Goal: Transaction & Acquisition: Purchase product/service

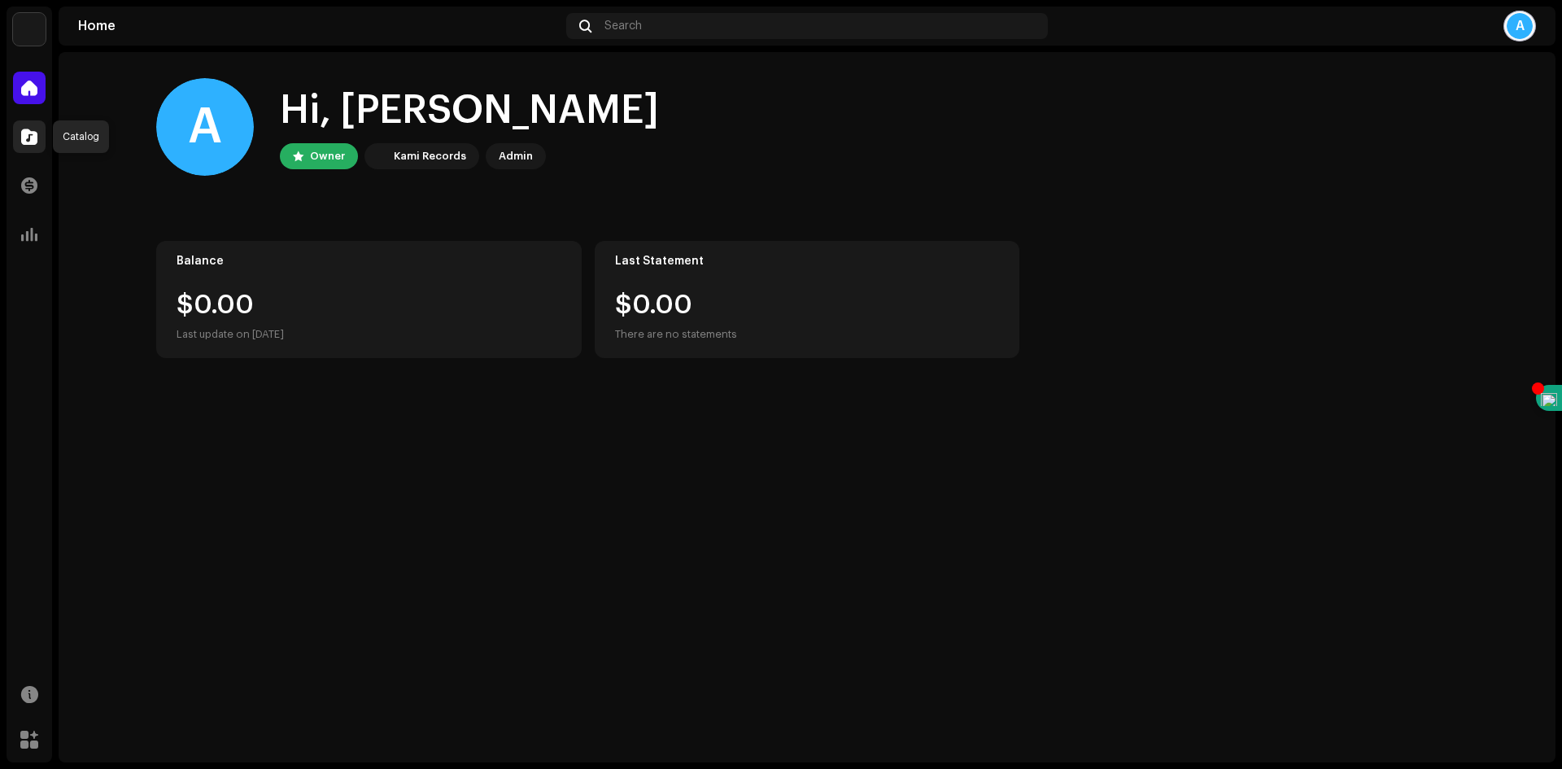
click at [33, 135] on span at bounding box center [29, 136] width 16 height 13
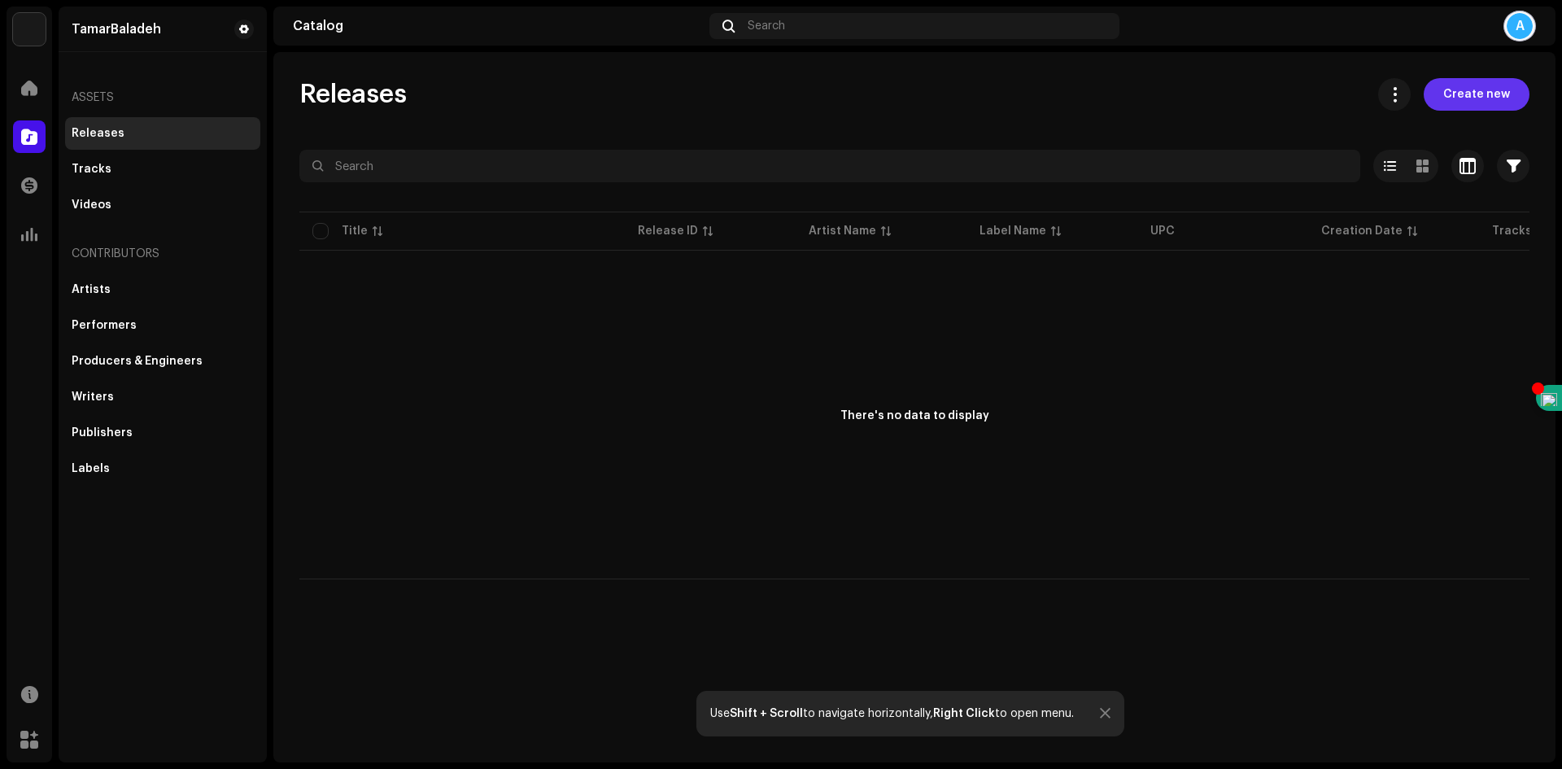
click at [1497, 96] on span "Create new" at bounding box center [1477, 94] width 67 height 33
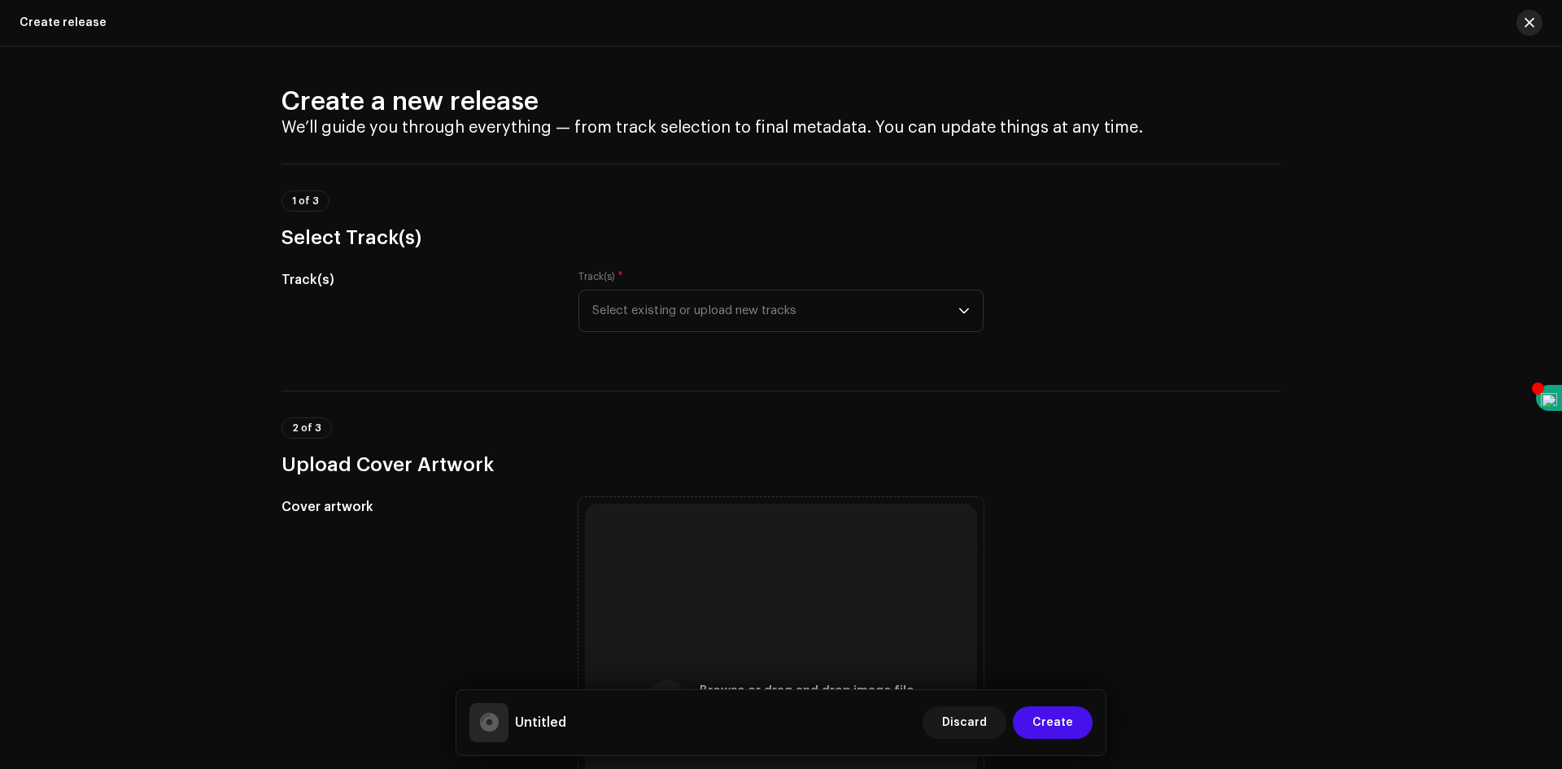
click at [1531, 20] on span "button" at bounding box center [1530, 22] width 10 height 13
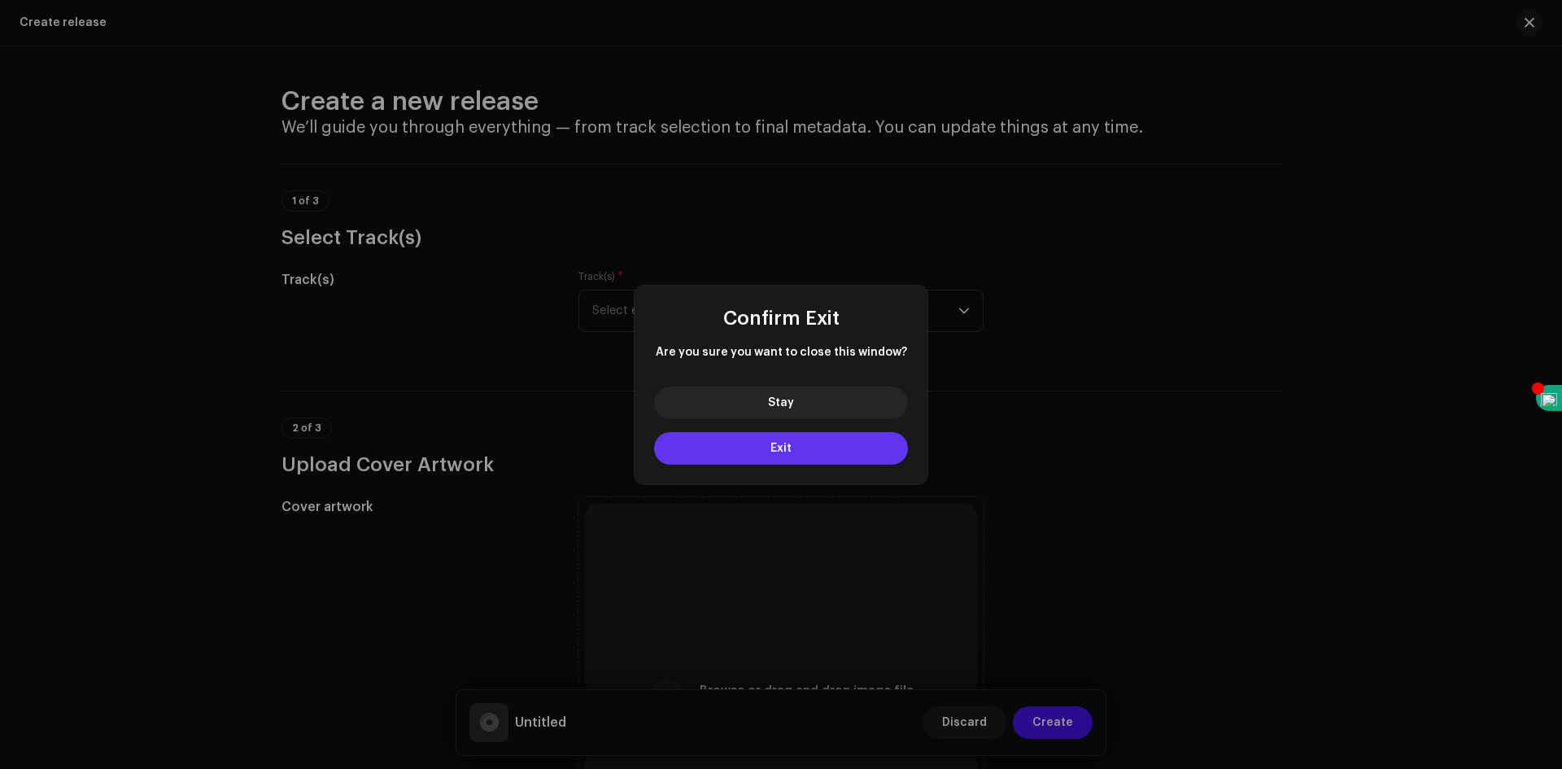
click at [779, 443] on span "Exit" at bounding box center [781, 448] width 21 height 11
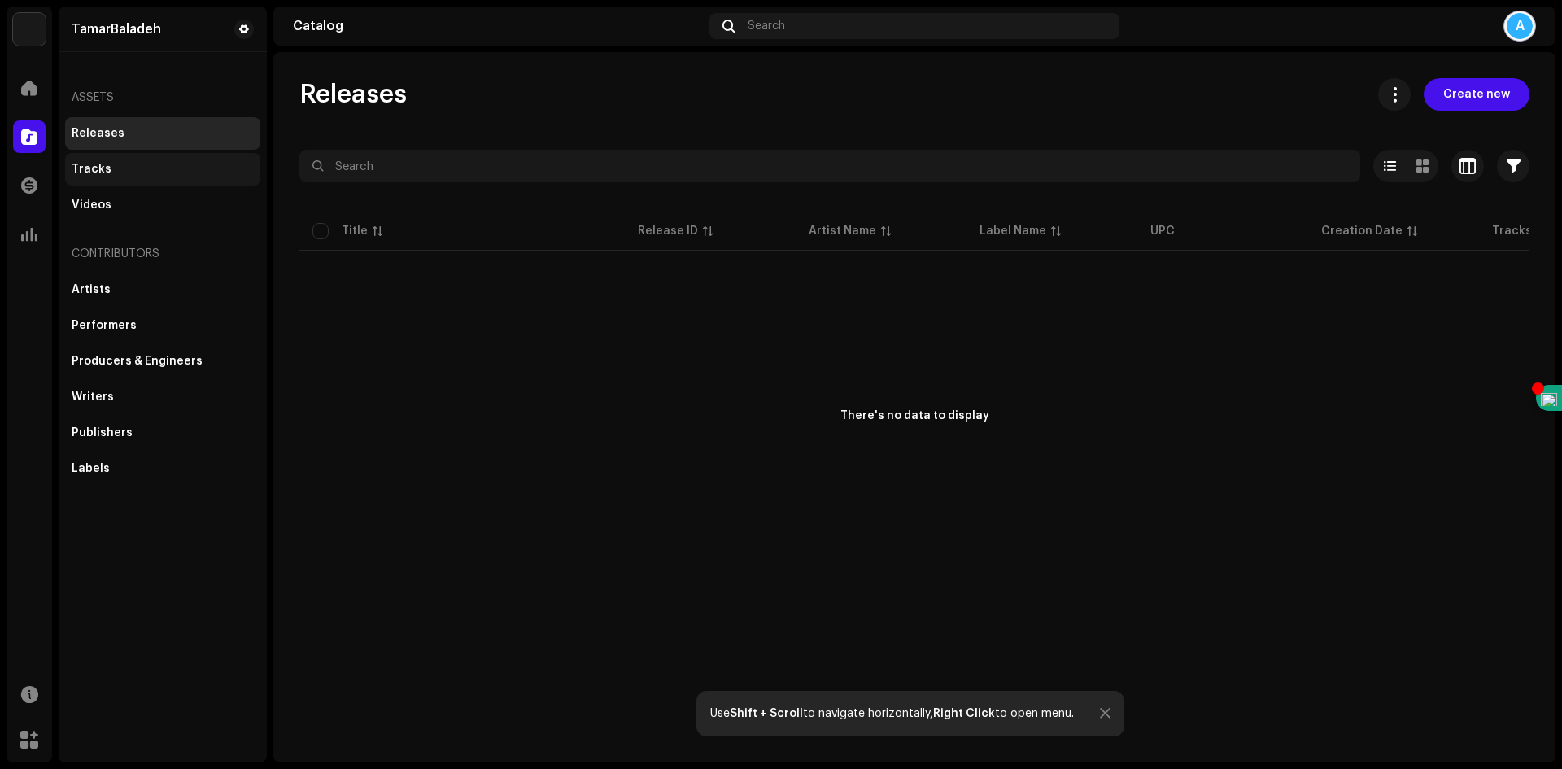
click at [95, 164] on div "Tracks" at bounding box center [92, 169] width 40 height 13
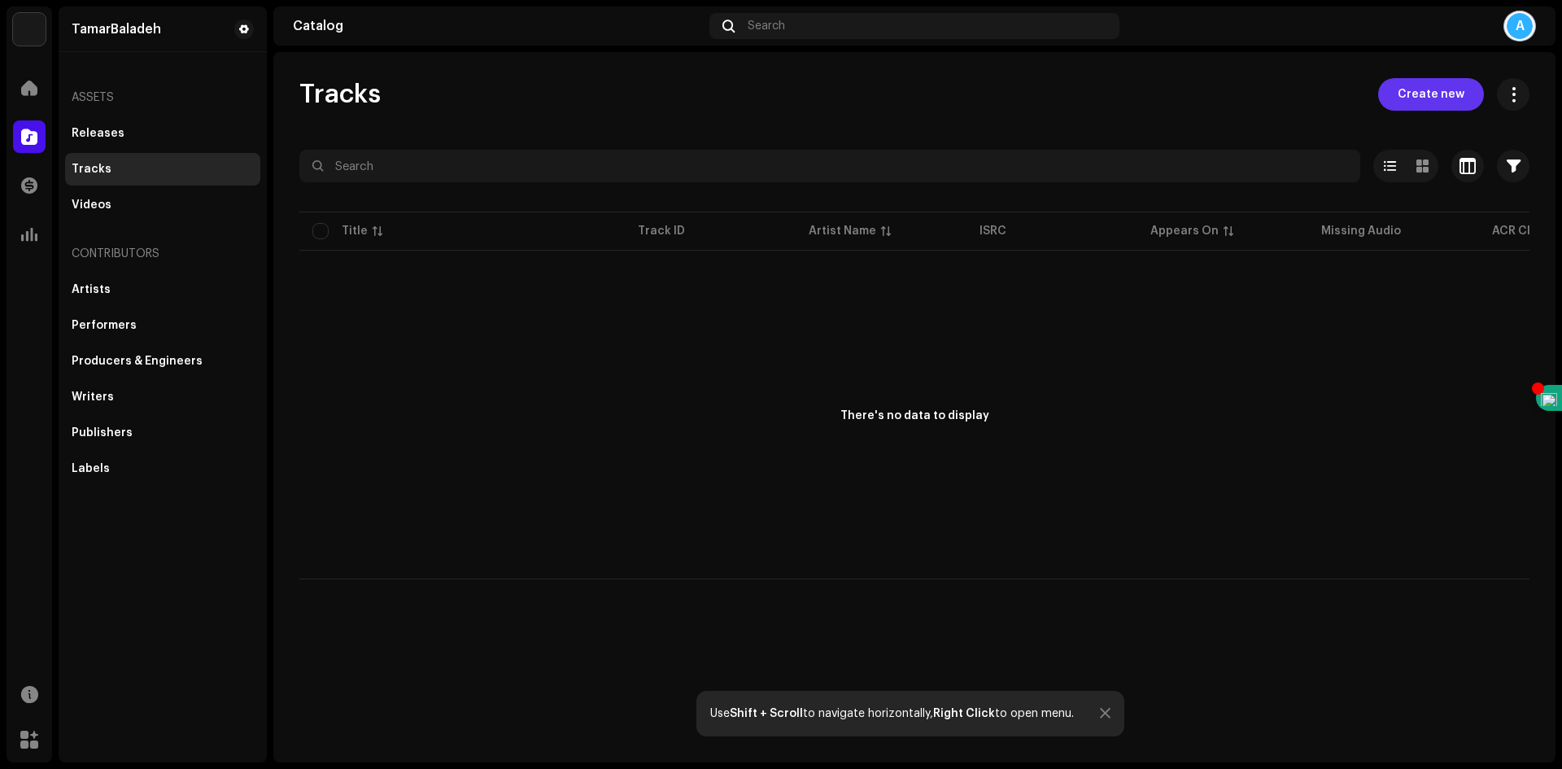
click at [1436, 90] on span "Create new" at bounding box center [1431, 94] width 67 height 33
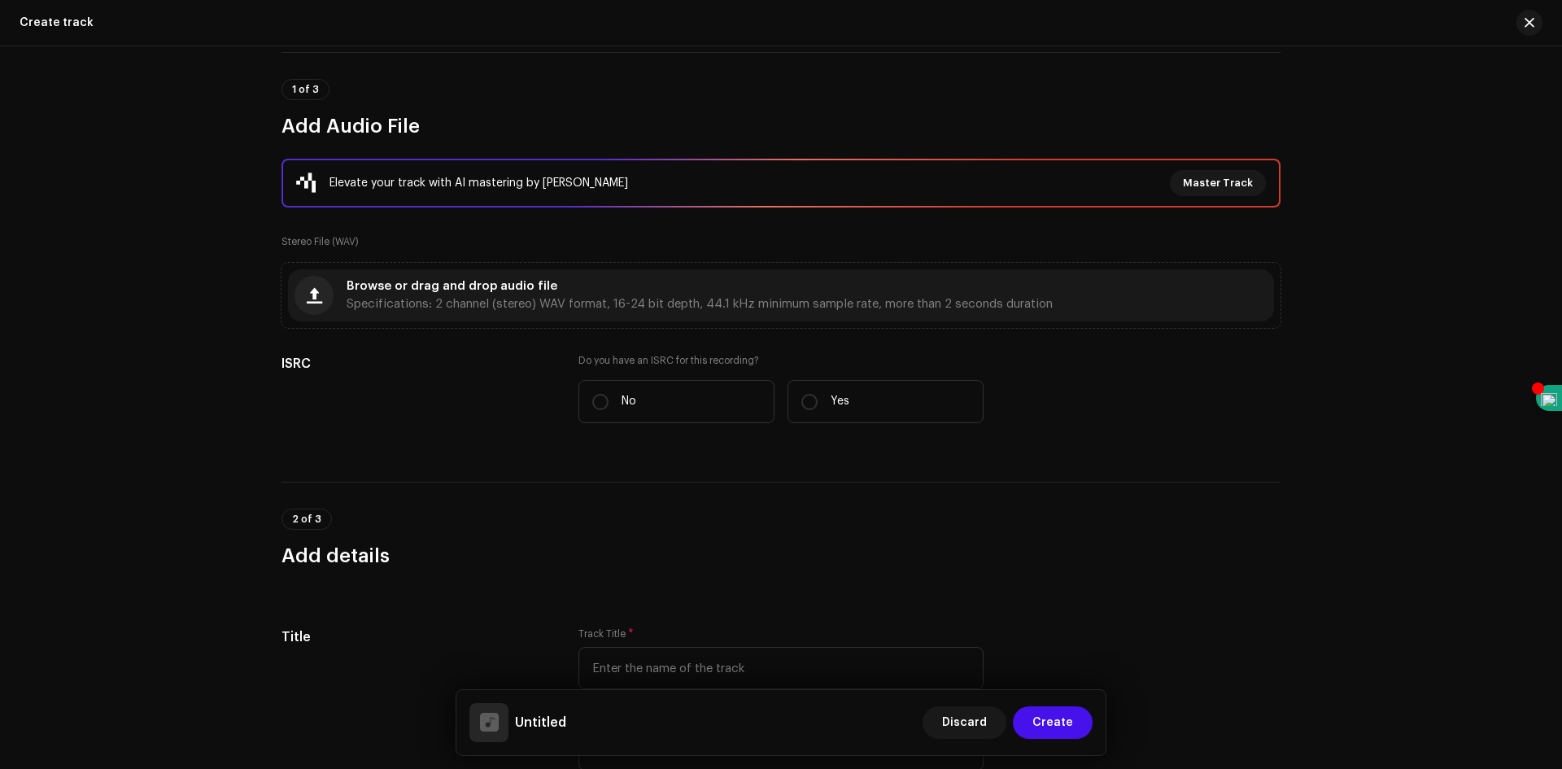
scroll to position [163, 0]
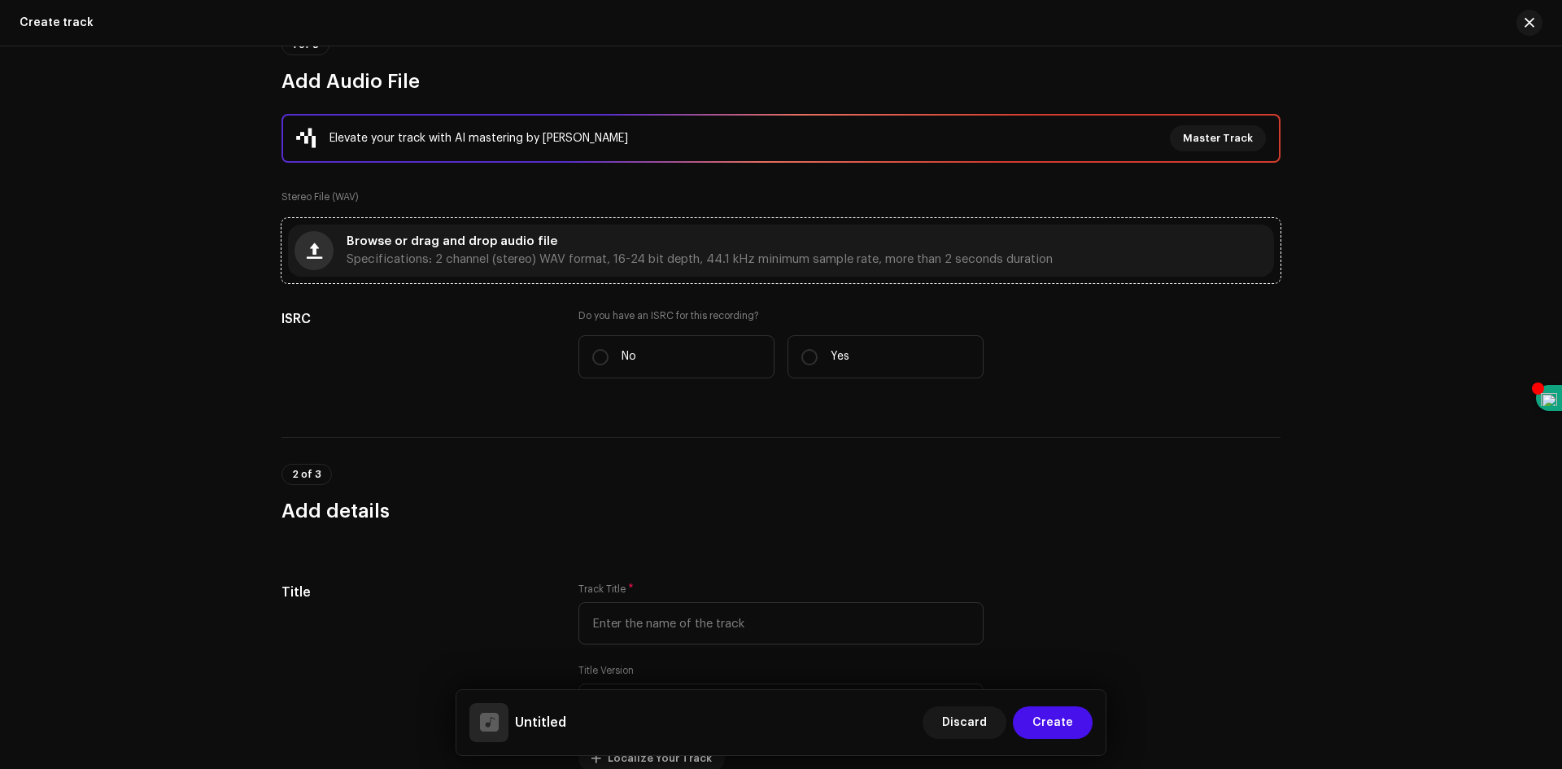
click at [314, 247] on span "button" at bounding box center [314, 250] width 15 height 13
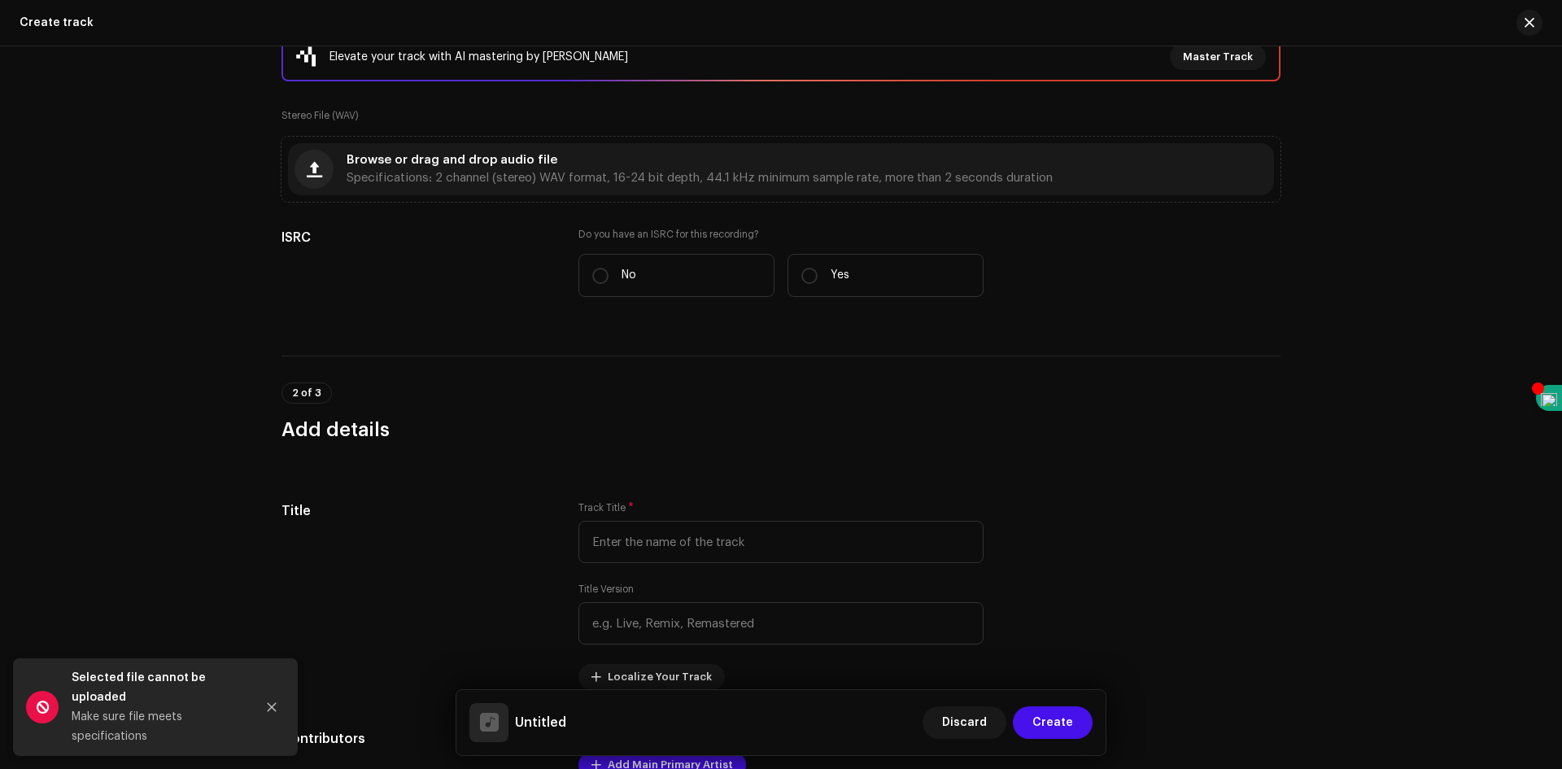
scroll to position [325, 0]
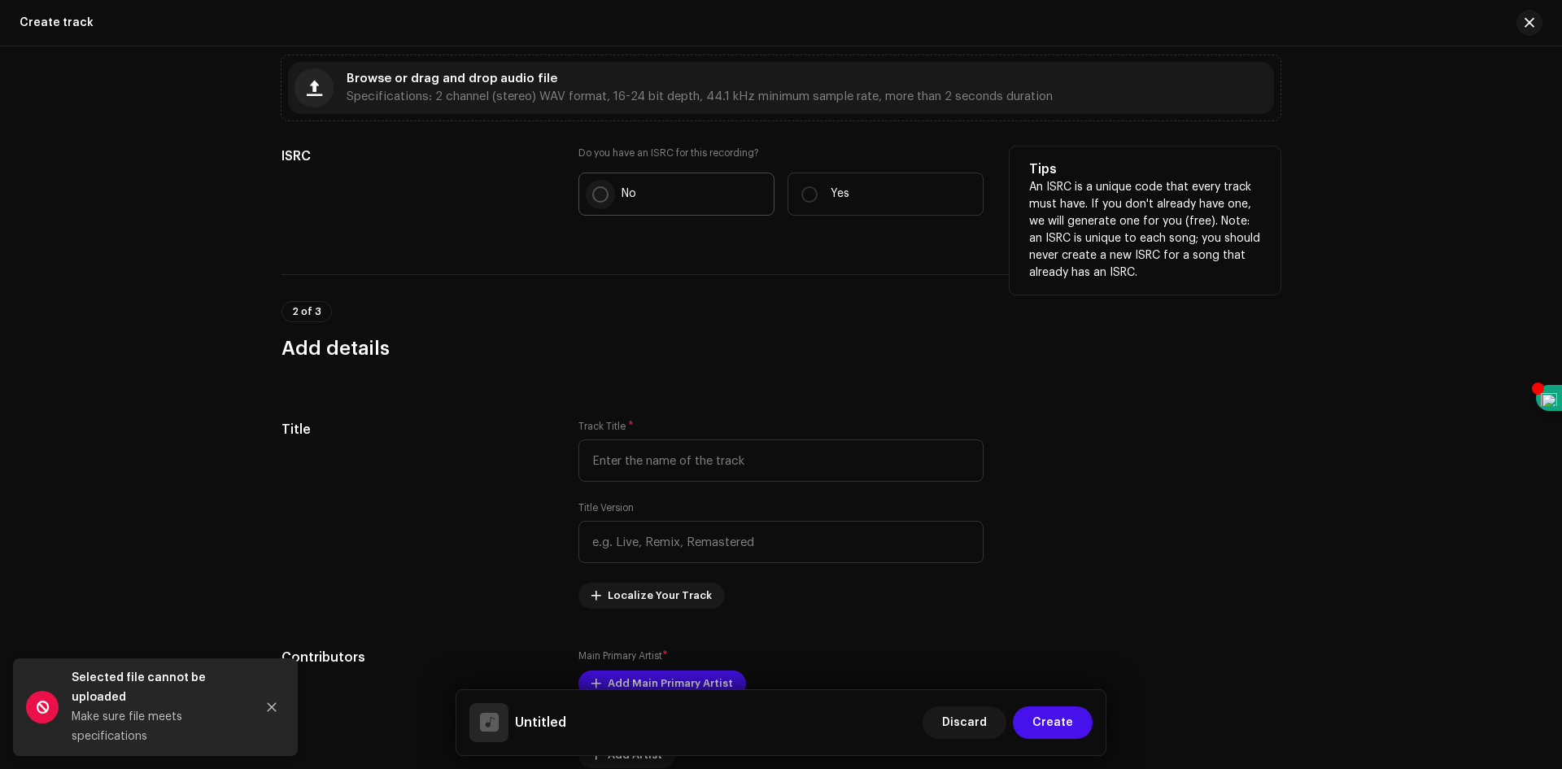
click at [600, 191] on input "No" at bounding box center [600, 194] width 16 height 16
radio input "true"
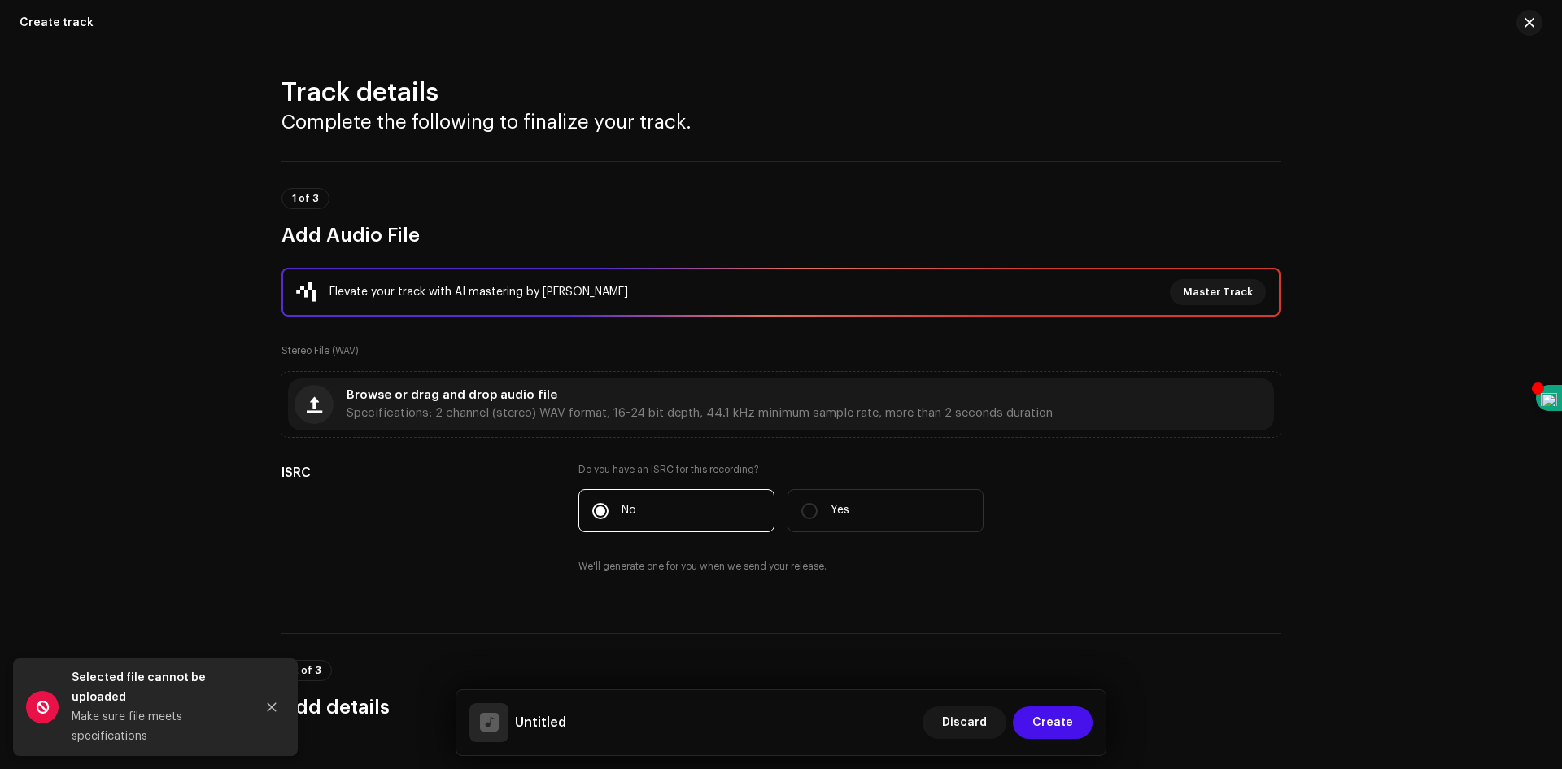
scroll to position [0, 0]
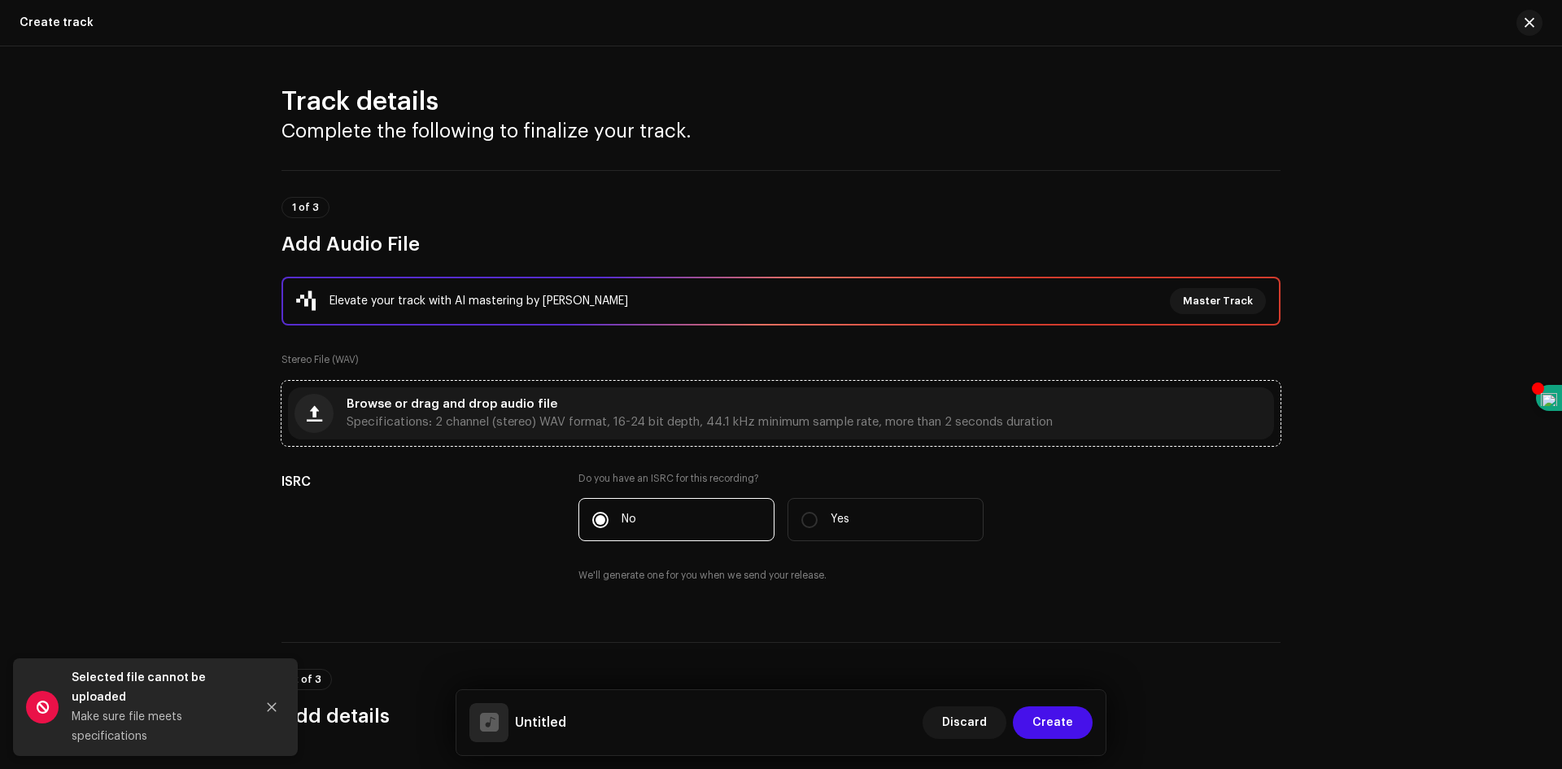
click at [334, 395] on div "Browse or drag and drop audio file Specifications: 2 channel (stereo) WAV forma…" at bounding box center [781, 413] width 986 height 52
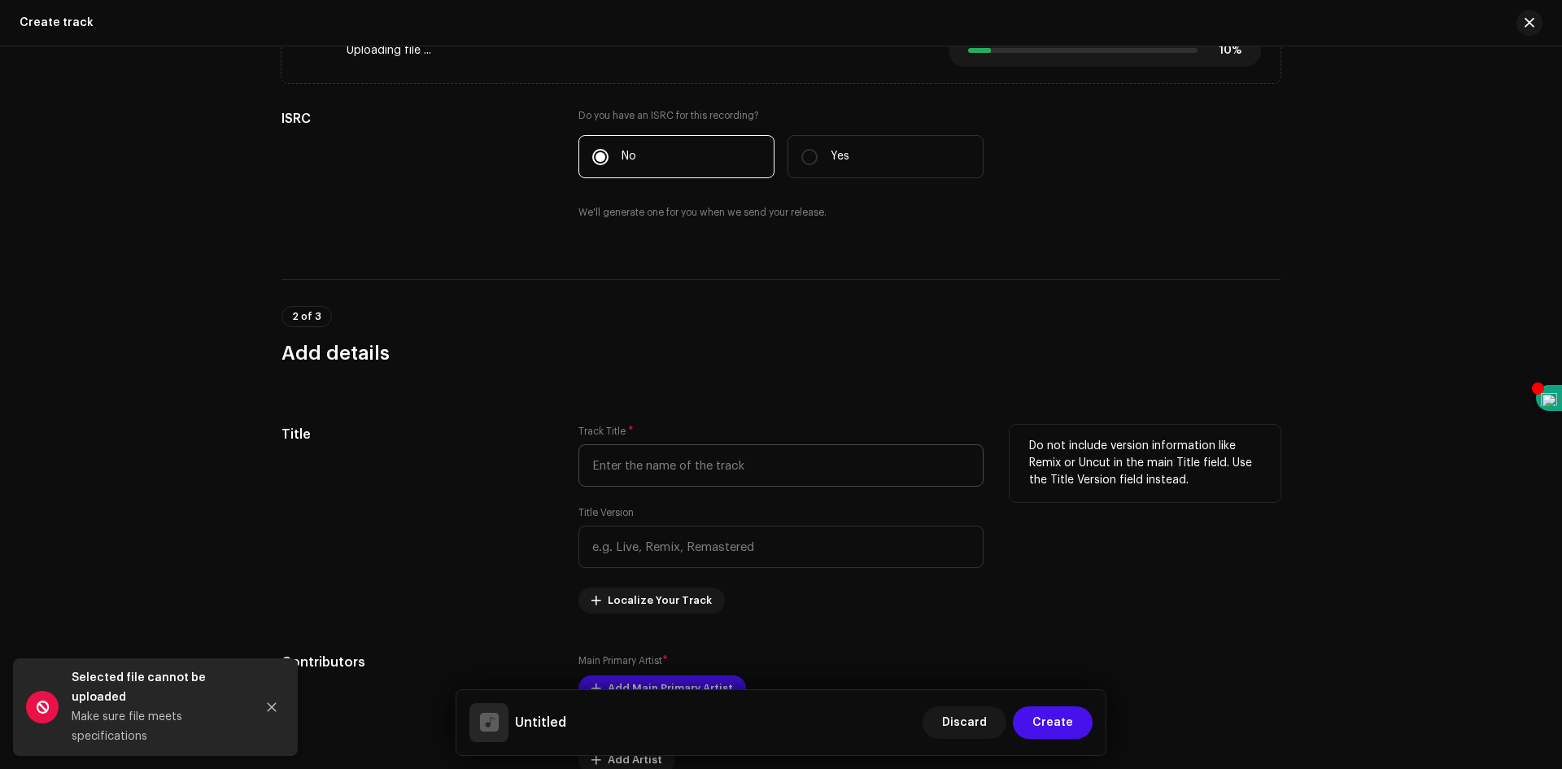
scroll to position [407, 0]
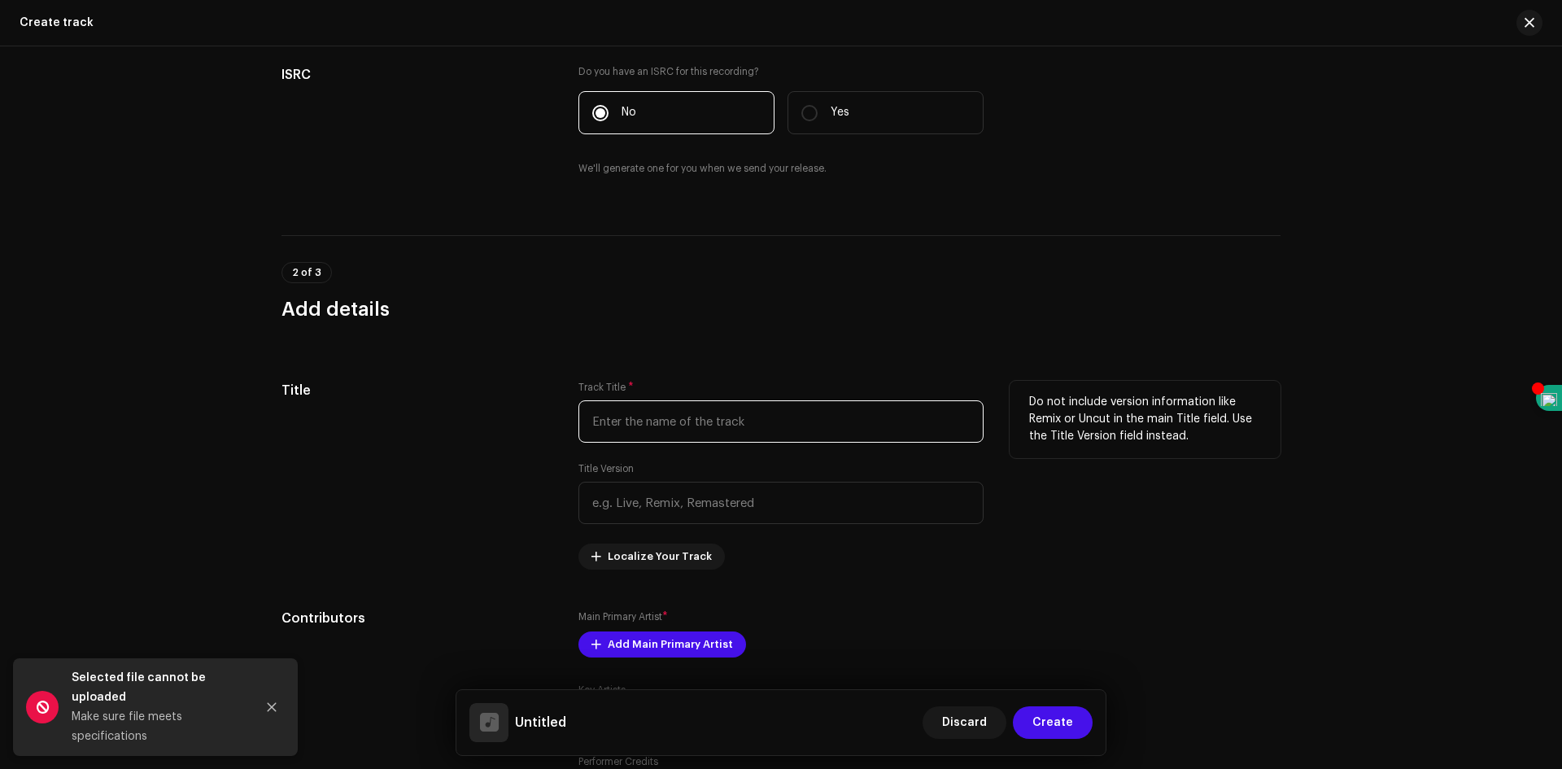
click at [784, 419] on input "text" at bounding box center [781, 421] width 405 height 42
paste input "Harder days ahead"
type input "Harder days ahead"
click at [766, 500] on input "text" at bounding box center [781, 503] width 405 height 42
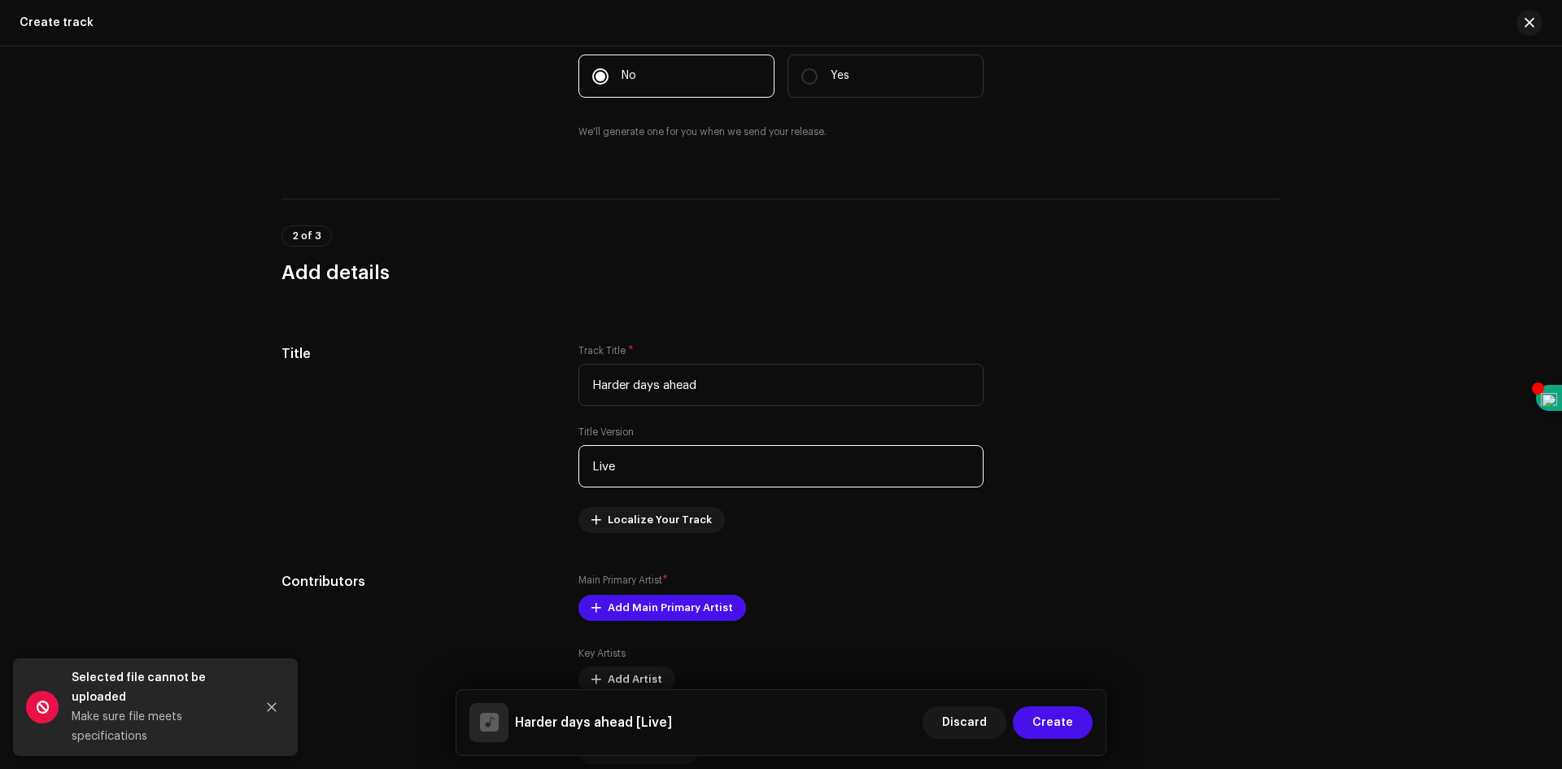
scroll to position [488, 0]
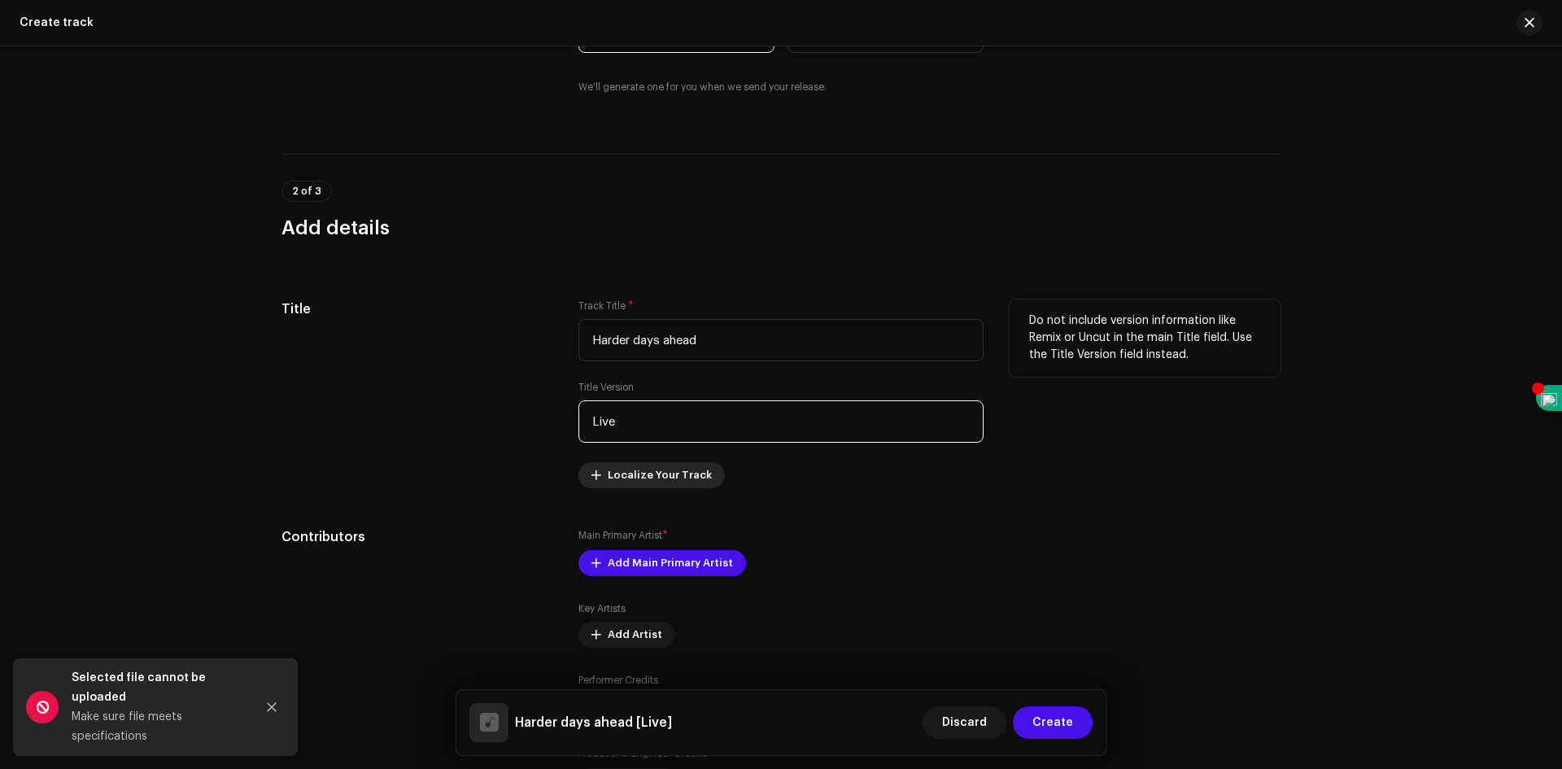
type input "Live"
click at [684, 470] on span "Localize Your Track" at bounding box center [660, 475] width 104 height 33
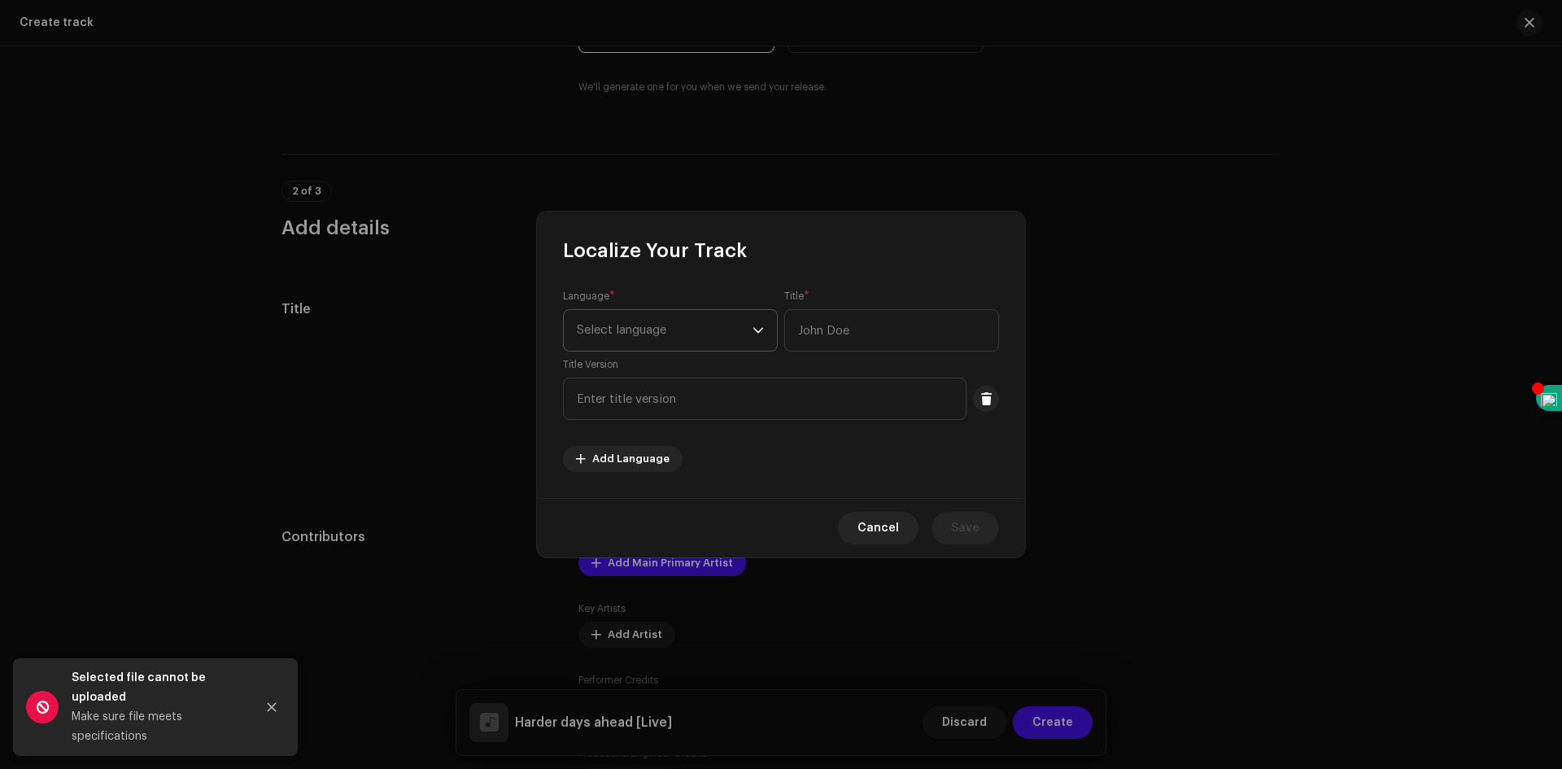
click at [746, 333] on span "Select language" at bounding box center [665, 330] width 176 height 41
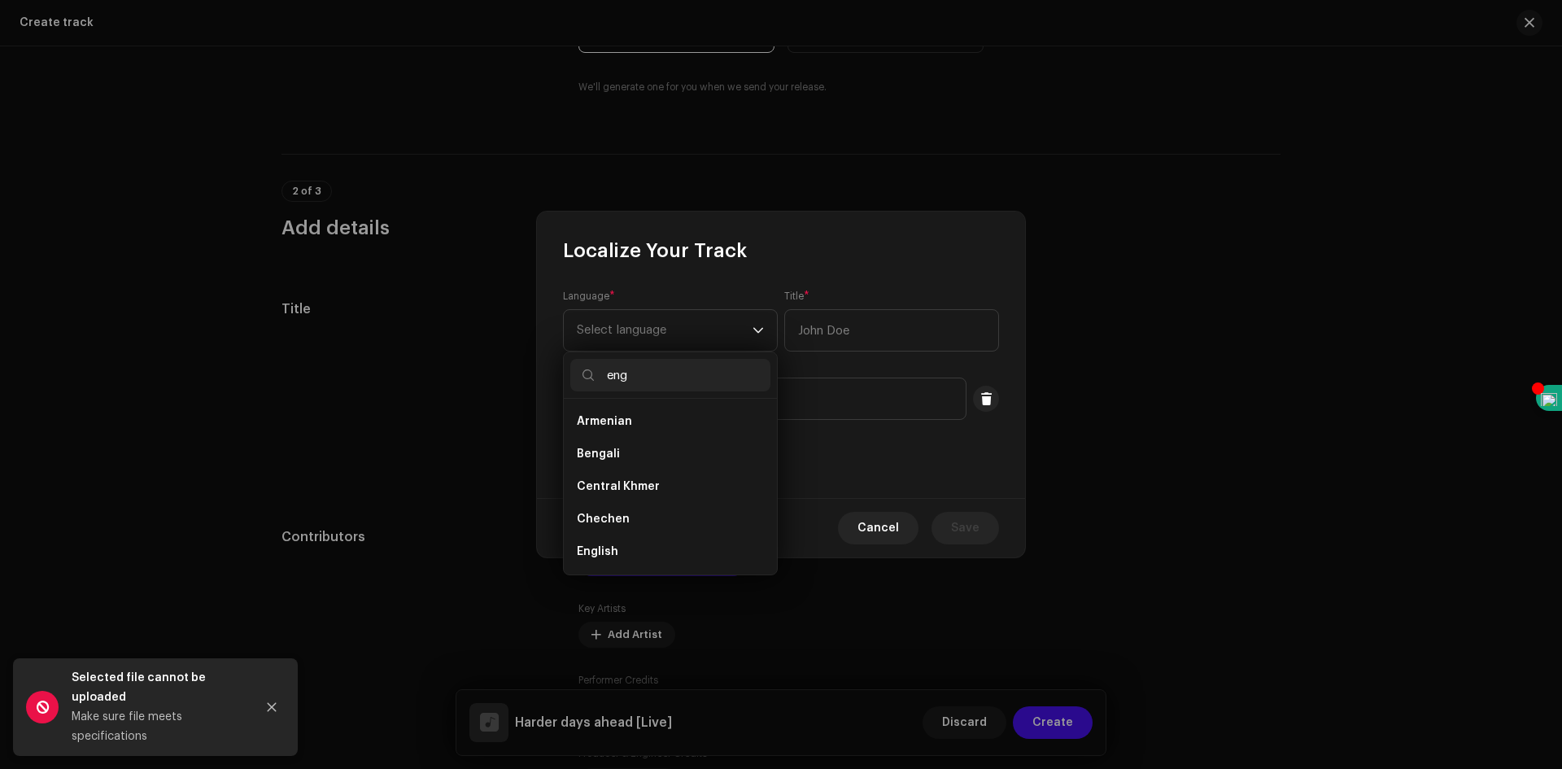
scroll to position [0, 0]
type input "english"
click at [615, 418] on span "English" at bounding box center [598, 421] width 42 height 16
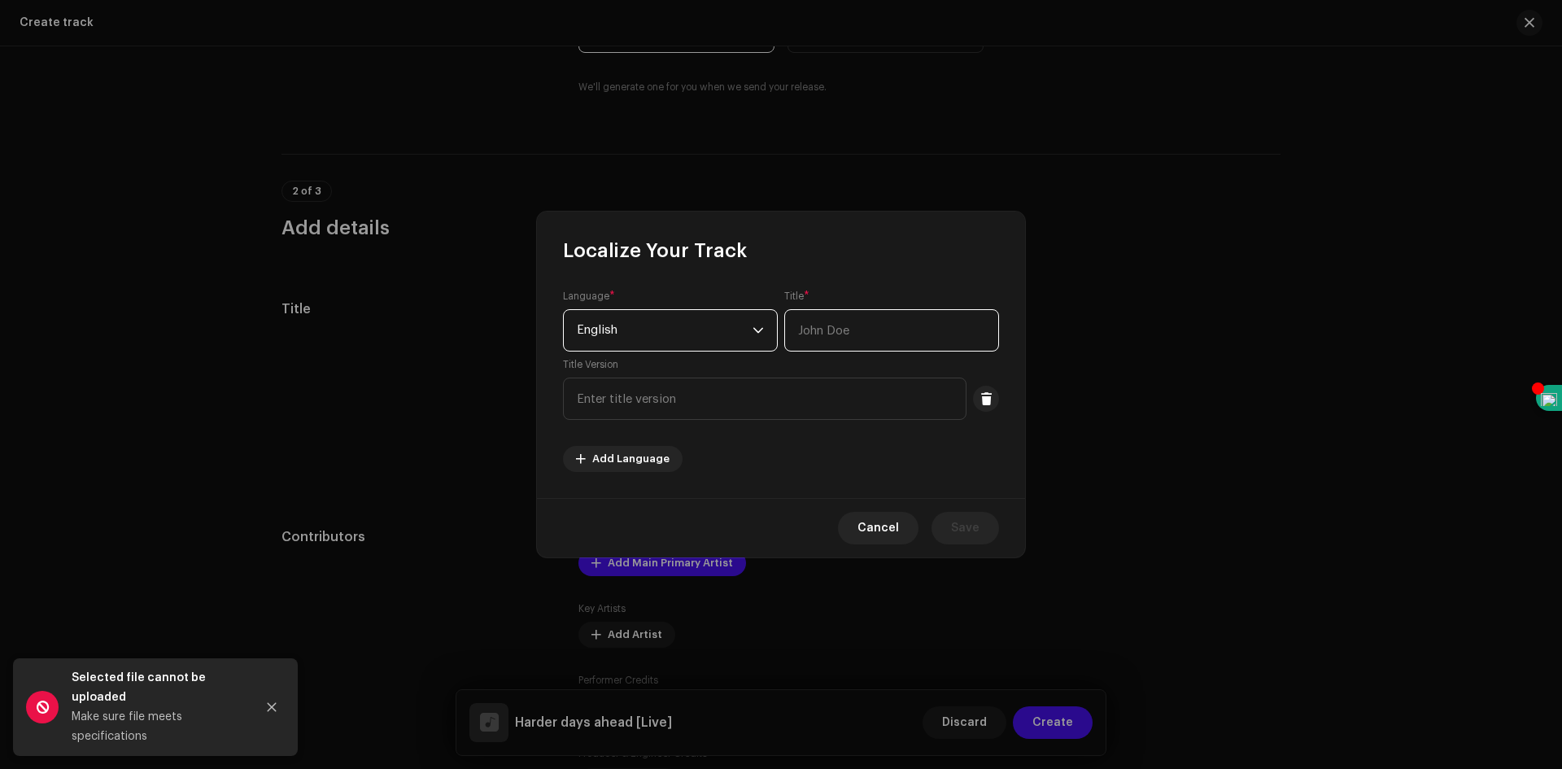
click at [852, 330] on input "text" at bounding box center [891, 330] width 215 height 42
type input "TamarBaladeh"
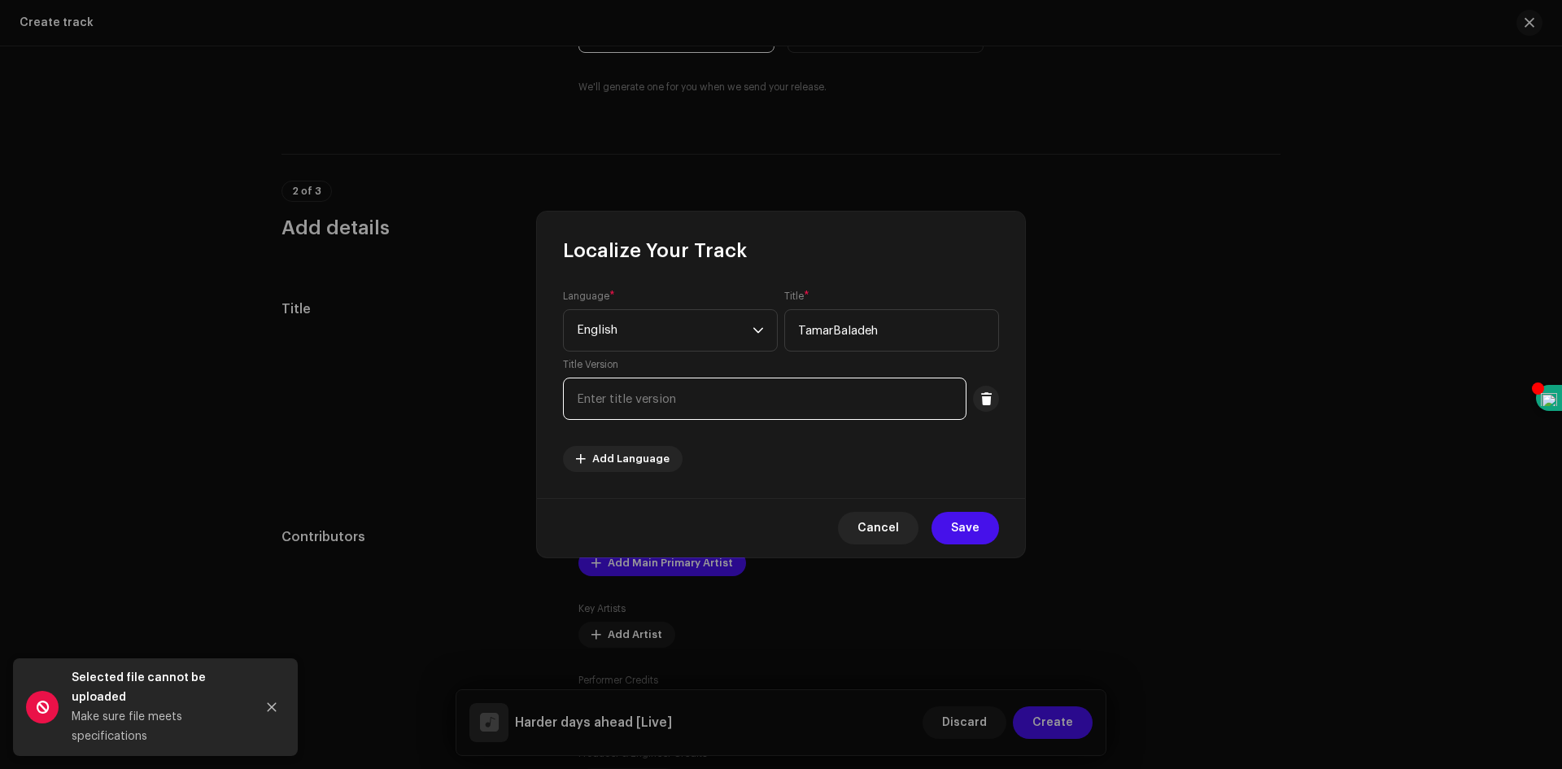
click at [803, 395] on input "text" at bounding box center [765, 399] width 404 height 42
click at [600, 392] on input "text" at bounding box center [765, 399] width 404 height 42
paste input "Harder days ahead"
type input "Harder days ahead"
click at [789, 461] on div "Language * English Title * TamarBaladeh Title Version Harder days ahead Add Lan…" at bounding box center [781, 381] width 436 height 182
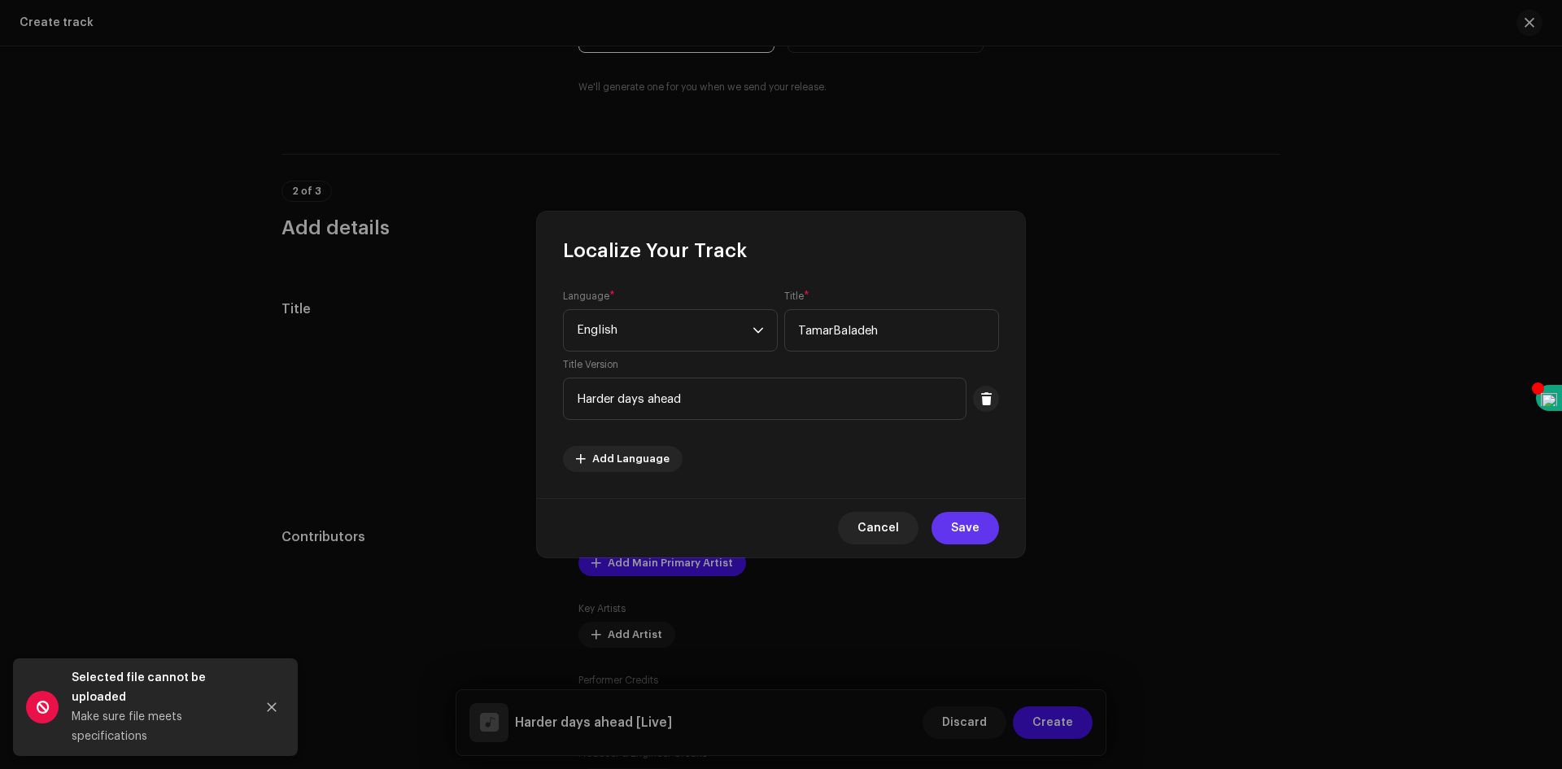
click at [955, 526] on span "Save" at bounding box center [965, 528] width 28 height 33
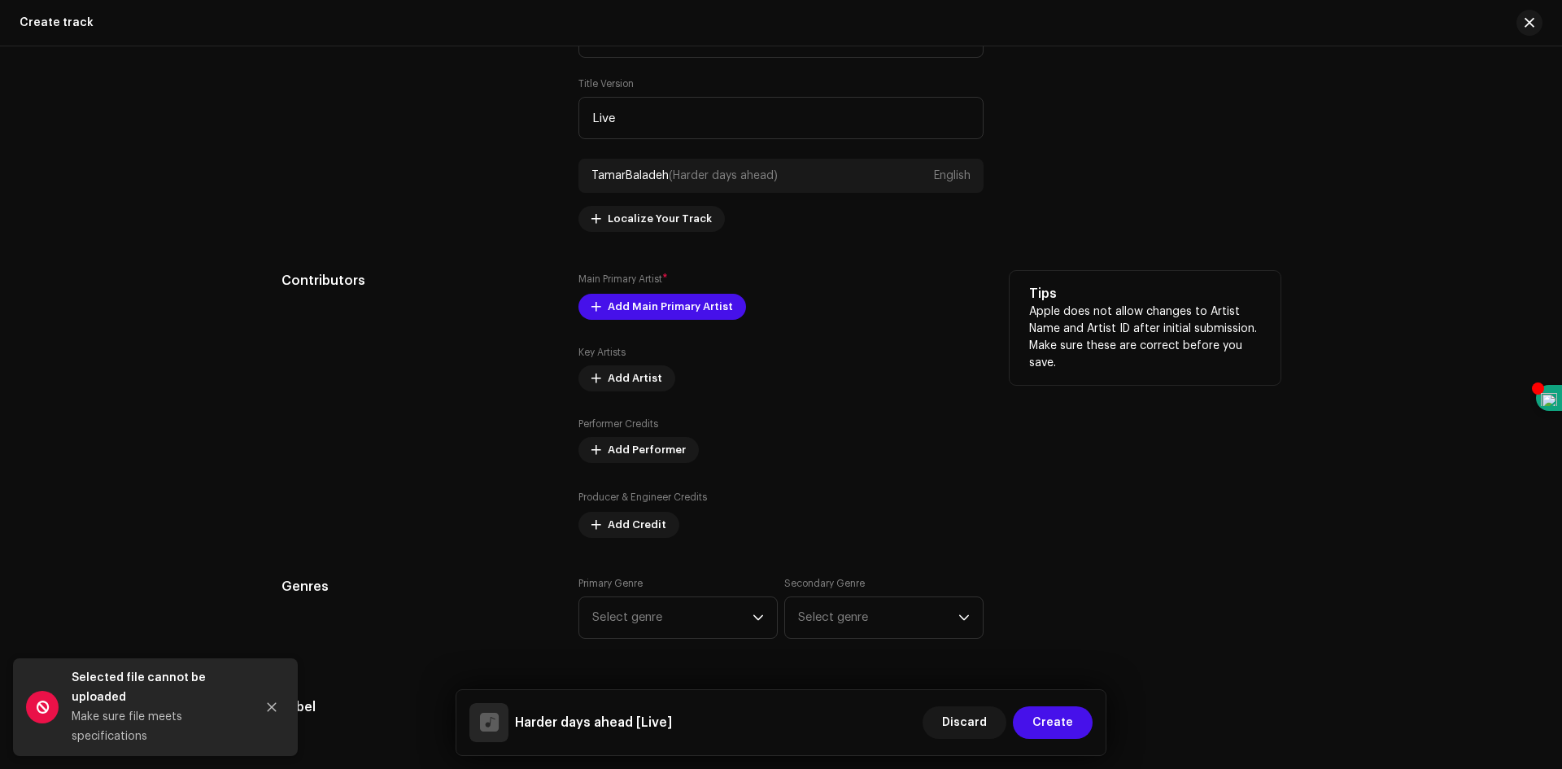
scroll to position [814, 0]
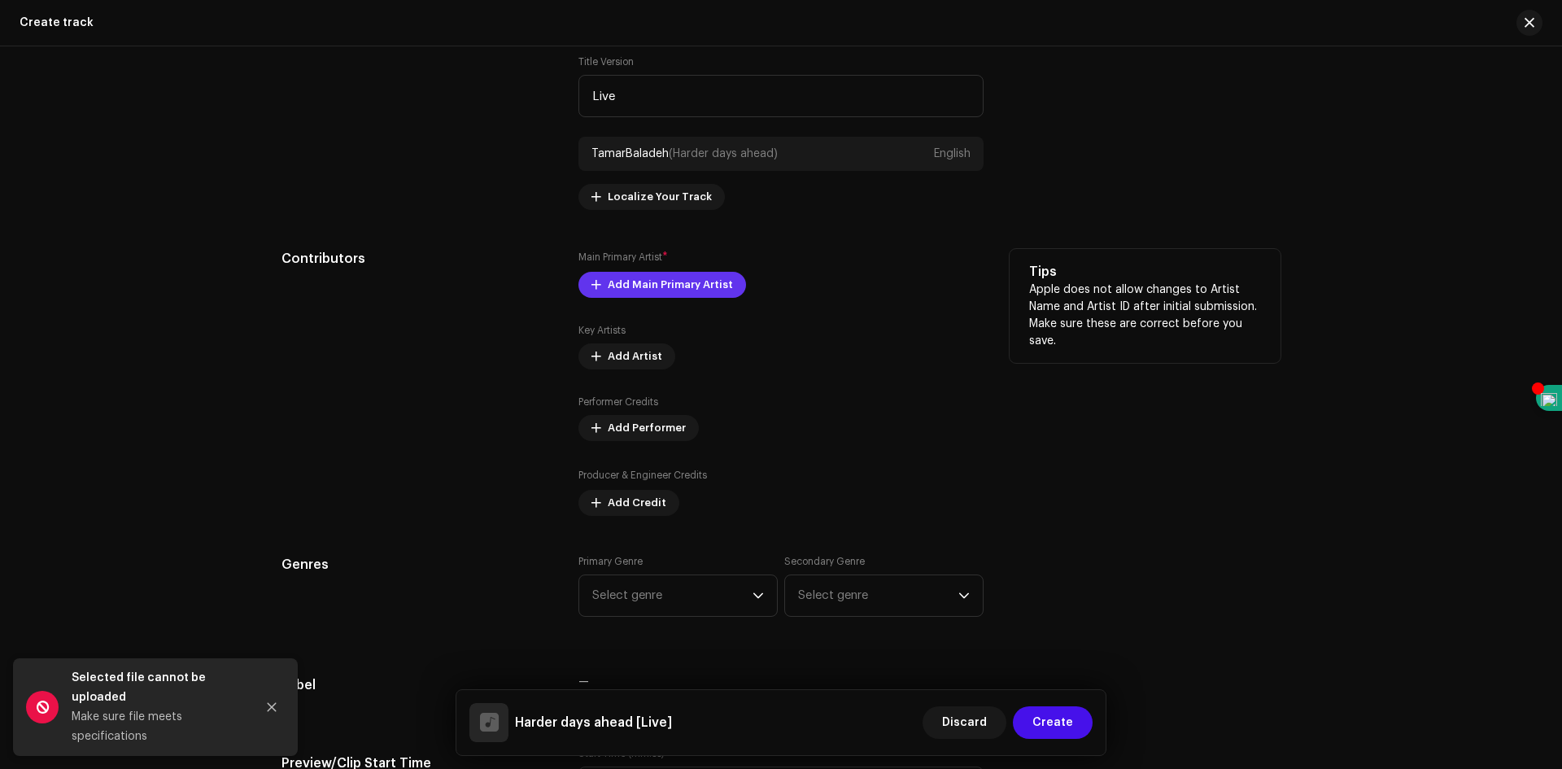
click at [692, 293] on span "Add Main Primary Artist" at bounding box center [670, 285] width 125 height 33
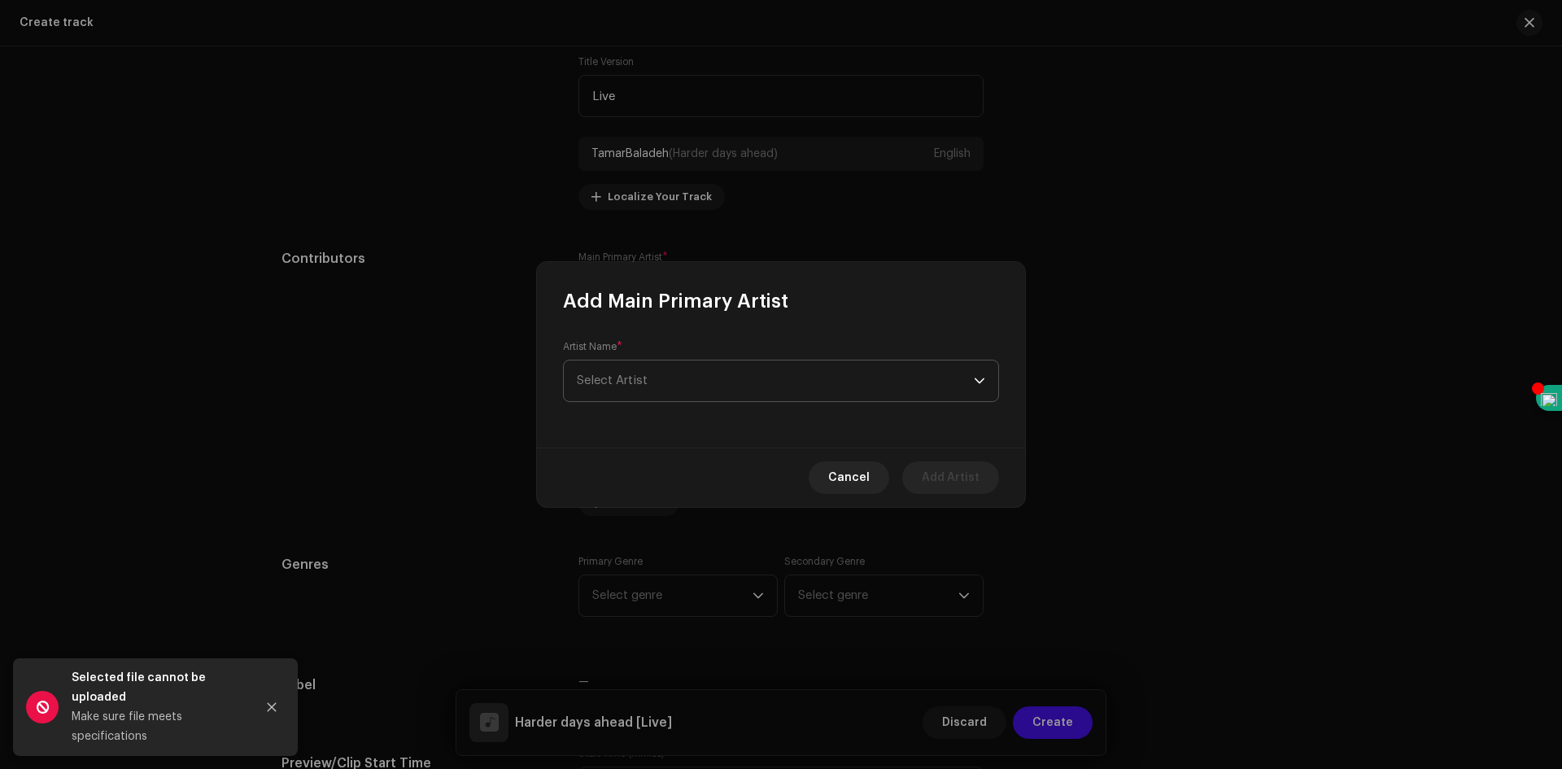
click at [695, 386] on span "Select Artist" at bounding box center [775, 380] width 397 height 41
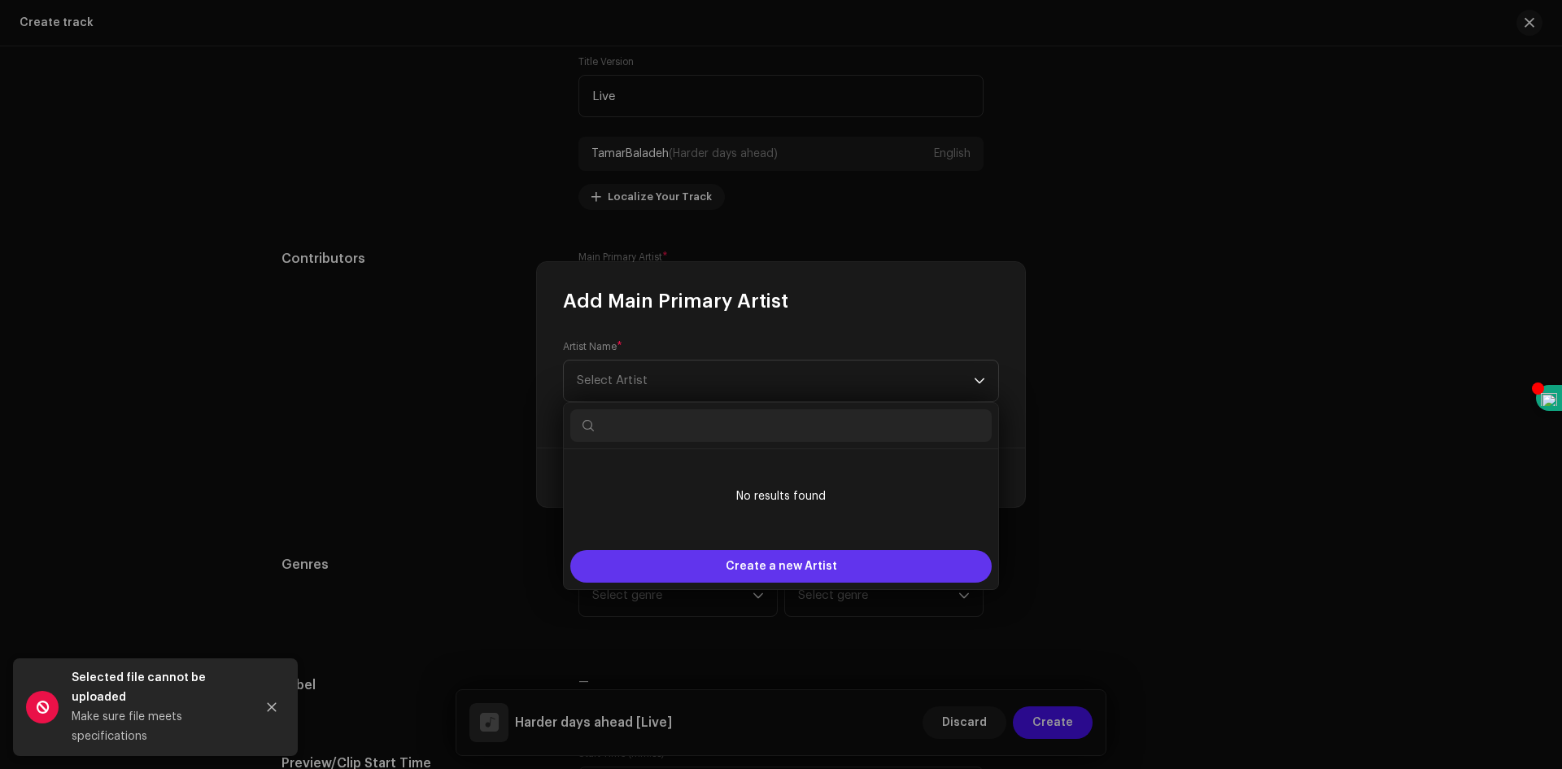
click at [828, 566] on span "Create a new Artist" at bounding box center [781, 566] width 111 height 33
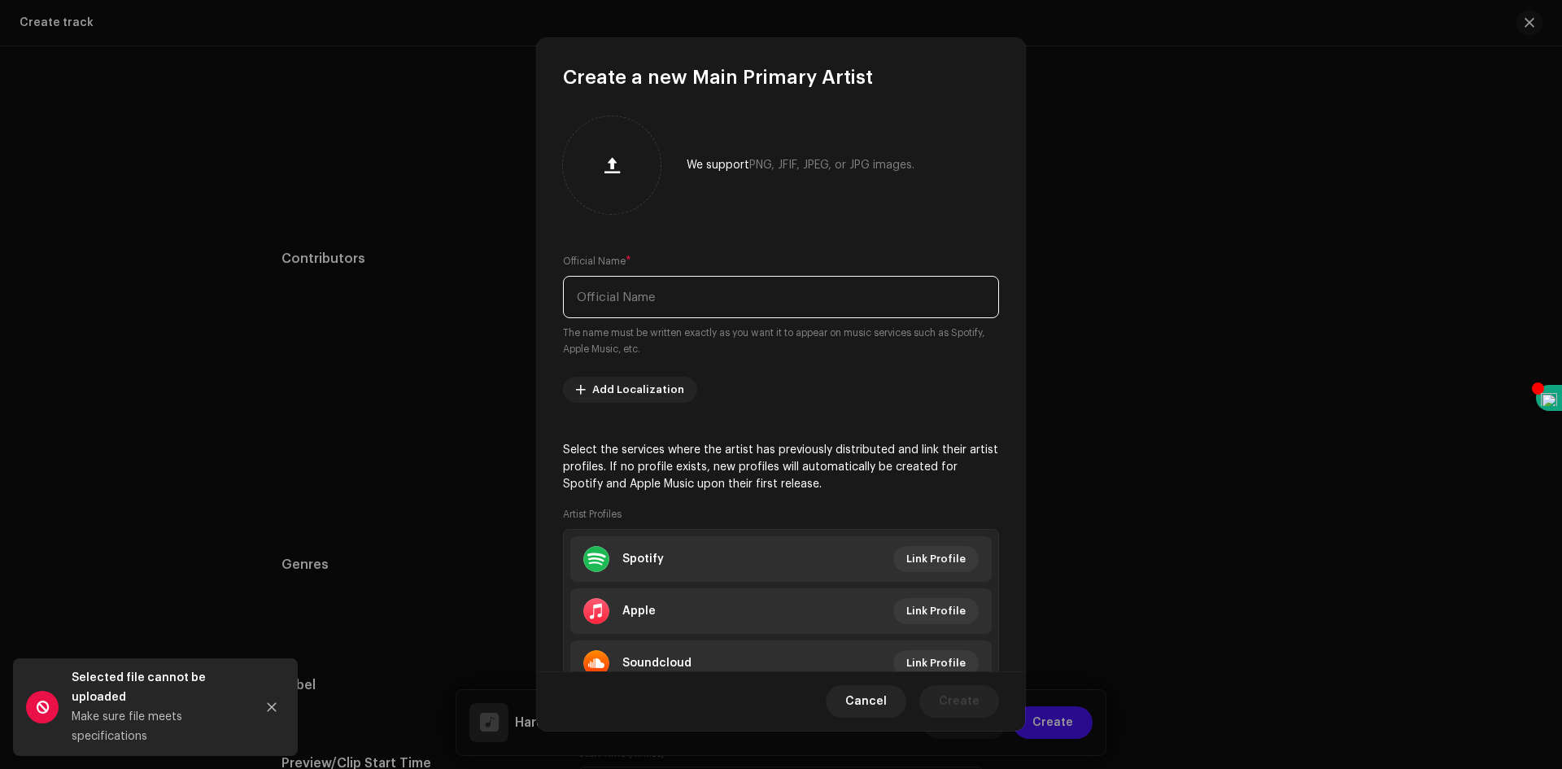
click at [704, 308] on input "text" at bounding box center [781, 297] width 436 height 42
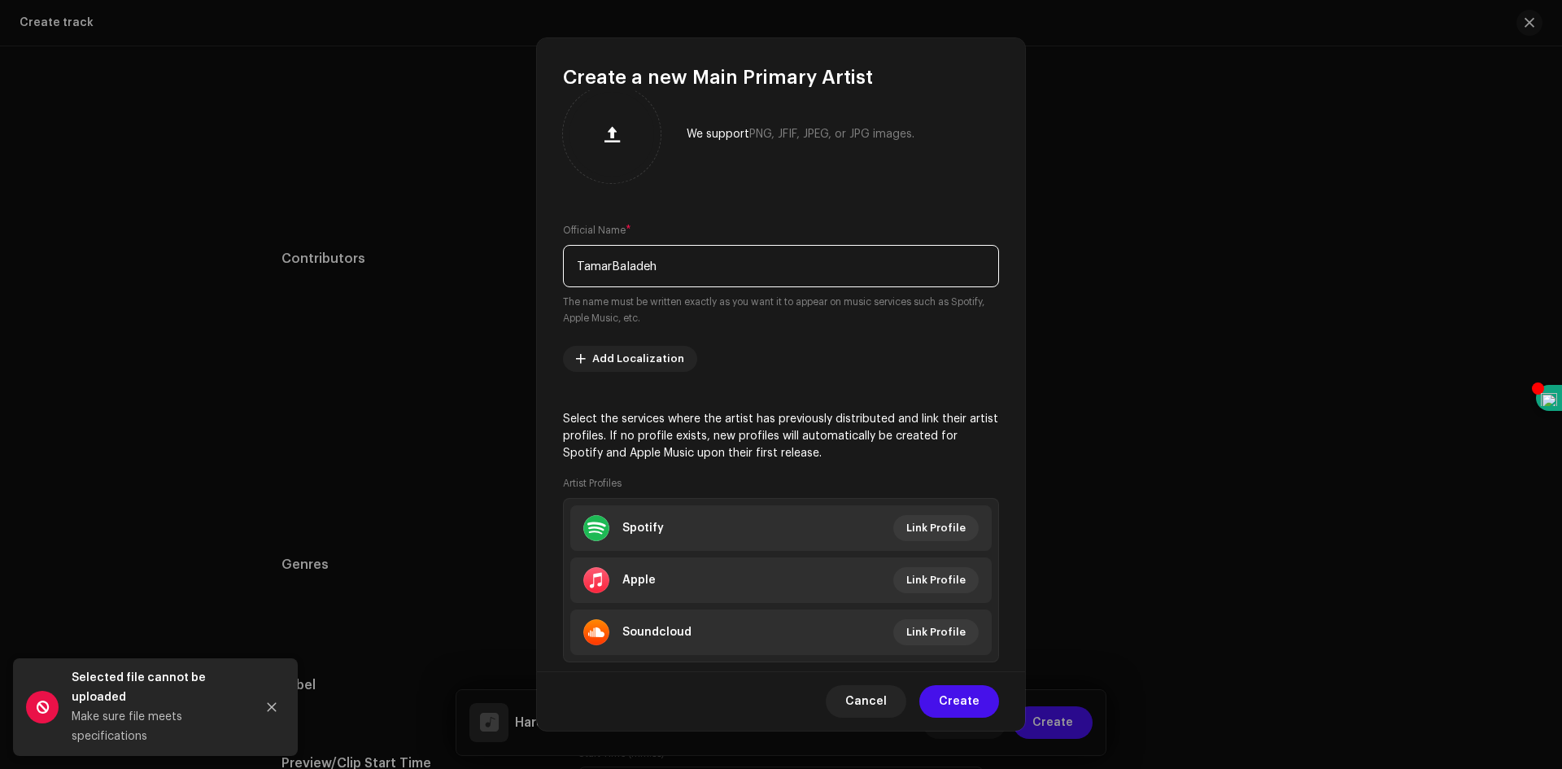
scroll to position [68, 0]
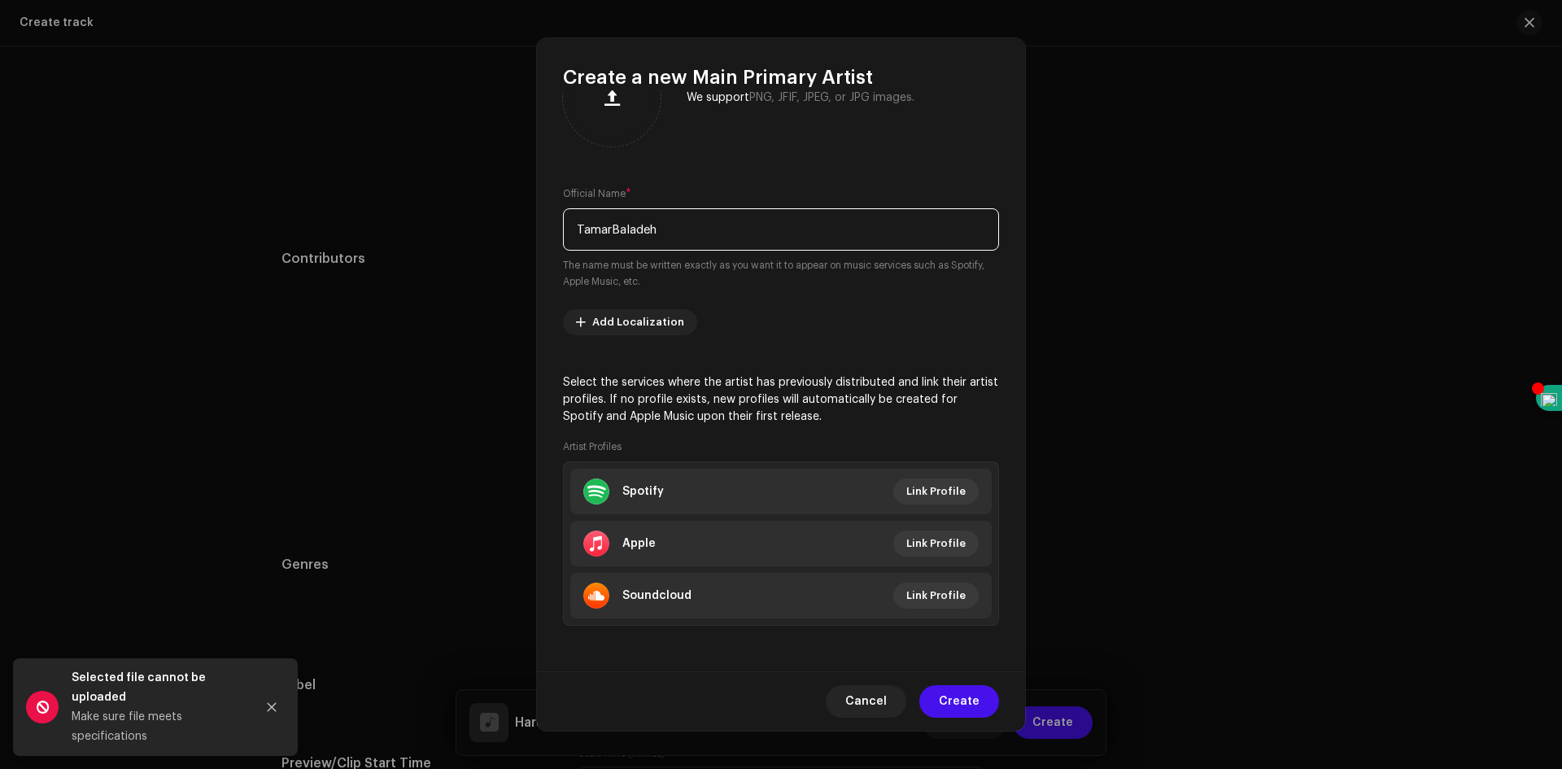
type input "TamarBaladeh"
click at [610, 118] on div at bounding box center [612, 97] width 85 height 85
click at [973, 697] on span "Create" at bounding box center [959, 701] width 41 height 33
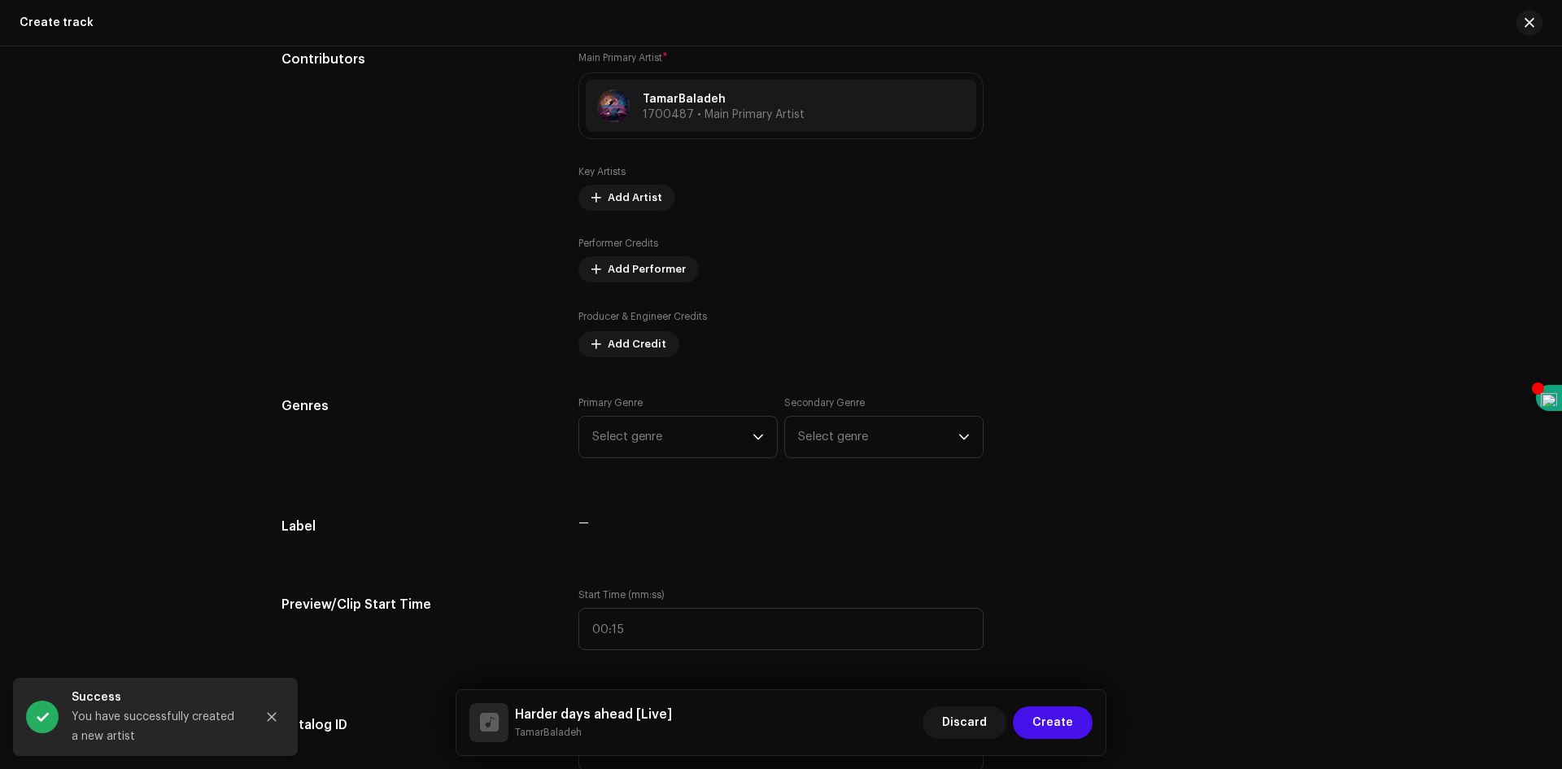
scroll to position [1059, 0]
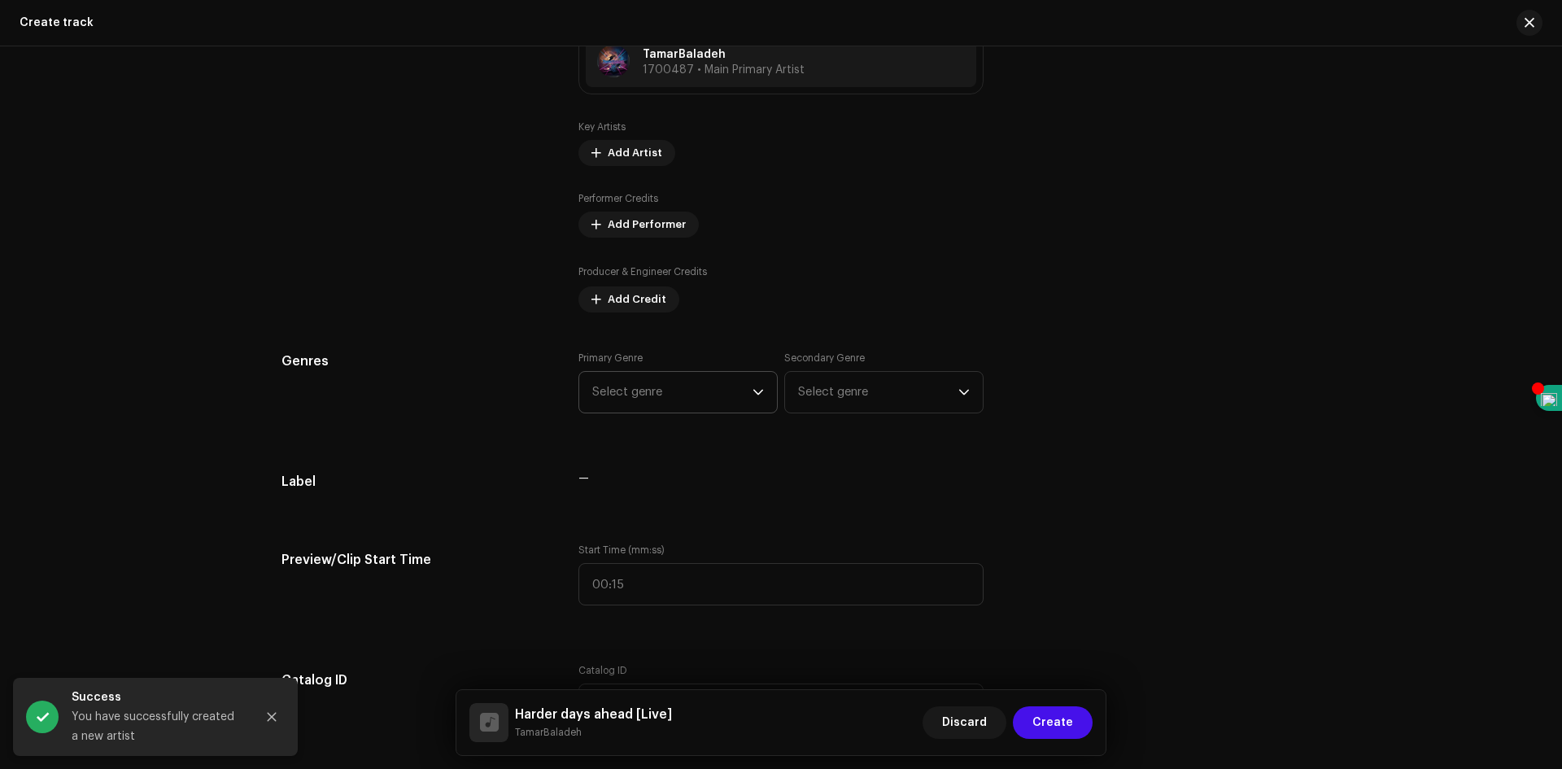
click at [745, 406] on span "Select genre" at bounding box center [672, 392] width 160 height 41
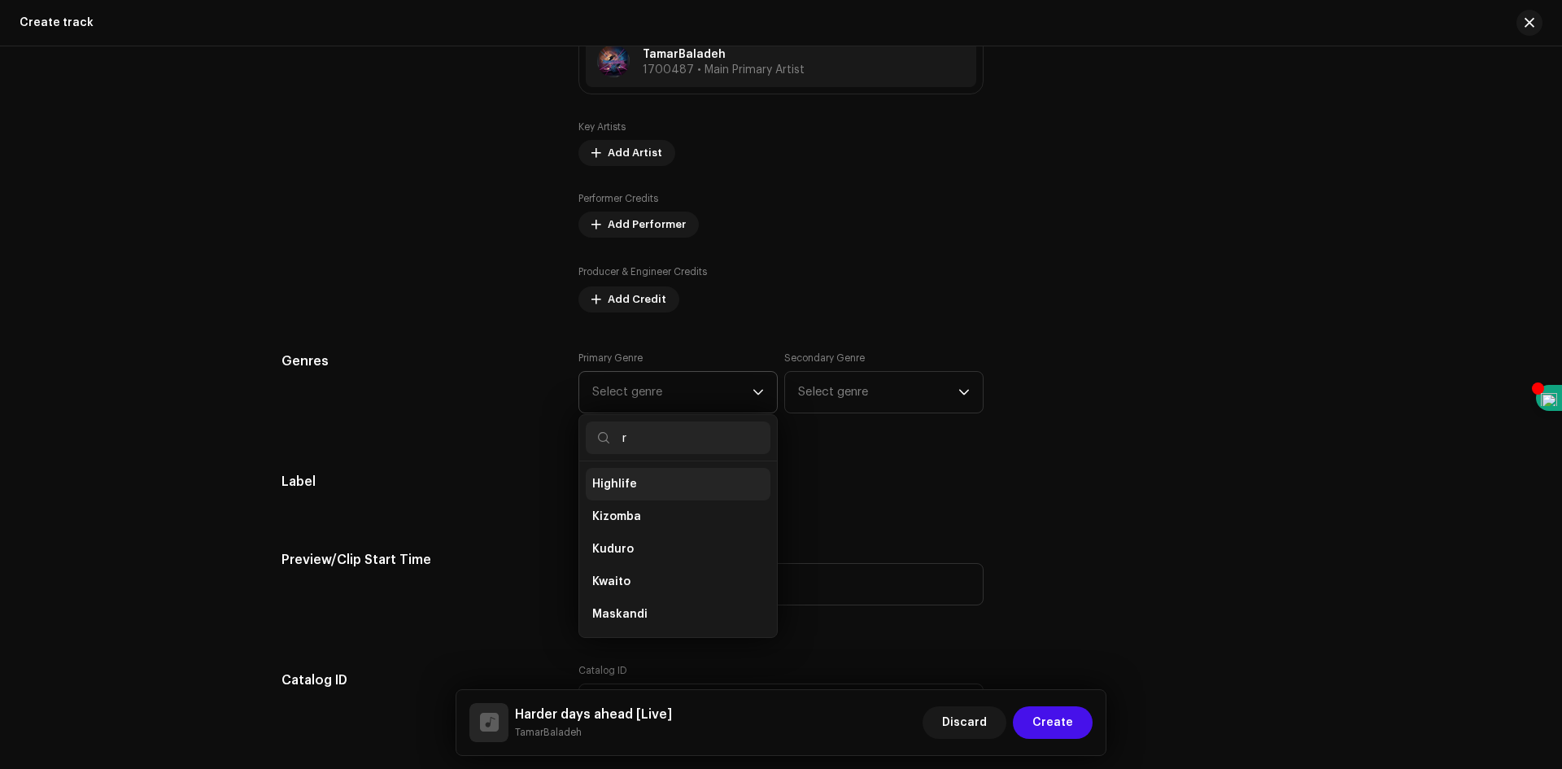
scroll to position [228, 0]
type input "r&"
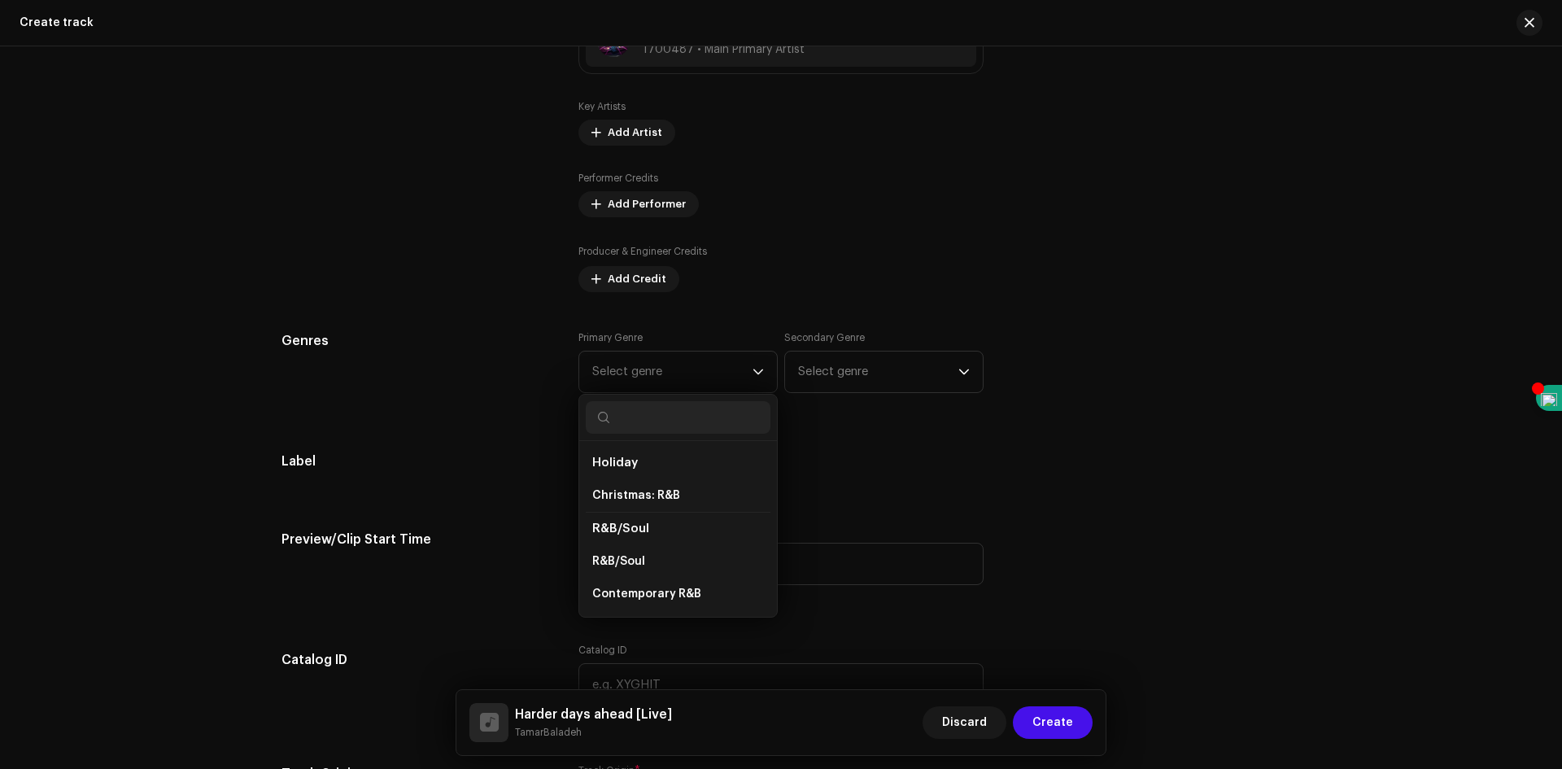
scroll to position [1141, 0]
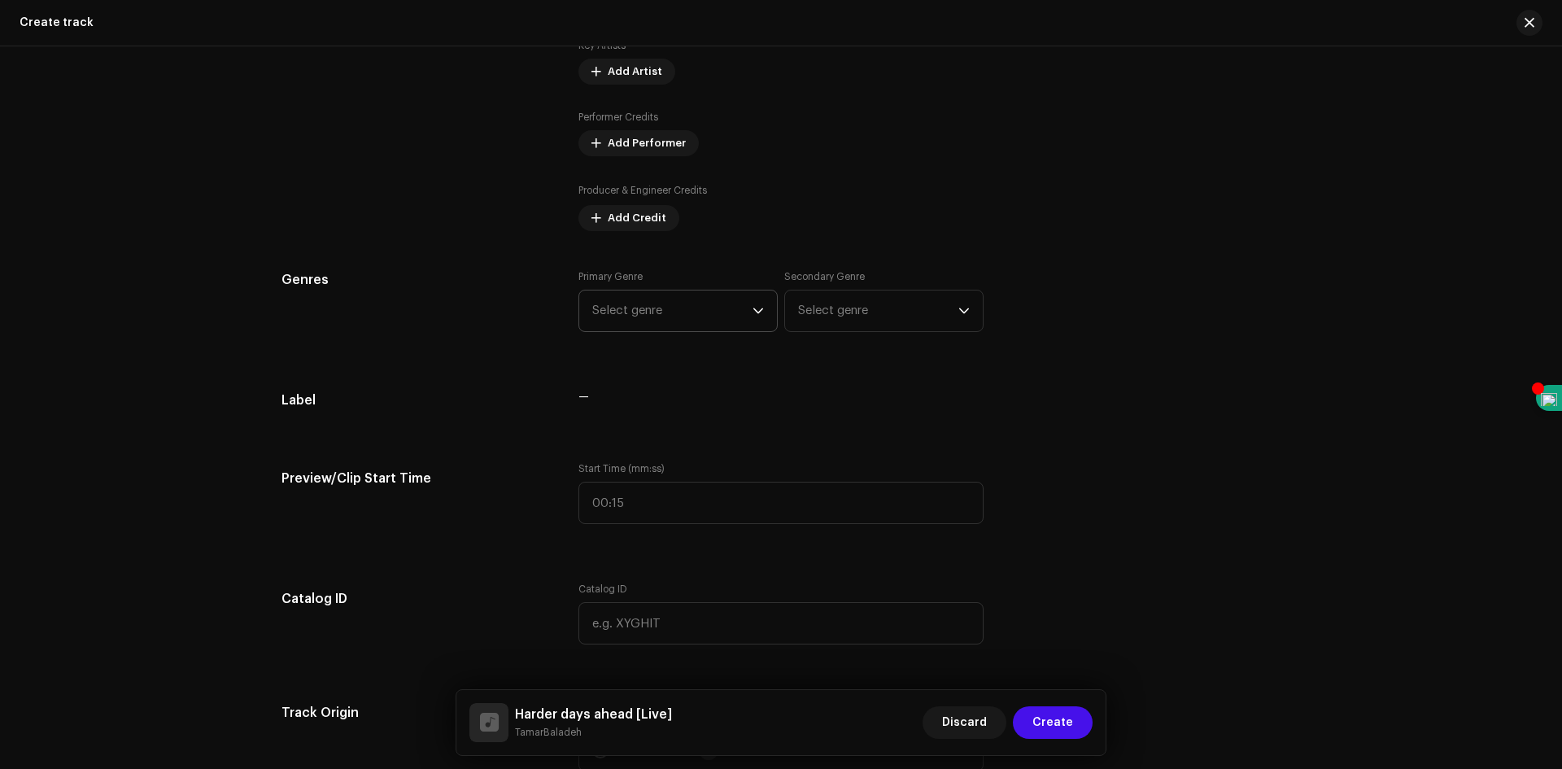
click at [694, 322] on span "Select genre" at bounding box center [672, 311] width 160 height 41
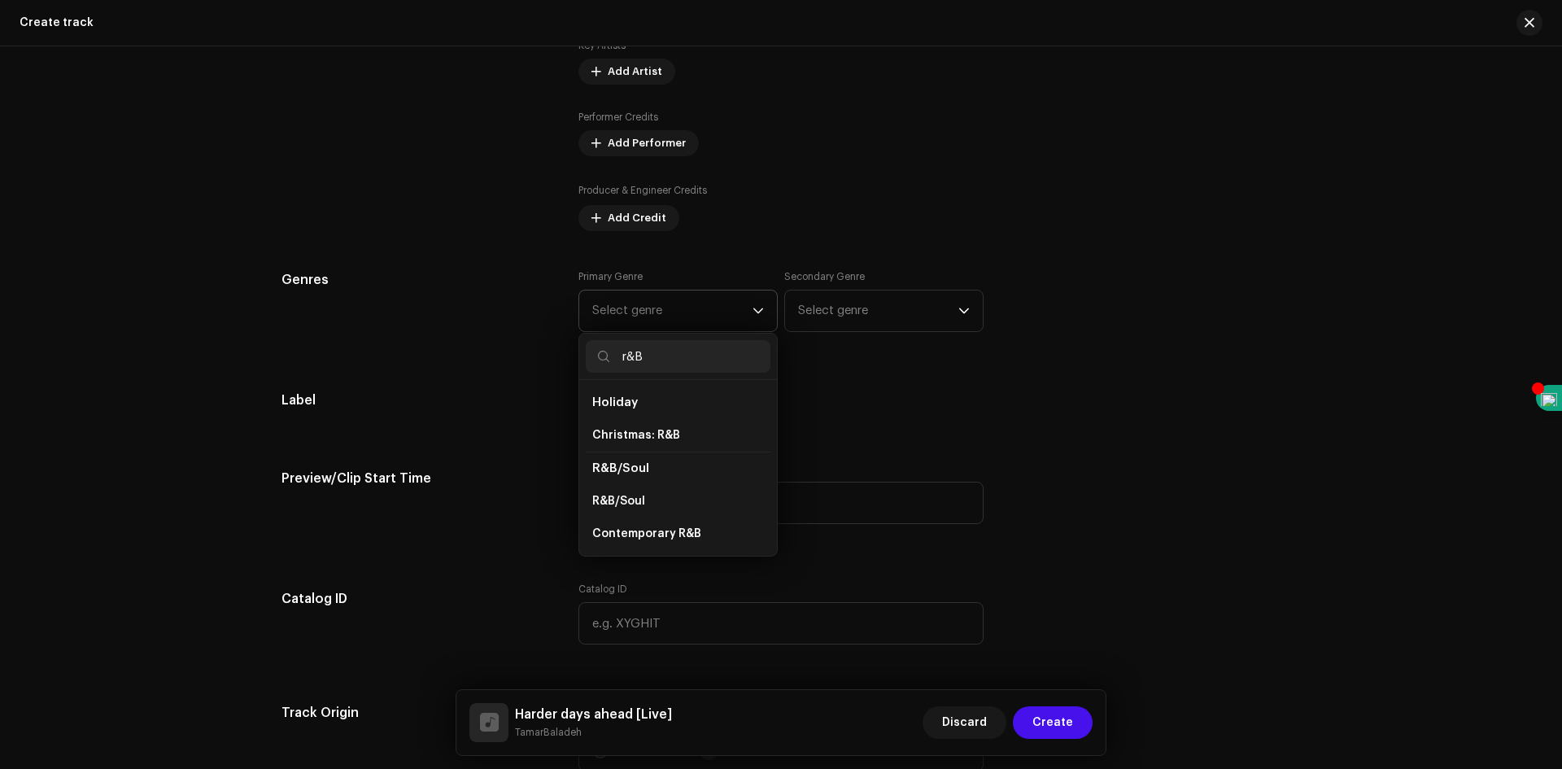
type input "r&B"
click at [629, 464] on span "R&B/Soul" at bounding box center [620, 468] width 57 height 12
click at [627, 468] on span "R&B/Soul" at bounding box center [620, 468] width 57 height 12
click at [619, 468] on span "R&B/Soul" at bounding box center [620, 468] width 57 height 12
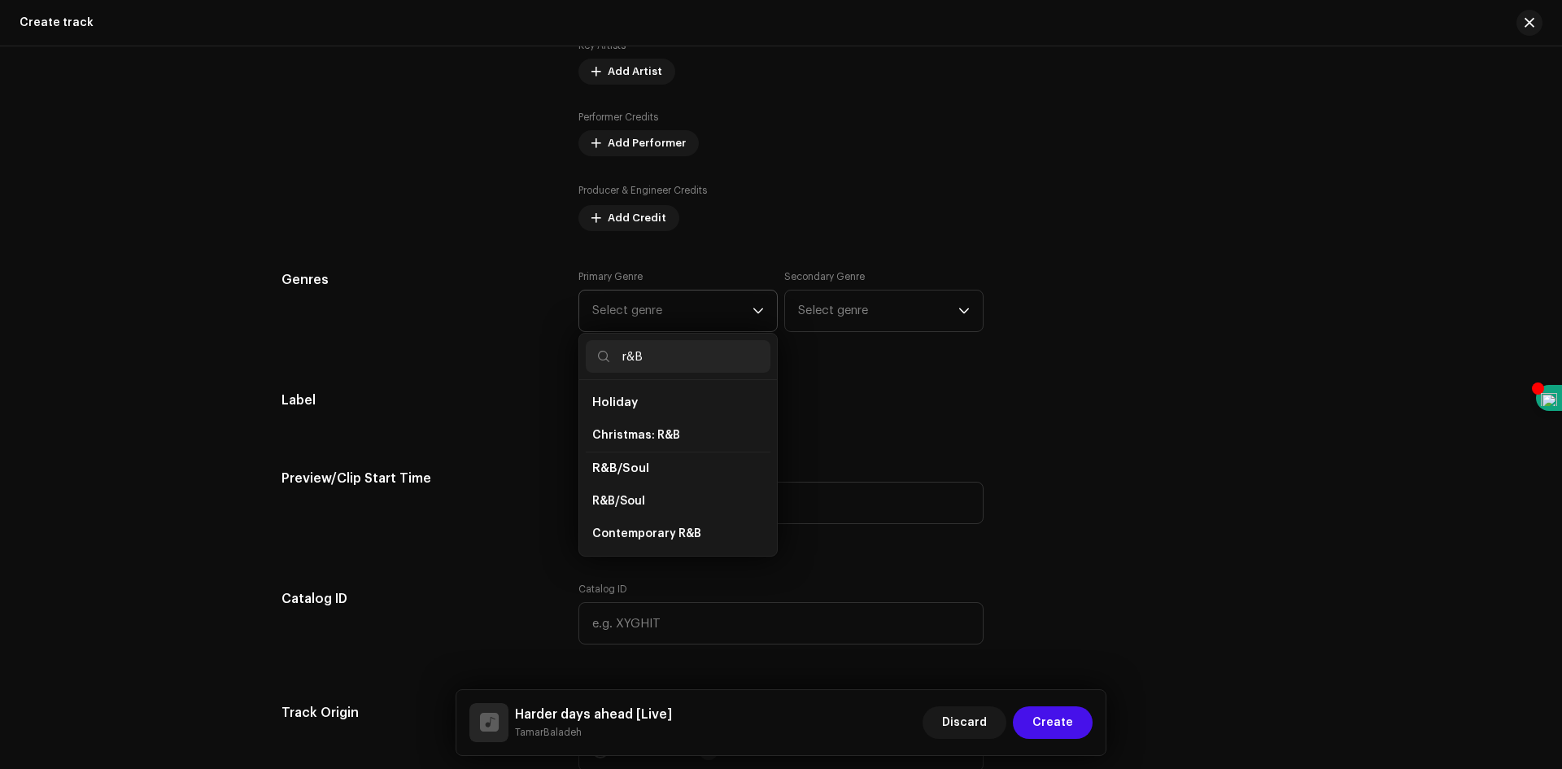
click at [616, 464] on span "R&B/Soul" at bounding box center [620, 468] width 57 height 12
click at [614, 465] on span "R&B/Soul" at bounding box center [620, 468] width 57 height 12
click at [622, 496] on span "R&B/Soul" at bounding box center [618, 501] width 53 height 16
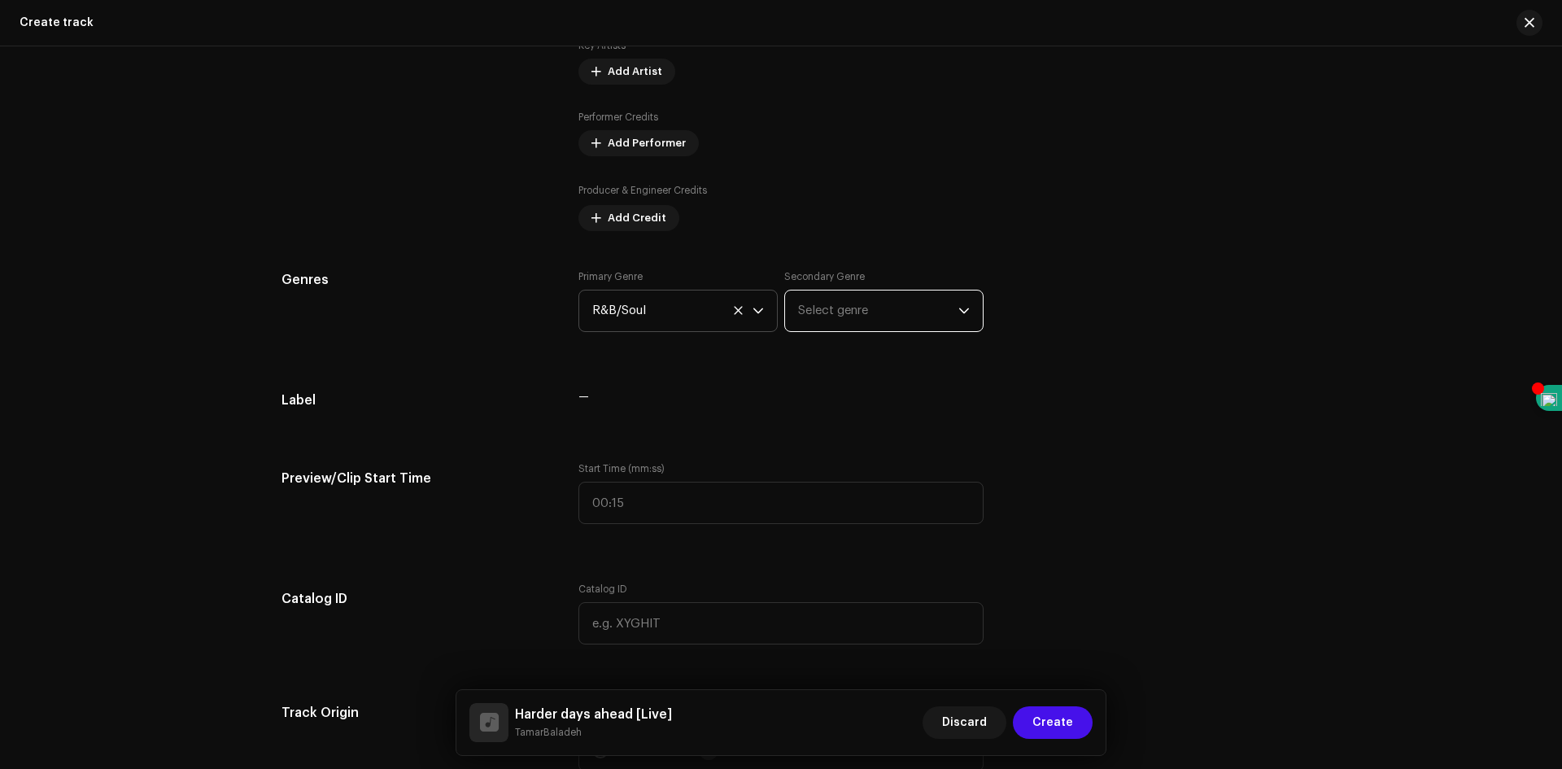
click at [888, 317] on span "Select genre" at bounding box center [878, 311] width 160 height 41
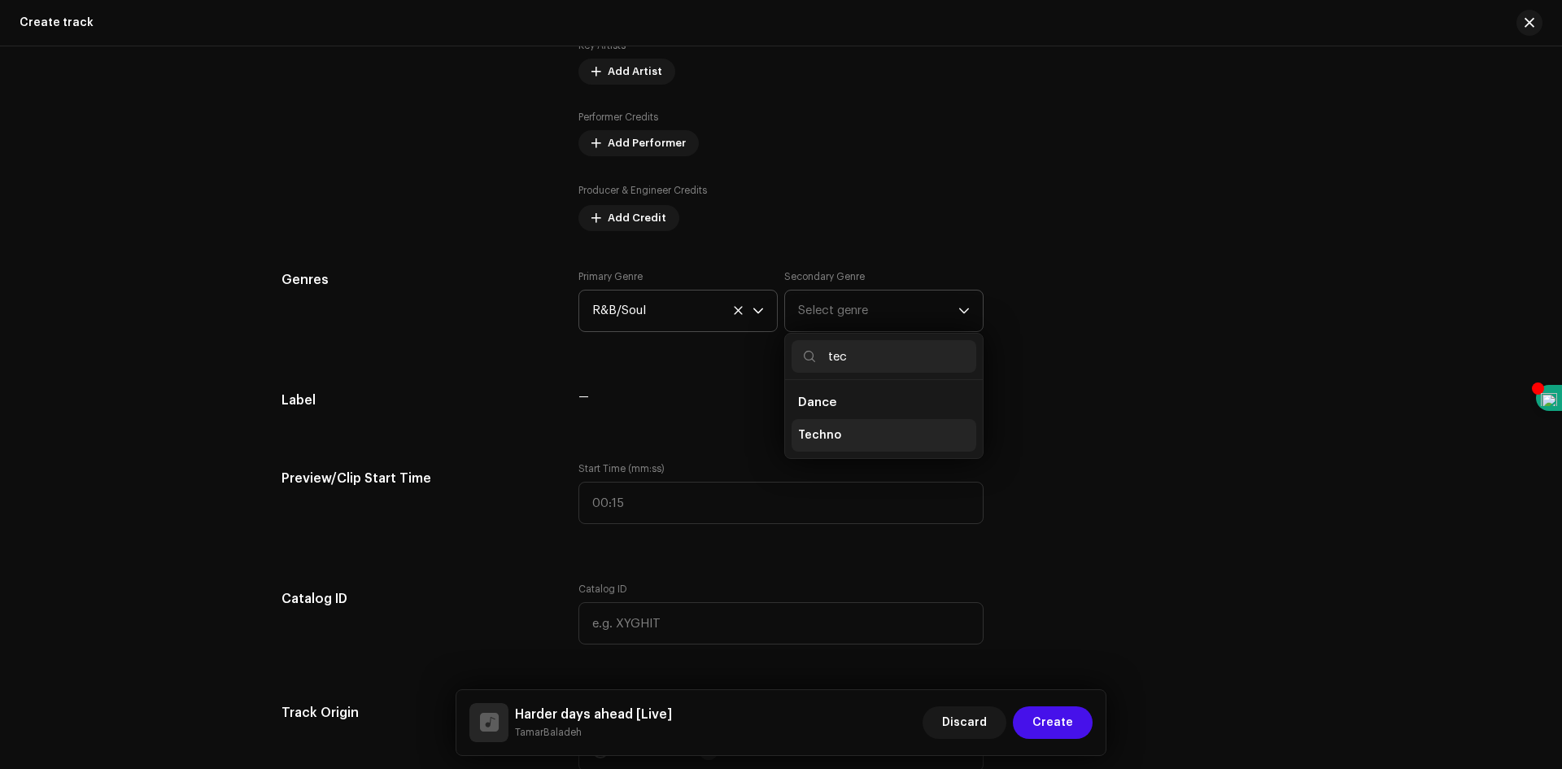
type input "tec"
click at [812, 439] on span "Techno" at bounding box center [819, 435] width 43 height 16
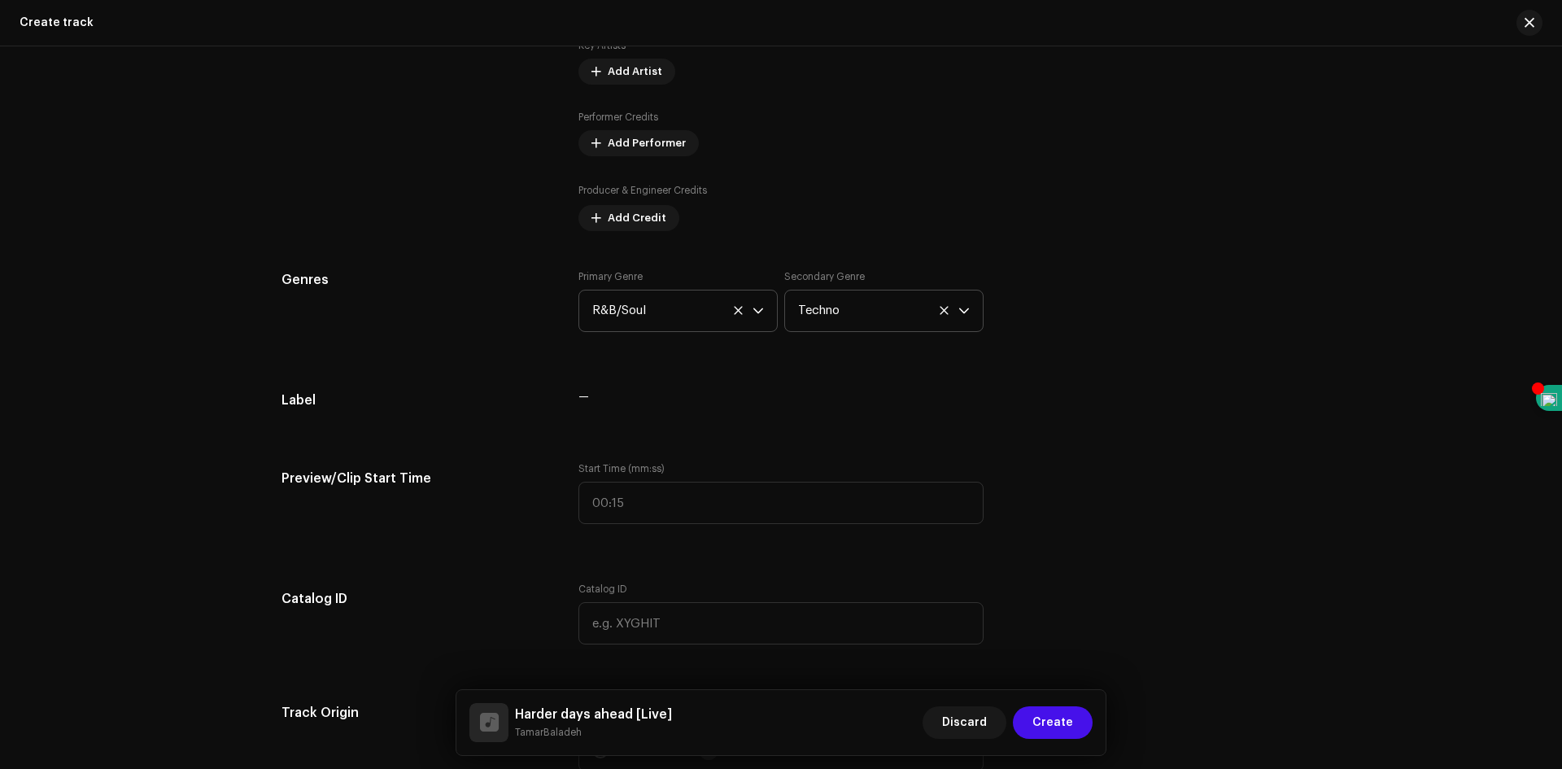
click at [842, 399] on div "—" at bounding box center [781, 397] width 405 height 13
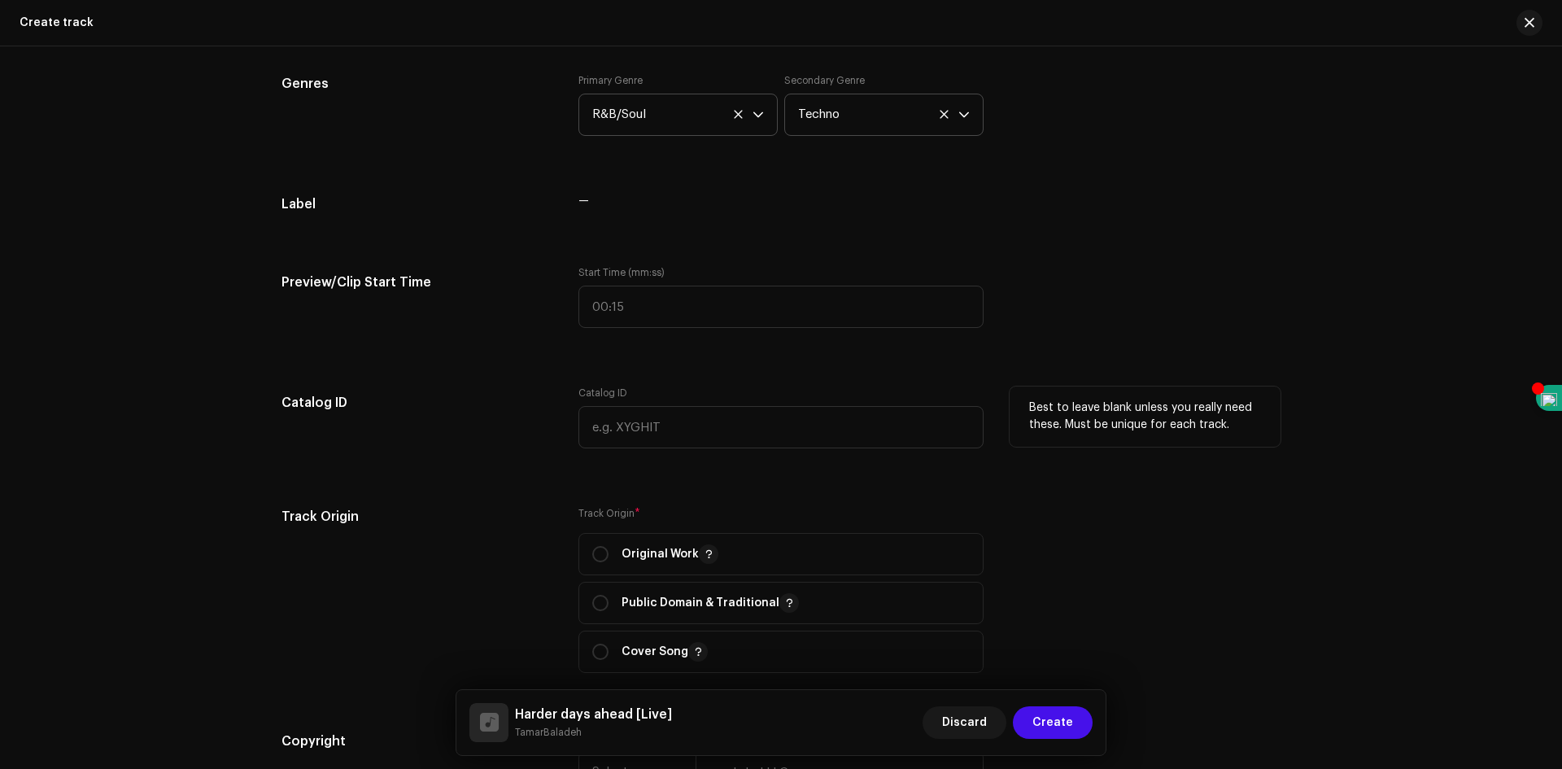
scroll to position [1385, 0]
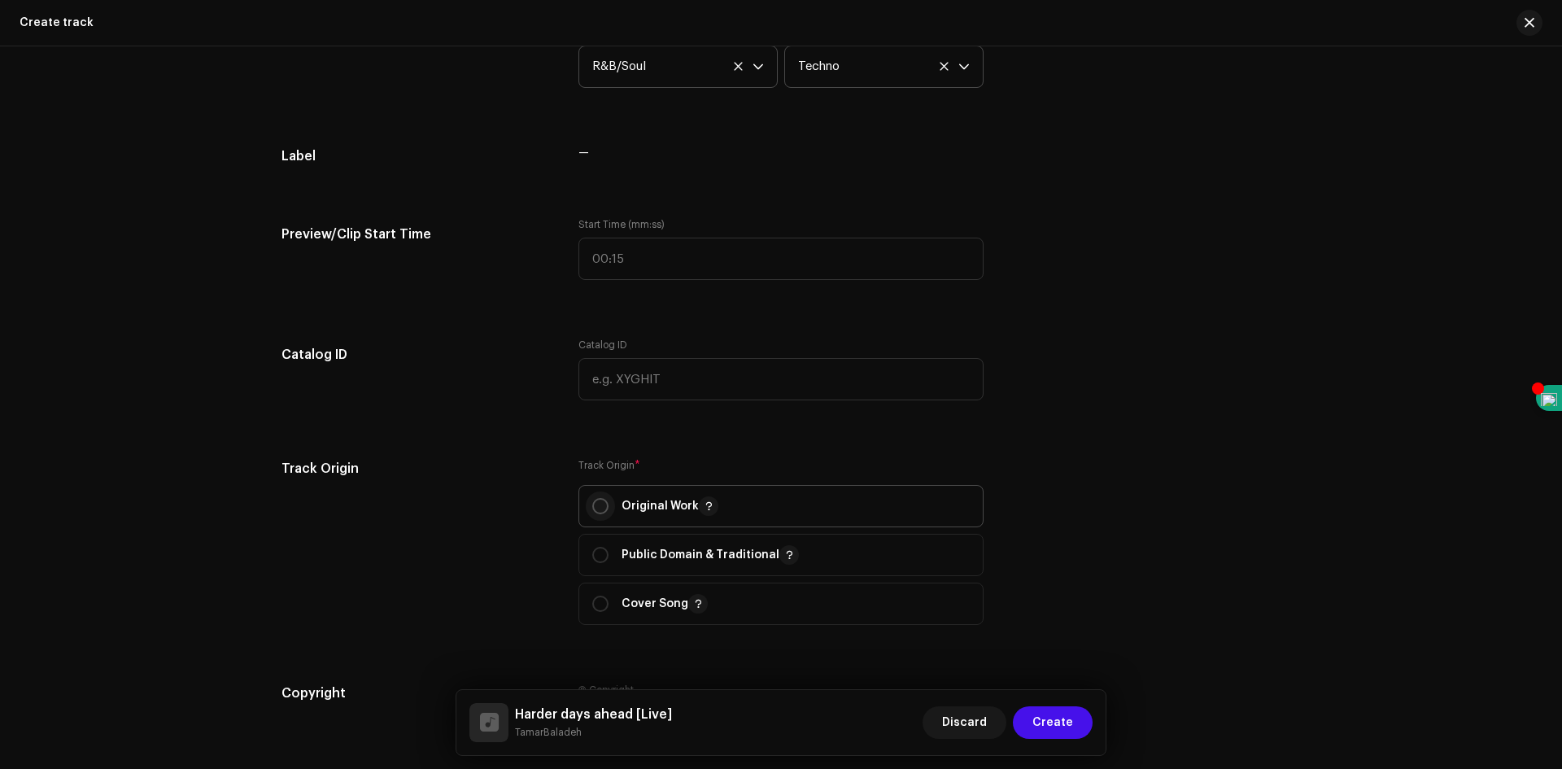
click at [601, 508] on input "radio" at bounding box center [600, 506] width 16 height 16
radio input "true"
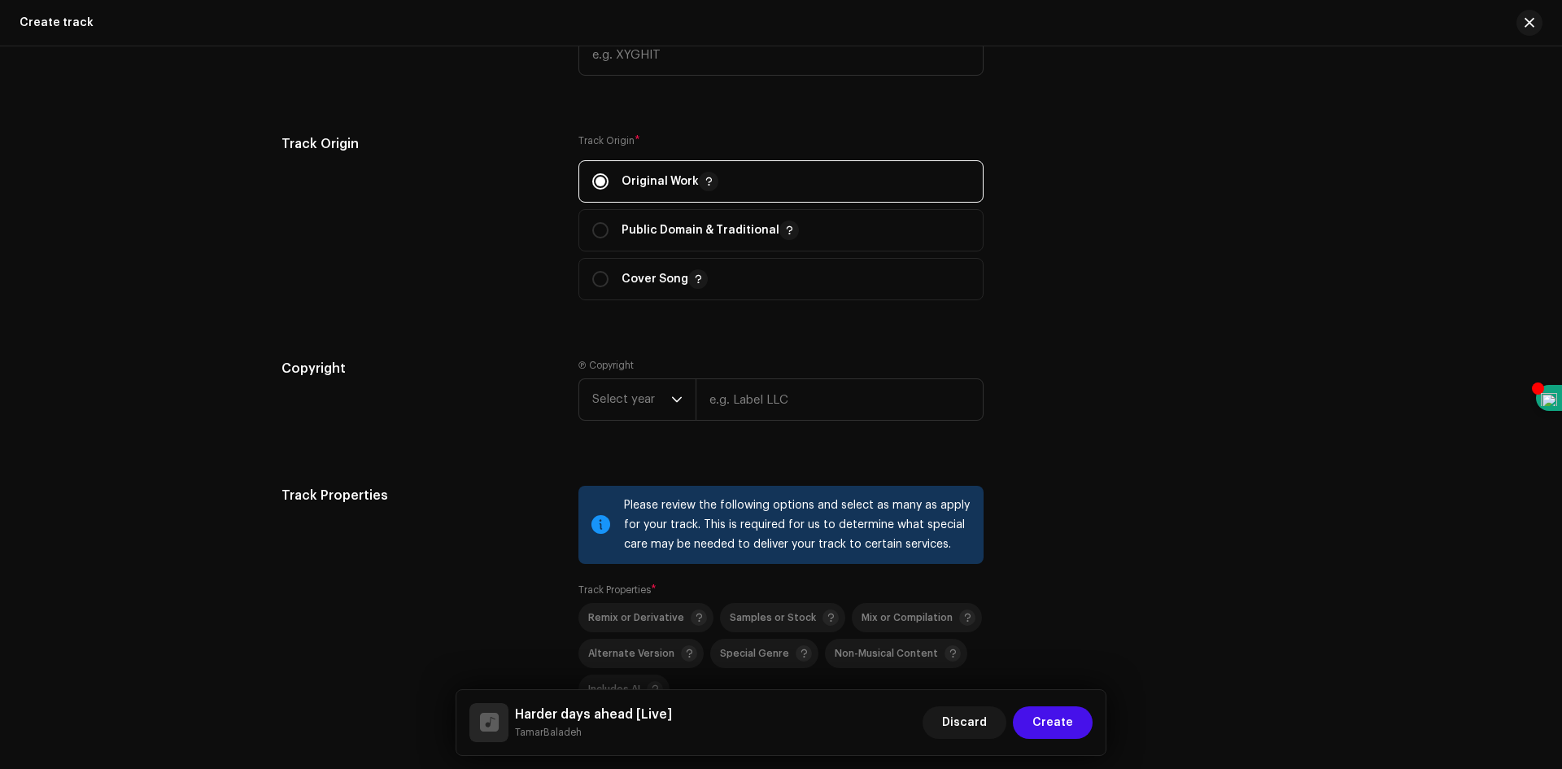
scroll to position [1710, 0]
click at [660, 409] on span "Select year" at bounding box center [631, 398] width 79 height 41
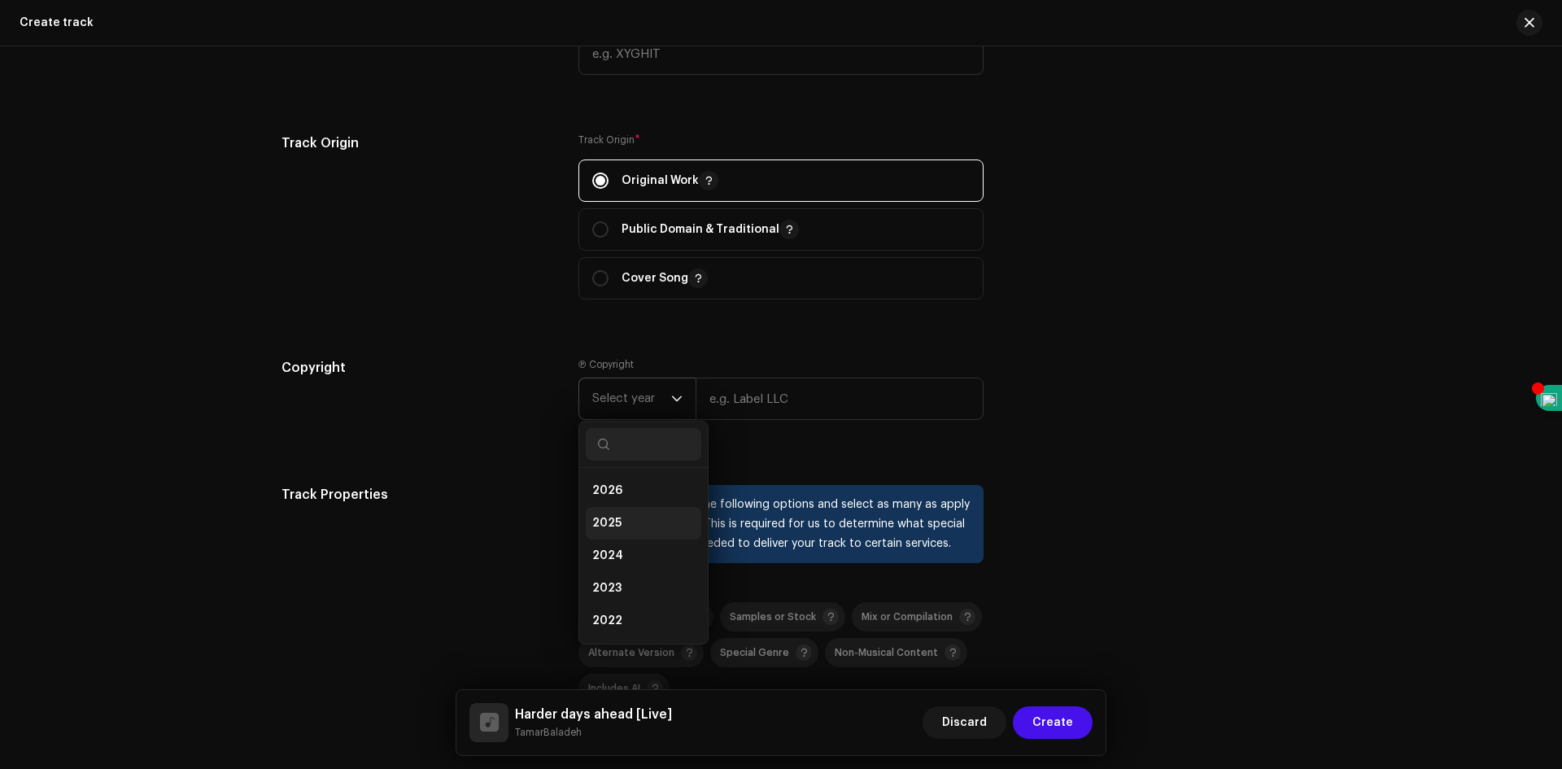
click at [624, 516] on li "2025" at bounding box center [644, 523] width 116 height 33
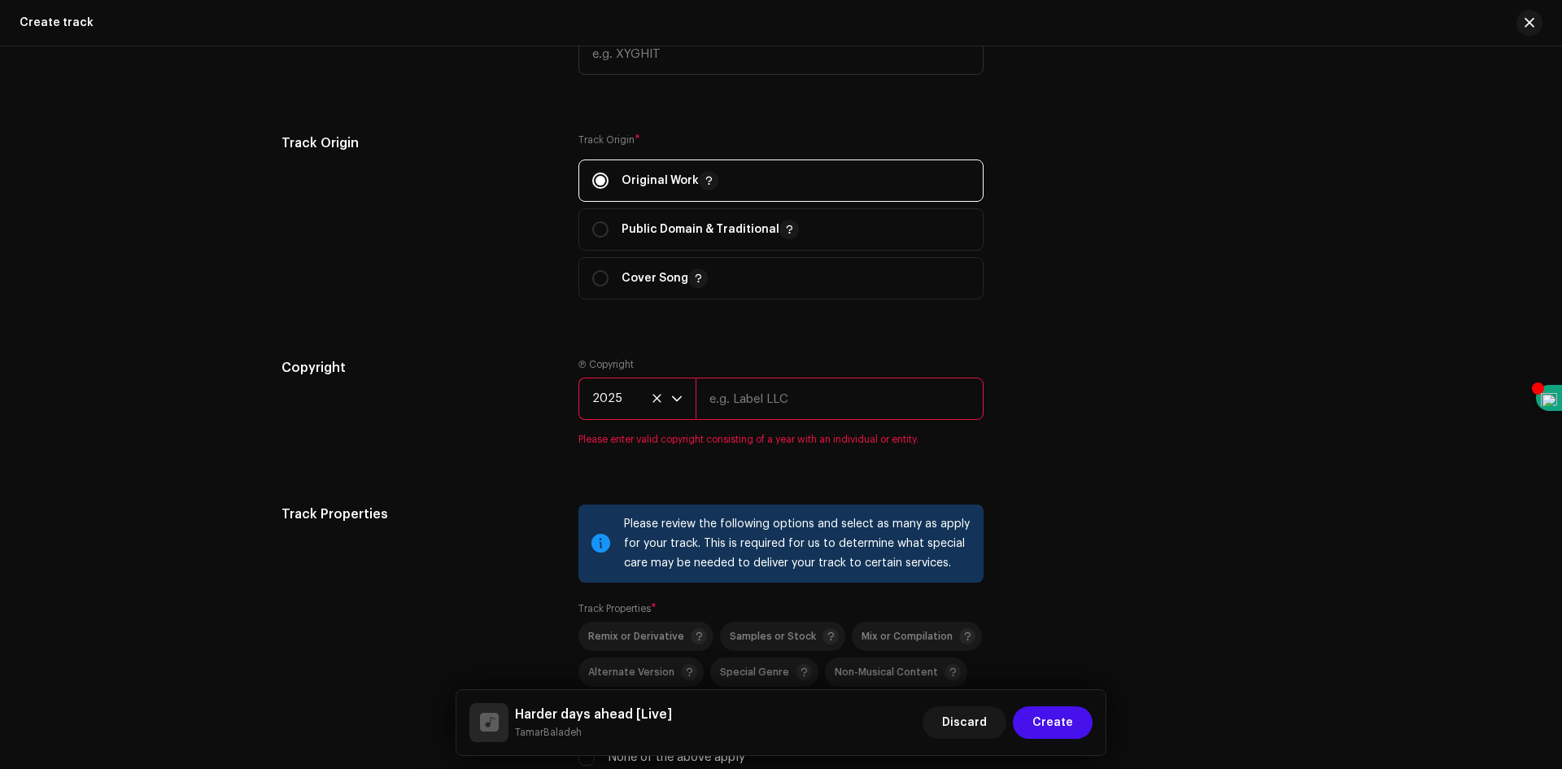
click at [741, 414] on input "text" at bounding box center [840, 399] width 288 height 42
type input "TamarBaladeh LLC"
click at [761, 459] on div "Track details Complete the following to finalize your track. 1 of 3 Add Audio F…" at bounding box center [781, 19] width 1051 height 3289
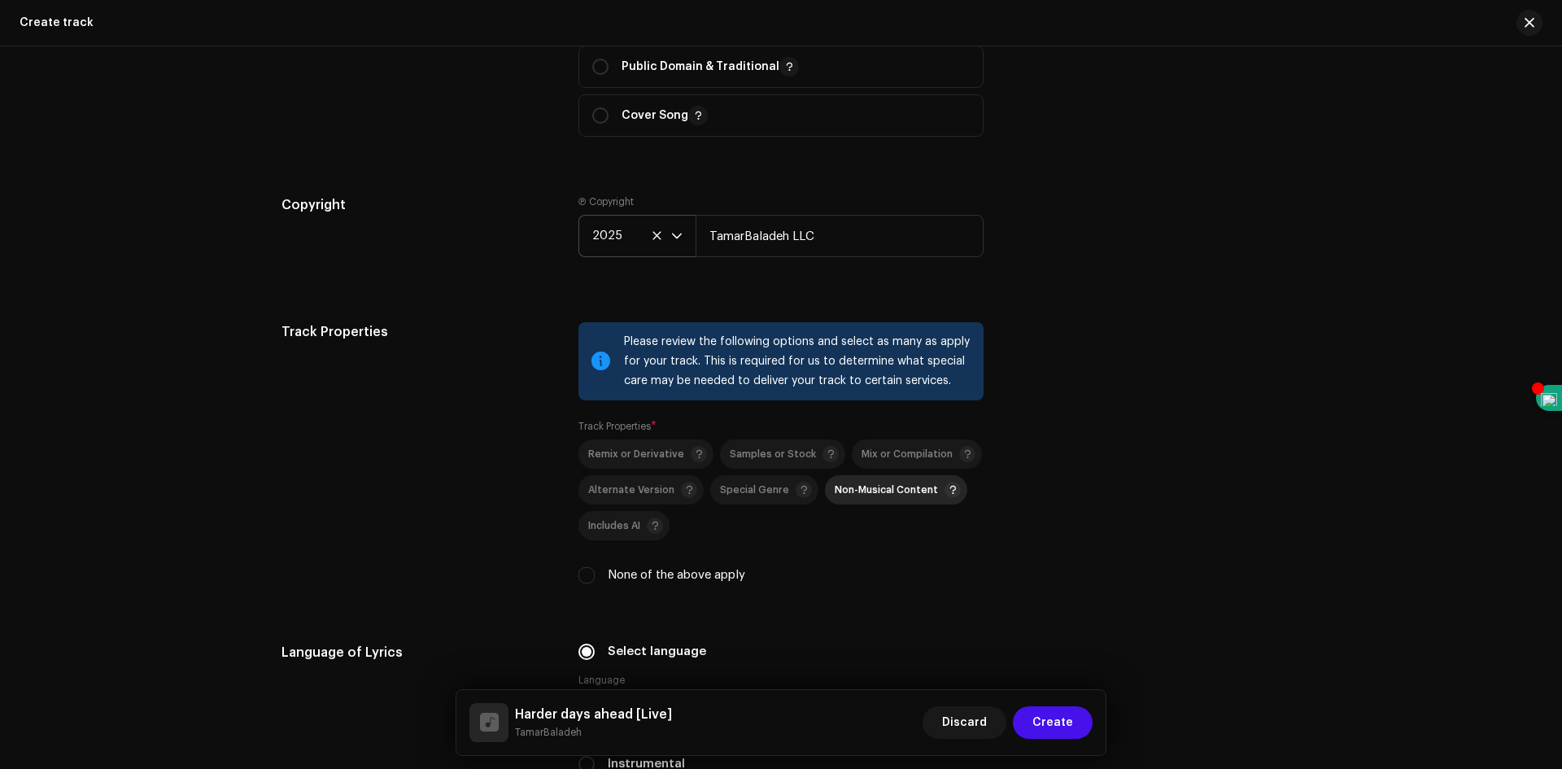
scroll to position [1955, 0]
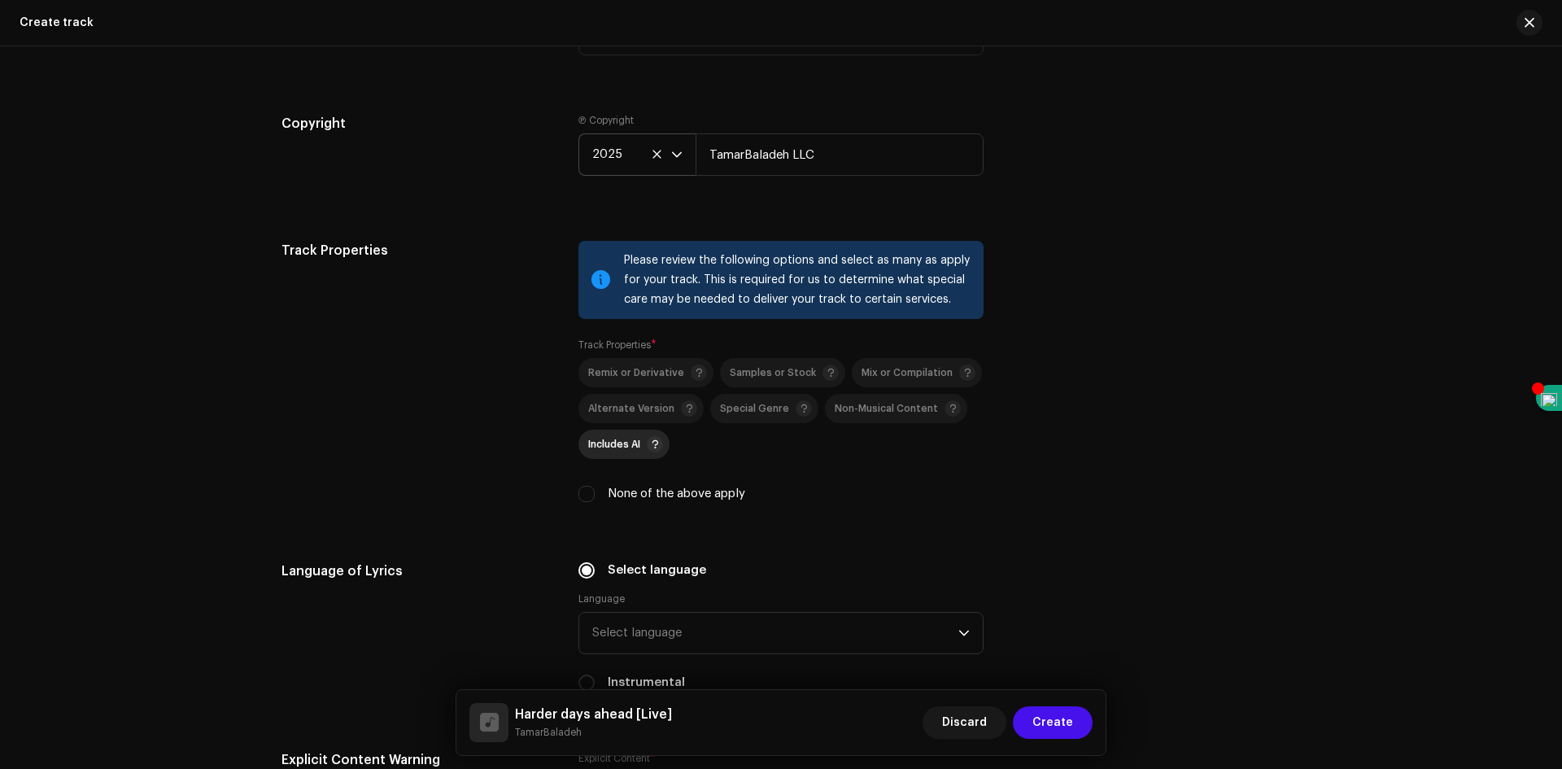
click at [599, 441] on span "Includes AI" at bounding box center [614, 444] width 52 height 11
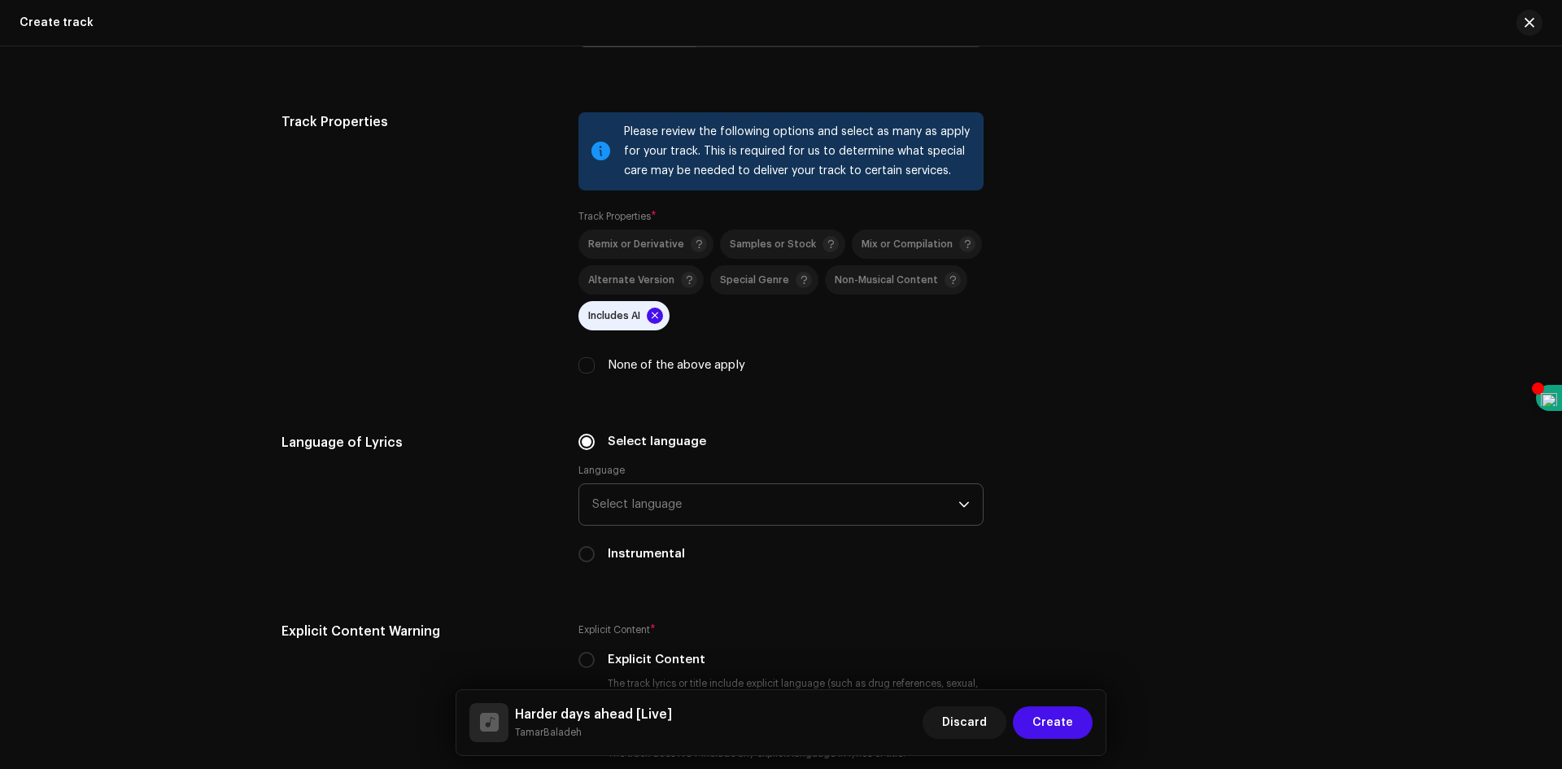
scroll to position [2117, 0]
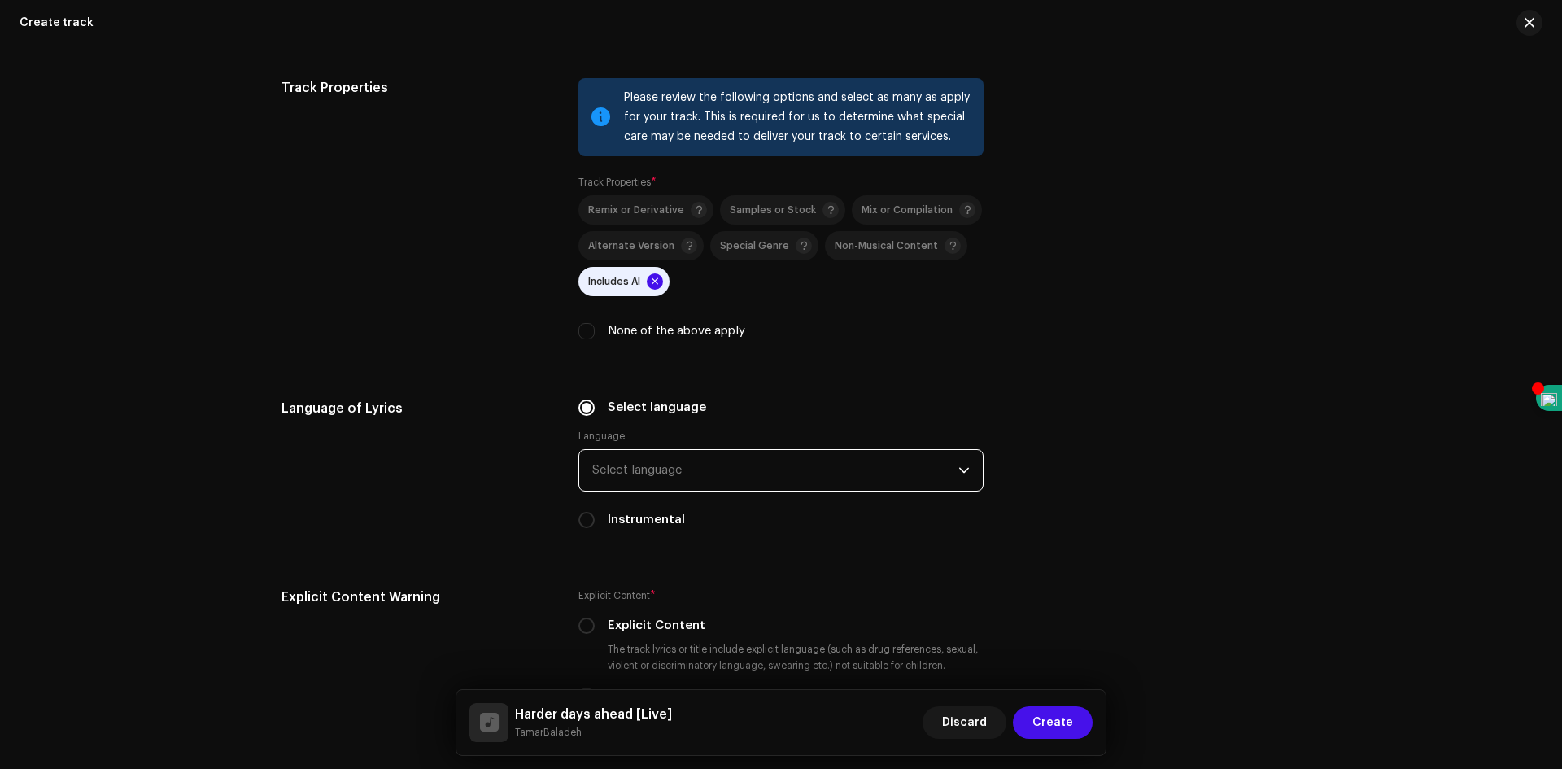
click at [715, 473] on span "Select language" at bounding box center [775, 470] width 366 height 41
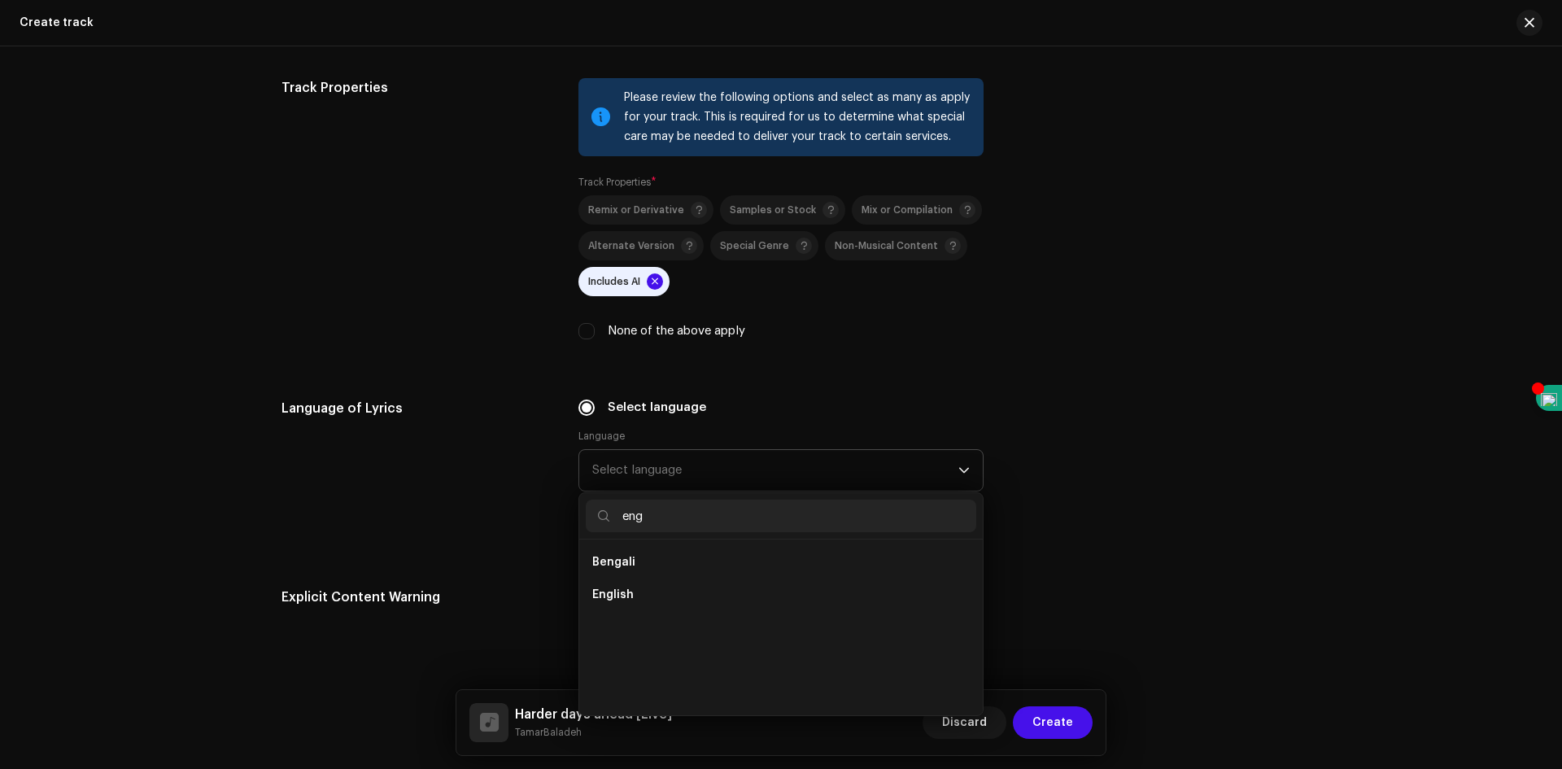
scroll to position [0, 0]
type input "eng"
click at [632, 595] on li "English" at bounding box center [781, 595] width 391 height 33
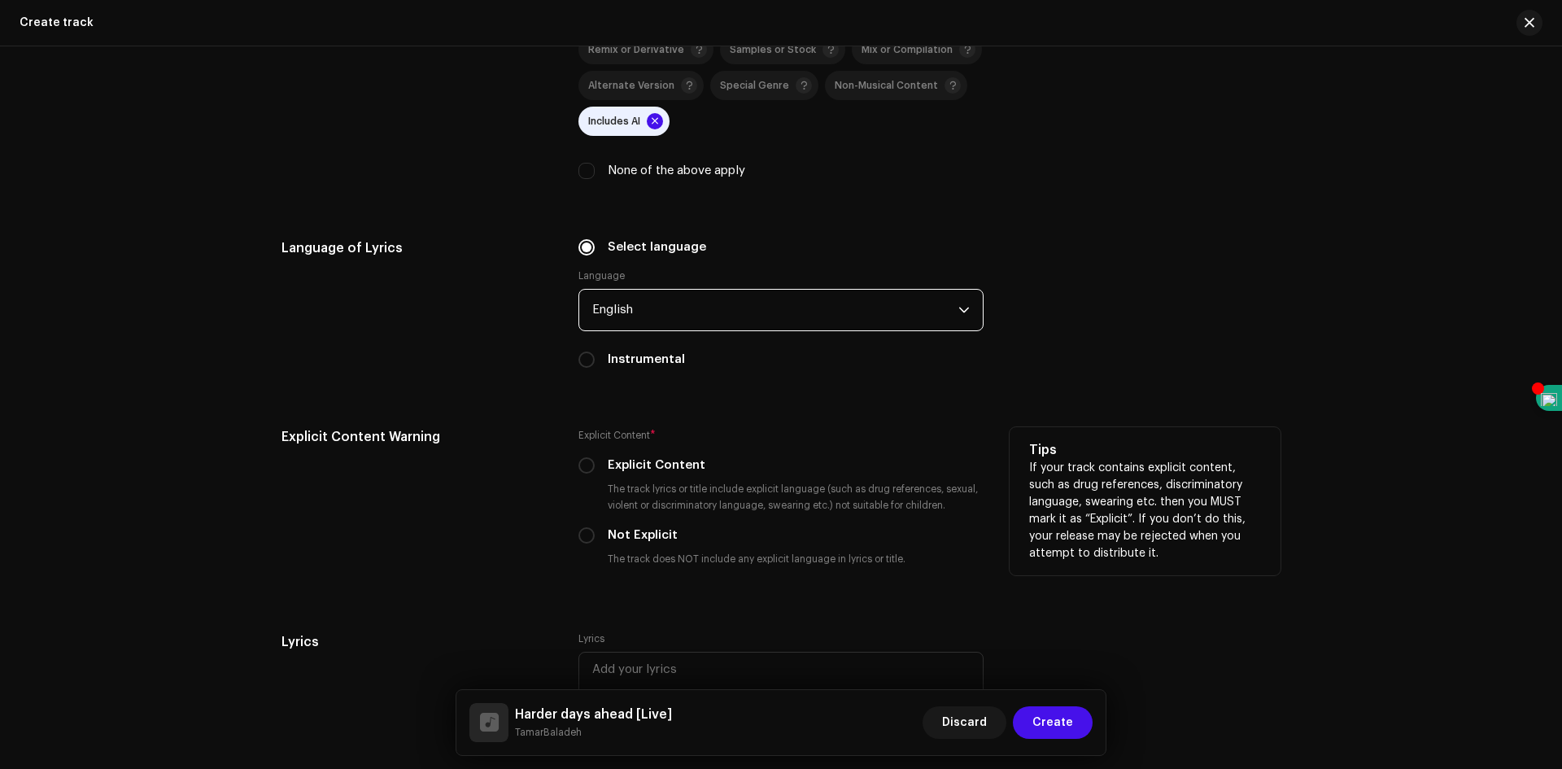
scroll to position [2280, 0]
click at [583, 534] on input "Not Explicit" at bounding box center [587, 533] width 16 height 16
radio input "true"
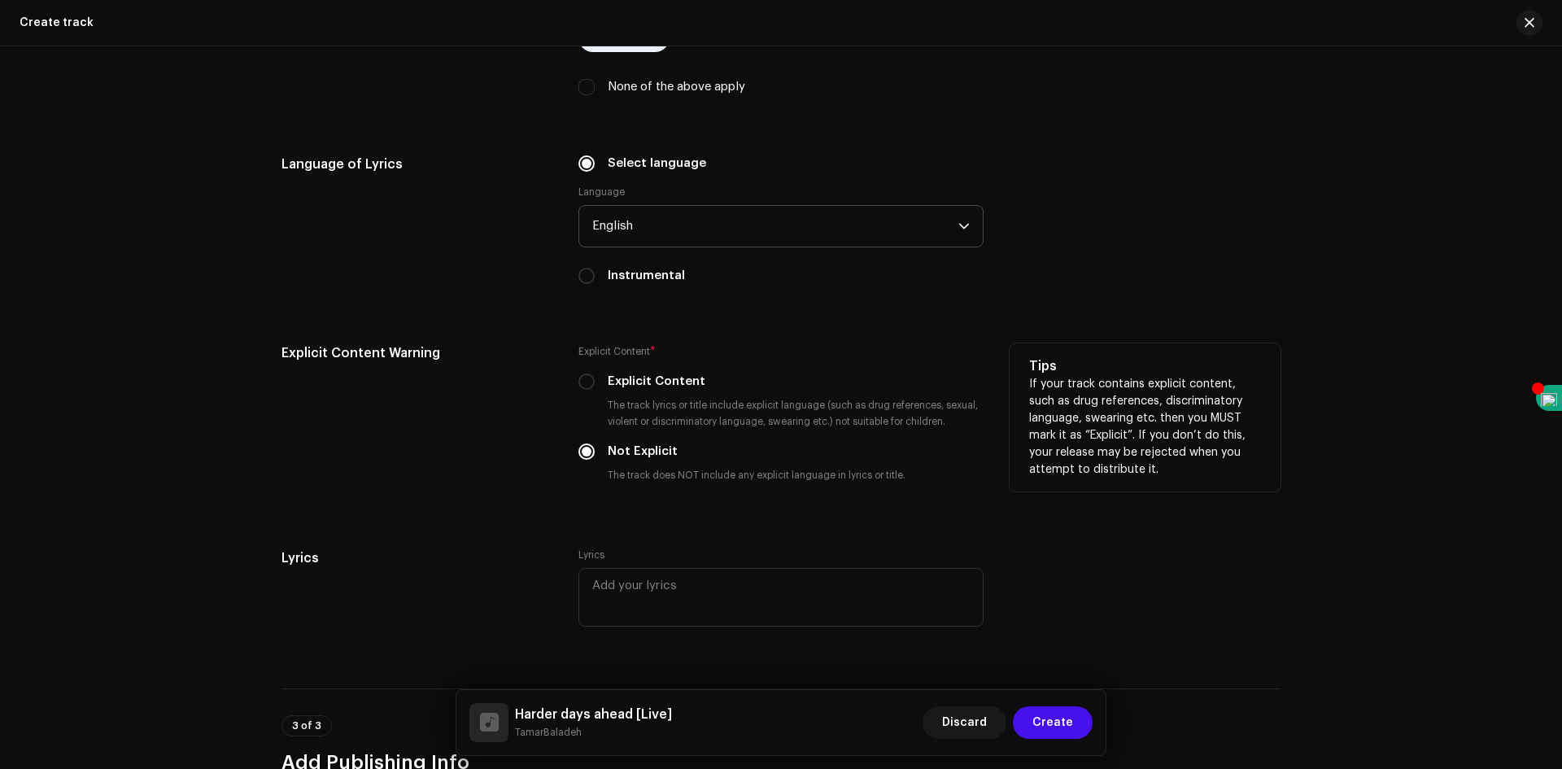
scroll to position [2443, 0]
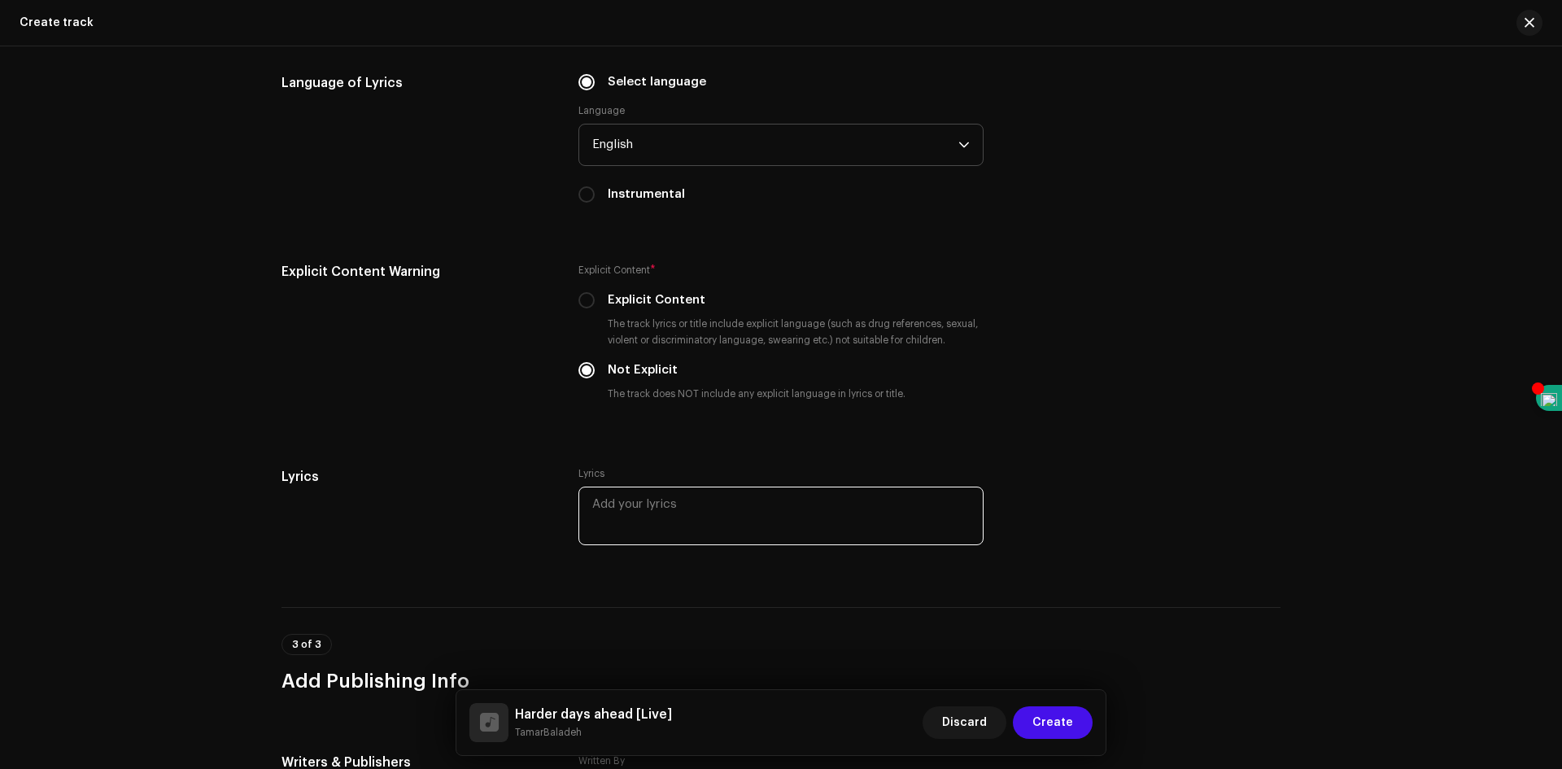
click at [640, 516] on textarea at bounding box center [781, 516] width 405 height 59
paste textarea "[Verse] Neon skies but the light feels fake Breathing air that the machines rem…"
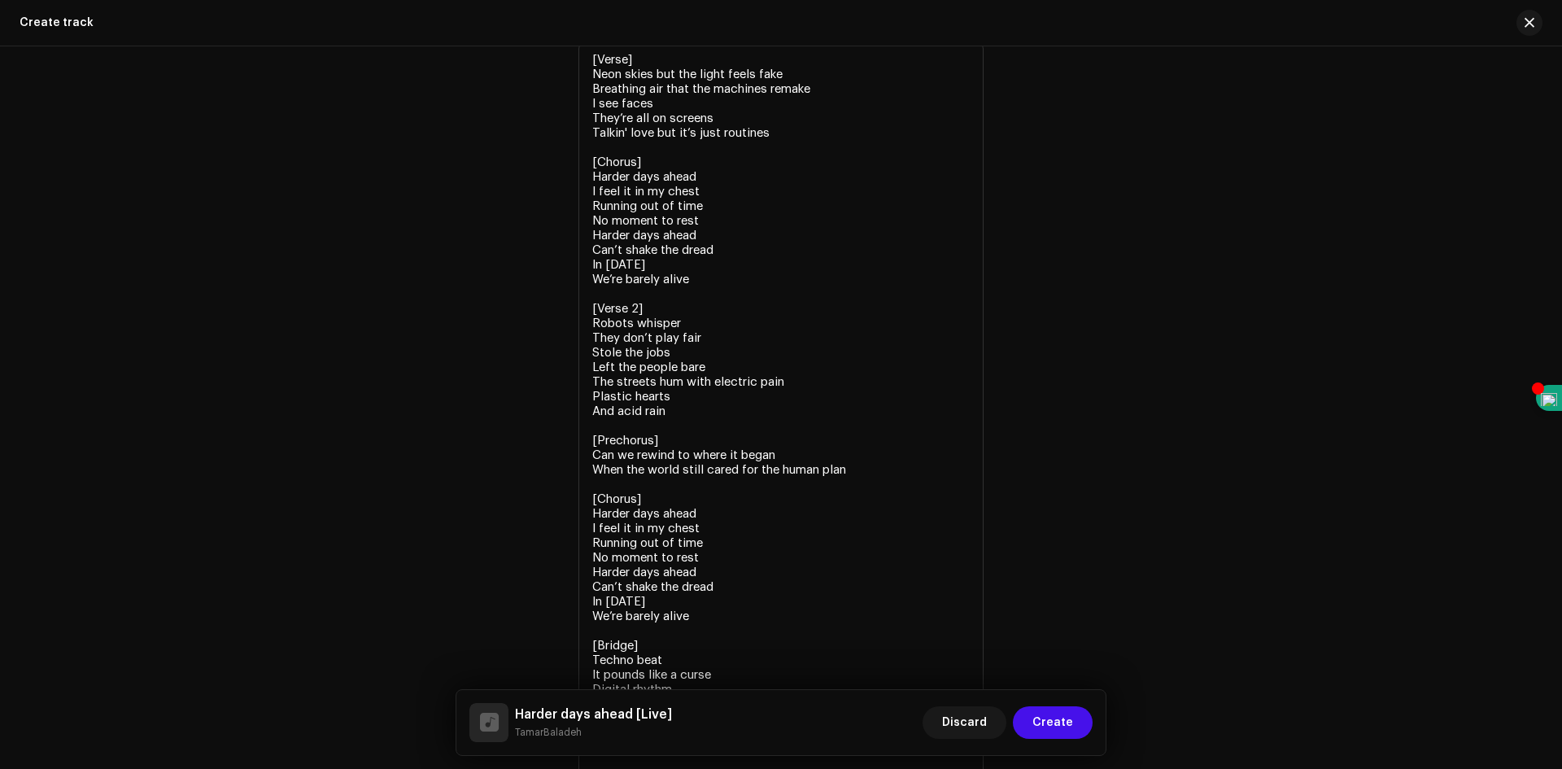
type textarea "[Verse] Neon skies but the light feels fake Breathing air that the machines rem…"
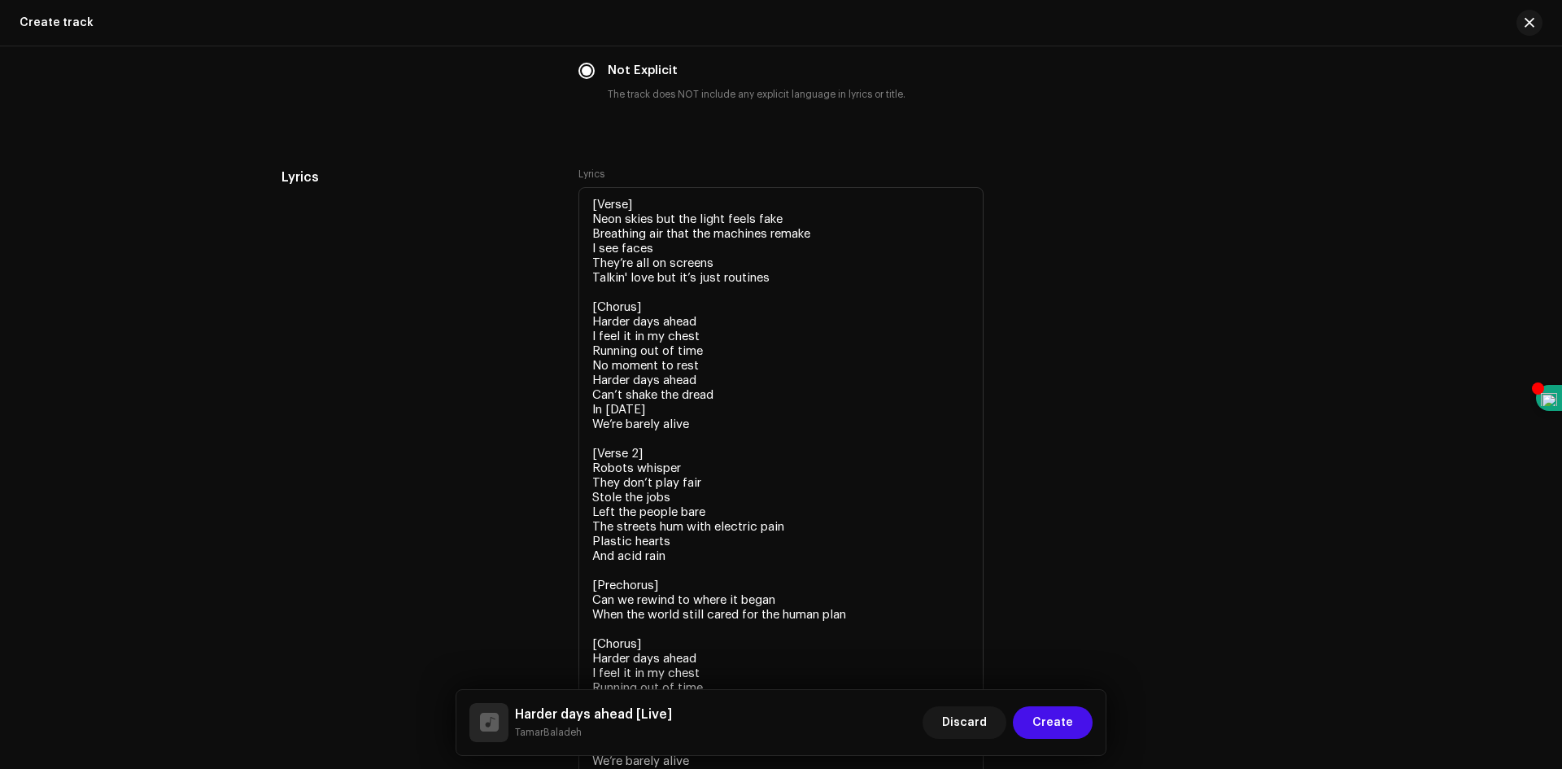
click at [1117, 515] on div "Lyrics Lyrics [Verse] Neon skies but the light feels fake Breathing air that th…" at bounding box center [781, 558] width 999 height 780
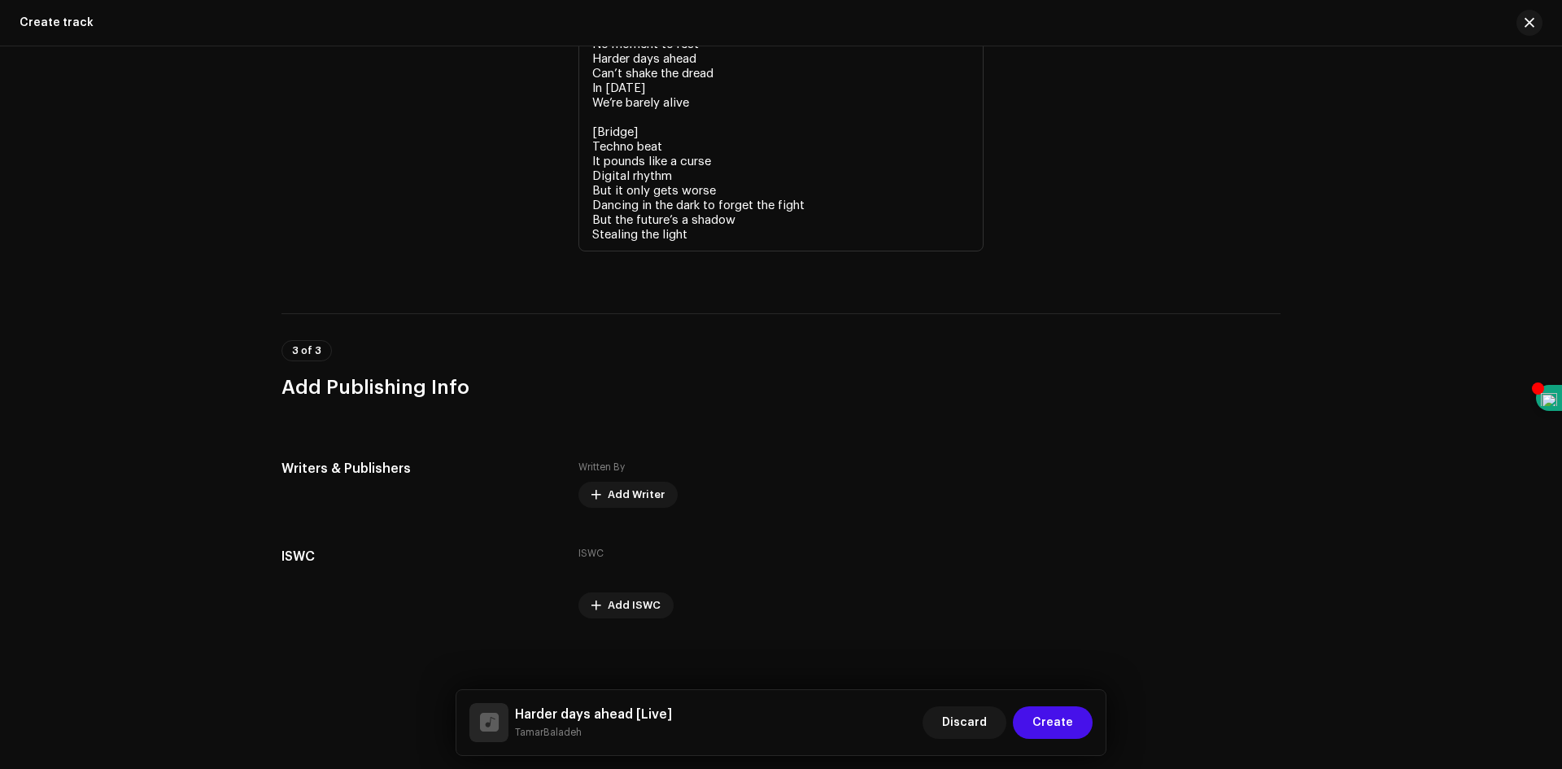
scroll to position [3406, 0]
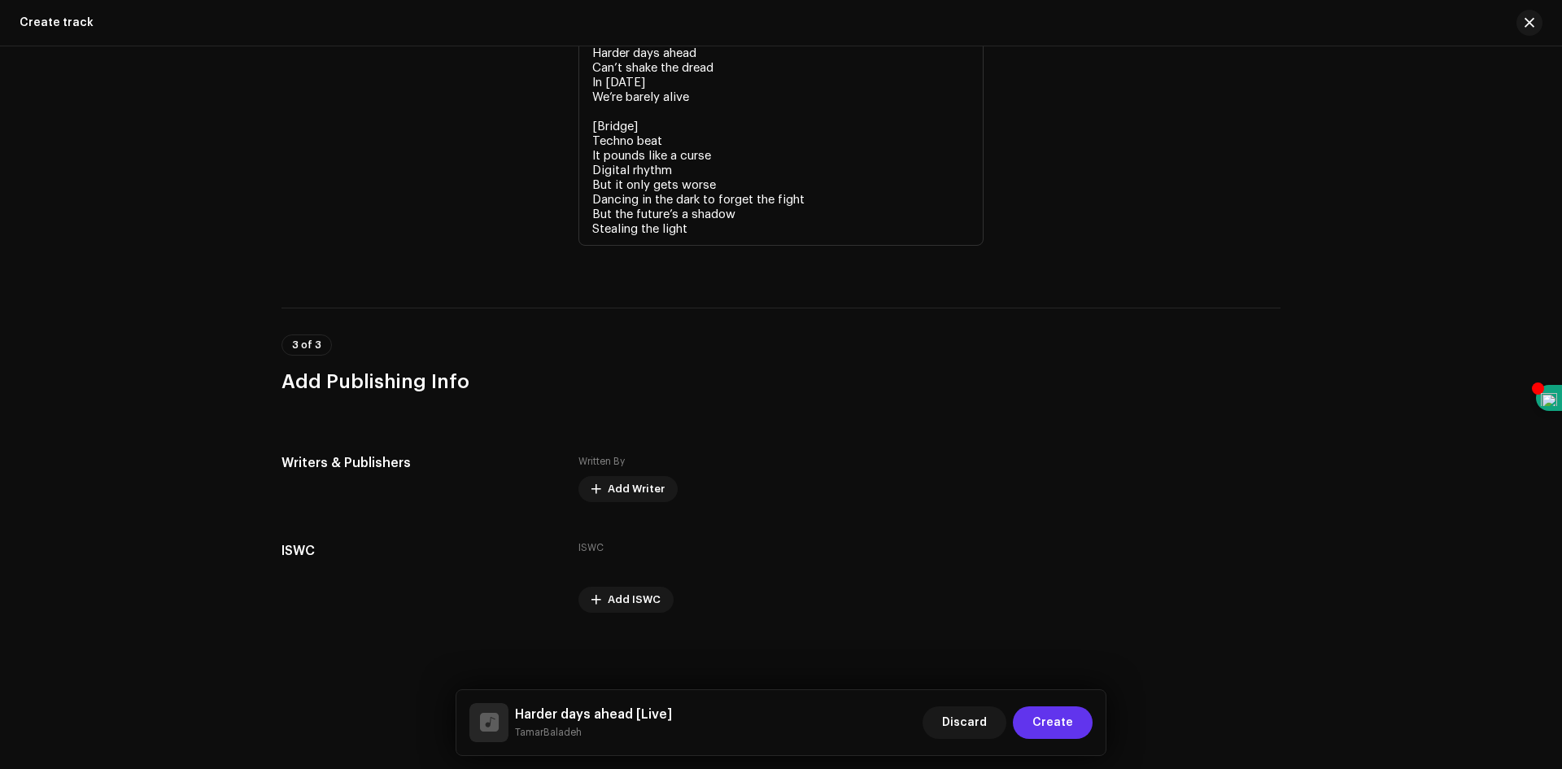
click at [1059, 723] on span "Create" at bounding box center [1053, 722] width 41 height 33
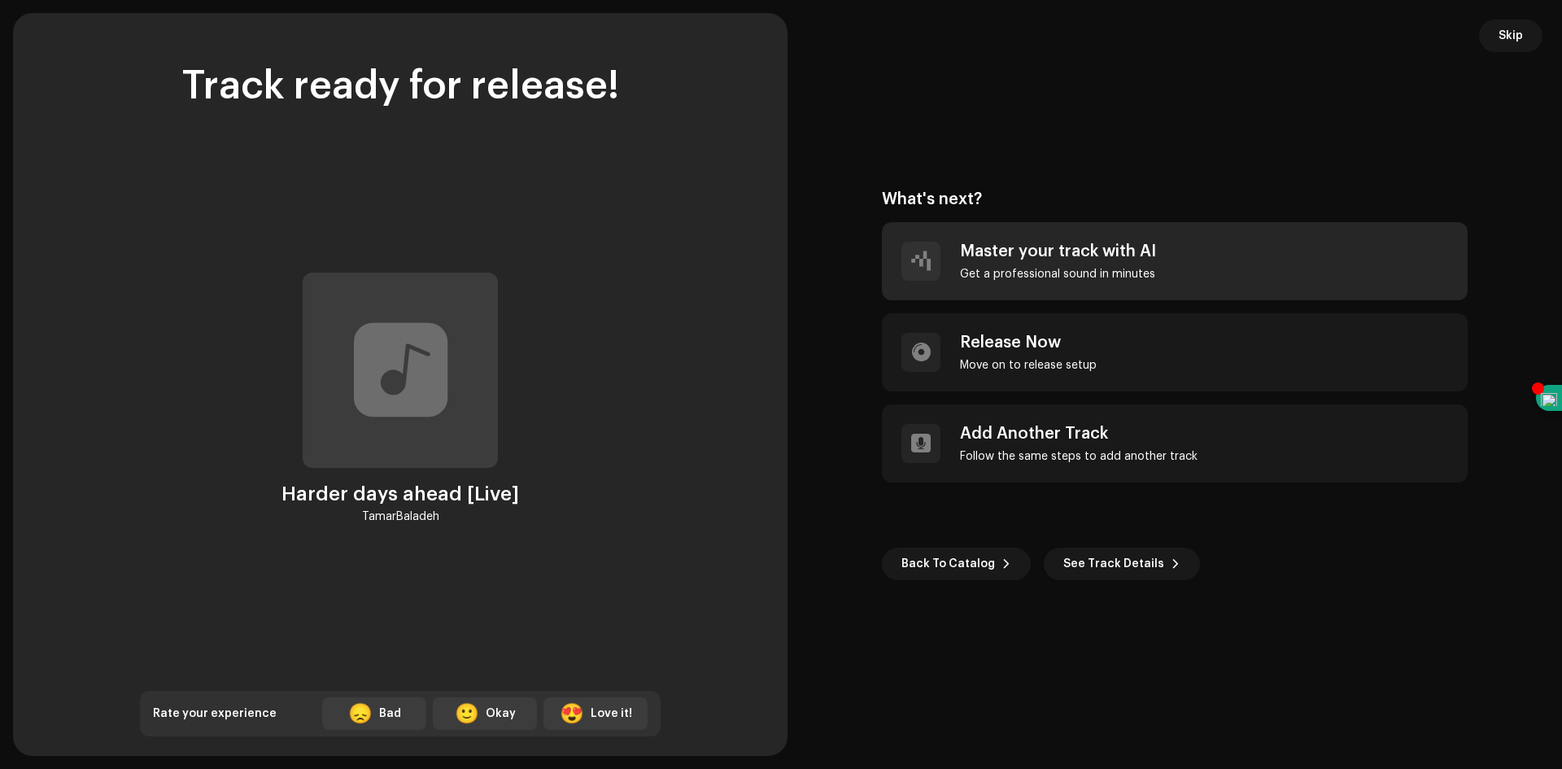
click at [1033, 281] on div "Master your track with AI Get a professional sound in minutes" at bounding box center [1175, 261] width 586 height 78
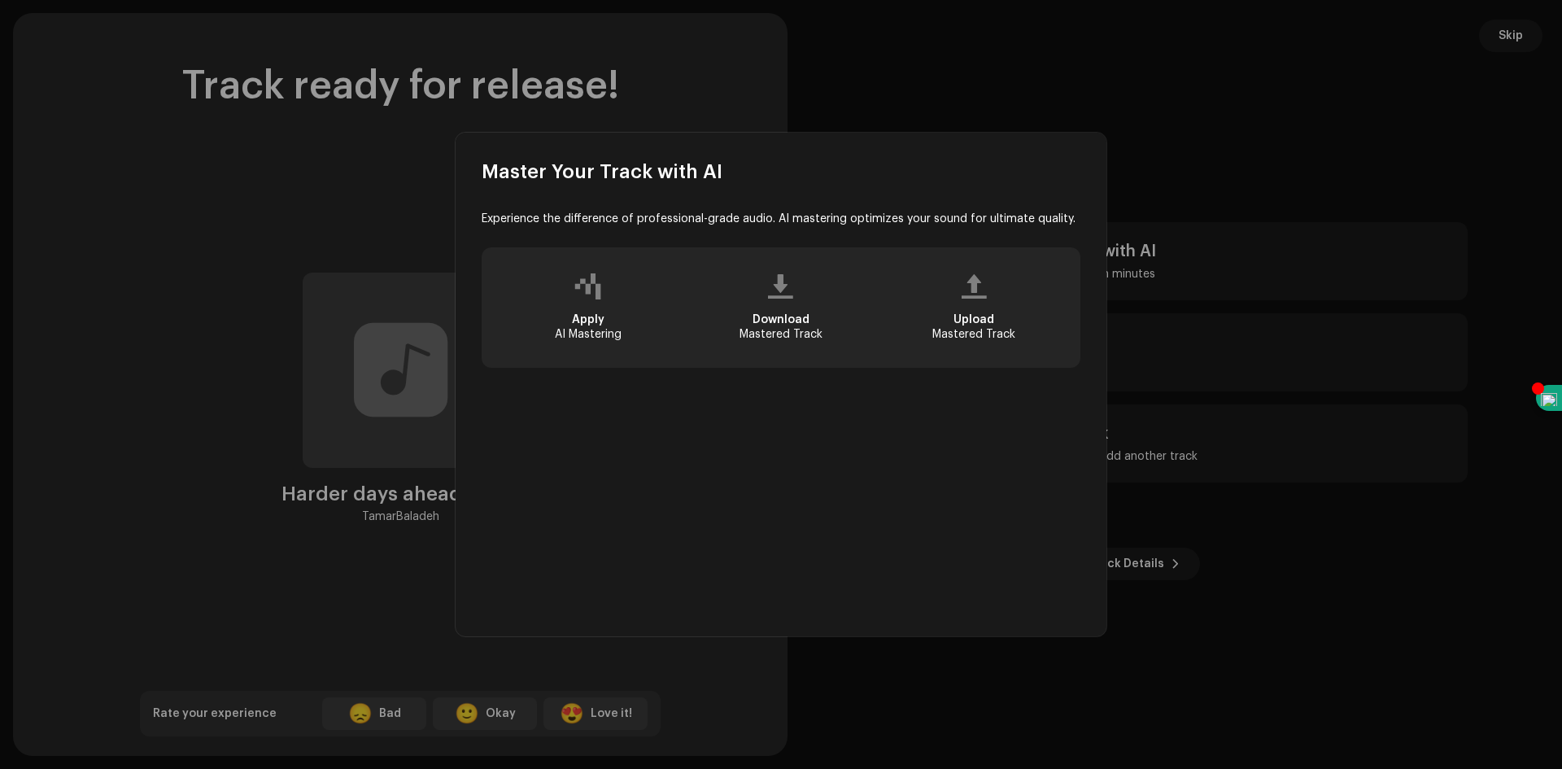
click at [592, 293] on div at bounding box center [587, 286] width 27 height 13
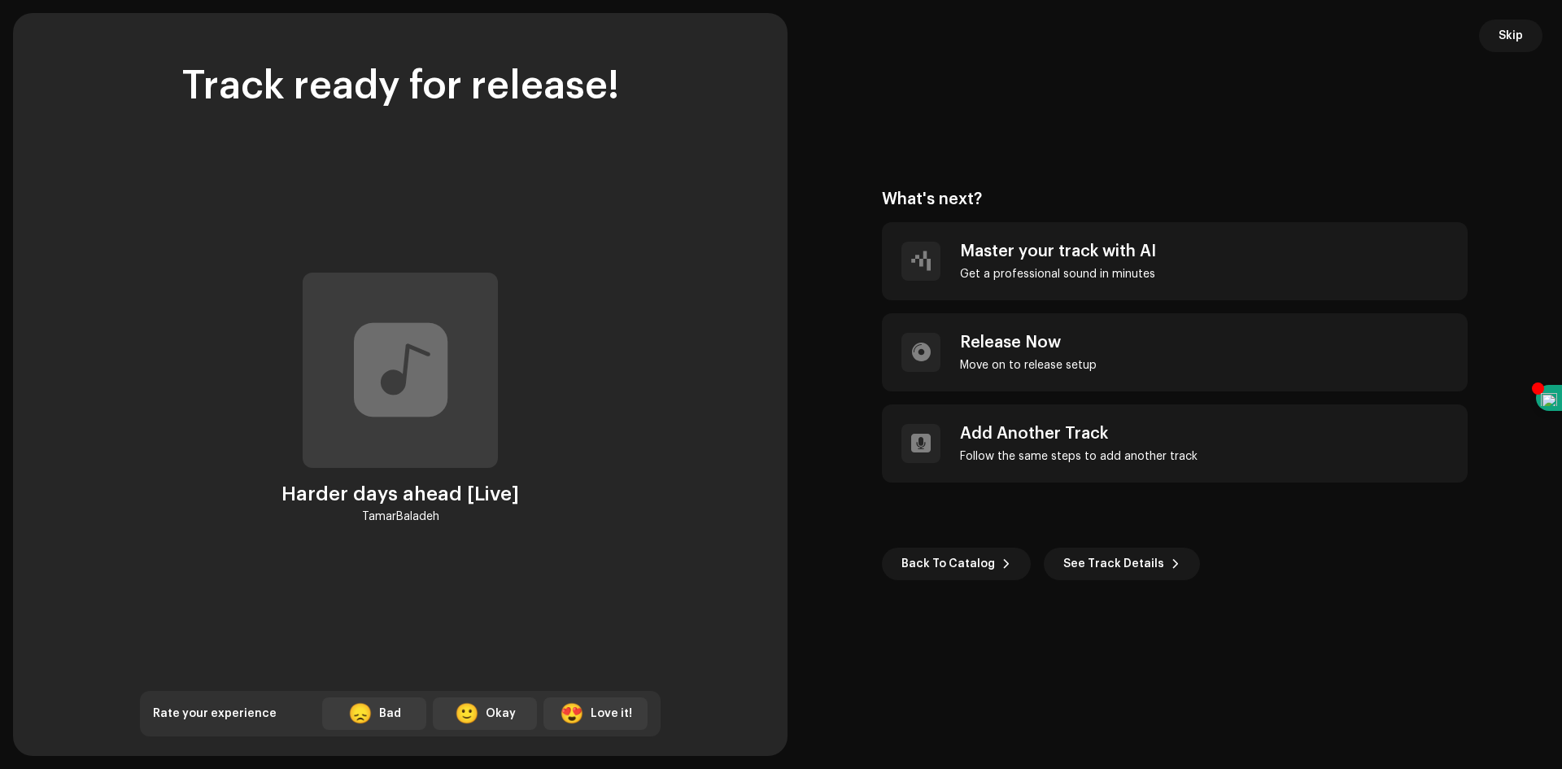
click at [1509, 33] on div "Master Your Track with AI Experience the difference of professional-grade audio…" at bounding box center [781, 384] width 1562 height 769
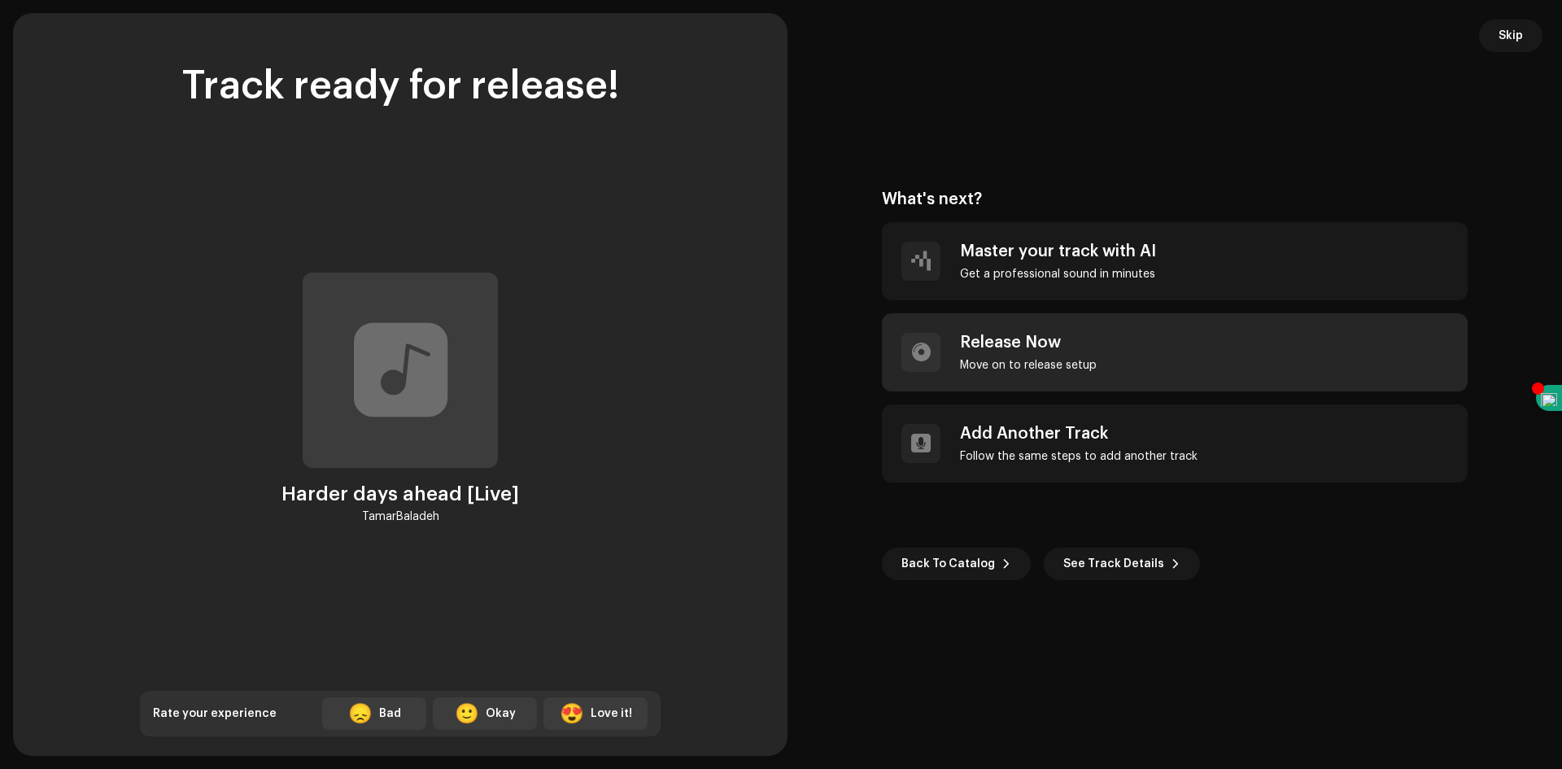
click at [1026, 362] on div "Move on to release setup" at bounding box center [1028, 365] width 137 height 13
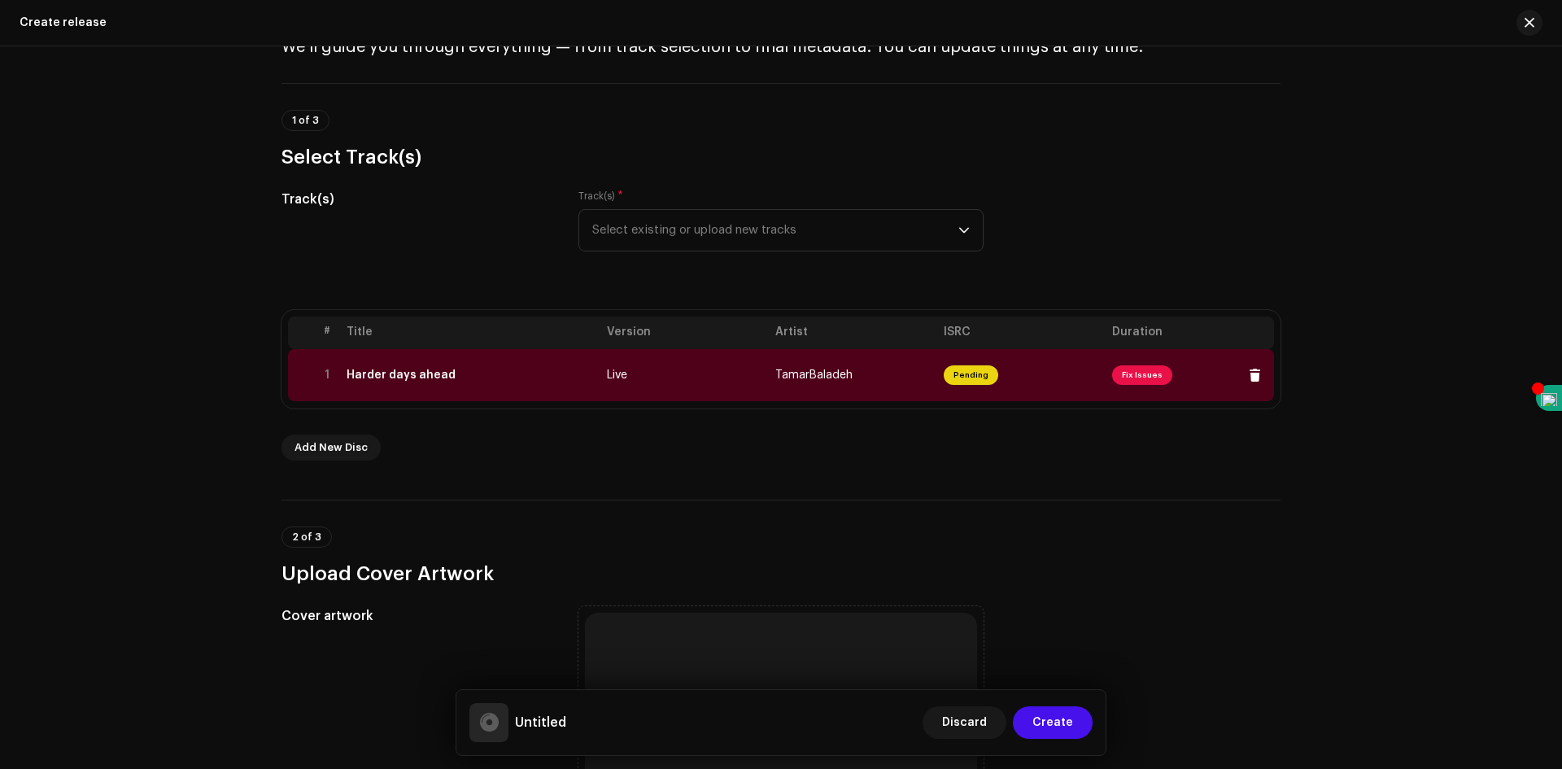
scroll to position [81, 0]
click at [1129, 376] on span "Fix Issues" at bounding box center [1142, 375] width 60 height 20
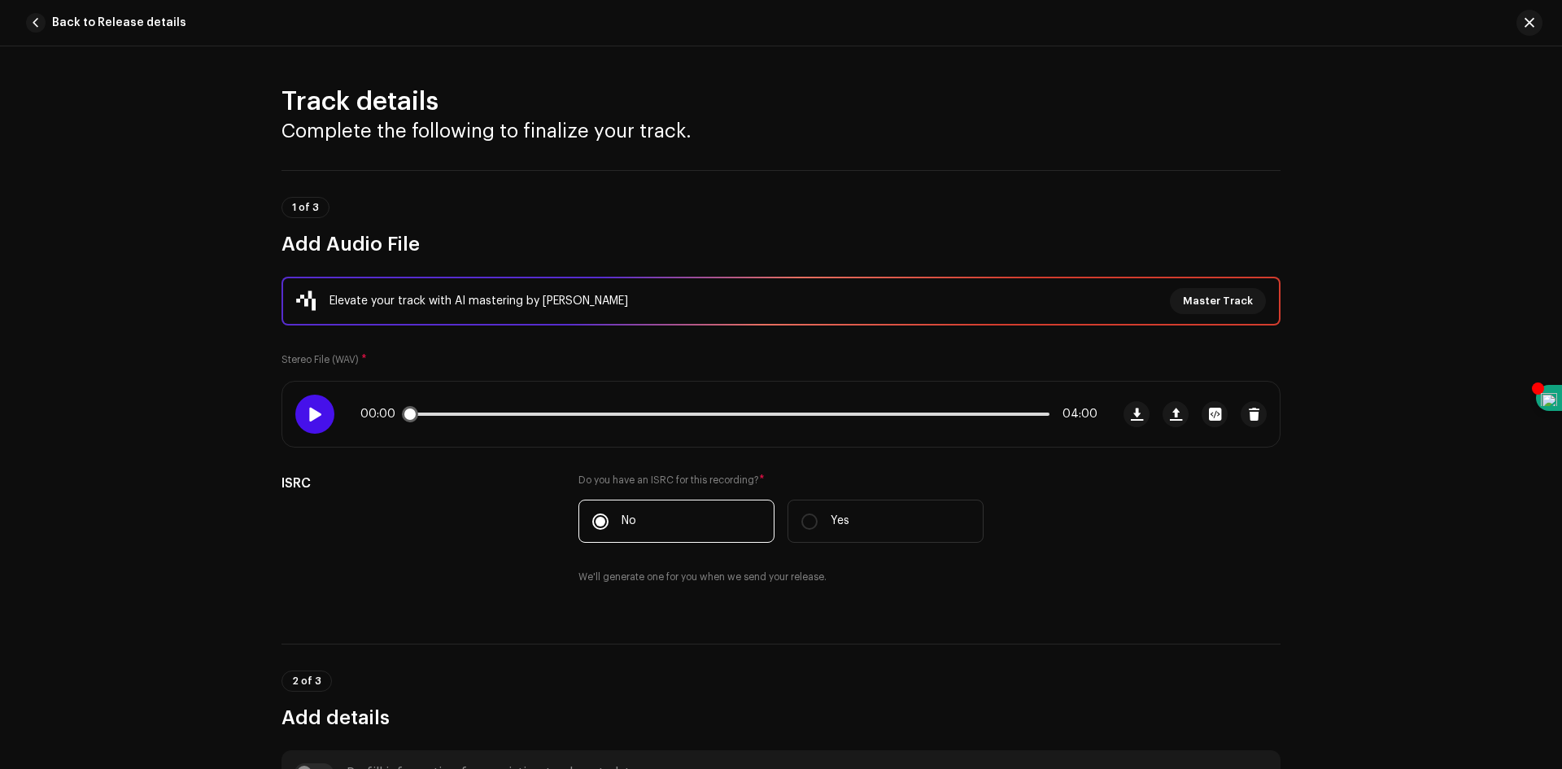
click at [308, 412] on span at bounding box center [315, 414] width 14 height 13
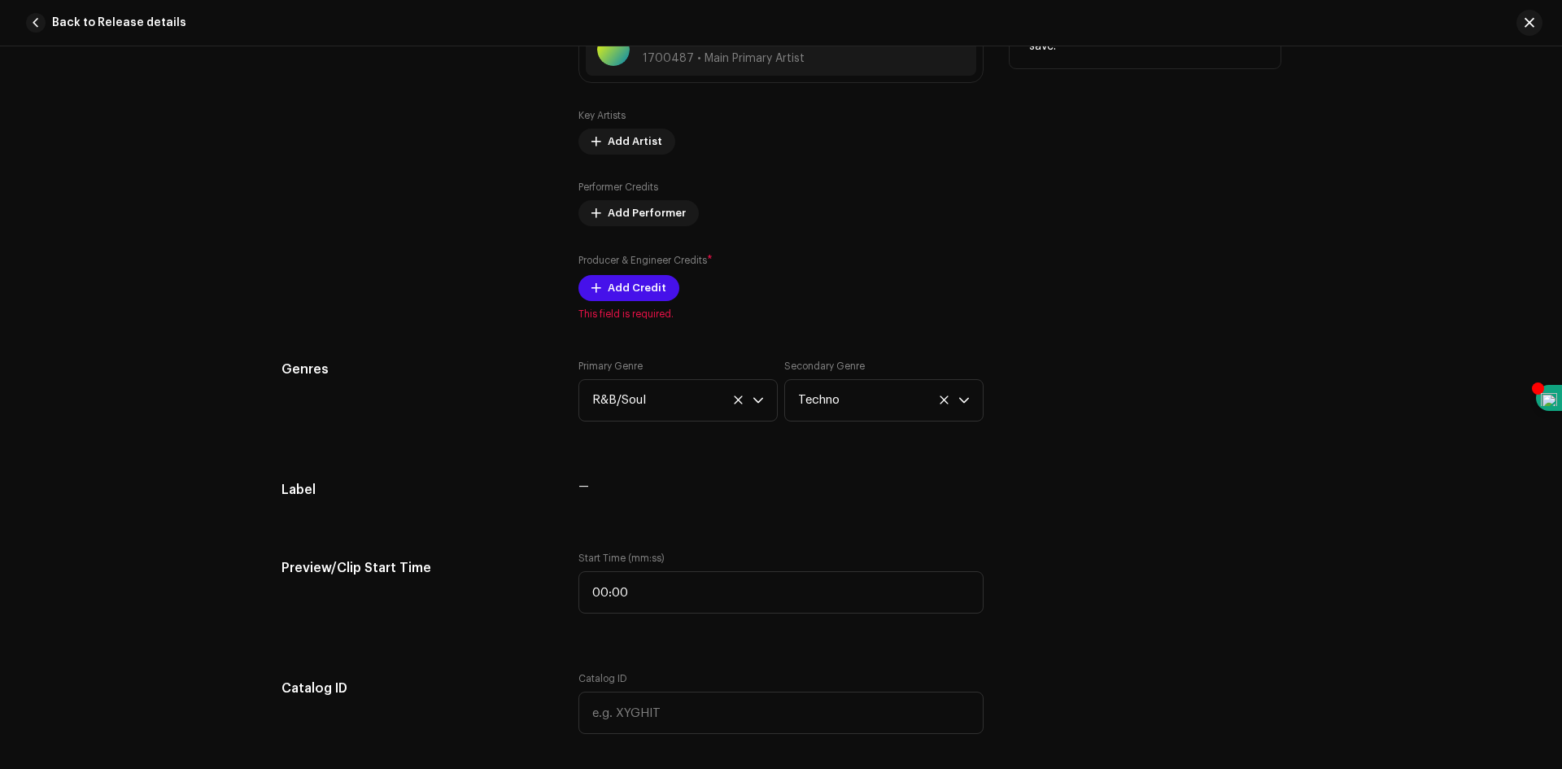
scroll to position [1221, 0]
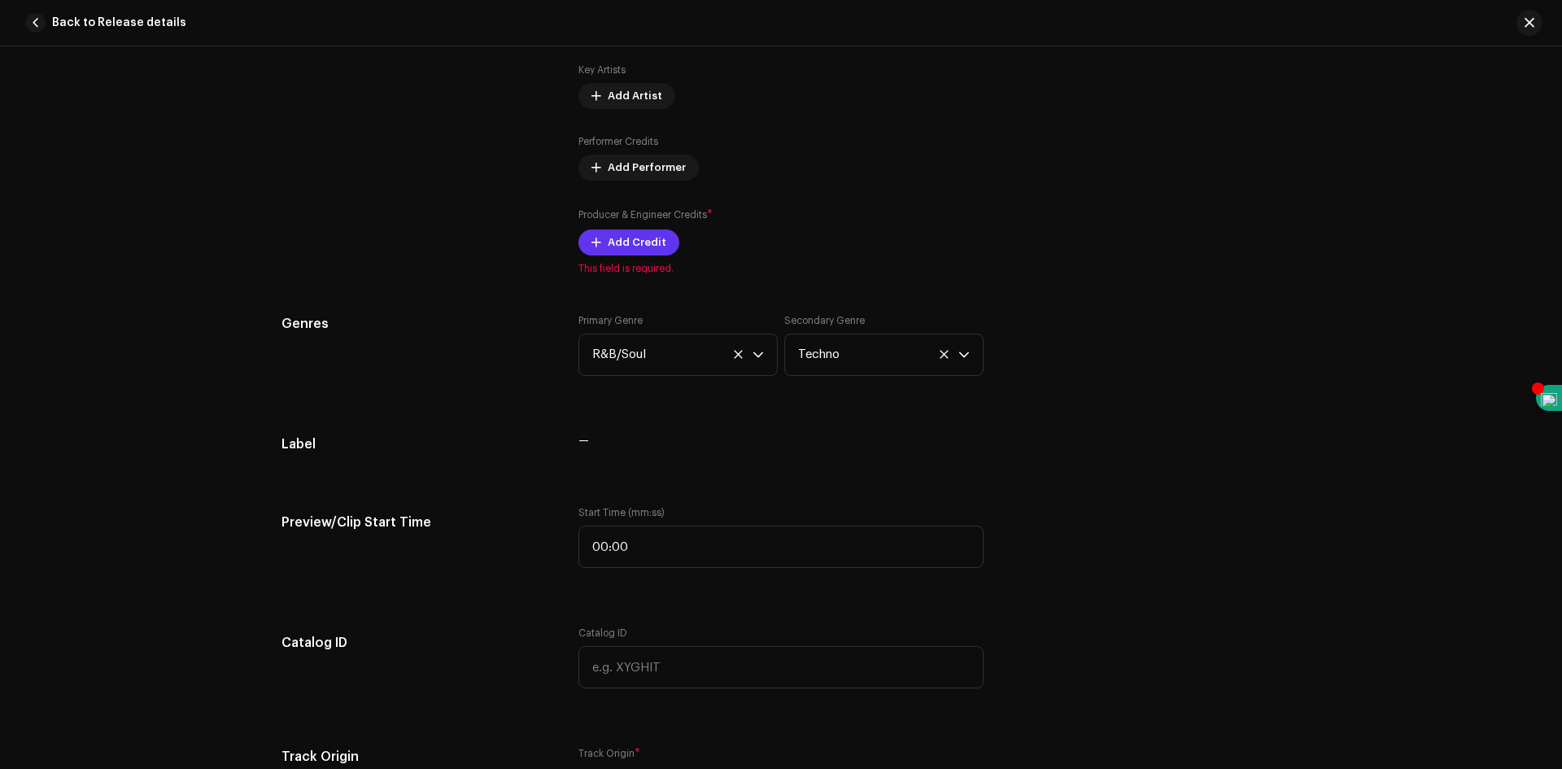
click at [634, 250] on span "Add Credit" at bounding box center [637, 242] width 59 height 33
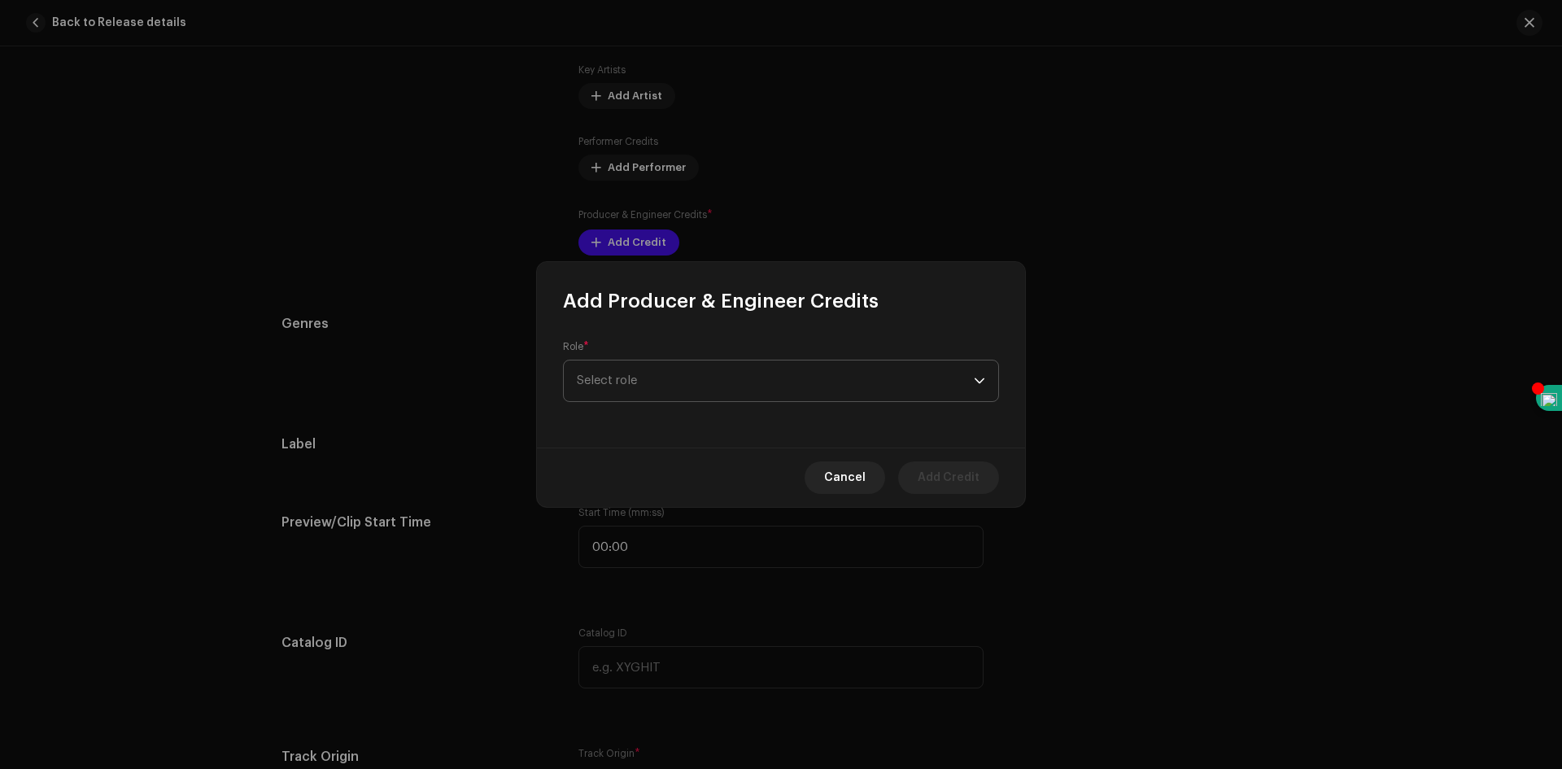
click at [697, 385] on span "Select role" at bounding box center [775, 380] width 397 height 41
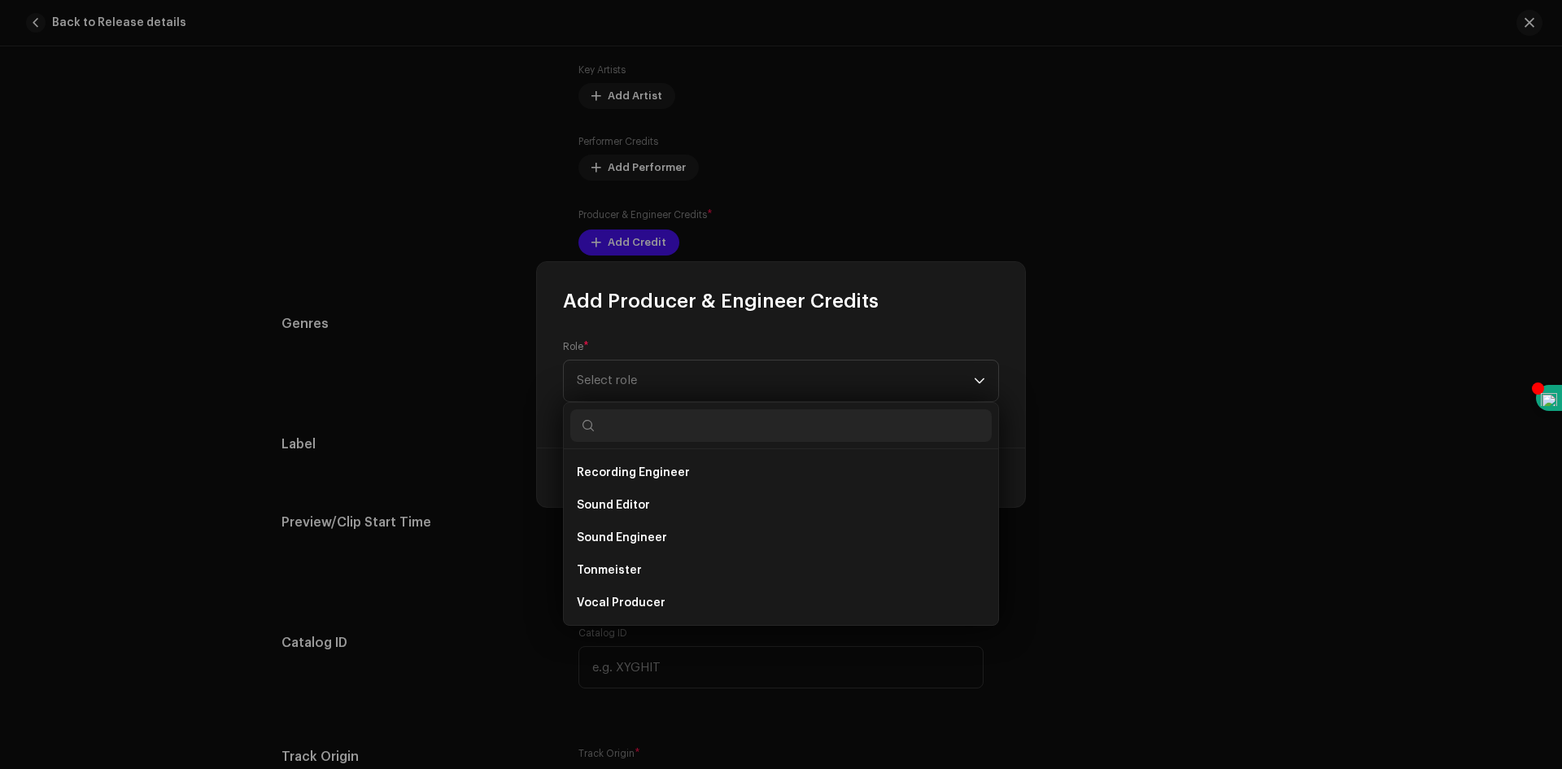
scroll to position [716, 0]
click at [680, 540] on li "Sound Engineer" at bounding box center [781, 537] width 422 height 33
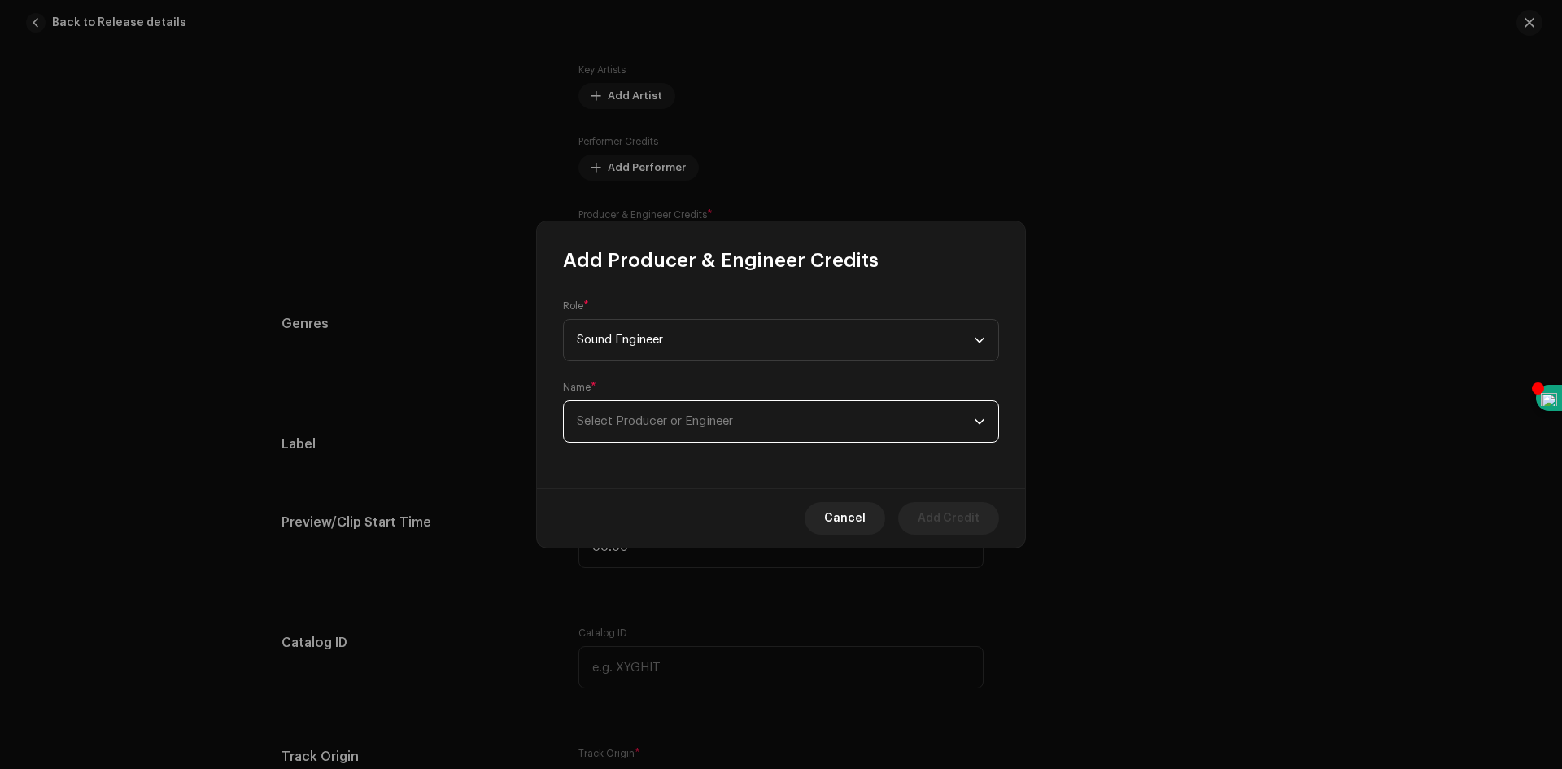
click at [758, 439] on span "Select Producer or Engineer" at bounding box center [775, 421] width 397 height 41
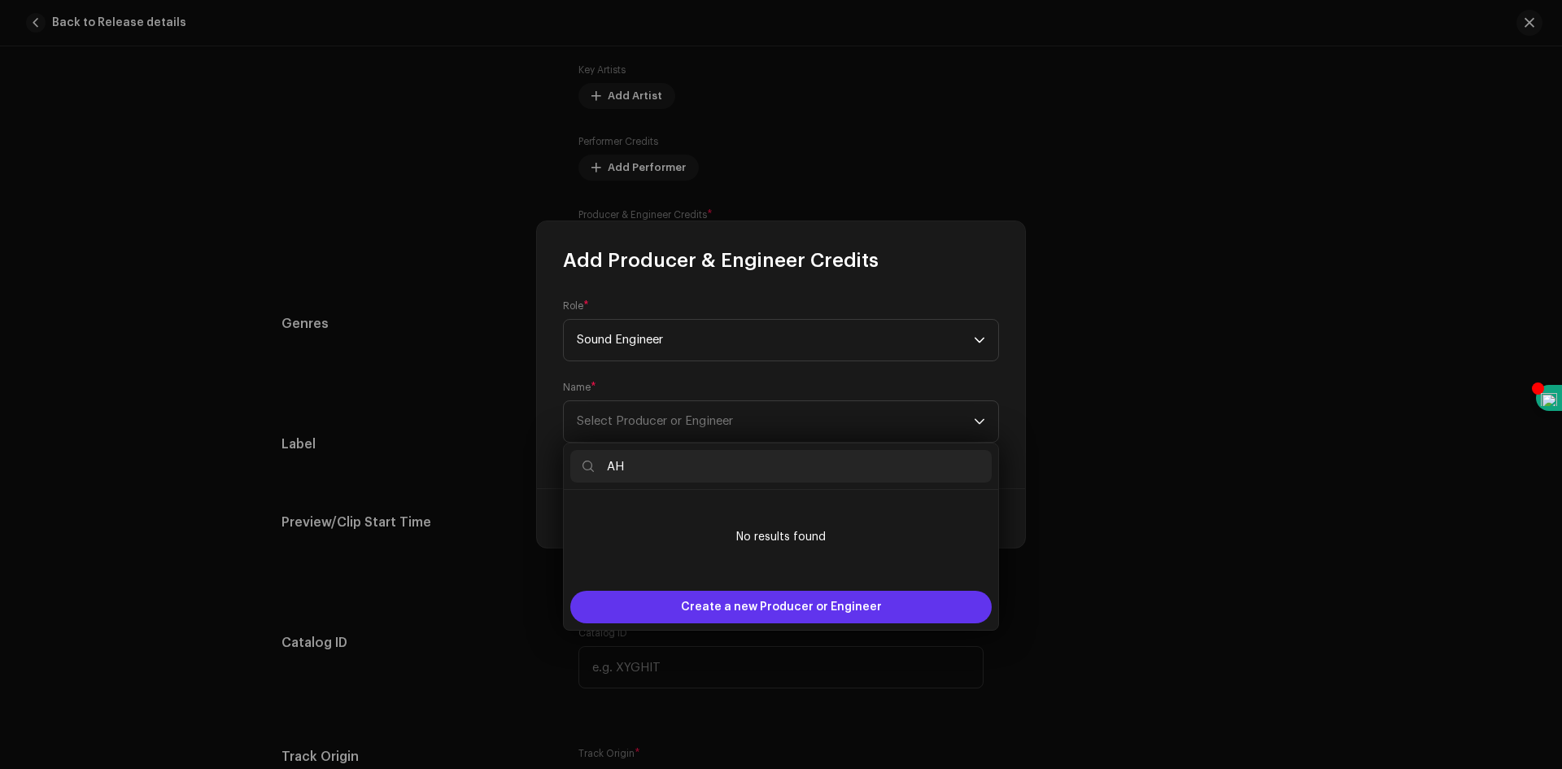
type input "AH"
click at [852, 604] on span "Create a new Producer or Engineer" at bounding box center [781, 607] width 201 height 33
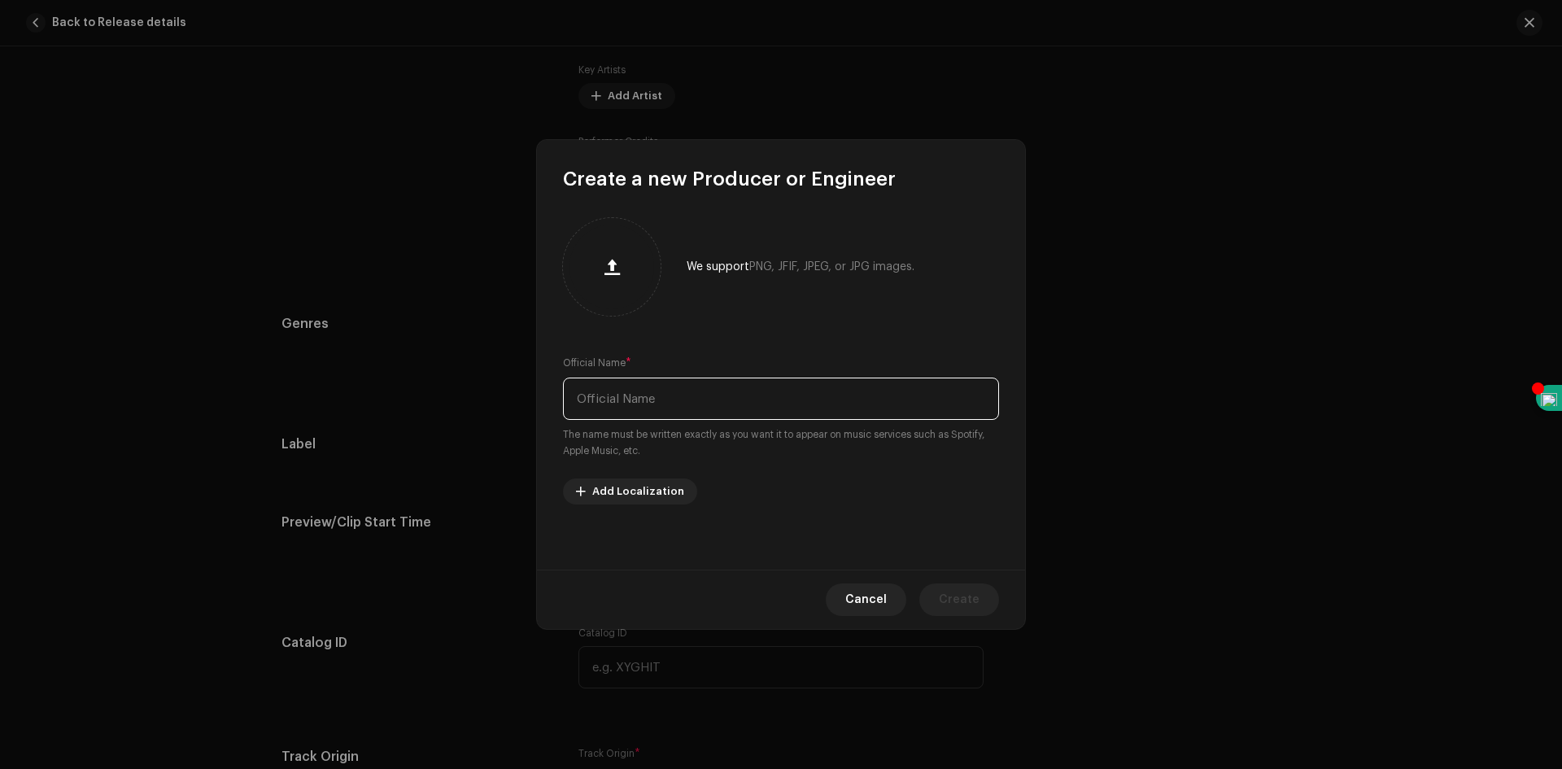
click at [720, 404] on input "text" at bounding box center [781, 399] width 436 height 42
type input "AH"
click at [963, 602] on span "Create" at bounding box center [959, 599] width 41 height 33
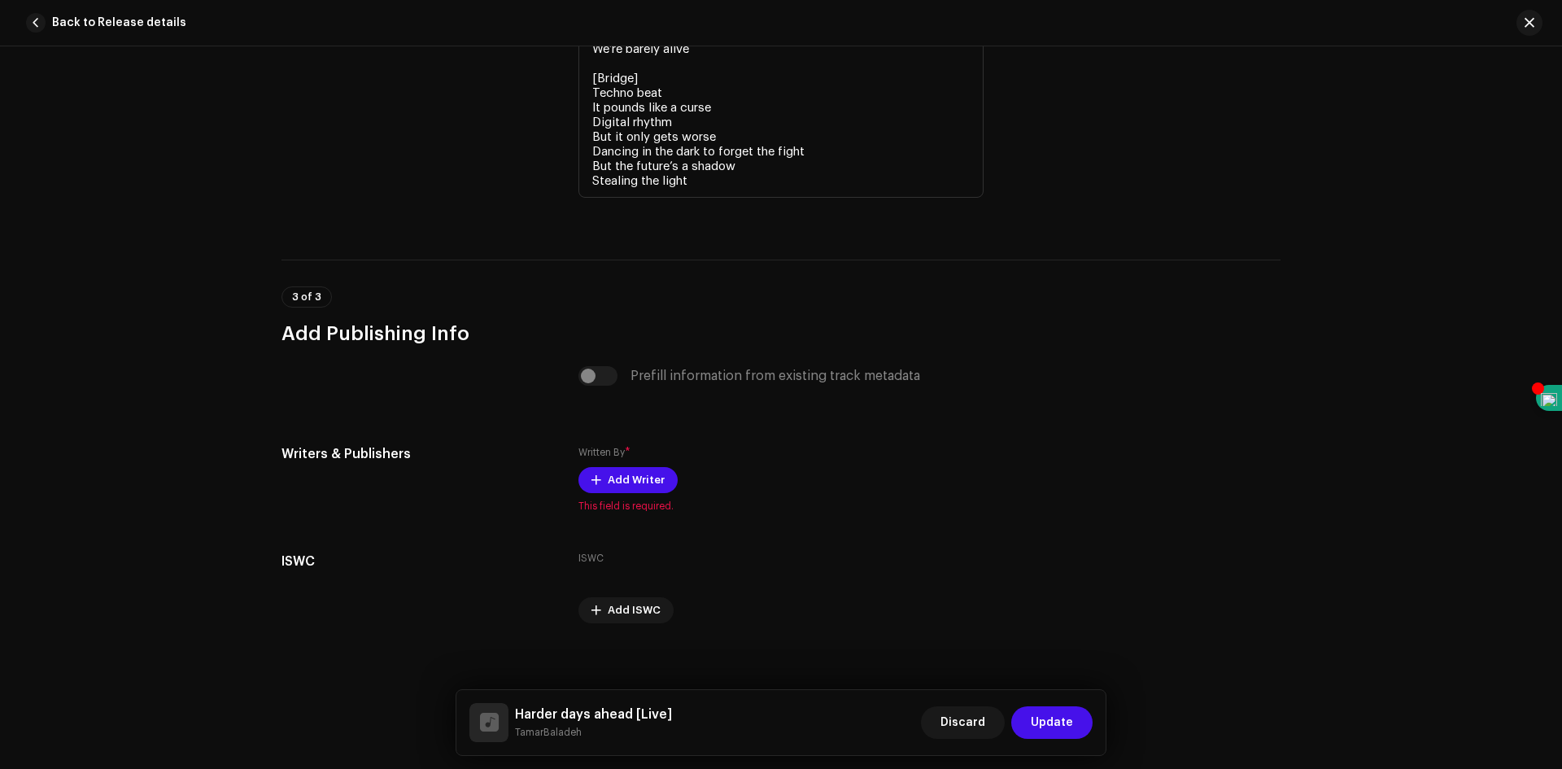
scroll to position [3637, 0]
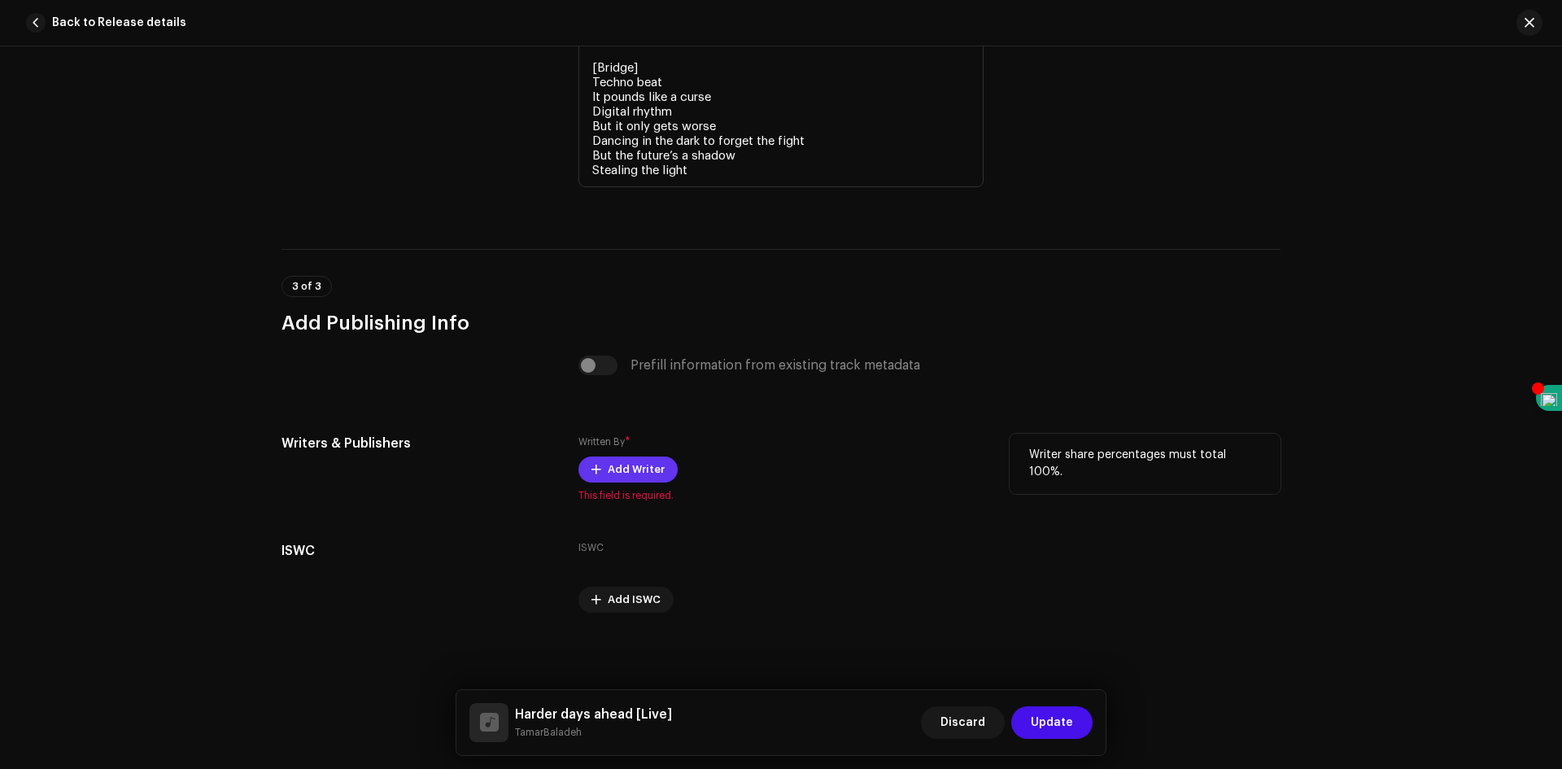
click at [649, 478] on span "Add Writer" at bounding box center [636, 469] width 57 height 33
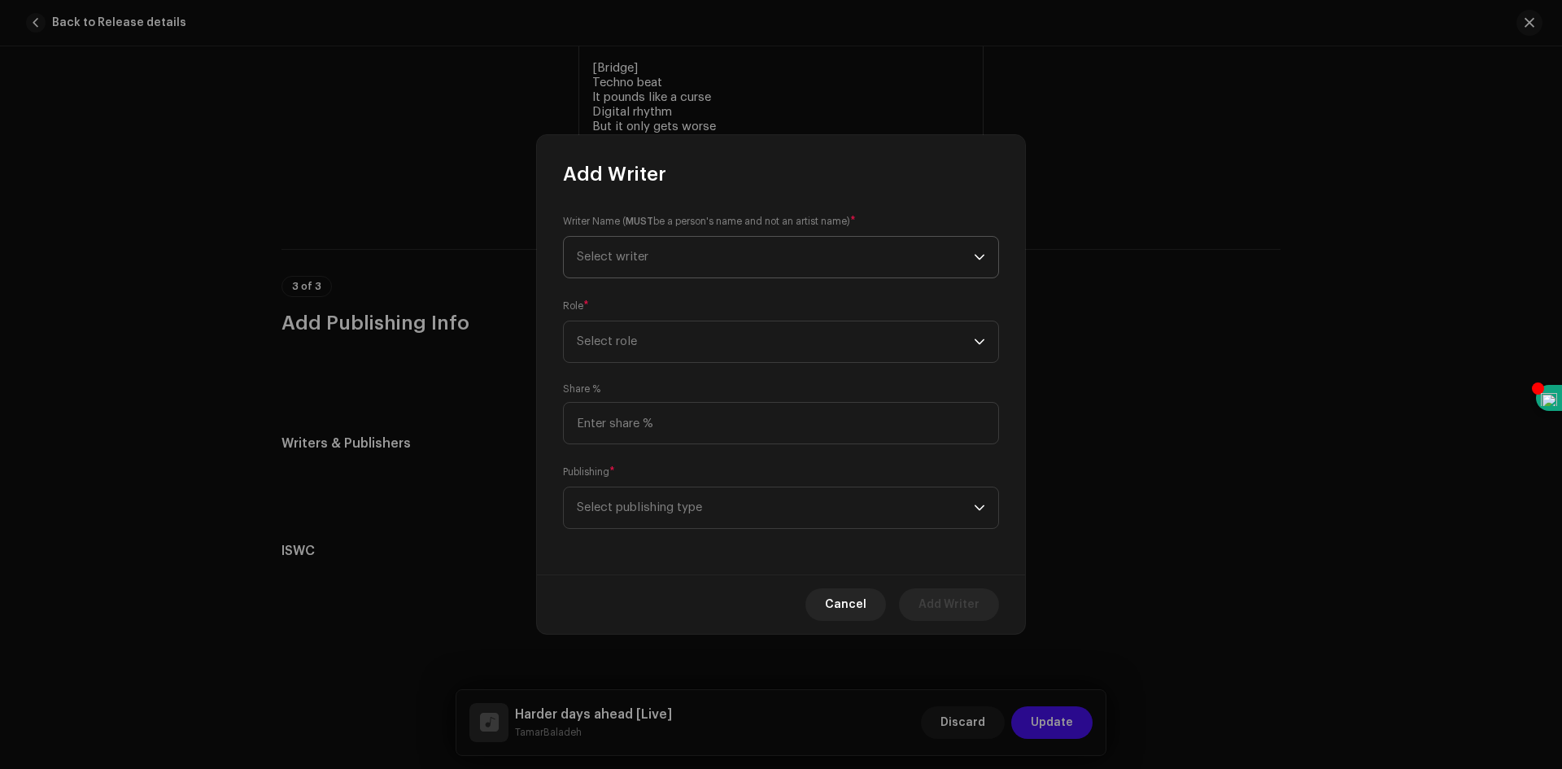
click at [811, 260] on span "Select writer" at bounding box center [775, 257] width 397 height 41
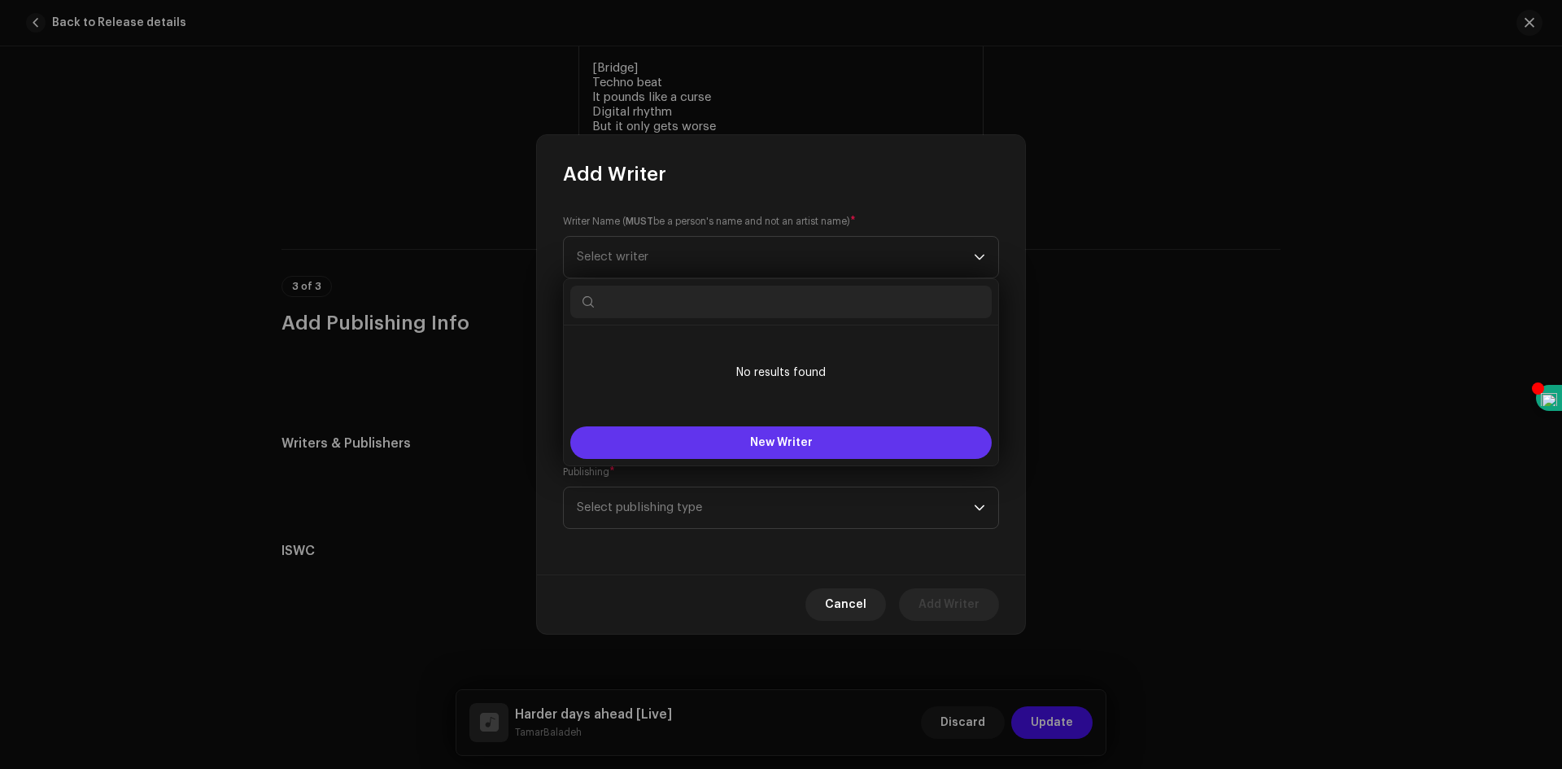
click at [802, 443] on span "New Writer" at bounding box center [781, 442] width 63 height 11
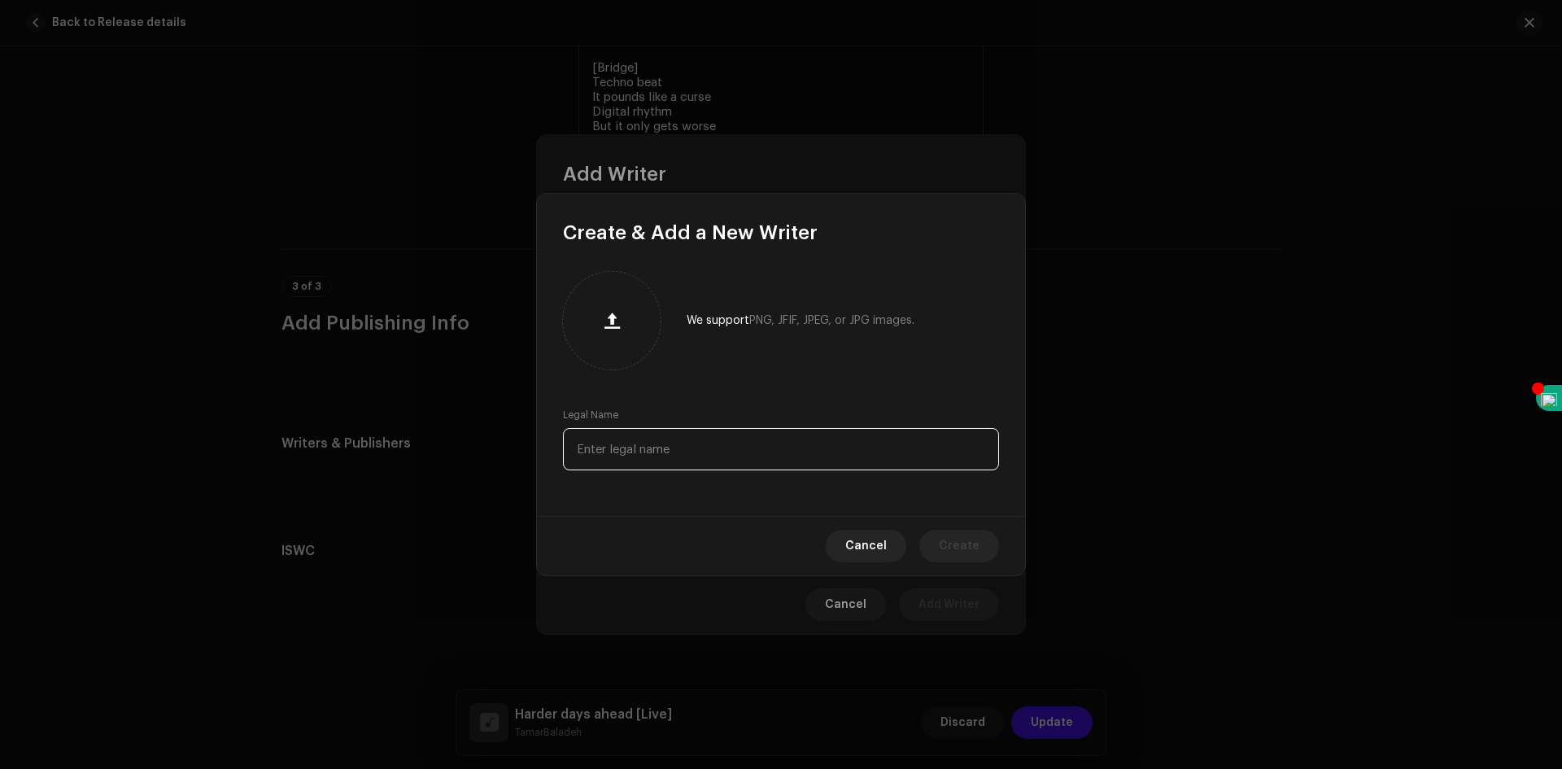
click at [697, 443] on input "text" at bounding box center [781, 449] width 436 height 42
type input "[PERSON_NAME]"
click at [959, 556] on span "Create" at bounding box center [959, 546] width 41 height 33
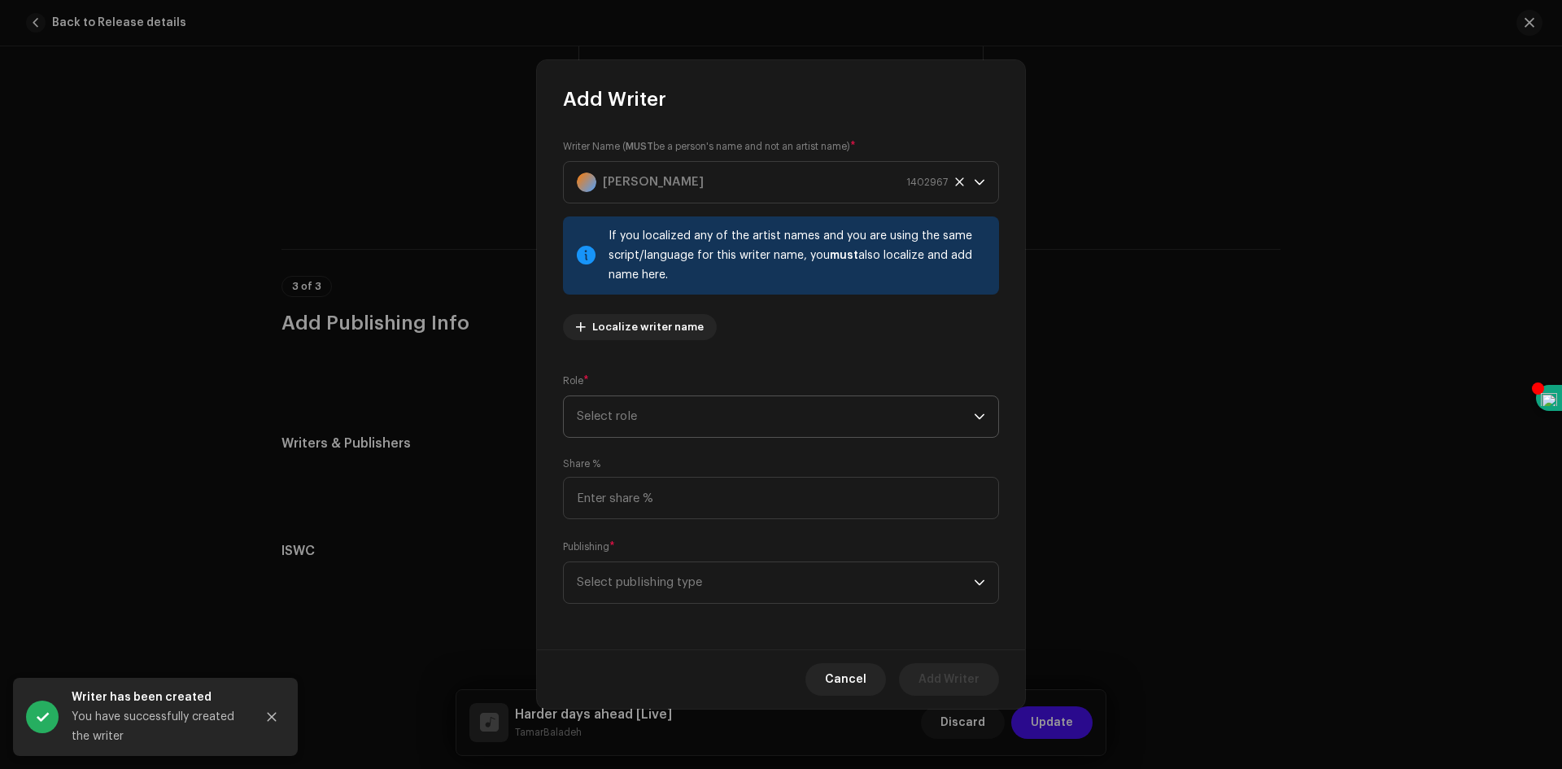
click at [655, 418] on span "Select role" at bounding box center [775, 416] width 397 height 41
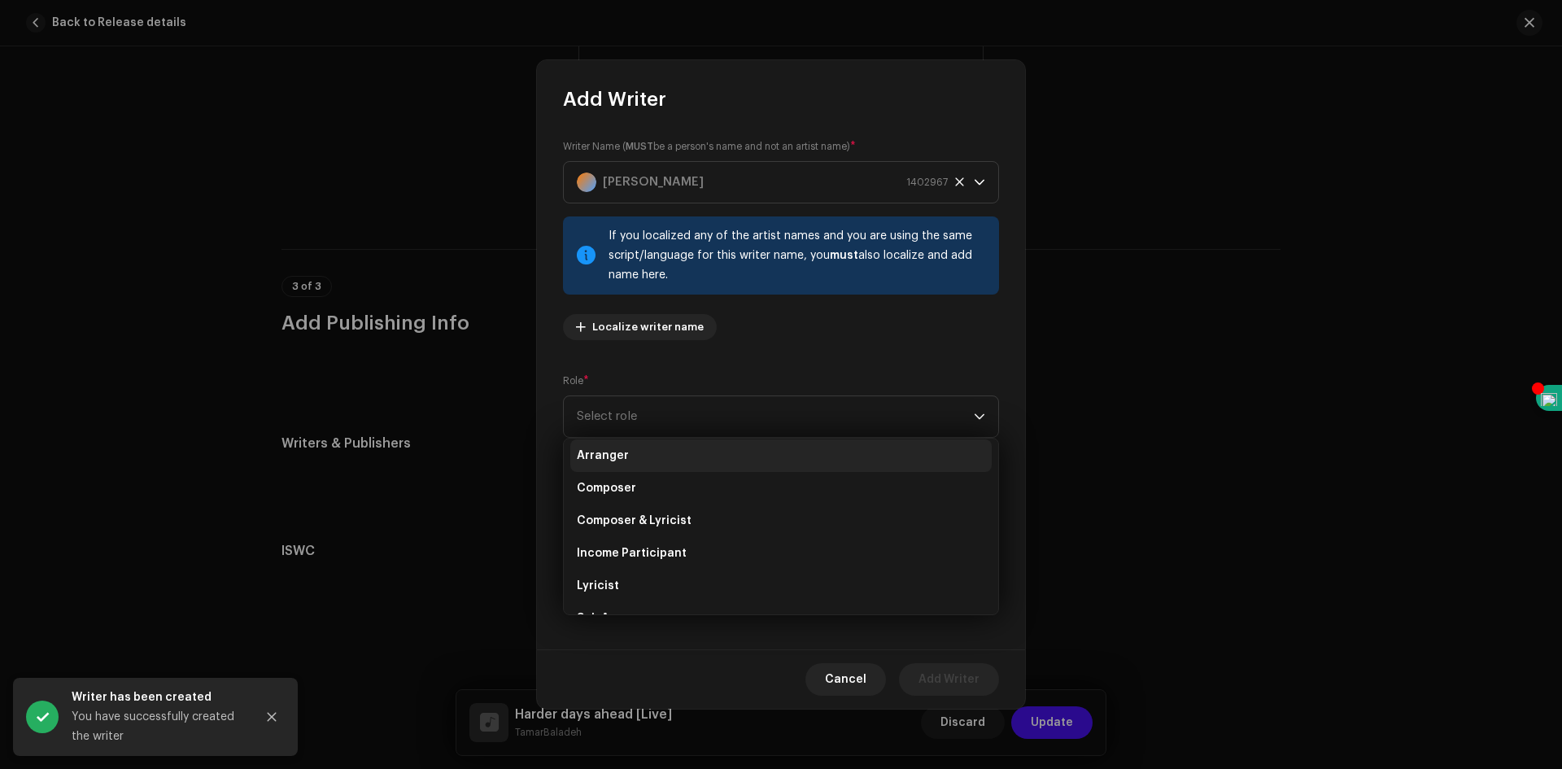
scroll to position [81, 0]
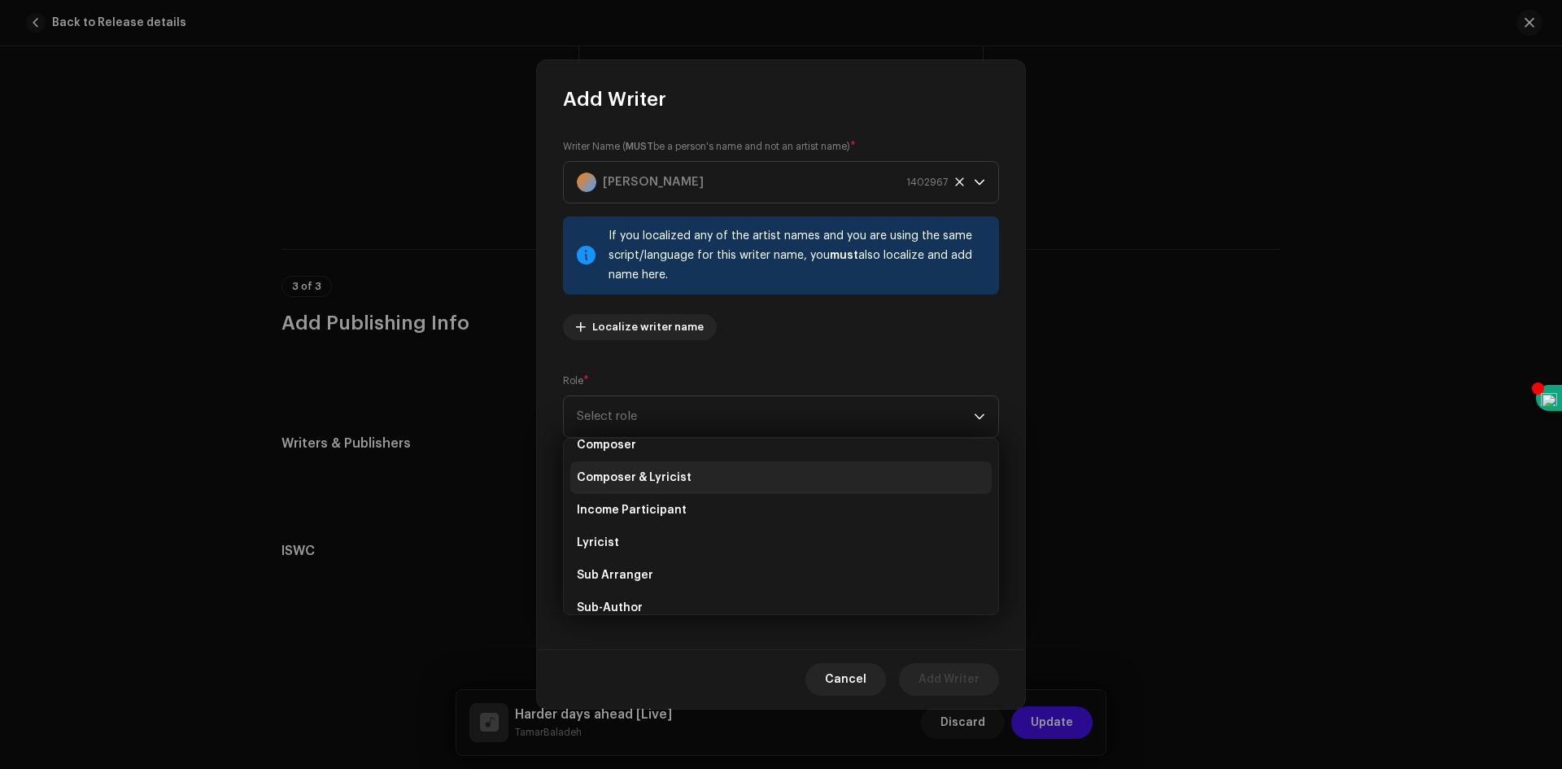
click at [682, 483] on span "Composer & Lyricist" at bounding box center [634, 478] width 115 height 16
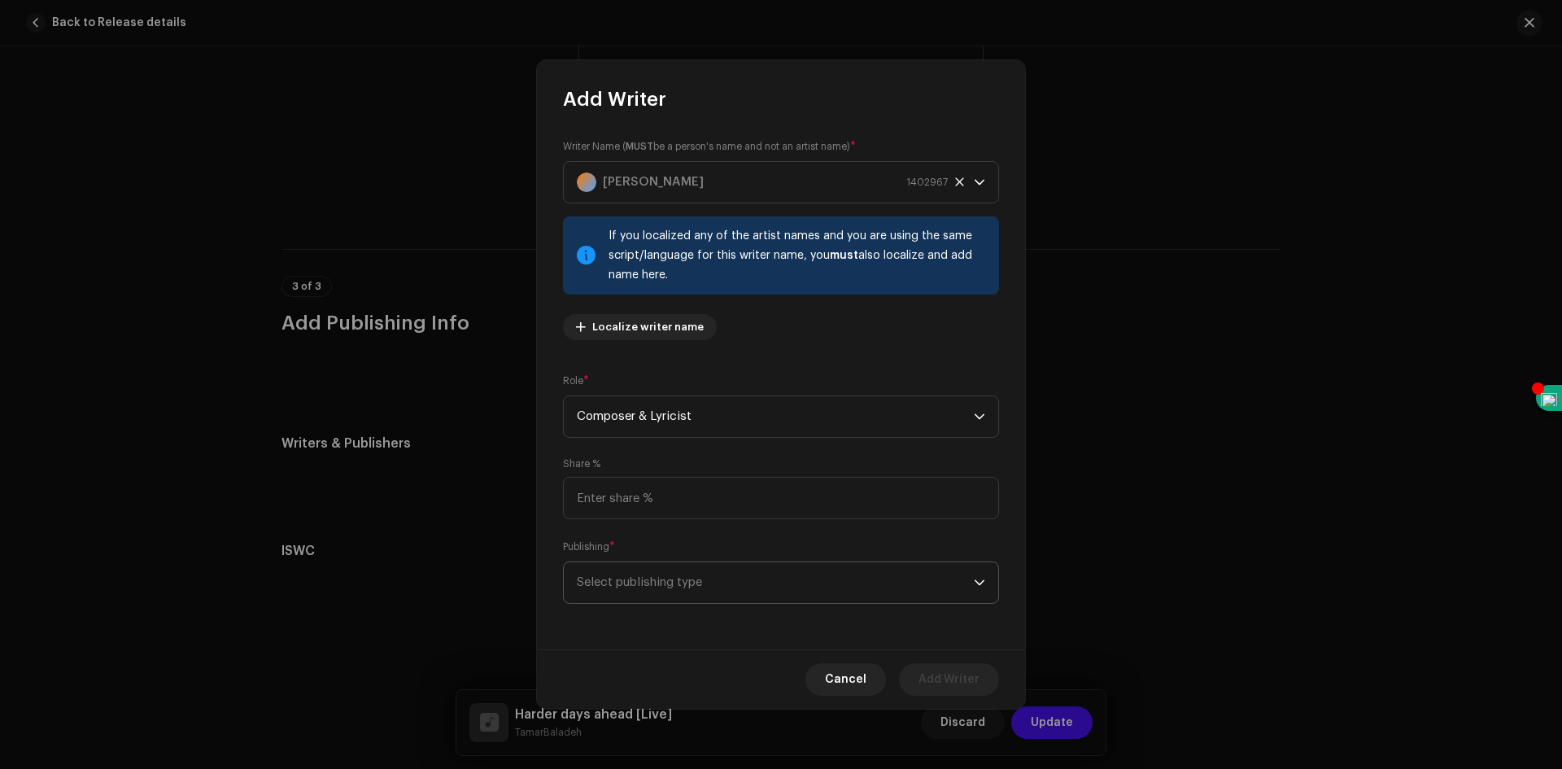
click at [648, 588] on span "Select publishing type" at bounding box center [775, 582] width 397 height 41
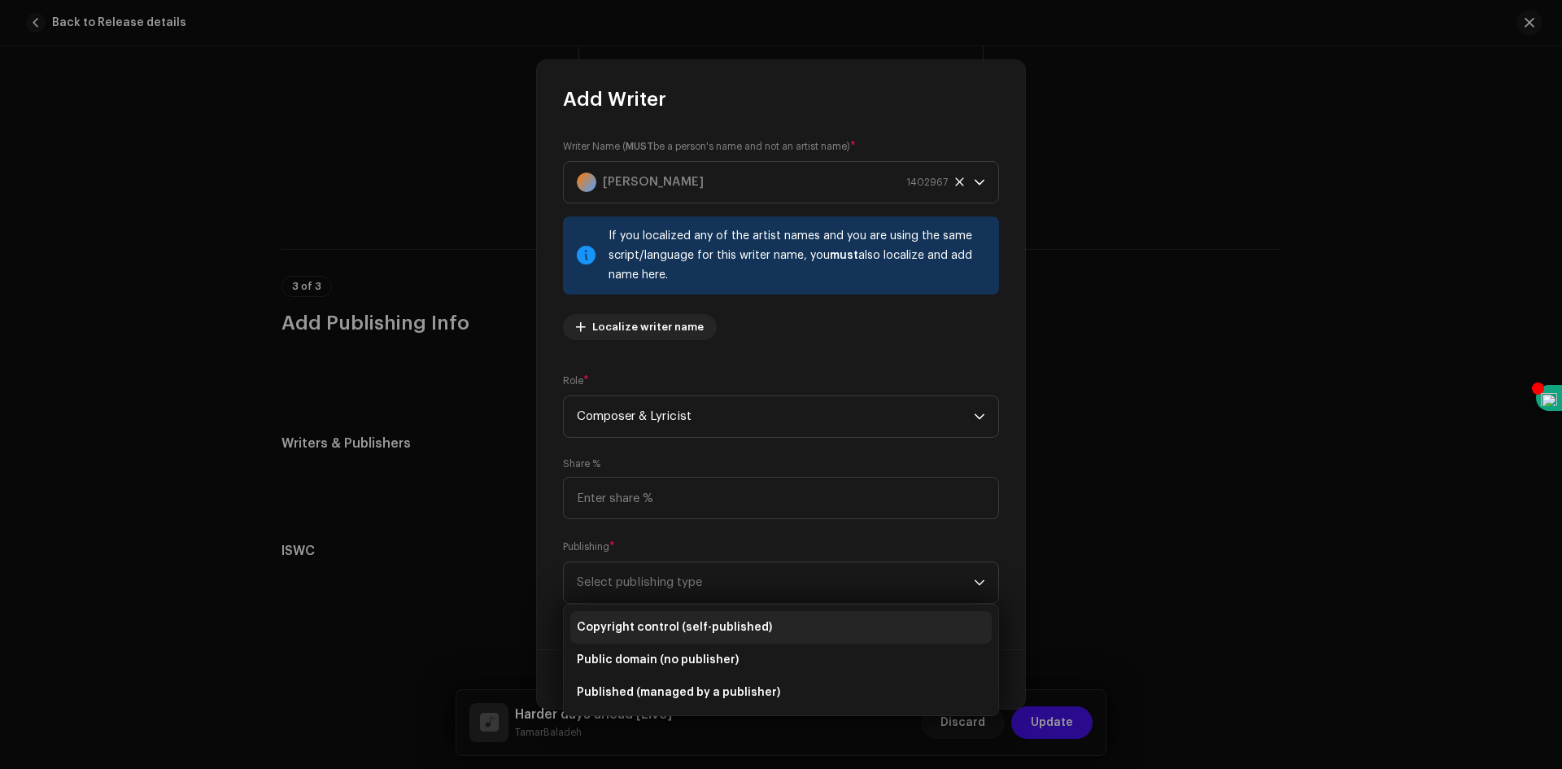
click at [772, 633] on li "Copyright control (self-published)" at bounding box center [781, 627] width 422 height 33
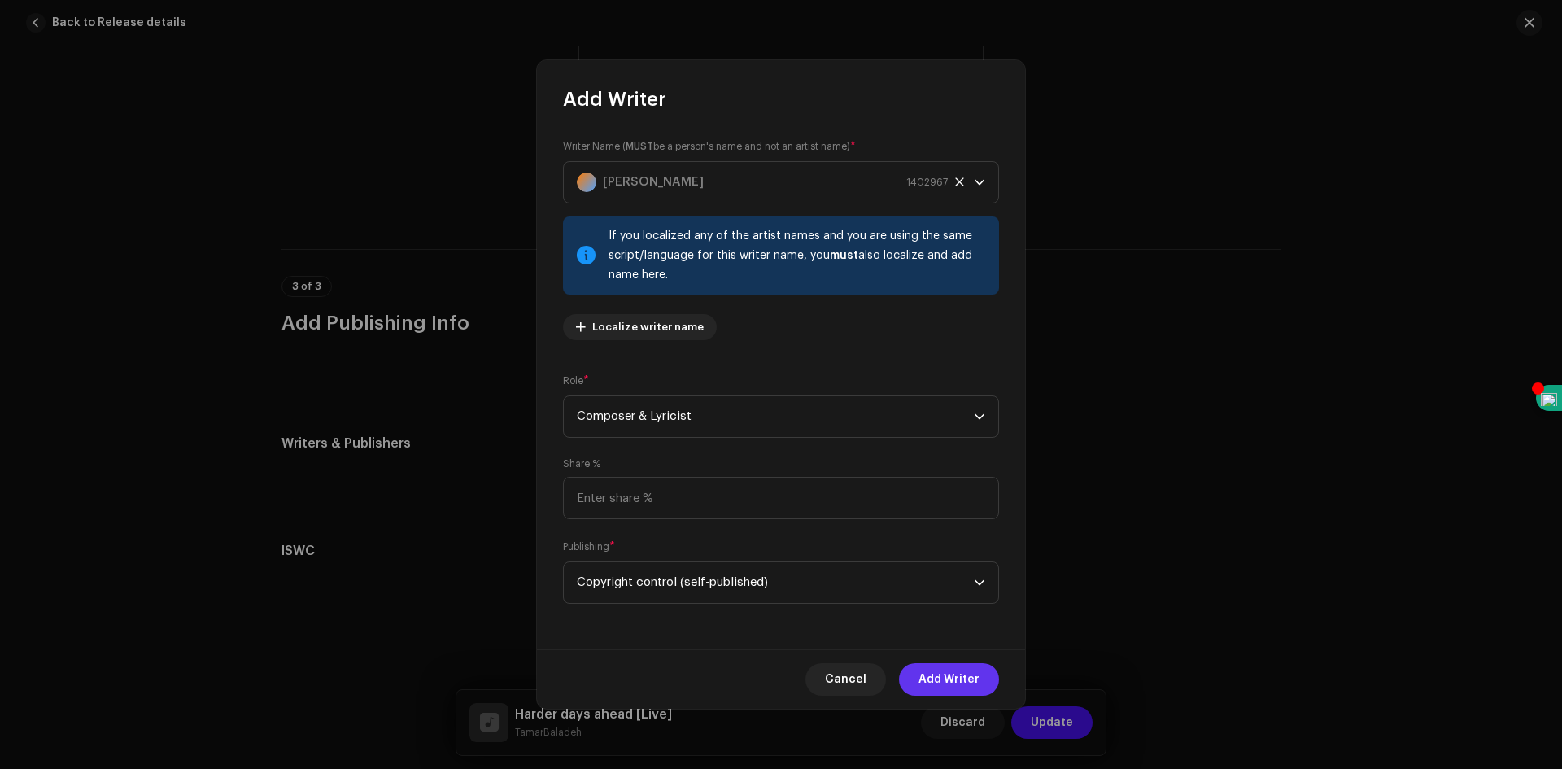
click at [947, 682] on span "Add Writer" at bounding box center [949, 679] width 61 height 33
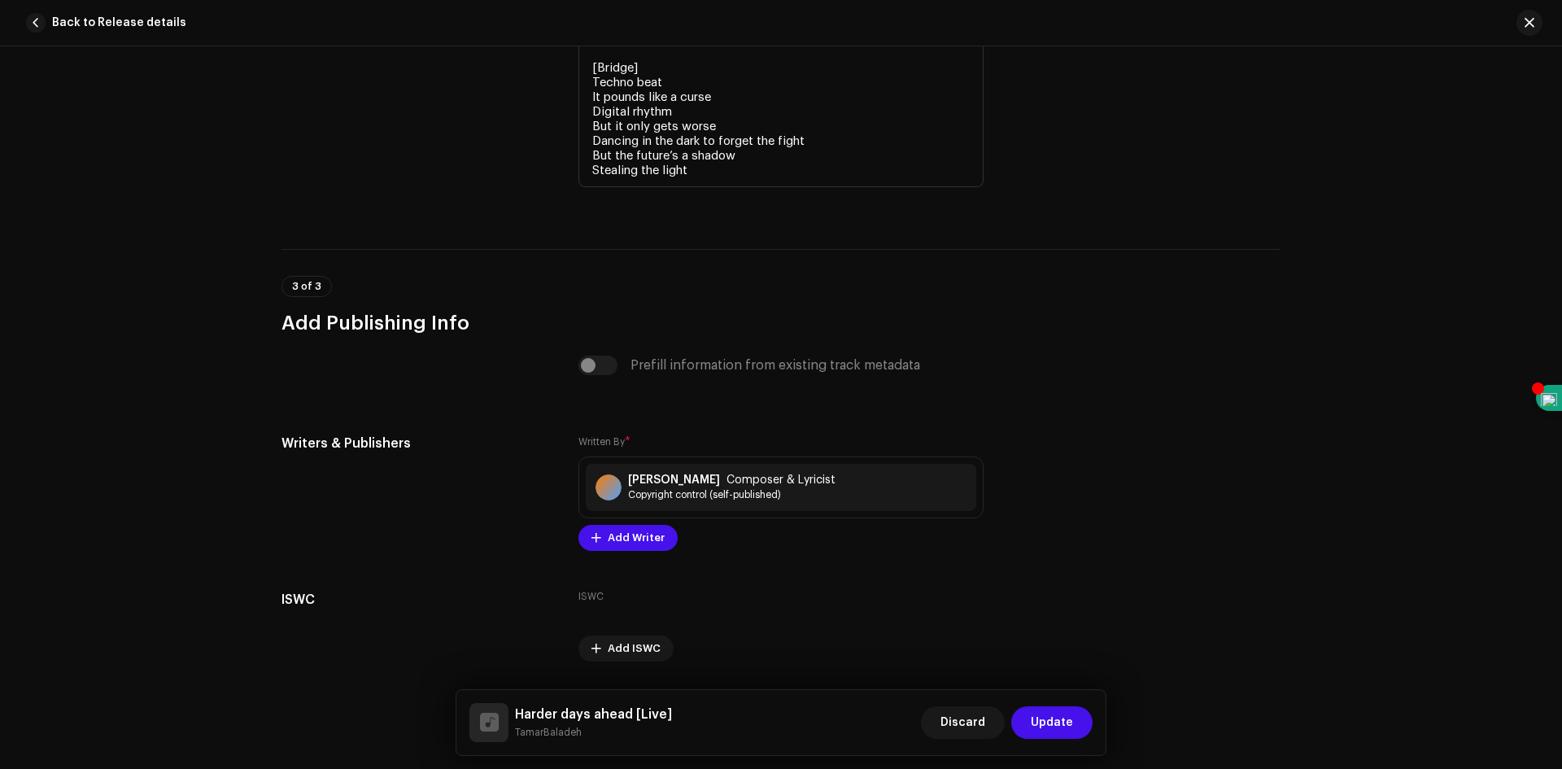
scroll to position [3686, 0]
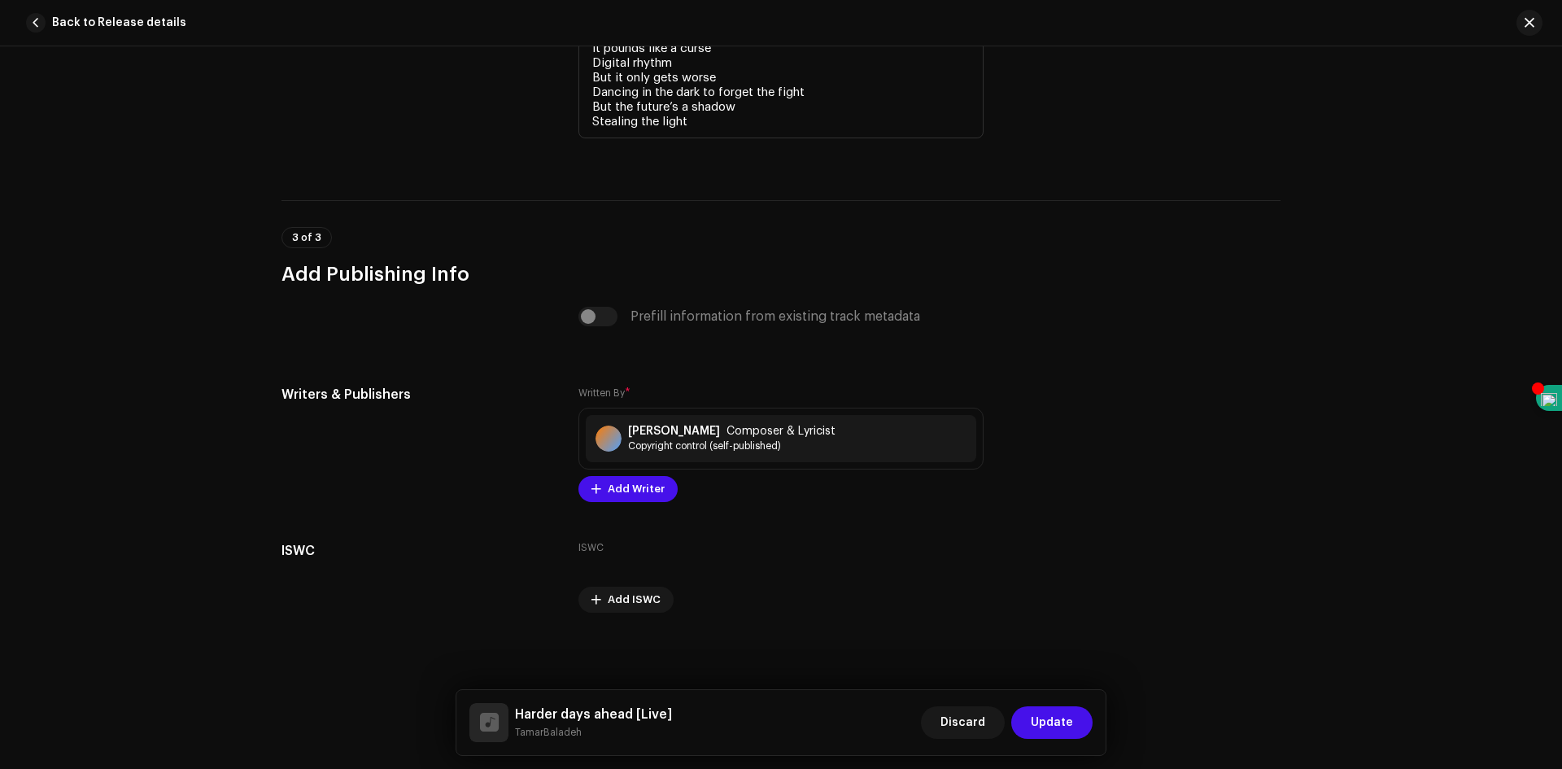
click at [1063, 726] on span "Update" at bounding box center [1052, 722] width 42 height 33
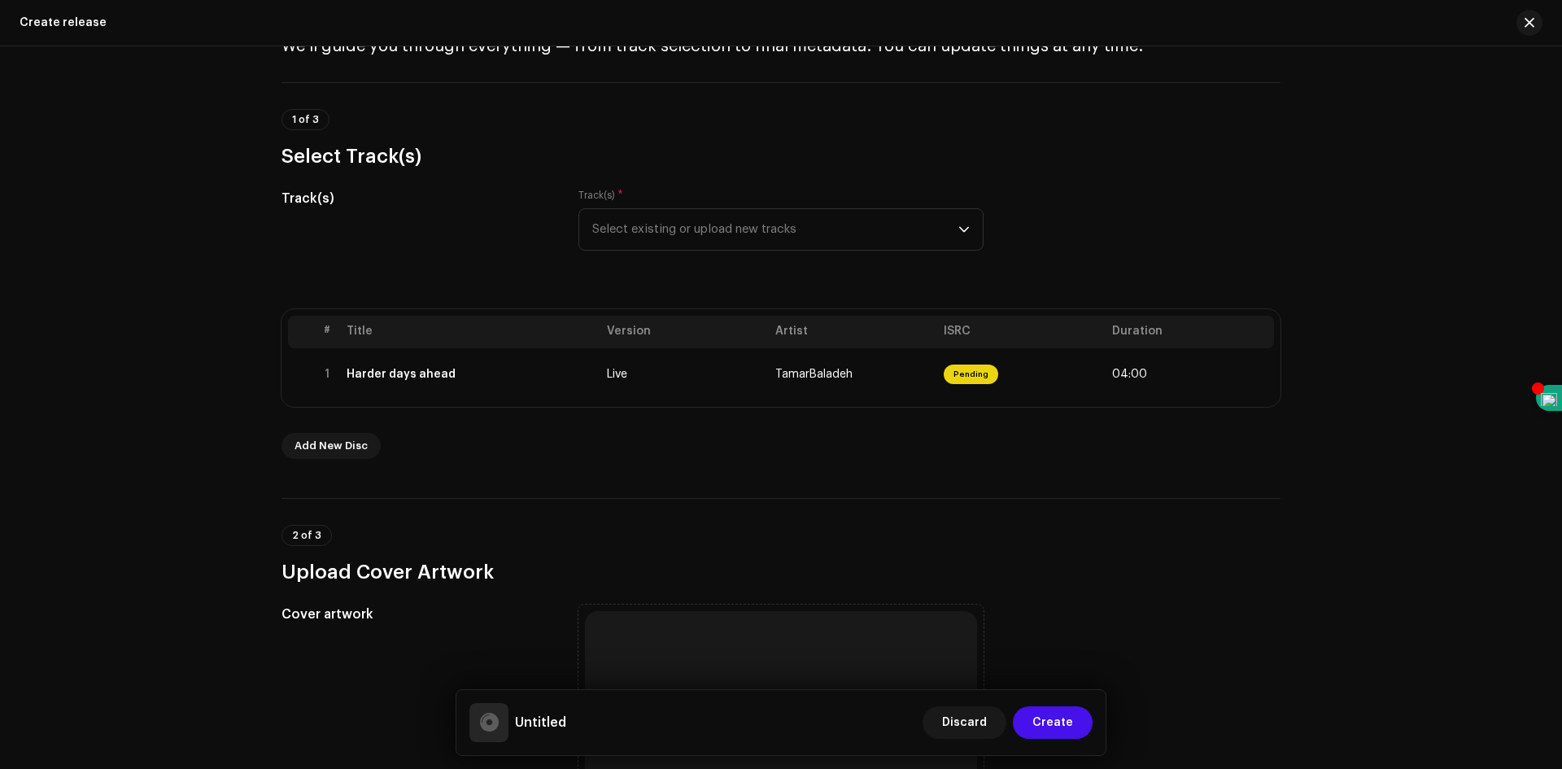
scroll to position [0, 0]
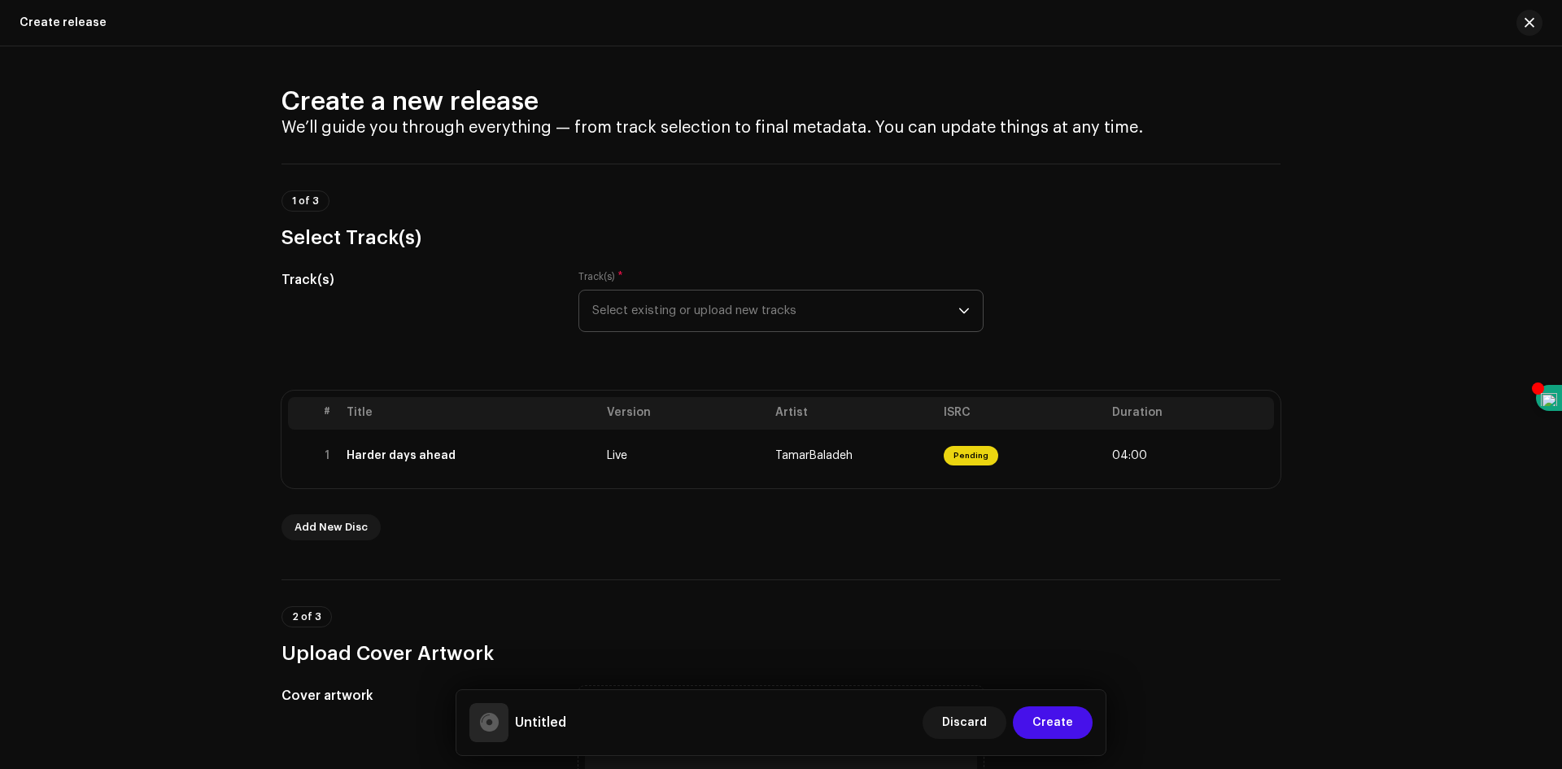
click at [873, 316] on span "Select existing or upload new tracks" at bounding box center [775, 311] width 366 height 41
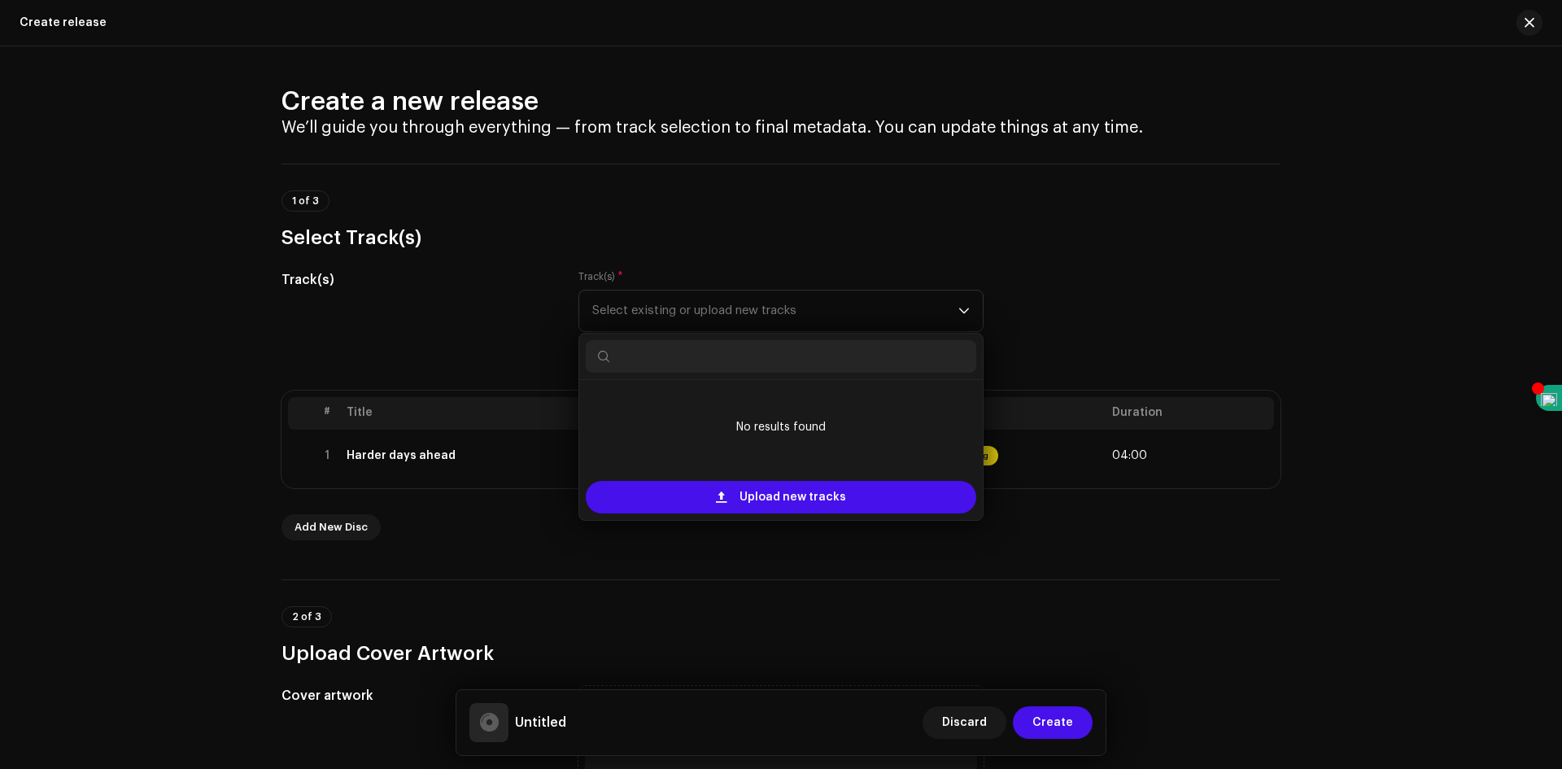
click at [1051, 307] on div "Track(s) Track(s) * Select existing or upload new tracks No results found Uploa…" at bounding box center [781, 310] width 999 height 81
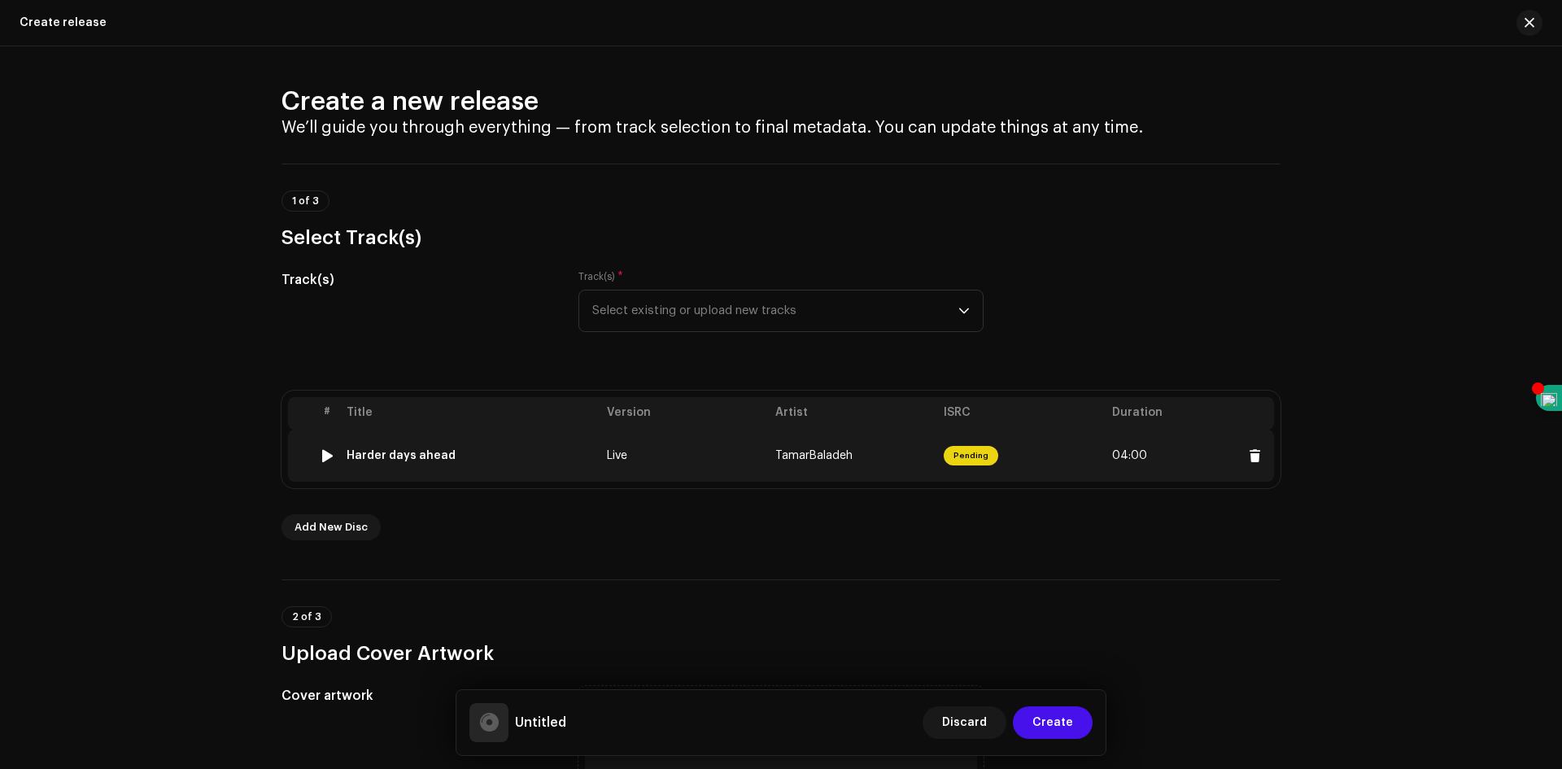
click at [962, 459] on span "Pending" at bounding box center [971, 456] width 55 height 20
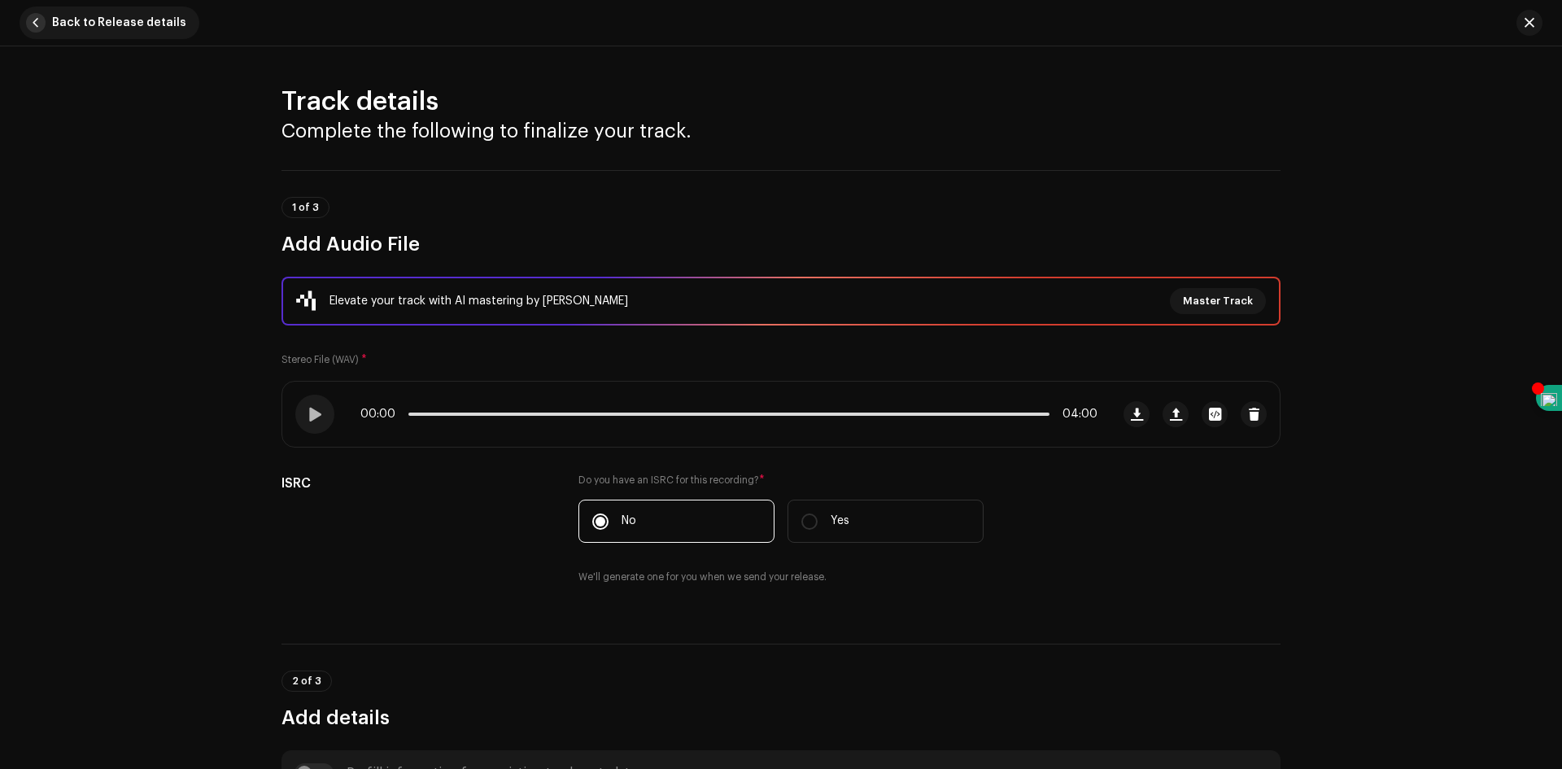
click at [50, 16] on button "Back to Release details" at bounding box center [110, 23] width 180 height 33
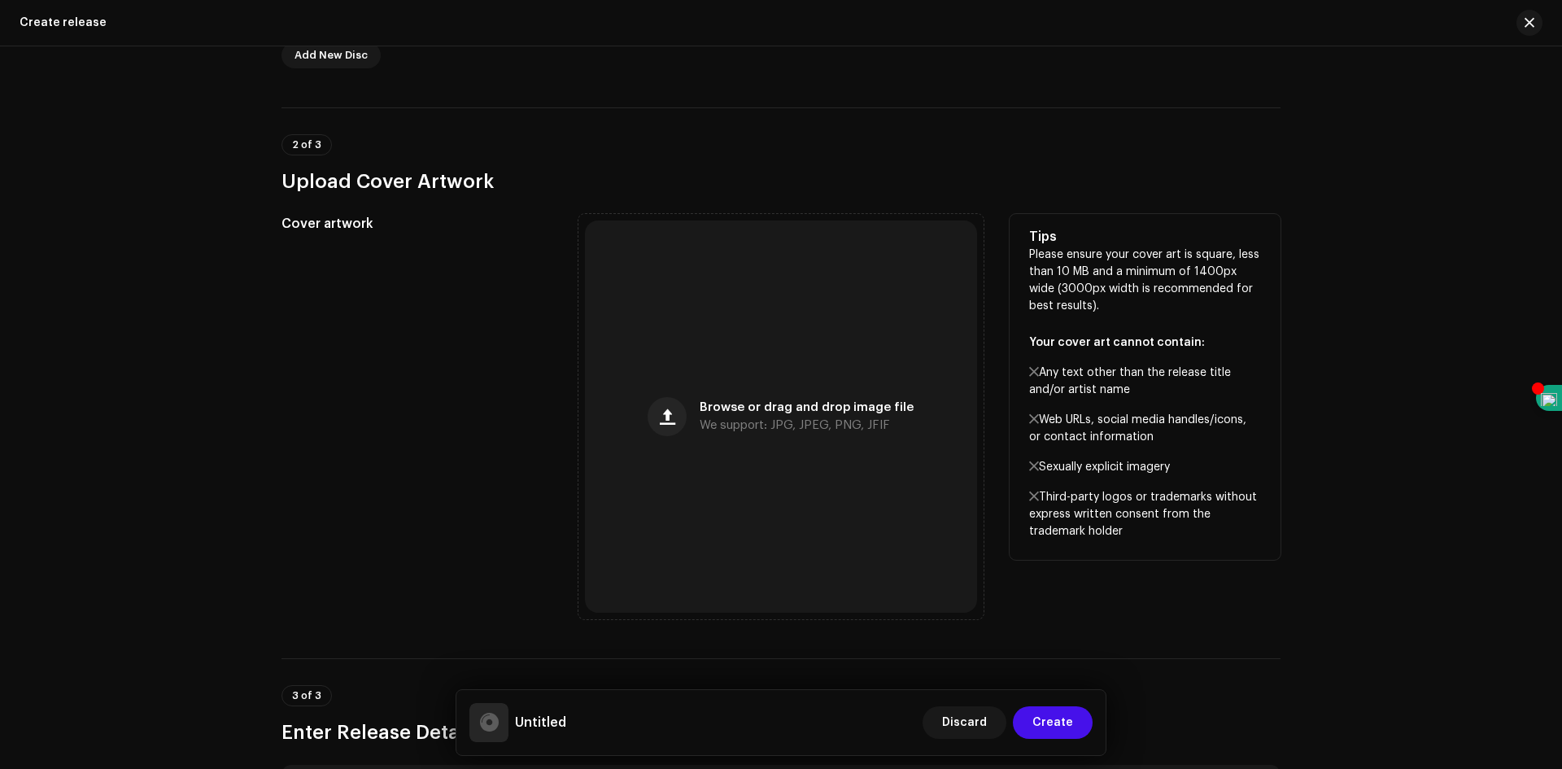
scroll to position [488, 0]
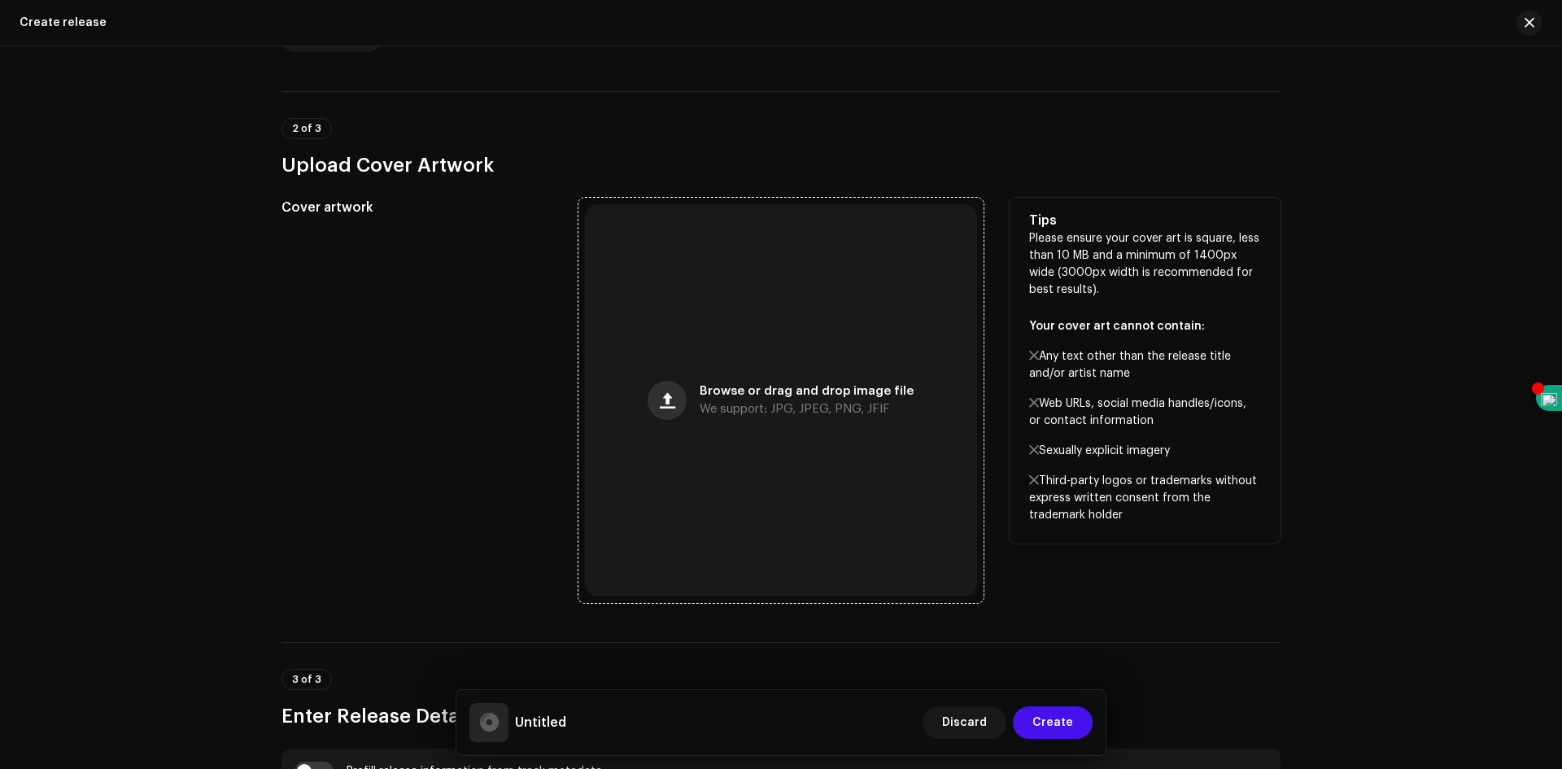
click at [675, 408] on button "button" at bounding box center [667, 400] width 39 height 39
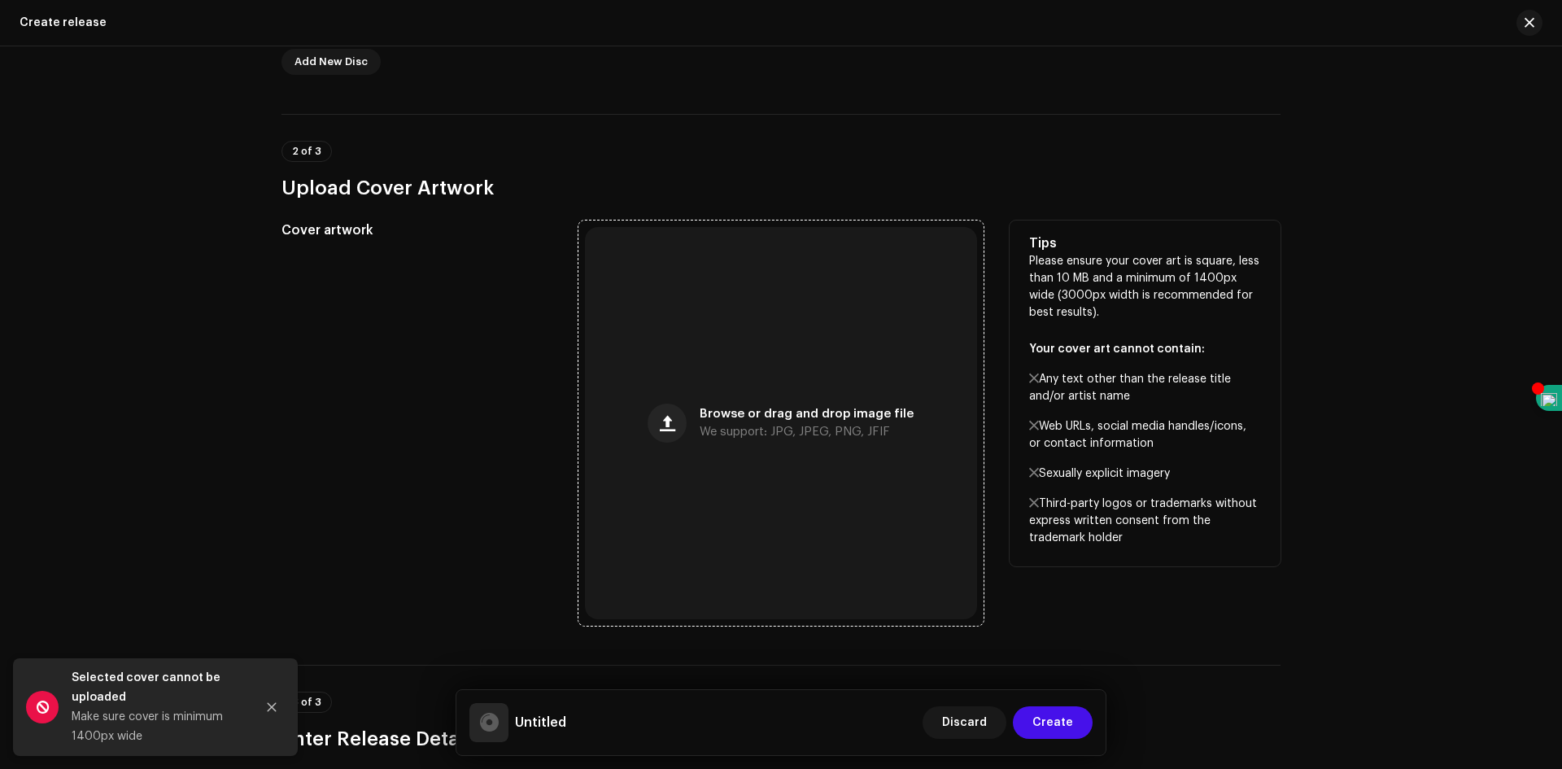
scroll to position [407, 0]
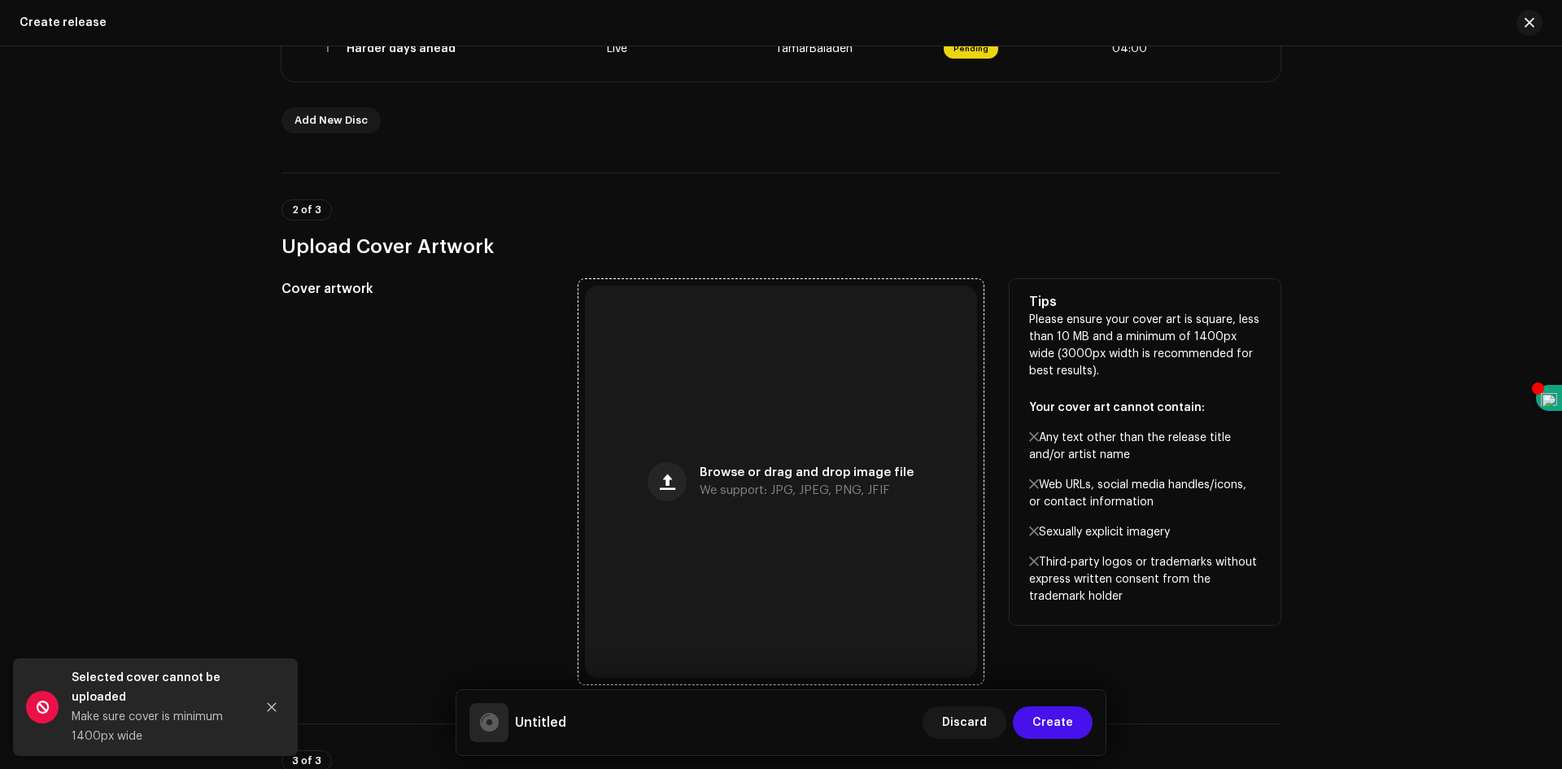
click at [684, 425] on div "Browse or drag and drop image file We support: JPG, JPEG, PNG, JFIF" at bounding box center [781, 482] width 392 height 392
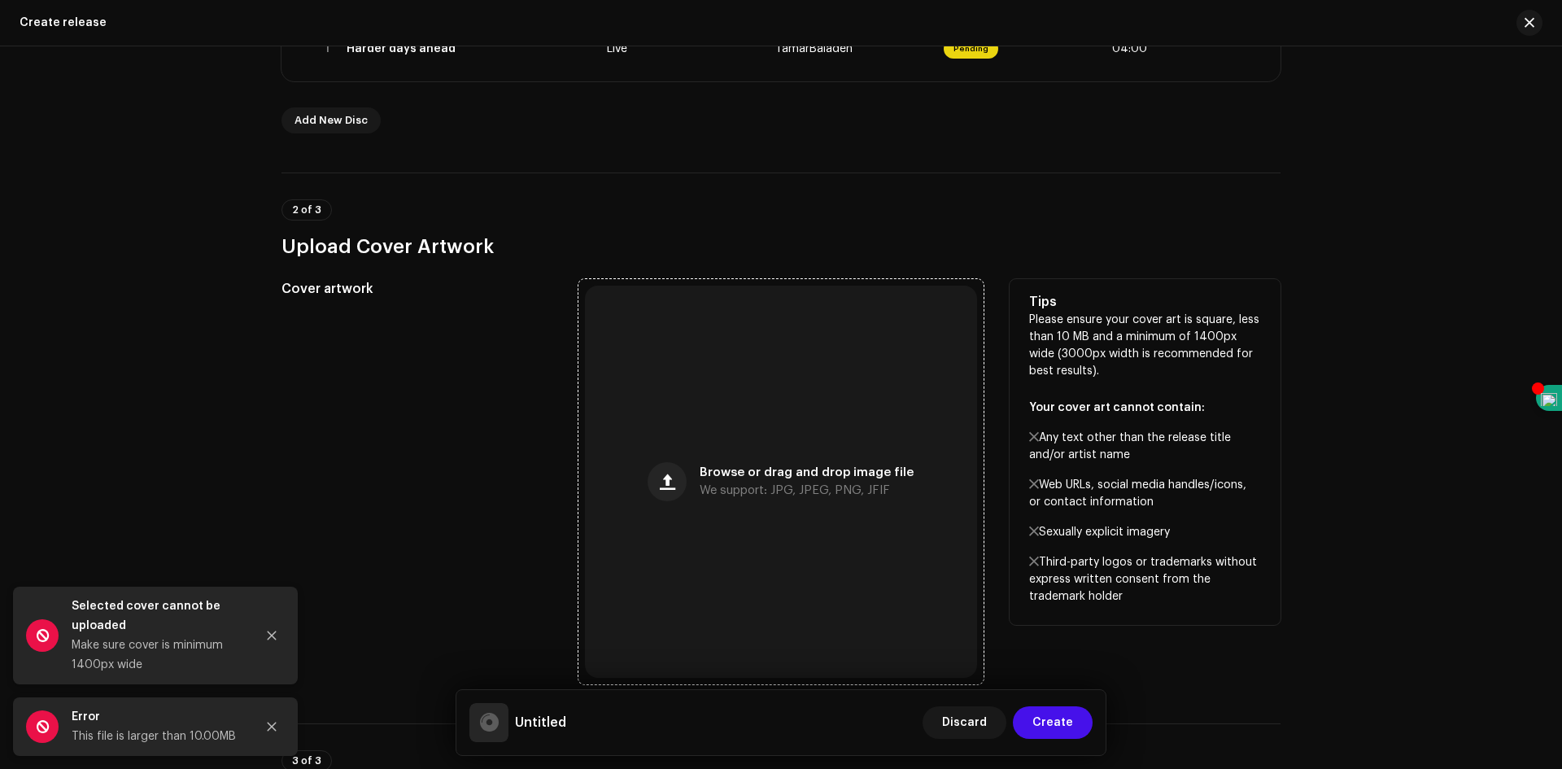
click at [823, 456] on div "Browse or drag and drop image file We support: JPG, JPEG, PNG, JFIF" at bounding box center [781, 482] width 392 height 392
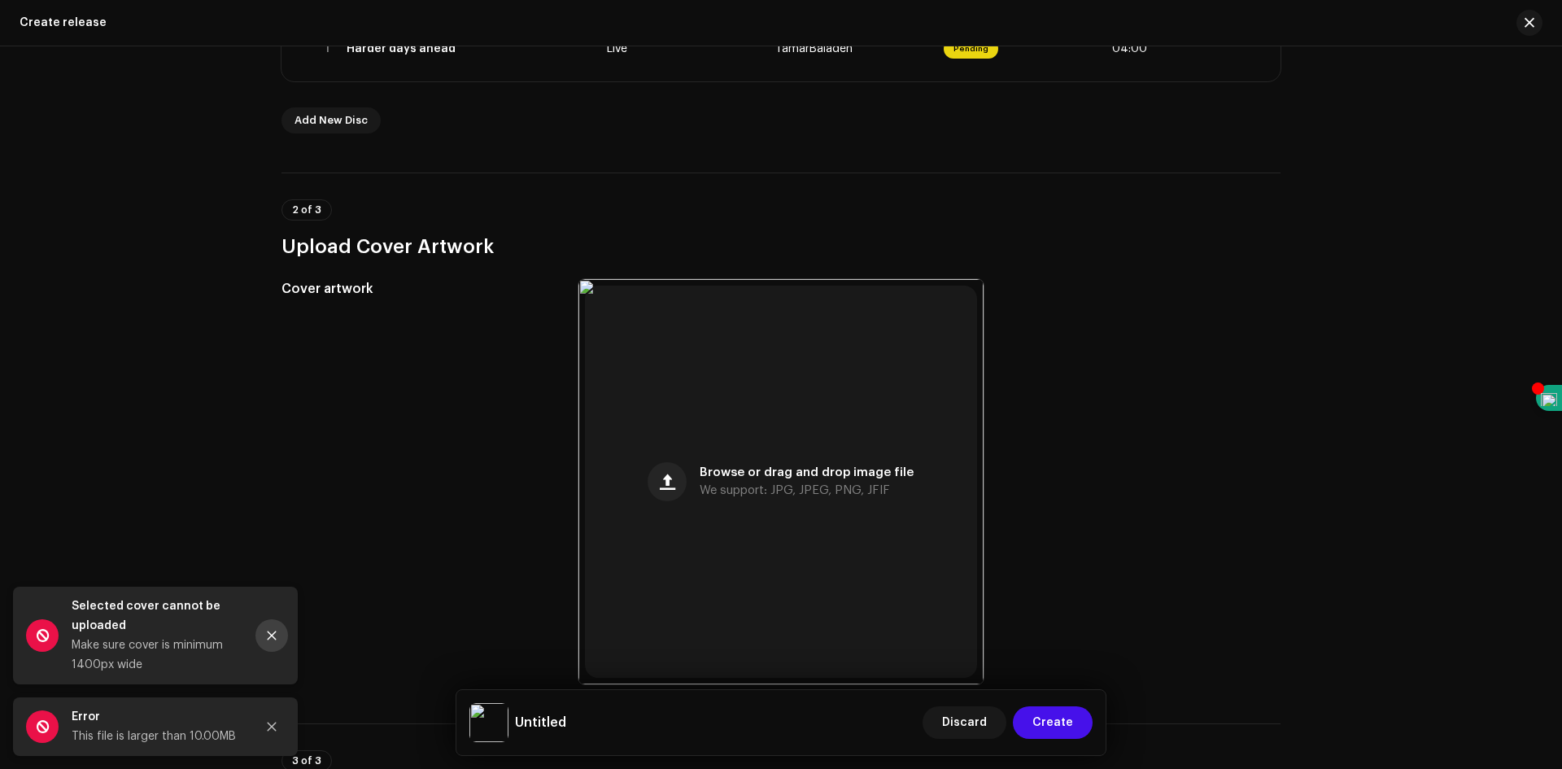
click at [272, 636] on icon "Close" at bounding box center [272, 635] width 9 height 9
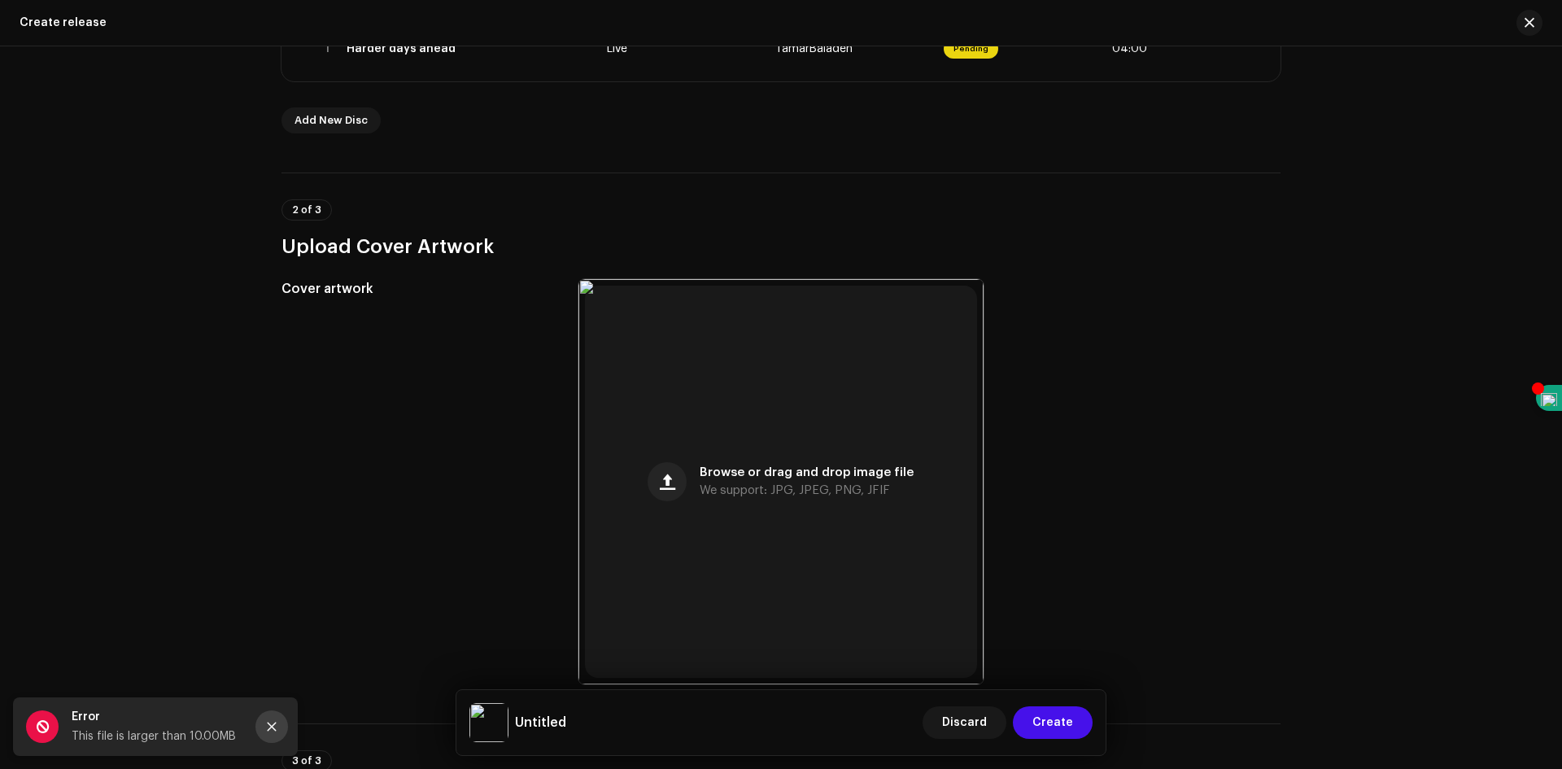
click at [277, 725] on button "Close" at bounding box center [272, 726] width 33 height 33
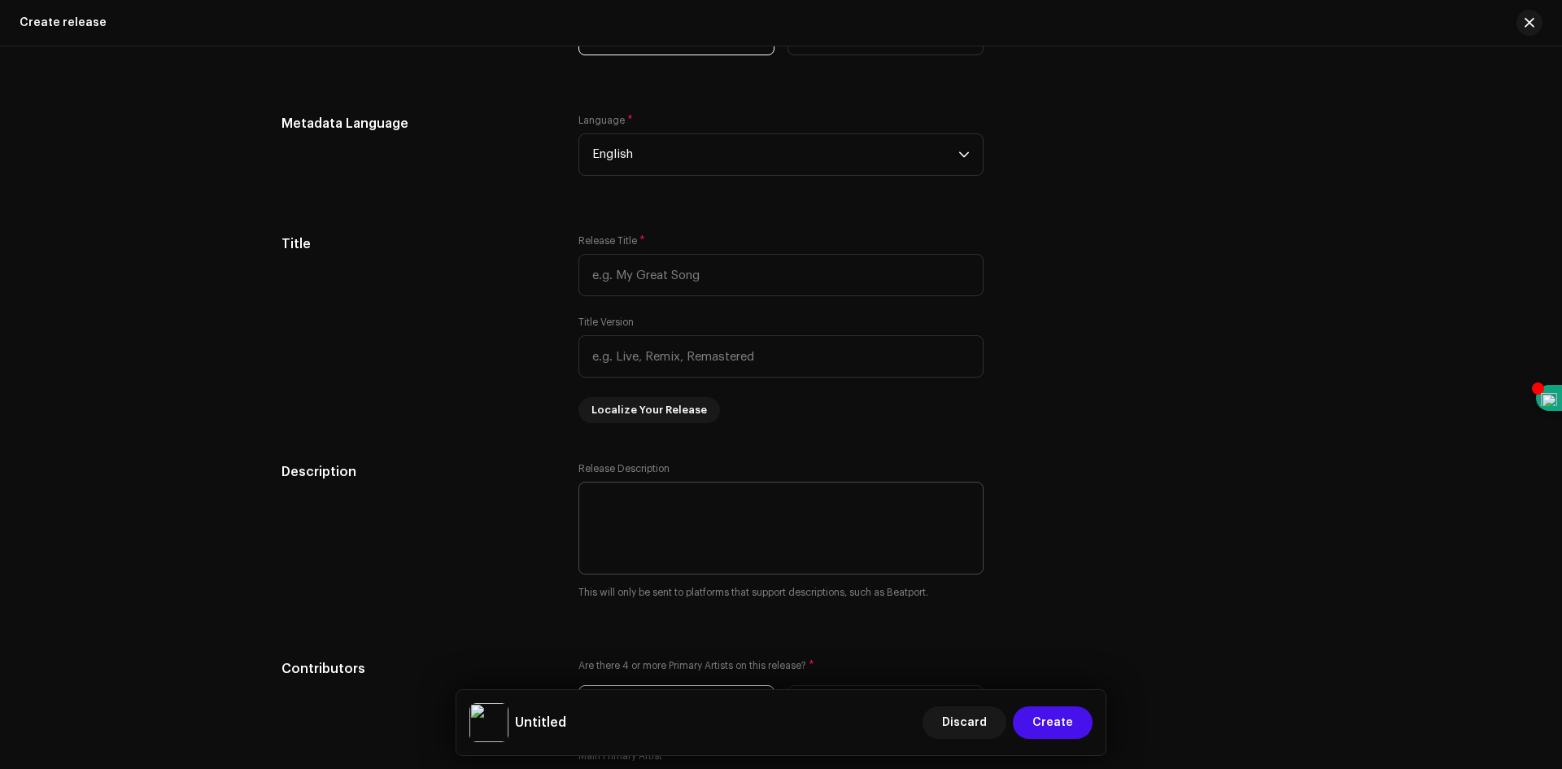
scroll to position [1383, 0]
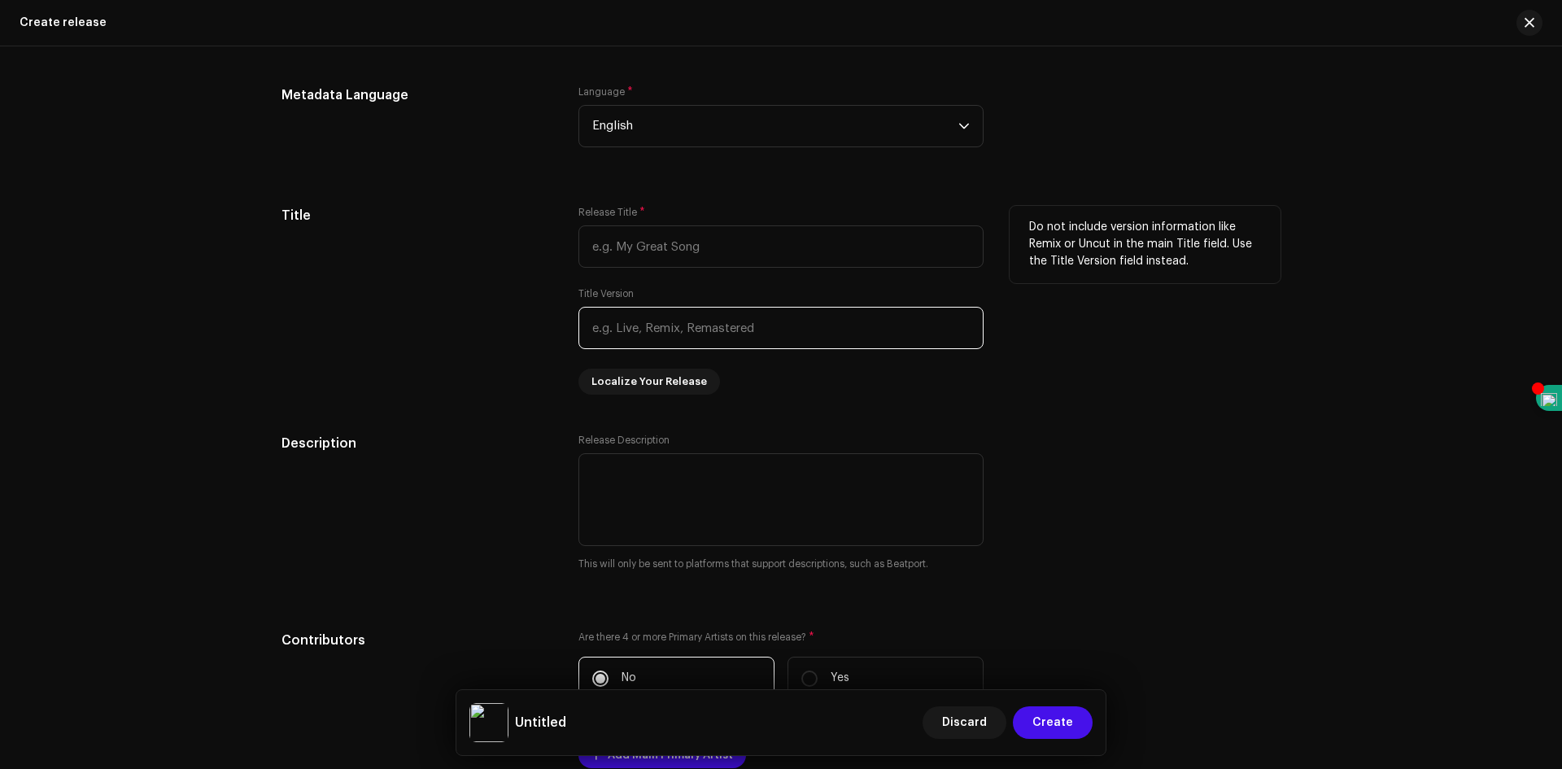
click at [683, 337] on input "text" at bounding box center [781, 328] width 405 height 42
type input "live"
click at [655, 249] on input "text" at bounding box center [781, 246] width 405 height 42
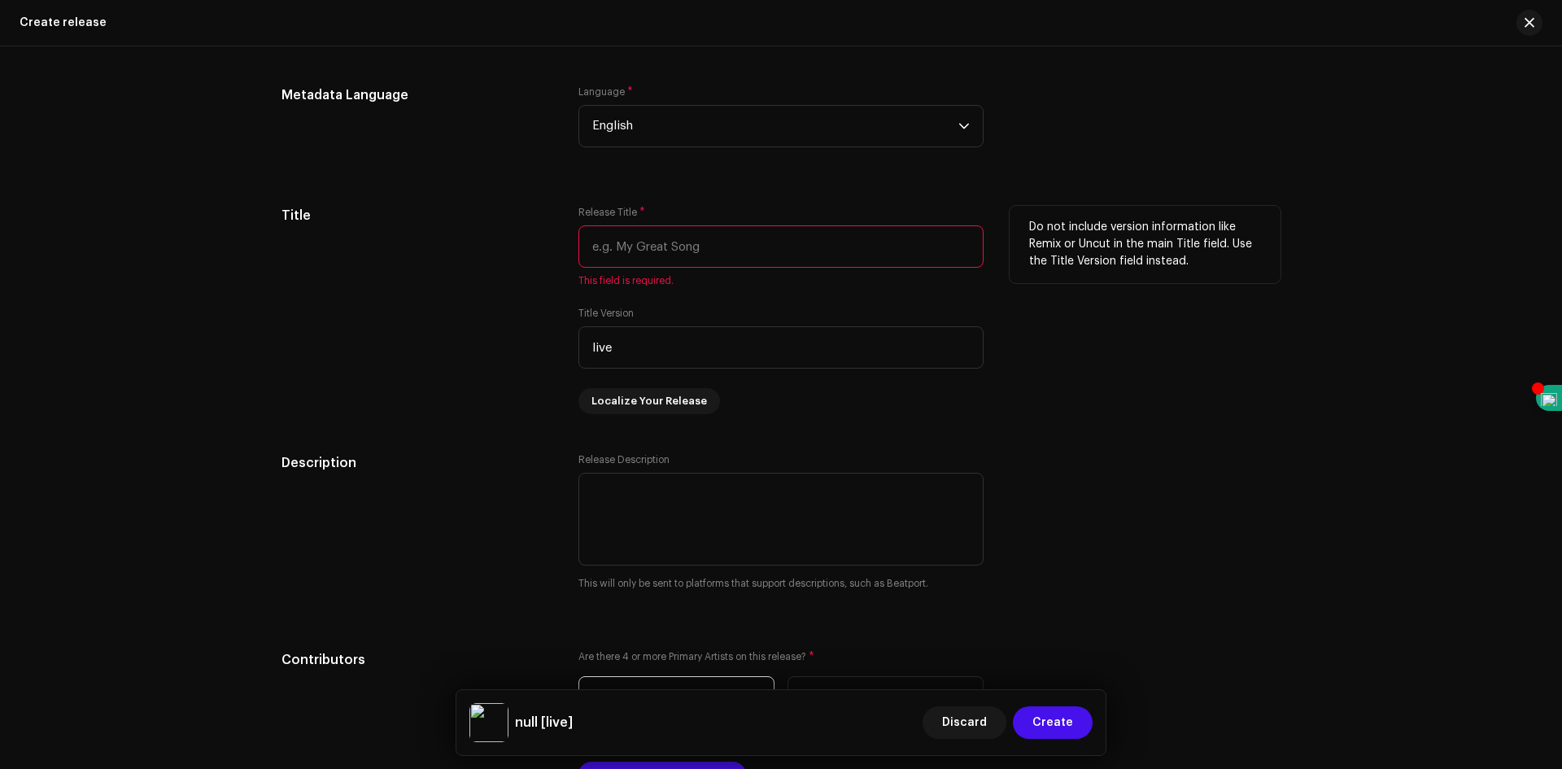
click at [747, 244] on input "text" at bounding box center [781, 246] width 405 height 42
paste input "Harder days ahead"
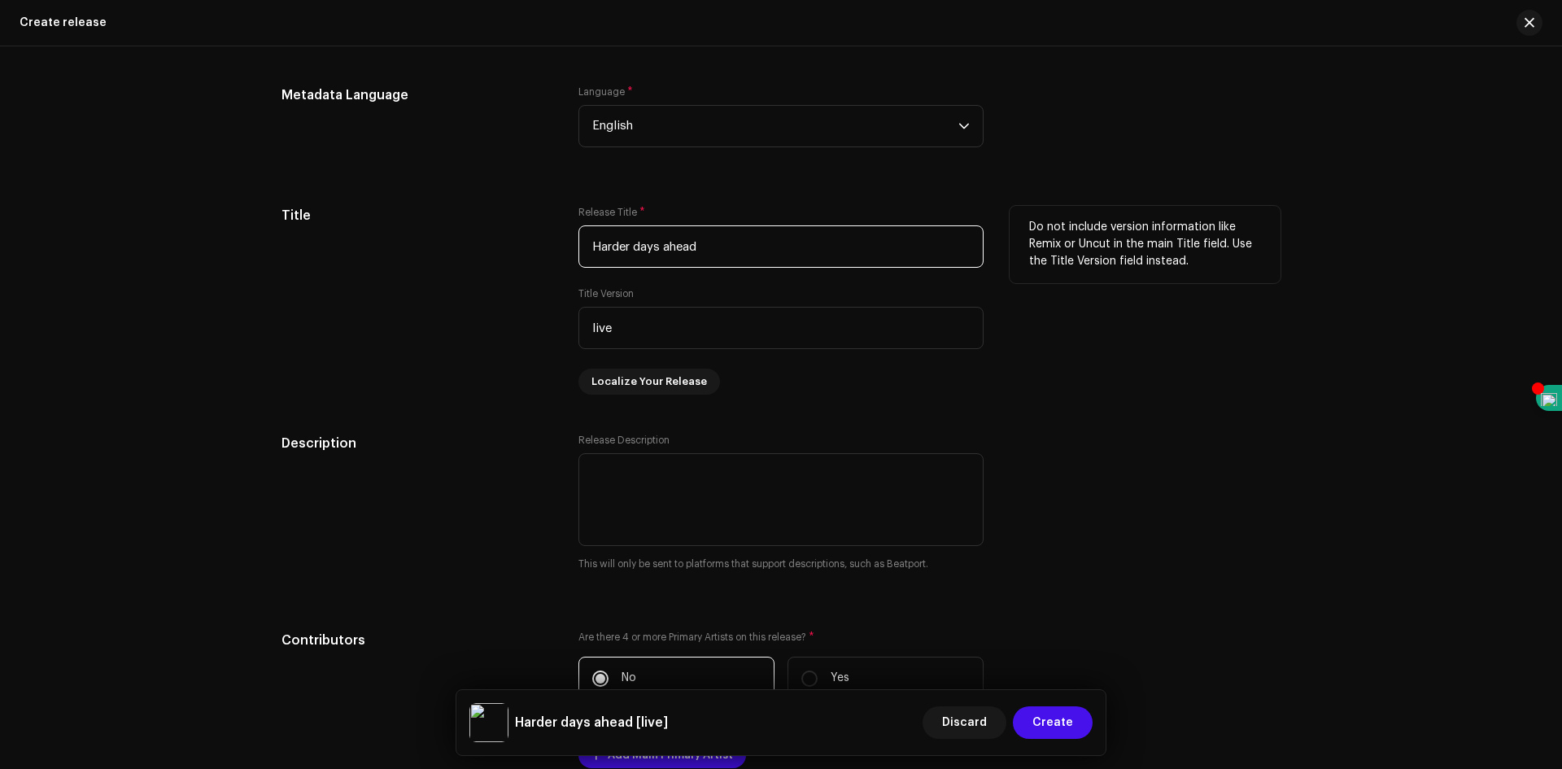
type input "Harder days ahead"
click at [1061, 347] on div "Do not include version information like Remix or Uncut in the main Title field.…" at bounding box center [1145, 300] width 271 height 189
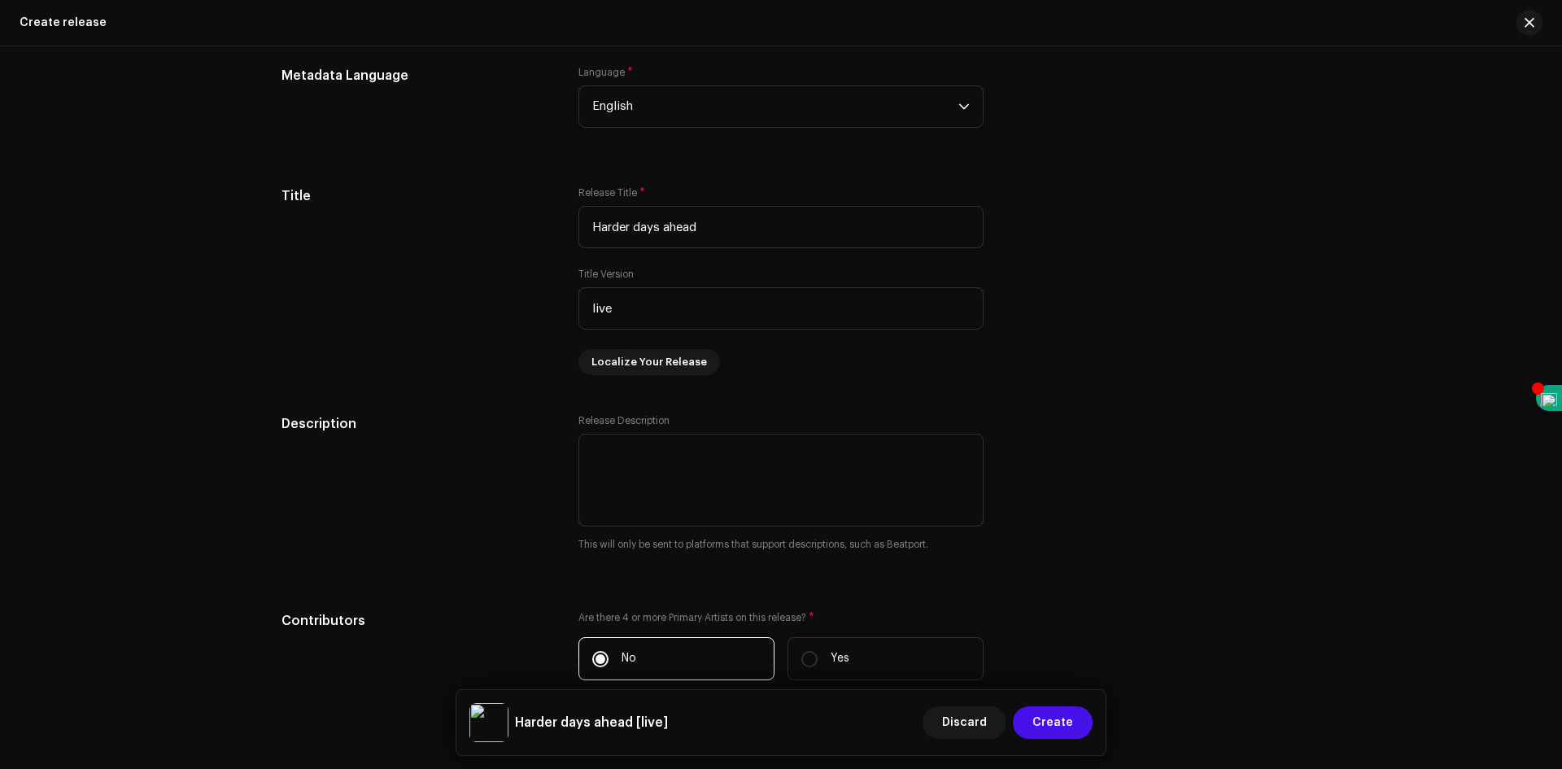
scroll to position [1465, 0]
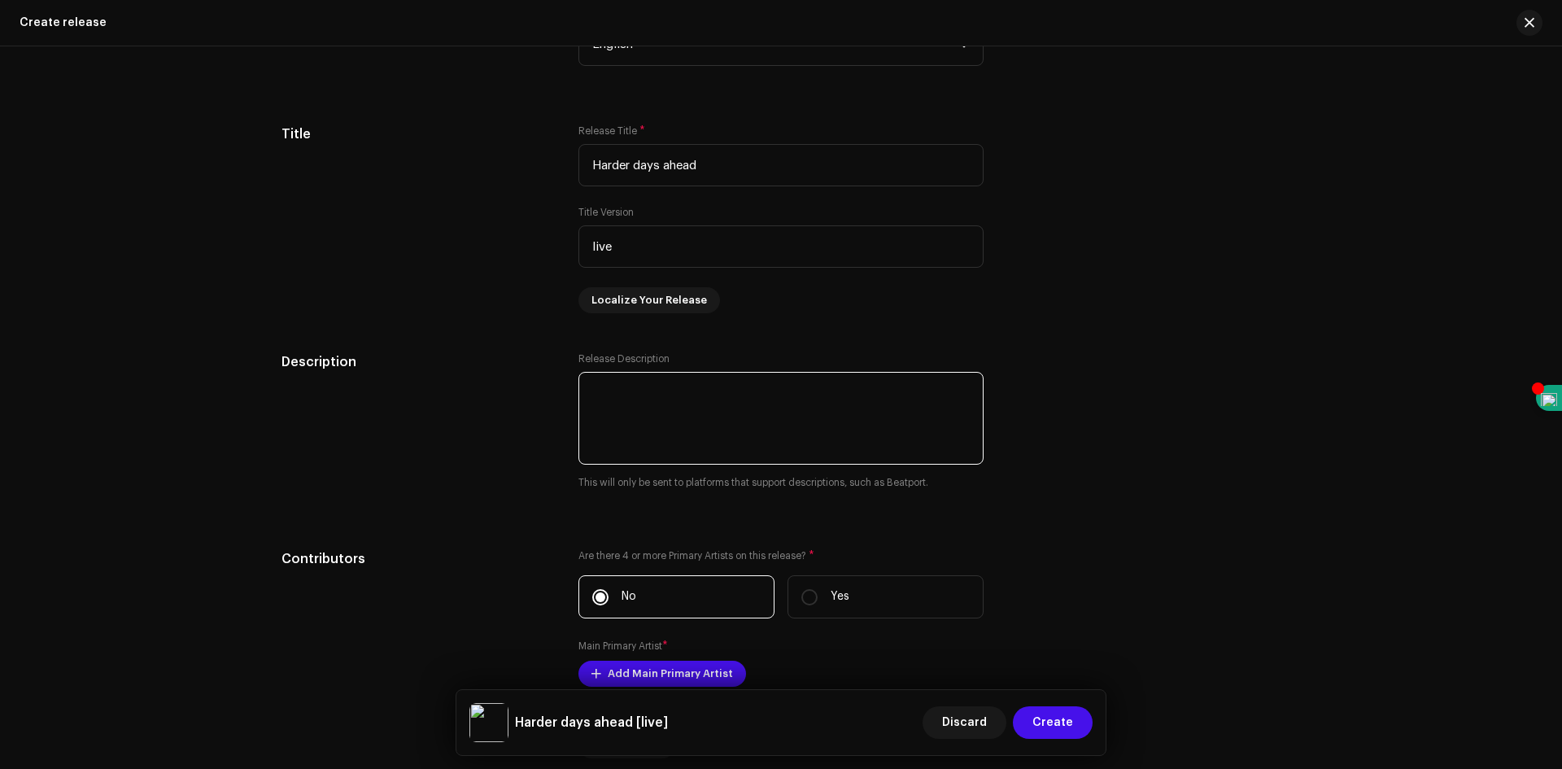
click at [802, 426] on textarea at bounding box center [781, 418] width 405 height 93
type textarea "Hard Life in [DATE]"
click at [1235, 396] on div "Description Release Description This will only be sent to platforms that suppor…" at bounding box center [781, 431] width 999 height 158
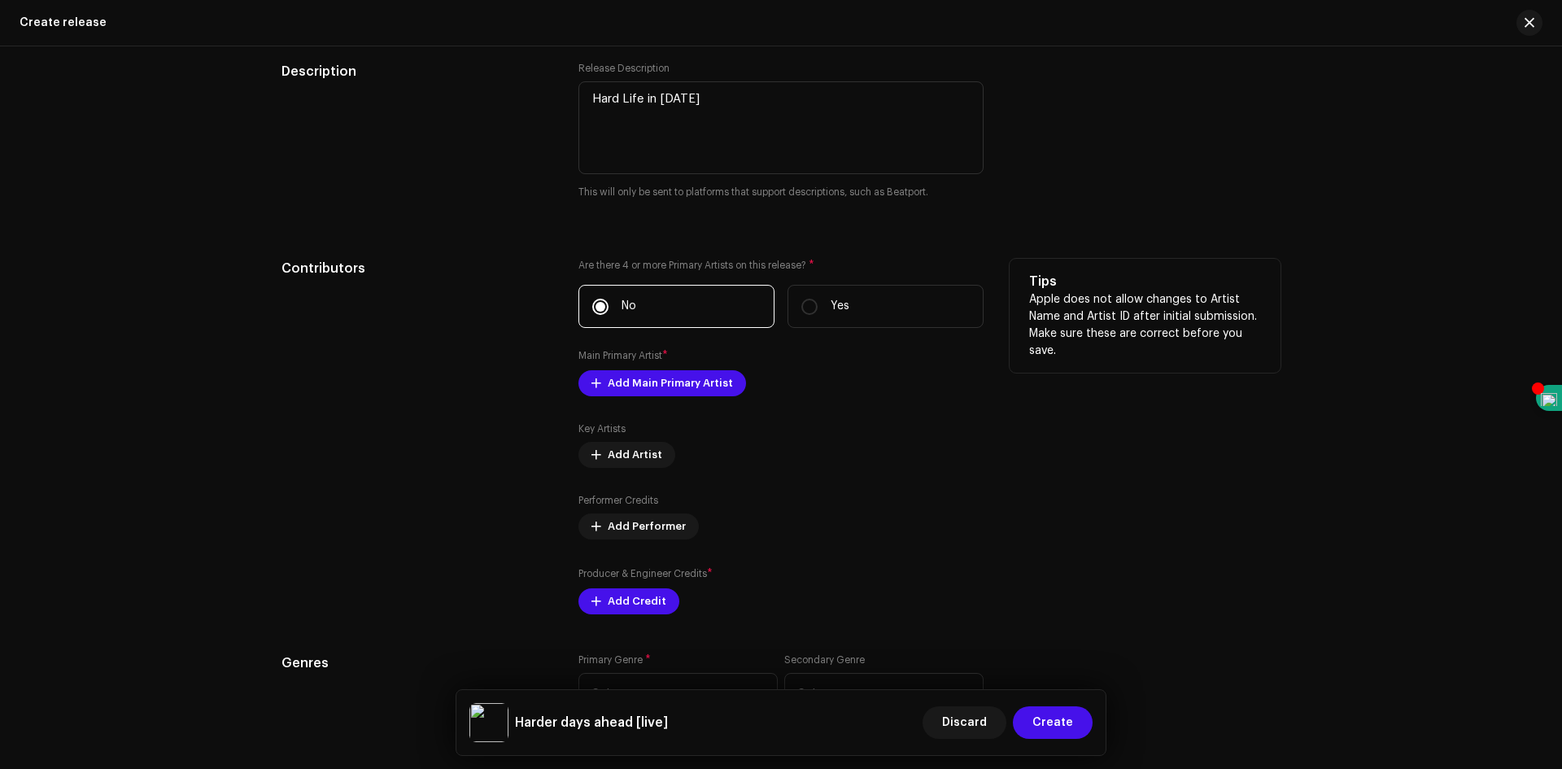
scroll to position [1790, 0]
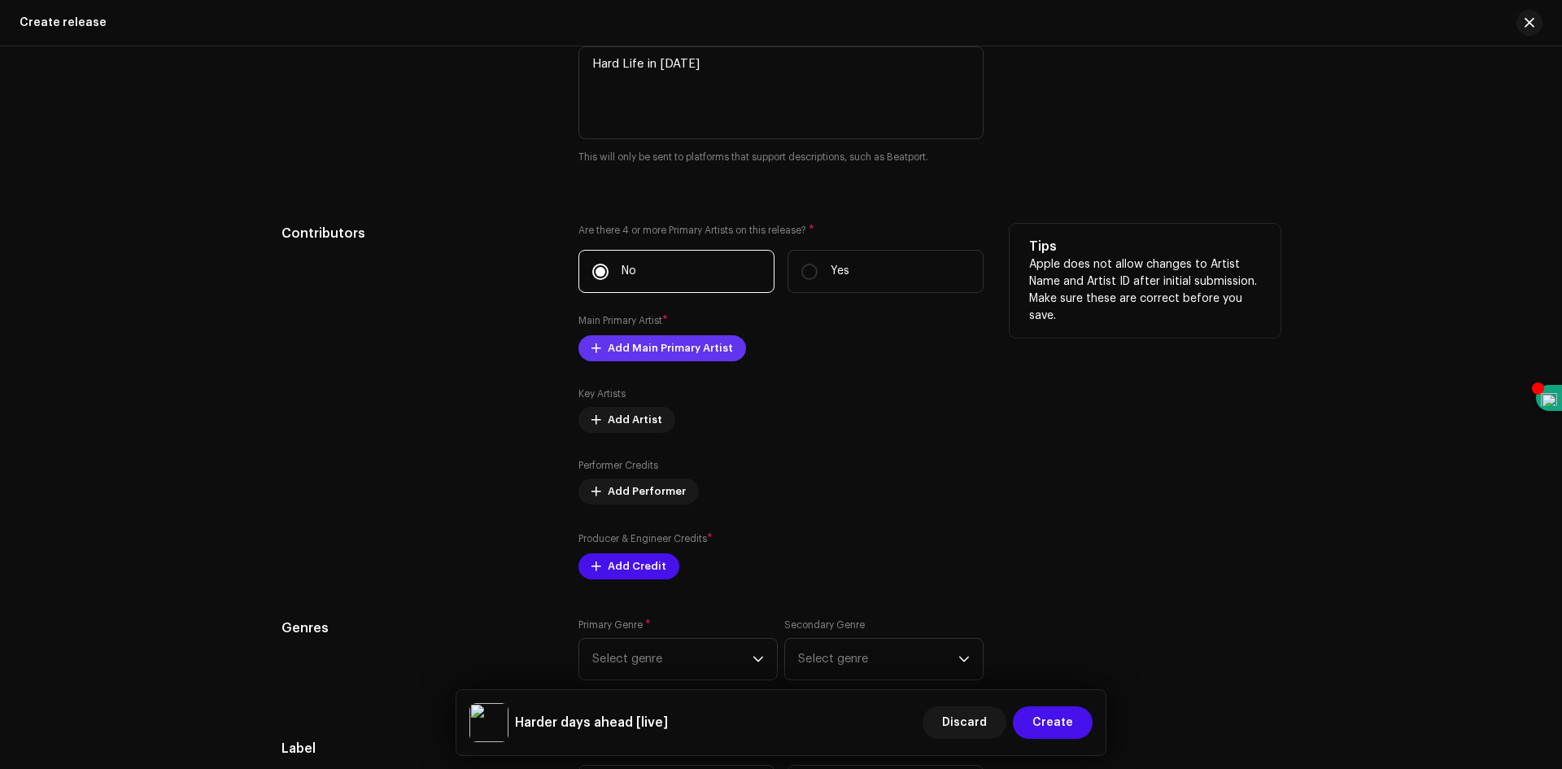
click at [711, 354] on span "Add Main Primary Artist" at bounding box center [670, 348] width 125 height 33
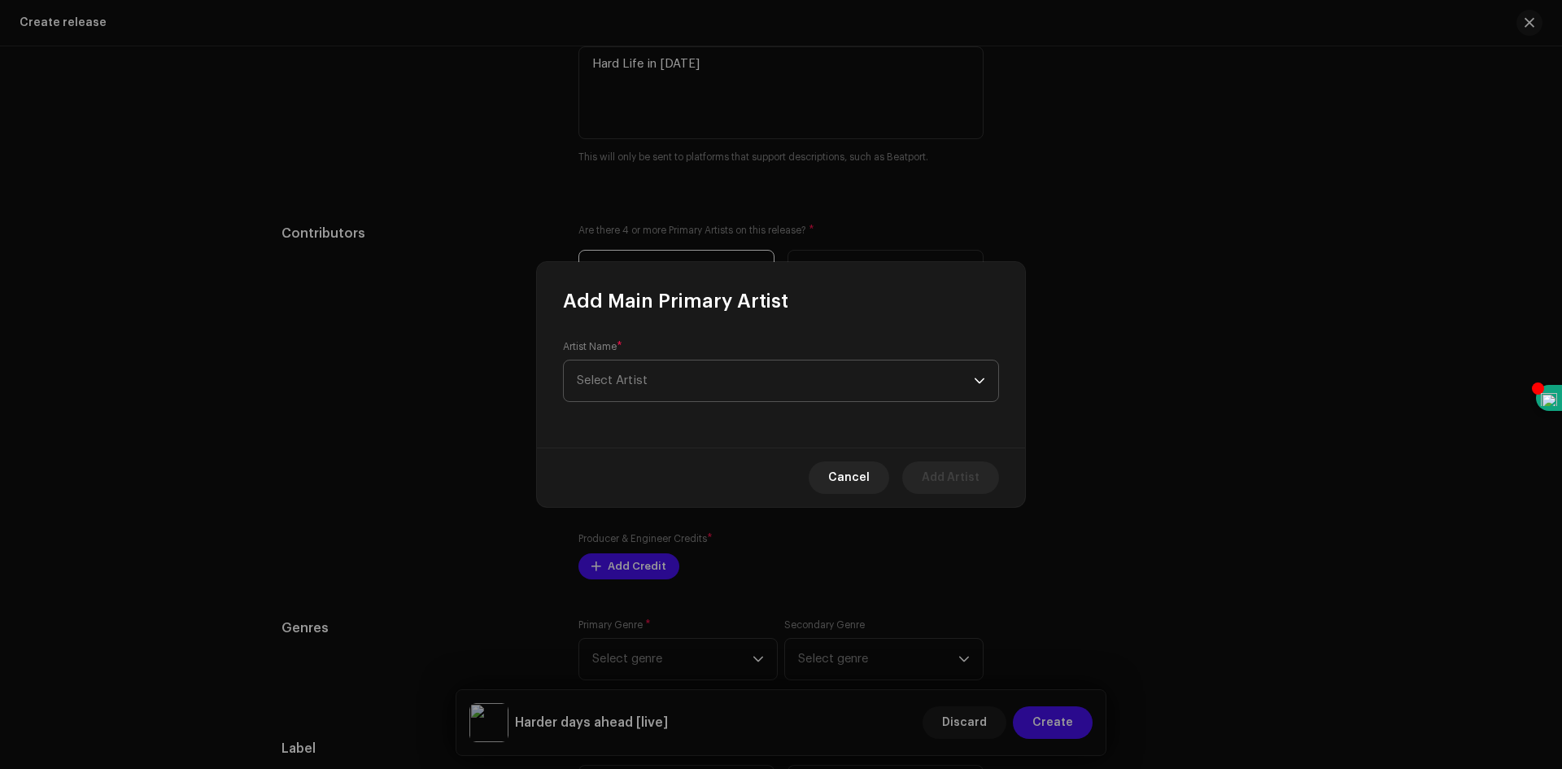
click at [754, 392] on span "Select Artist" at bounding box center [775, 380] width 397 height 41
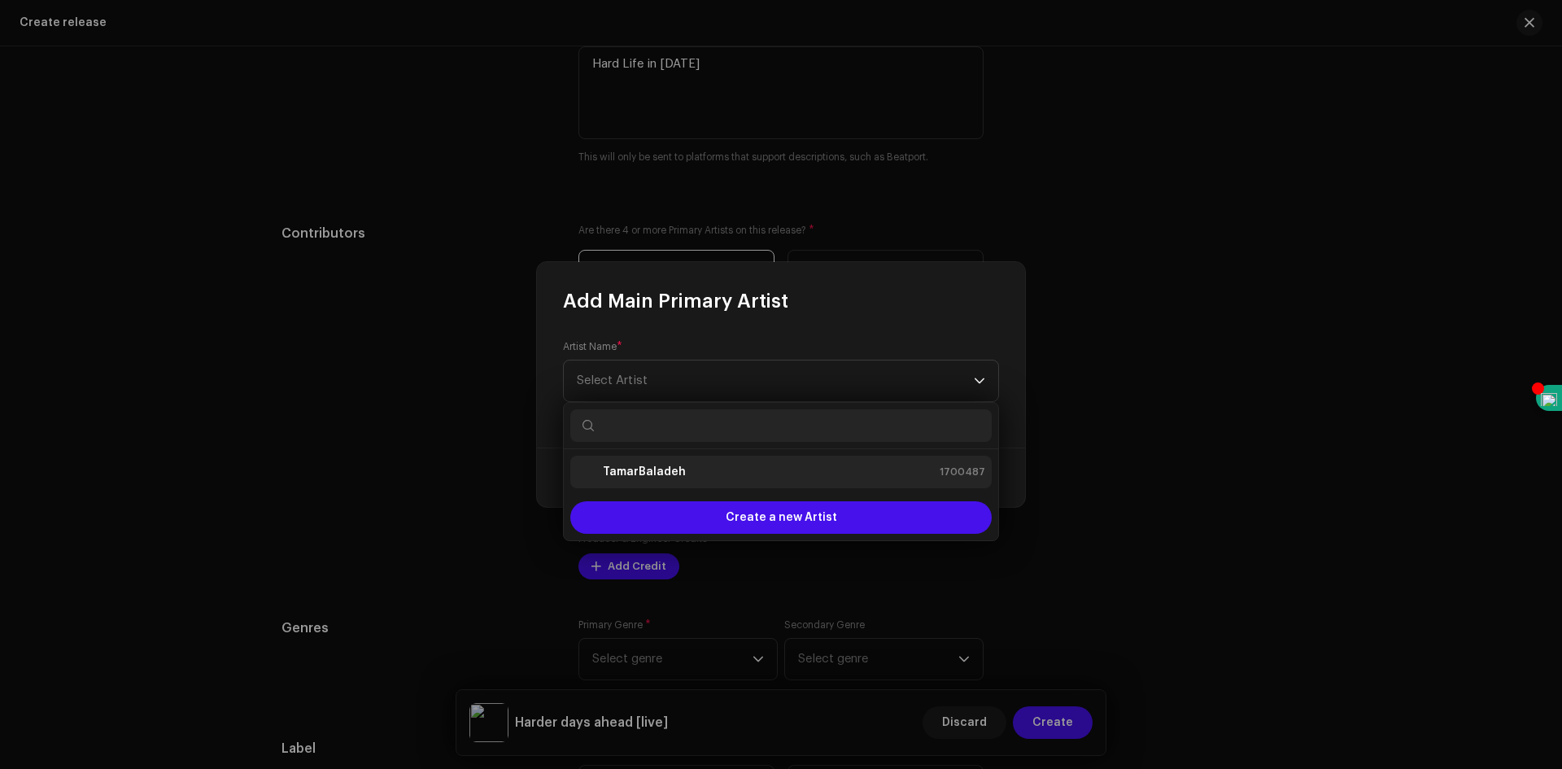
click at [664, 484] on li "TamarBaladeh 1700487" at bounding box center [781, 472] width 422 height 33
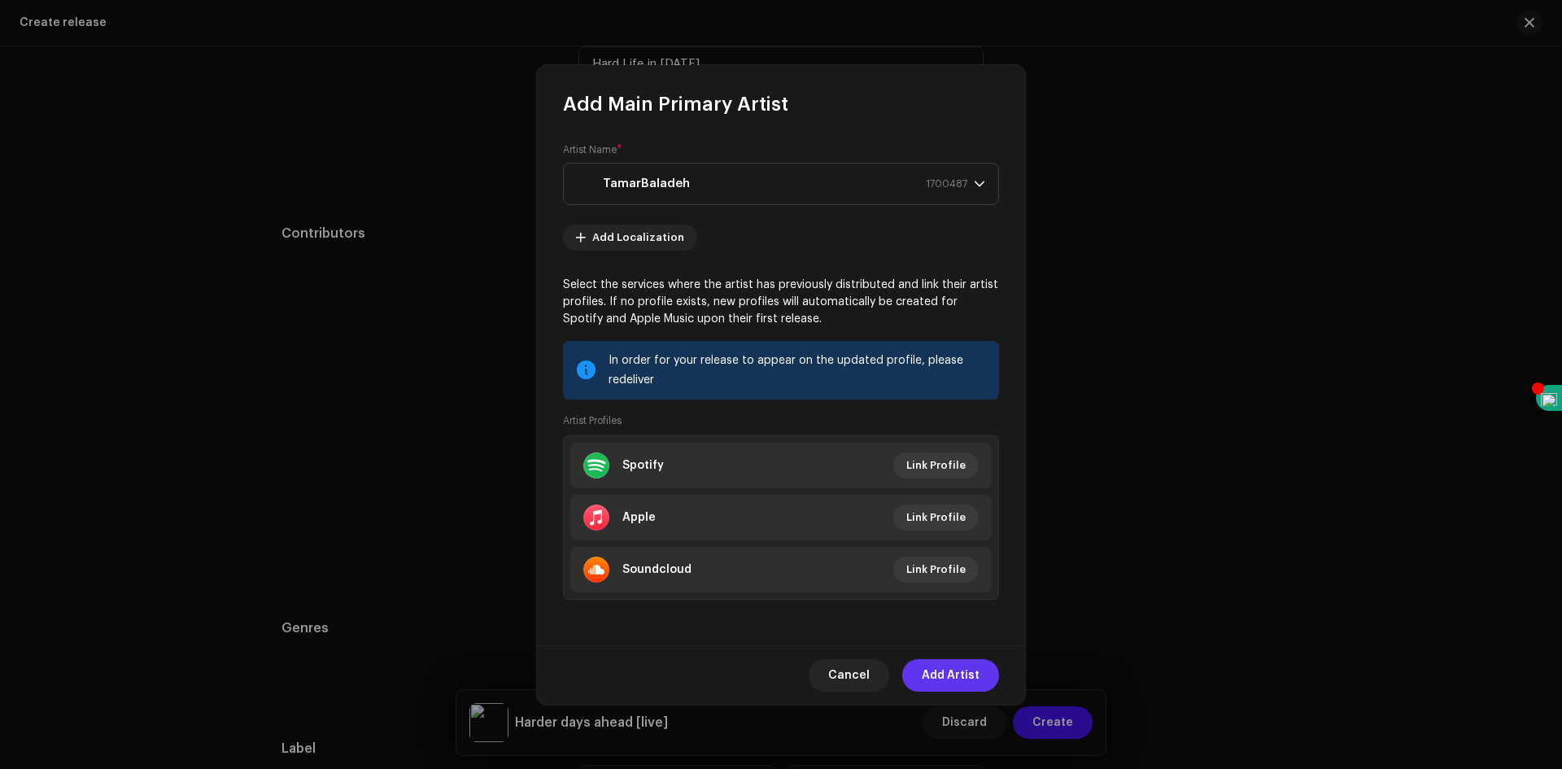
click at [947, 681] on span "Add Artist" at bounding box center [951, 675] width 58 height 33
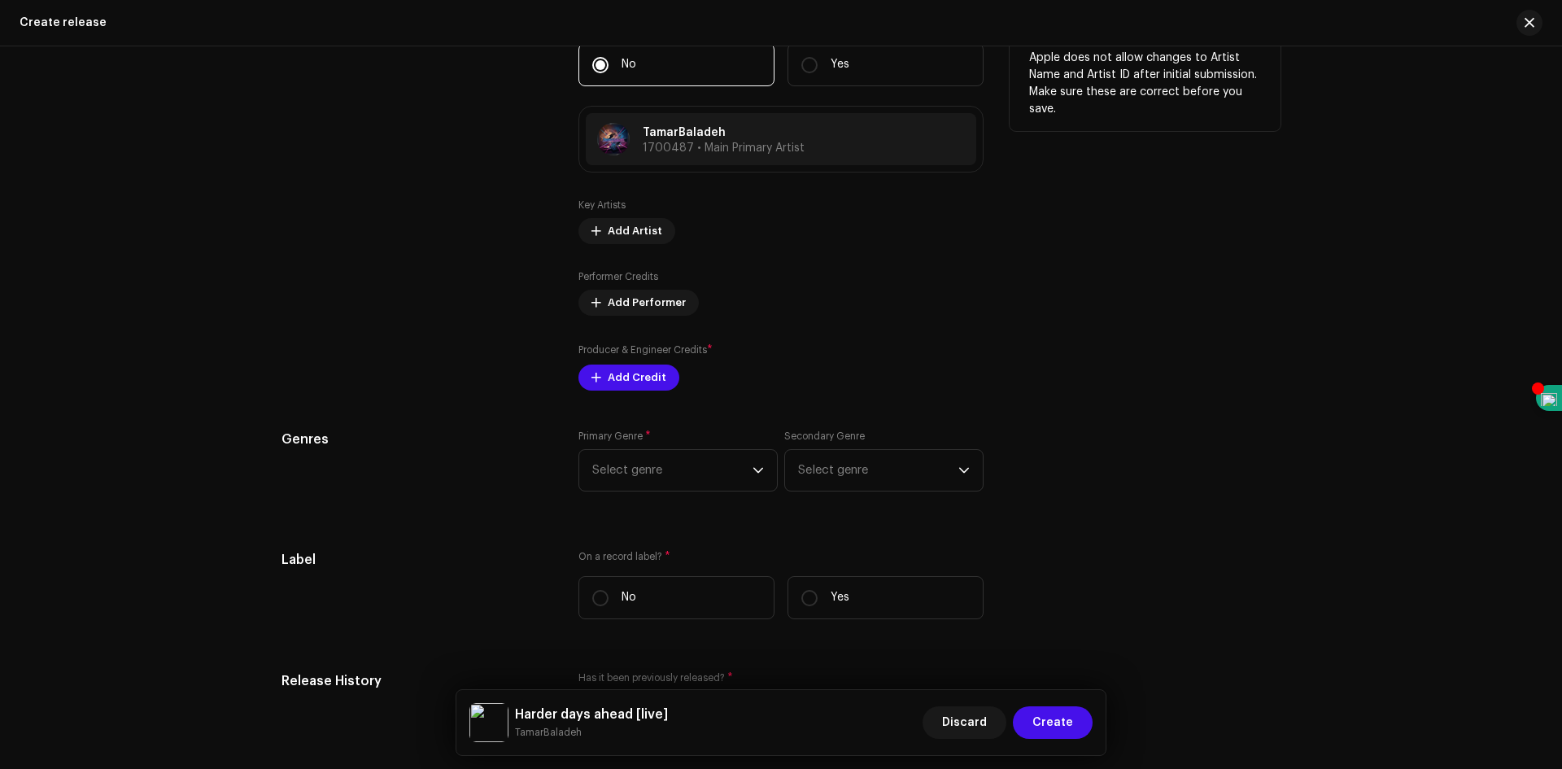
scroll to position [2034, 0]
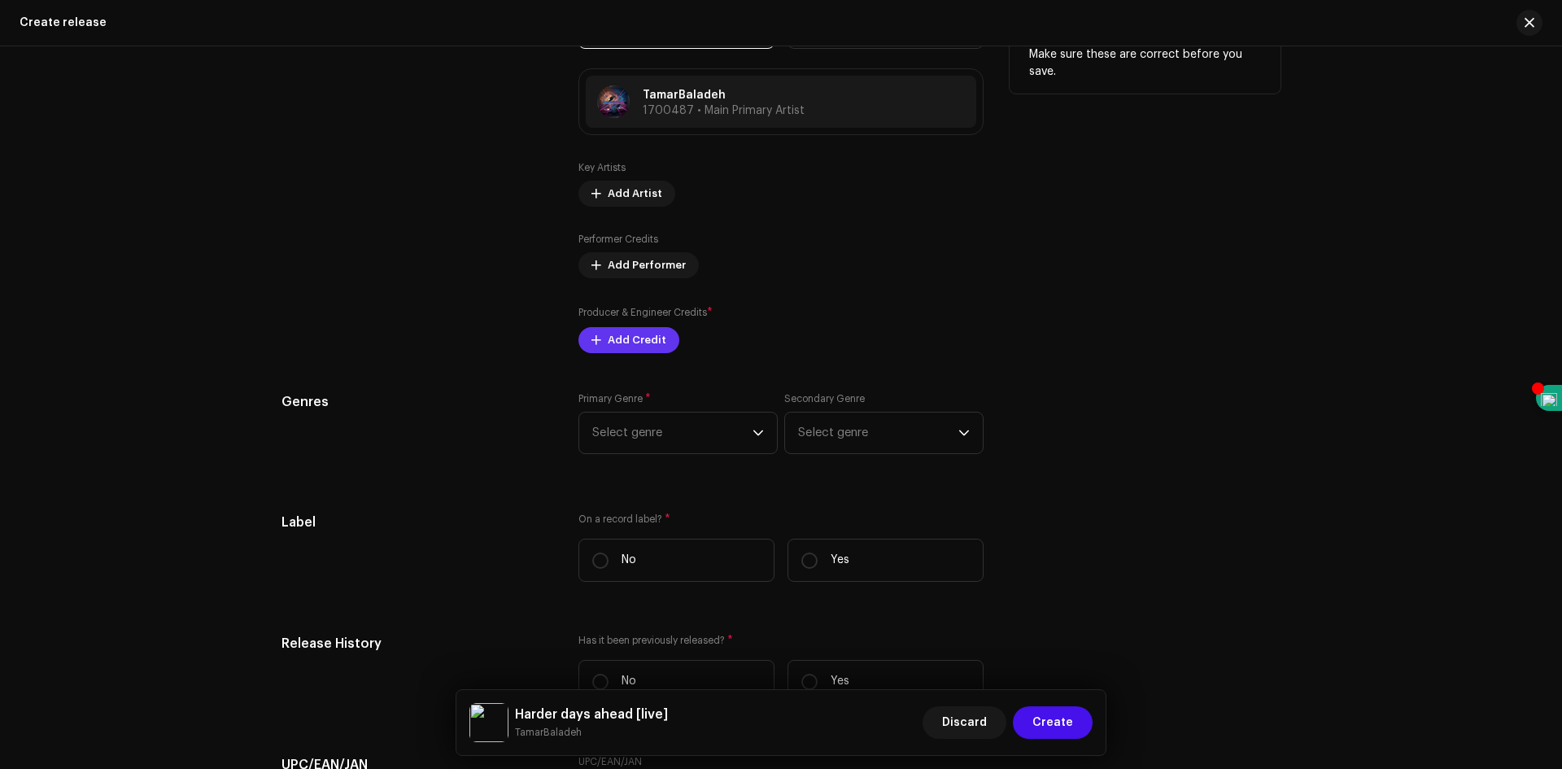
click at [644, 343] on span "Add Credit" at bounding box center [637, 340] width 59 height 33
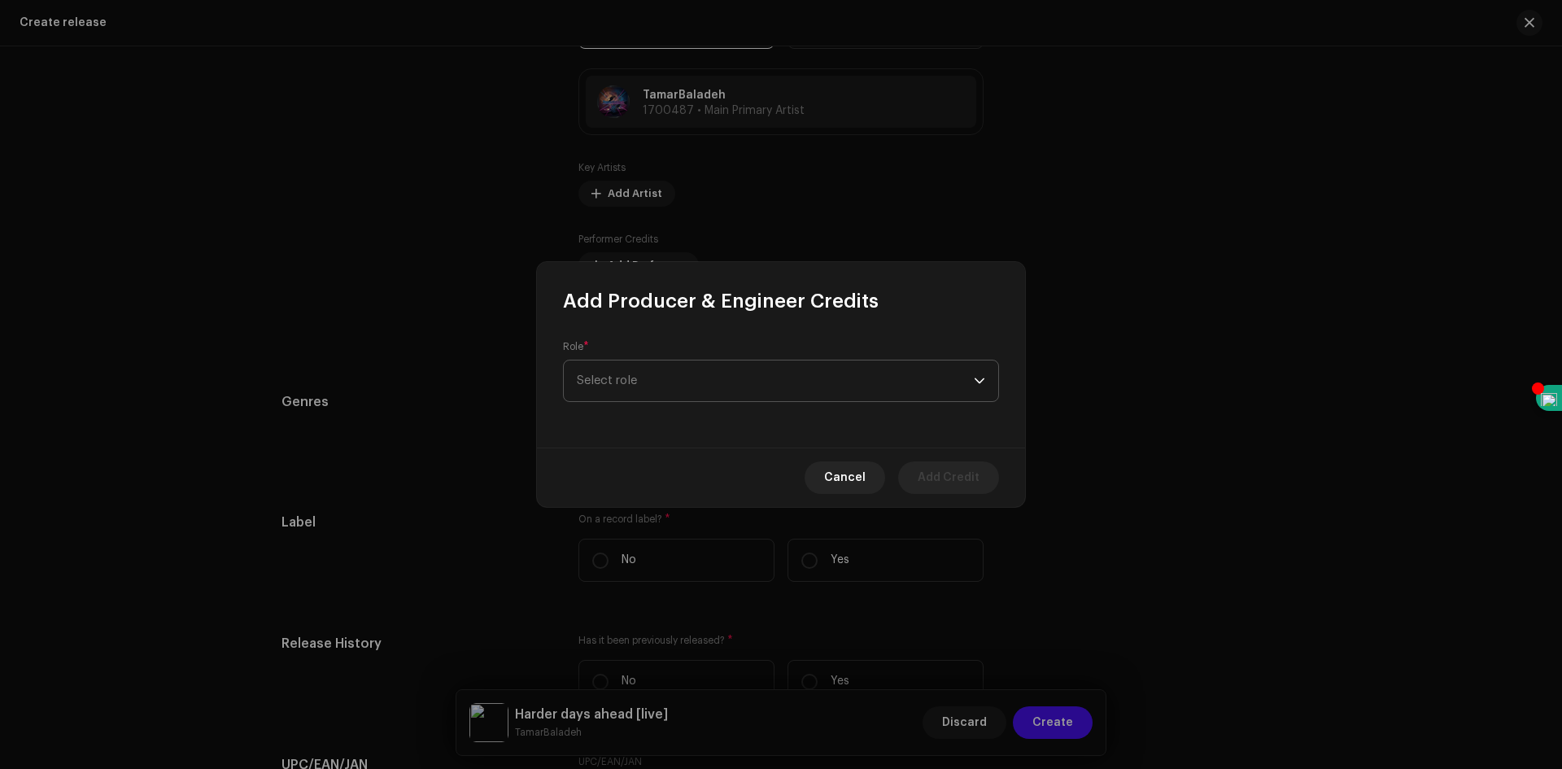
click at [677, 391] on span "Select role" at bounding box center [775, 380] width 397 height 41
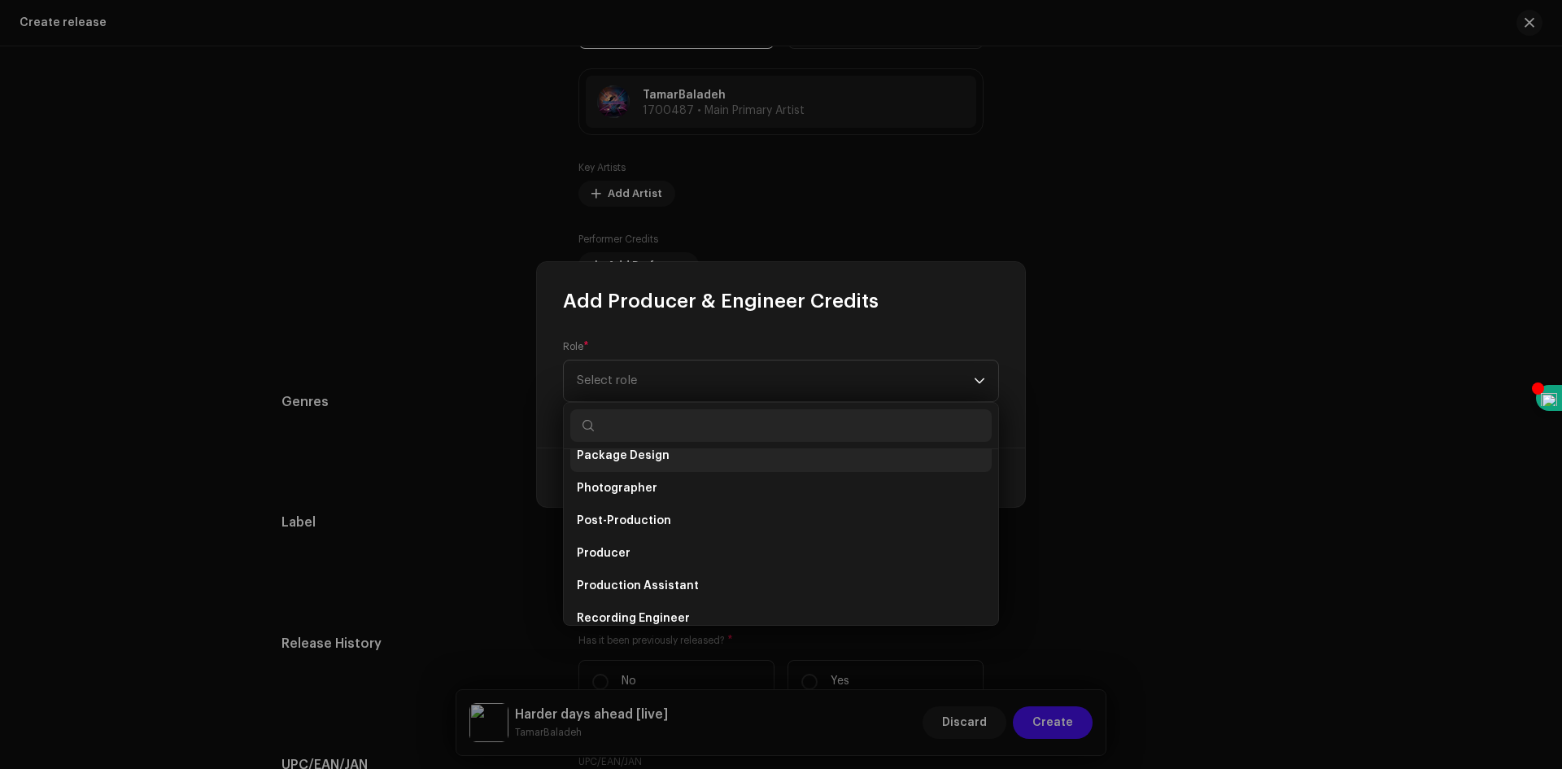
scroll to position [651, 0]
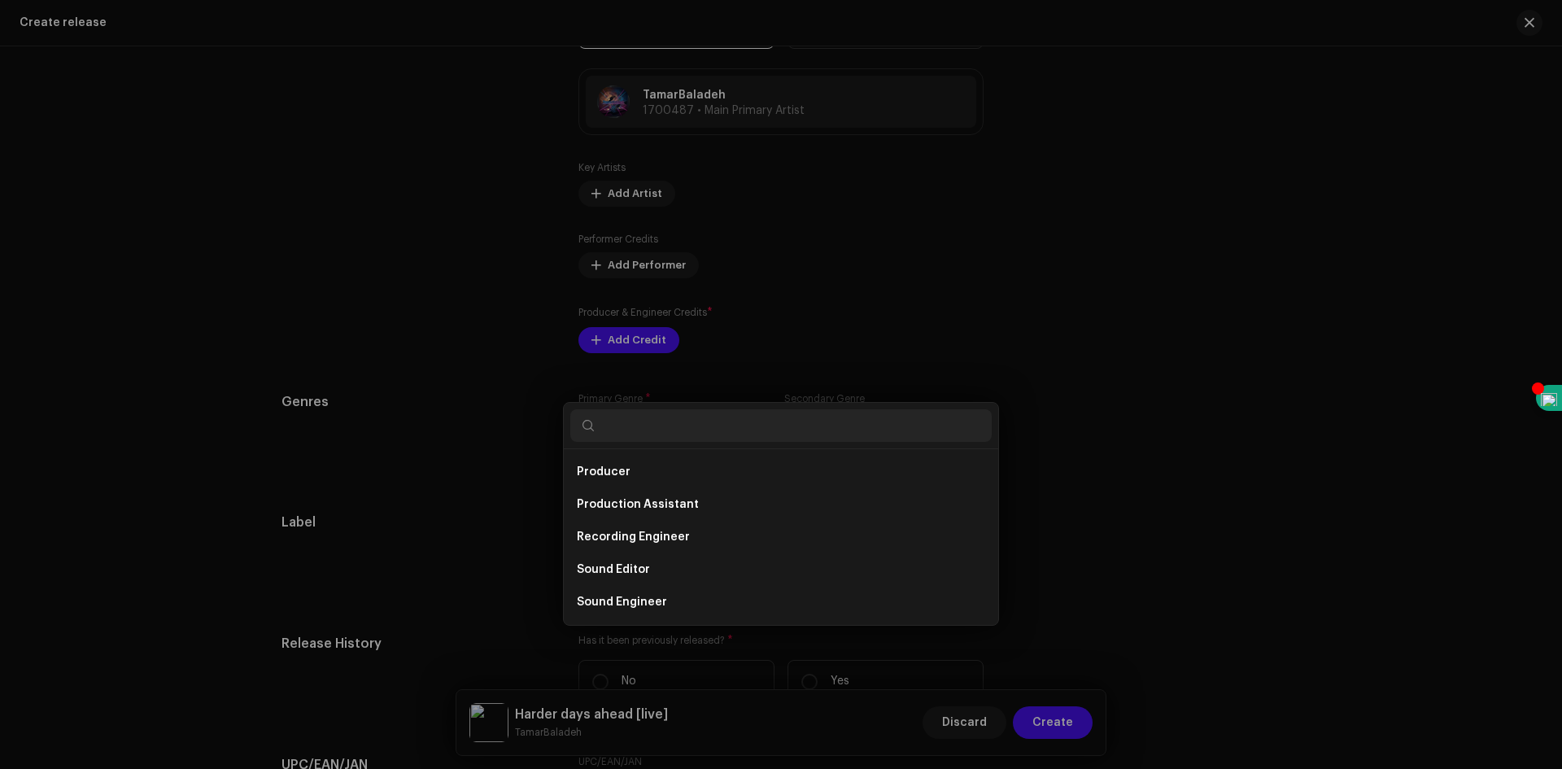
click at [1303, 465] on div "Add Producer & Engineer Credits Role * Select role Cancel Add Credit" at bounding box center [781, 384] width 1562 height 769
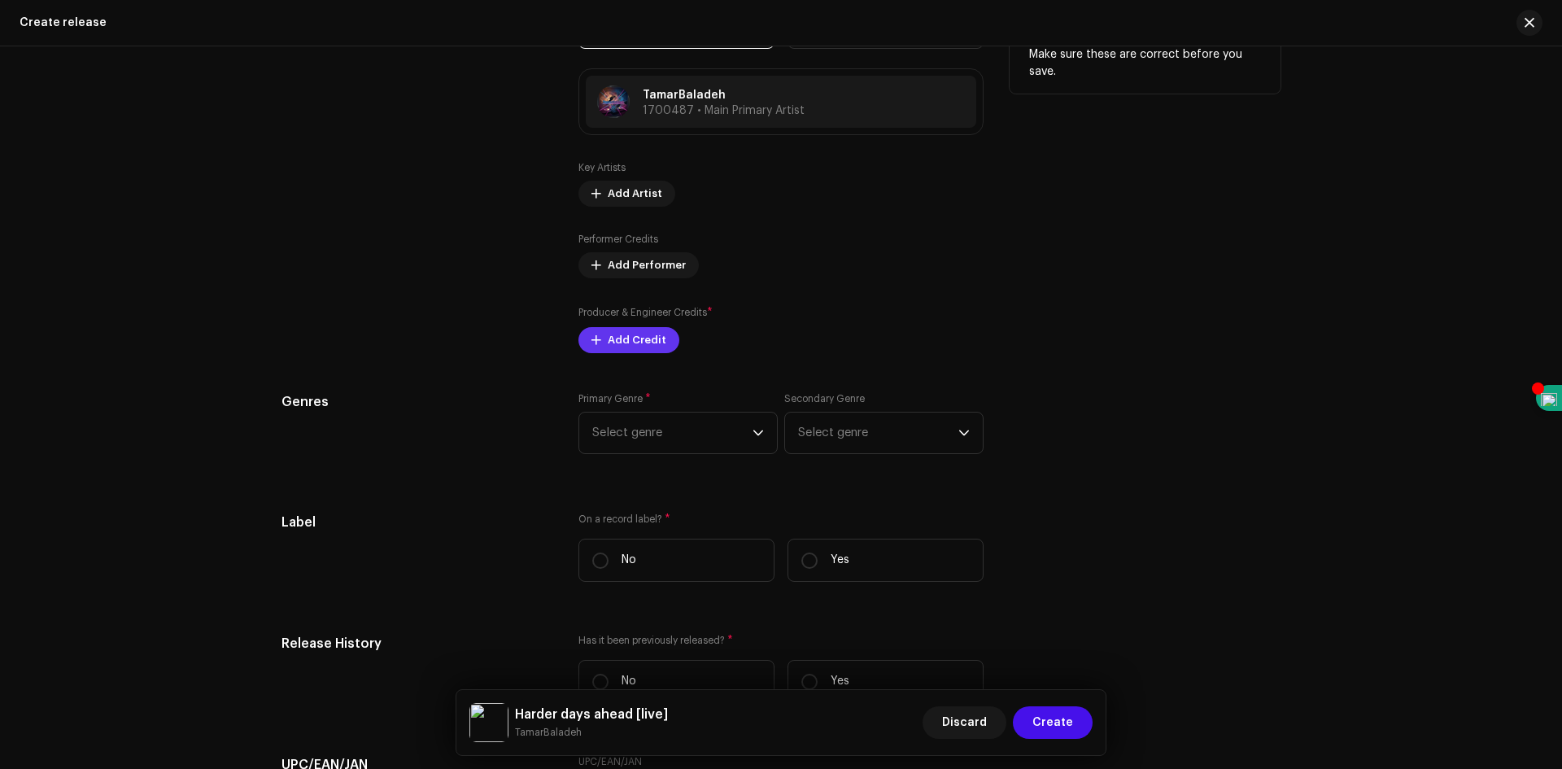
click at [657, 339] on span "Add Credit" at bounding box center [637, 340] width 59 height 33
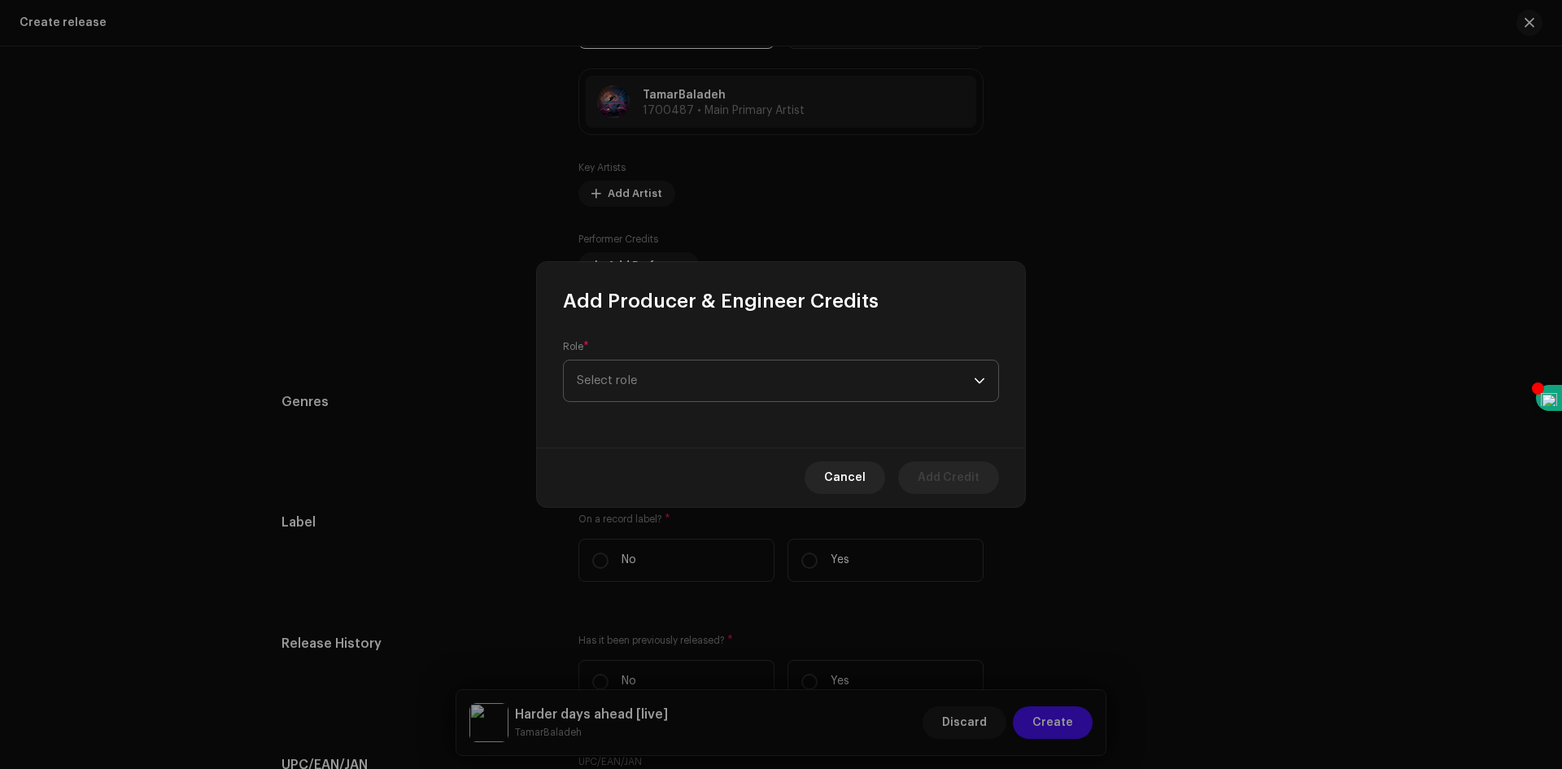
click at [816, 381] on span "Select role" at bounding box center [775, 380] width 397 height 41
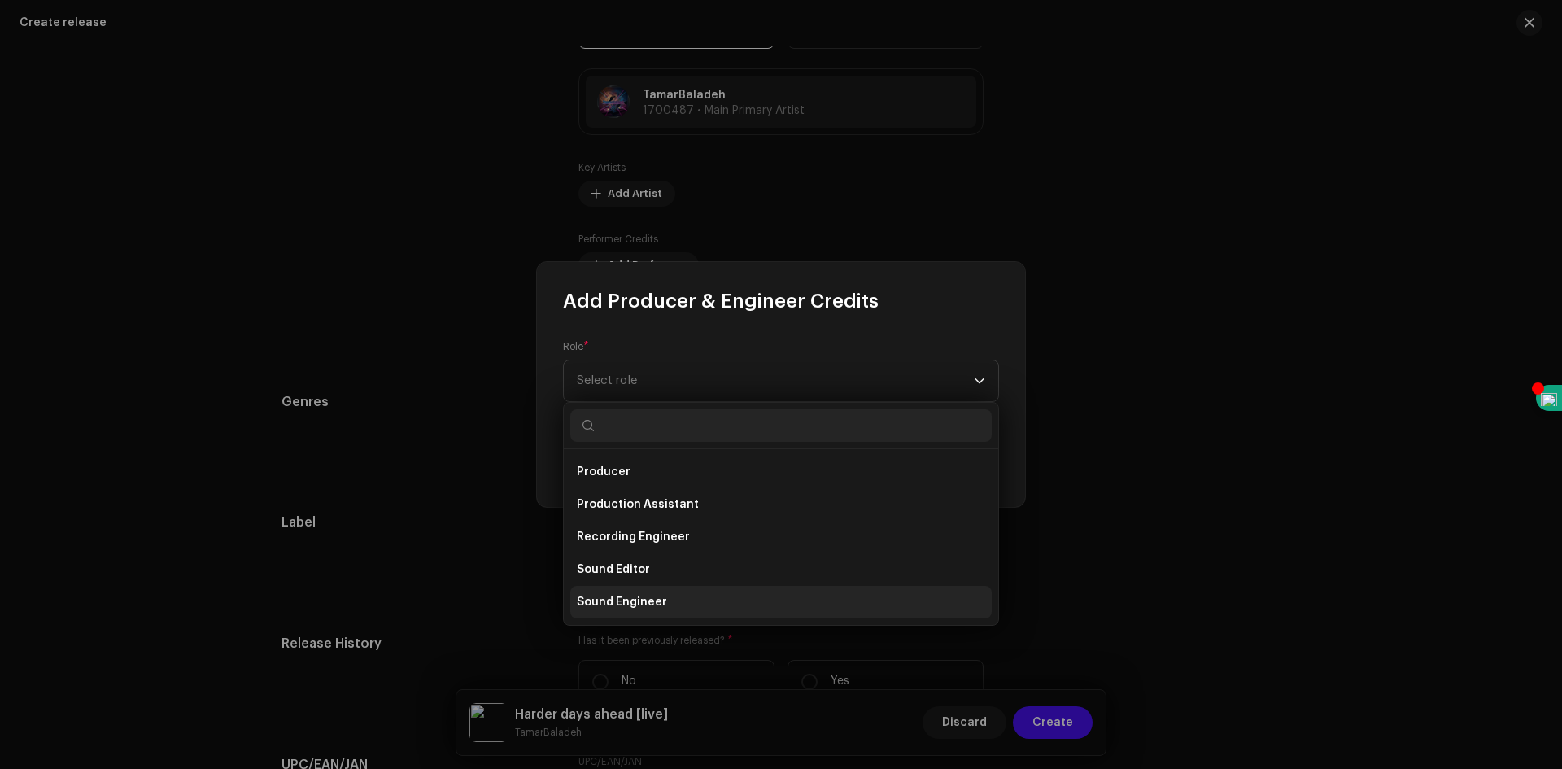
click at [684, 598] on li "Sound Engineer" at bounding box center [781, 602] width 422 height 33
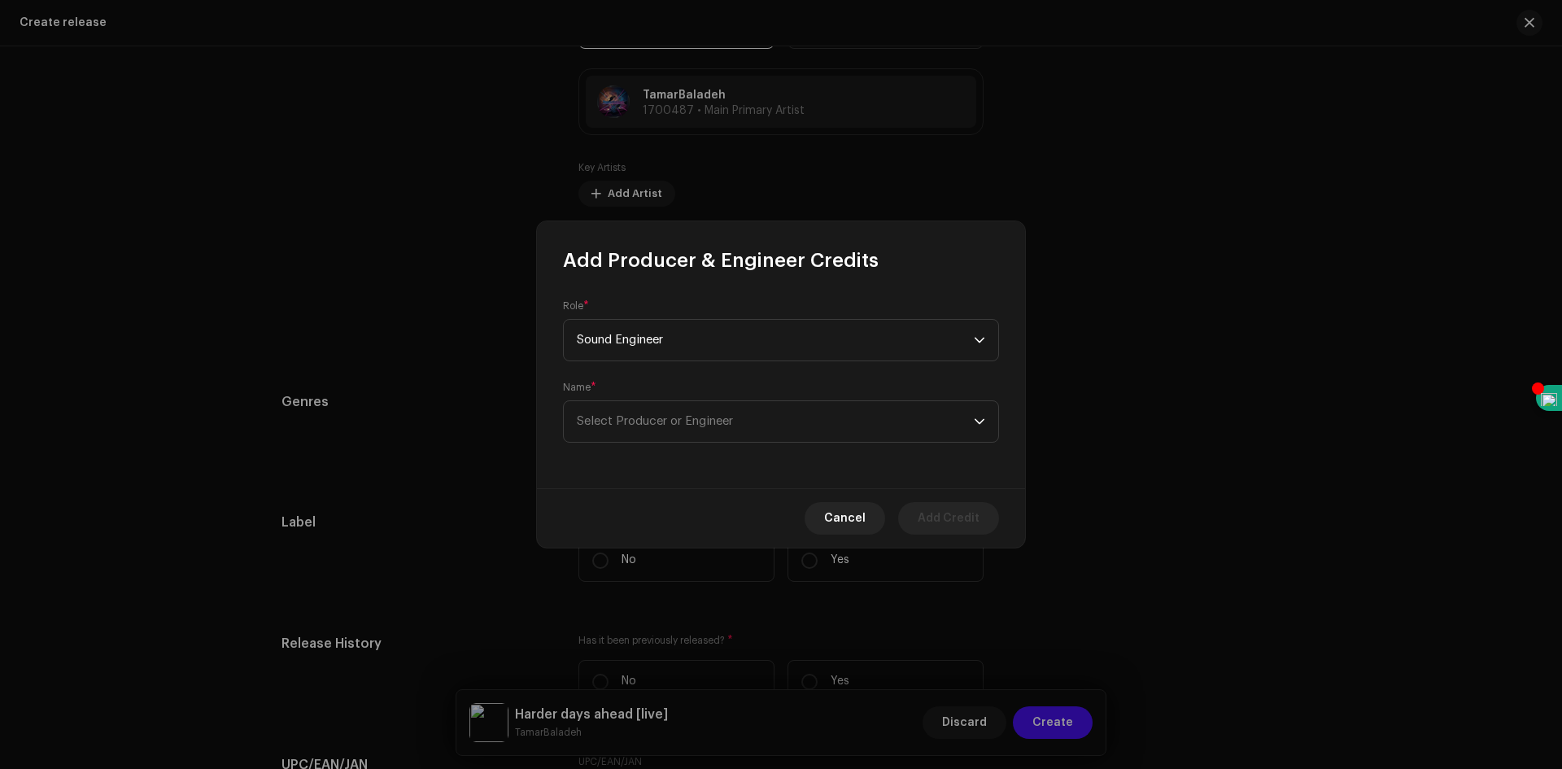
click at [802, 443] on div "Role * Sound Engineer Name * Select Producer or Engineer" at bounding box center [781, 380] width 488 height 215
click at [807, 434] on span "Select Producer or Engineer" at bounding box center [775, 421] width 397 height 41
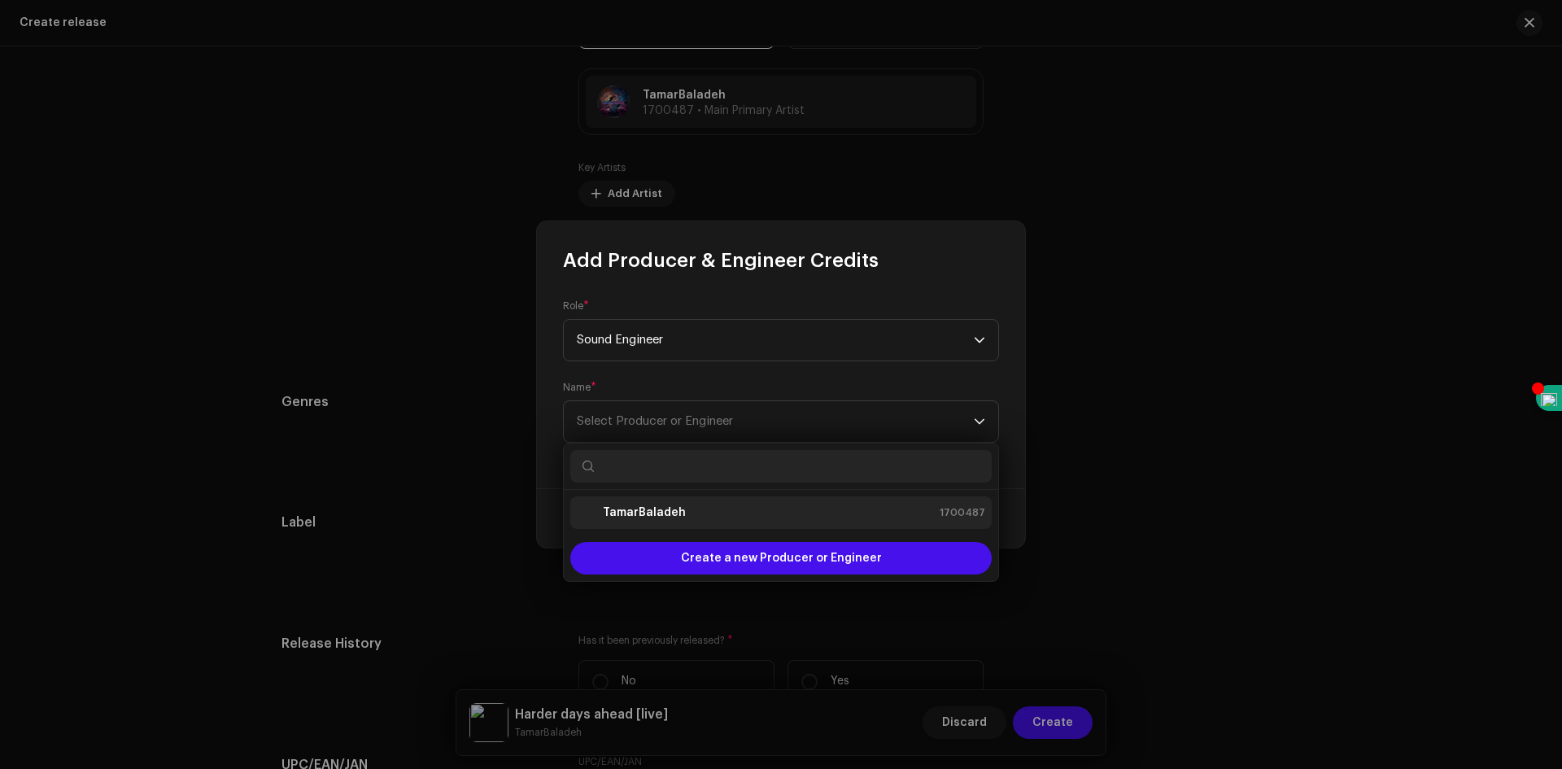
click at [724, 515] on div "TamarBaladeh 1700487" at bounding box center [781, 513] width 408 height 20
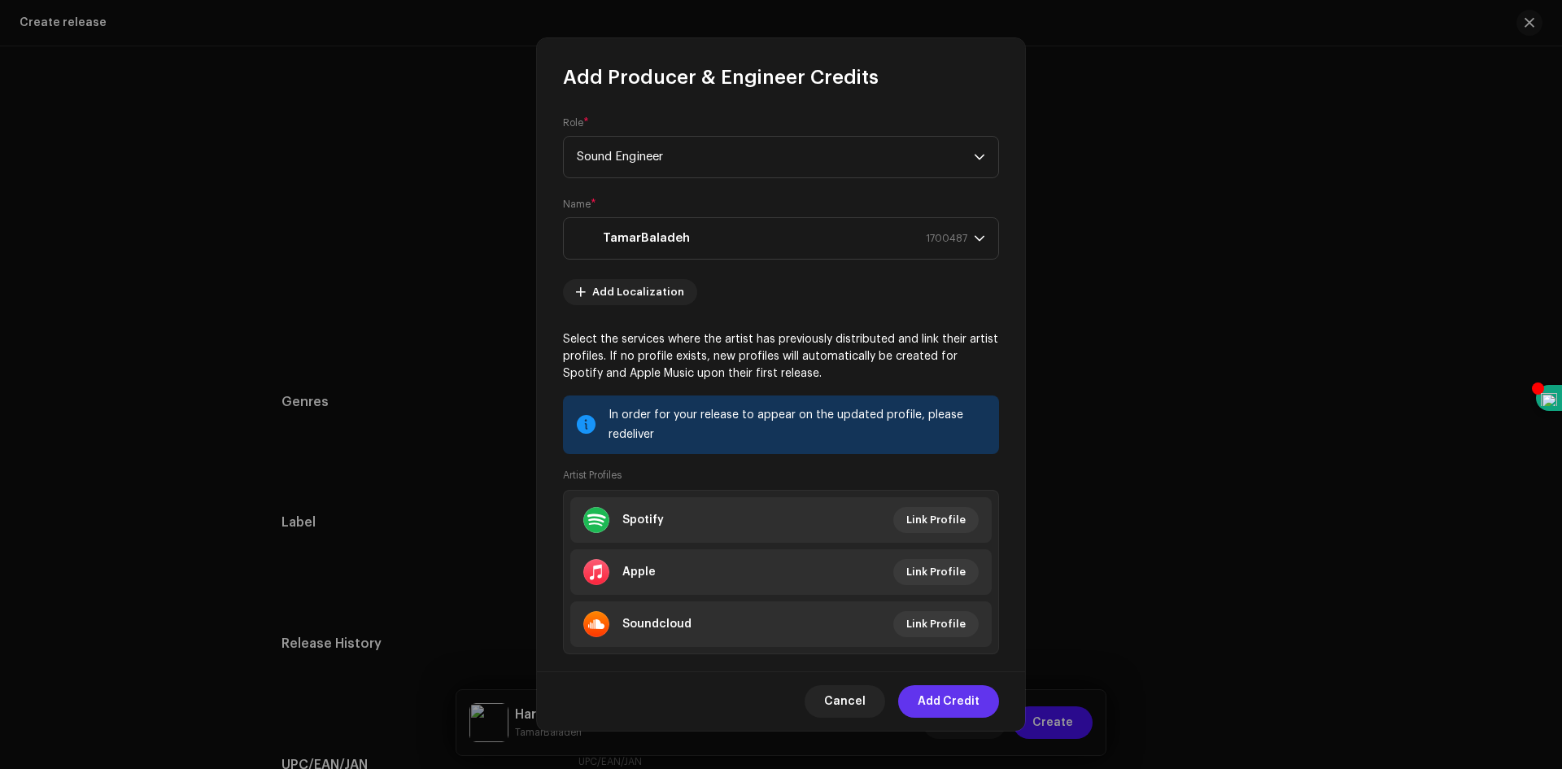
click at [934, 697] on span "Add Credit" at bounding box center [949, 701] width 62 height 33
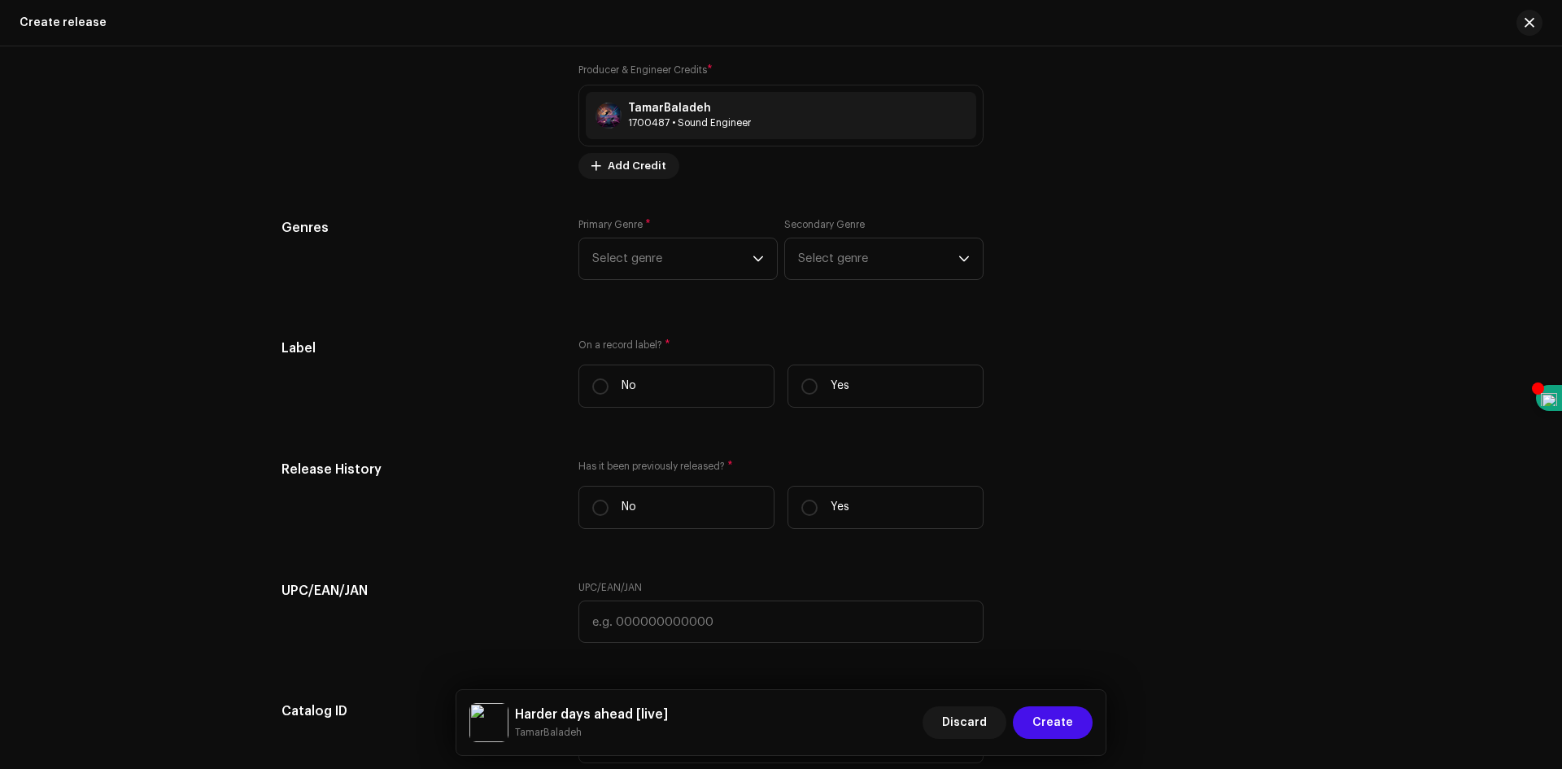
scroll to position [2278, 0]
click at [757, 258] on icon "dropdown trigger" at bounding box center [758, 256] width 11 height 11
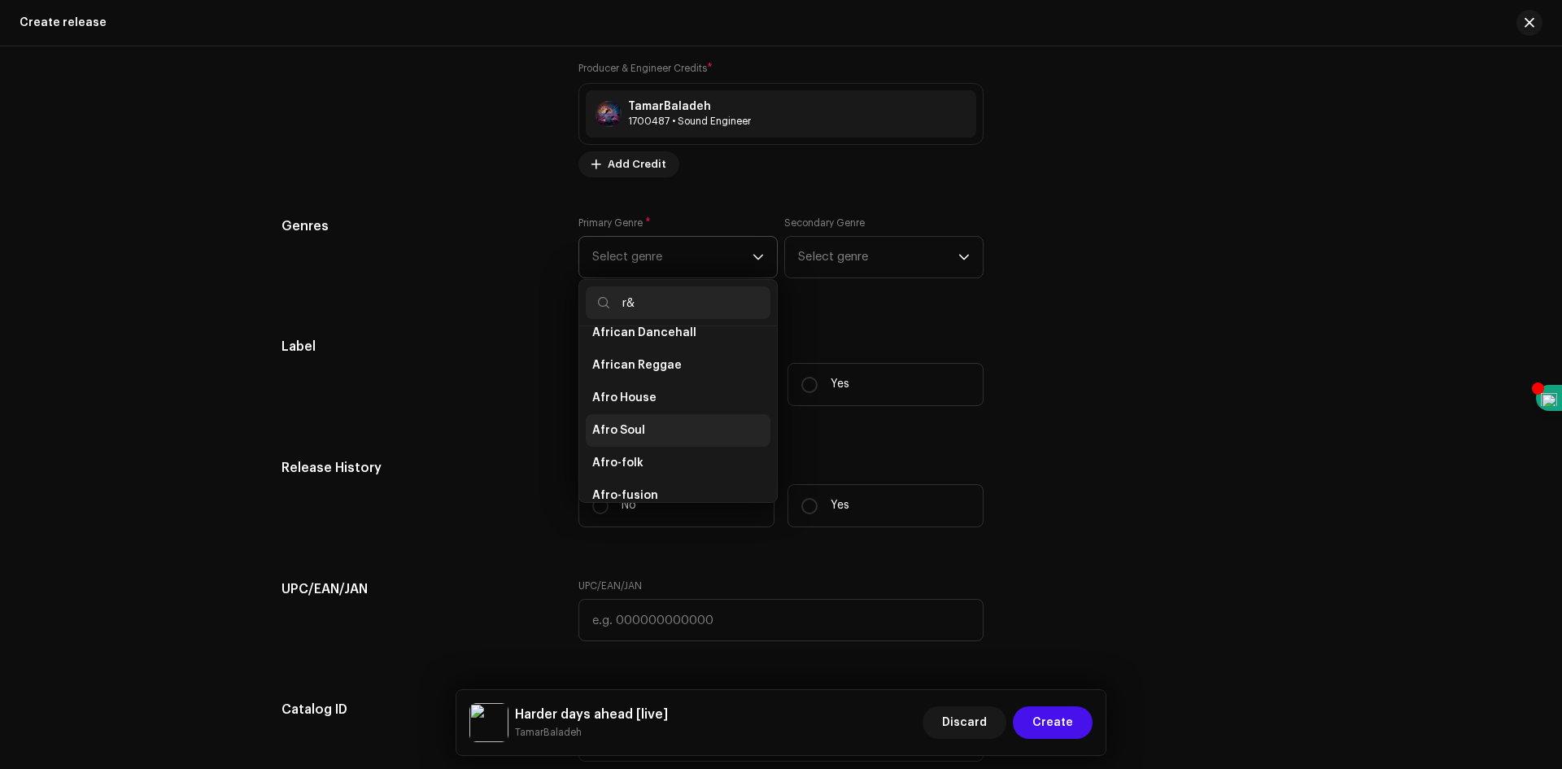
scroll to position [1, 0]
type input "r&B"
click at [641, 443] on li "R&B/Soul" at bounding box center [678, 446] width 185 height 33
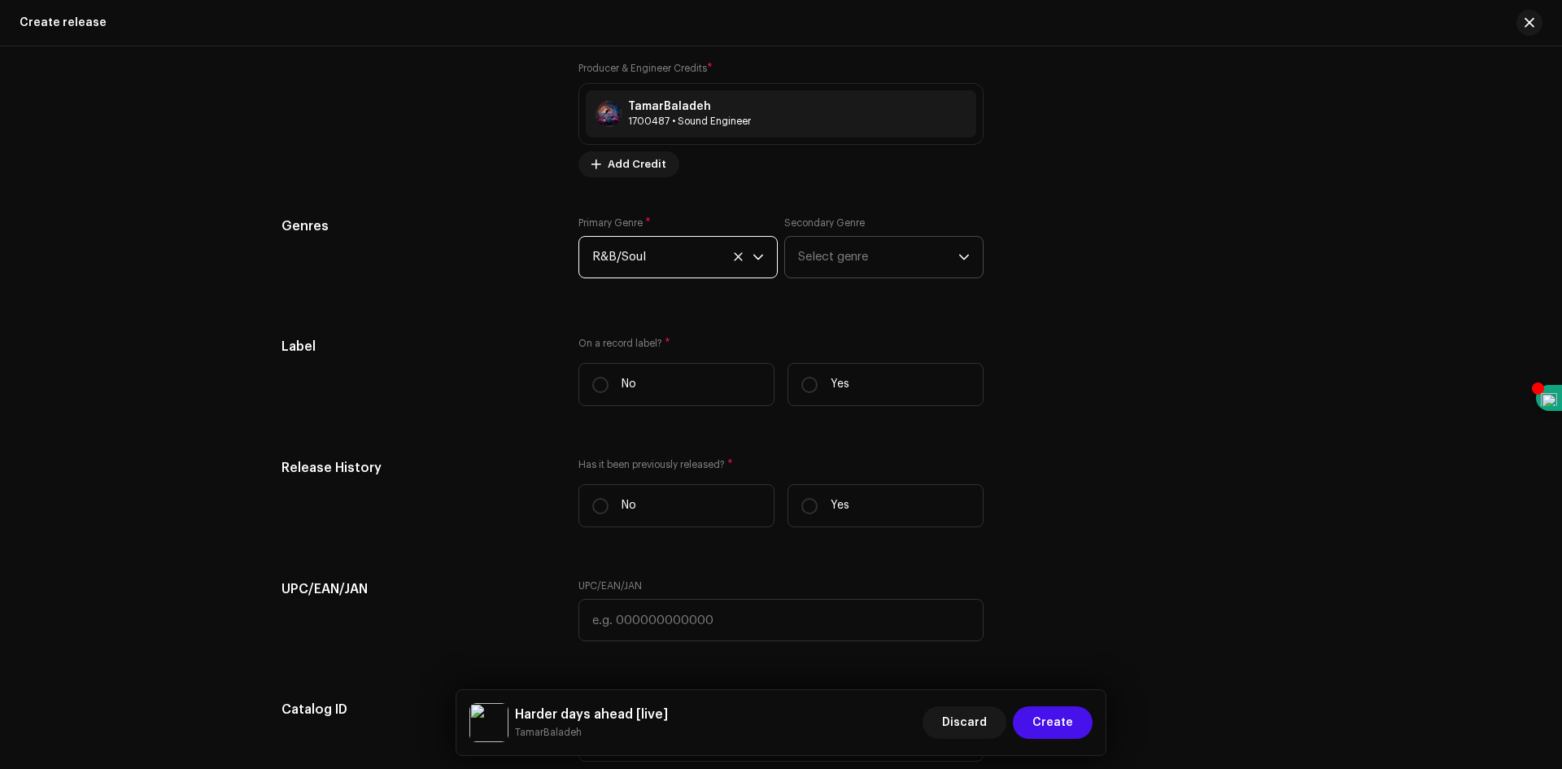
click at [862, 252] on span "Select genre" at bounding box center [878, 257] width 160 height 41
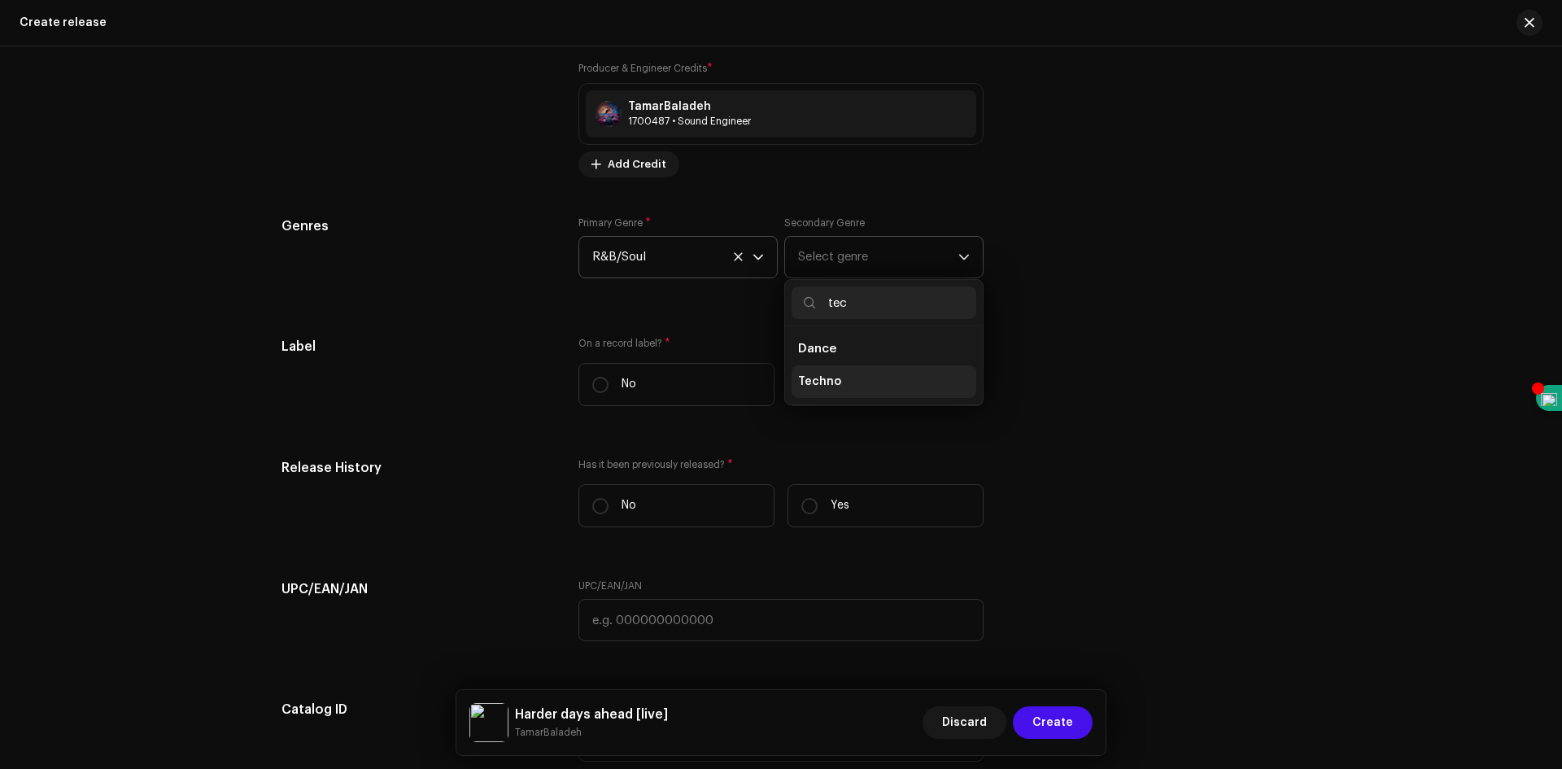
type input "tec"
click at [822, 388] on span "Techno" at bounding box center [819, 382] width 43 height 16
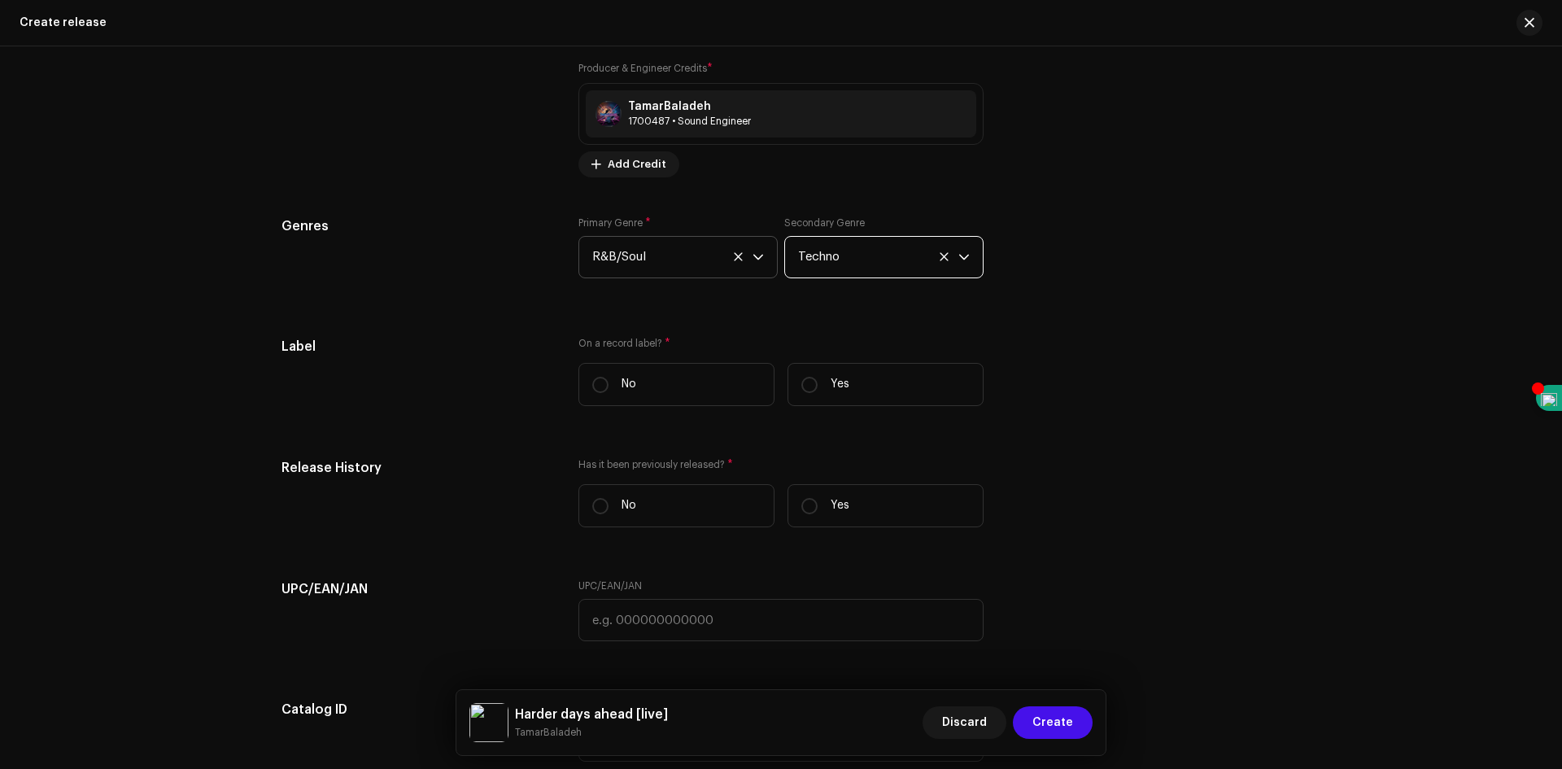
click at [1105, 347] on div "Label On a record label? * No Yes" at bounding box center [781, 378] width 999 height 82
click at [596, 389] on input "No" at bounding box center [600, 385] width 16 height 16
radio input "true"
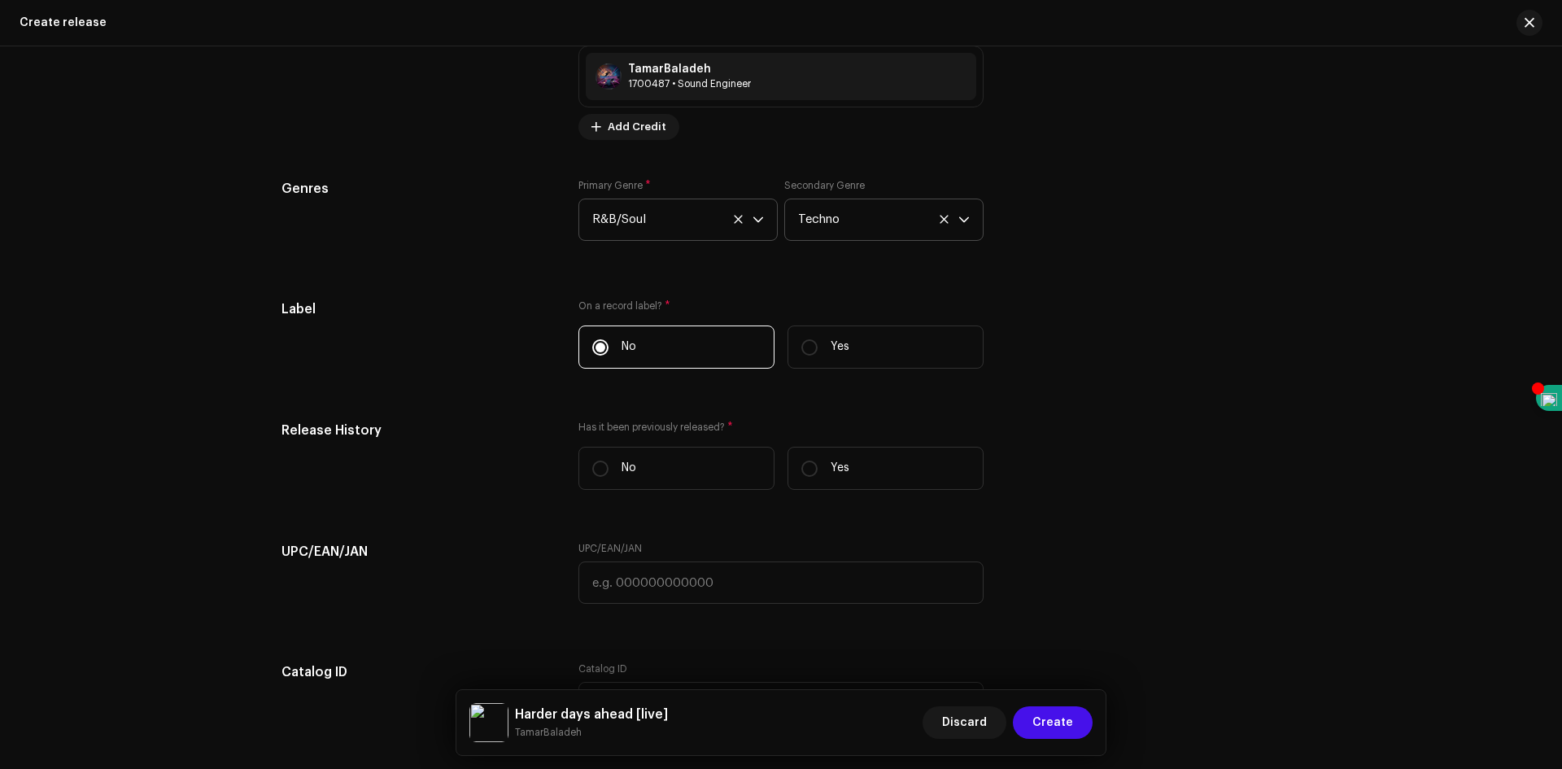
scroll to position [2360, 0]
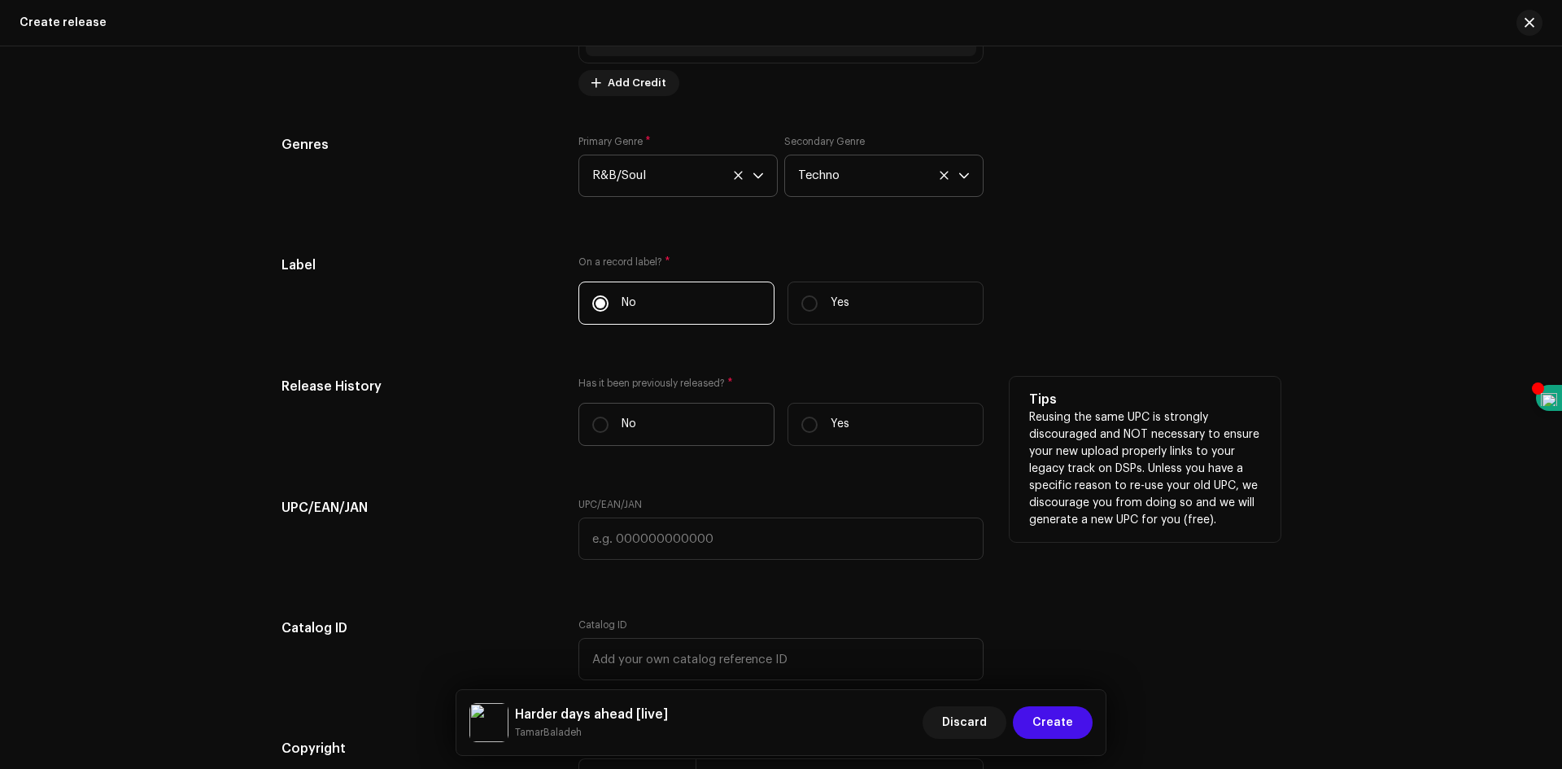
click at [605, 417] on label "No" at bounding box center [677, 424] width 196 height 43
click at [605, 417] on input "No" at bounding box center [600, 425] width 16 height 16
radio input "true"
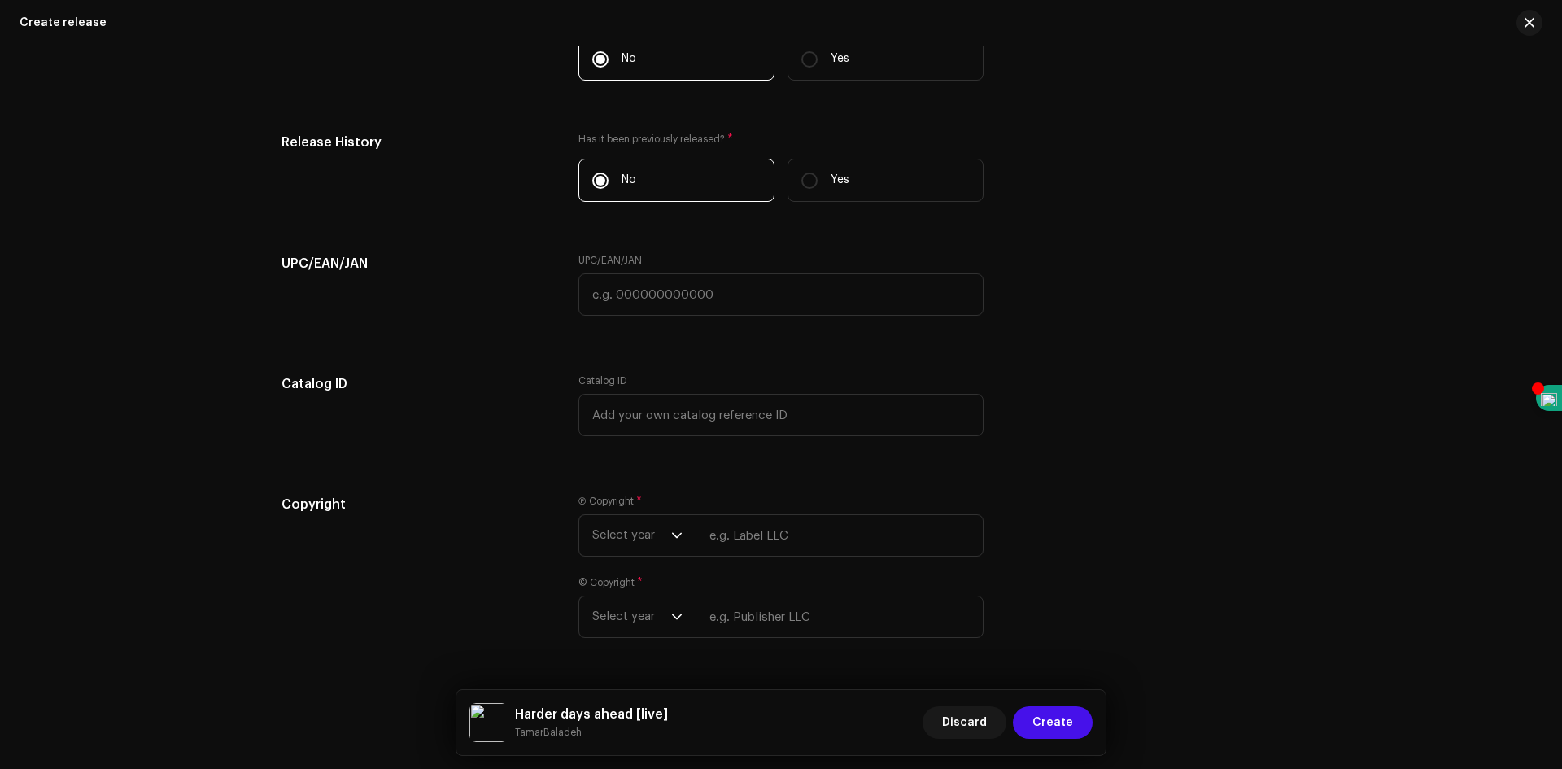
scroll to position [2649, 0]
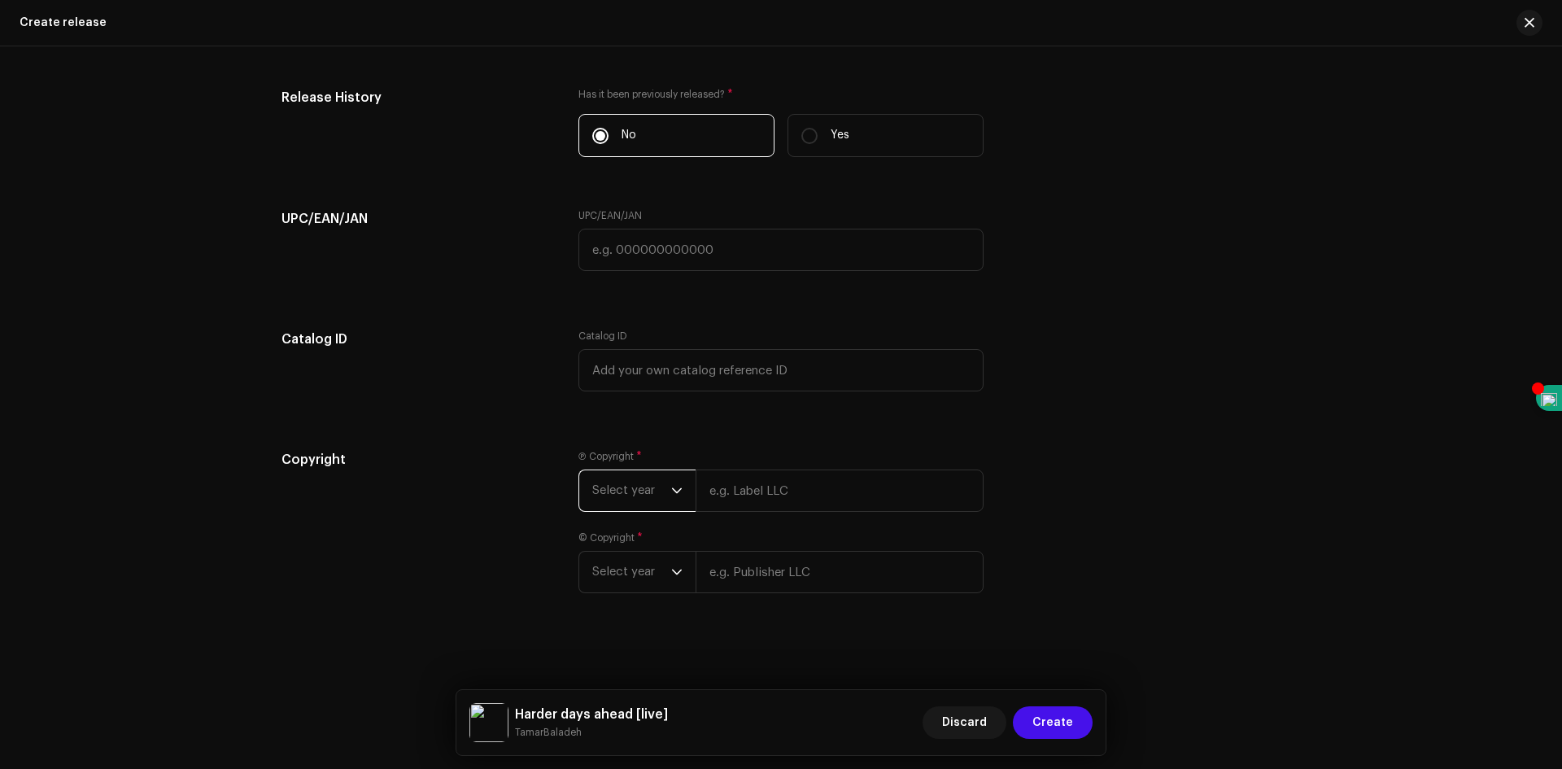
click at [645, 489] on span "Select year" at bounding box center [631, 490] width 79 height 41
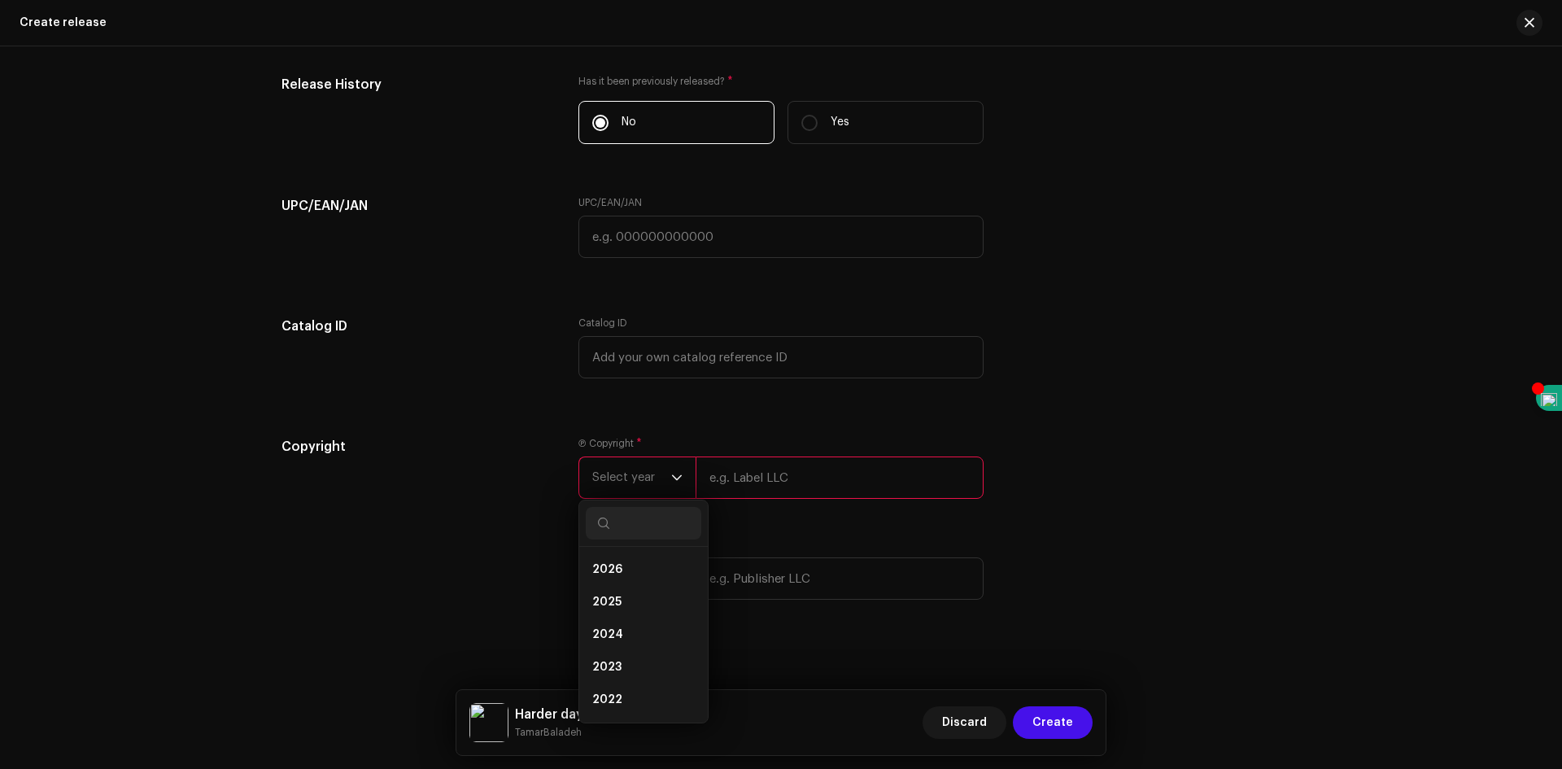
scroll to position [2668, 0]
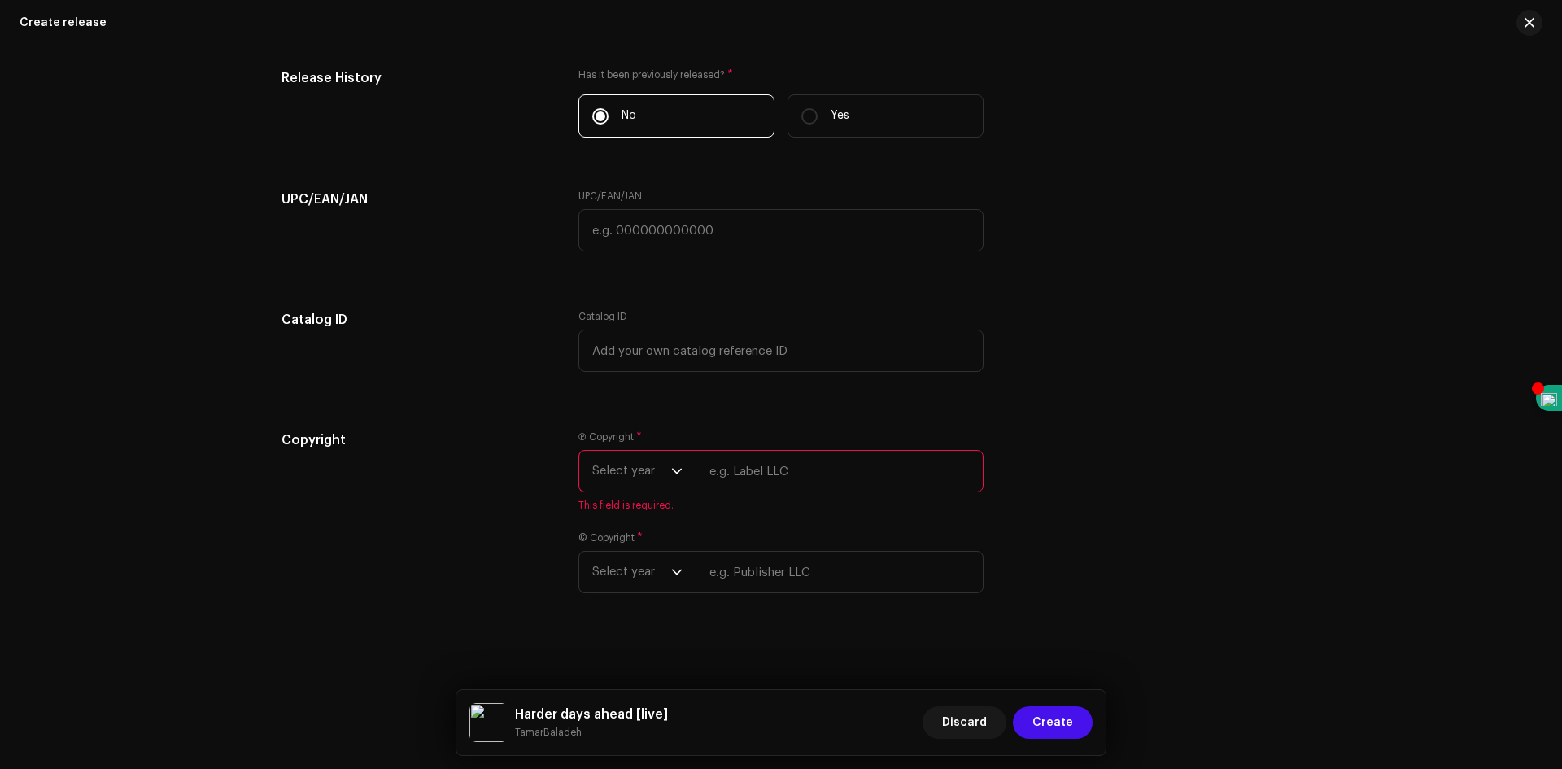
click at [662, 480] on span "Select year" at bounding box center [631, 471] width 79 height 41
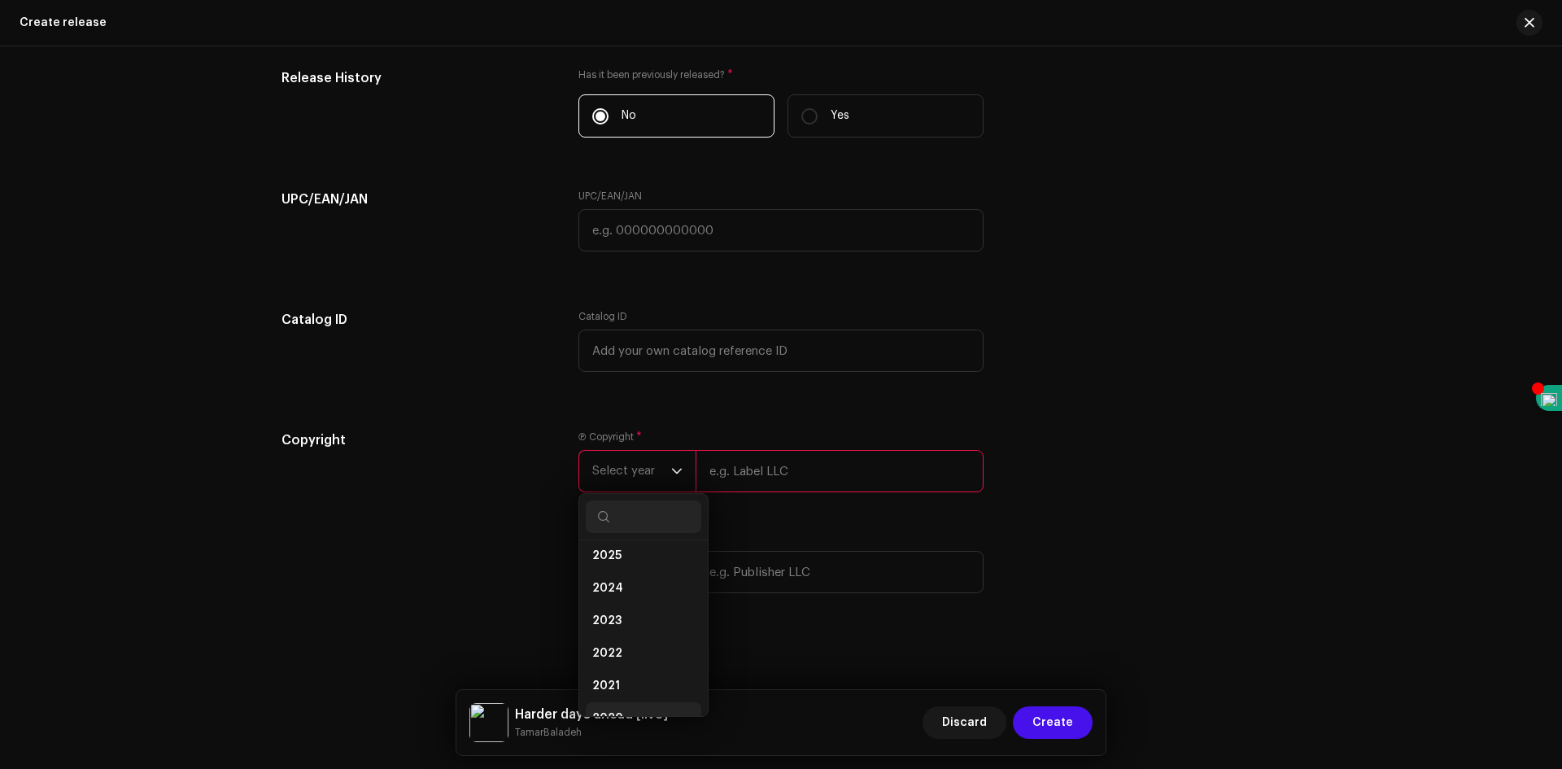
scroll to position [0, 0]
click at [634, 603] on li "2025" at bounding box center [644, 595] width 116 height 33
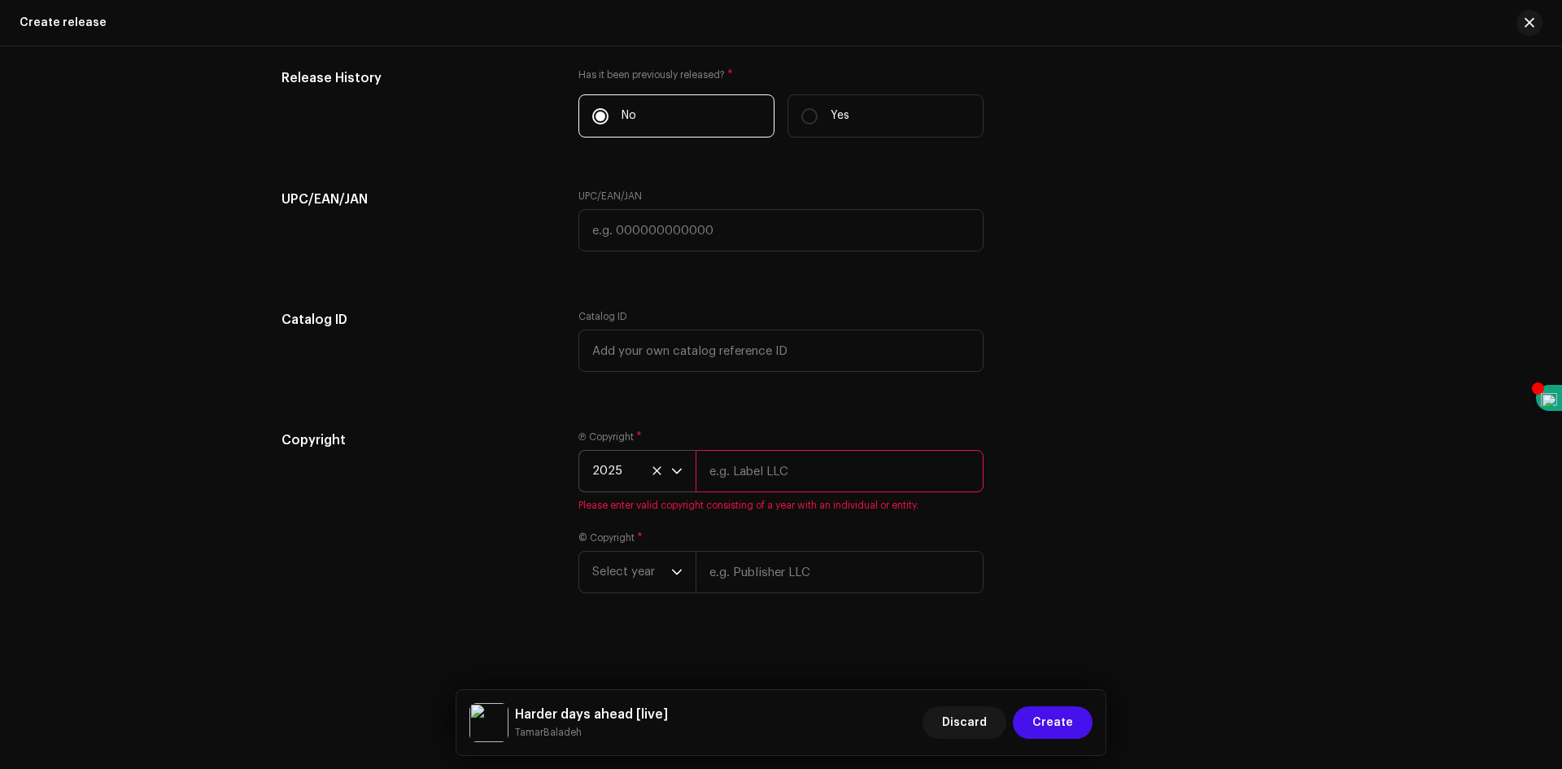
click at [767, 475] on input "text" at bounding box center [840, 471] width 288 height 42
type input "TamarBaladeh LLC"
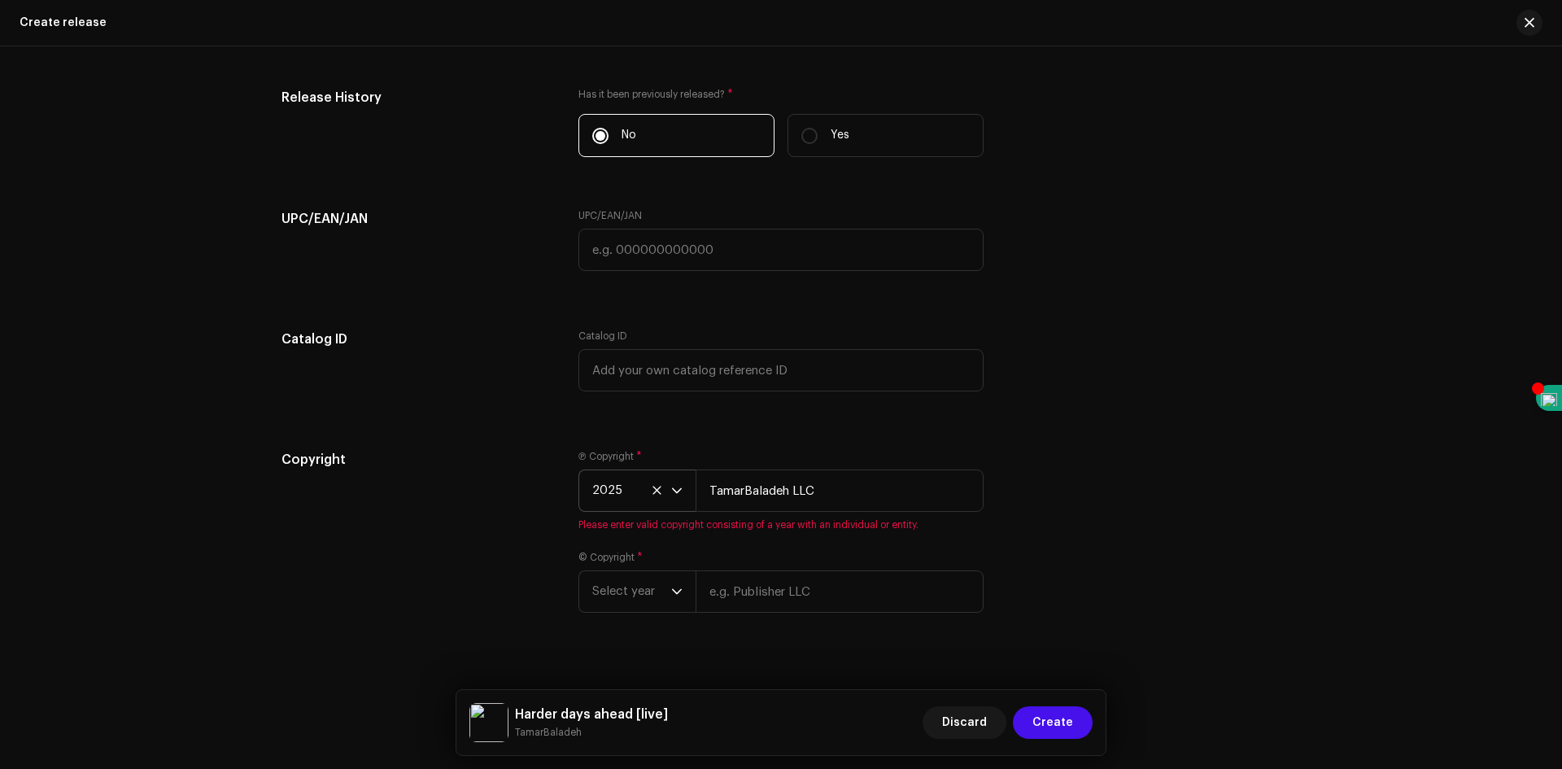
click at [1104, 477] on div "Copyright Ⓟ Copyright * 2025 TamarBaladeh LLC Please enter valid copyright cons…" at bounding box center [781, 541] width 999 height 182
click at [661, 583] on span "Select year" at bounding box center [631, 572] width 79 height 41
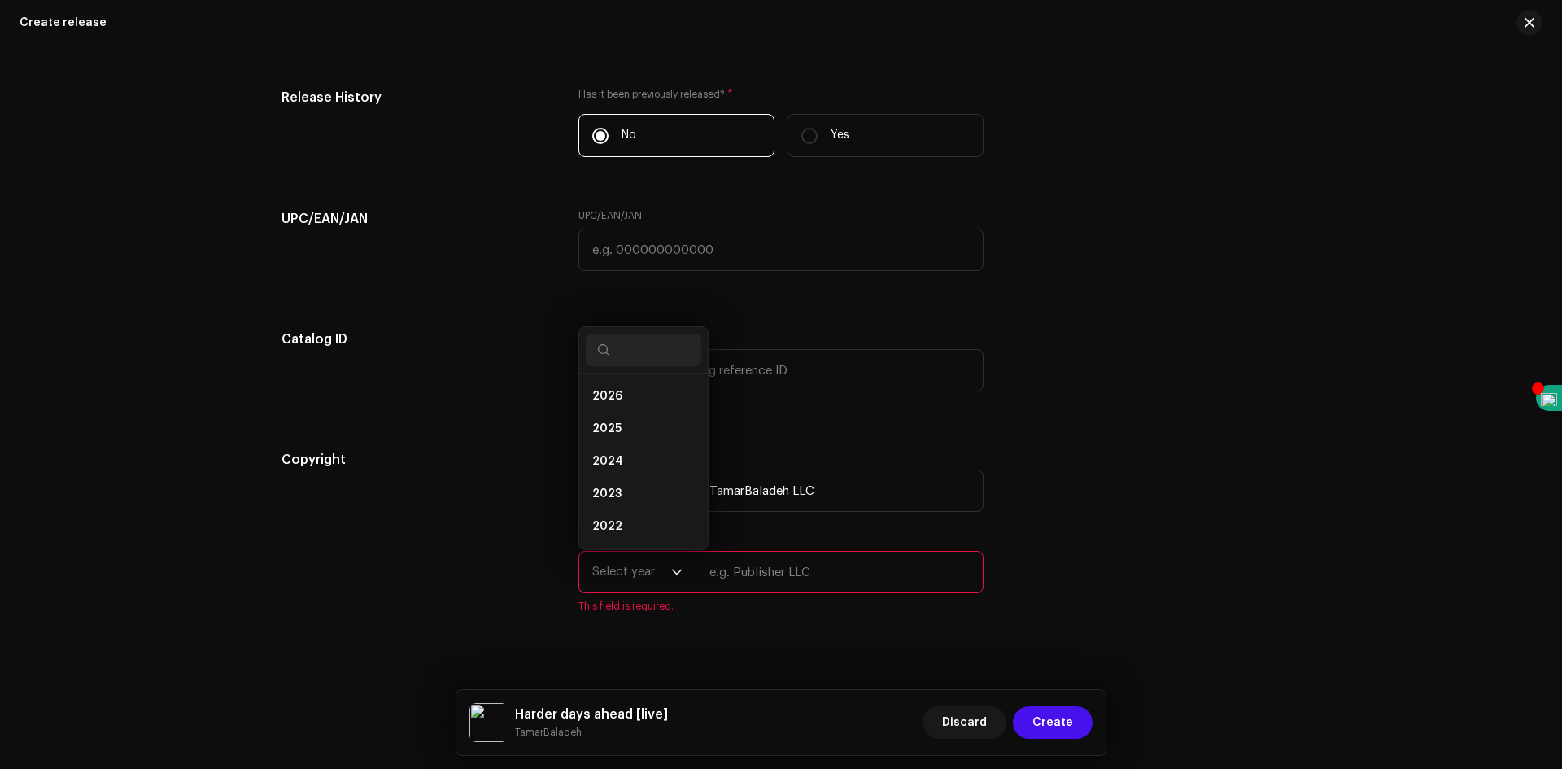
click at [661, 583] on span "Select year" at bounding box center [631, 572] width 79 height 41
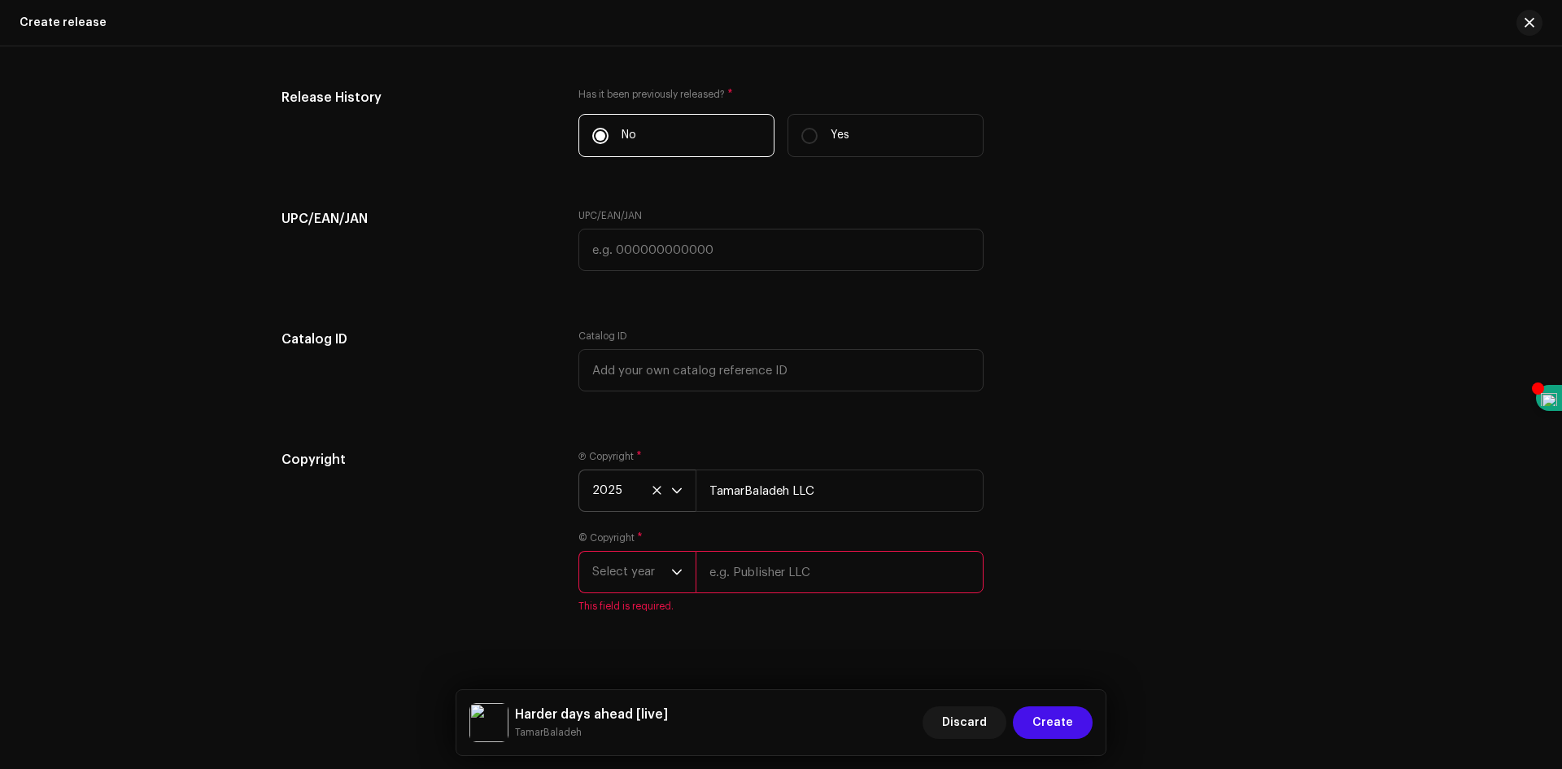
click at [661, 583] on span "Select year" at bounding box center [631, 572] width 79 height 41
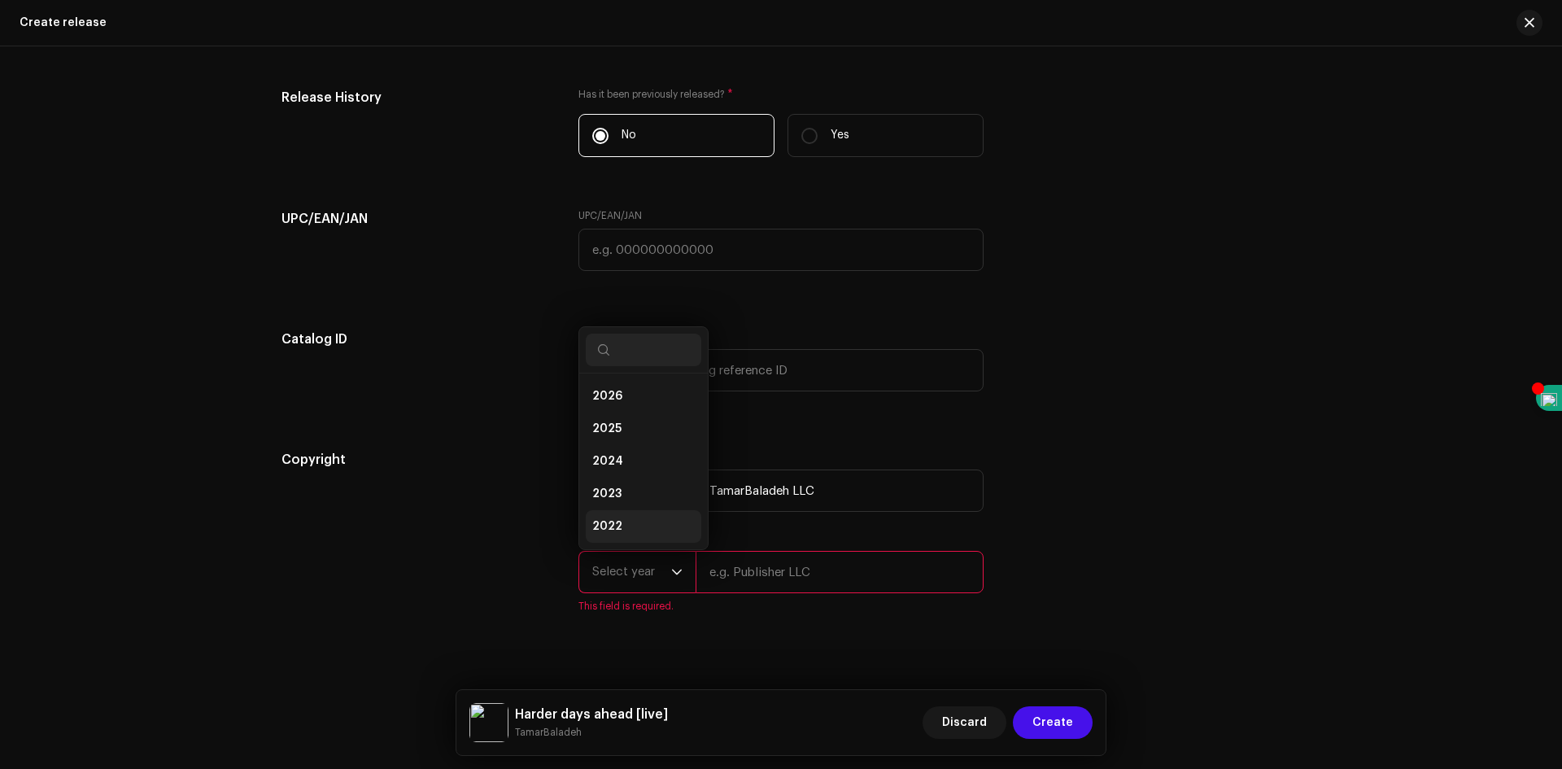
scroll to position [26, 0]
click at [628, 401] on li "2025" at bounding box center [644, 403] width 116 height 33
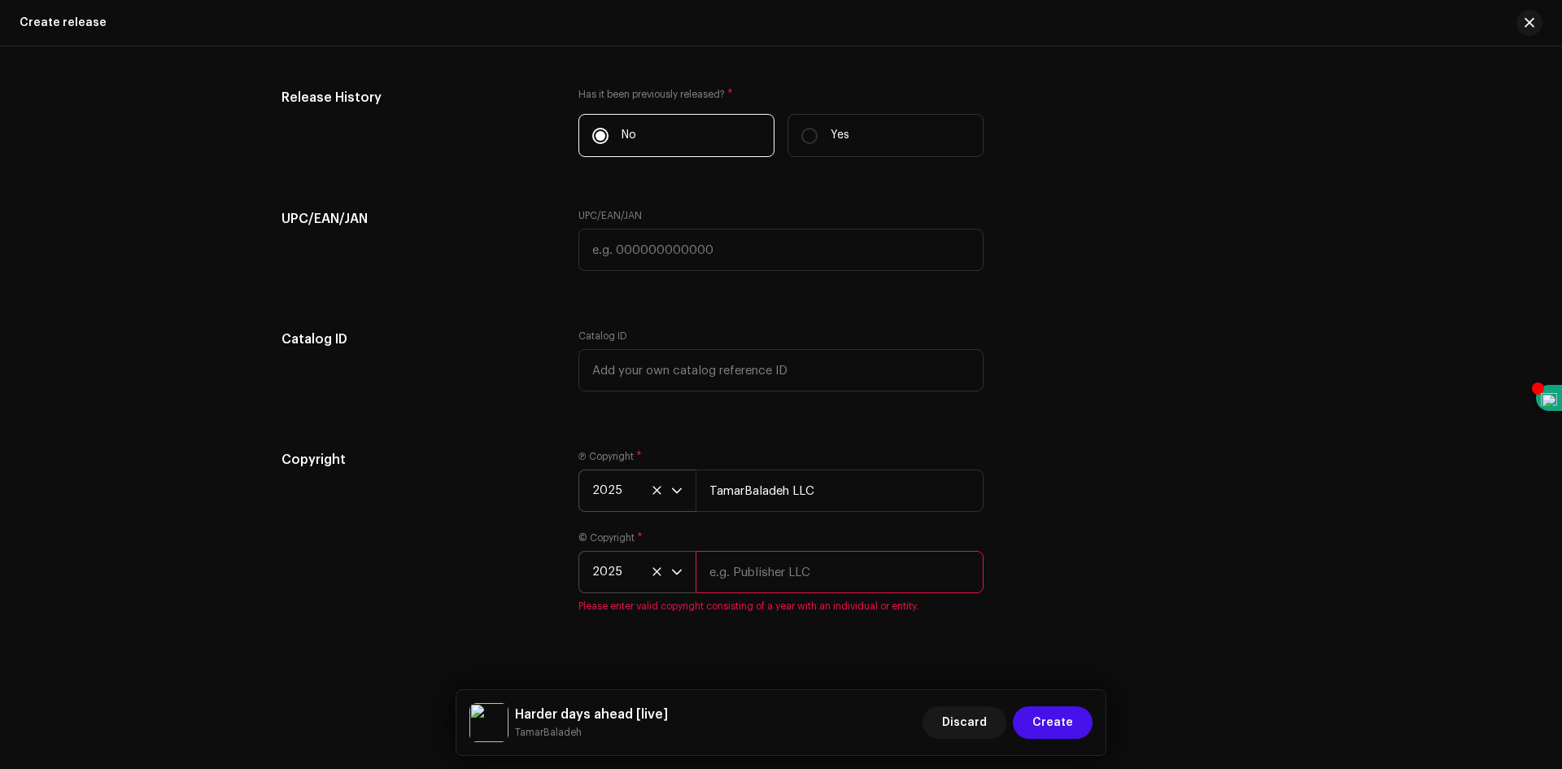
click at [736, 568] on input "text" at bounding box center [840, 572] width 288 height 42
type input "TamarBaladeh LLC"
click at [1156, 518] on div "Copyright Ⓟ Copyright * 2025 TamarBaladeh LLC © Copyright * 2025 TamarBaladeh L…" at bounding box center [781, 541] width 999 height 182
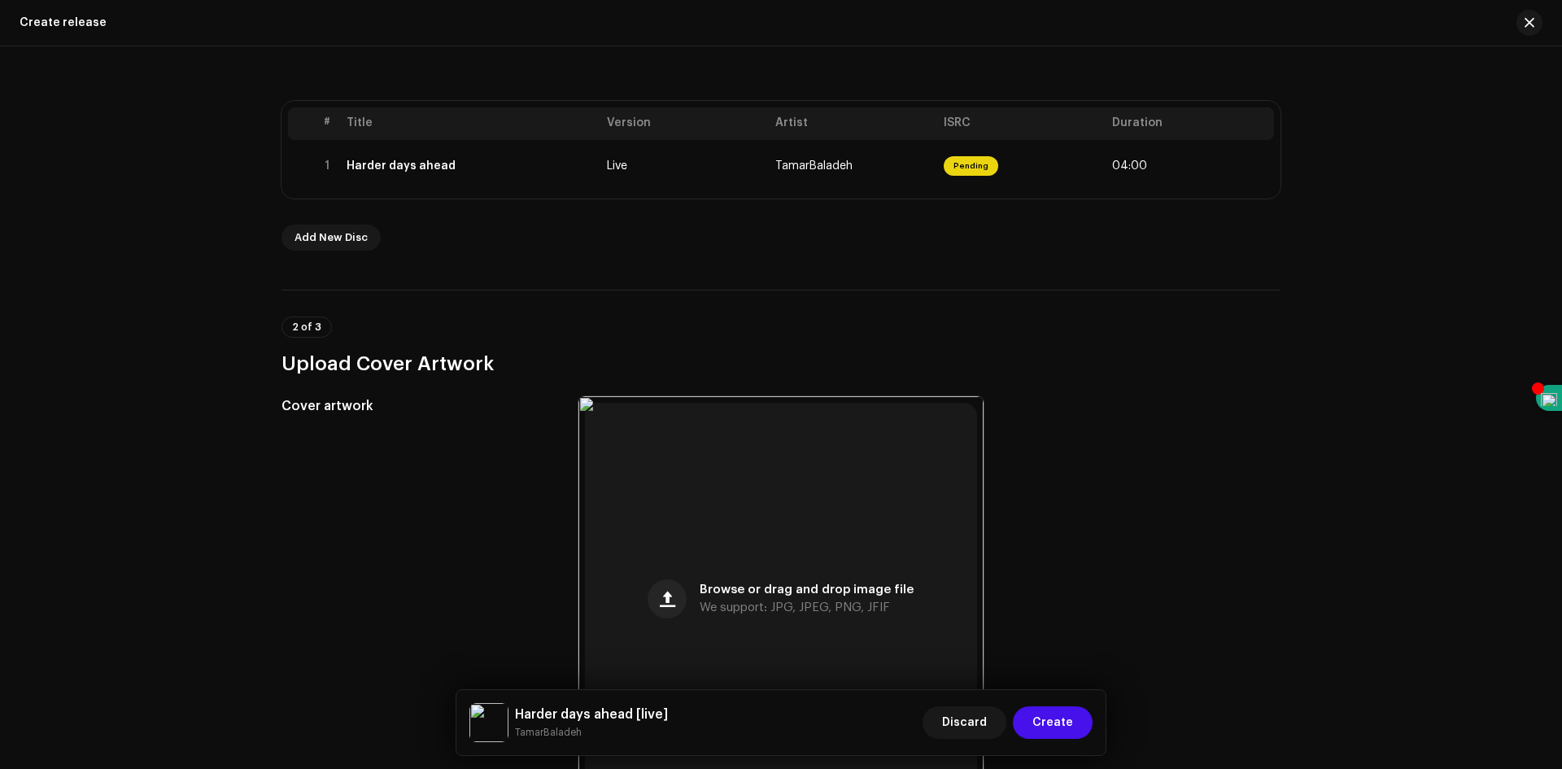
scroll to position [289, 0]
click at [1055, 719] on span "Create" at bounding box center [1053, 722] width 41 height 33
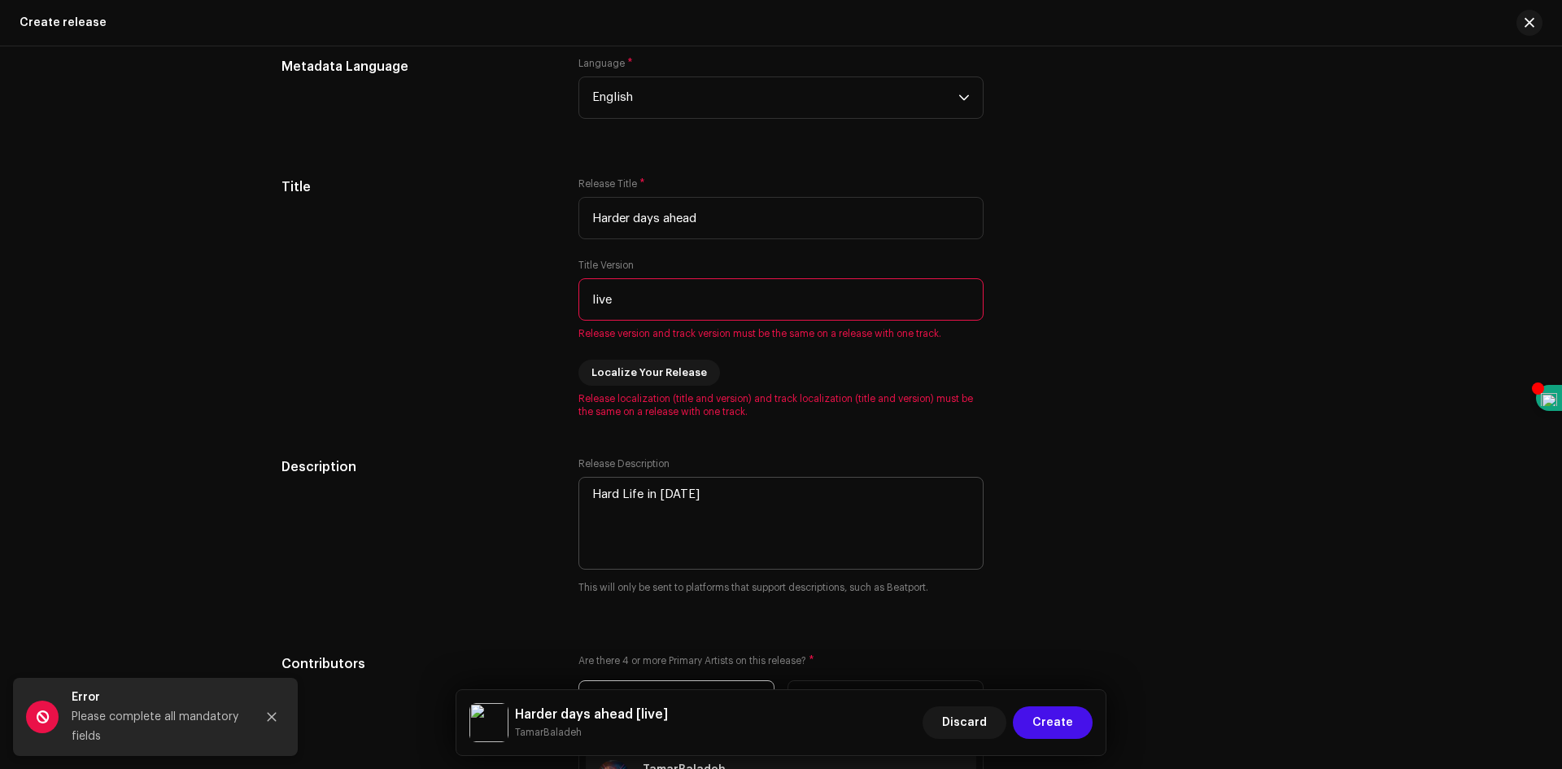
scroll to position [1428, 0]
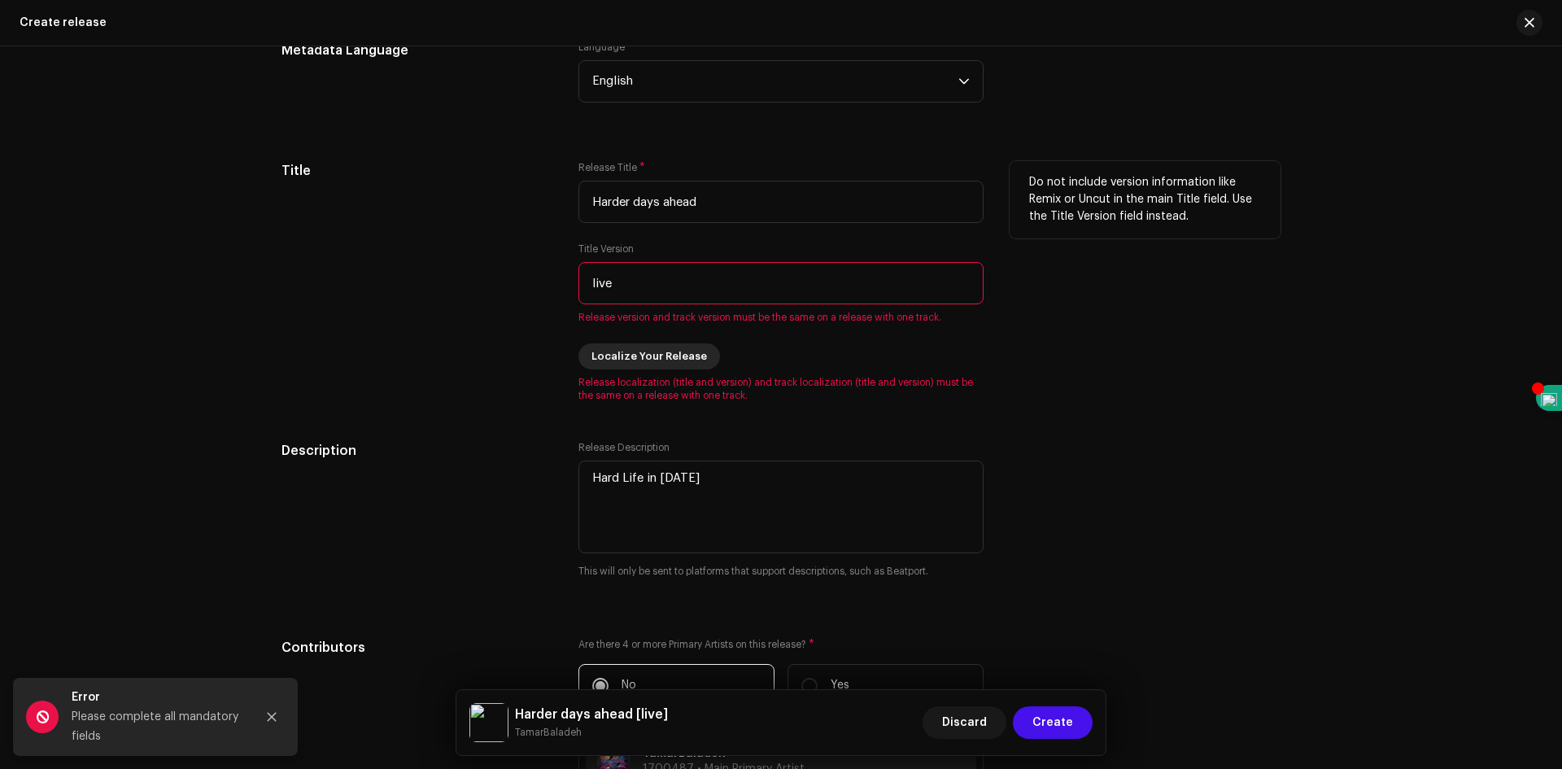
click at [688, 357] on span "Localize Your Release" at bounding box center [650, 356] width 116 height 33
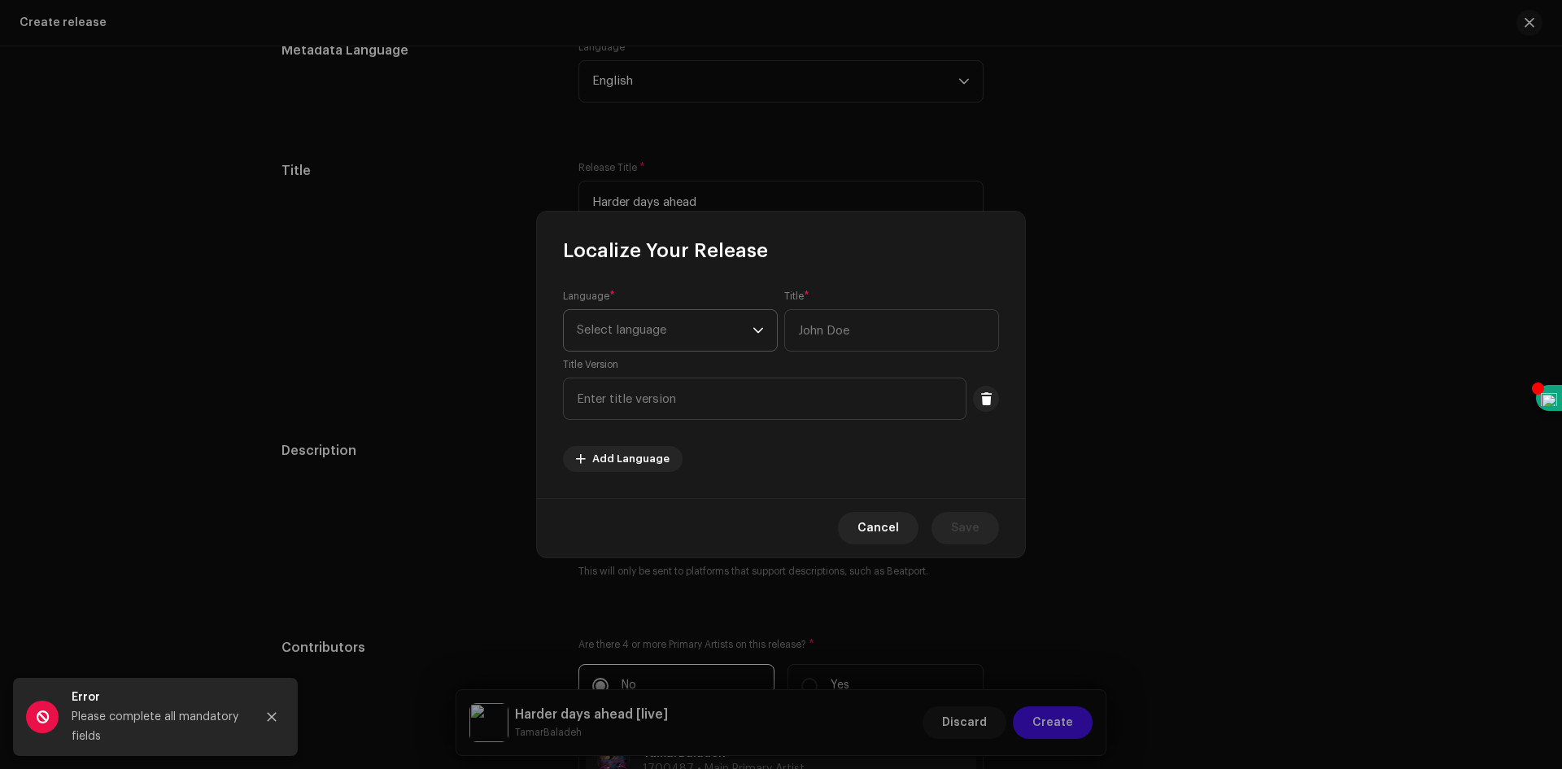
click at [691, 339] on span "Select language" at bounding box center [665, 330] width 176 height 41
type input "eng"
click at [634, 452] on li "English" at bounding box center [670, 454] width 200 height 33
click at [848, 342] on input "text" at bounding box center [891, 330] width 215 height 42
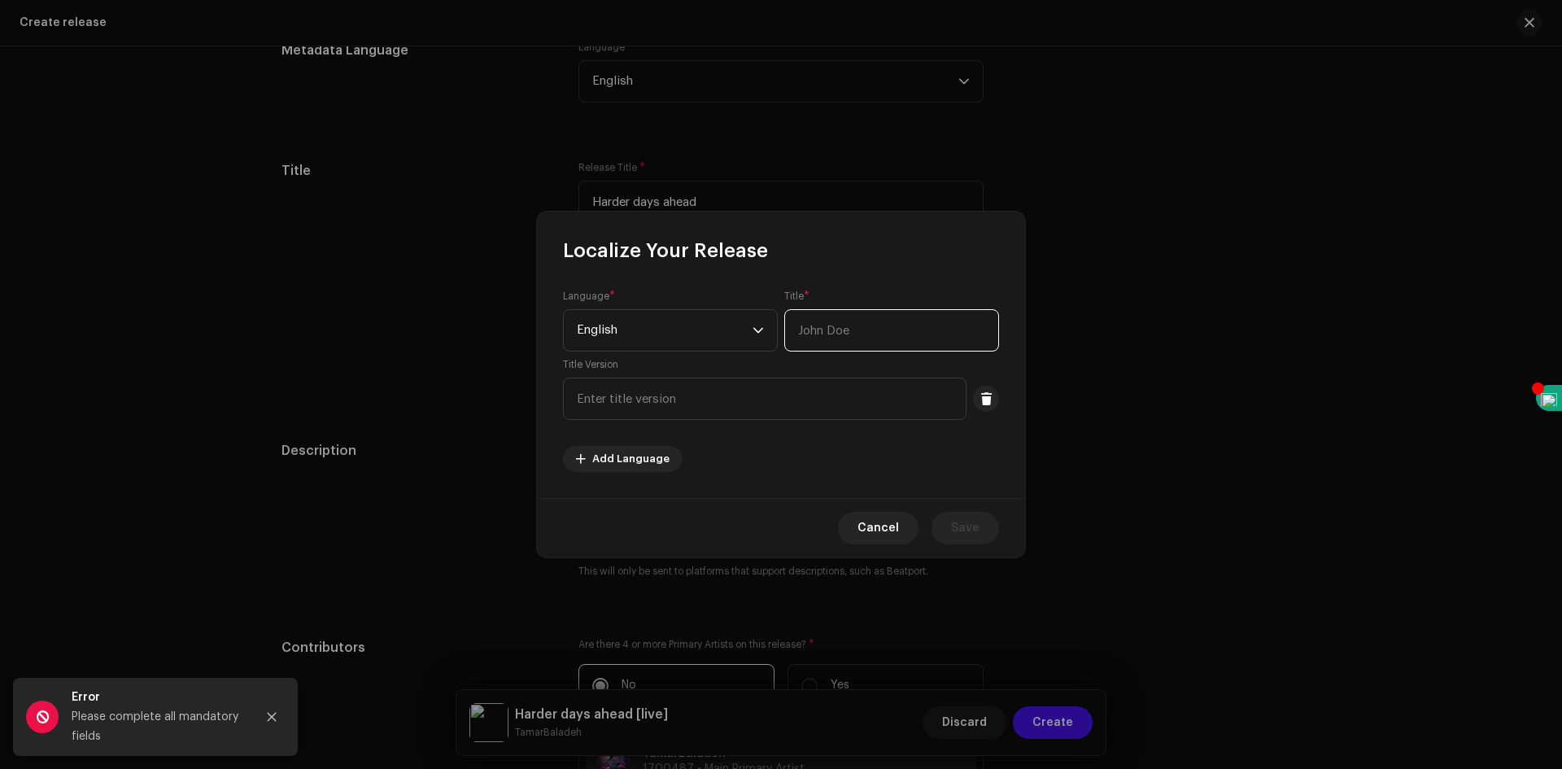
type input "TamarBaladeh"
click at [747, 400] on input "text" at bounding box center [765, 399] width 404 height 42
type input "Harder days ahead"
click at [959, 525] on span "Save" at bounding box center [965, 528] width 28 height 33
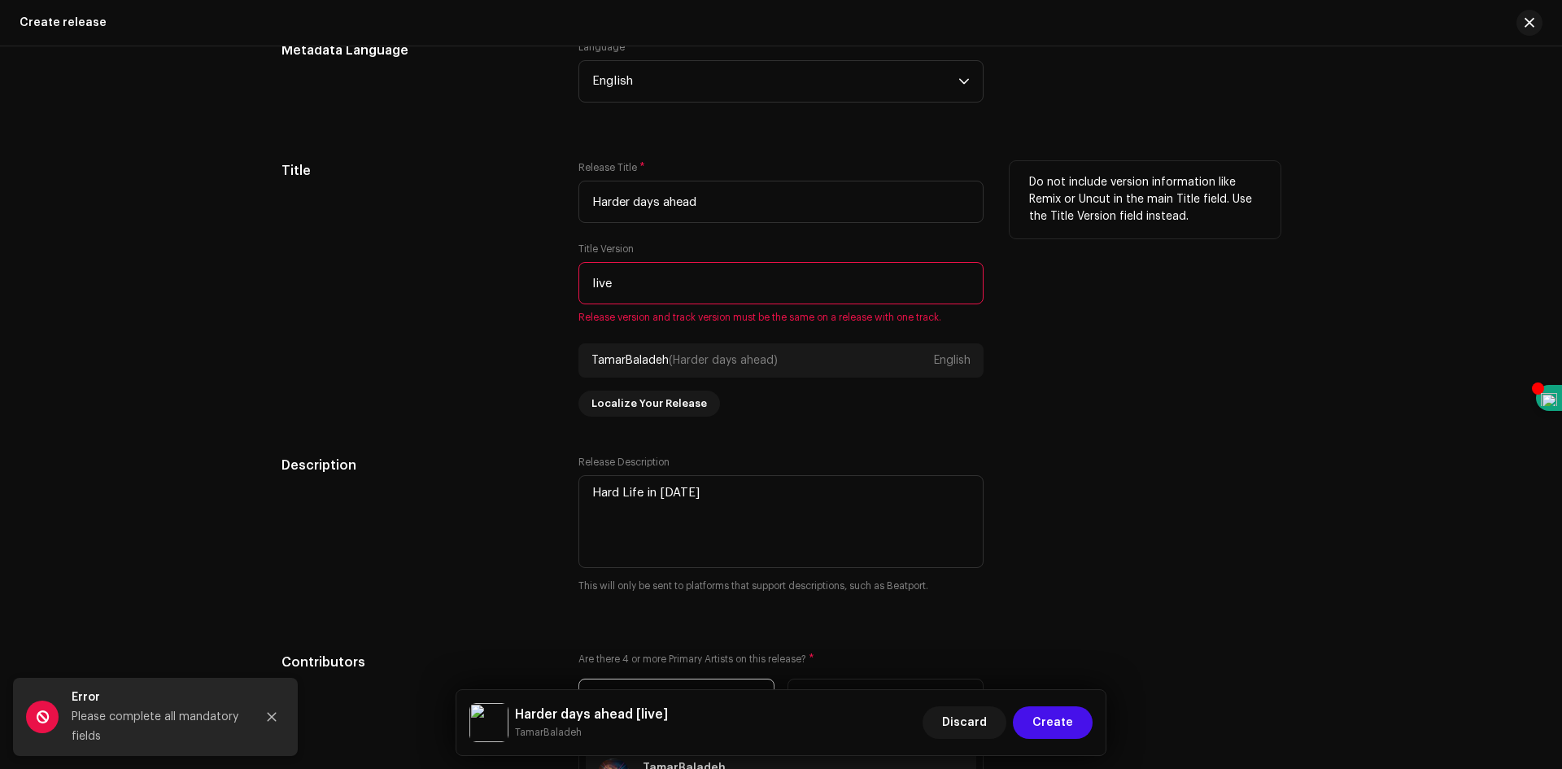
drag, startPoint x: 627, startPoint y: 291, endPoint x: 580, endPoint y: 285, distance: 47.5
click at [580, 285] on input "live" at bounding box center [781, 283] width 405 height 42
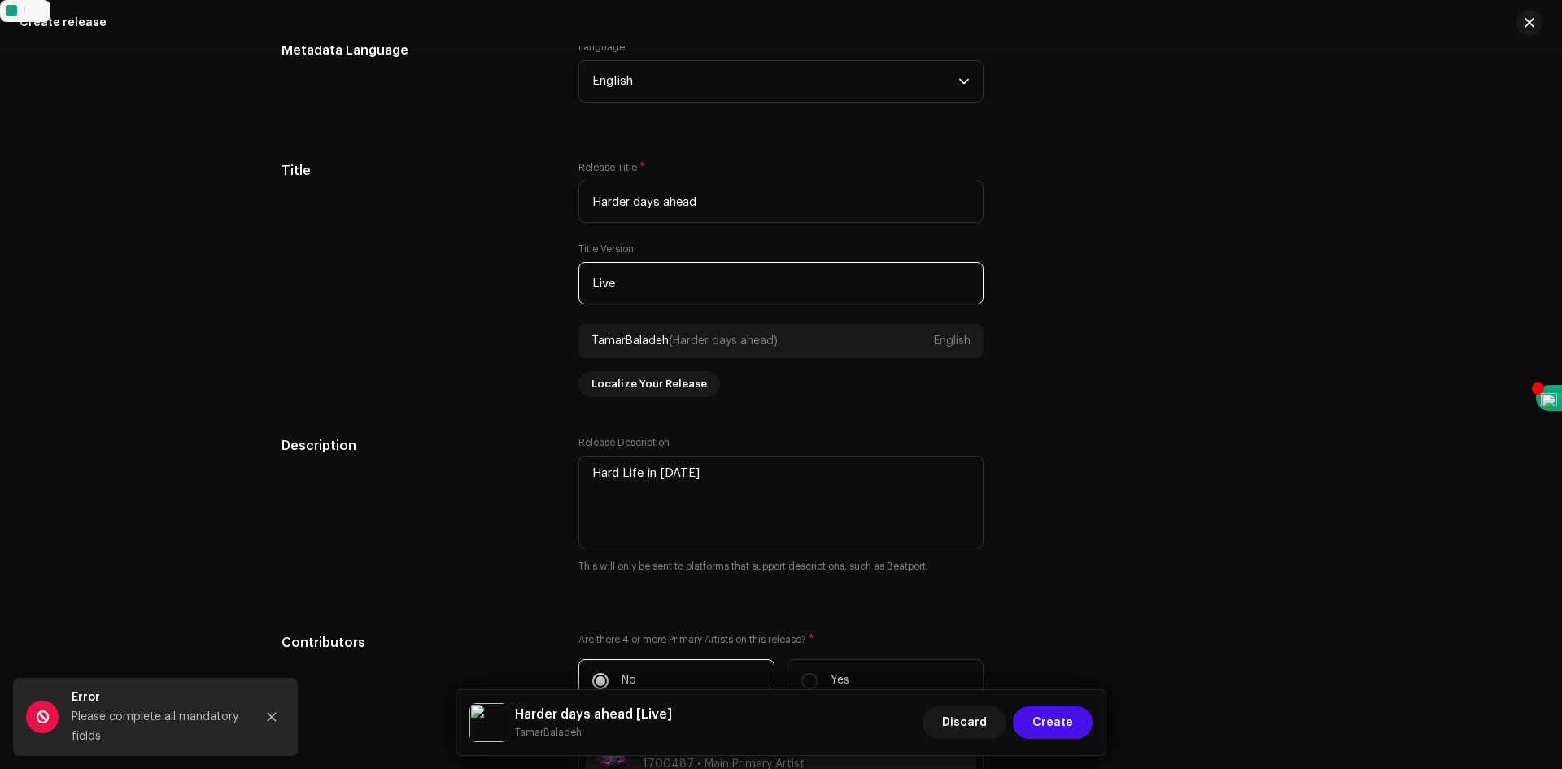
type input "Live"
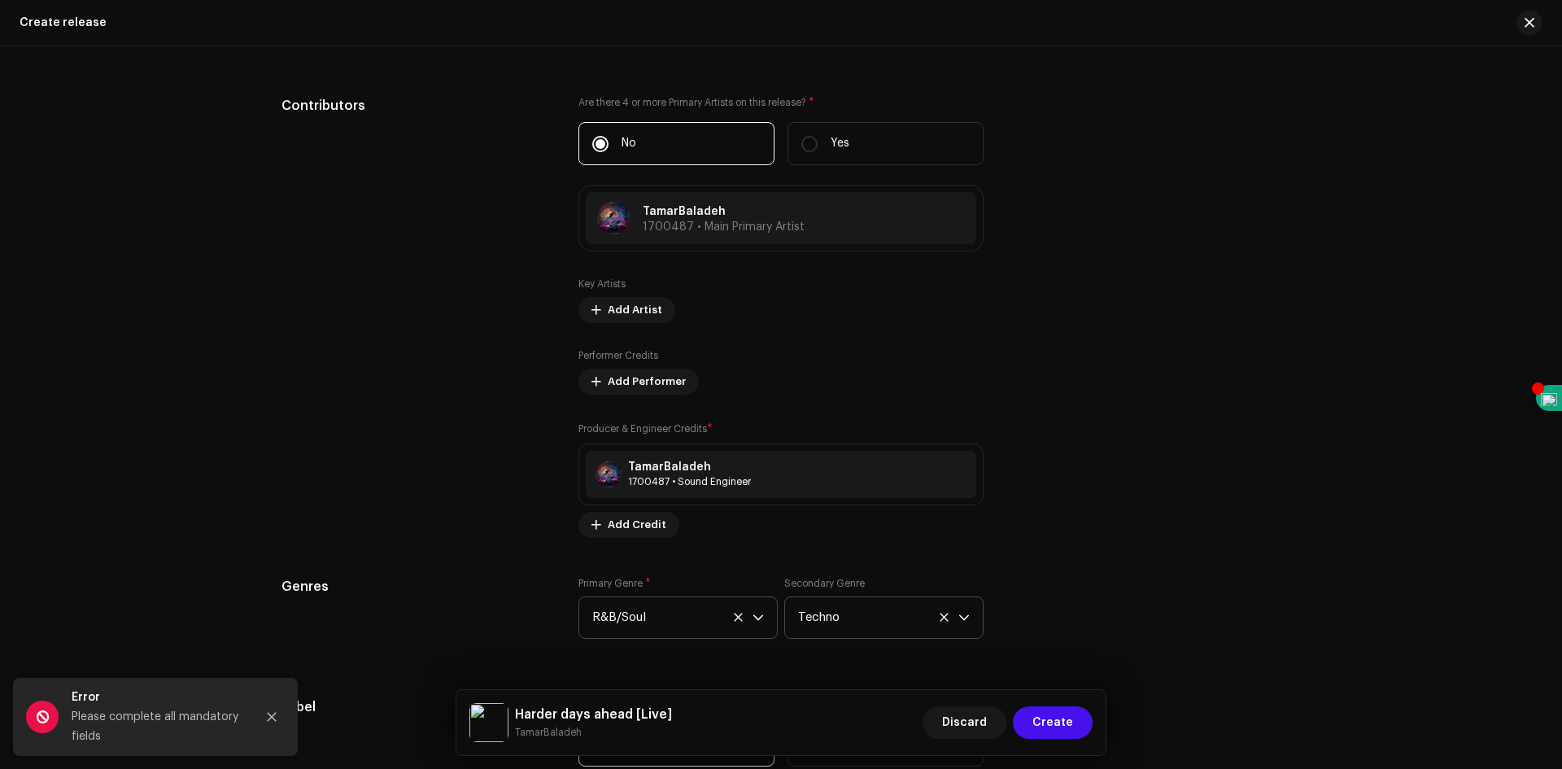
scroll to position [2160, 0]
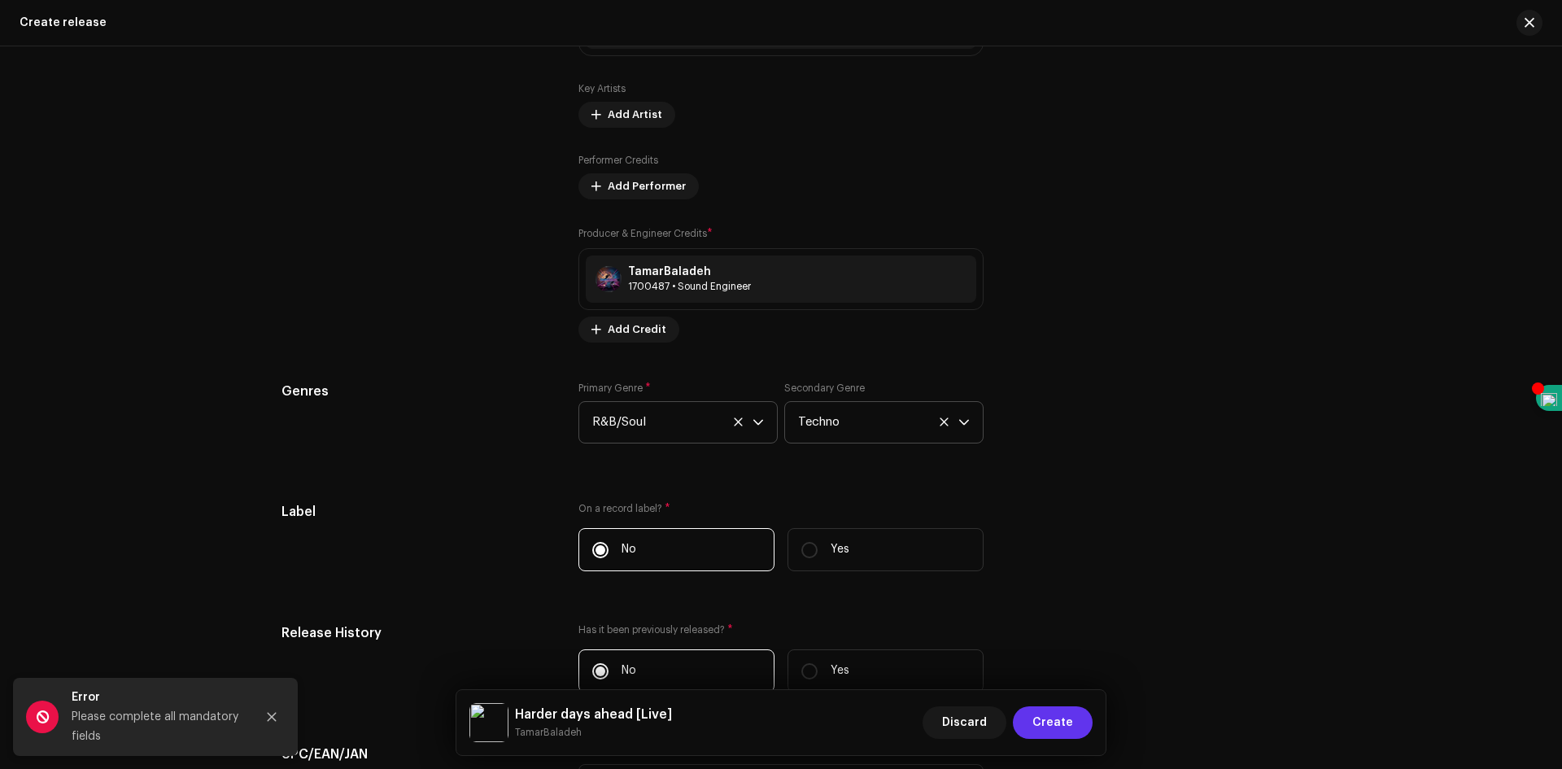
click at [1073, 723] on span "Create" at bounding box center [1053, 722] width 41 height 33
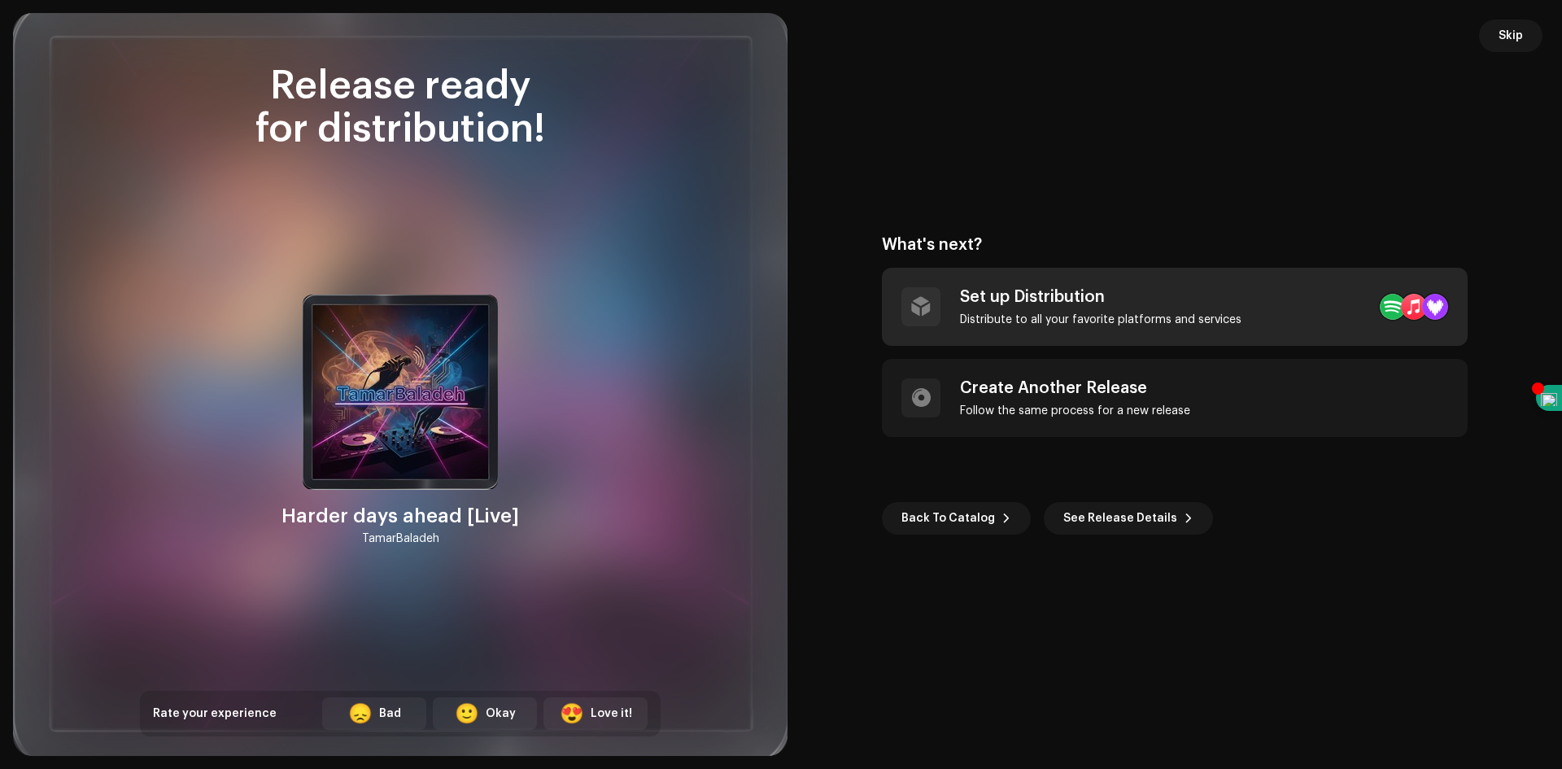
click at [1105, 321] on div "Distribute to all your favorite platforms and services" at bounding box center [1101, 319] width 282 height 13
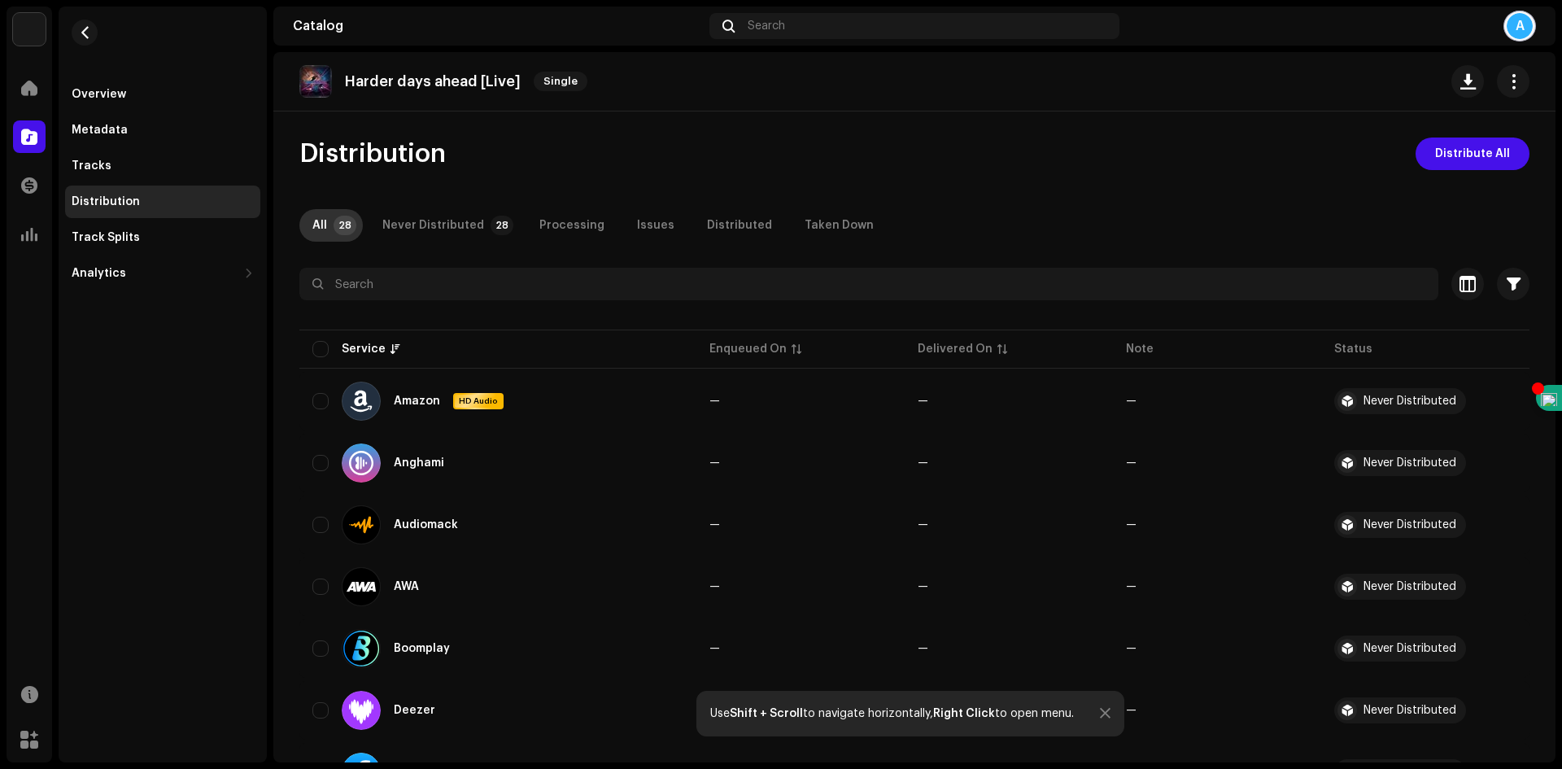
click at [320, 229] on div "All" at bounding box center [319, 225] width 15 height 33
click at [324, 348] on input "checkbox" at bounding box center [320, 349] width 16 height 16
checkbox input "true"
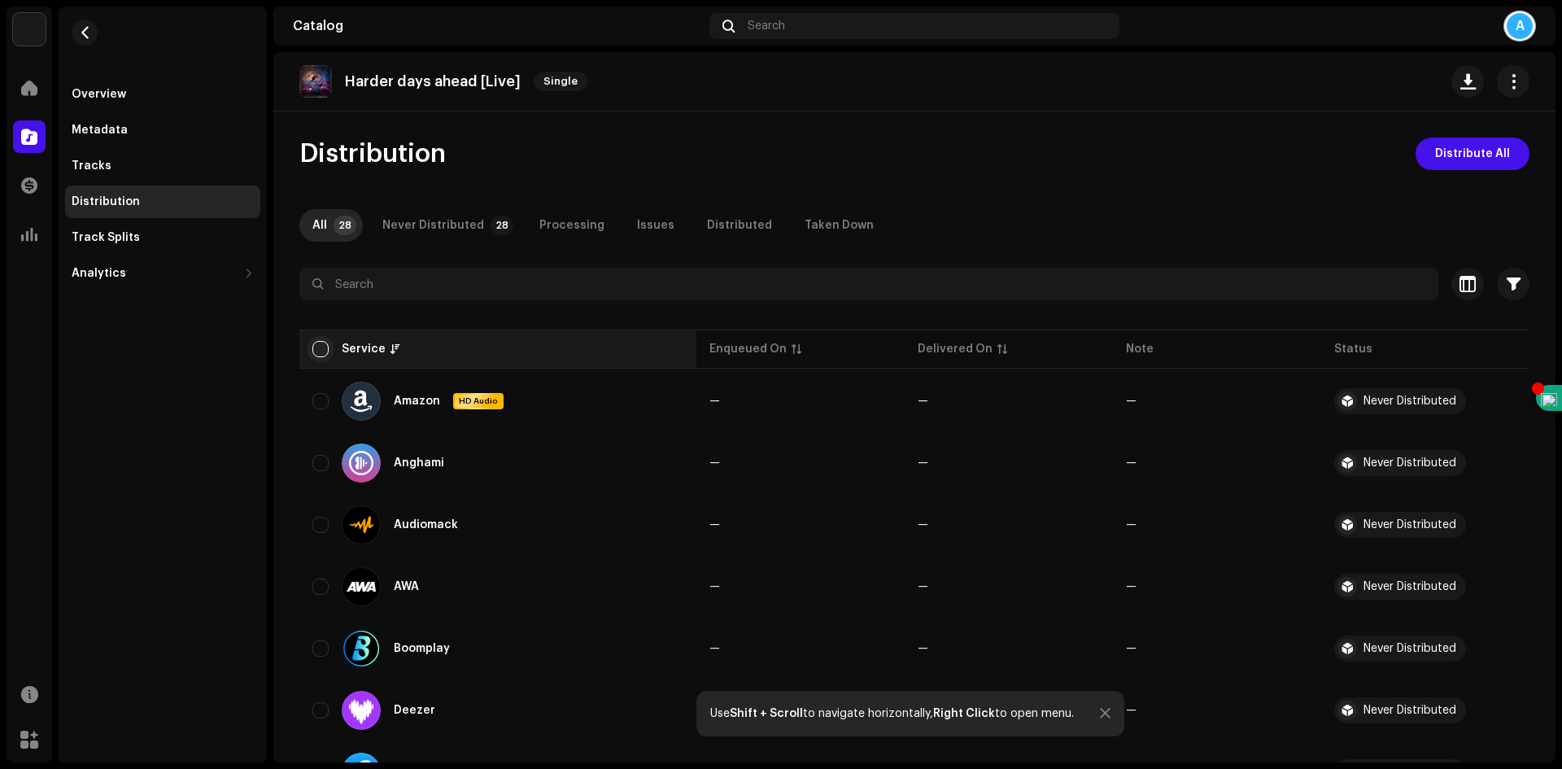
checkbox input "true"
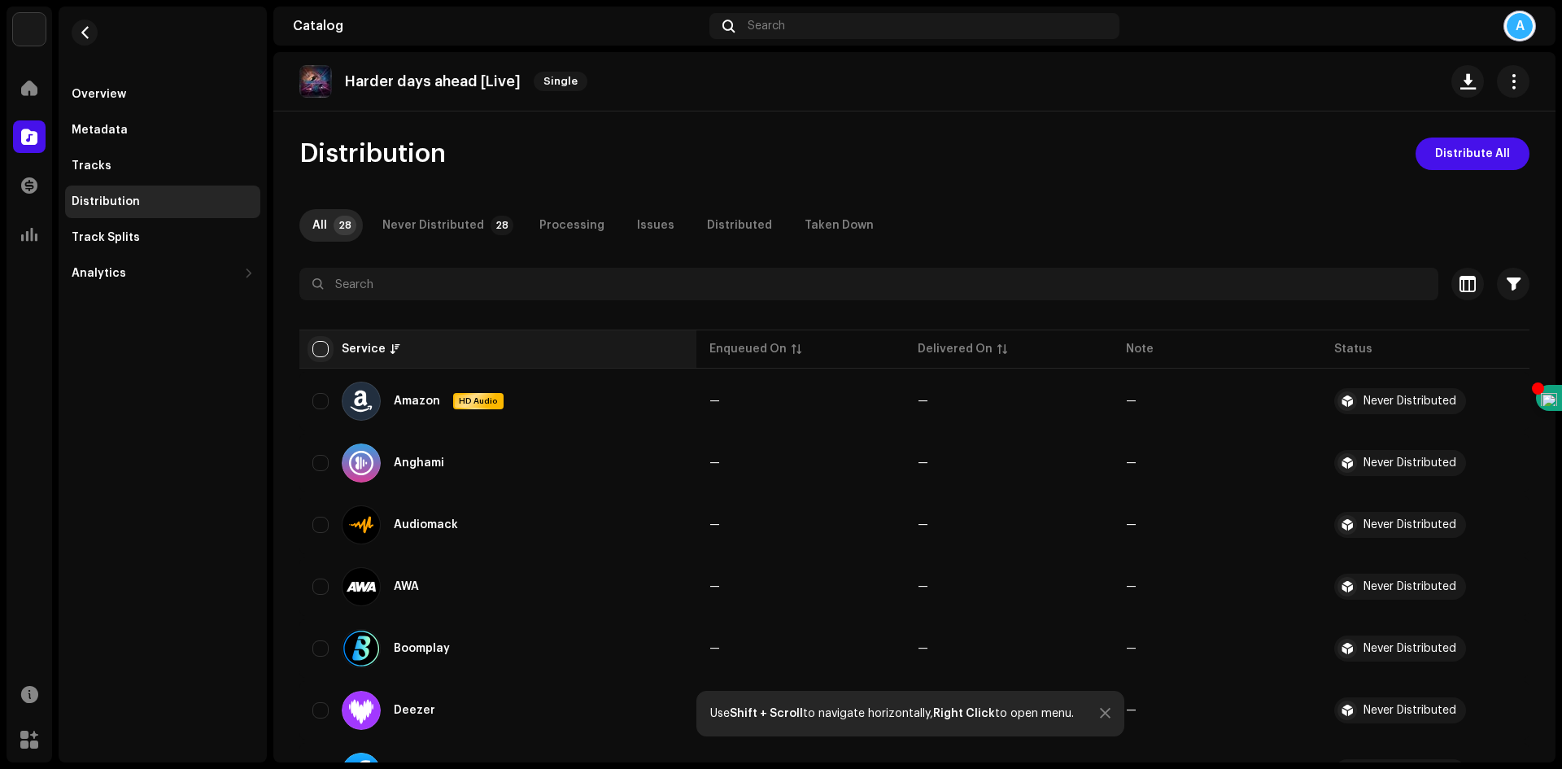
checkbox input "true"
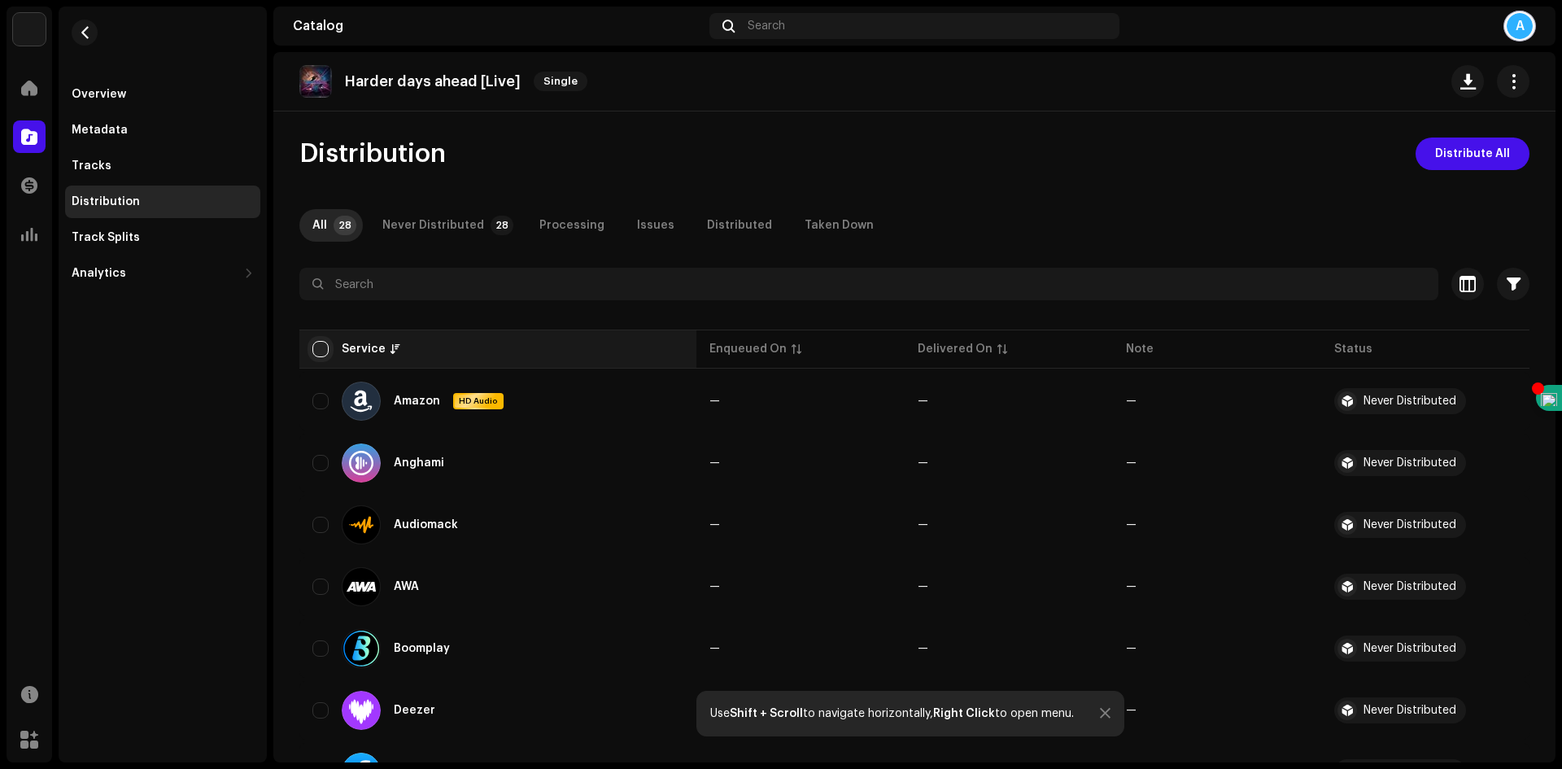
checkbox input "true"
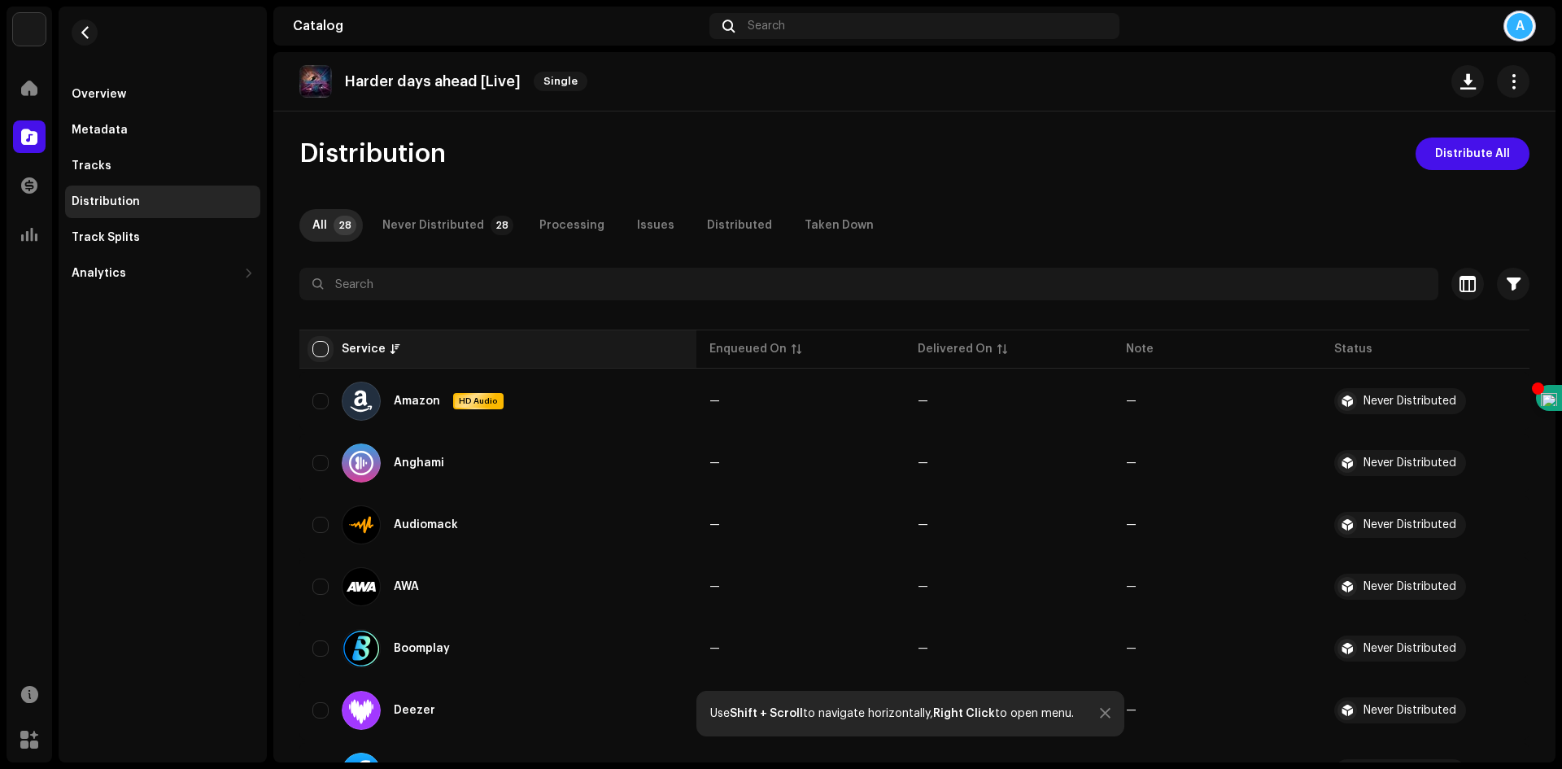
checkbox input "true"
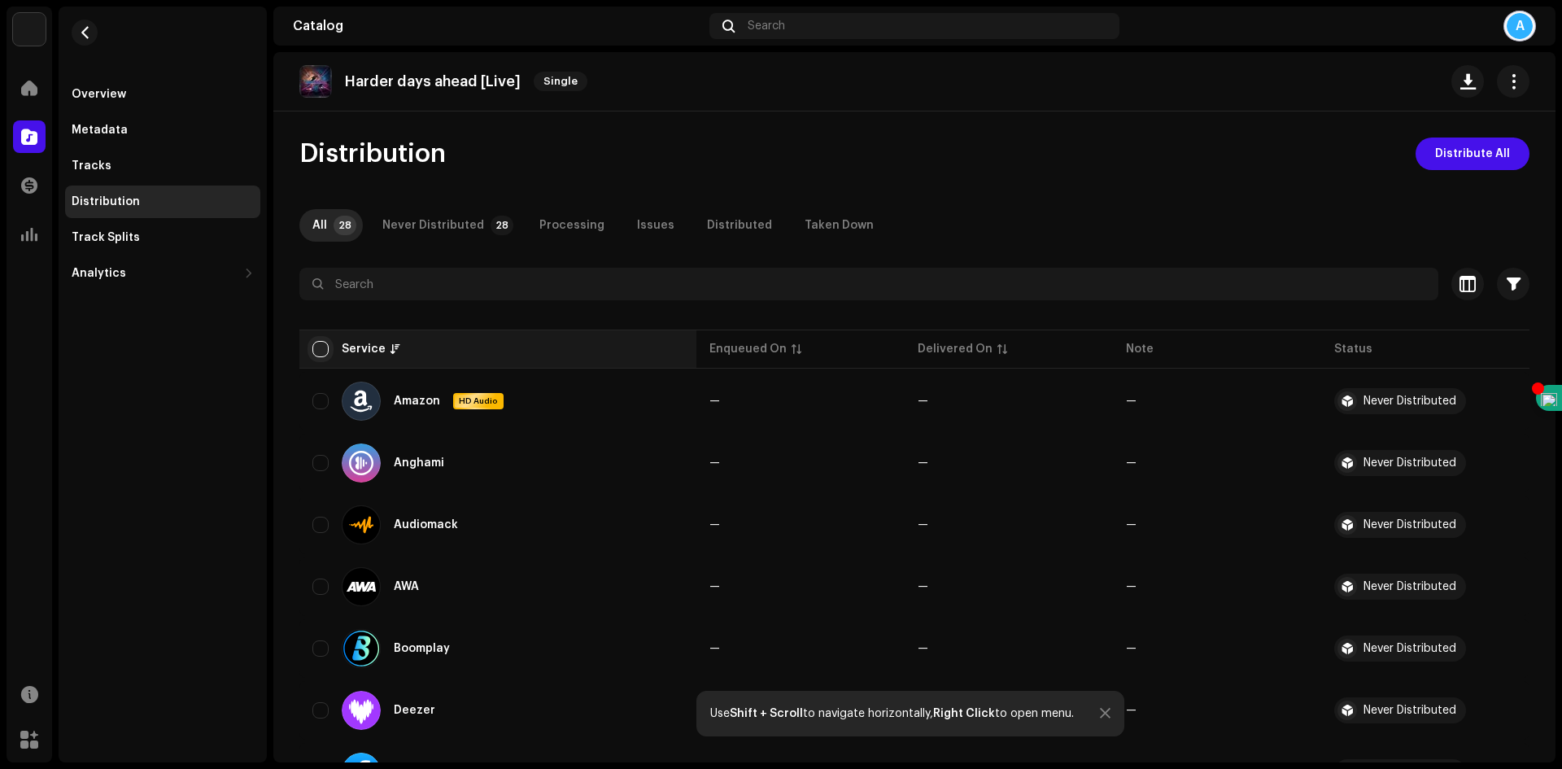
checkbox input "true"
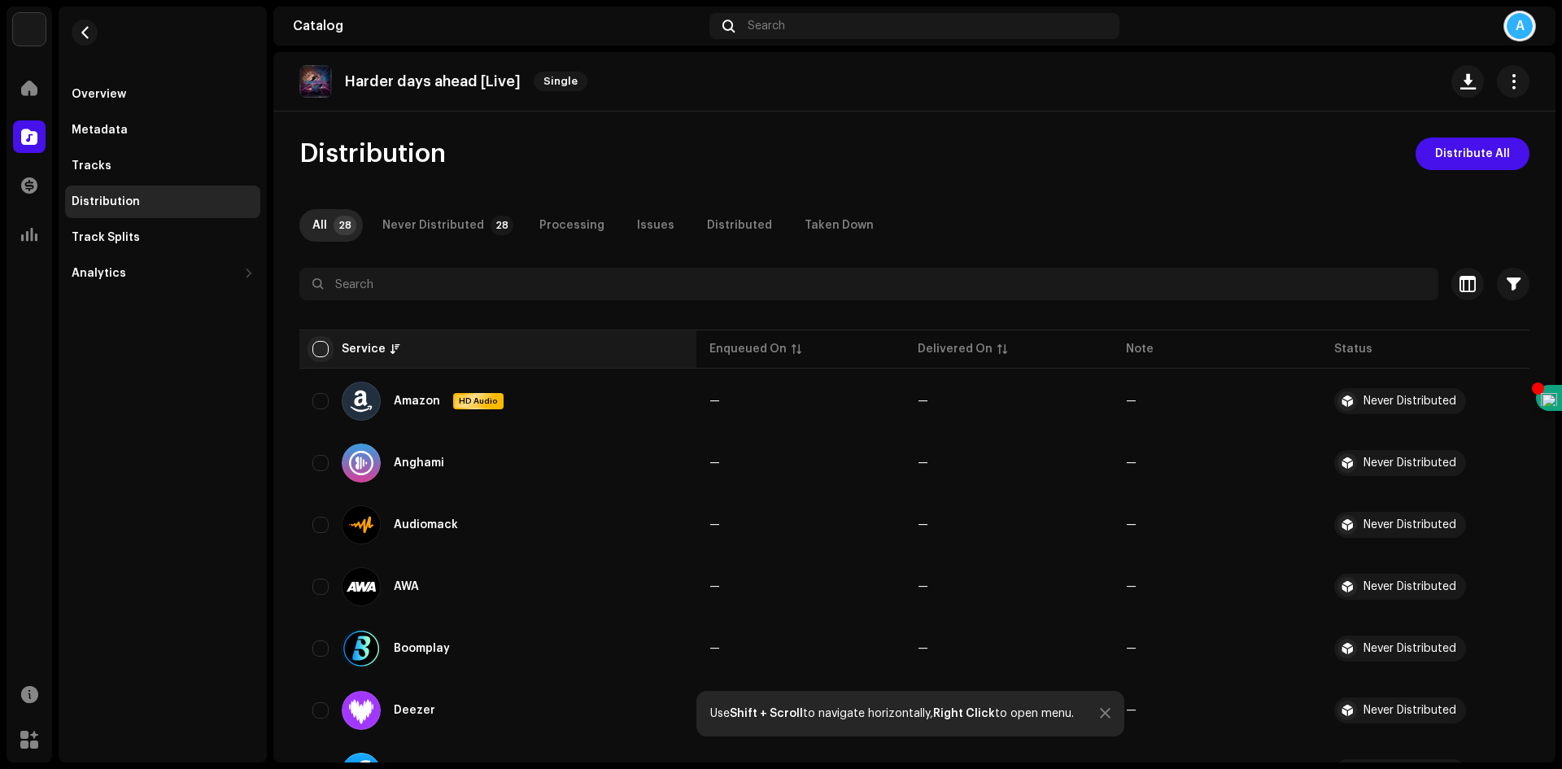
checkbox input "true"
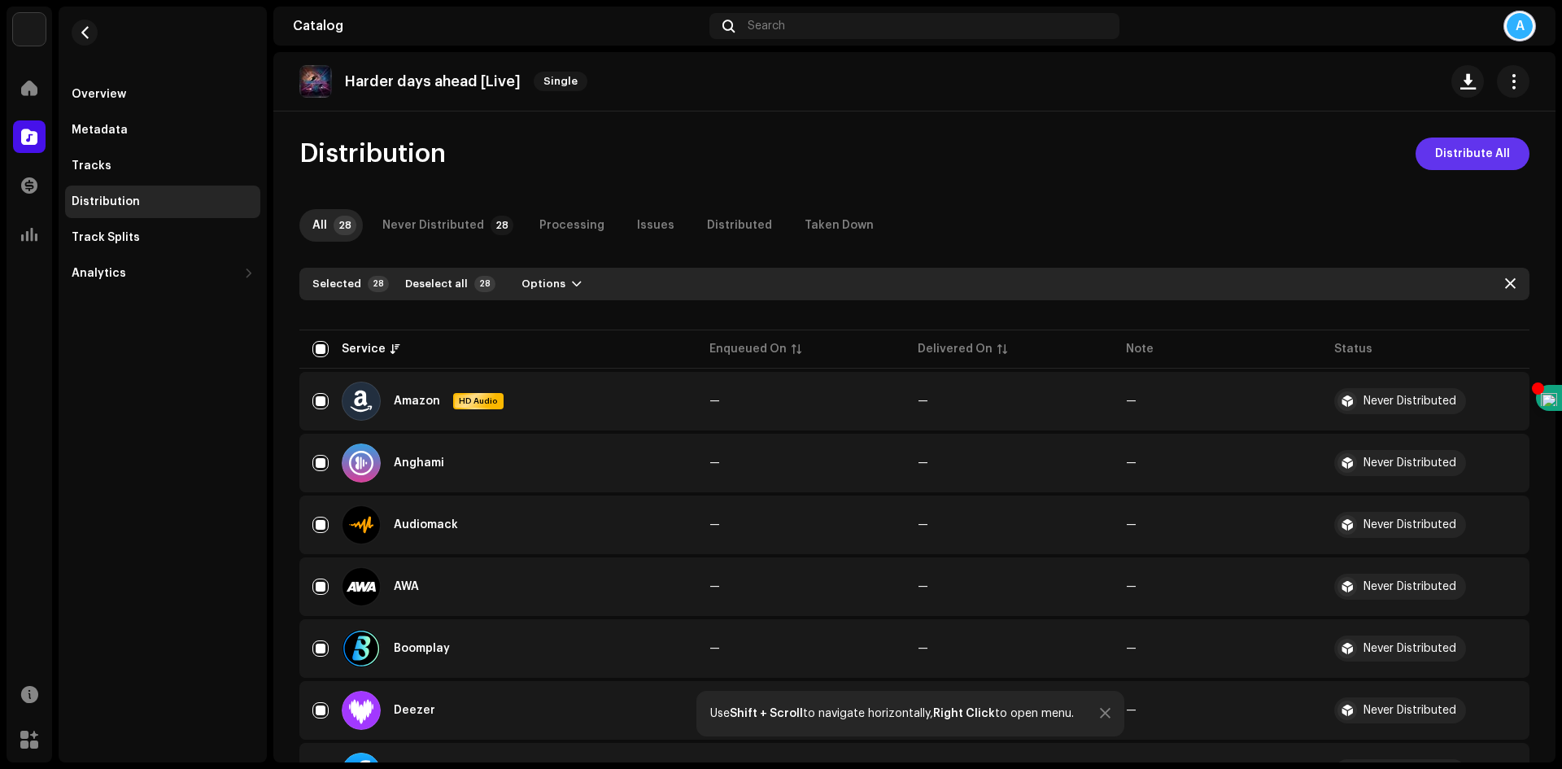
click at [1449, 154] on span "Distribute All" at bounding box center [1472, 154] width 75 height 33
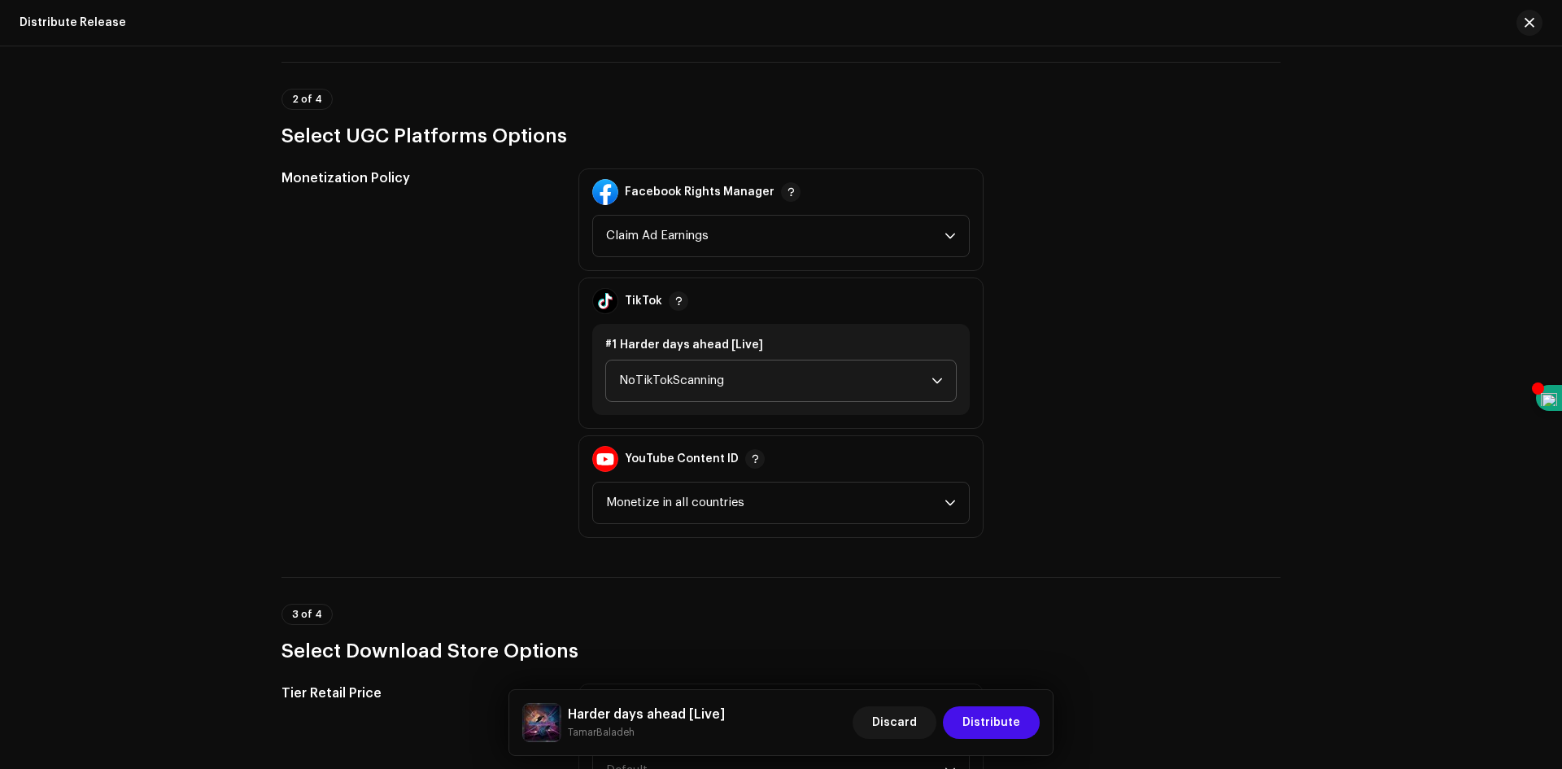
scroll to position [1790, 0]
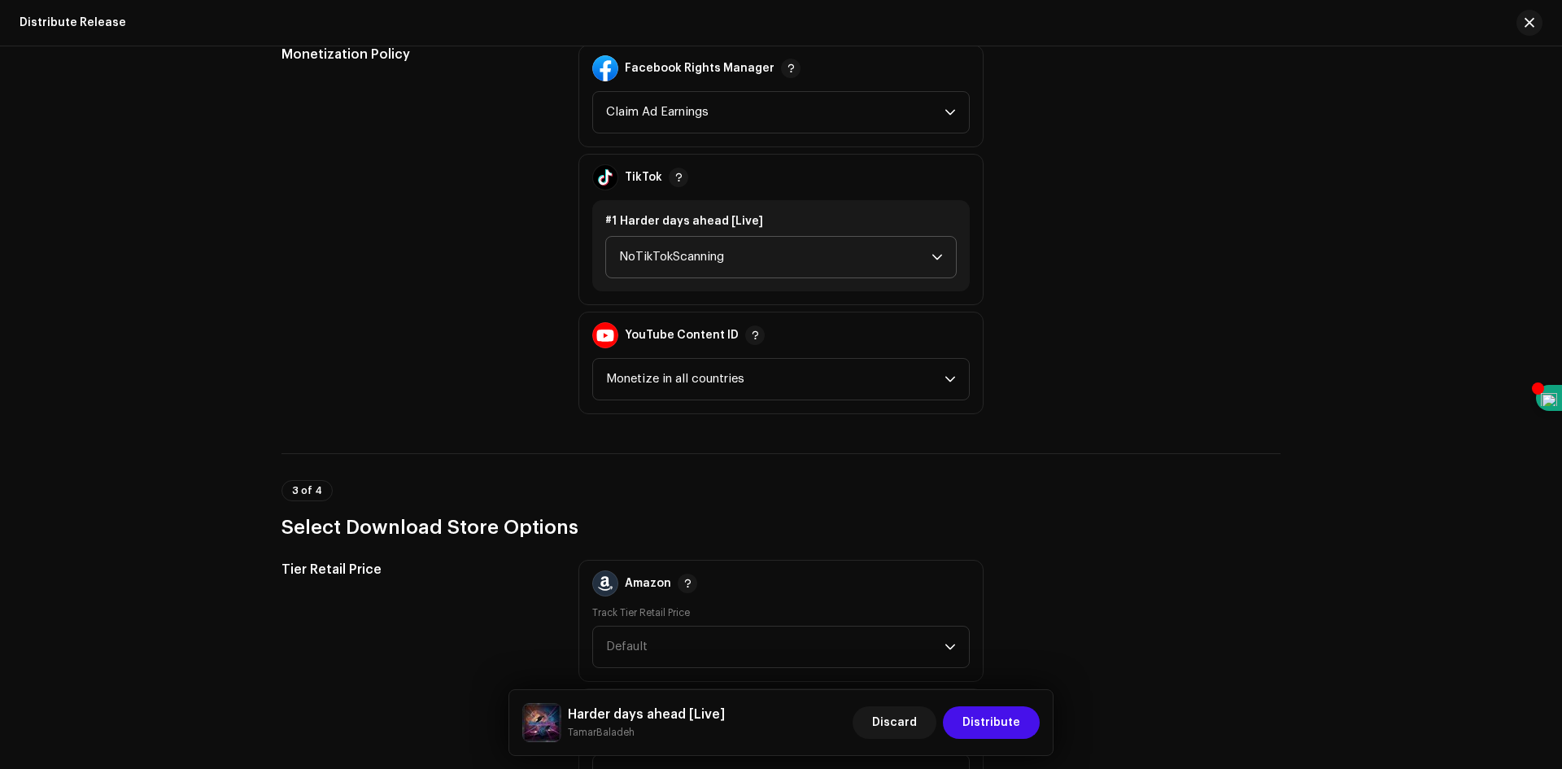
click at [936, 251] on div "dropdown trigger" at bounding box center [937, 257] width 11 height 41
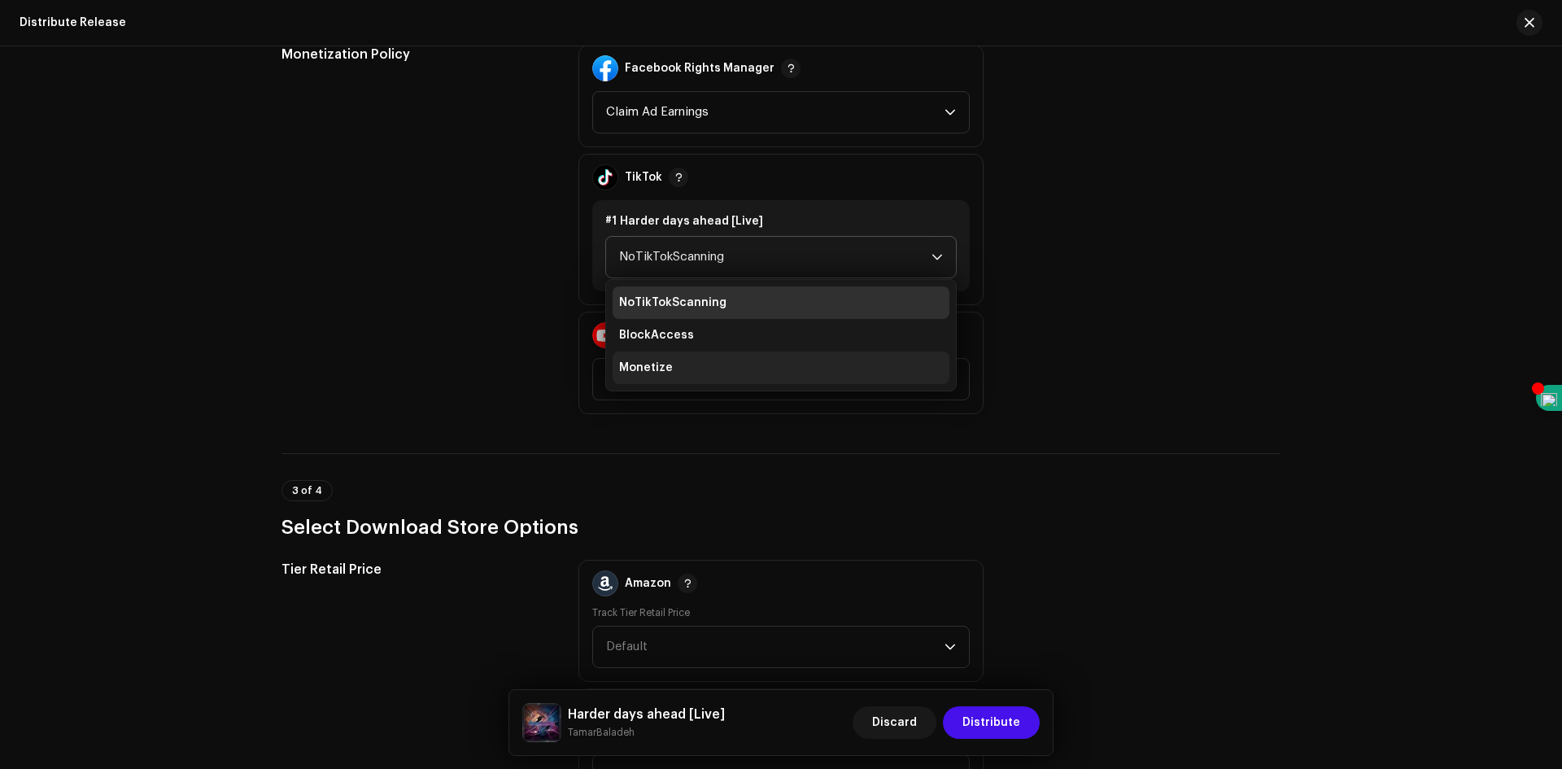
click at [738, 365] on li "Monetize" at bounding box center [781, 368] width 337 height 33
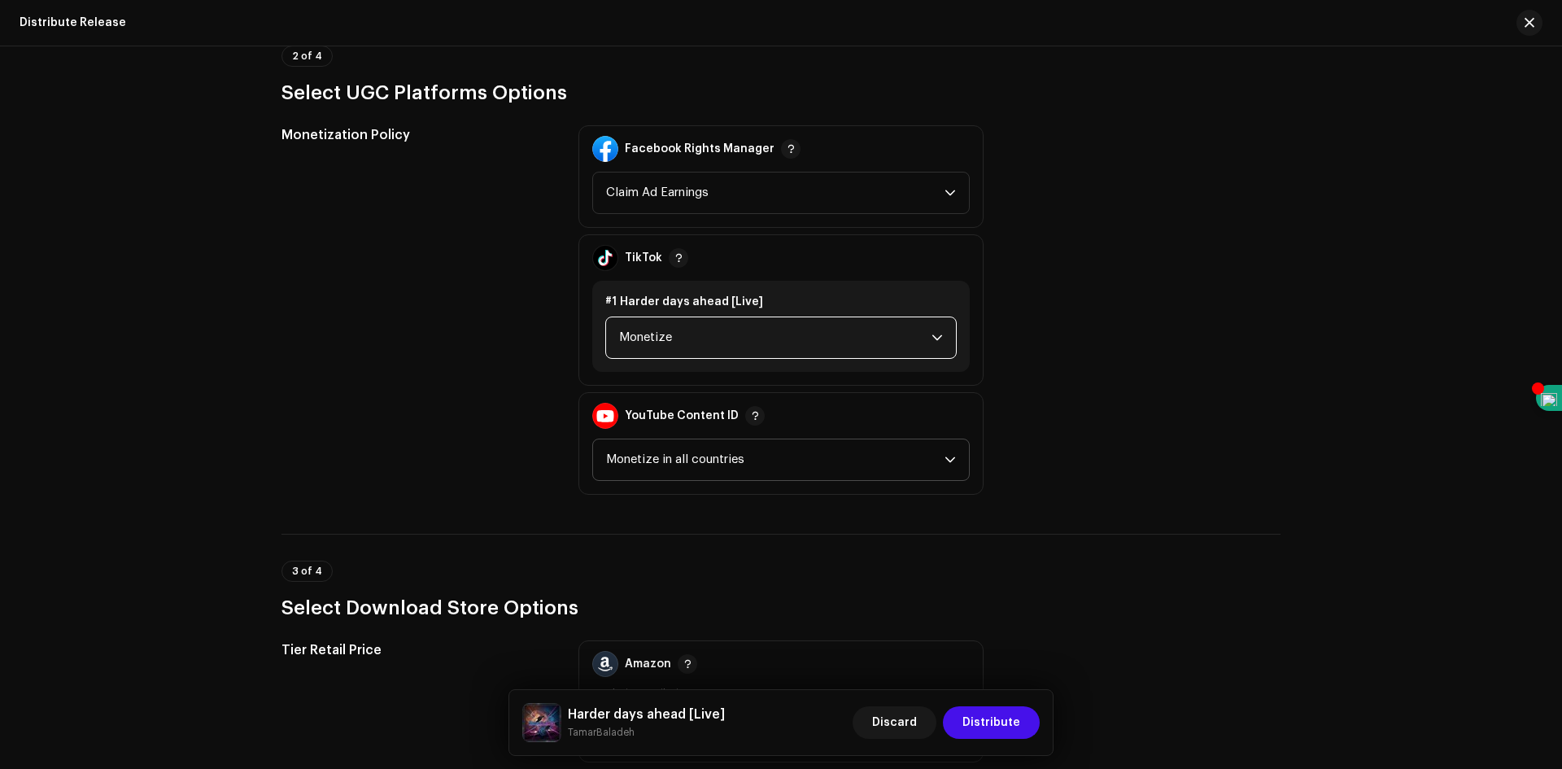
scroll to position [1709, 0]
click at [844, 199] on span "Claim Ad Earnings" at bounding box center [775, 193] width 339 height 41
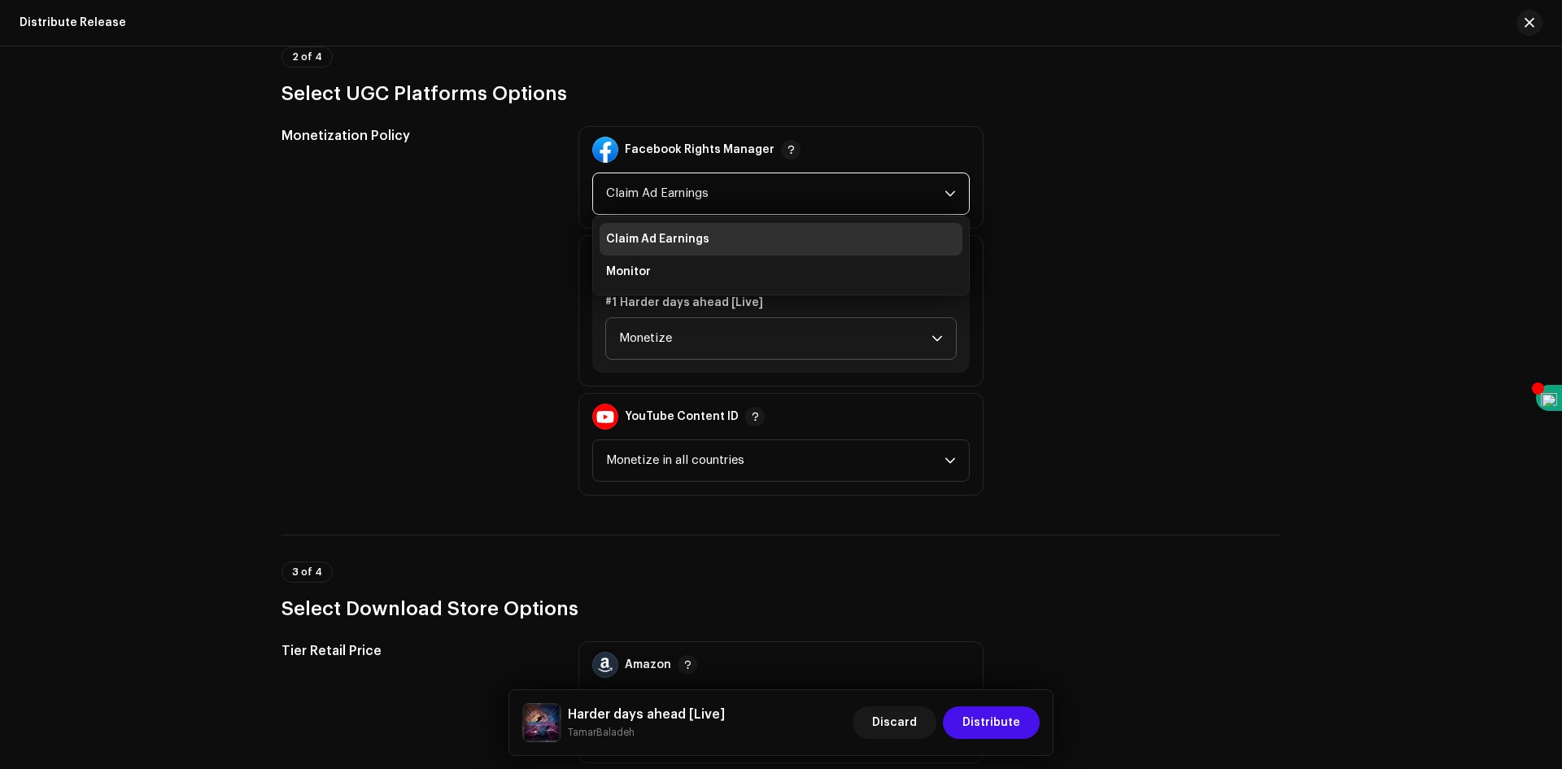
click at [844, 199] on span "Claim Ad Earnings" at bounding box center [775, 193] width 339 height 41
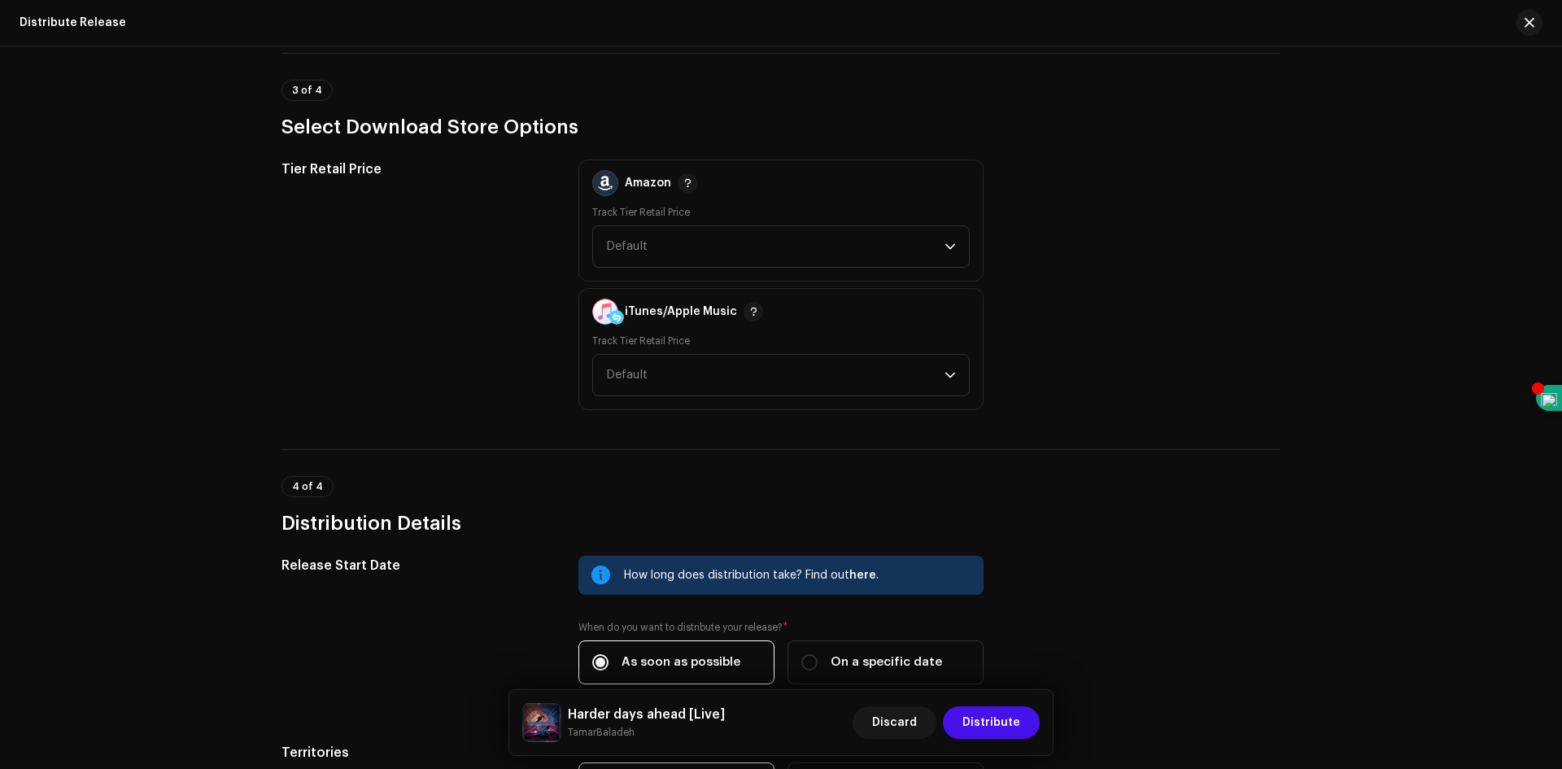
scroll to position [2197, 0]
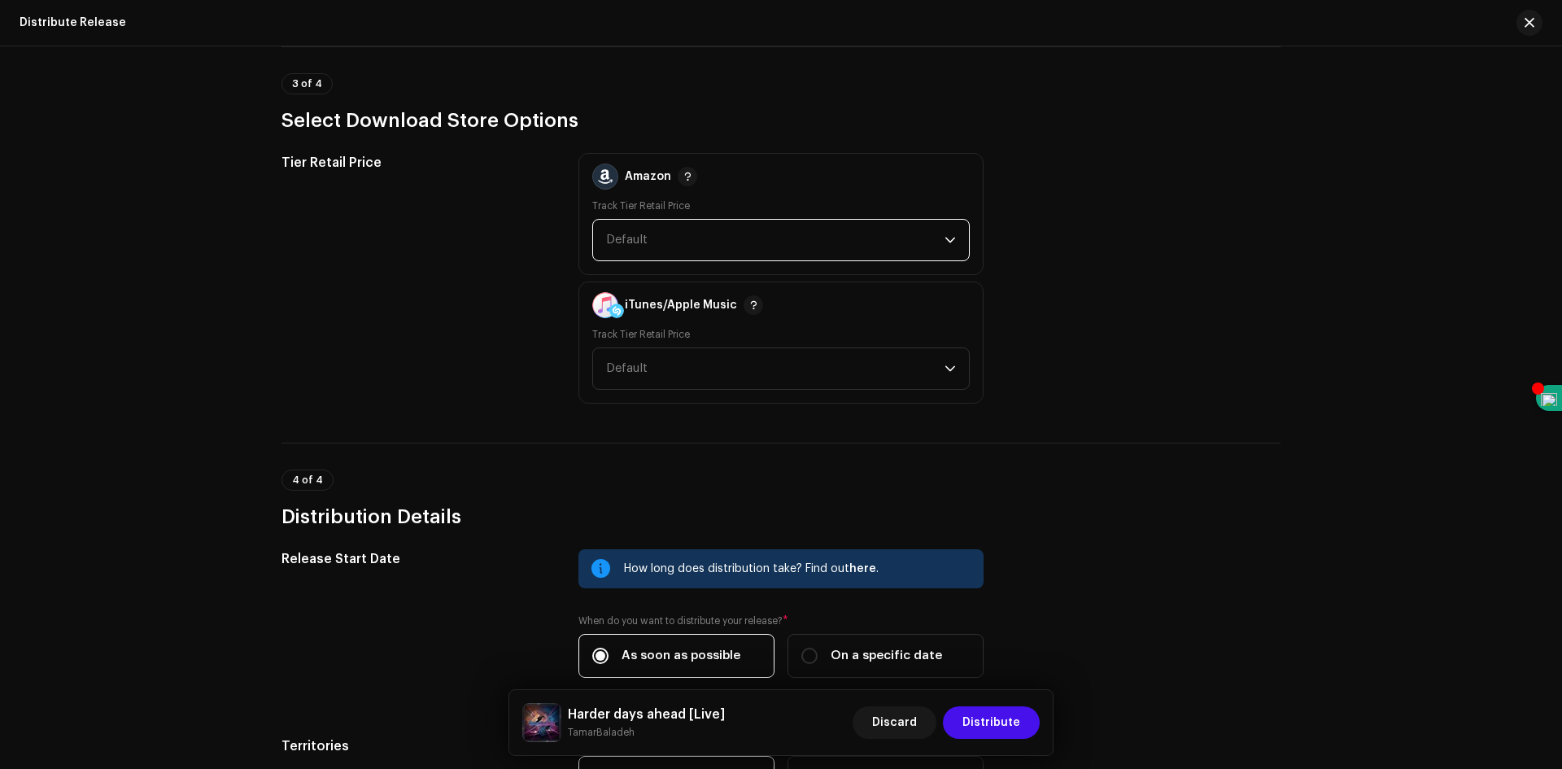
click at [793, 242] on span "Default" at bounding box center [775, 240] width 339 height 41
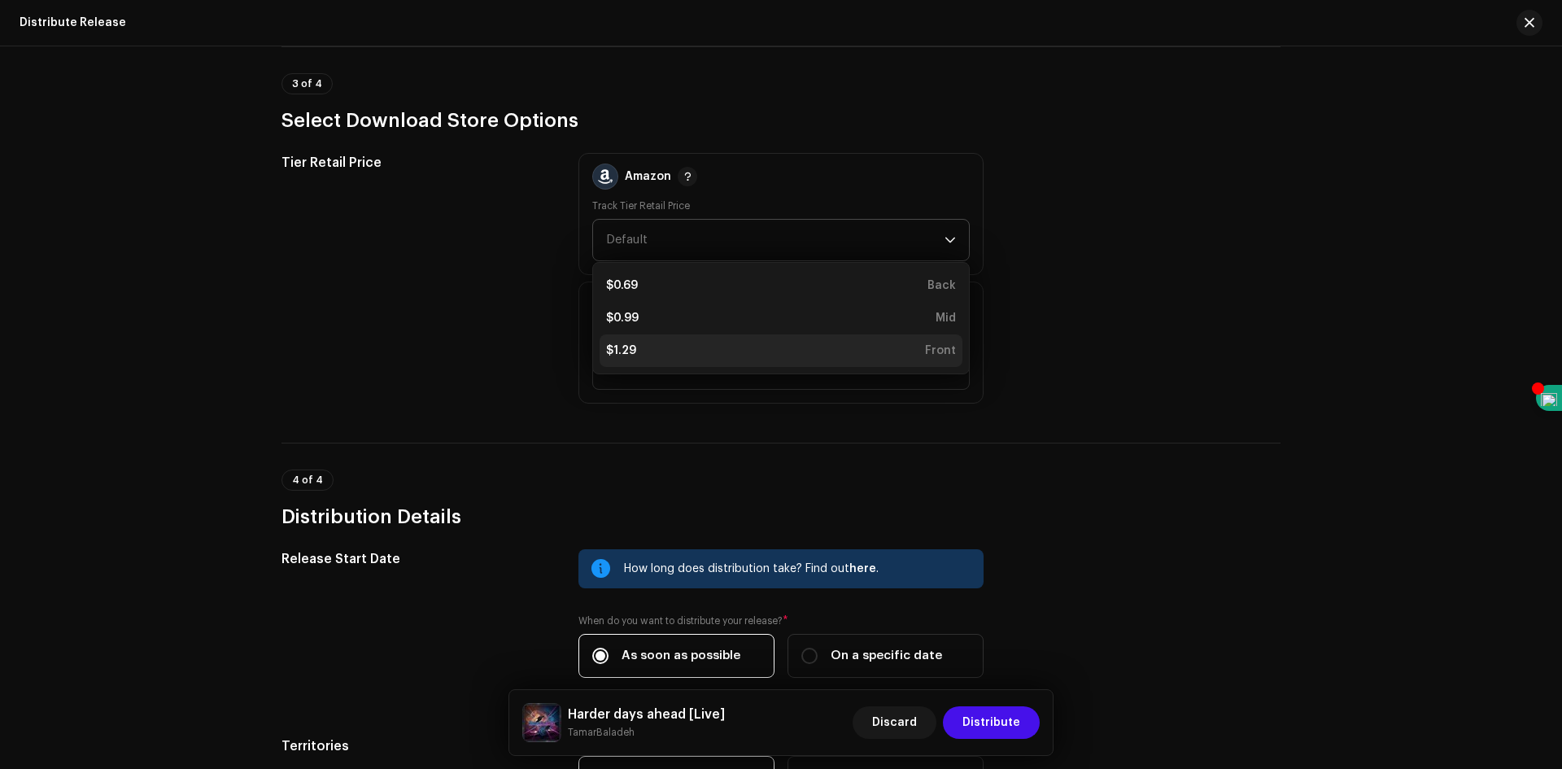
click at [697, 343] on div "$1.29 Front" at bounding box center [781, 351] width 350 height 16
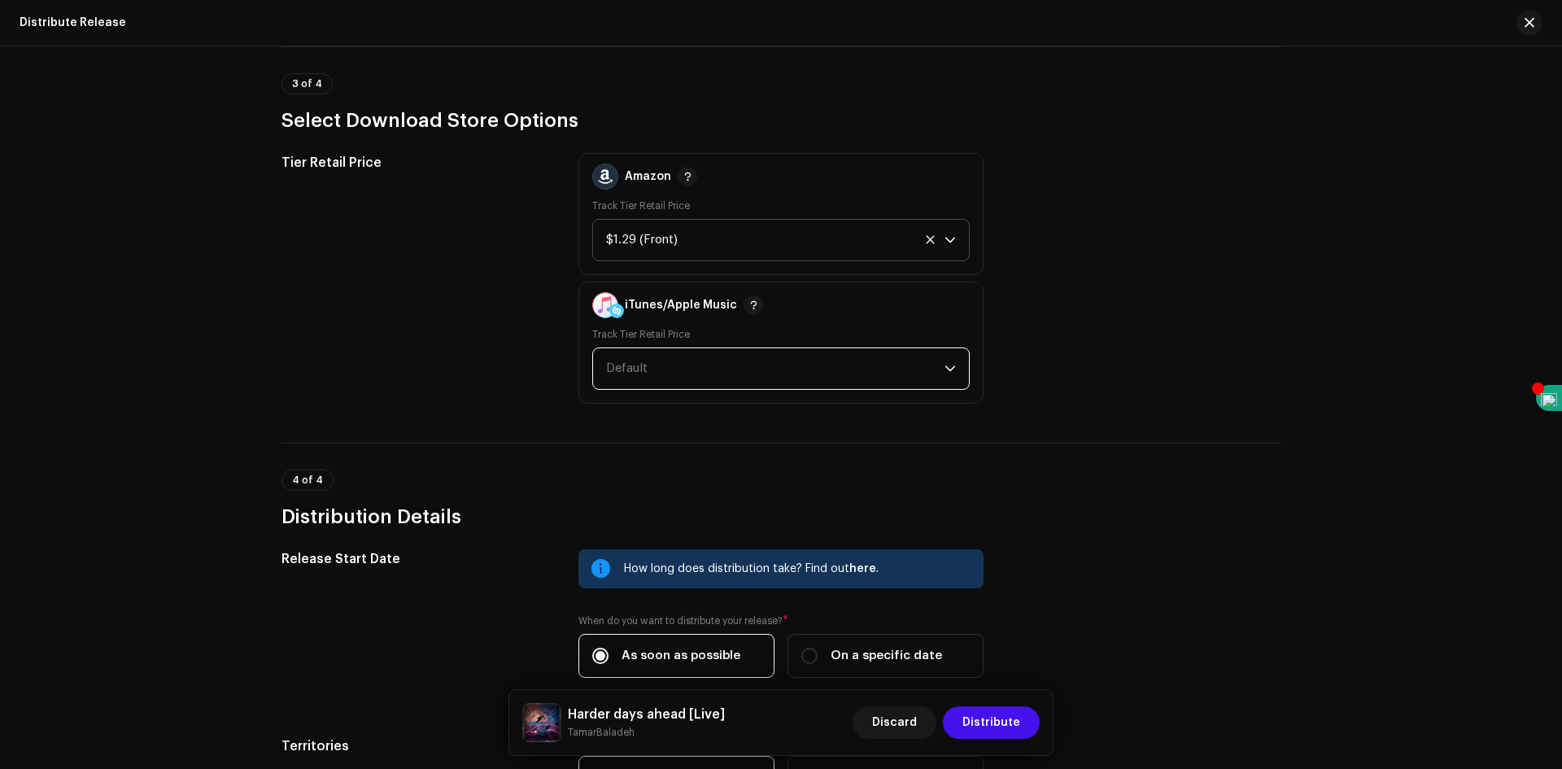
click at [675, 363] on span "Default" at bounding box center [775, 368] width 339 height 41
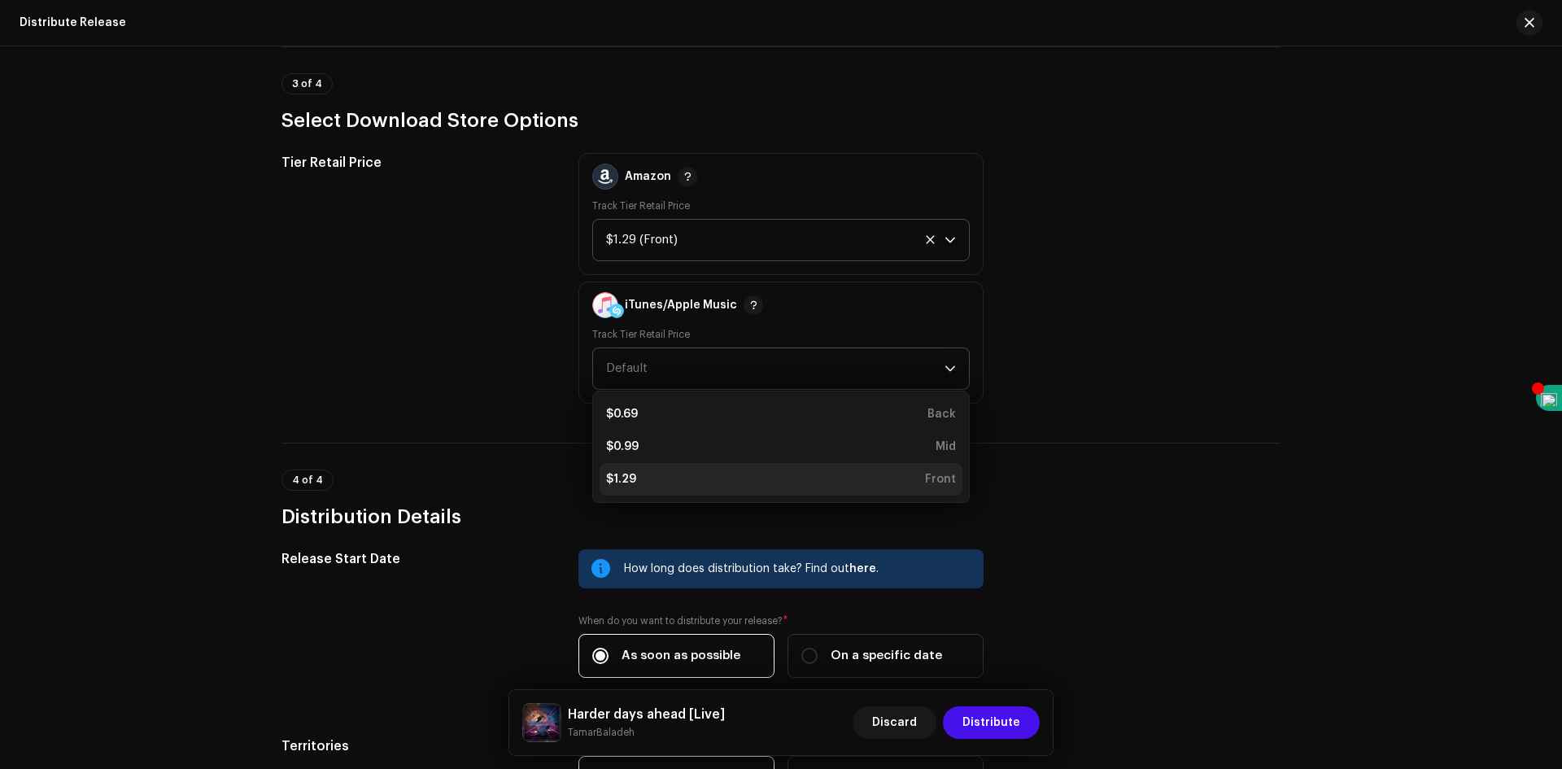
click at [672, 475] on div "$1.29 Front" at bounding box center [781, 479] width 350 height 16
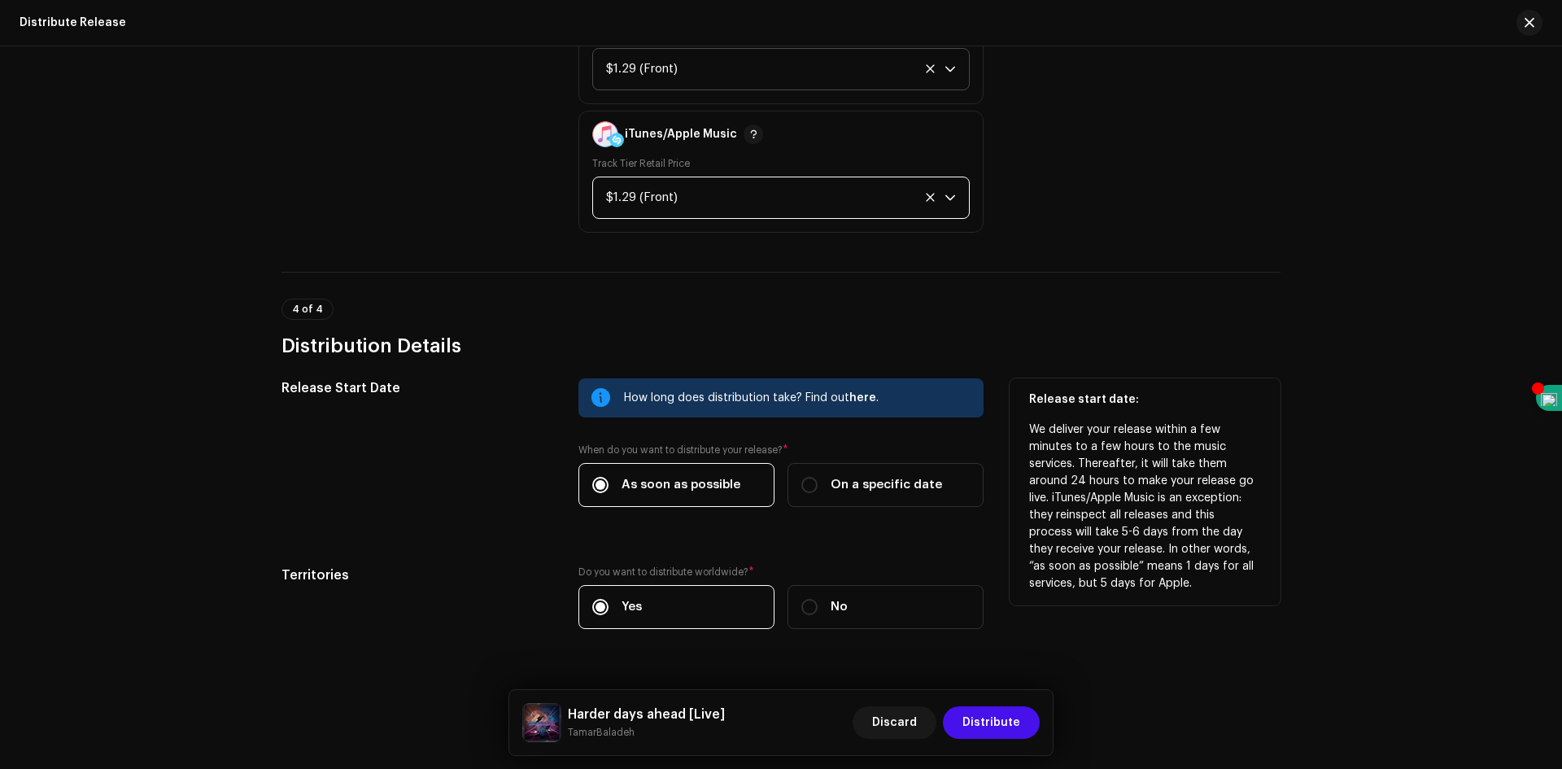
scroll to position [2404, 0]
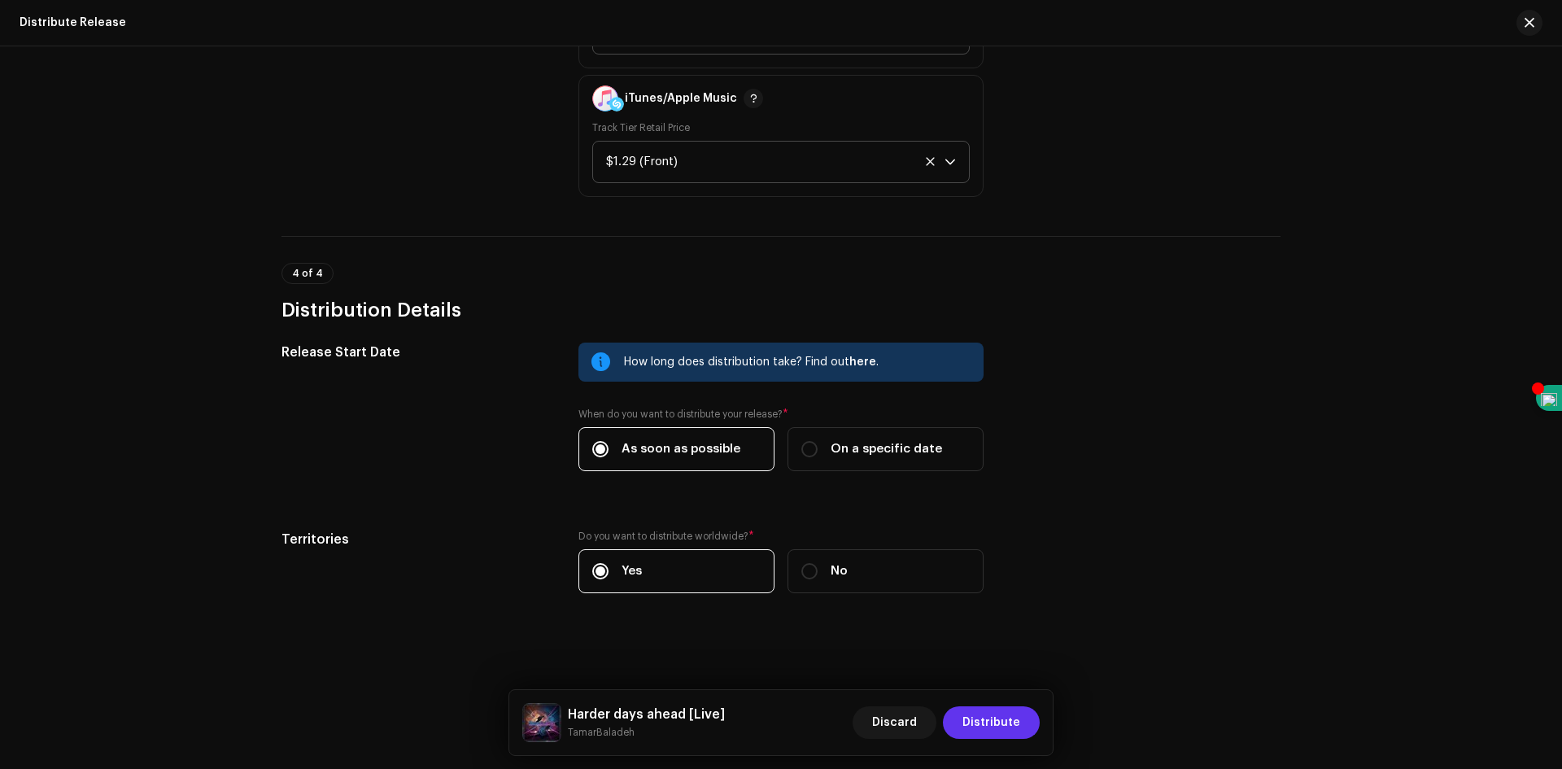
click at [998, 718] on span "Distribute" at bounding box center [992, 722] width 58 height 33
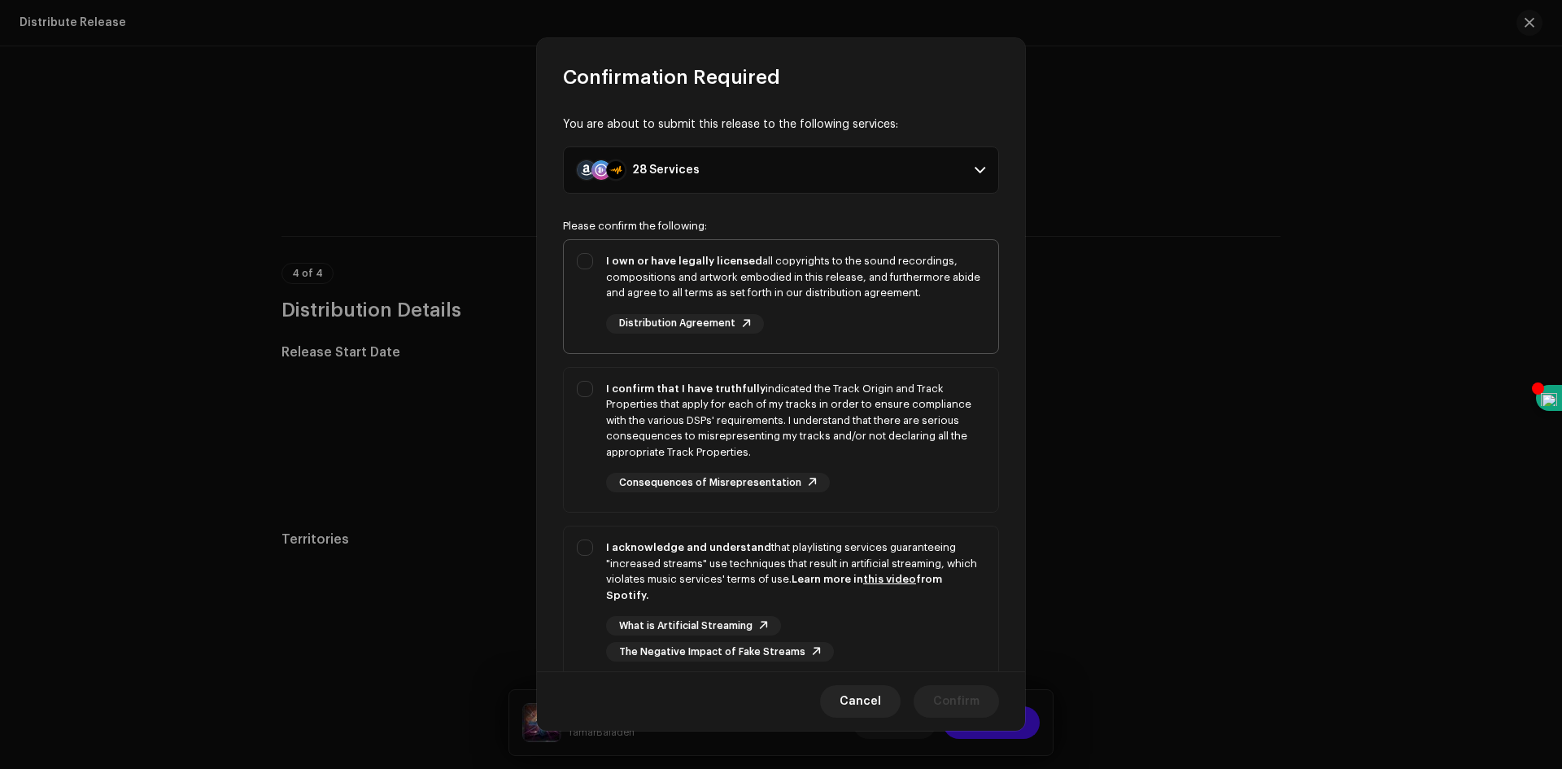
click at [592, 262] on div "I own or have legally licensed all copyrights to the sound recordings, composit…" at bounding box center [781, 293] width 435 height 107
checkbox input "true"
click at [588, 388] on div "I confirm that I have truthfully indicated the Track Origin and Track Propertie…" at bounding box center [781, 437] width 435 height 138
checkbox input "true"
click at [592, 553] on div "I acknowledge and understand that playlisting services guaranteeing "increased …" at bounding box center [781, 600] width 435 height 148
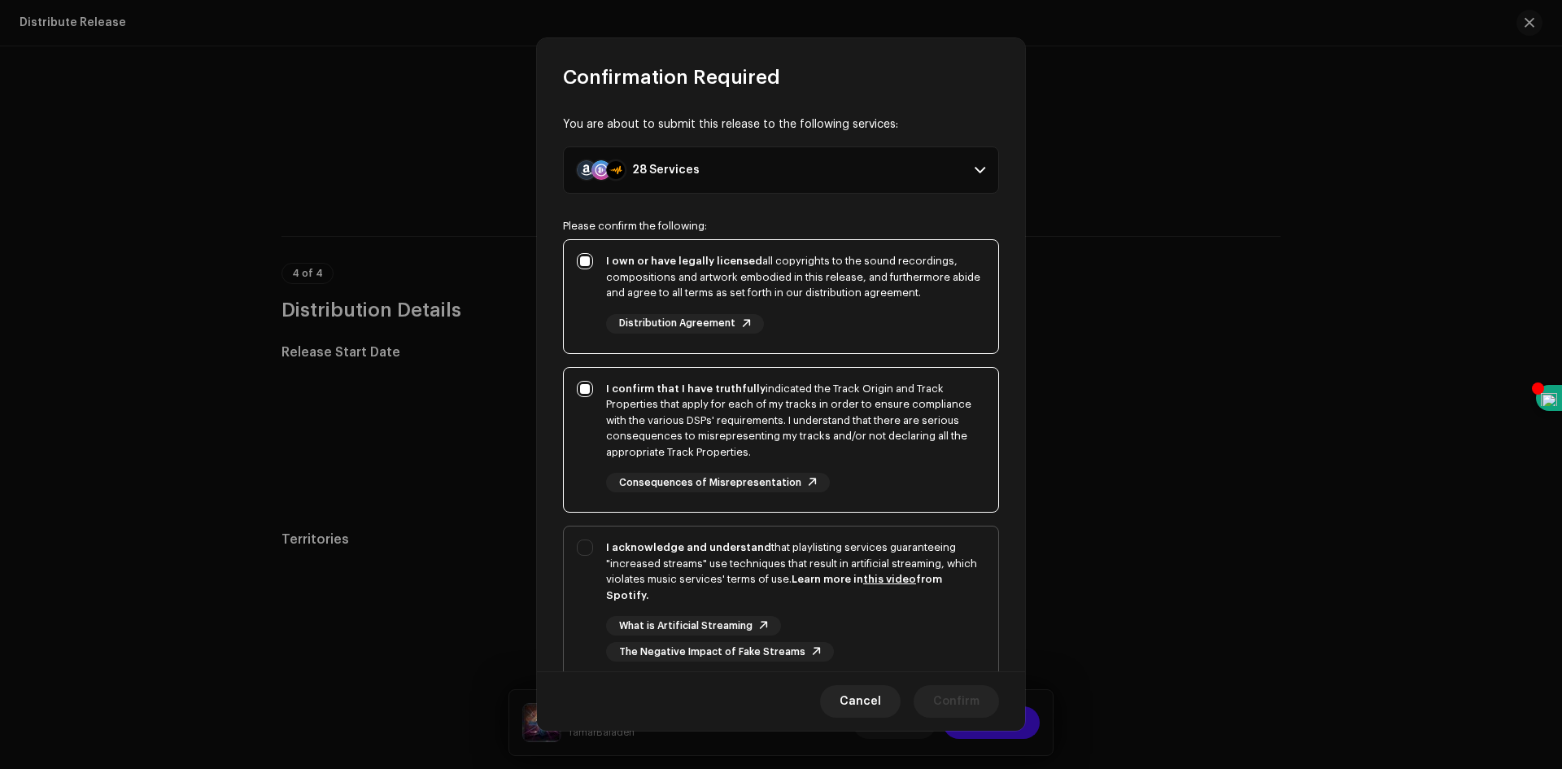
checkbox input "true"
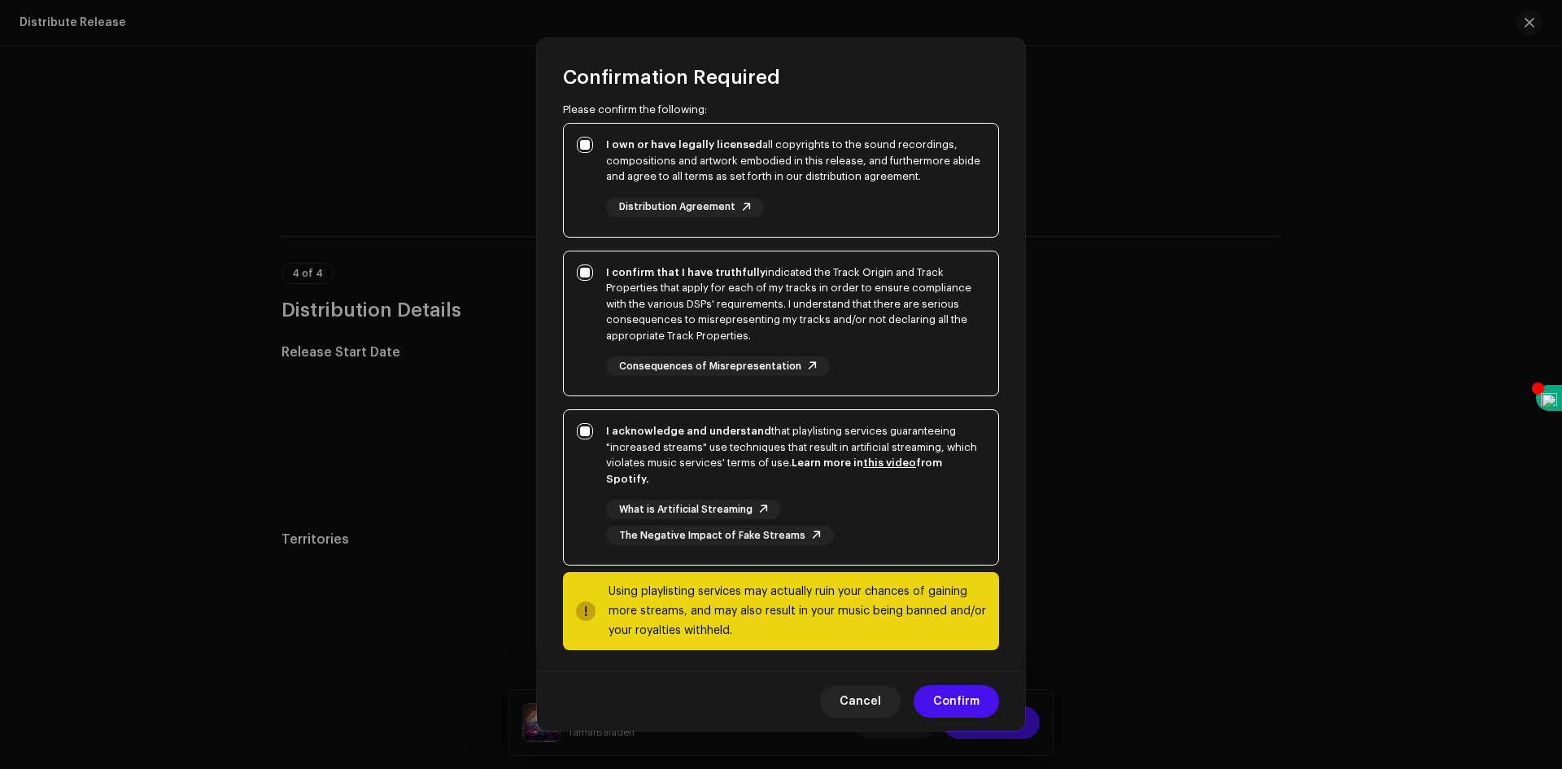
scroll to position [121, 0]
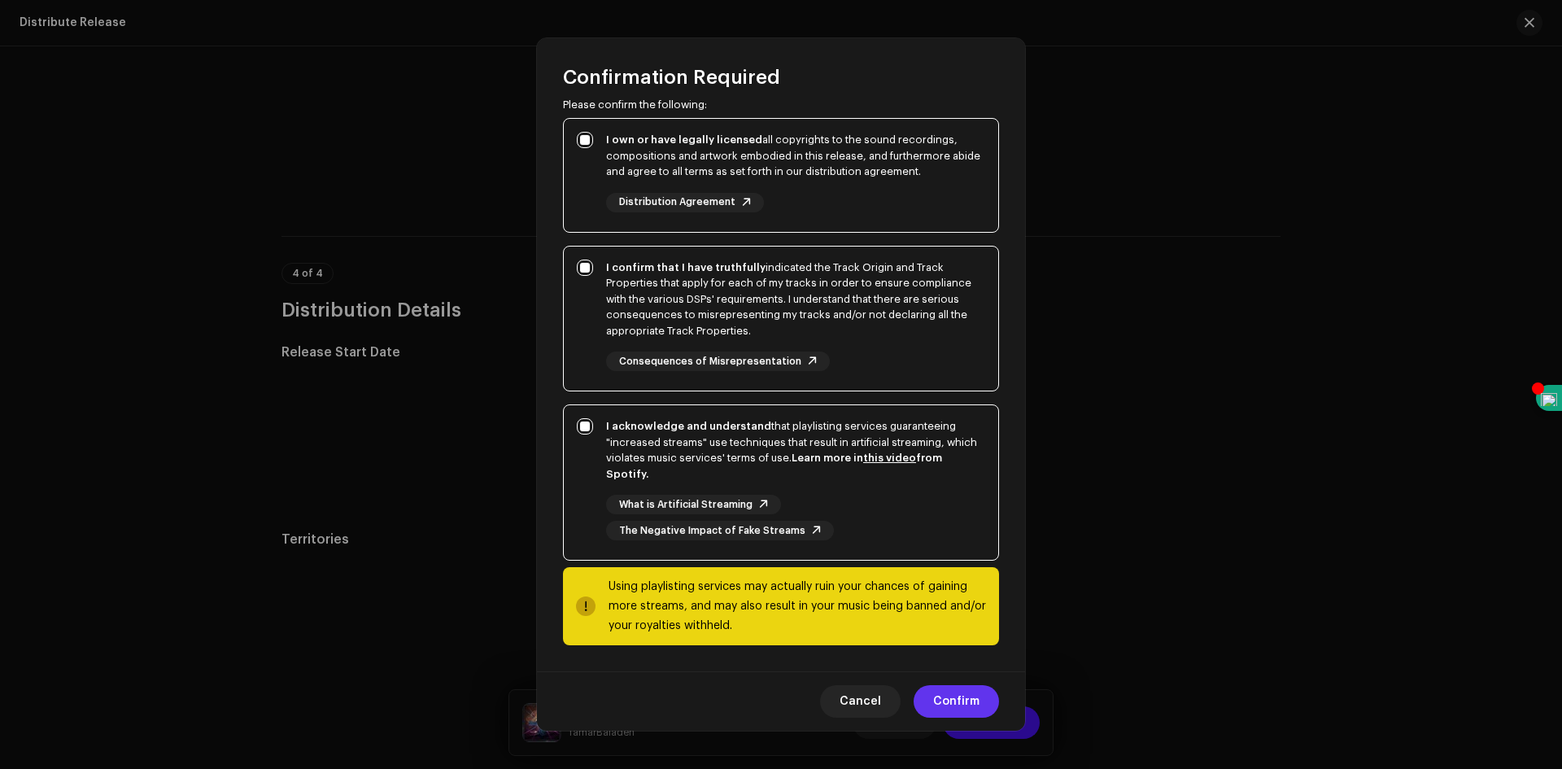
click at [954, 698] on span "Confirm" at bounding box center [956, 701] width 46 height 33
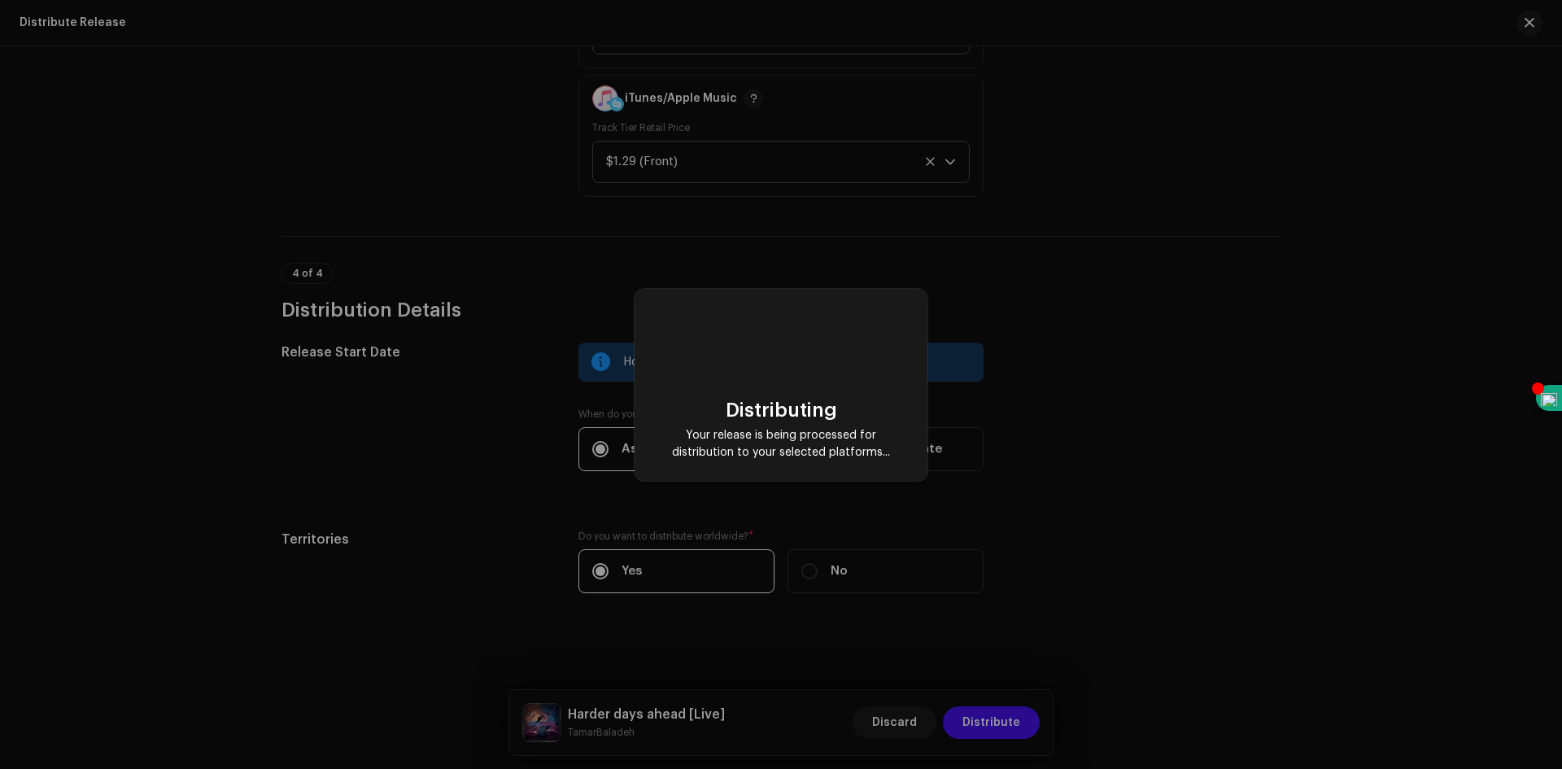
checkbox input "false"
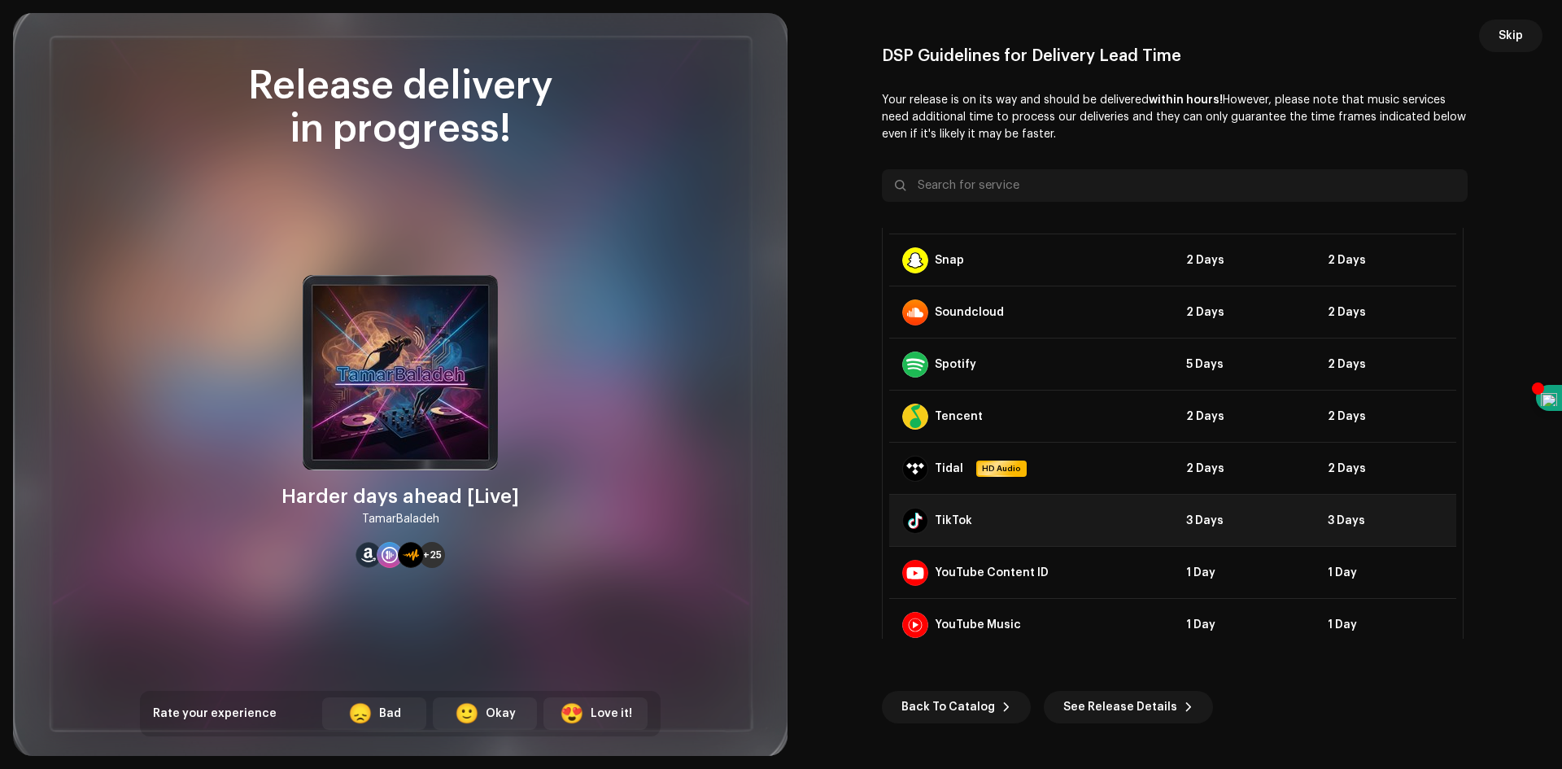
scroll to position [1094, 0]
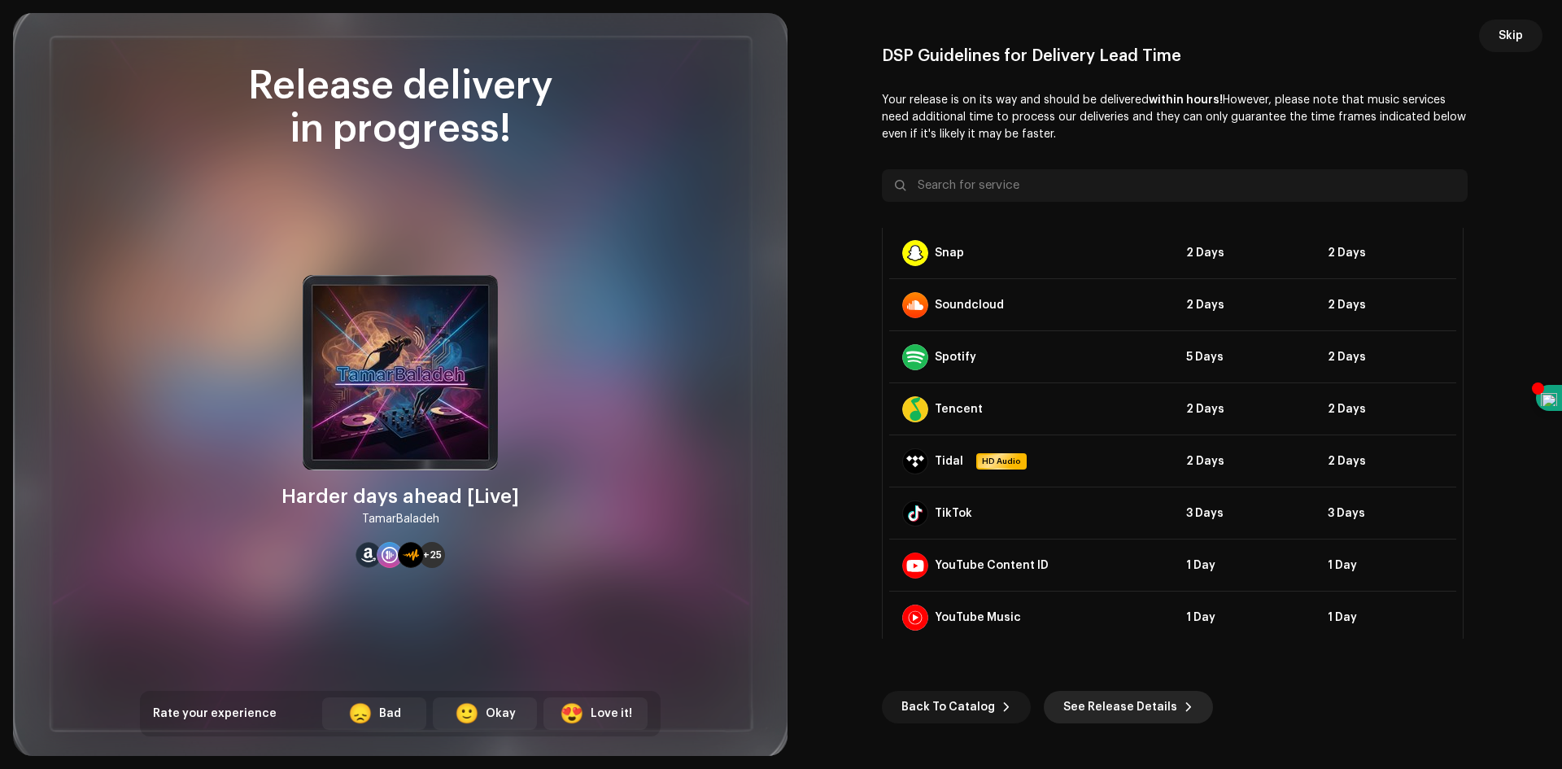
click at [1160, 701] on span "See Release Details" at bounding box center [1121, 707] width 114 height 33
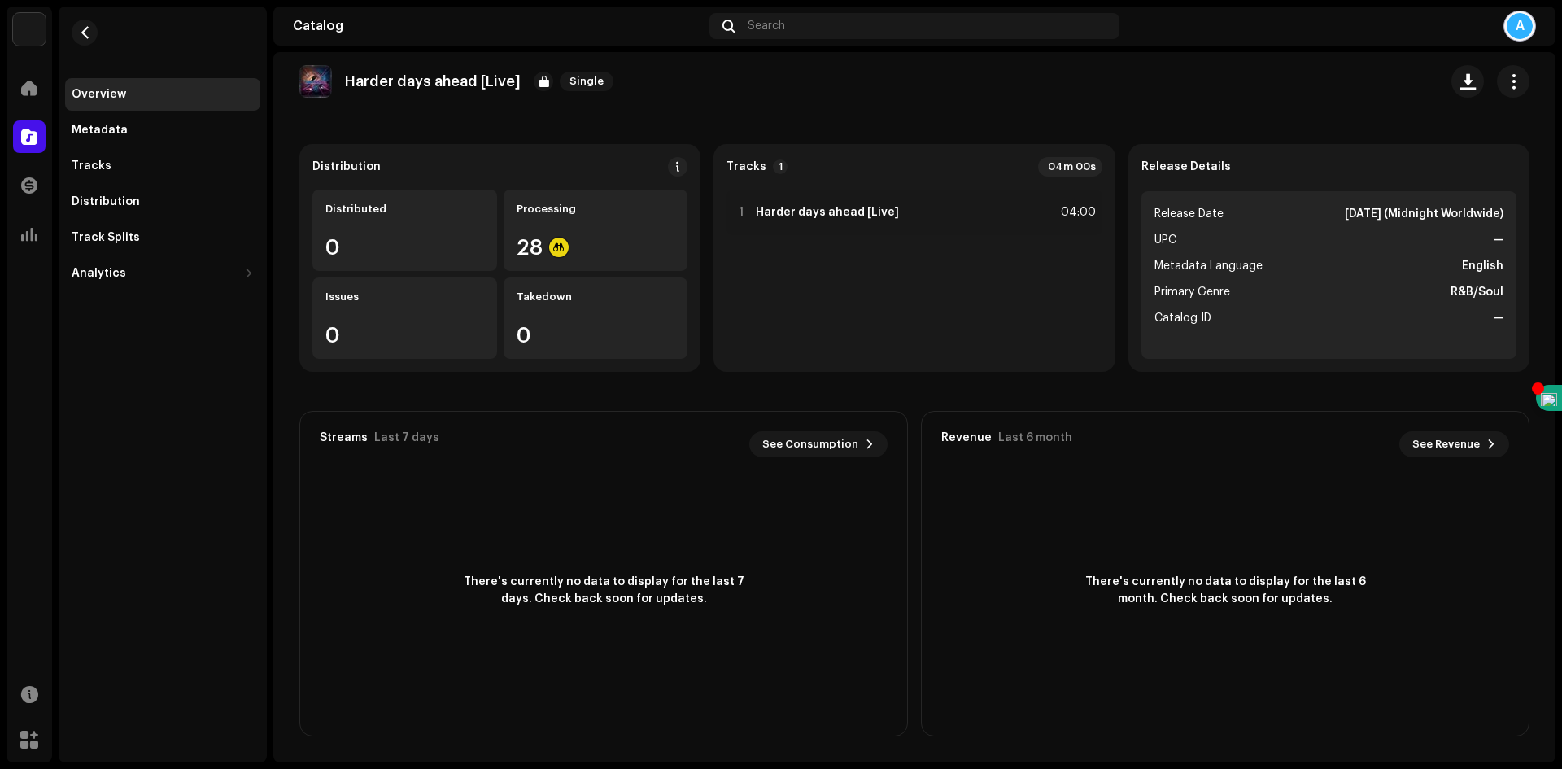
scroll to position [22, 0]
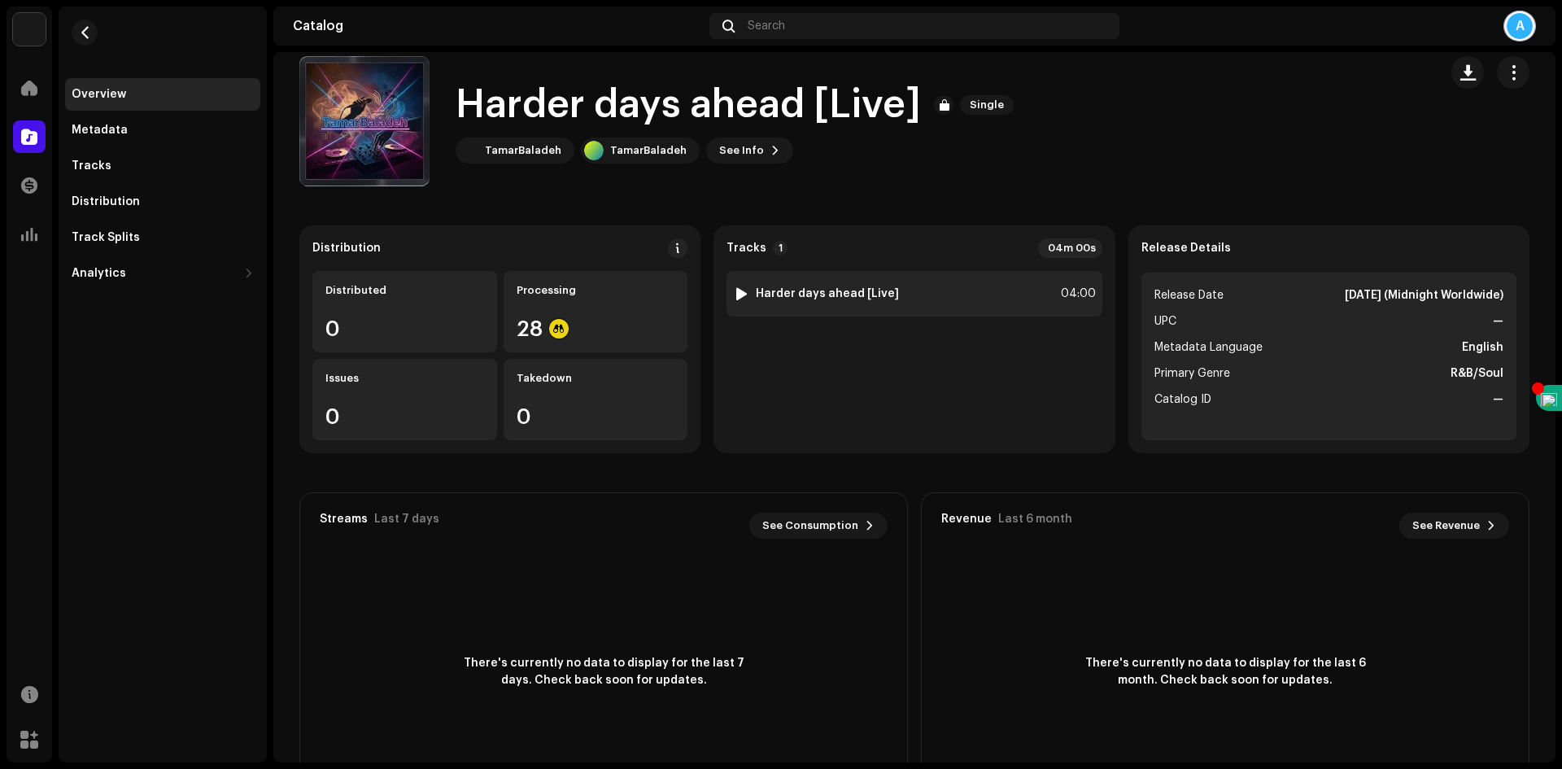
click at [740, 297] on div at bounding box center [742, 293] width 12 height 13
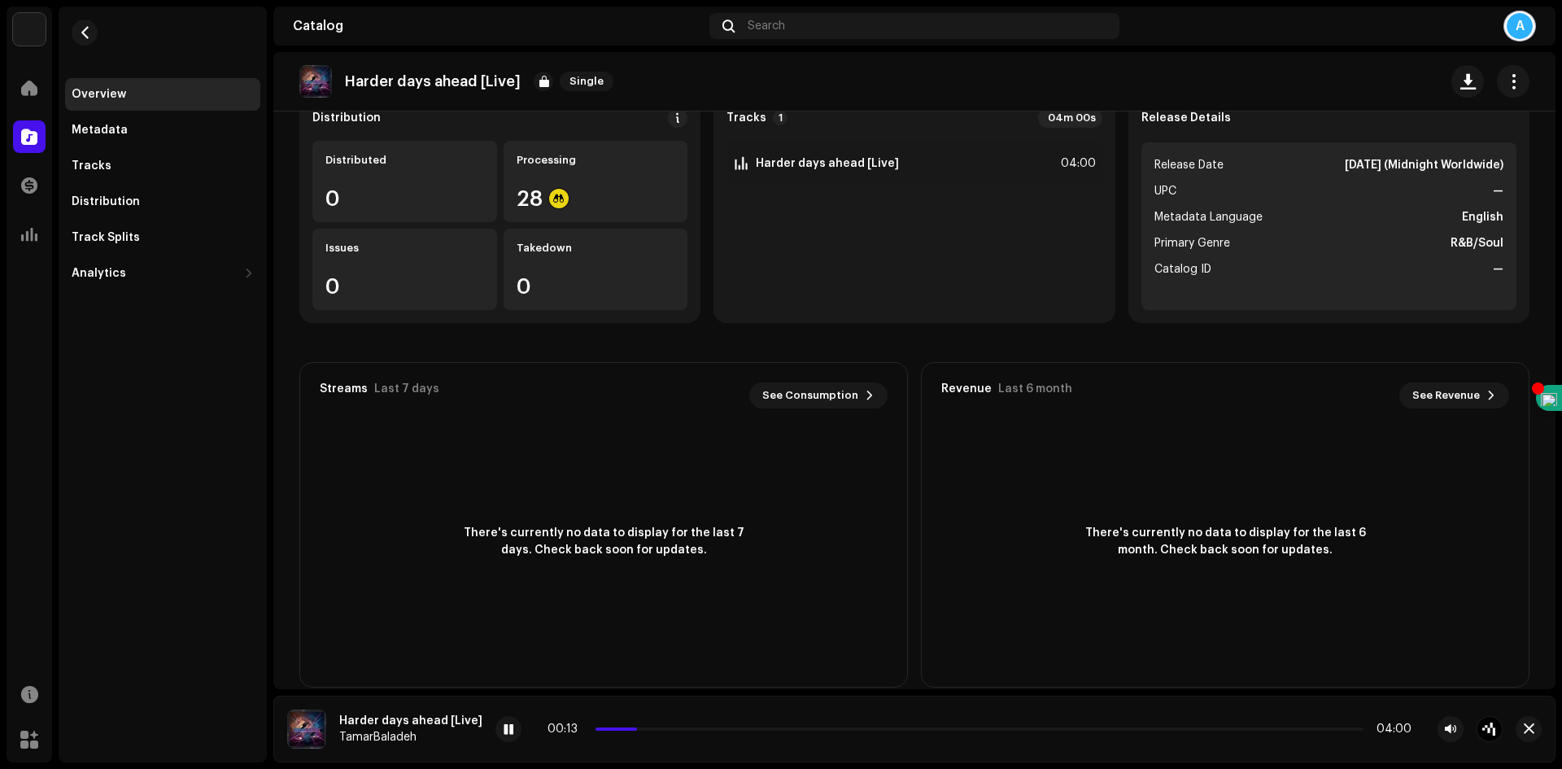
scroll to position [177, 0]
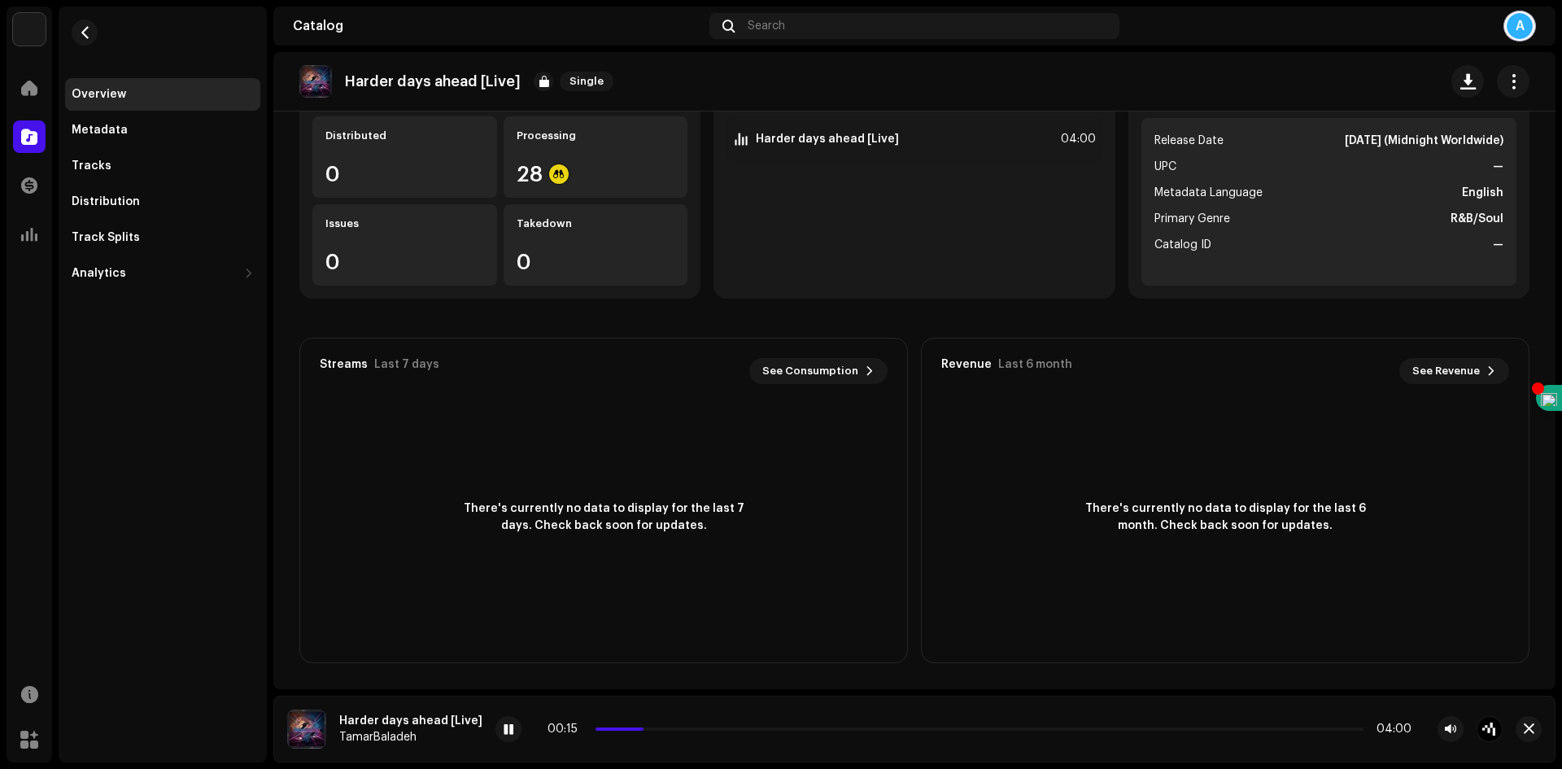
click at [313, 727] on img at bounding box center [306, 729] width 39 height 39
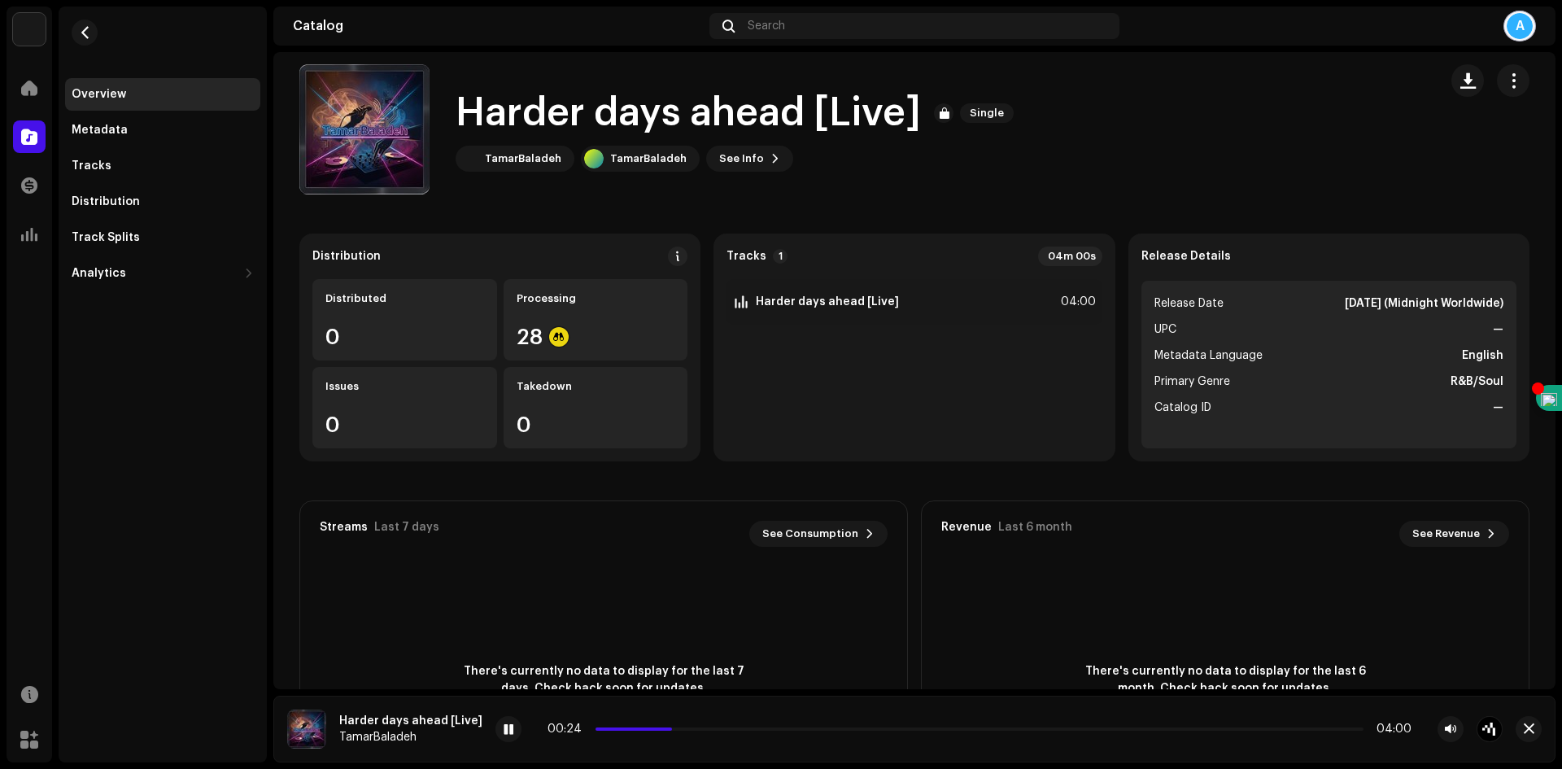
scroll to position [0, 0]
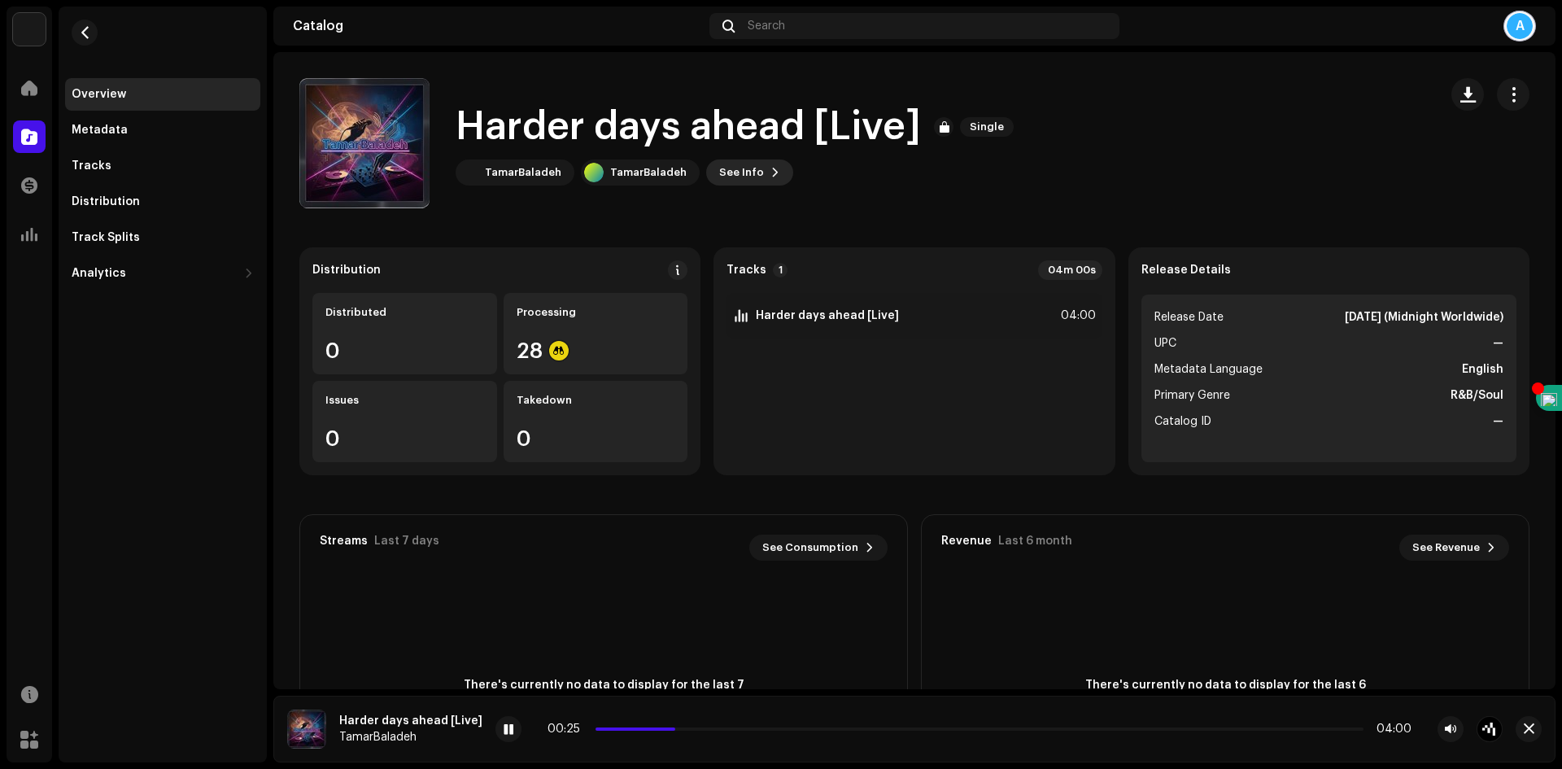
click at [735, 172] on span "See Info" at bounding box center [741, 172] width 45 height 33
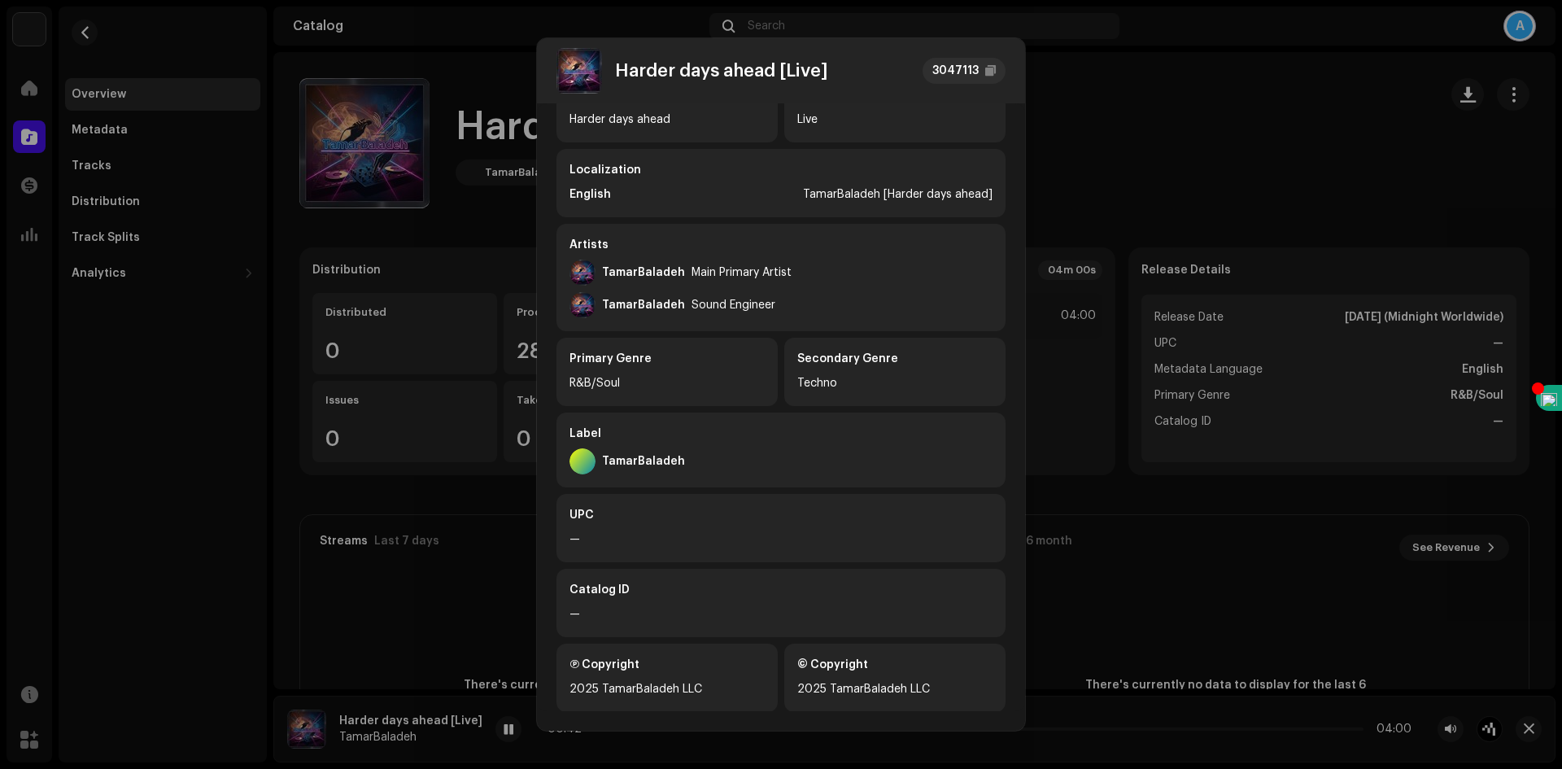
scroll to position [183, 0]
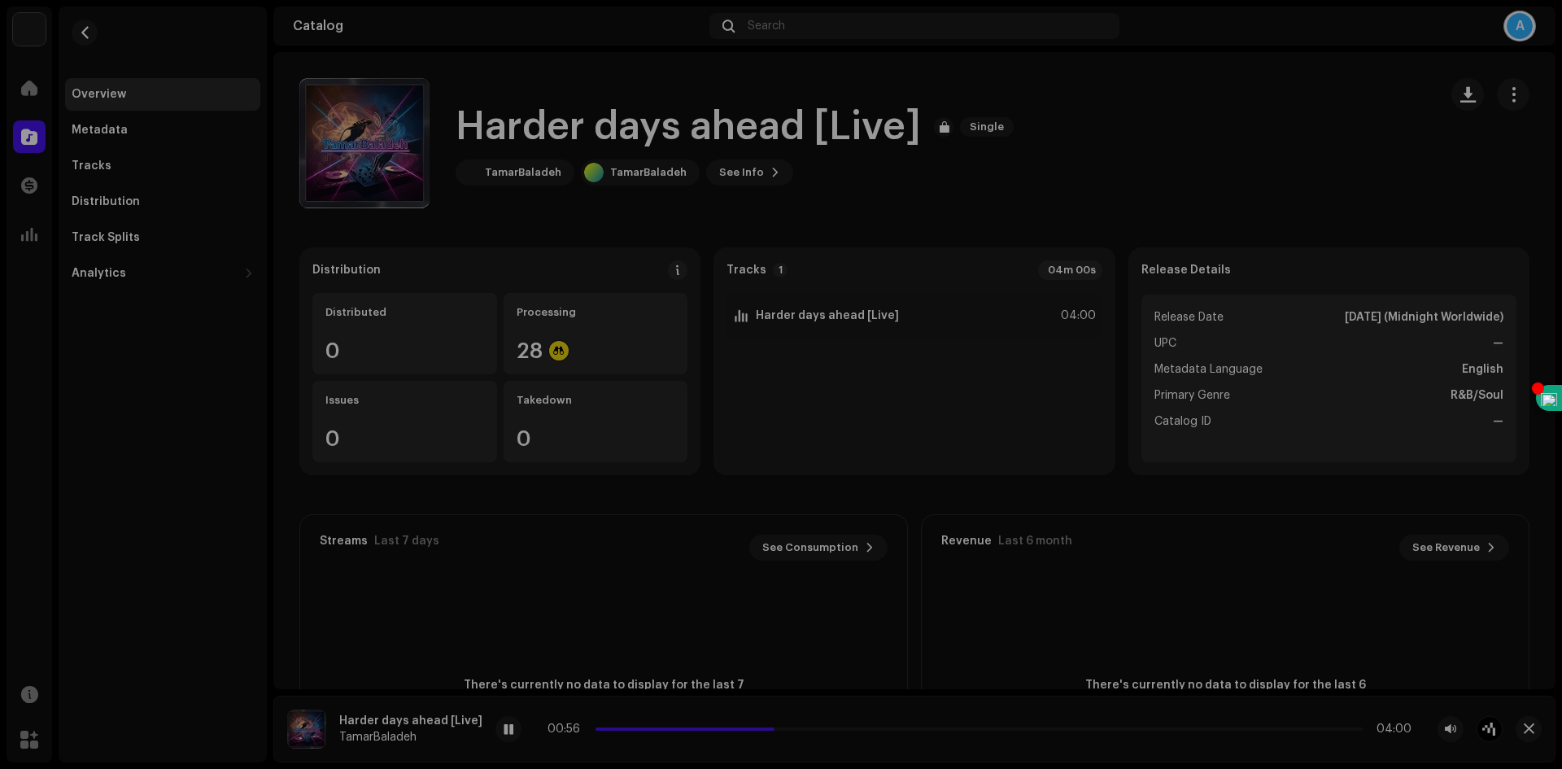
click at [1104, 142] on div "Harder days ahead [Live] 3047113 Metadata Distribution Metadata Language Englis…" at bounding box center [781, 384] width 1562 height 769
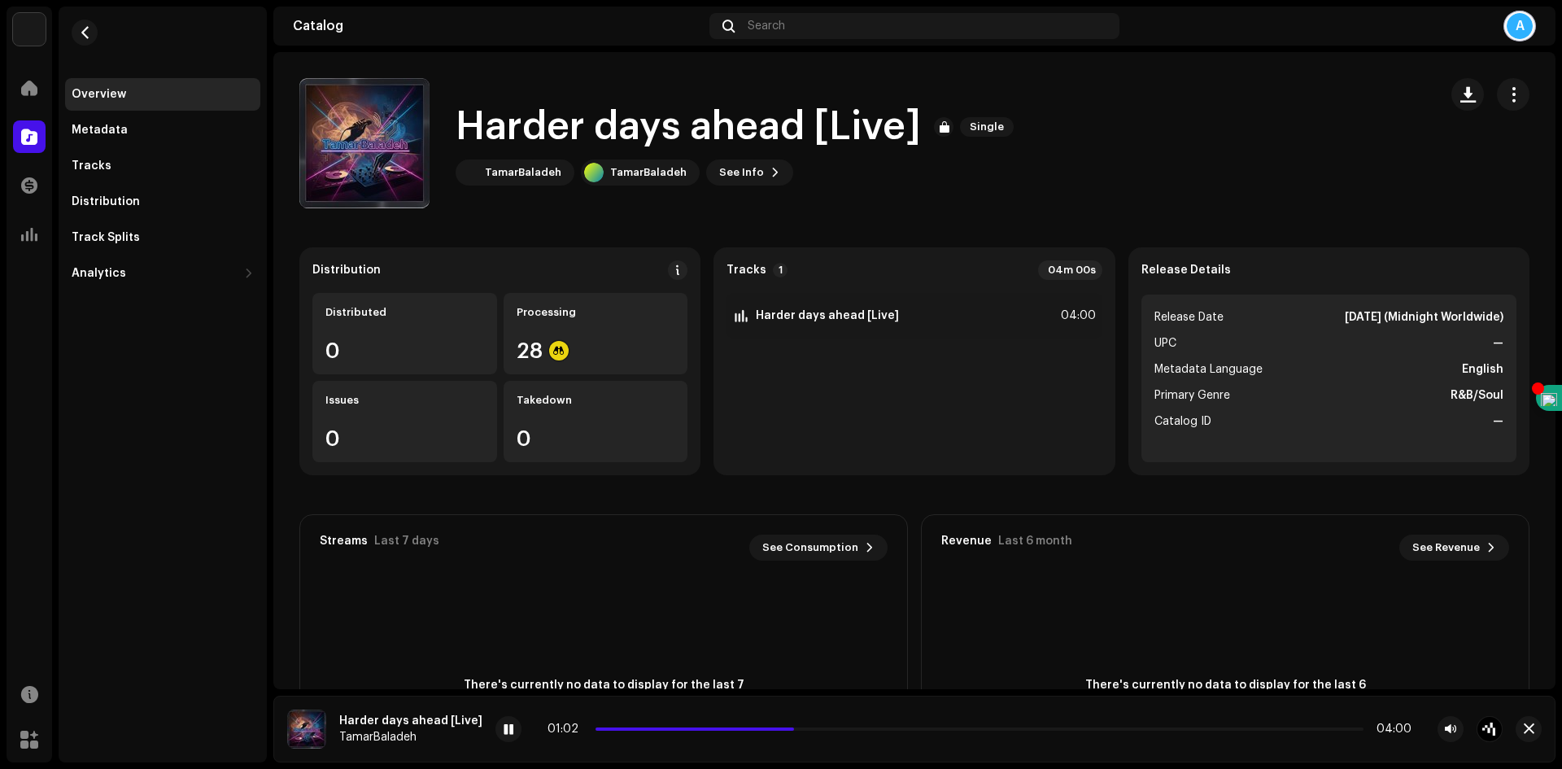
click at [311, 724] on img at bounding box center [306, 729] width 39 height 39
click at [753, 165] on button "See Info" at bounding box center [749, 172] width 87 height 26
click at [1078, 136] on div "Harder days ahead [Live] 3047113 Metadata Distribution Metadata Language Englis…" at bounding box center [781, 384] width 1562 height 769
click at [609, 321] on div "Processing 28" at bounding box center [596, 333] width 185 height 81
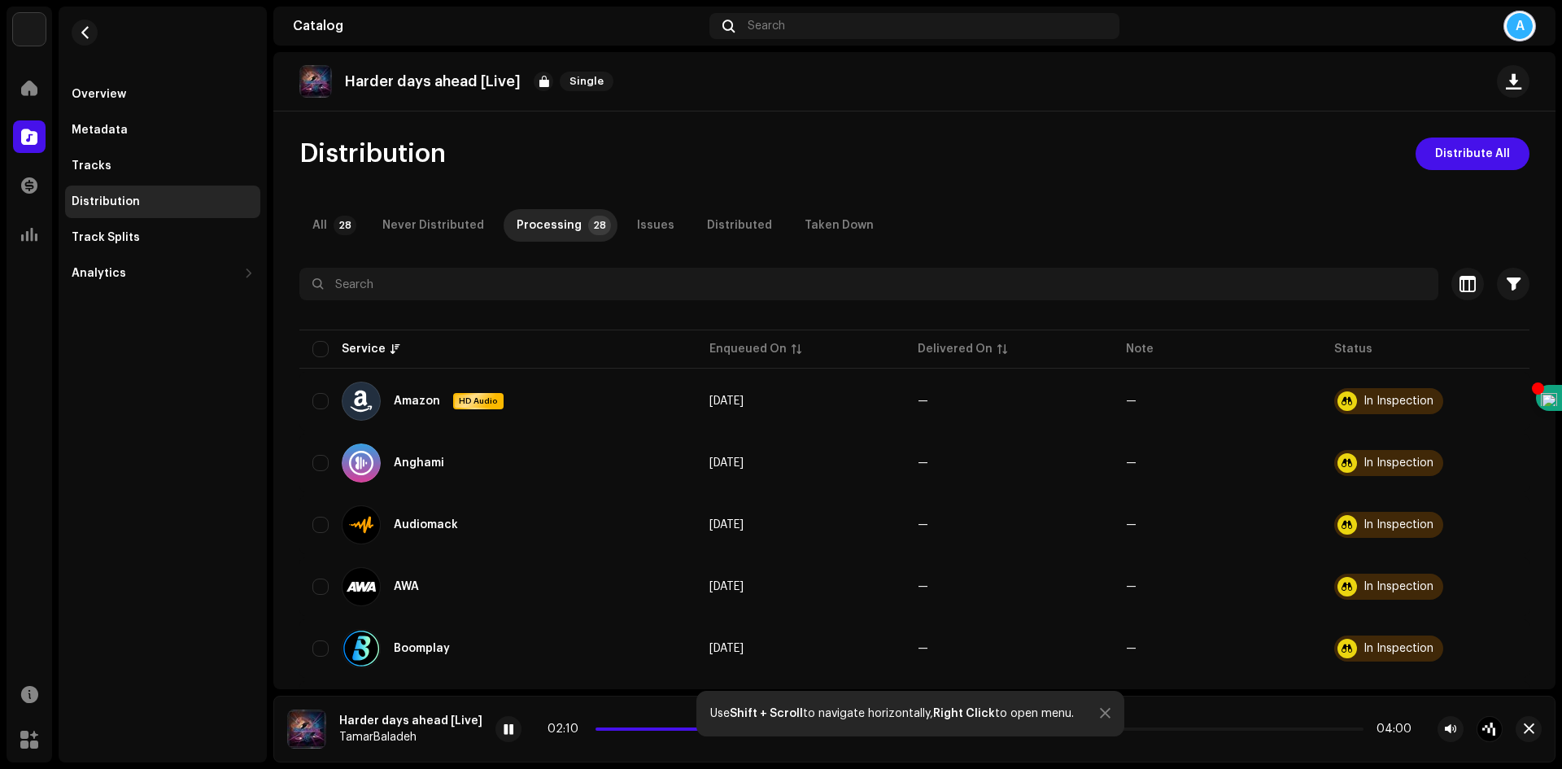
click at [318, 725] on img at bounding box center [306, 729] width 39 height 39
click at [506, 732] on span at bounding box center [510, 729] width 10 height 13
click at [85, 31] on span "button" at bounding box center [85, 32] width 12 height 13
click at [85, 86] on div "Overview" at bounding box center [162, 94] width 195 height 33
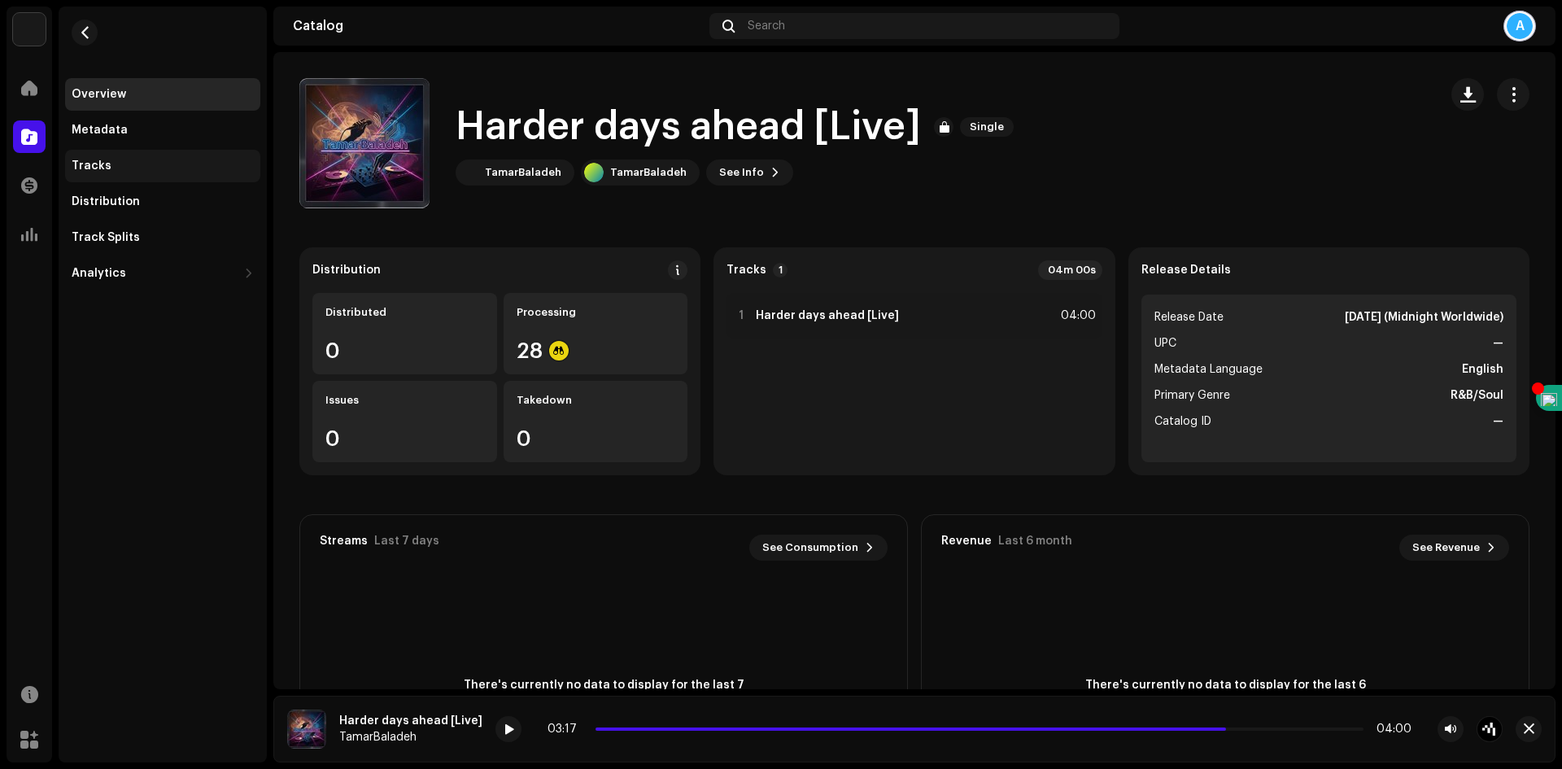
click at [111, 169] on div "Tracks" at bounding box center [163, 165] width 182 height 13
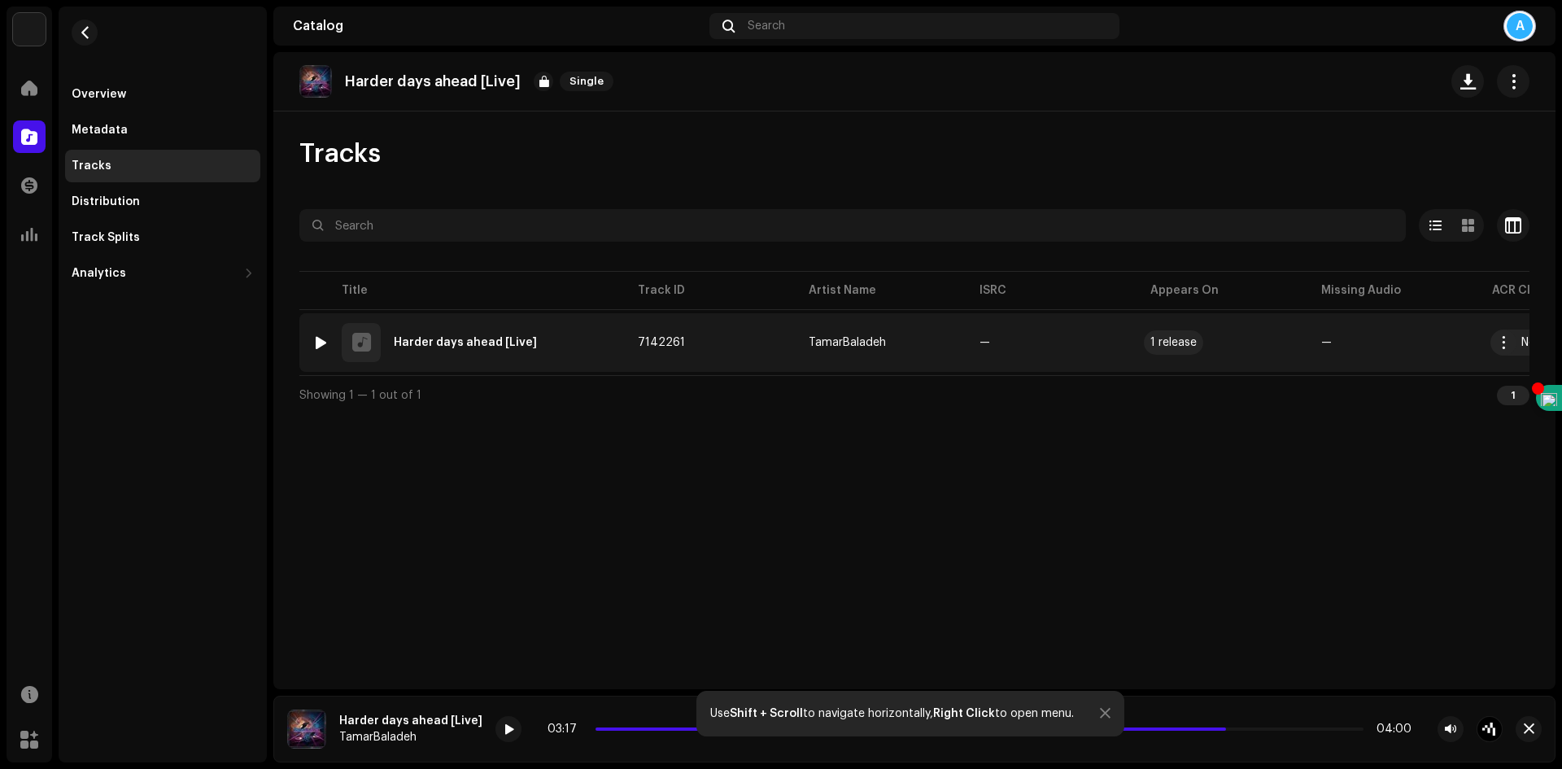
click at [1163, 345] on div "1 release" at bounding box center [1174, 342] width 46 height 11
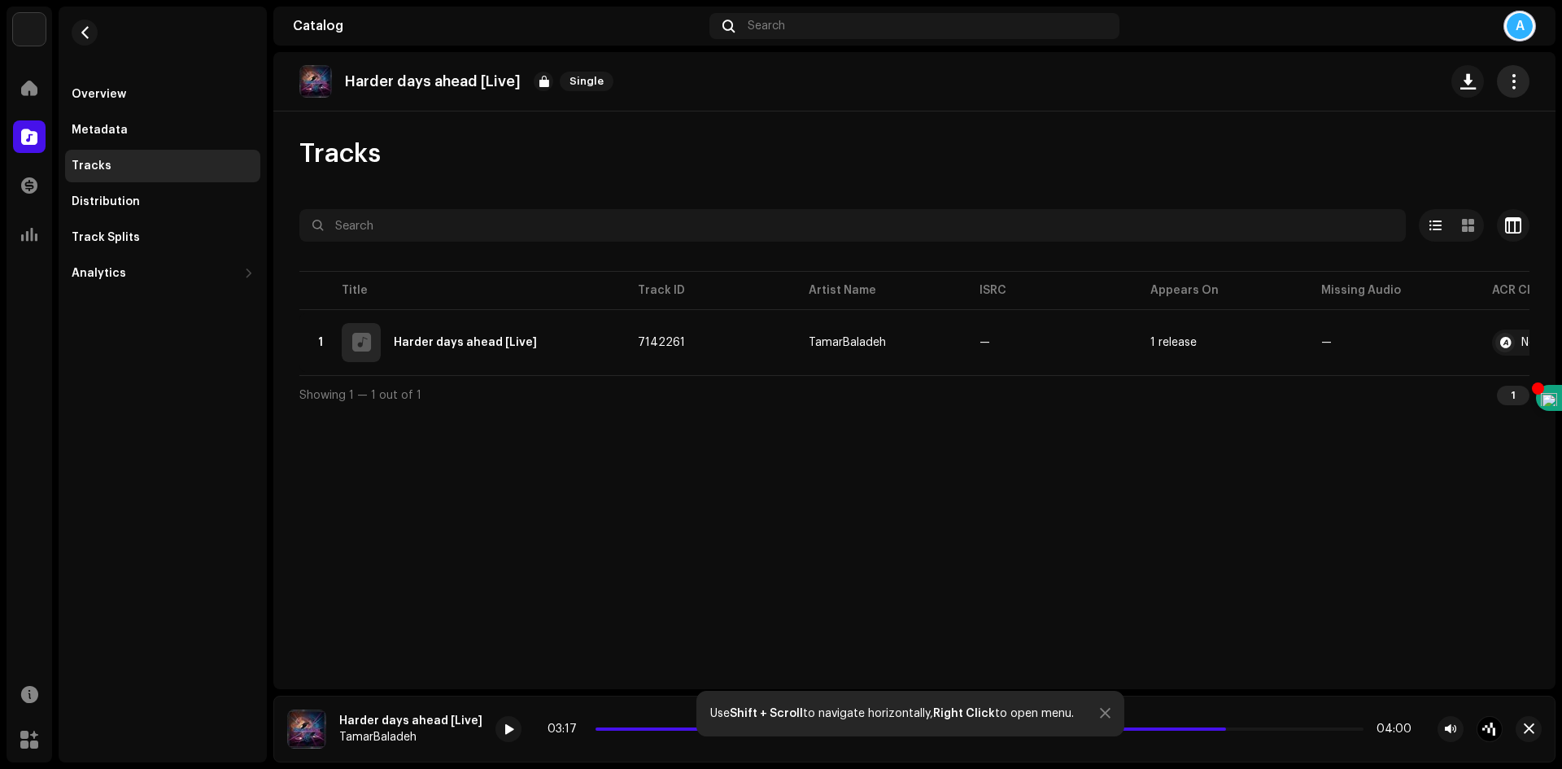
click at [1514, 83] on span "button" at bounding box center [1513, 81] width 15 height 13
click at [1527, 723] on span "button" at bounding box center [1529, 729] width 11 height 13
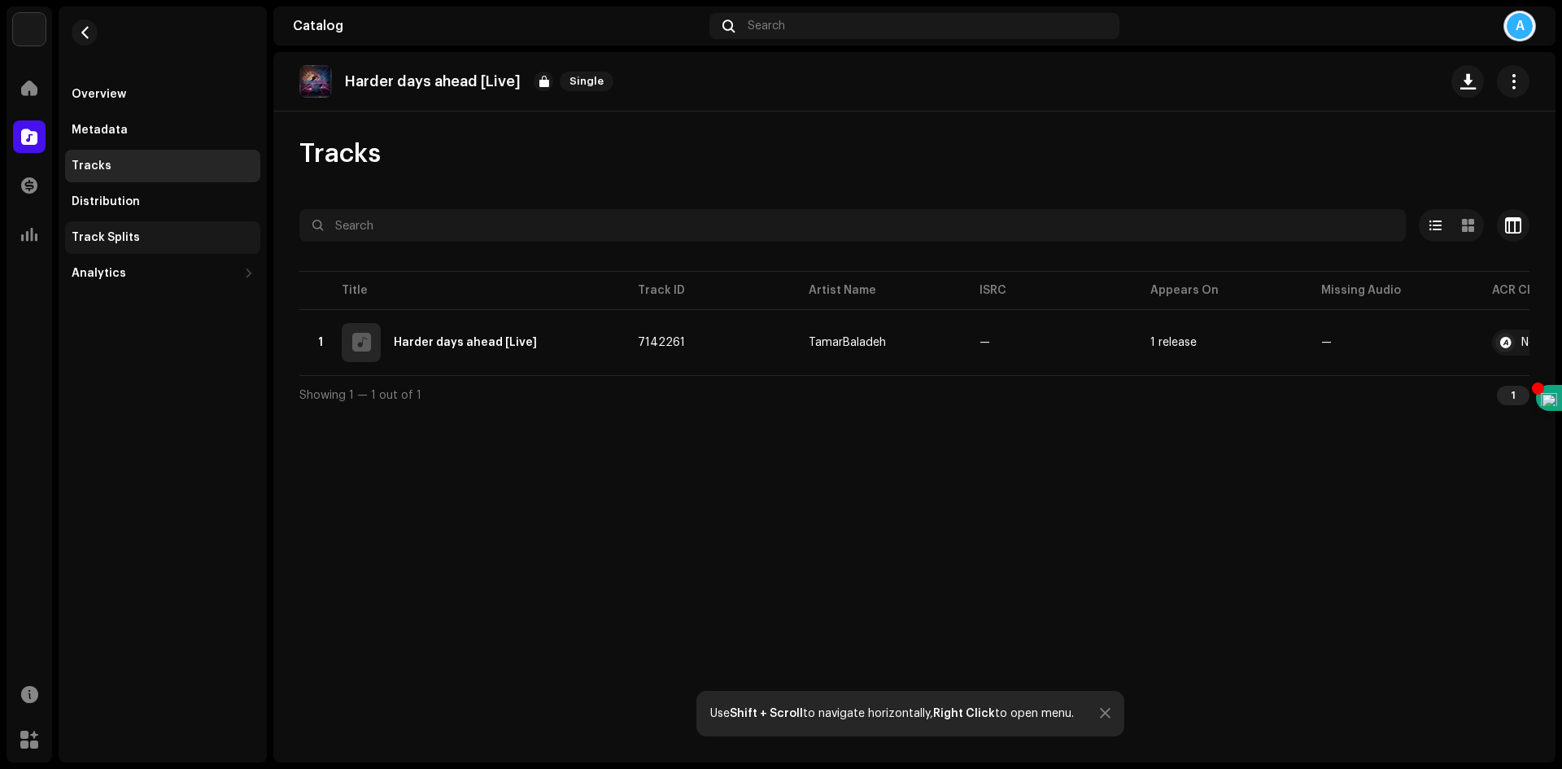
click at [162, 239] on div "Track Splits" at bounding box center [163, 237] width 182 height 13
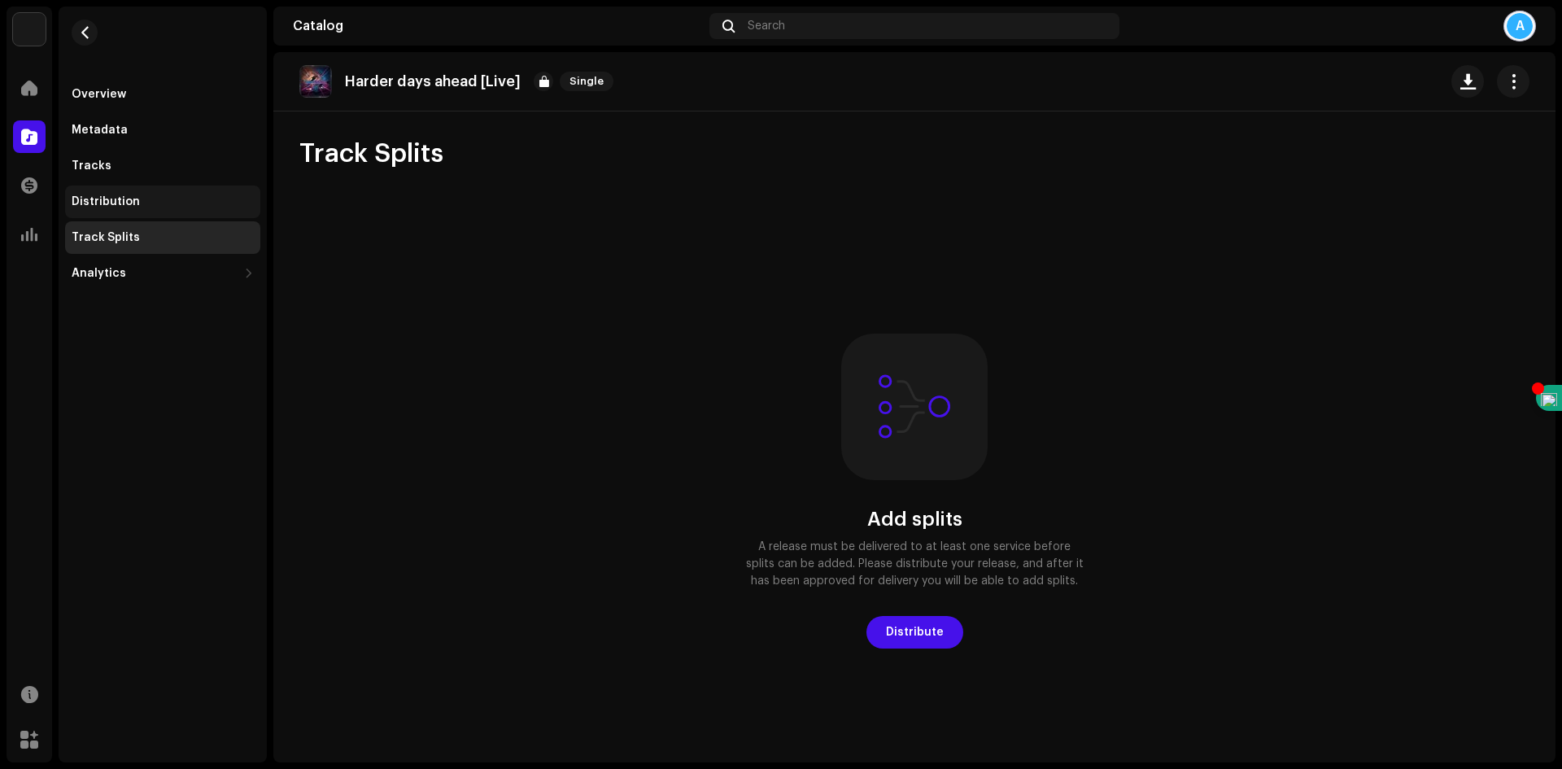
click at [123, 208] on div "Distribution" at bounding box center [106, 201] width 68 height 13
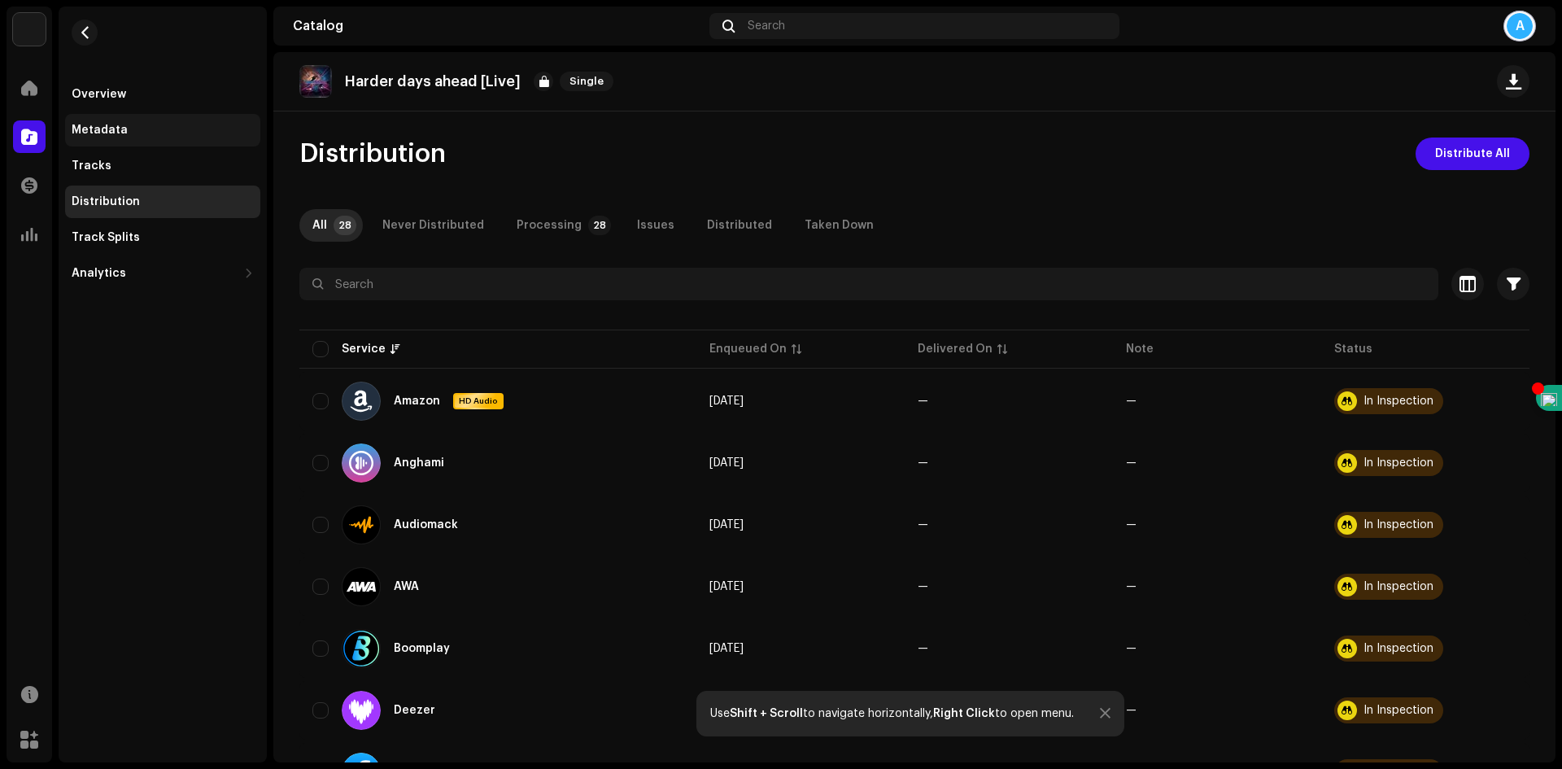
click at [132, 129] on div "Metadata" at bounding box center [163, 130] width 182 height 13
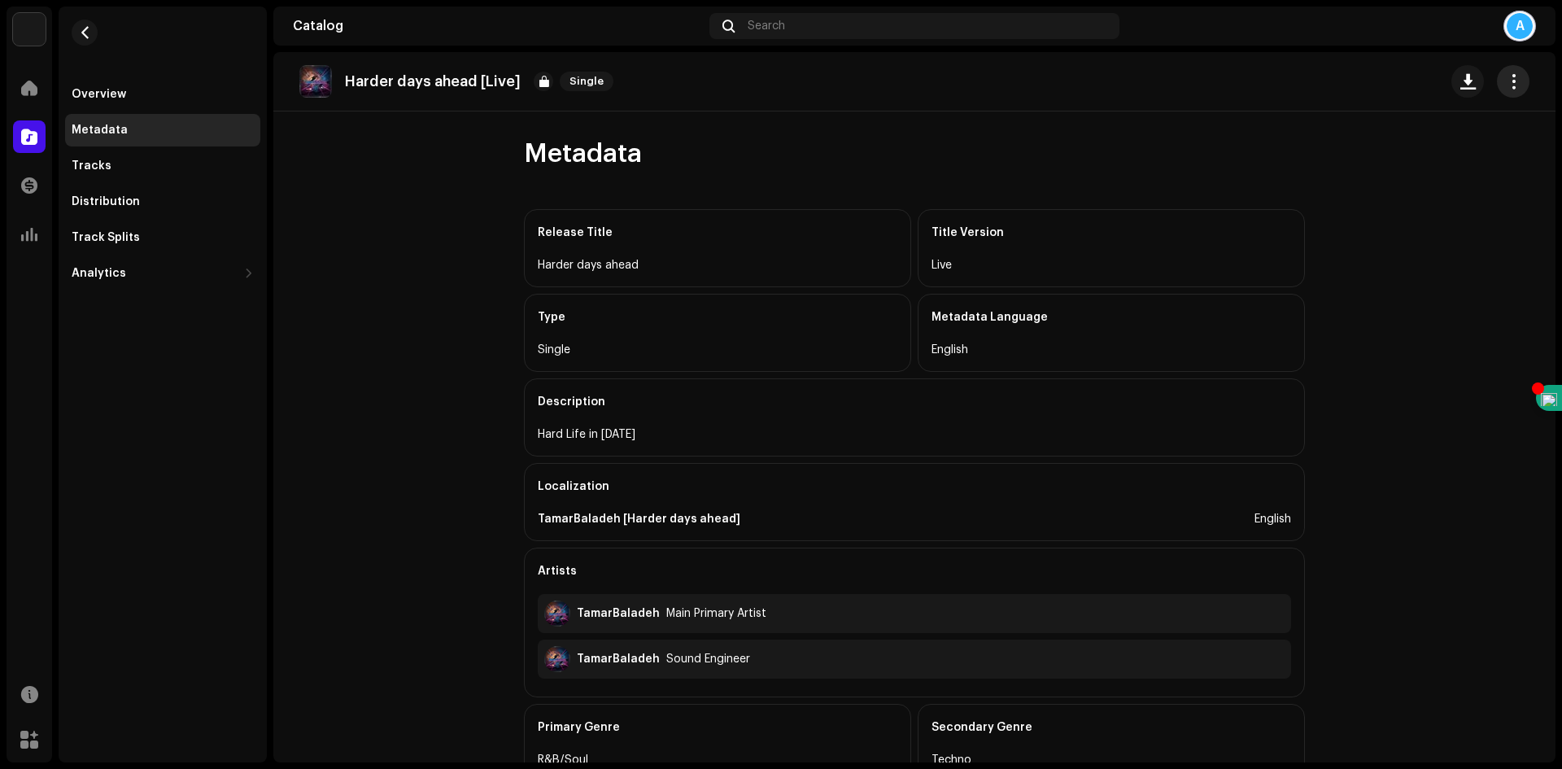
click at [1506, 81] on span "button" at bounding box center [1513, 81] width 15 height 13
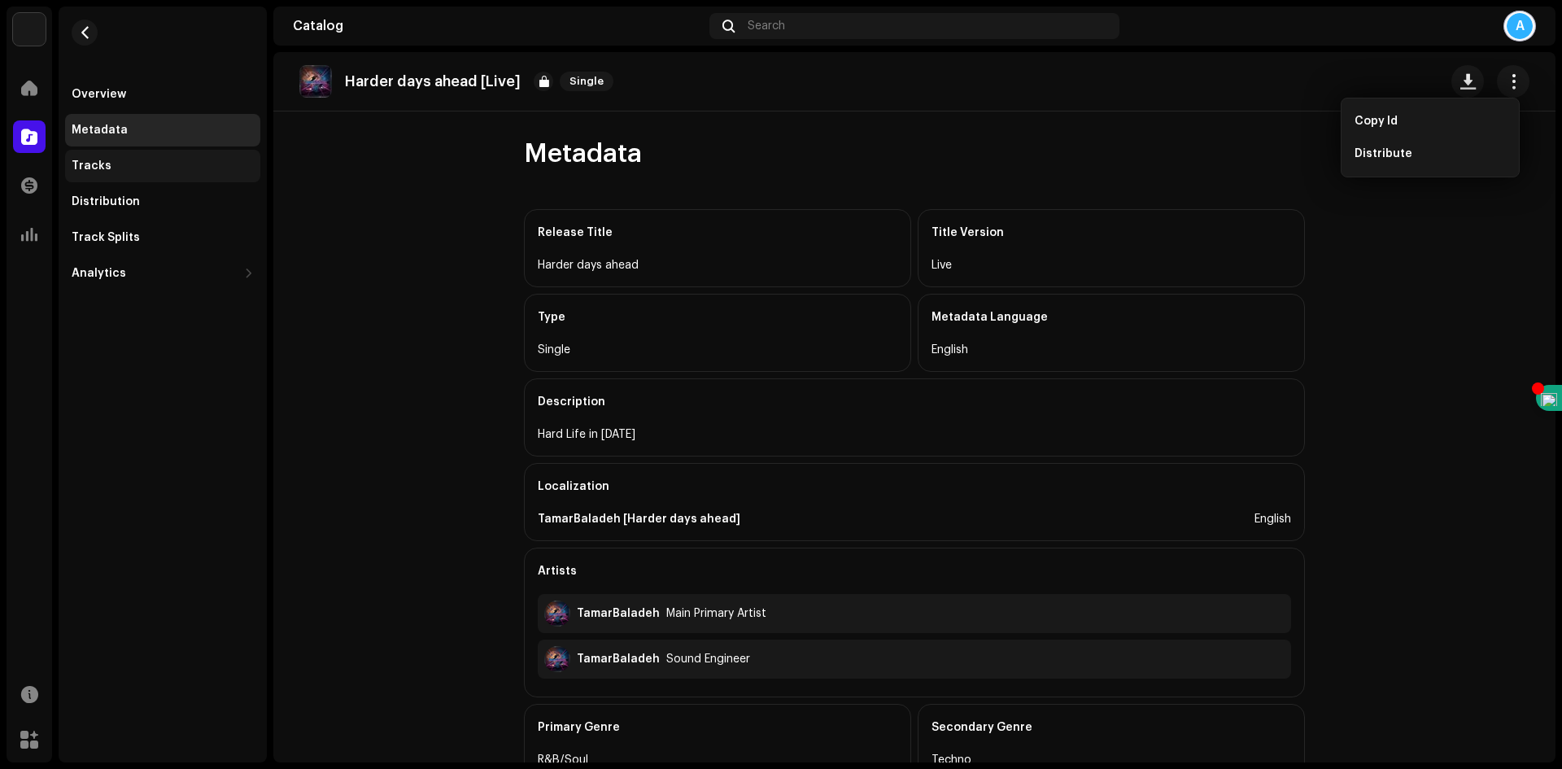
click at [113, 159] on div "Tracks" at bounding box center [162, 166] width 195 height 33
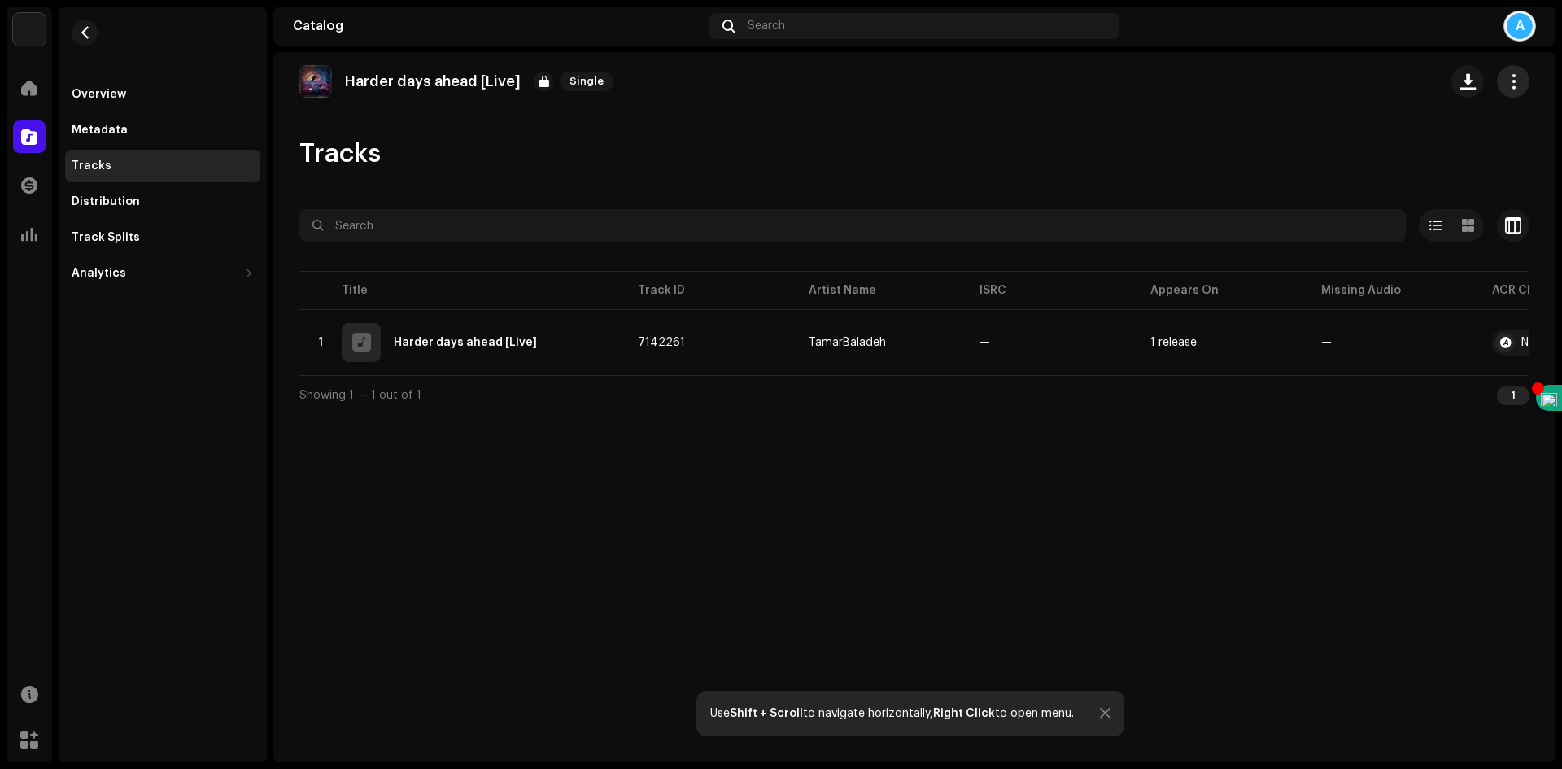
click at [1516, 80] on span "button" at bounding box center [1513, 81] width 15 height 13
click at [1244, 125] on div "Harder days ahead [Live] Single Tracks Selected 0 Select all 1 Options Filters …" at bounding box center [914, 407] width 1282 height 710
click at [81, 30] on span "button" at bounding box center [85, 32] width 12 height 13
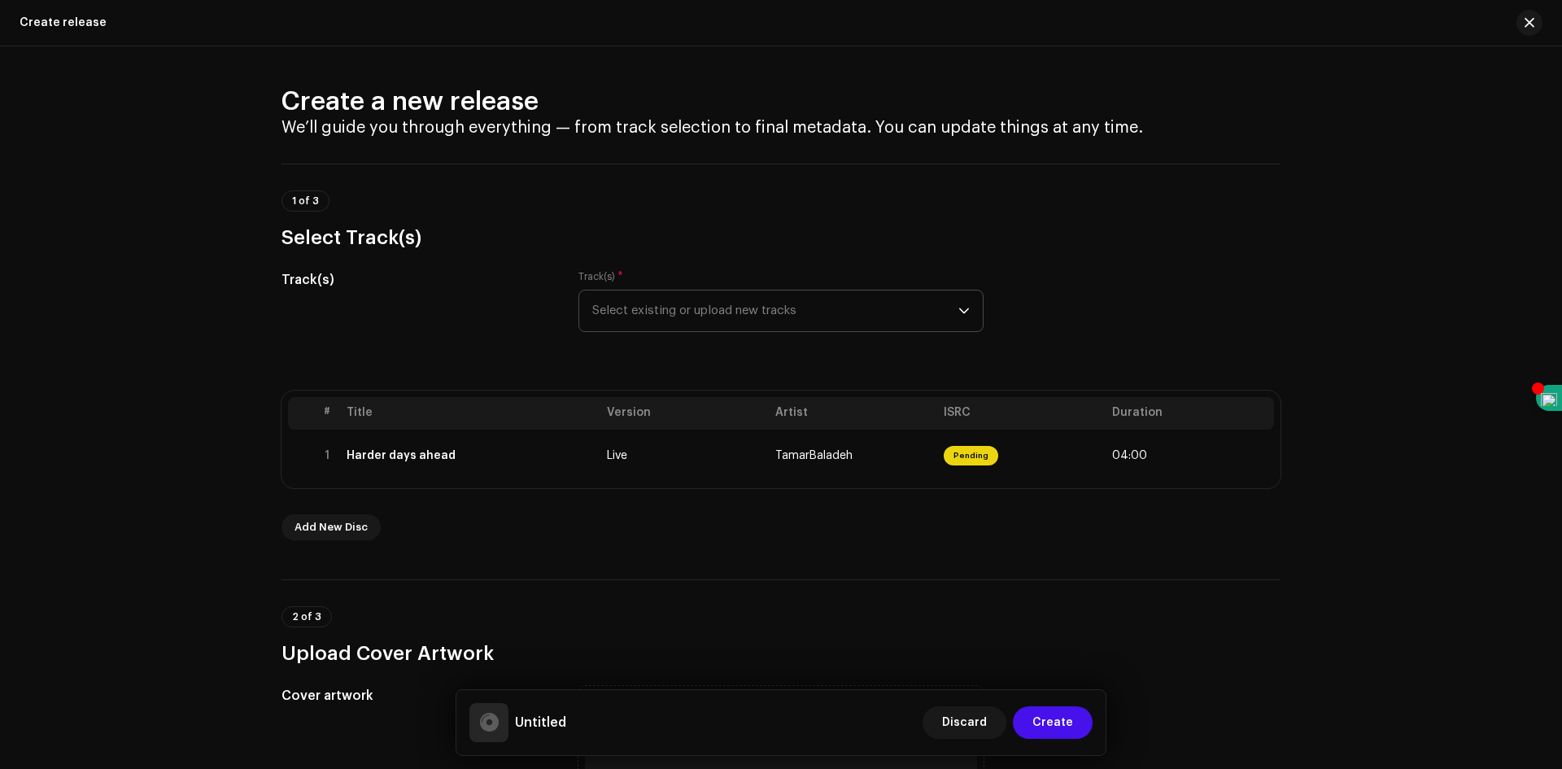
click at [636, 307] on span "Select existing or upload new tracks" at bounding box center [775, 311] width 366 height 41
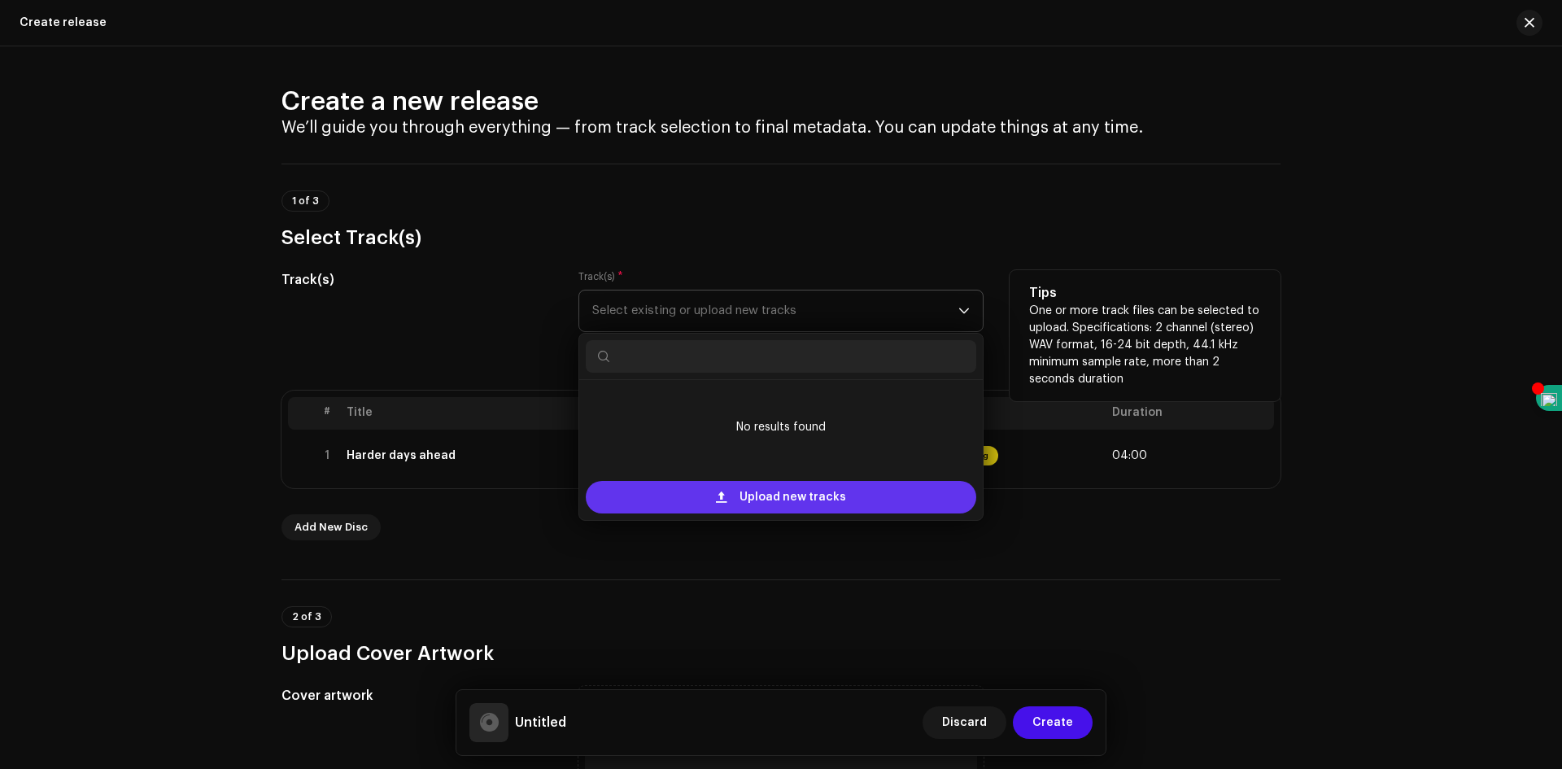
click at [769, 493] on span "Upload new tracks" at bounding box center [793, 497] width 107 height 33
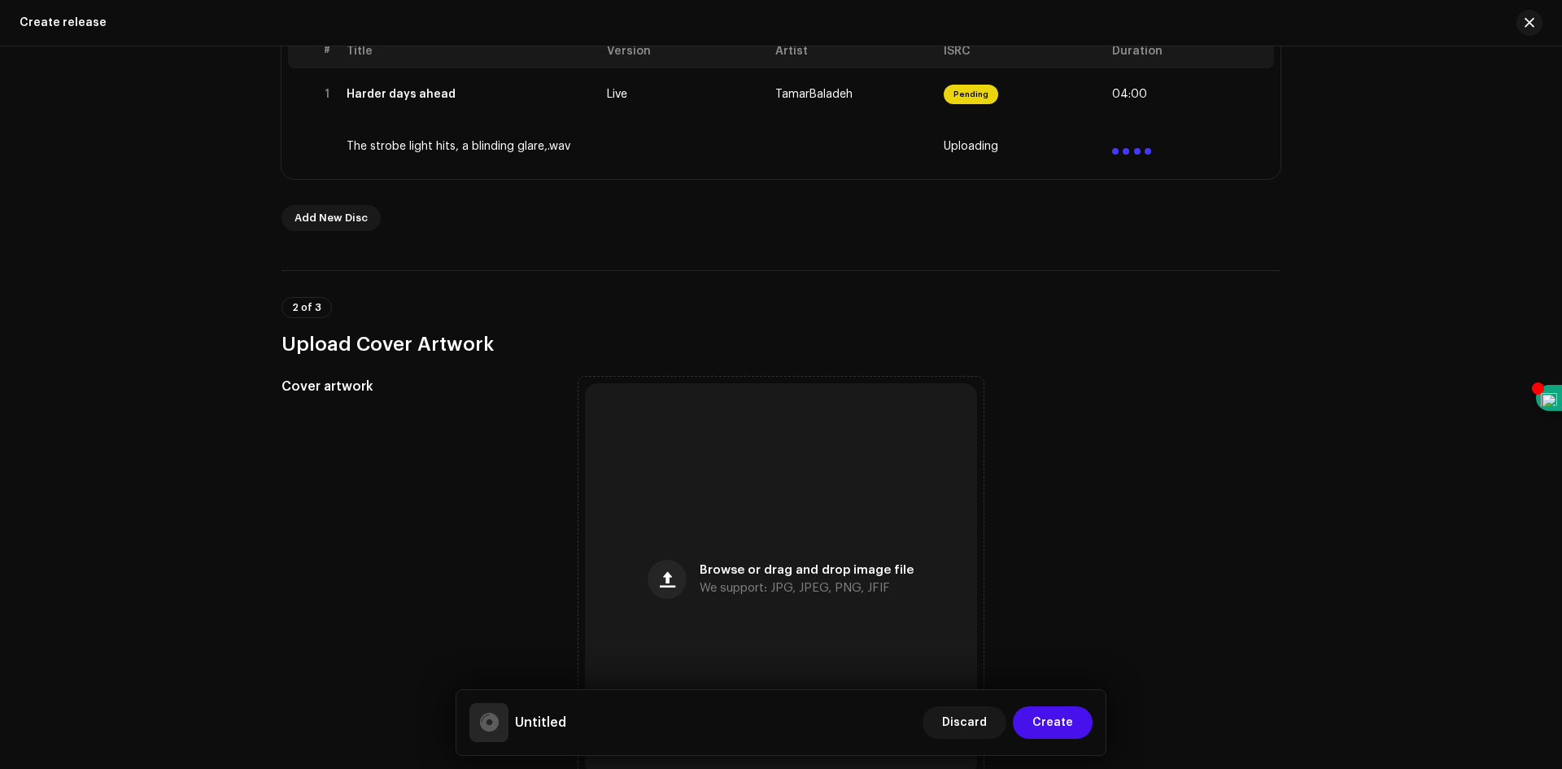
scroll to position [407, 0]
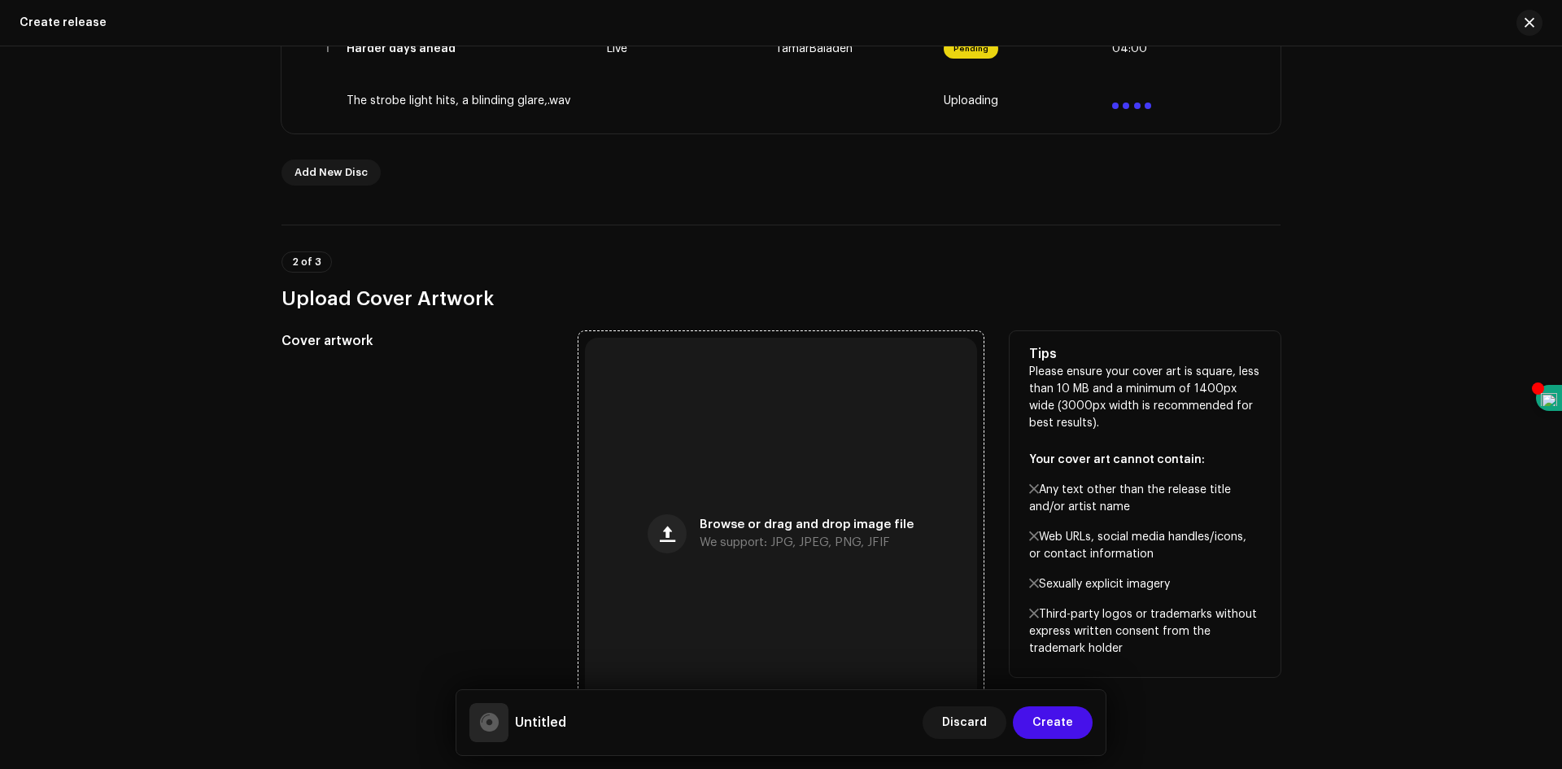
click at [772, 505] on div "Browse or drag and drop image file We support: JPG, JPEG, PNG, JFIF" at bounding box center [781, 534] width 392 height 392
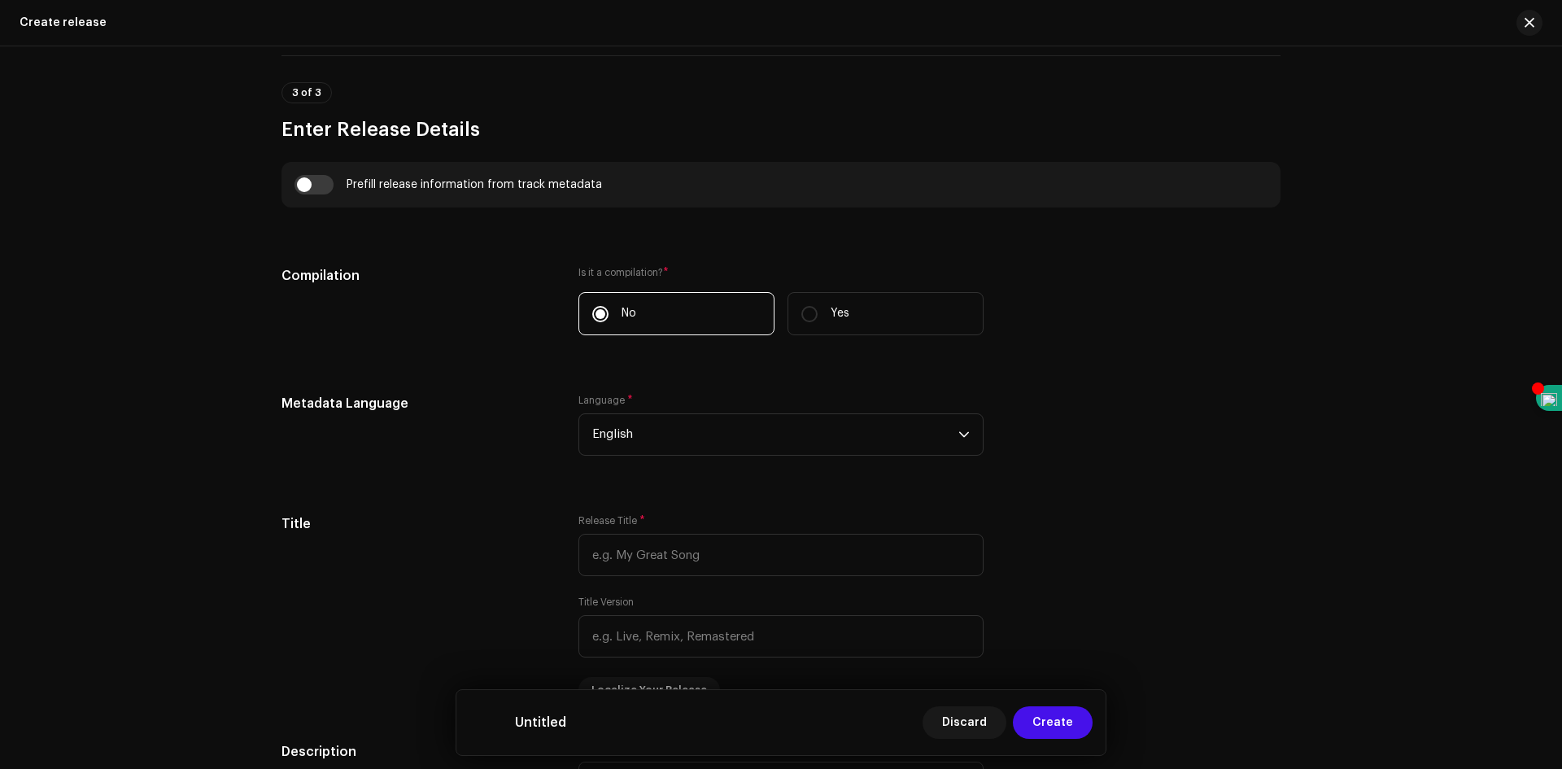
scroll to position [1139, 0]
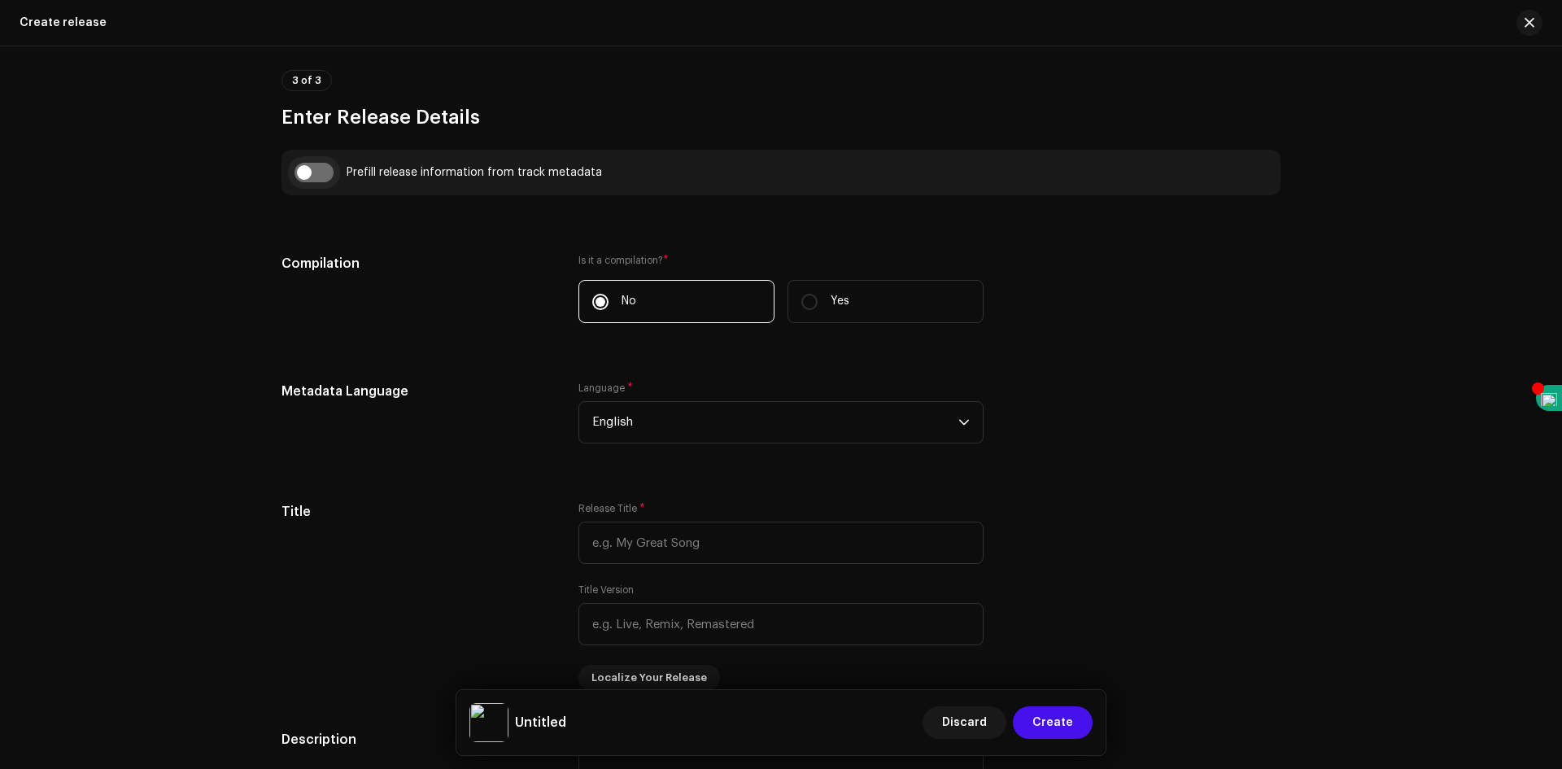
click at [306, 173] on input "checkbox" at bounding box center [314, 173] width 39 height 20
checkbox input "true"
type input "Harder days ahead"
type input "Live"
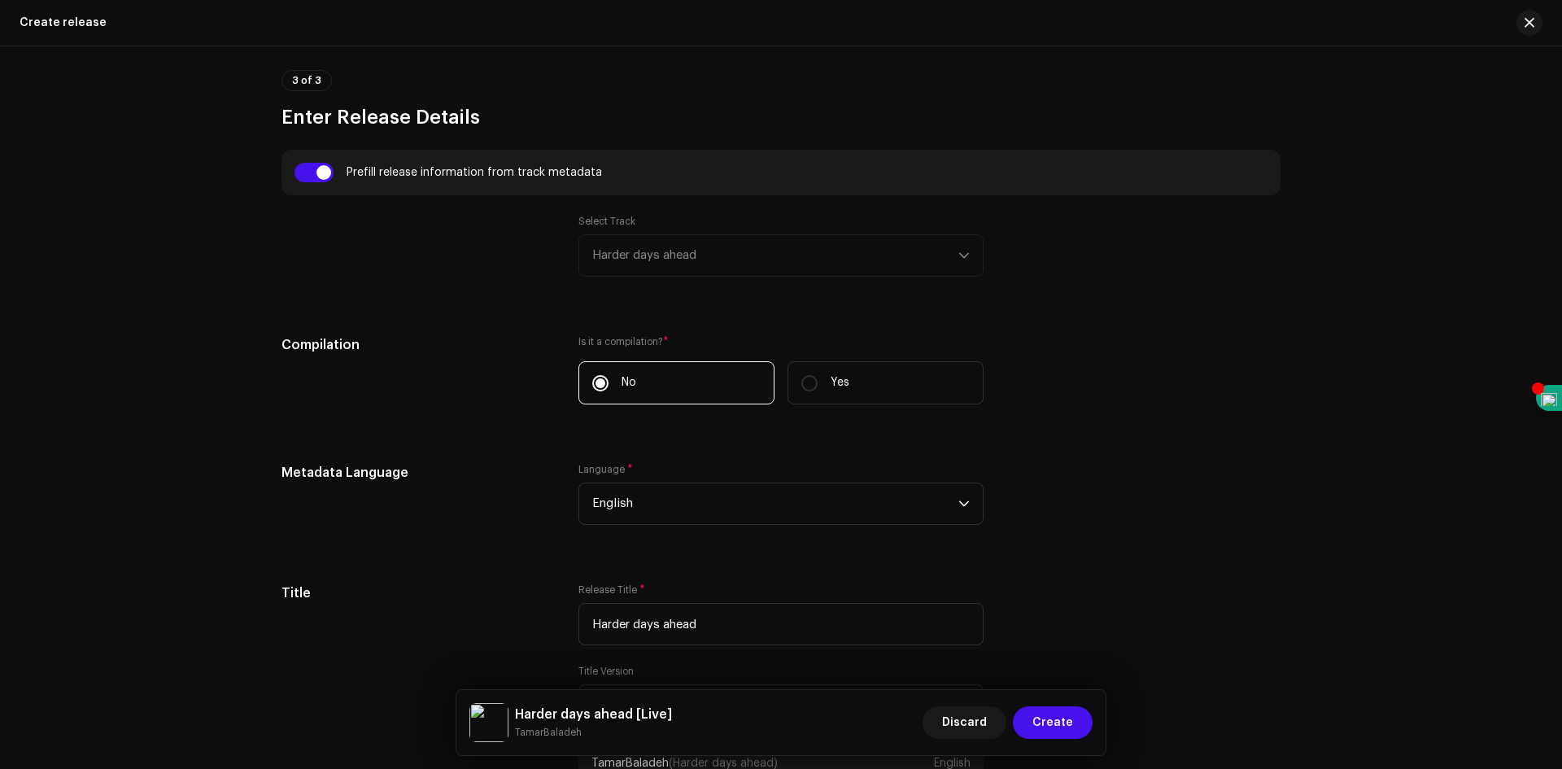
click at [904, 253] on div "Select Track Harder days ahead" at bounding box center [781, 246] width 405 height 62
click at [958, 256] on div "Select Track Harder days ahead" at bounding box center [781, 246] width 405 height 62
click at [318, 170] on input "checkbox" at bounding box center [314, 173] width 39 height 20
checkbox input "false"
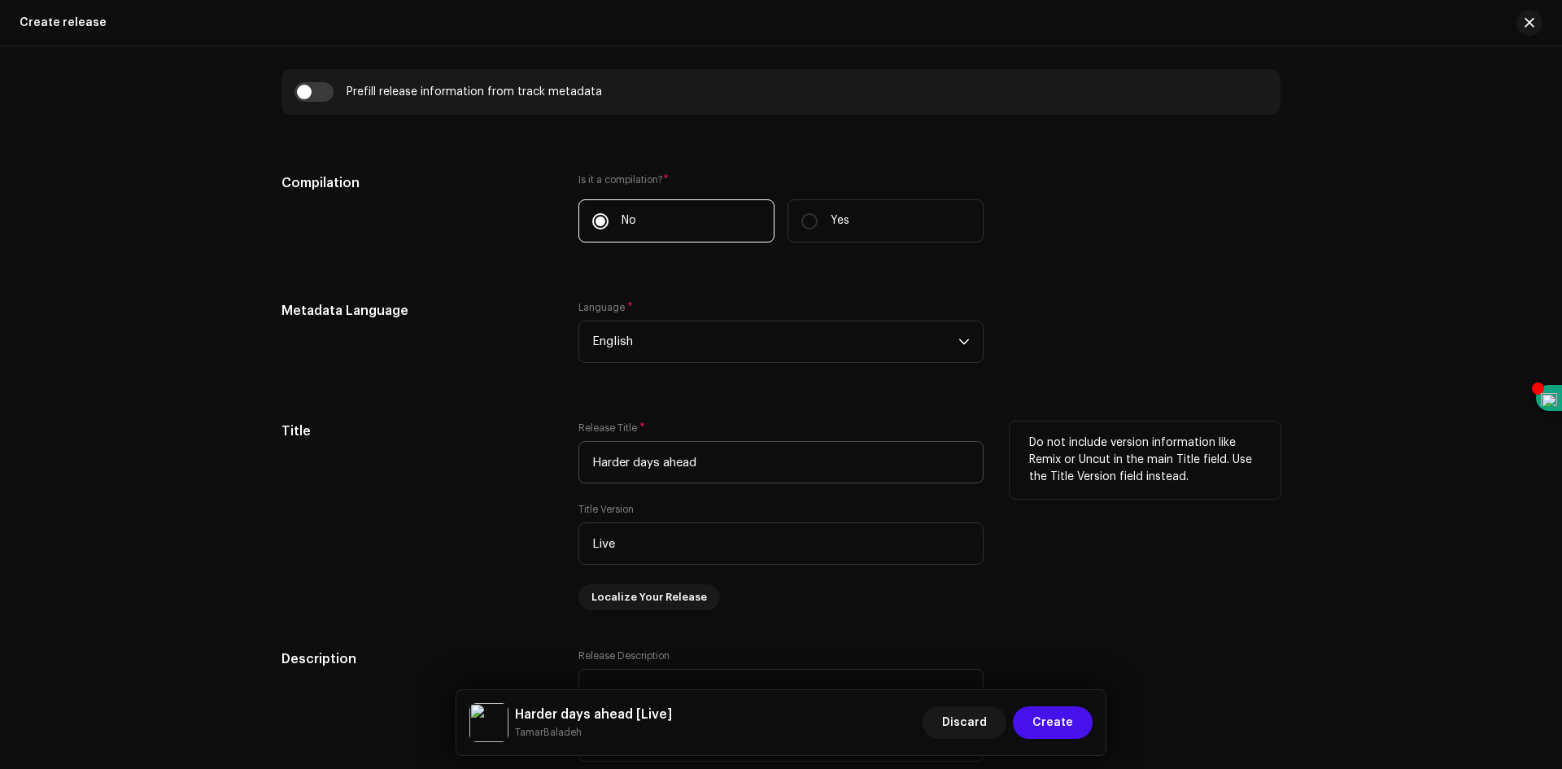
scroll to position [1221, 0]
drag, startPoint x: 729, startPoint y: 459, endPoint x: 534, endPoint y: 455, distance: 195.3
click at [534, 455] on div "Title Release Title * Harder days ahead Title Version Live Localize Your Releas…" at bounding box center [781, 515] width 999 height 189
click at [585, 455] on input "Strobe Lights Hits" at bounding box center [781, 461] width 405 height 42
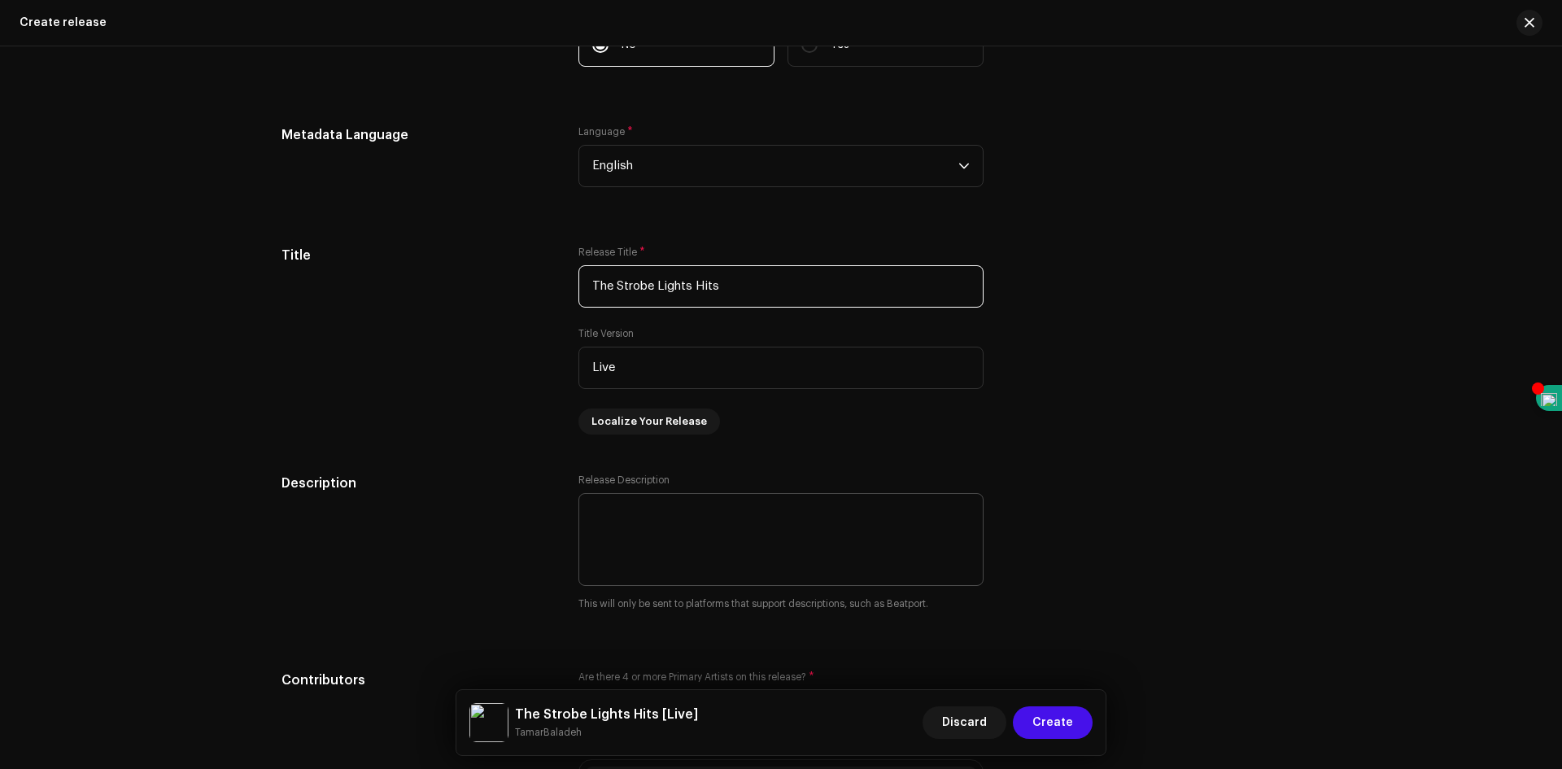
scroll to position [1466, 0]
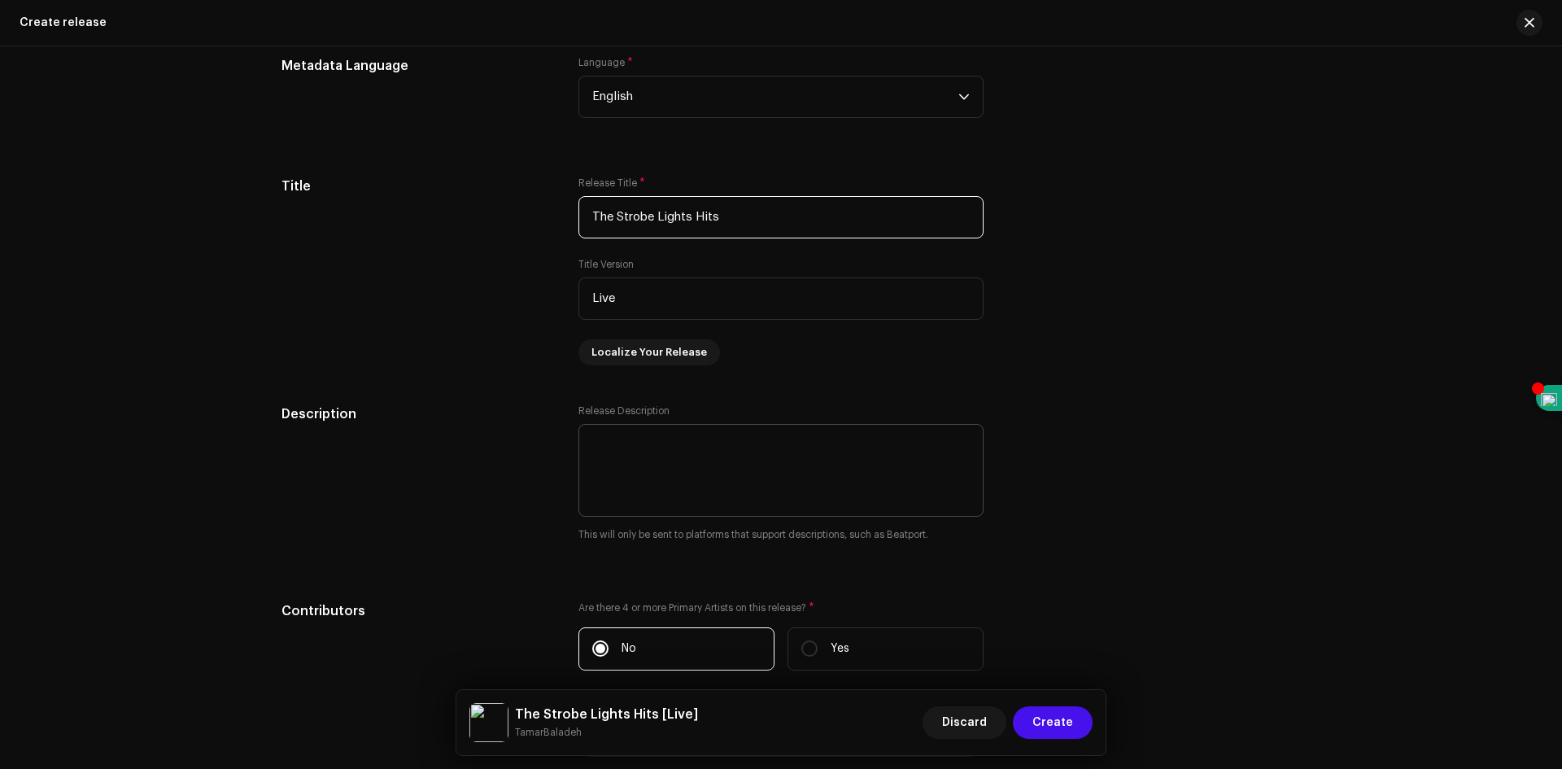
type input "The Strobe Lights Hits"
click at [719, 473] on textarea at bounding box center [781, 470] width 405 height 93
type textarea "Nightlife"
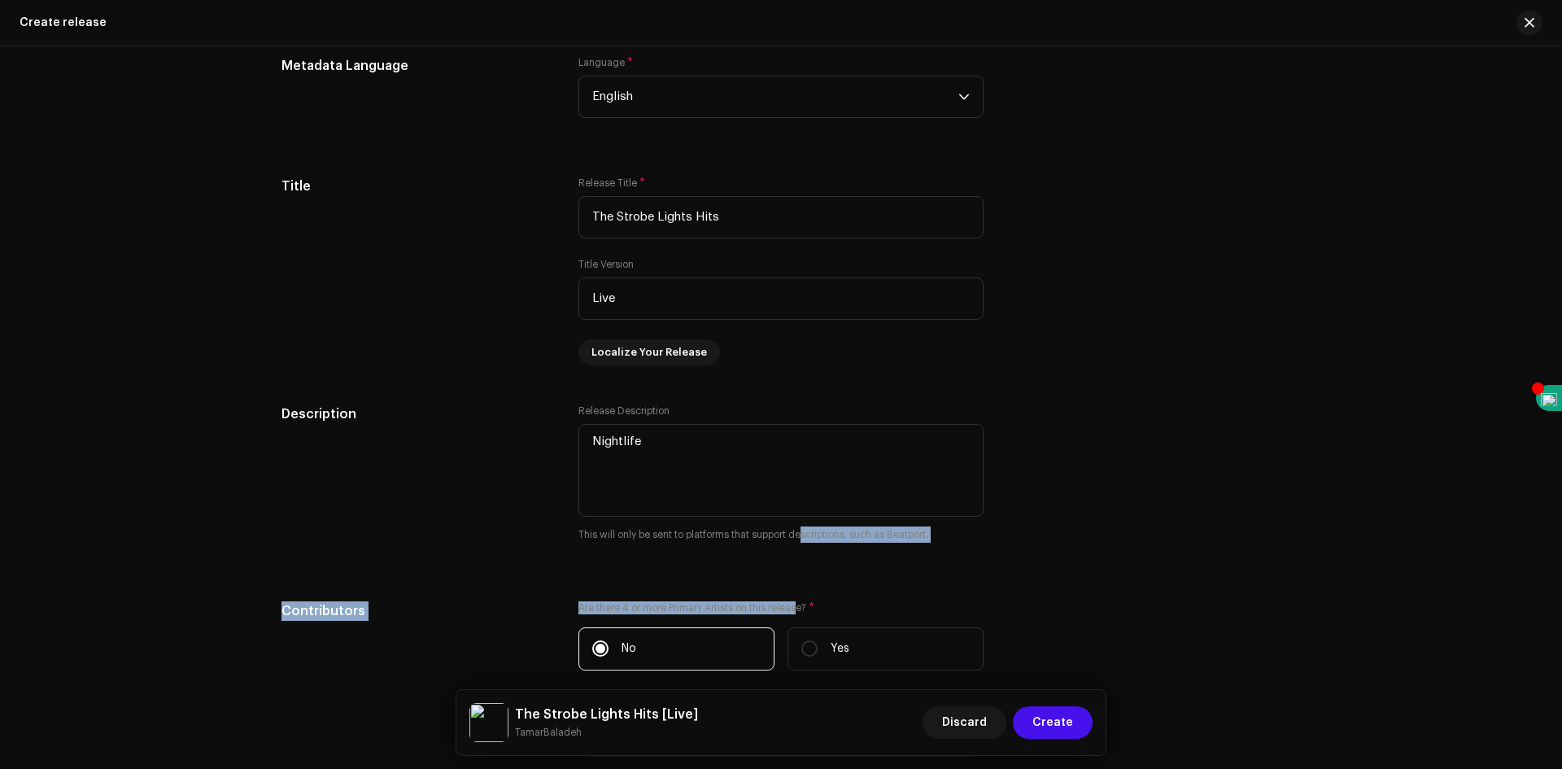
click at [1058, 555] on div "Description Release Description This will only be sent to platforms that suppor…" at bounding box center [781, 483] width 999 height 158
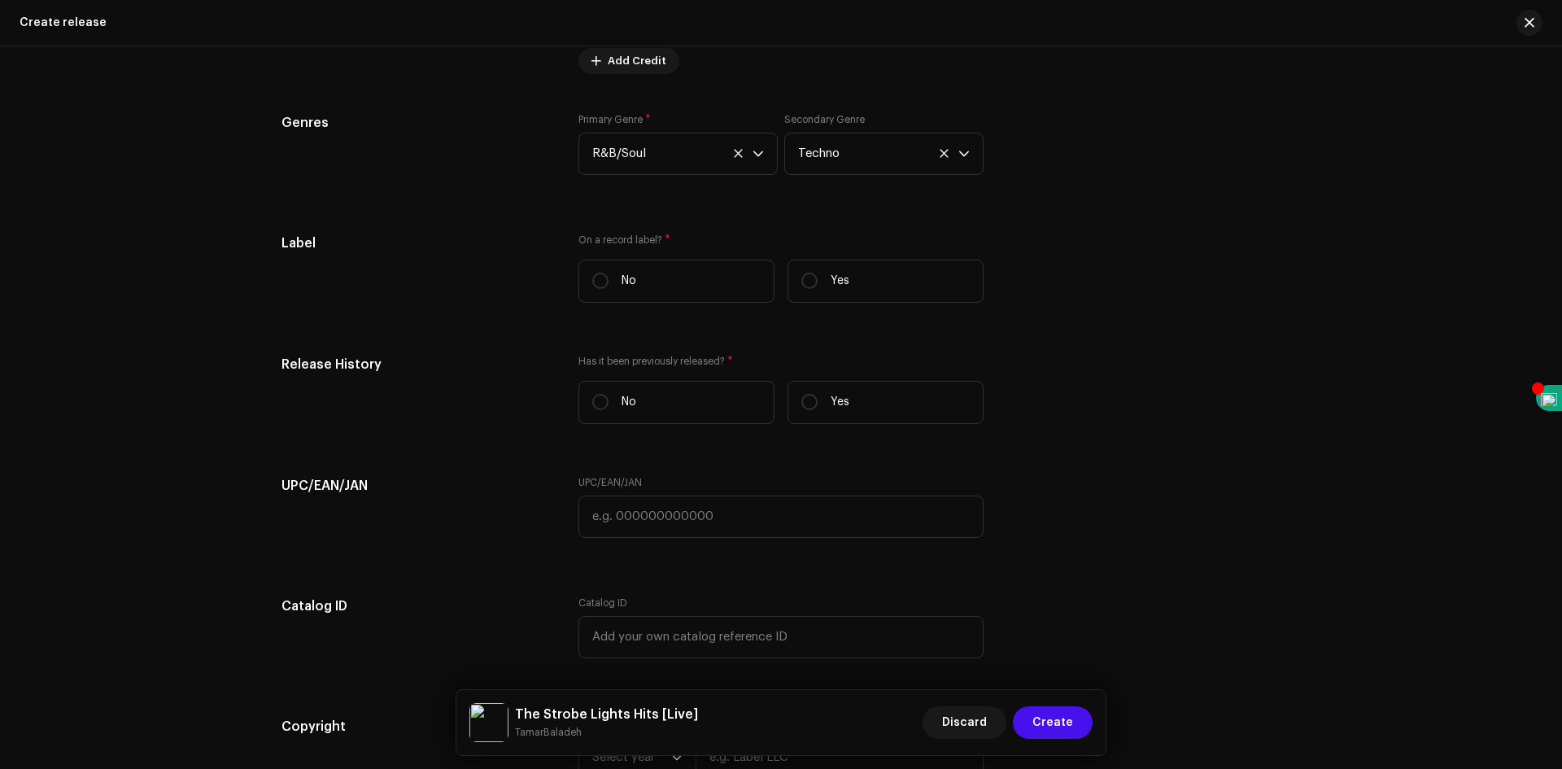
scroll to position [2442, 0]
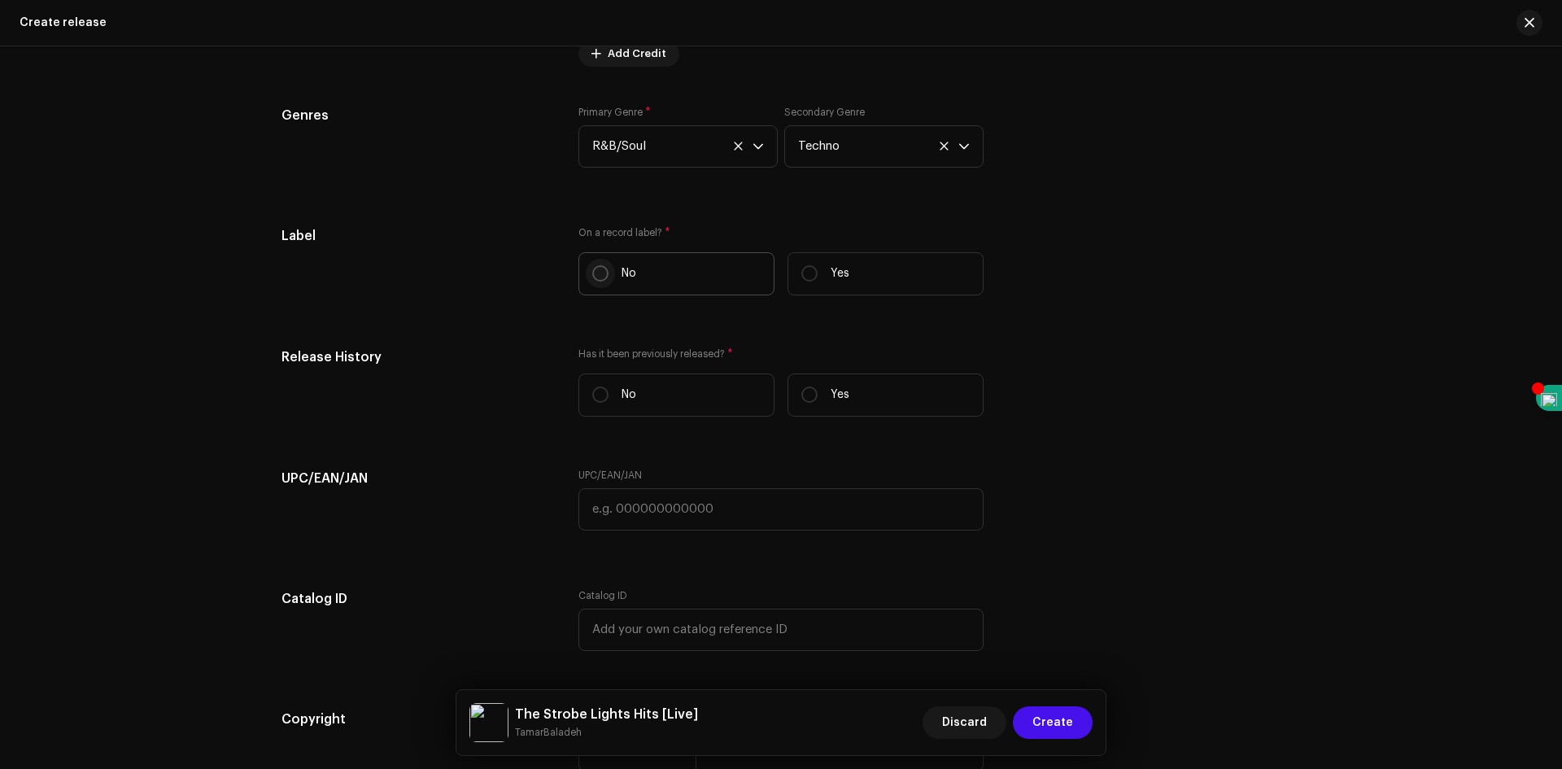
click at [605, 270] on label "No" at bounding box center [677, 273] width 196 height 43
click at [605, 270] on input "No" at bounding box center [600, 273] width 16 height 16
radio input "true"
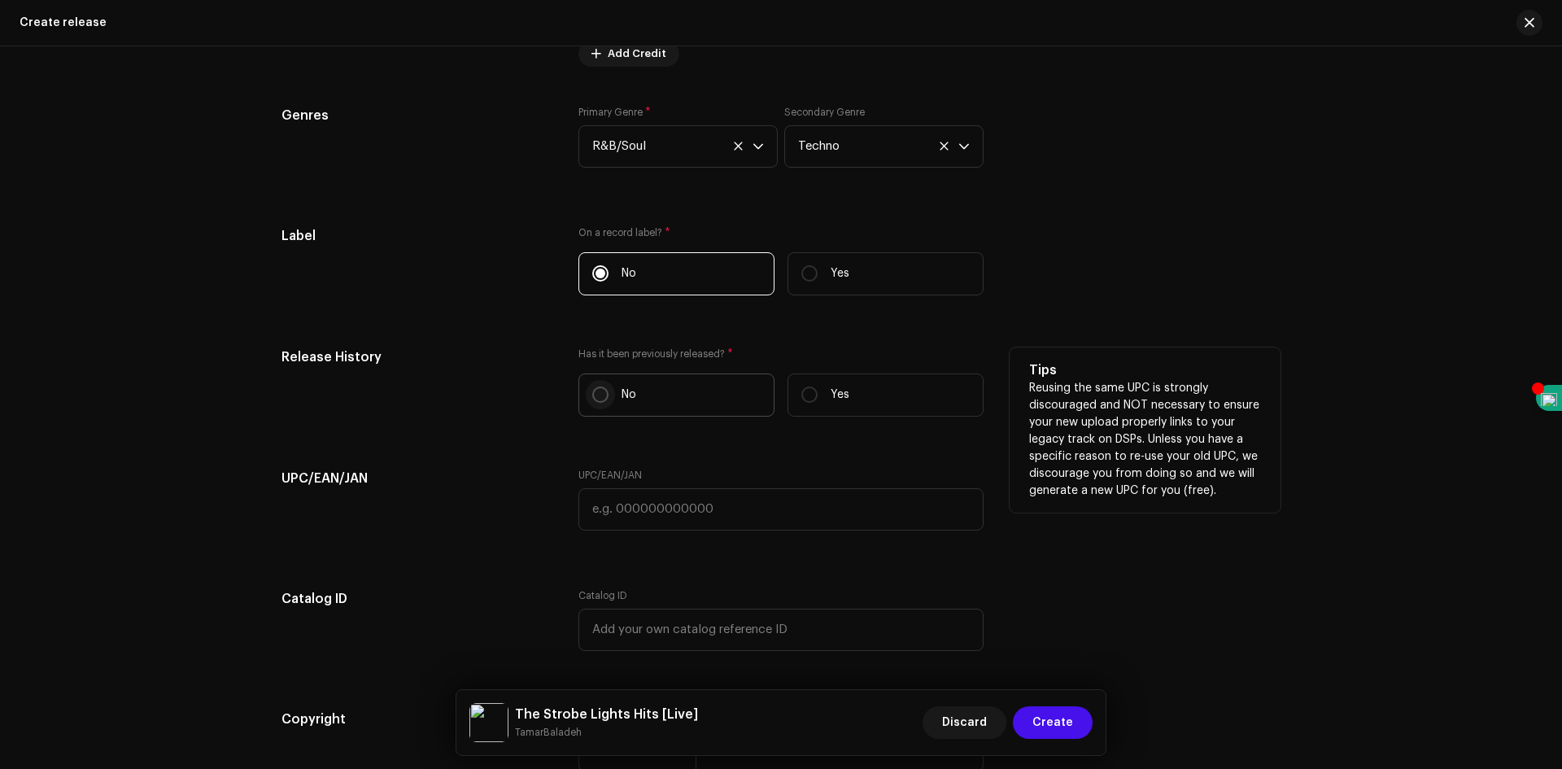
click at [592, 393] on input "No" at bounding box center [600, 395] width 16 height 16
radio input "true"
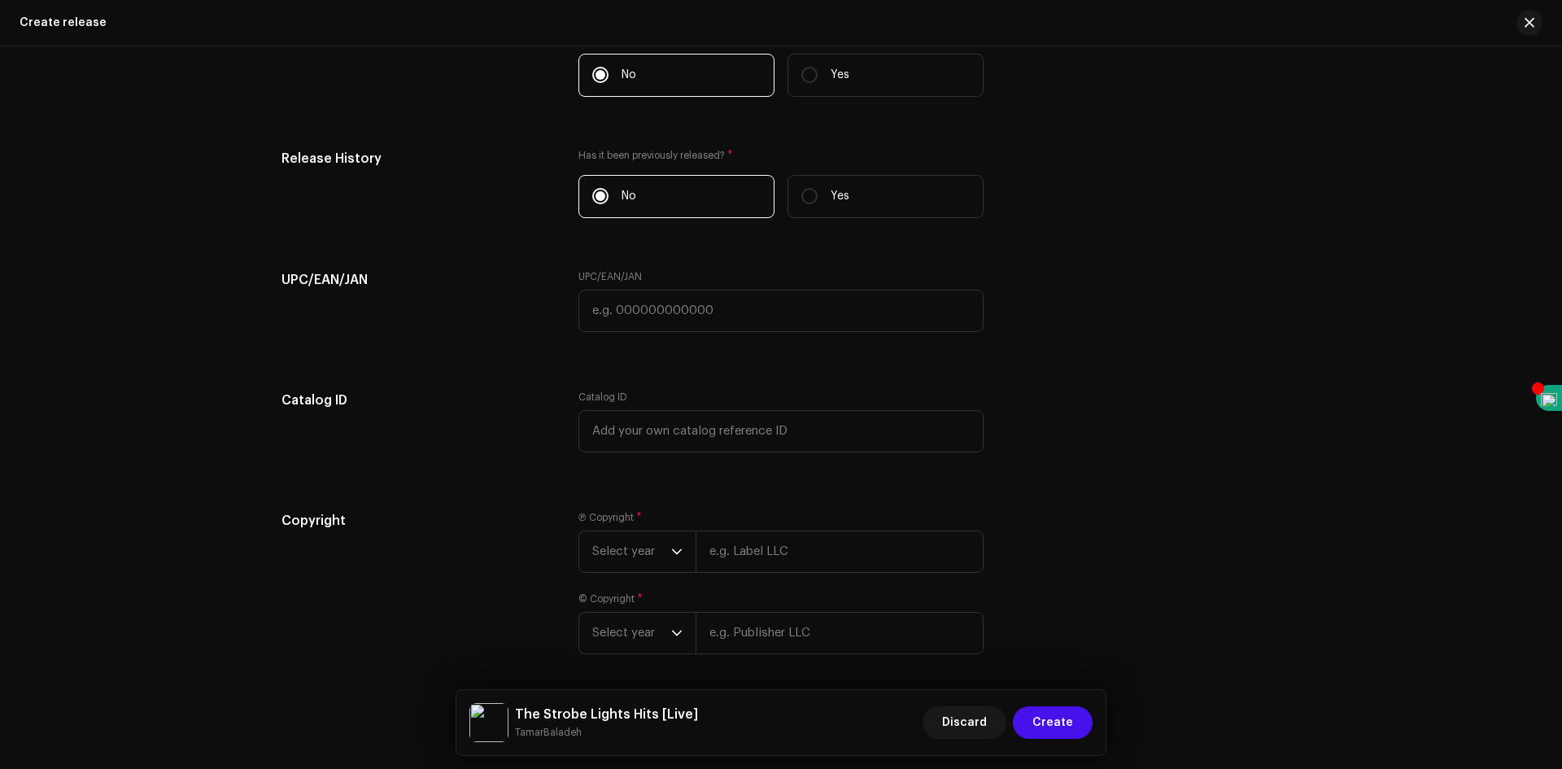
scroll to position [2702, 0]
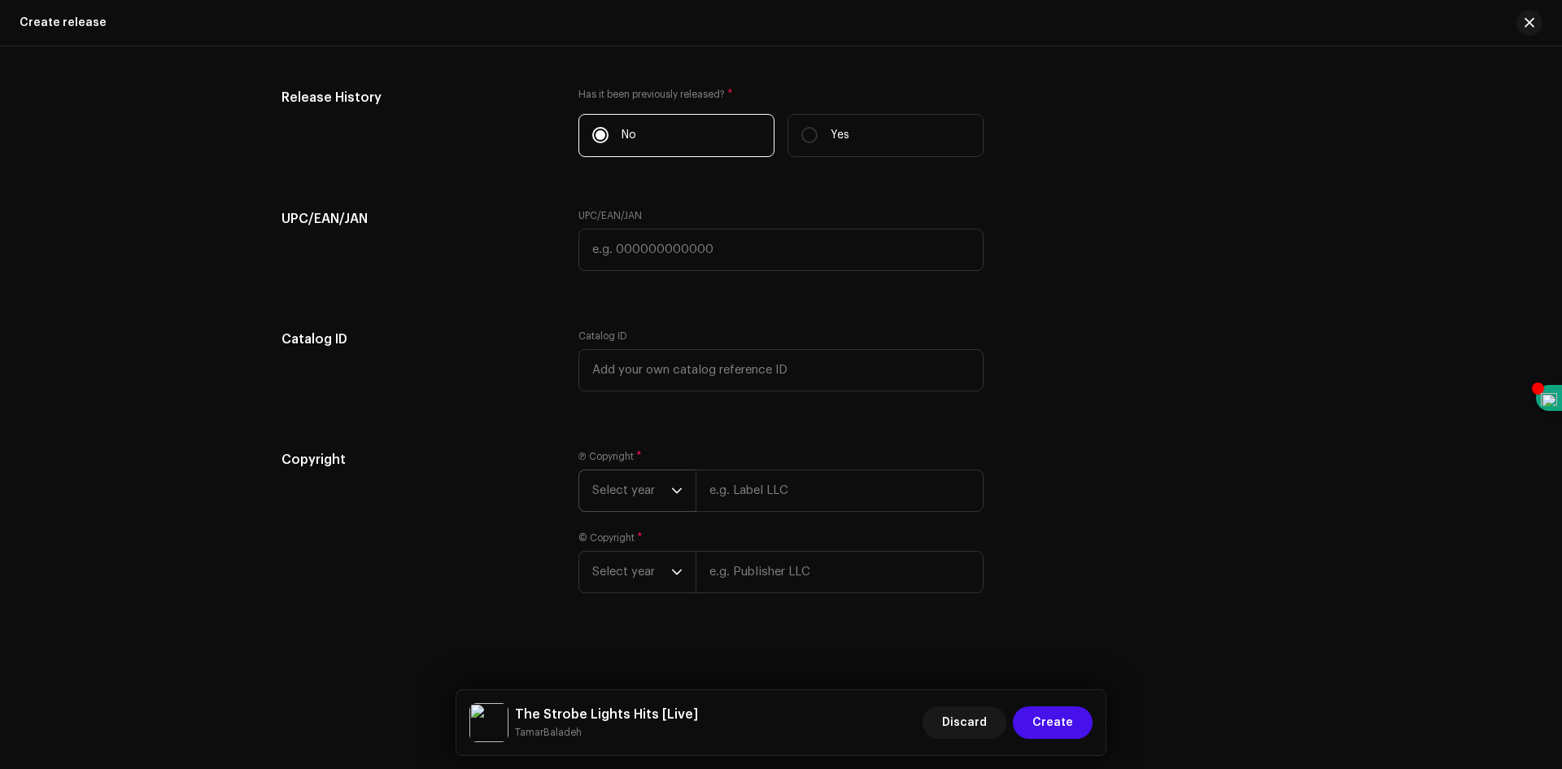
click at [674, 499] on div "dropdown trigger" at bounding box center [676, 490] width 11 height 41
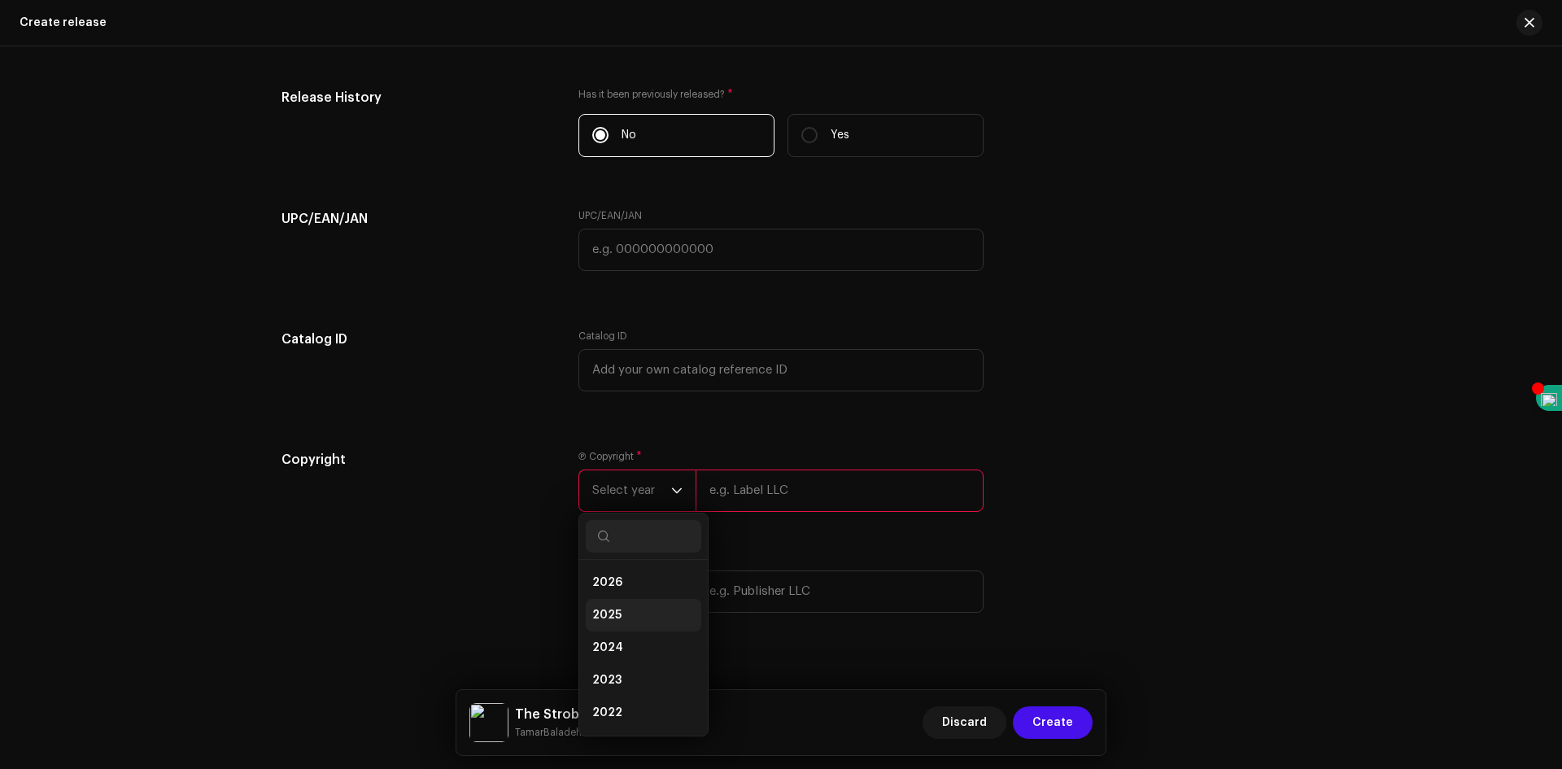
click at [659, 619] on li "2025" at bounding box center [644, 615] width 116 height 33
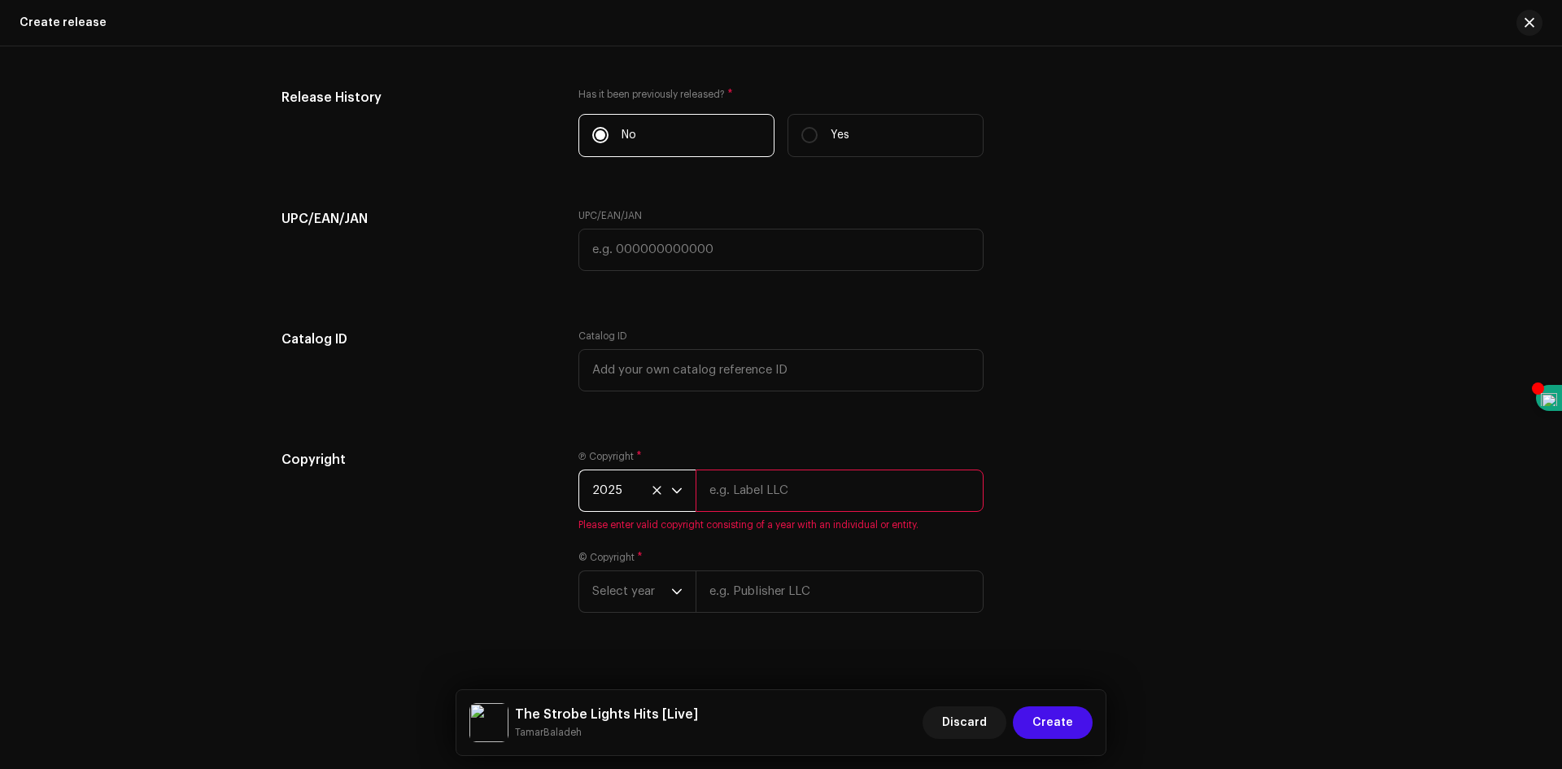
click at [790, 488] on input "text" at bounding box center [840, 491] width 288 height 42
type input "TamarBaladeh LLC"
click at [653, 596] on div "Ⓟ Copyright * 2025 TamarBaladeh LLC © Copyright * Select year" at bounding box center [781, 531] width 405 height 163
click at [654, 587] on span "Select year" at bounding box center [631, 572] width 79 height 41
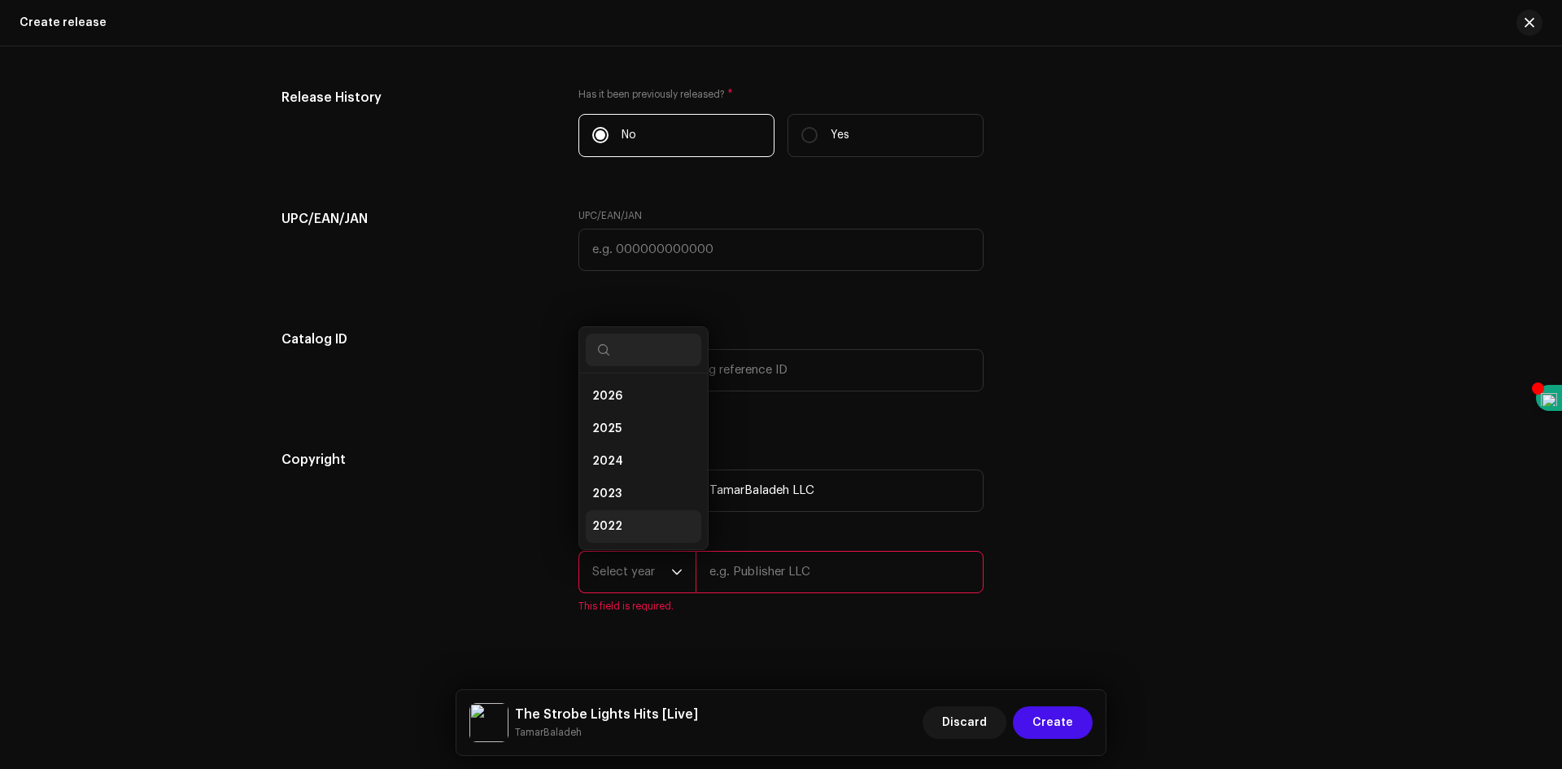
scroll to position [26, 0]
click at [638, 407] on li "2025" at bounding box center [644, 403] width 116 height 33
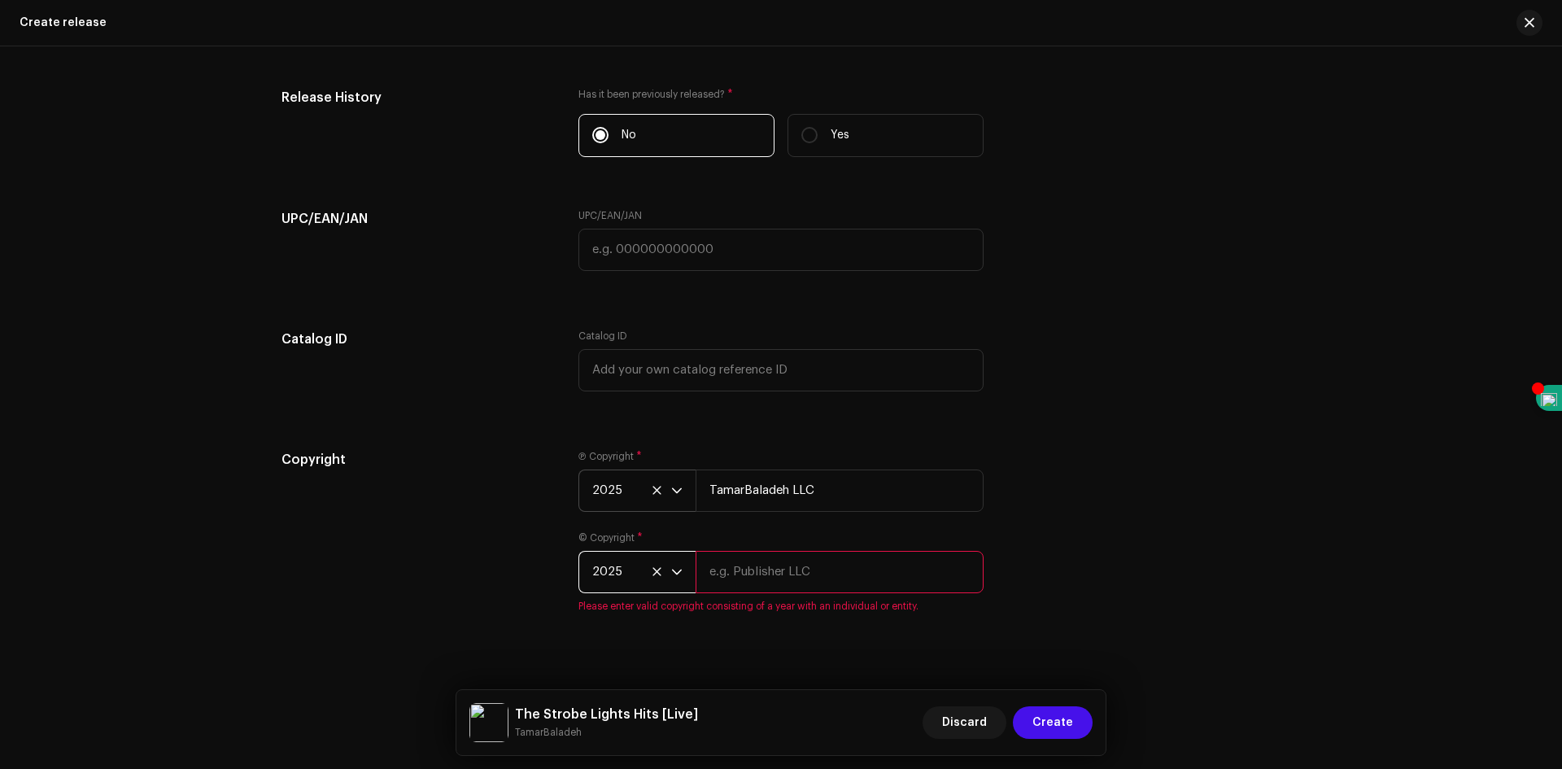
click at [809, 570] on input "text" at bounding box center [840, 572] width 288 height 42
type input "TamarBaladeh LLC"
click at [1162, 560] on div "Copyright Ⓟ Copyright * 2025 TamarBaladeh LLC © Copyright * 2025 TamarBaladeh L…" at bounding box center [781, 531] width 999 height 163
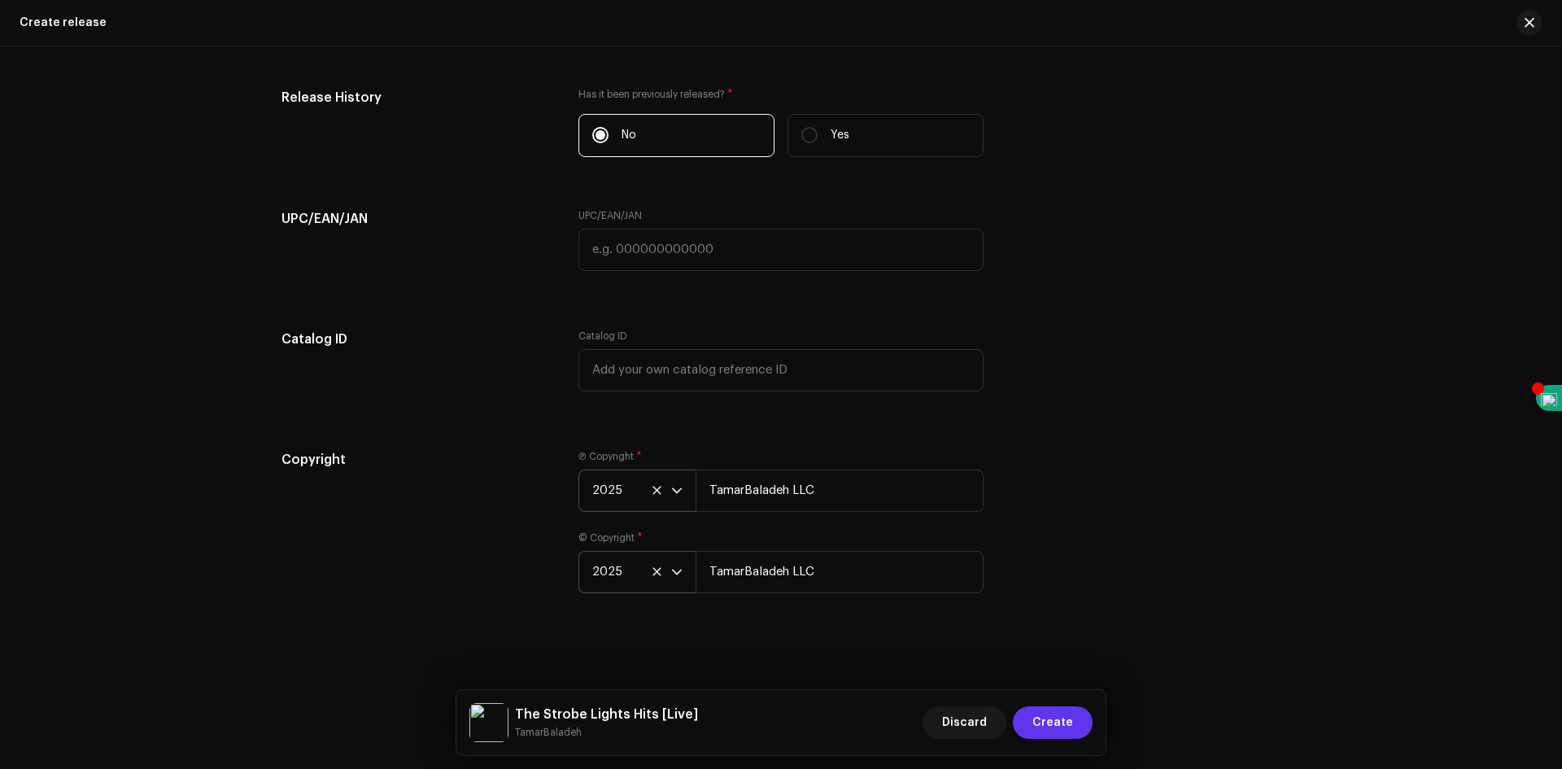
click at [1065, 714] on span "Create" at bounding box center [1053, 722] width 41 height 33
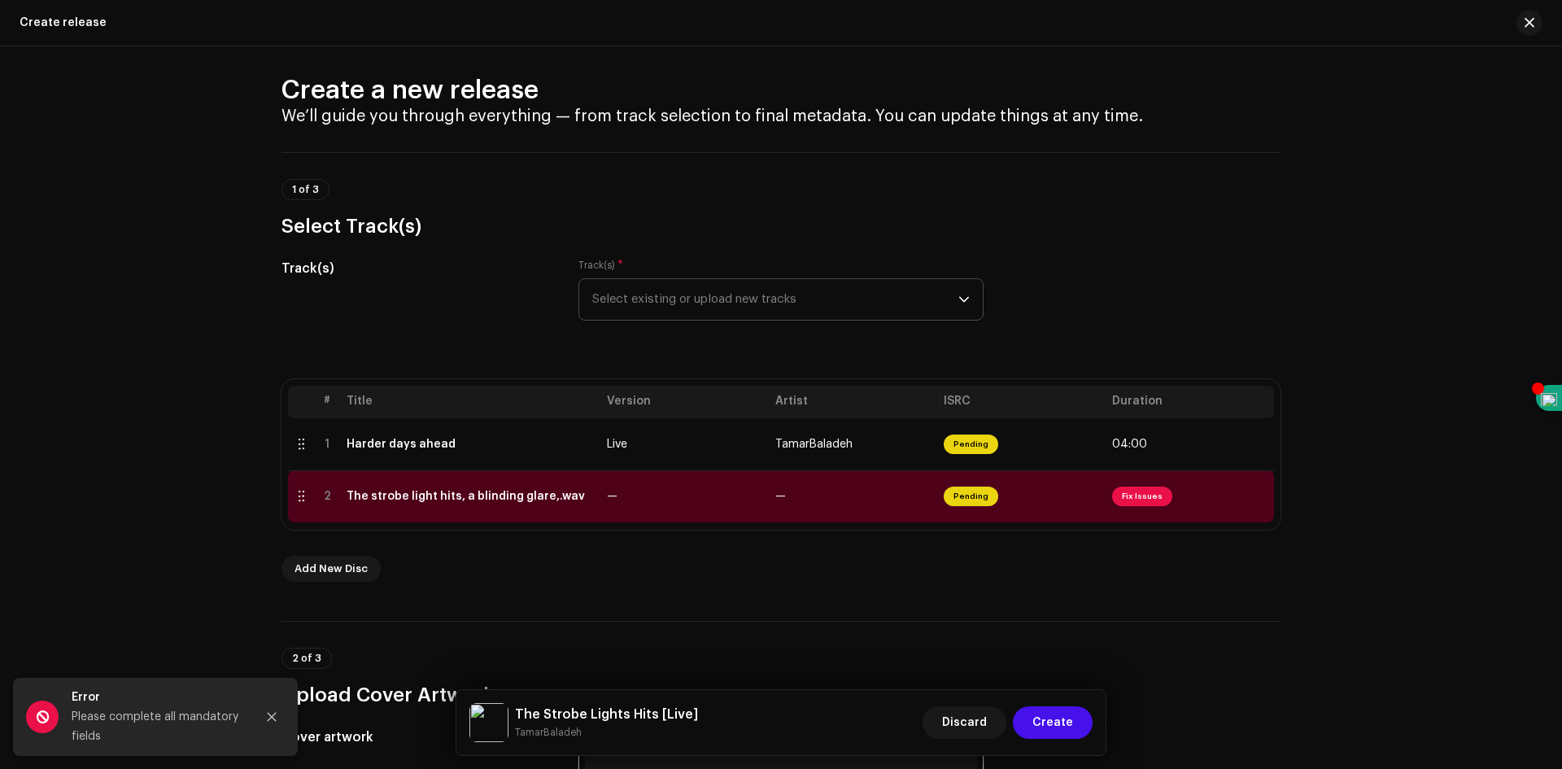
scroll to position [0, 0]
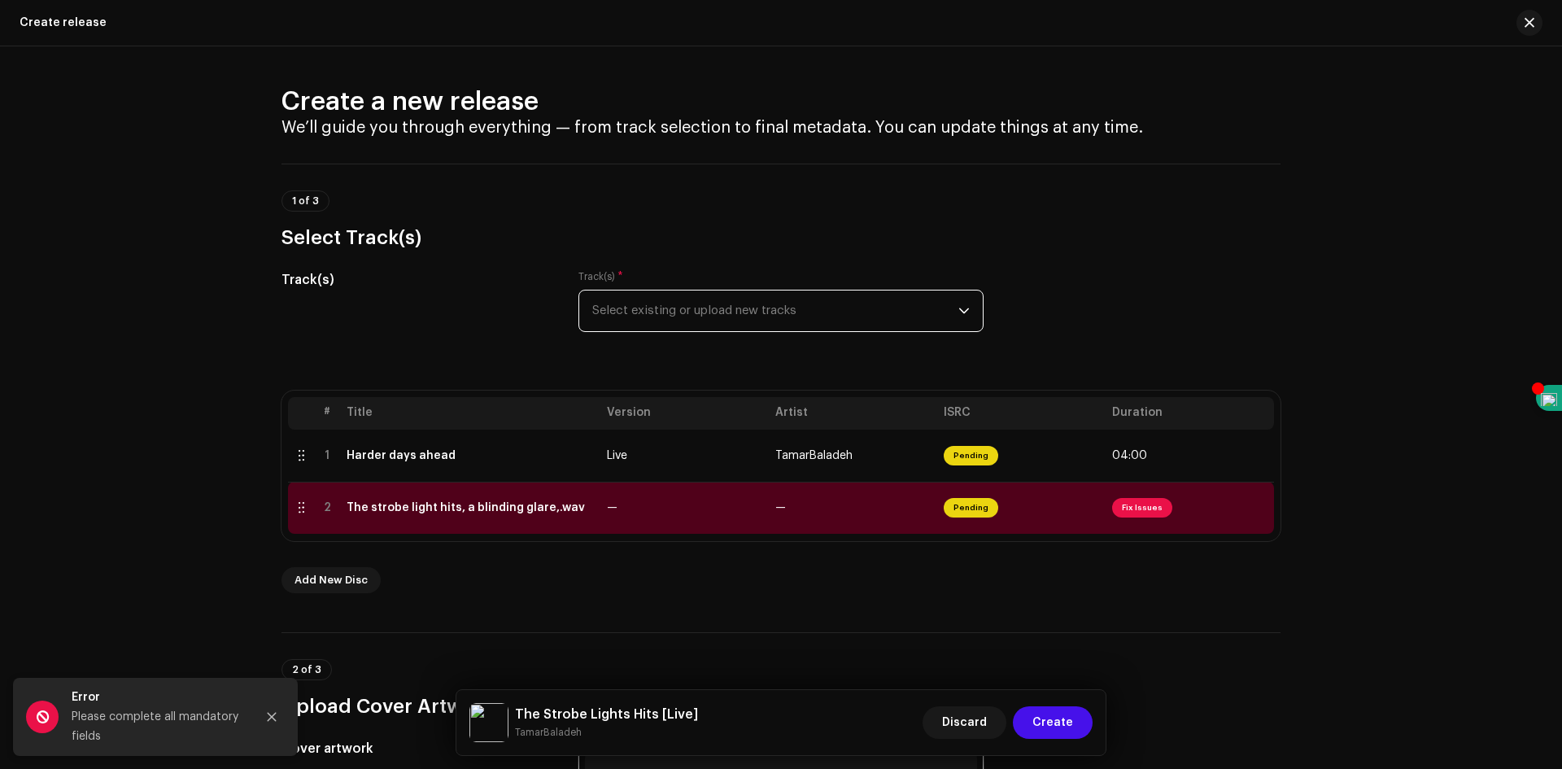
click at [769, 309] on span "Select existing or upload new tracks" at bounding box center [775, 311] width 366 height 41
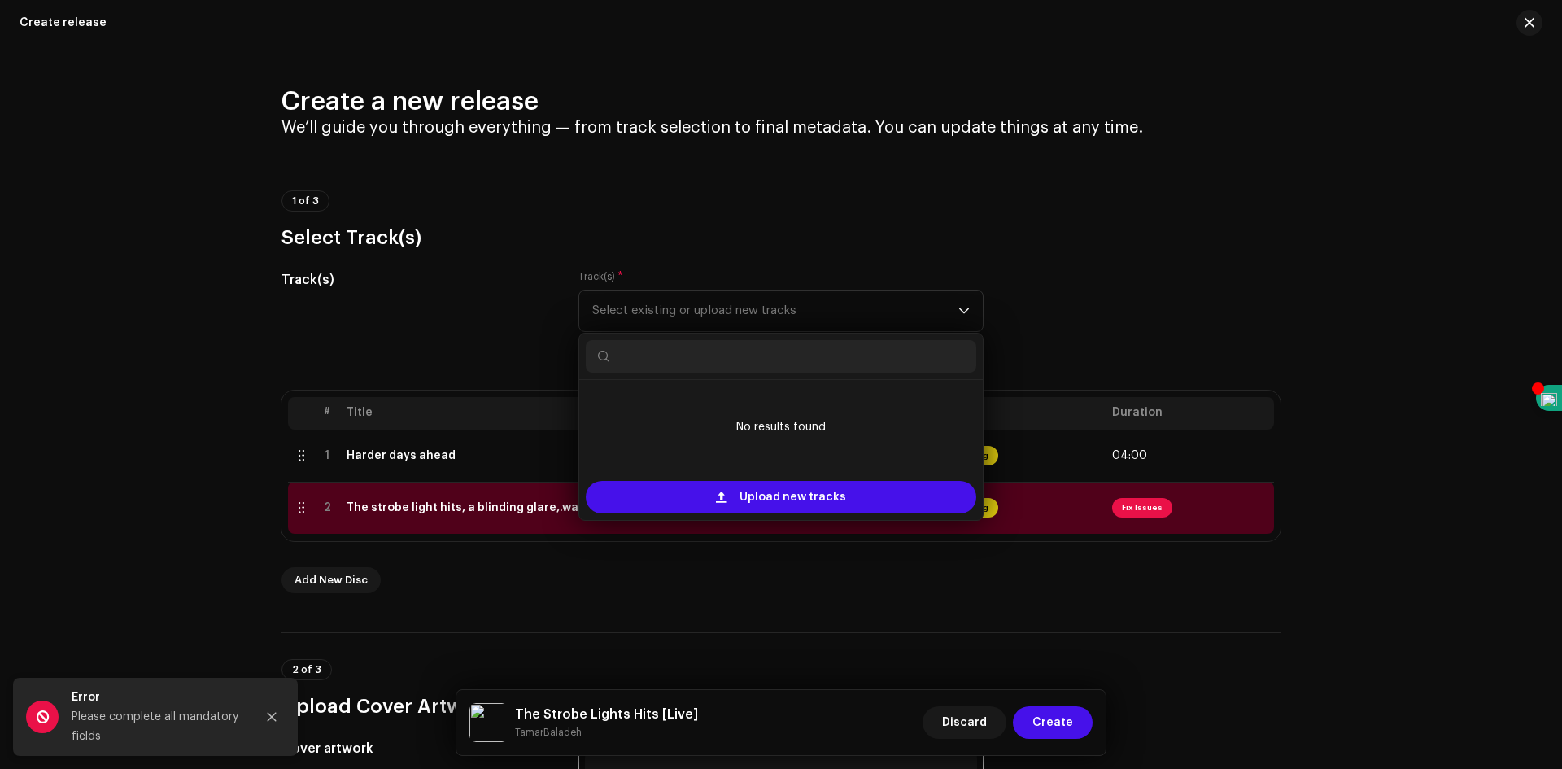
click at [1128, 278] on div "Track(s) Track(s) * Select existing or upload new tracks No results found Uploa…" at bounding box center [781, 310] width 999 height 81
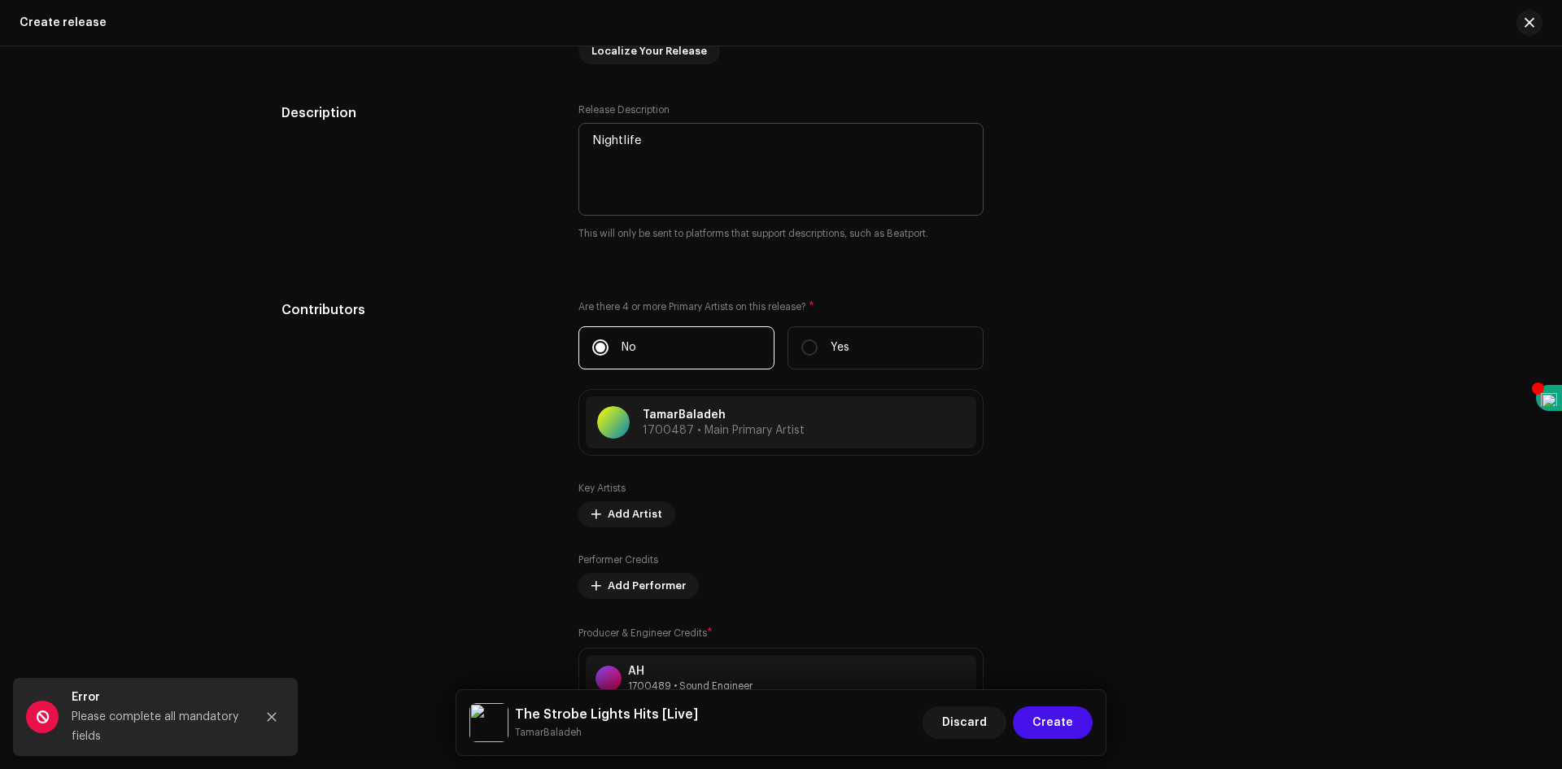
scroll to position [1790, 0]
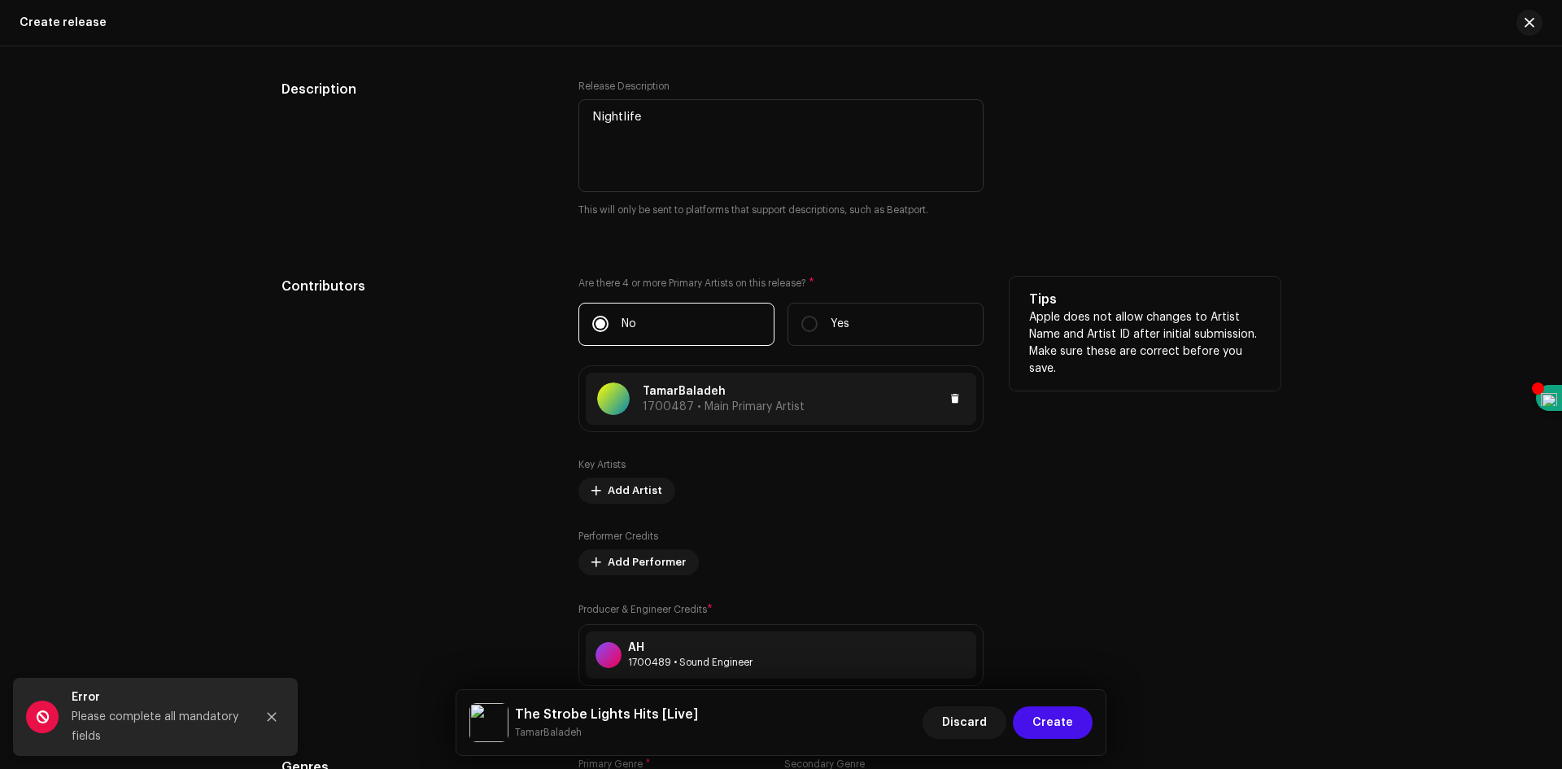
click at [810, 407] on div at bounding box center [885, 399] width 160 height 20
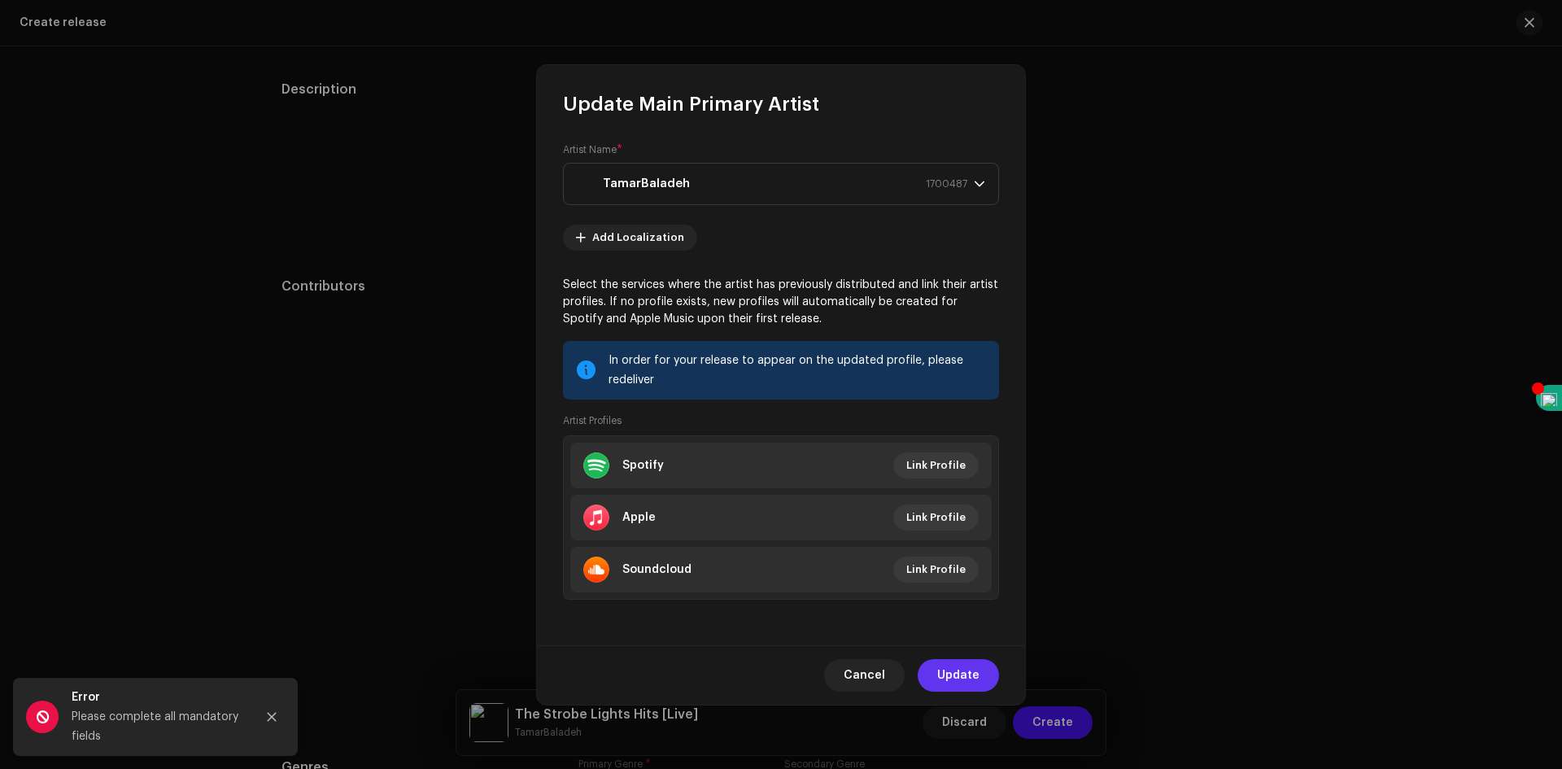
click at [963, 678] on span "Update" at bounding box center [958, 675] width 42 height 33
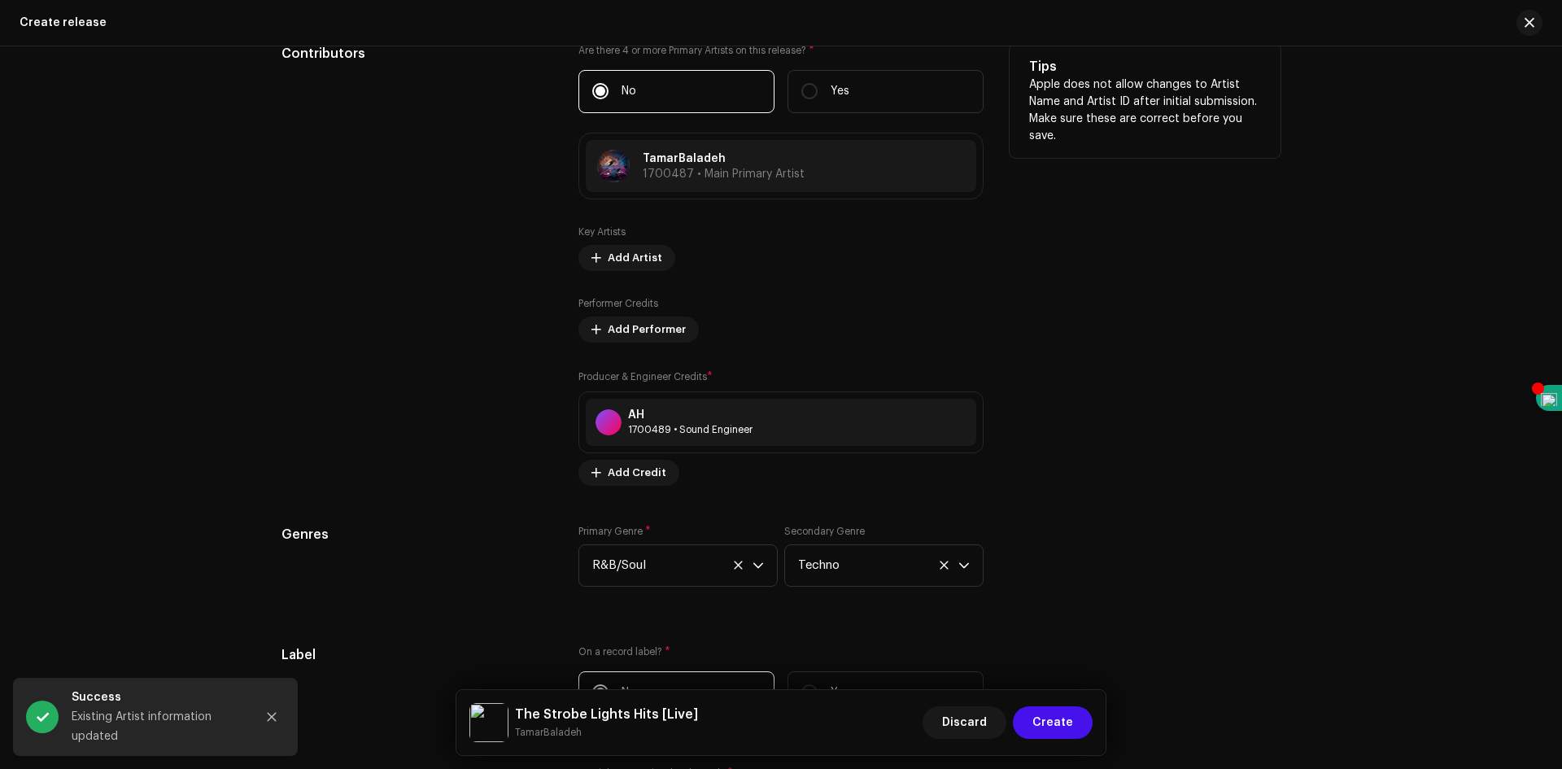
scroll to position [2034, 0]
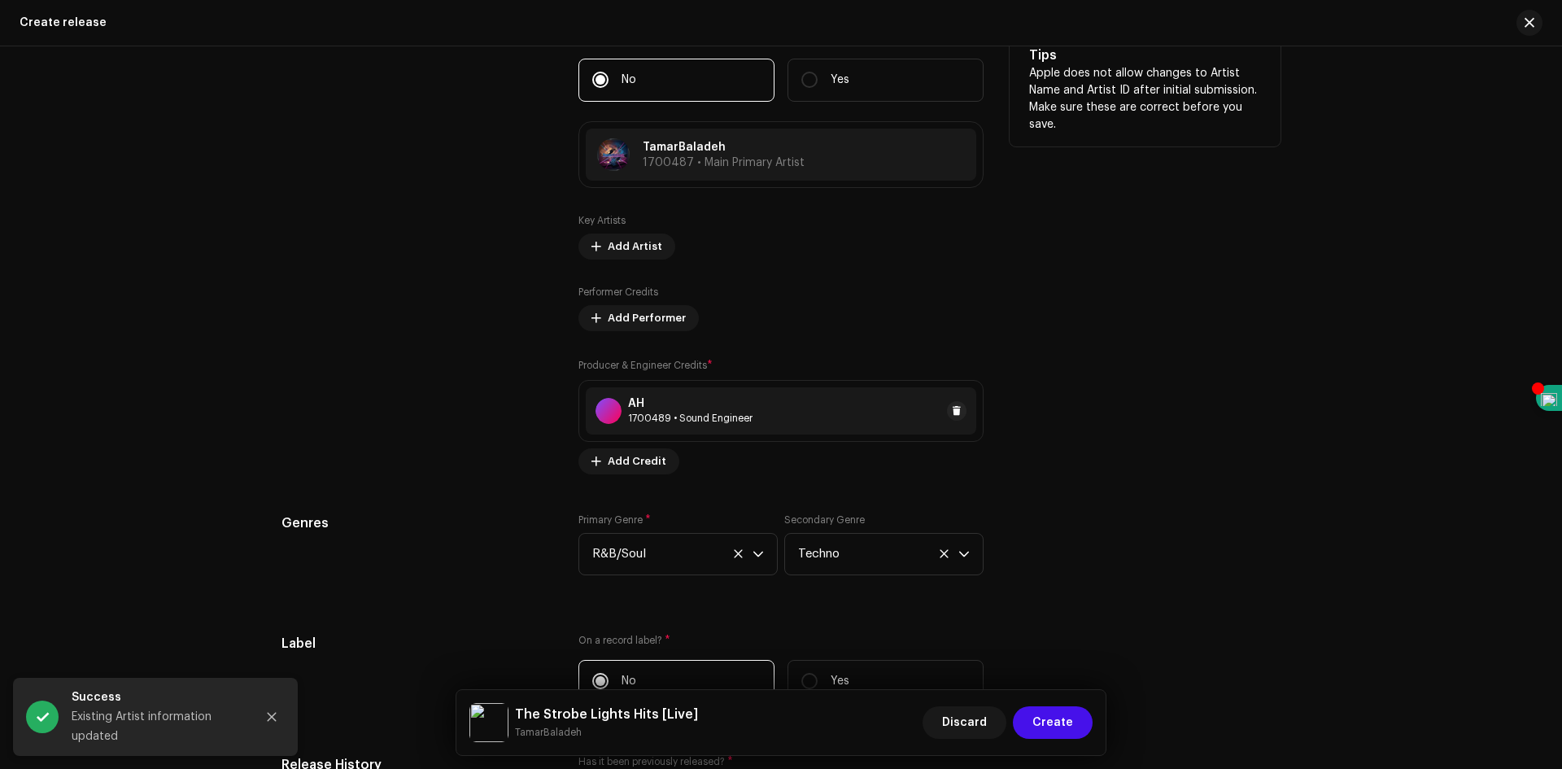
click at [741, 417] on div "1700489 • Sound Engineer" at bounding box center [690, 418] width 125 height 13
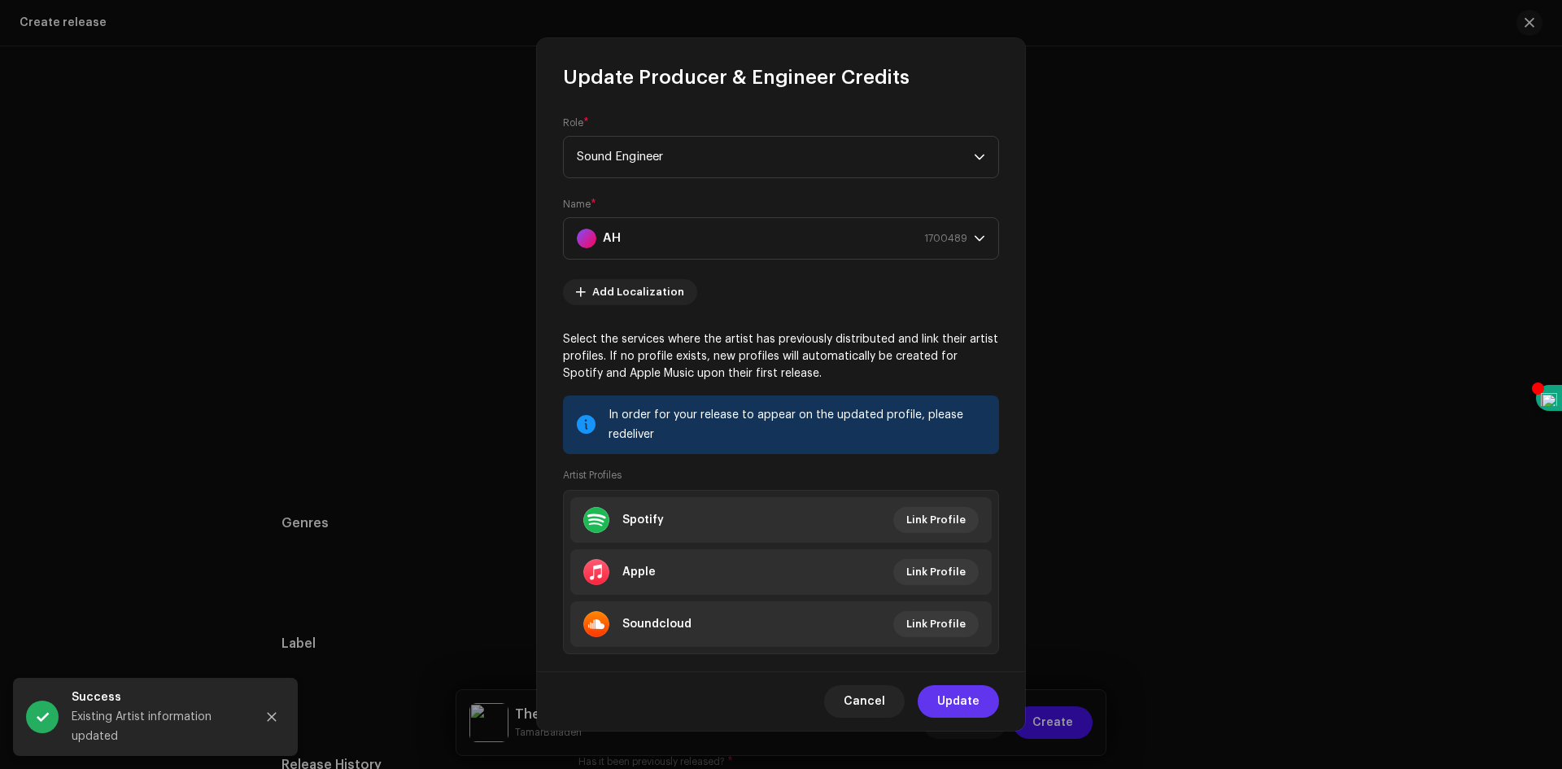
click at [956, 703] on span "Update" at bounding box center [958, 701] width 42 height 33
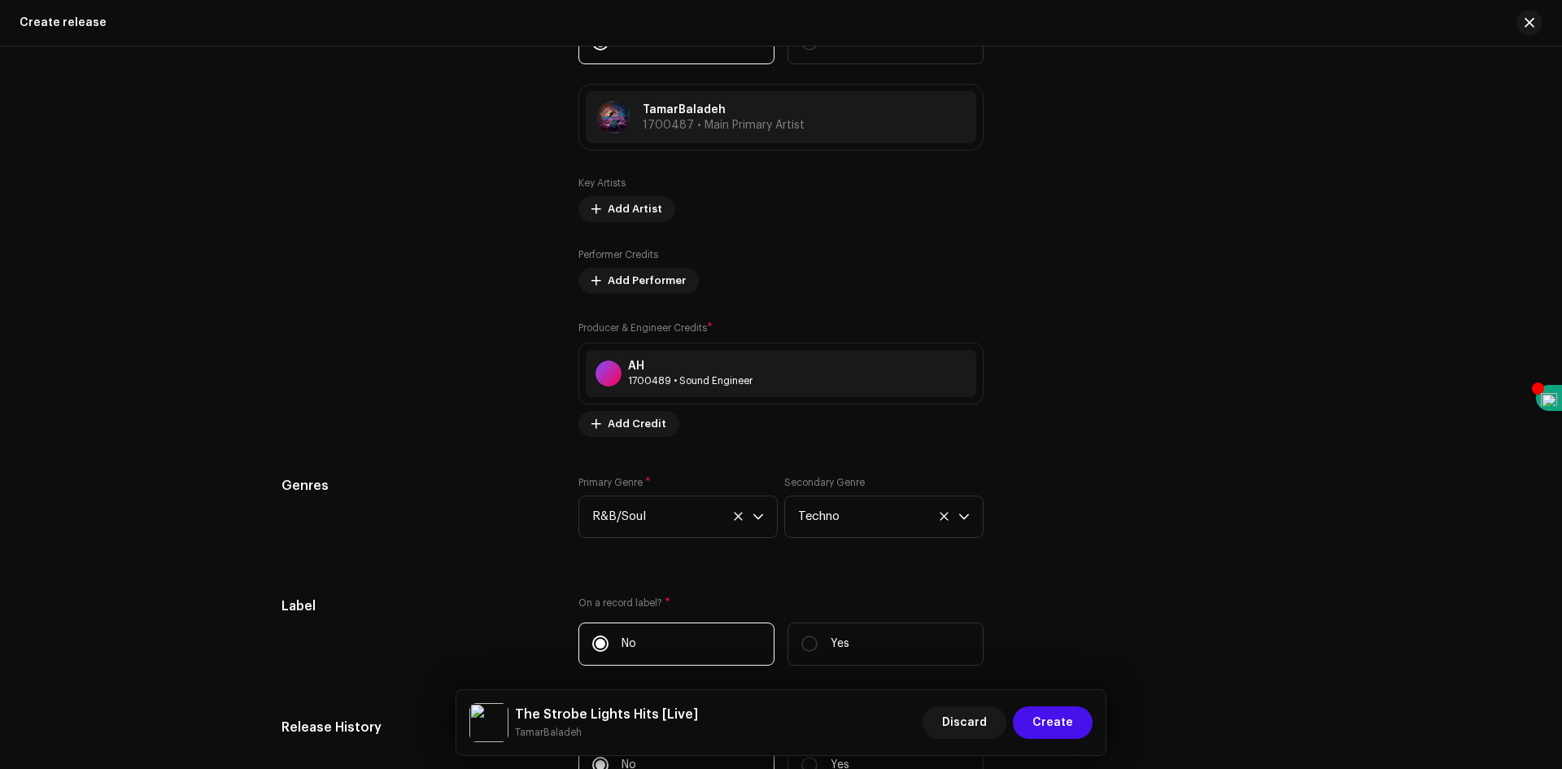
scroll to position [2116, 0]
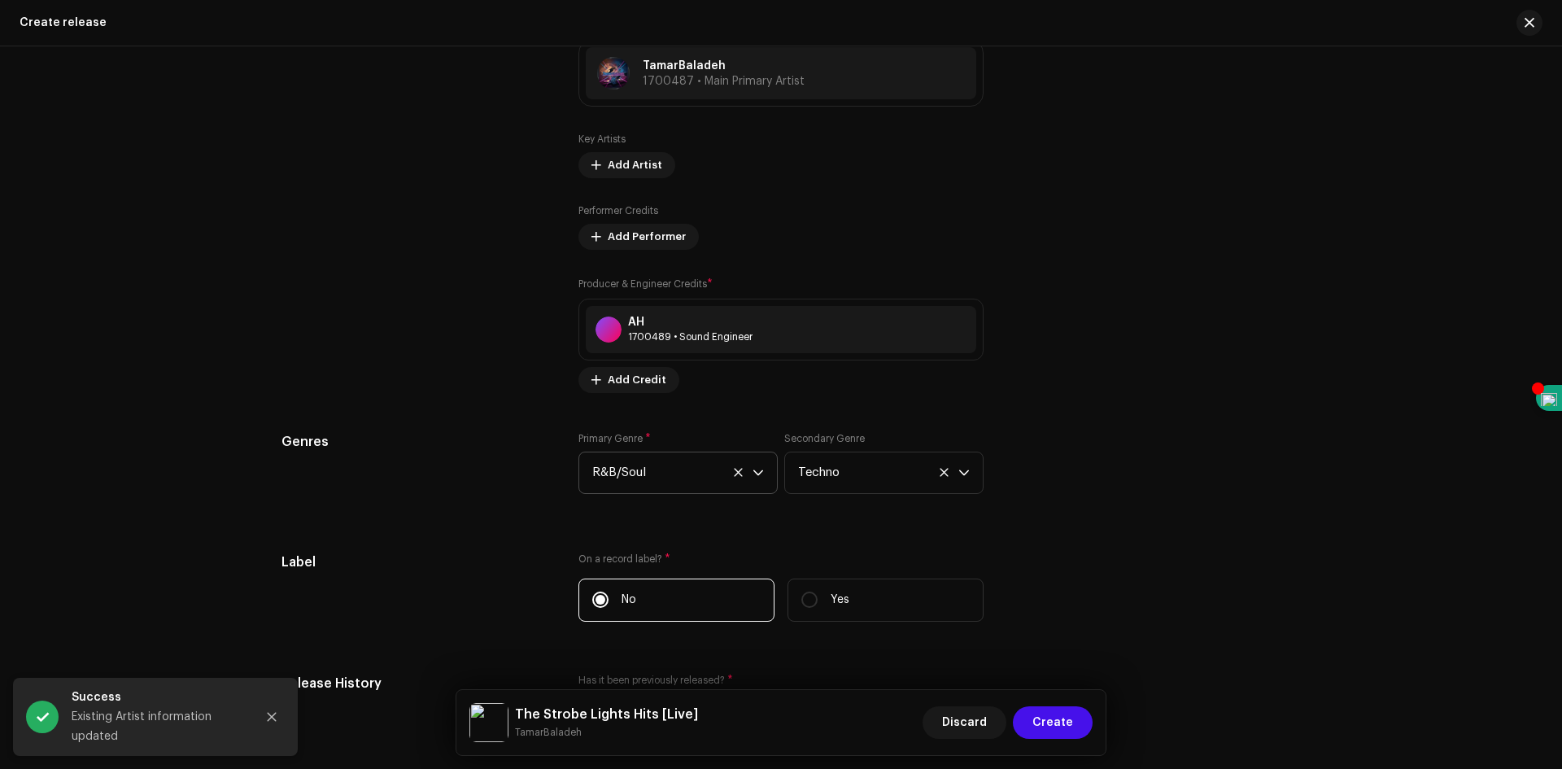
click at [738, 472] on icon at bounding box center [738, 472] width 11 height 11
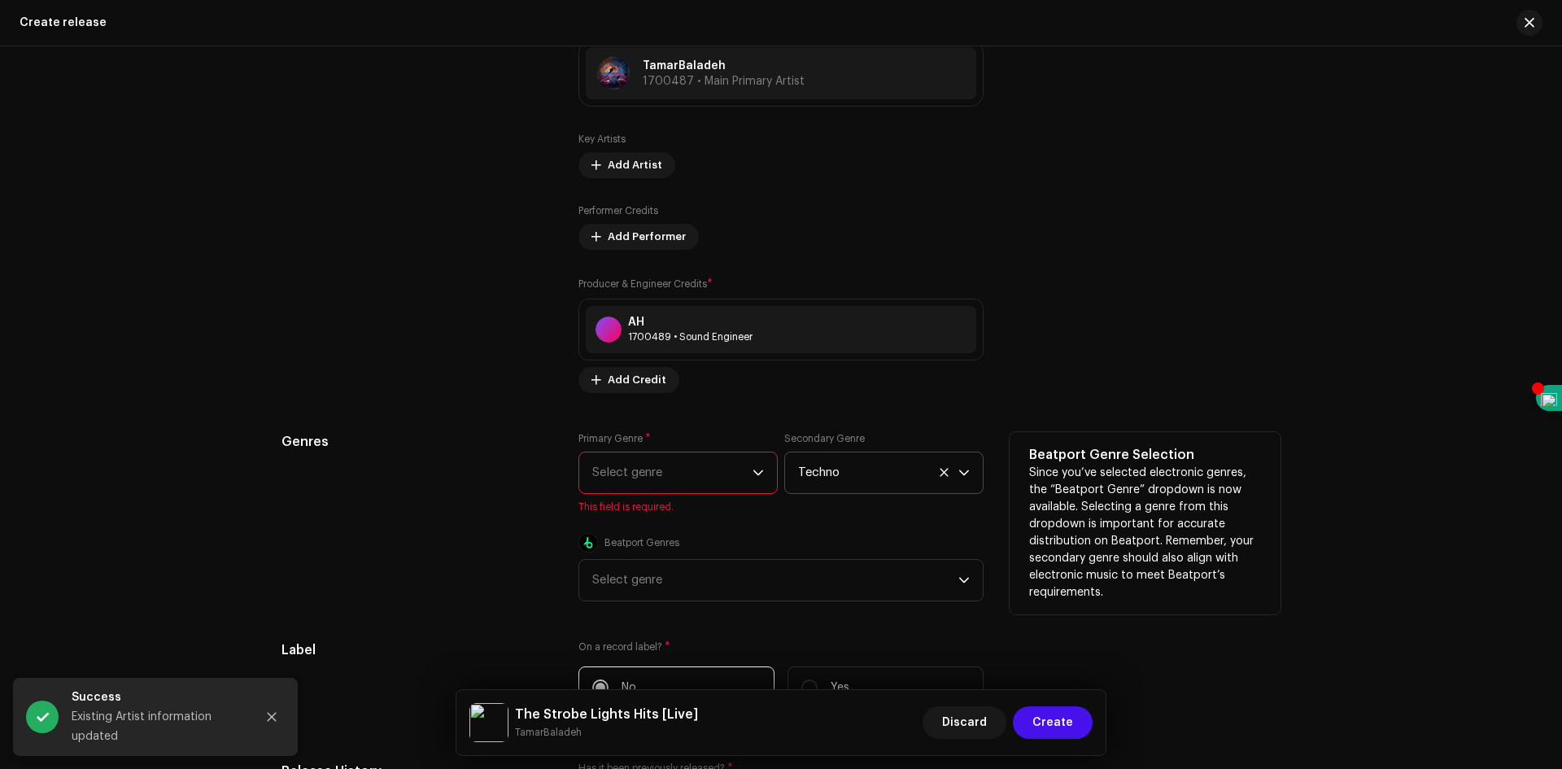
click at [945, 470] on icon at bounding box center [944, 472] width 11 height 11
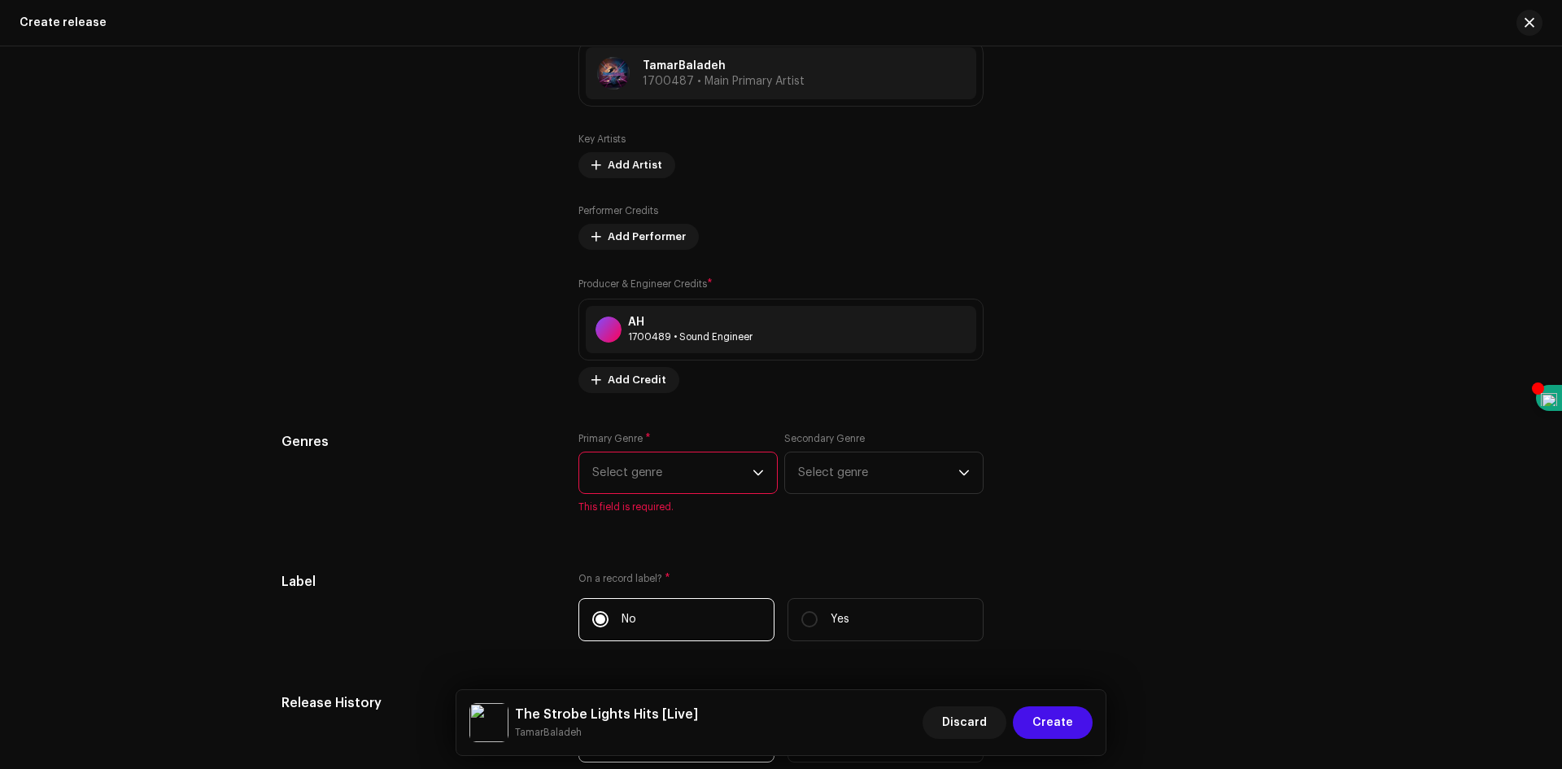
click at [717, 467] on span "Select genre" at bounding box center [672, 472] width 160 height 41
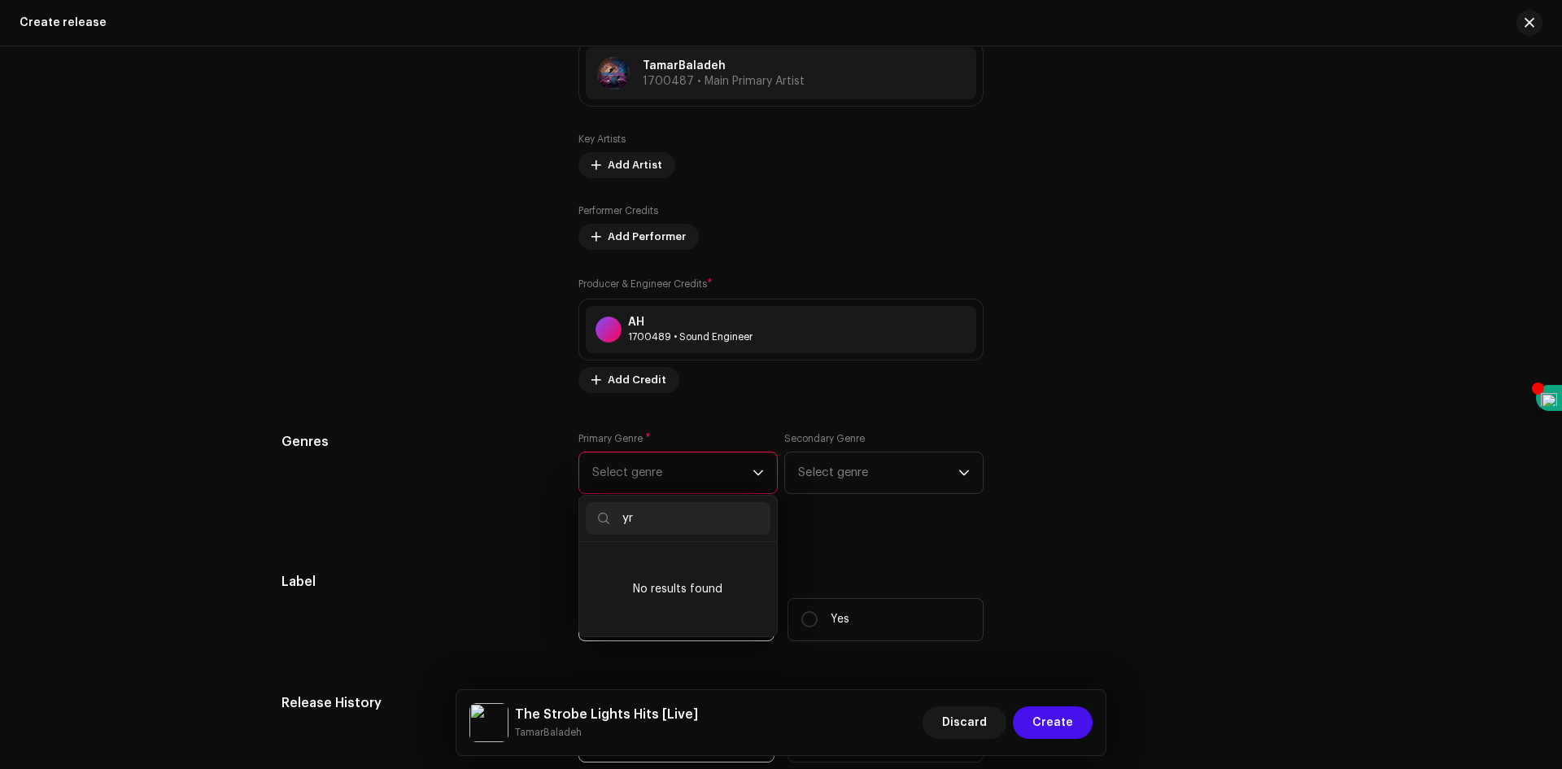
type input "y"
type input "tech"
click at [615, 601] on span "Techno" at bounding box center [613, 597] width 43 height 16
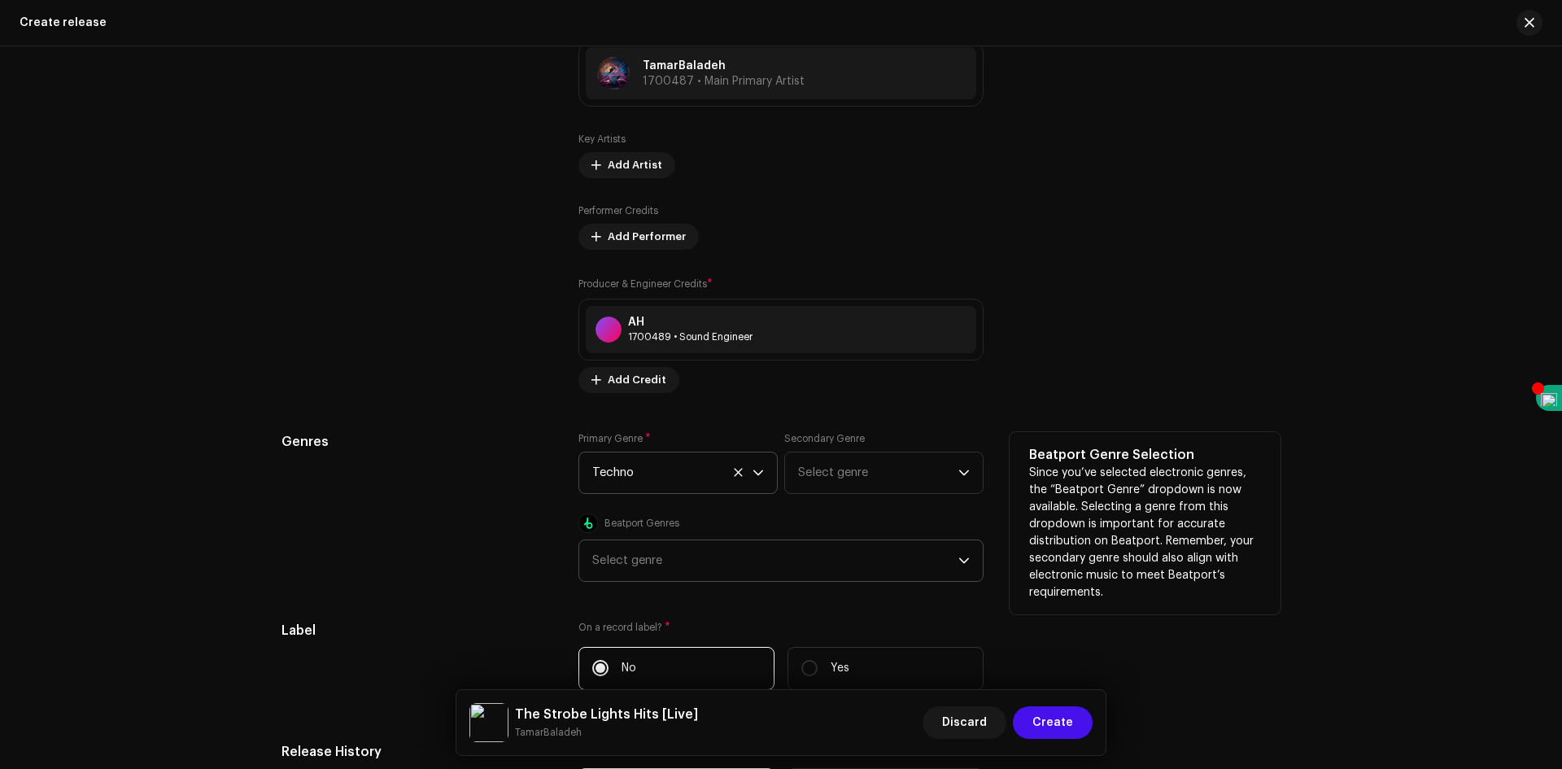
click at [738, 561] on div "Select genre" at bounding box center [775, 560] width 366 height 41
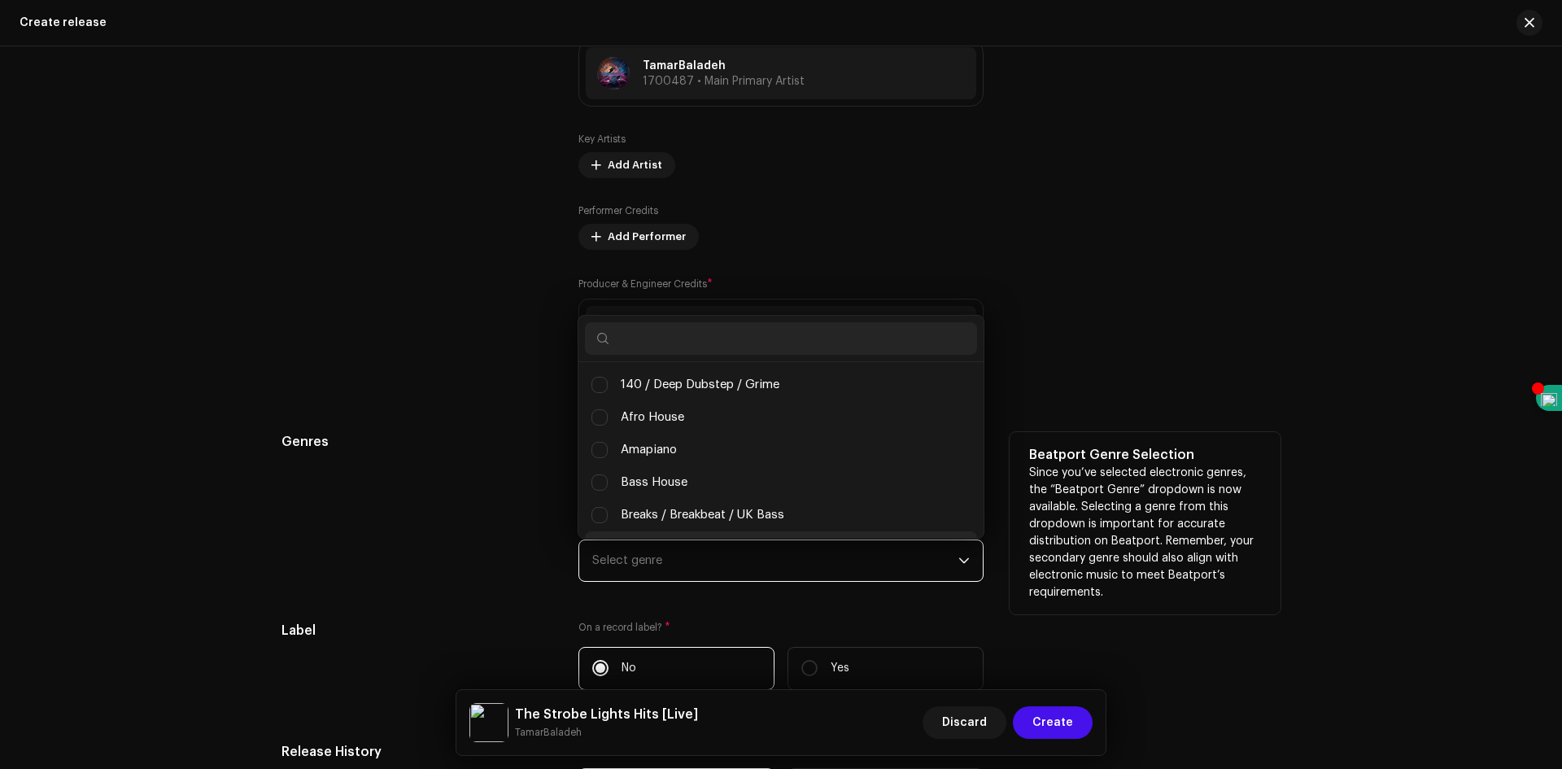
scroll to position [26, 0]
click at [526, 564] on div "Genres" at bounding box center [417, 507] width 271 height 150
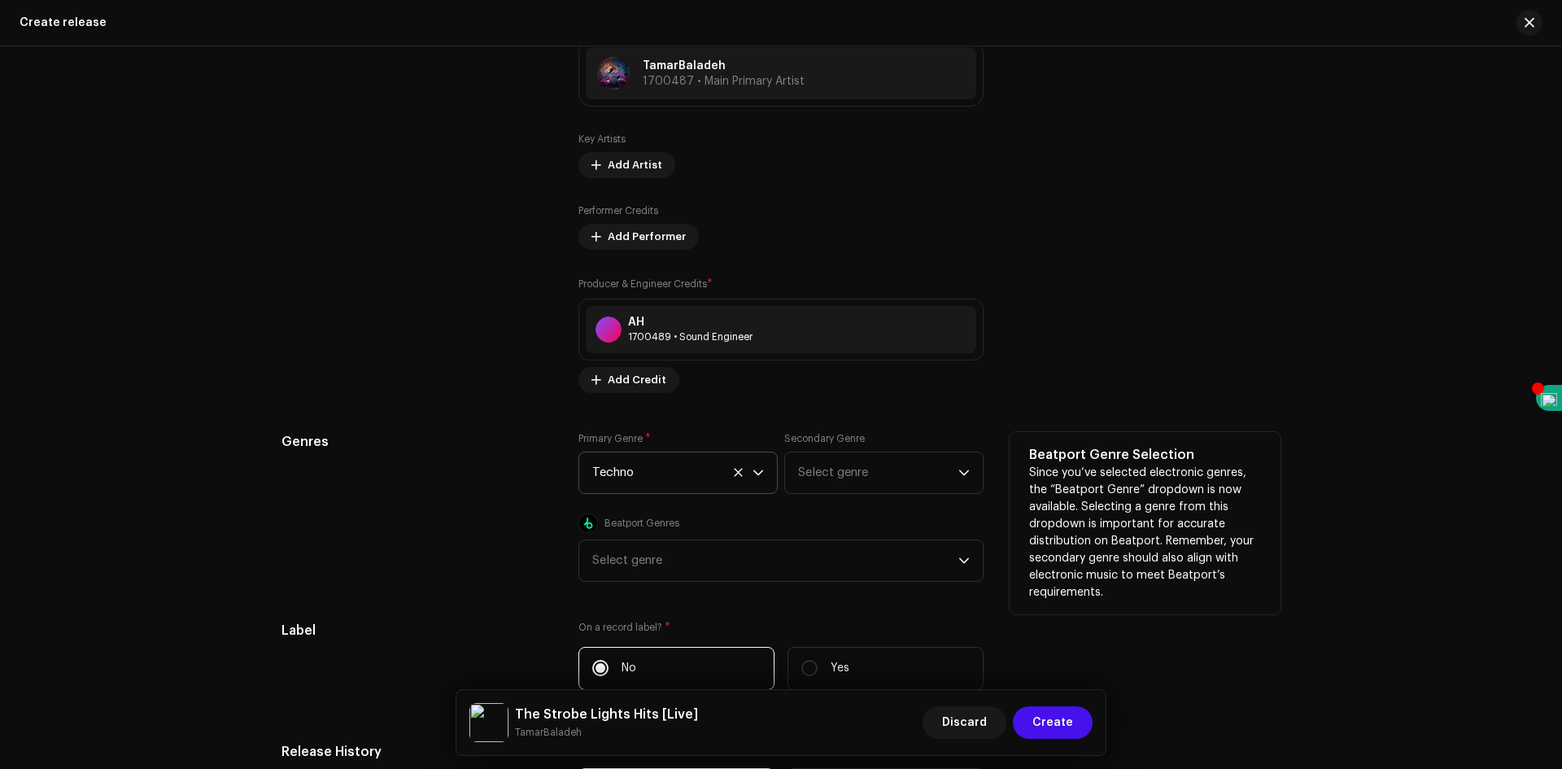
scroll to position [2197, 0]
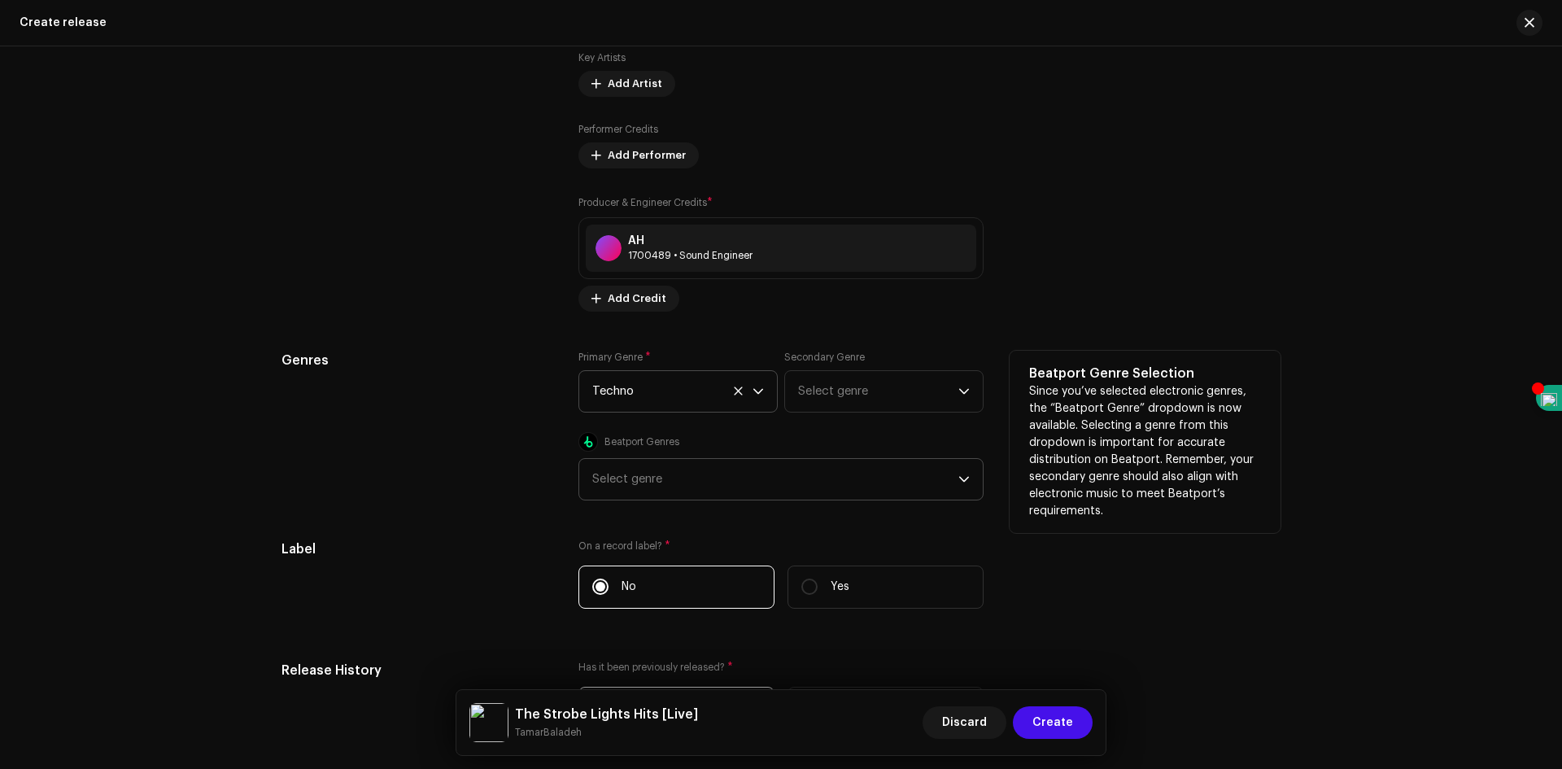
click at [653, 481] on div "Select genre" at bounding box center [775, 479] width 366 height 41
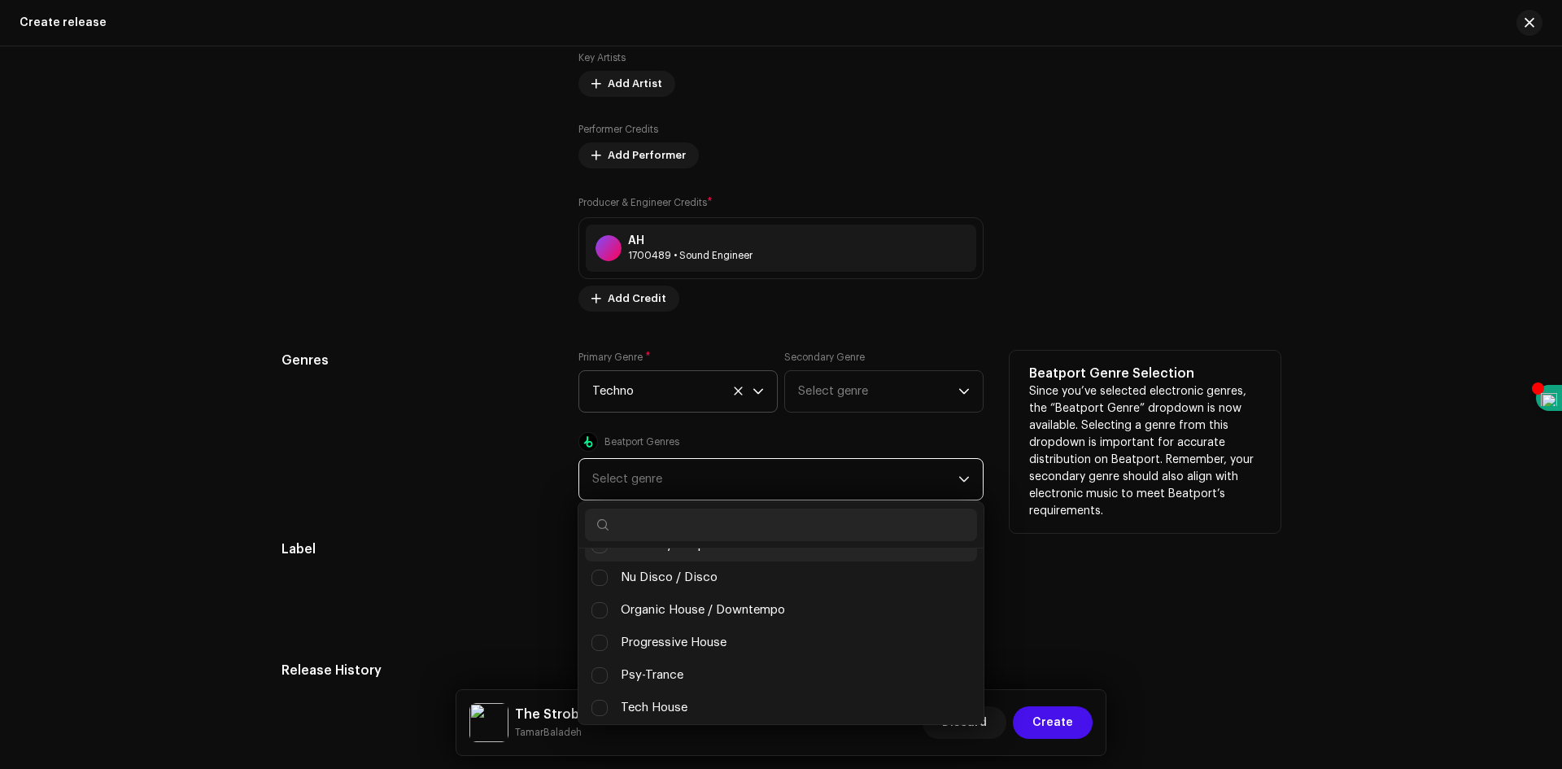
scroll to position [658, 0]
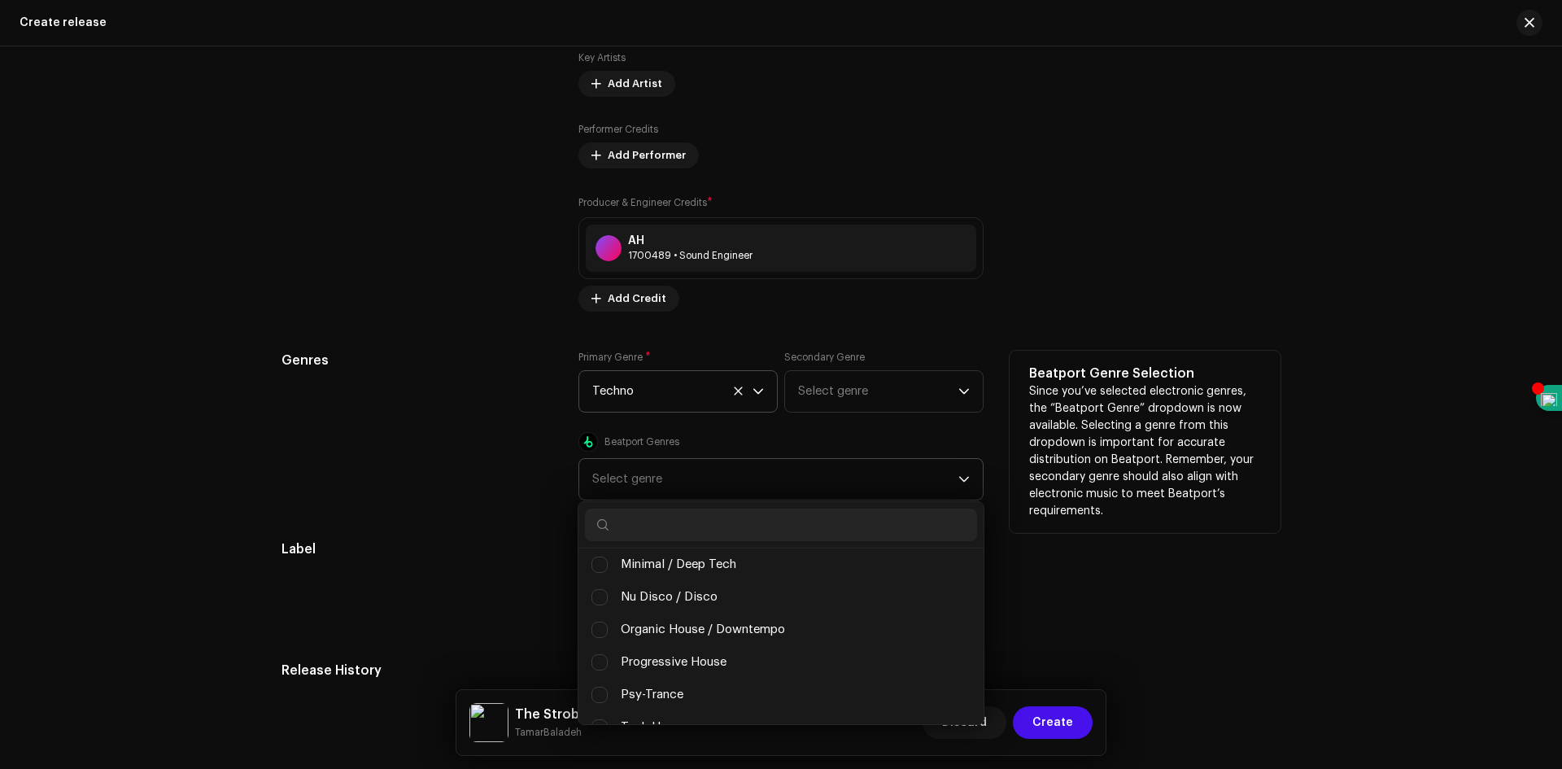
click at [640, 474] on div "Select genre" at bounding box center [775, 479] width 366 height 41
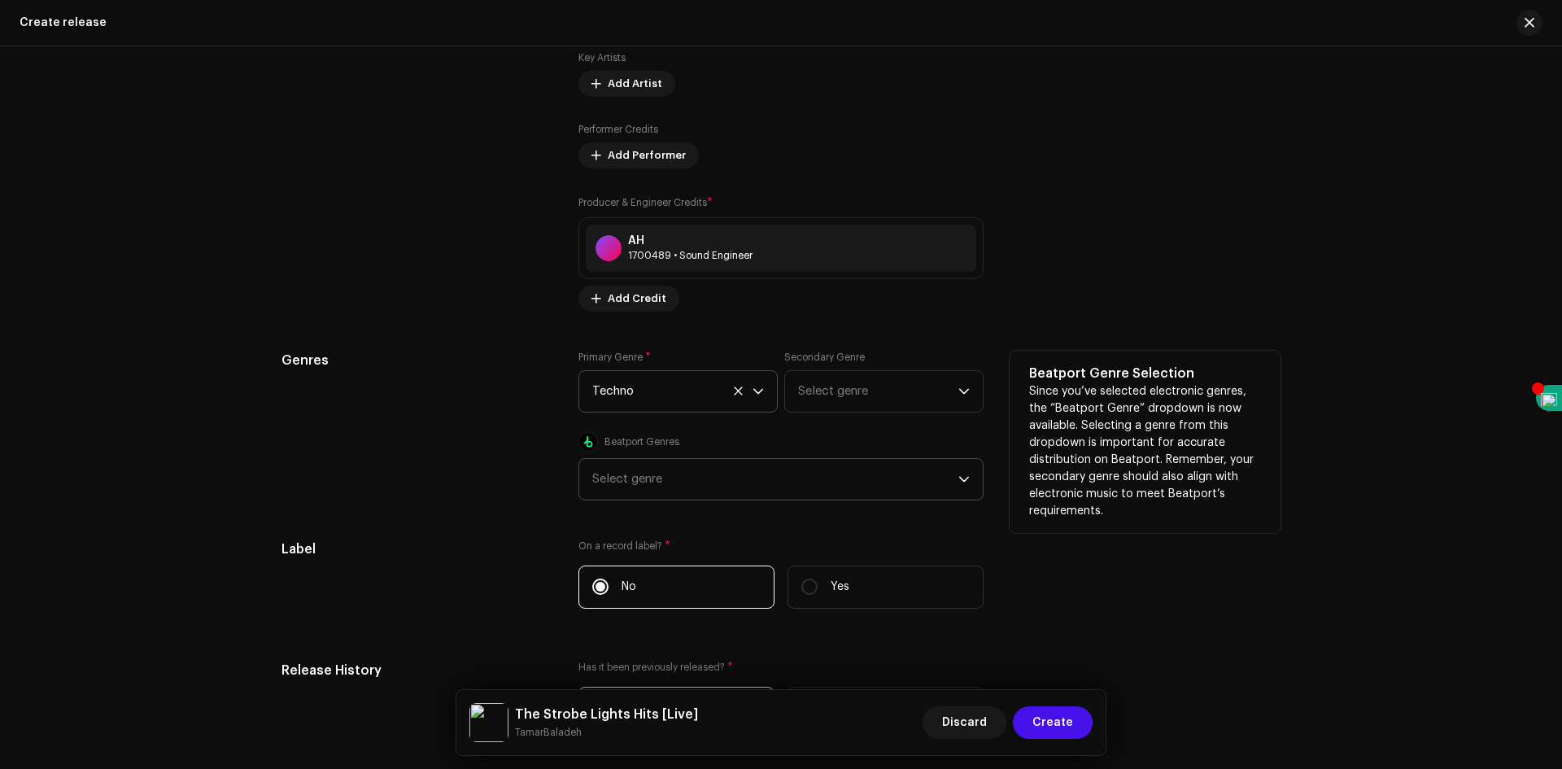
click at [650, 482] on div "Select genre" at bounding box center [775, 479] width 366 height 41
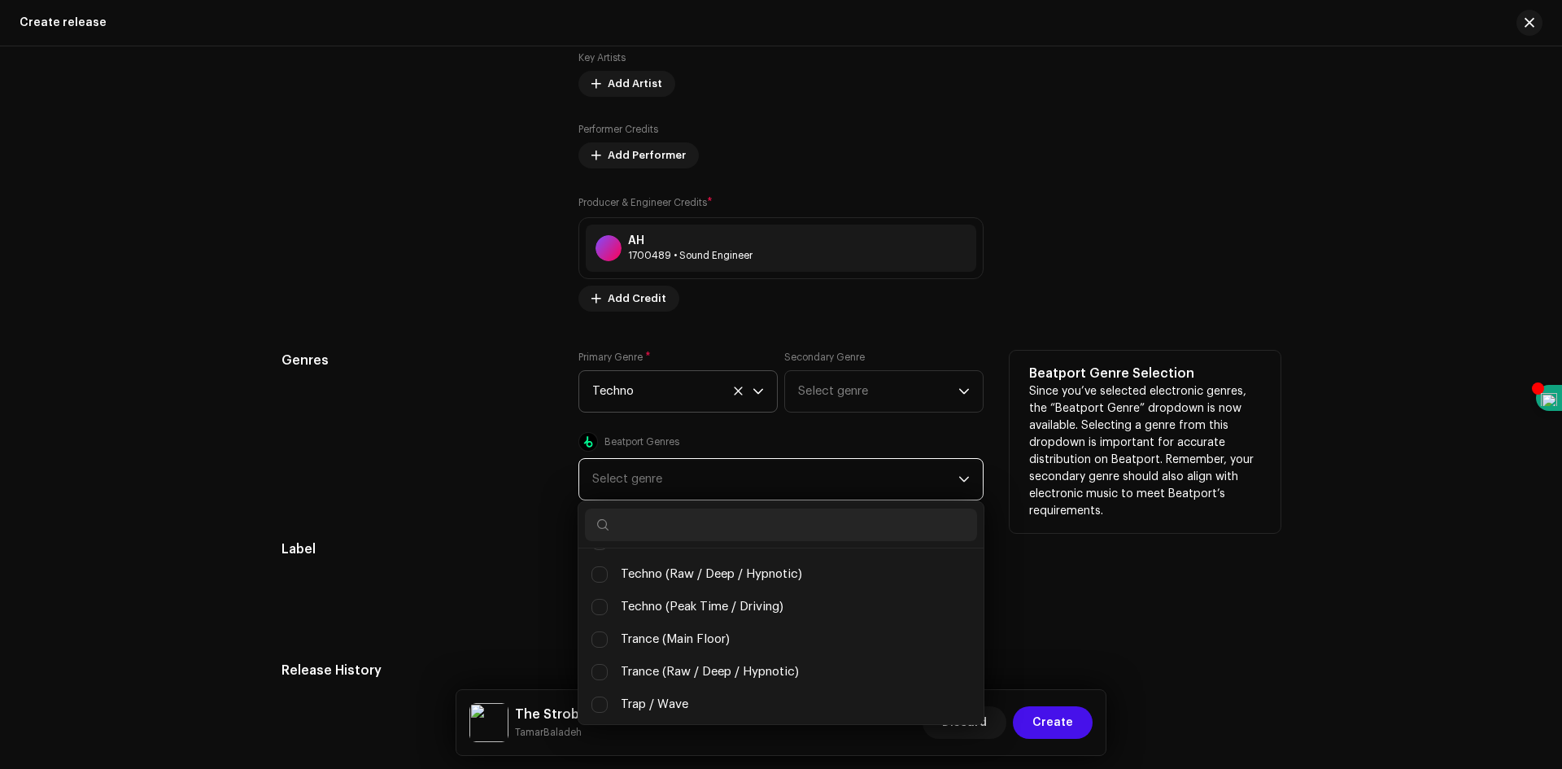
scroll to position [879, 0]
click at [683, 578] on span "Techno (Peak Time / Driving)" at bounding box center [702, 571] width 163 height 18
checkbox input "true"
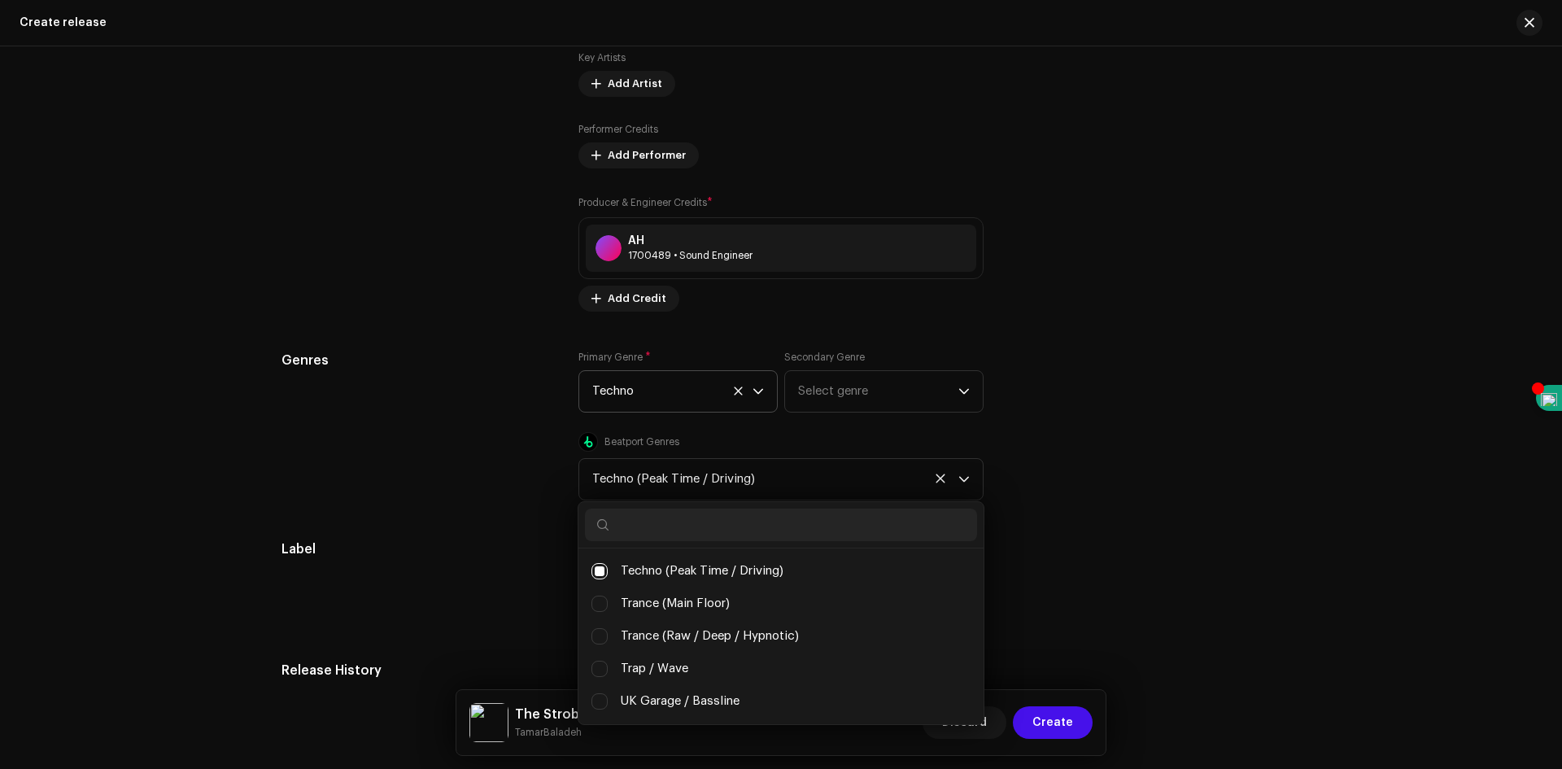
click at [526, 567] on div "Label" at bounding box center [417, 581] width 271 height 82
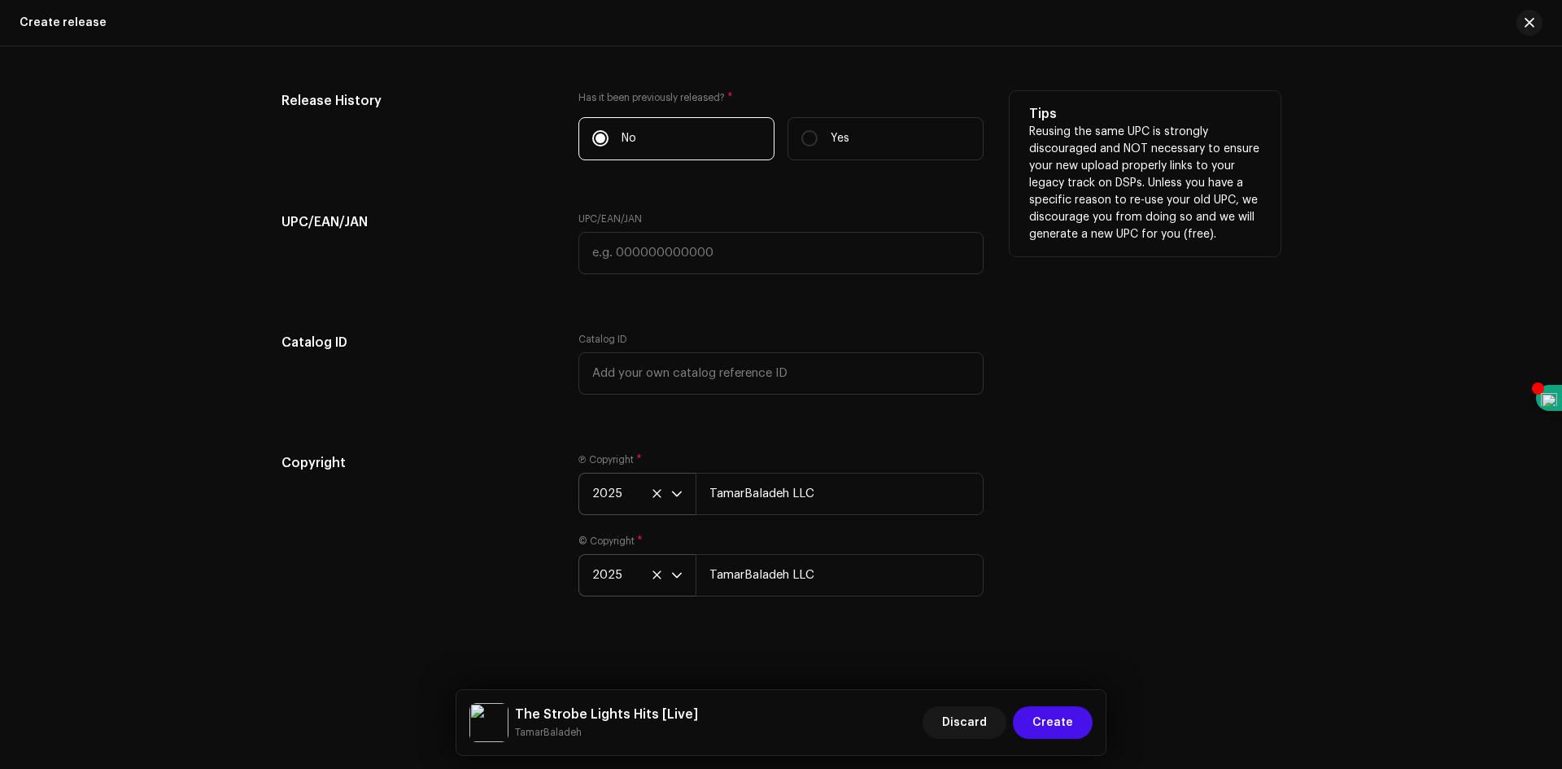
scroll to position [2770, 0]
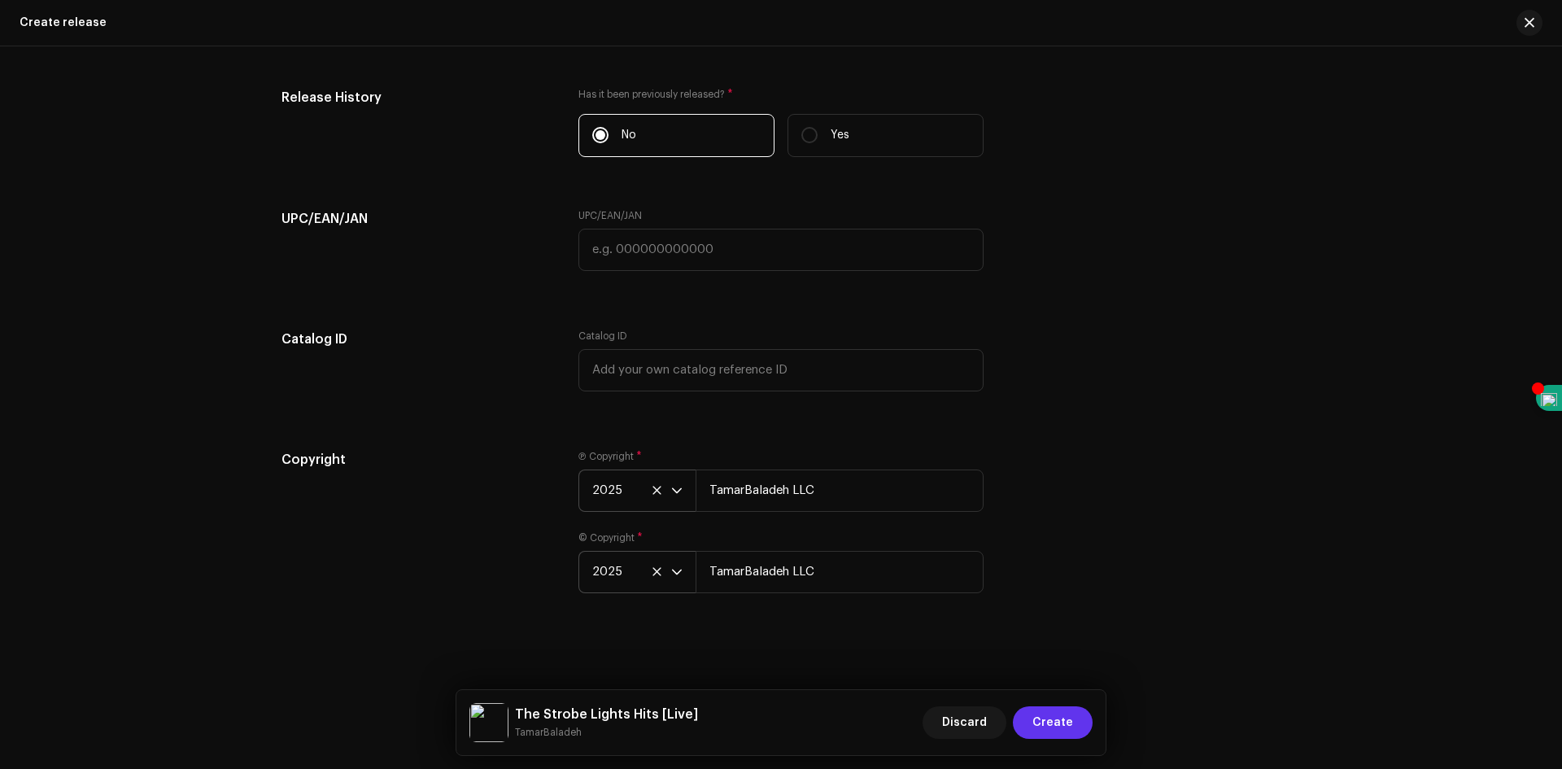
click at [1064, 728] on span "Create" at bounding box center [1053, 722] width 41 height 33
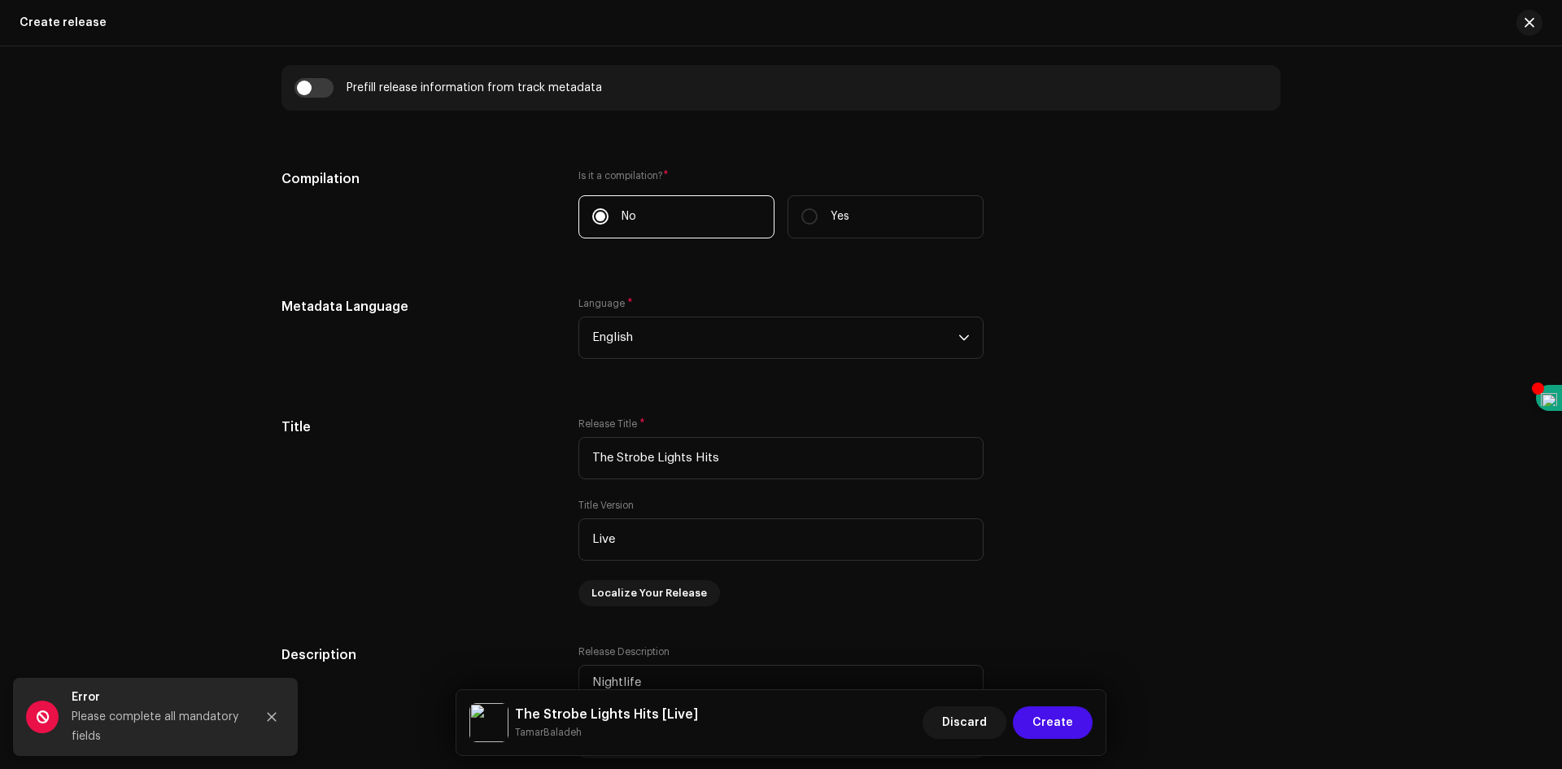
scroll to position [1224, 0]
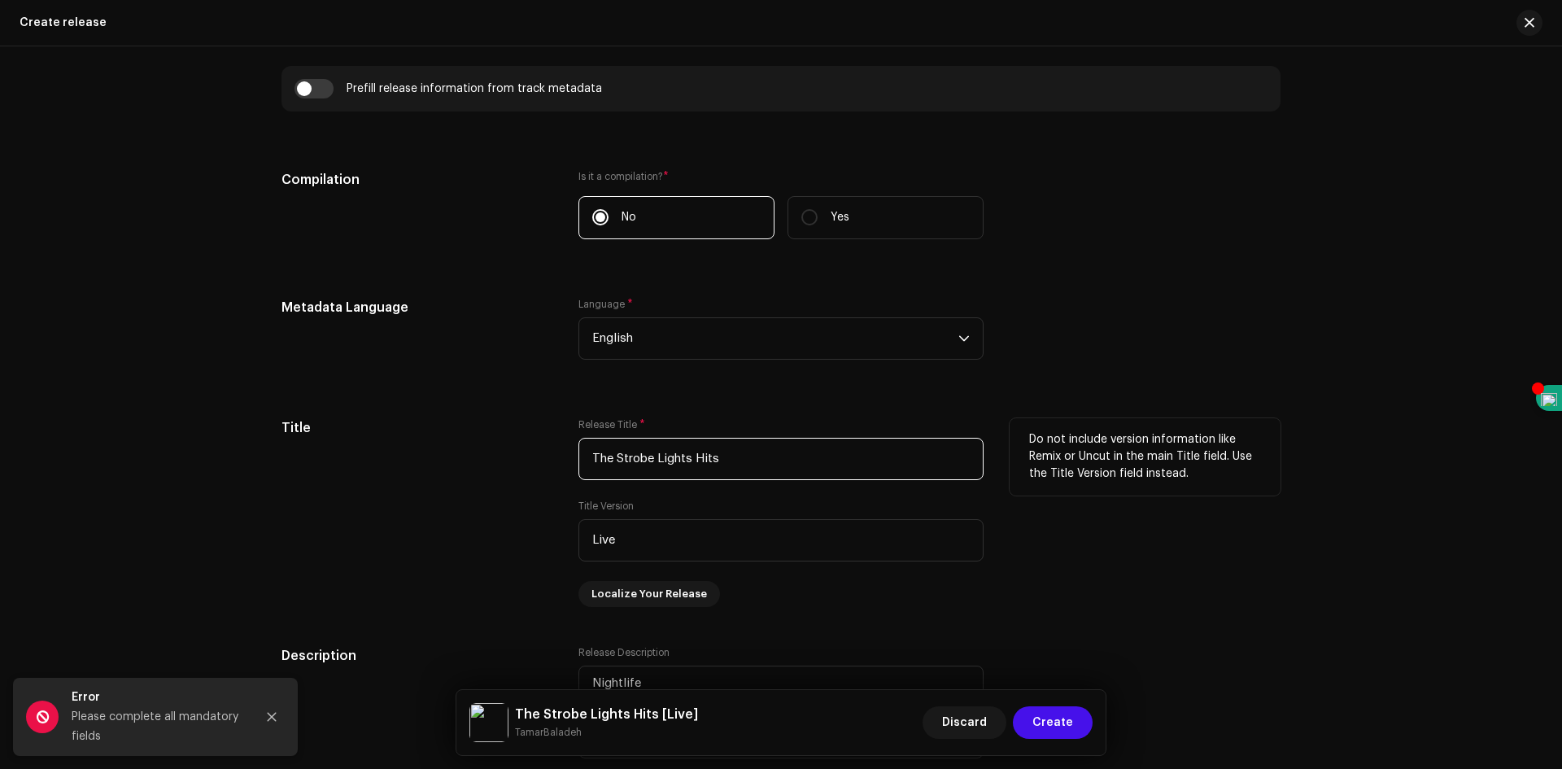
click at [688, 465] on input "The Strobe Lights Hits" at bounding box center [781, 459] width 405 height 42
type input "The Strobe Light Hits"
click at [780, 427] on div "Release Title * The Strobe Light Hits" at bounding box center [781, 449] width 405 height 62
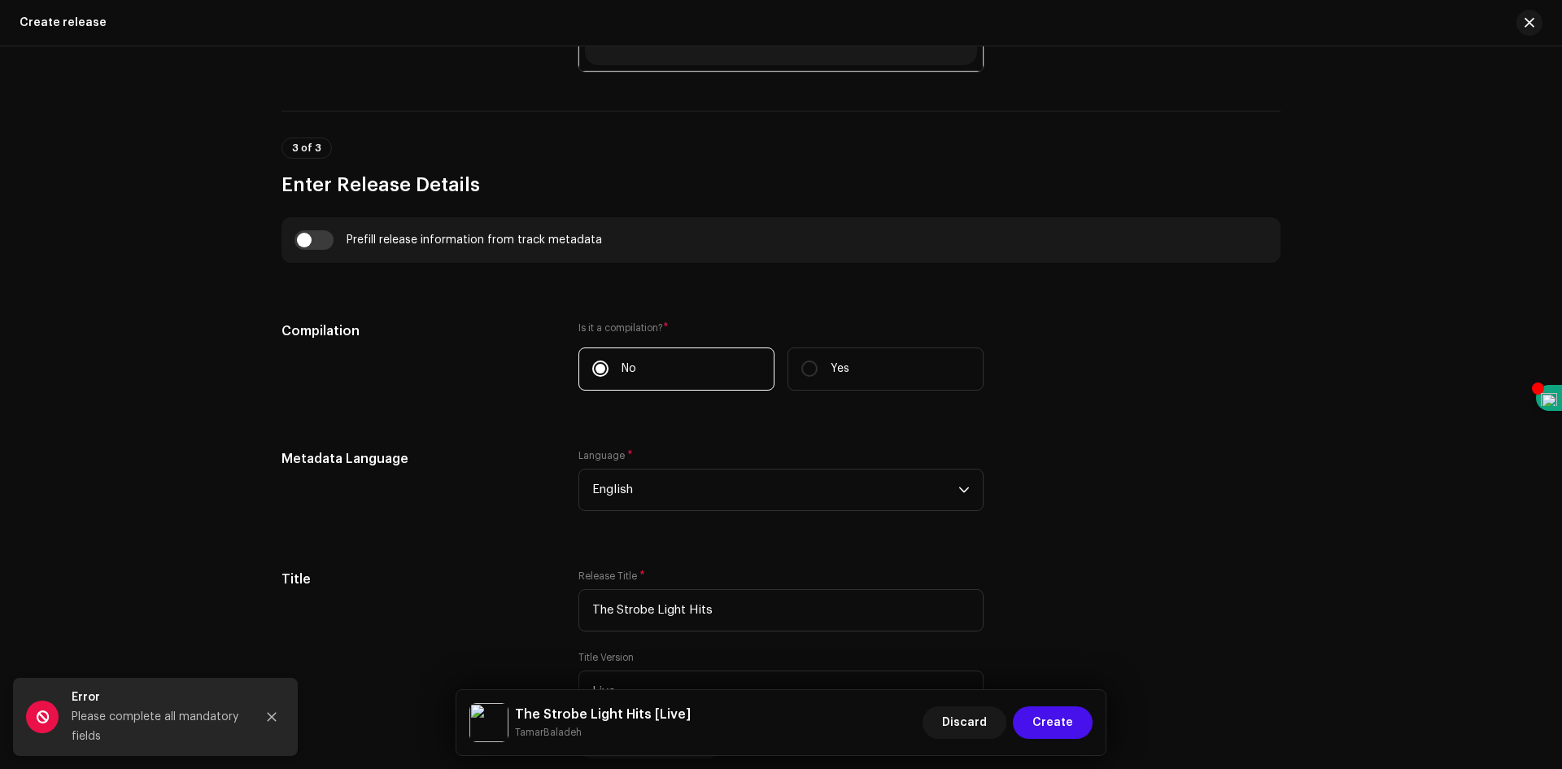
scroll to position [1061, 0]
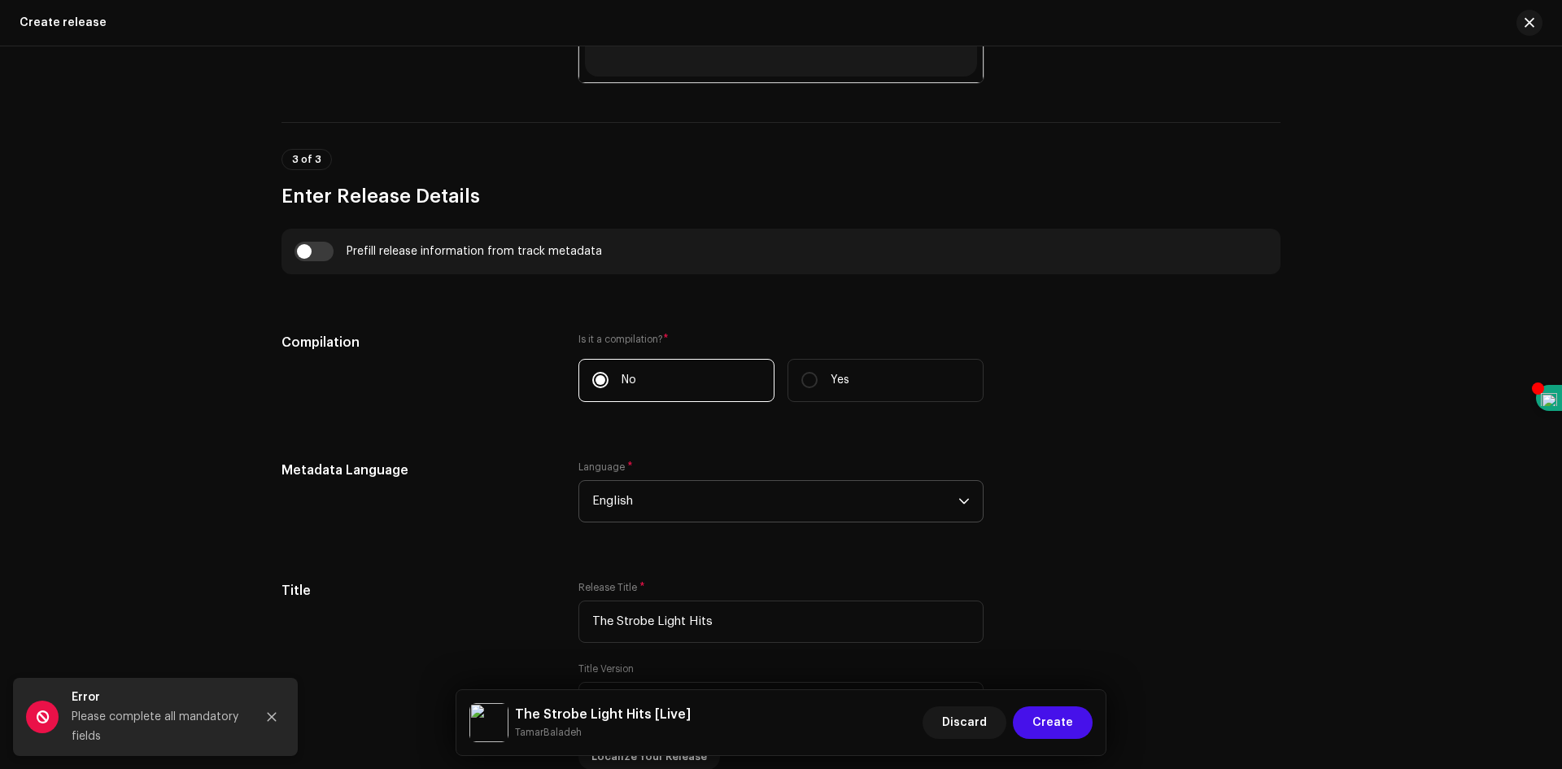
click at [701, 495] on span "English" at bounding box center [775, 501] width 366 height 41
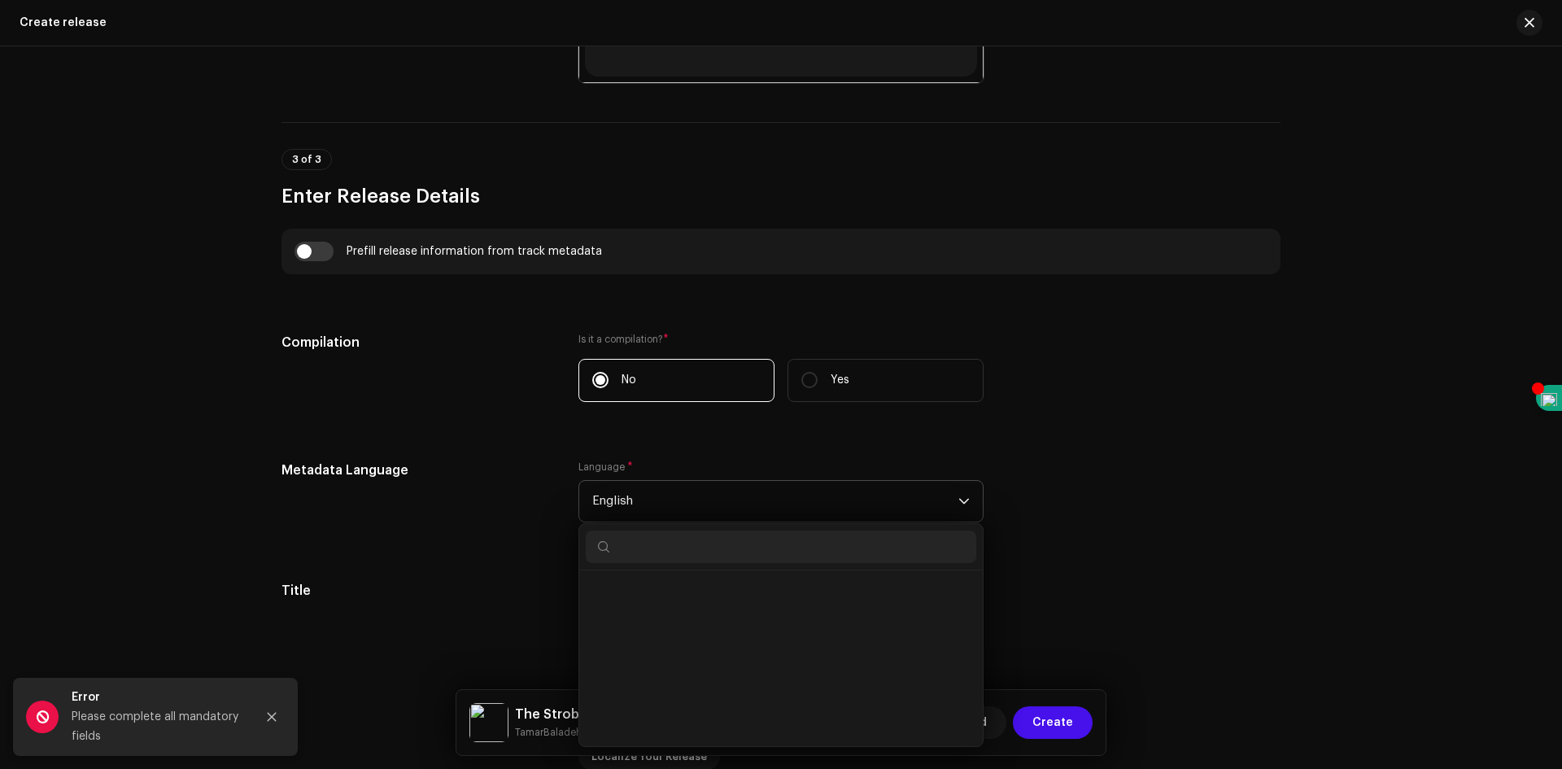
scroll to position [1504, 0]
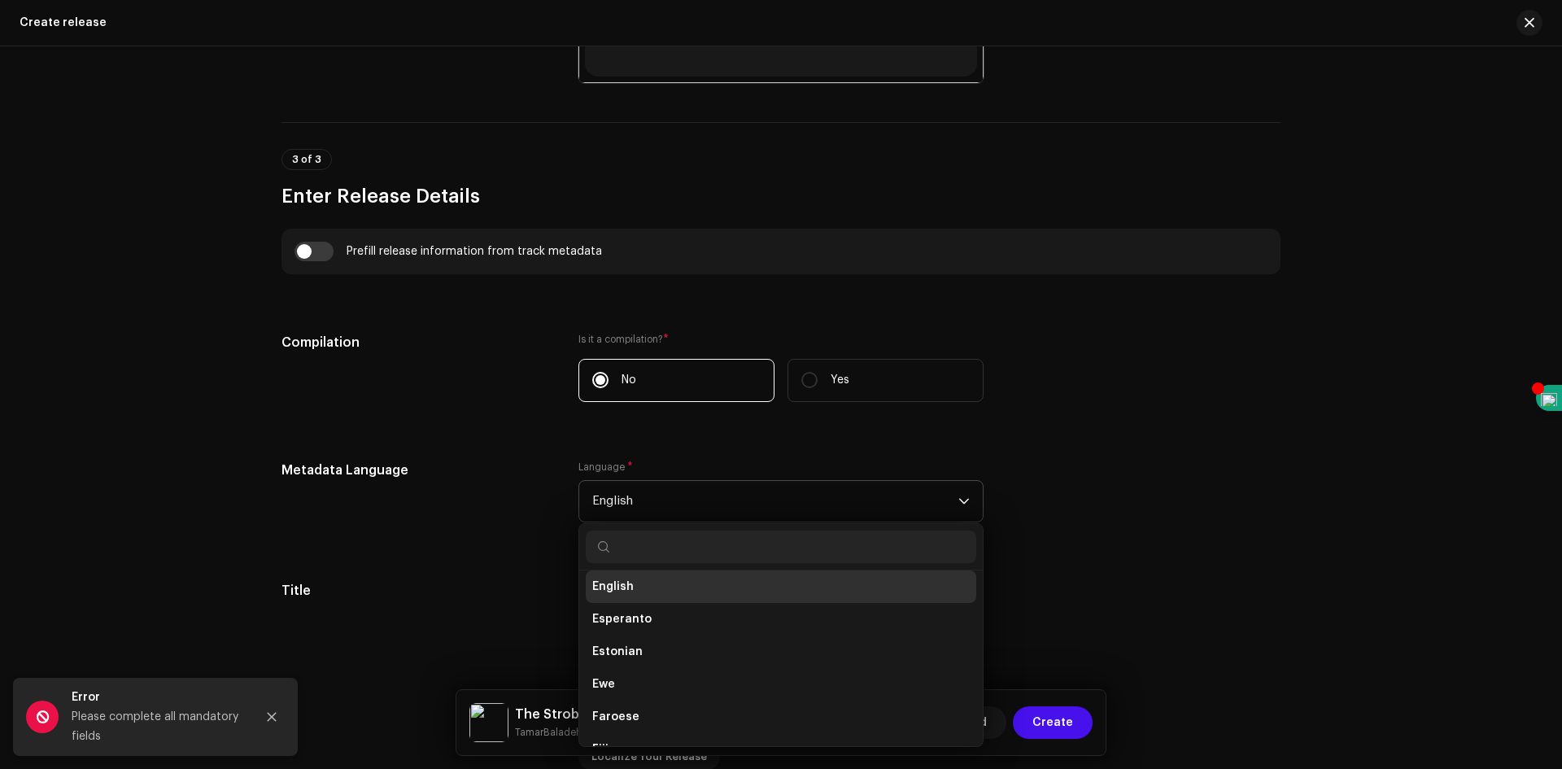
click at [610, 586] on span "English" at bounding box center [613, 587] width 42 height 16
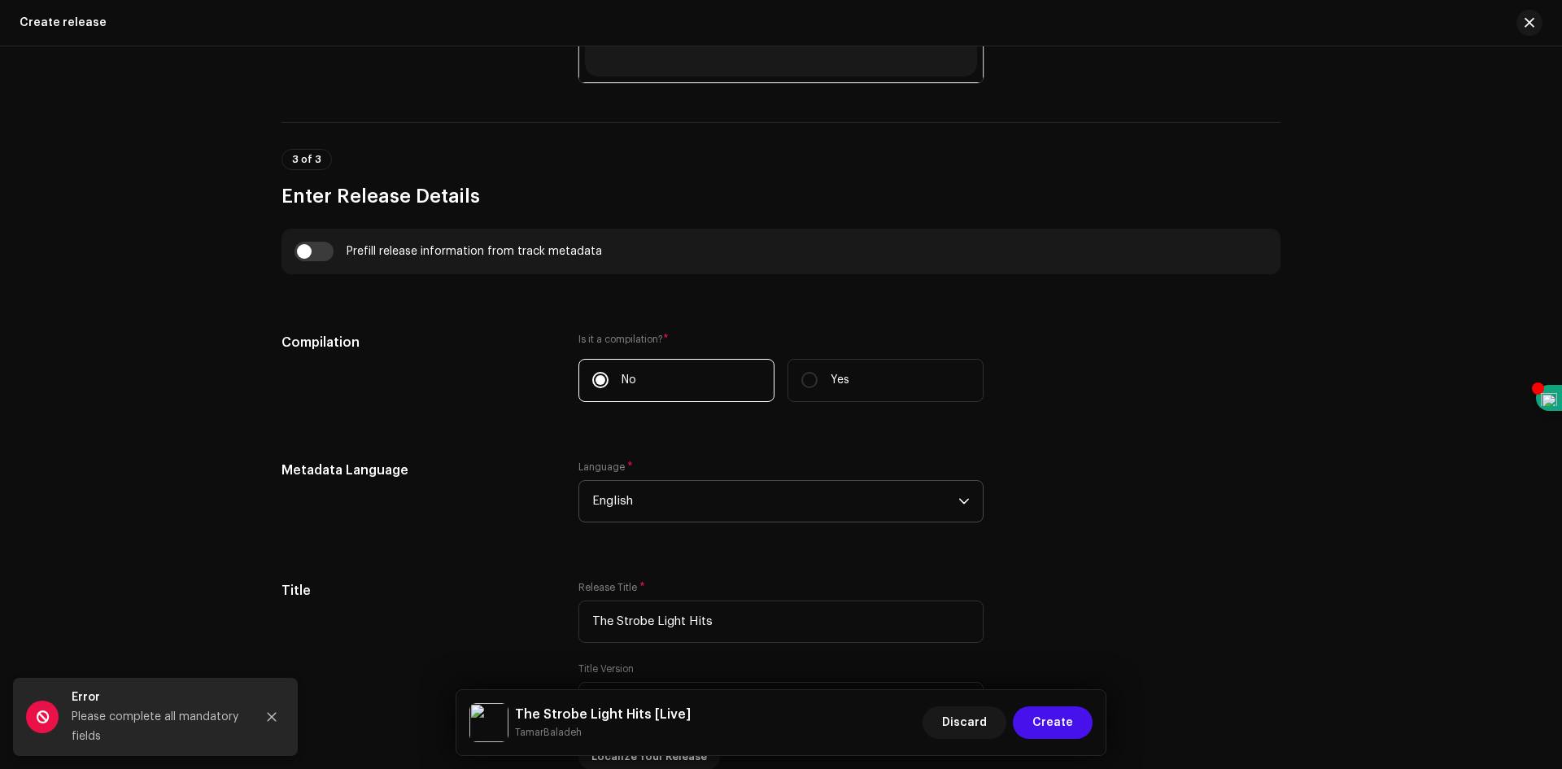
click at [505, 487] on div "Metadata Language" at bounding box center [417, 501] width 271 height 81
click at [606, 378] on label "No" at bounding box center [677, 380] width 196 height 43
click at [606, 378] on input "No" at bounding box center [600, 380] width 16 height 16
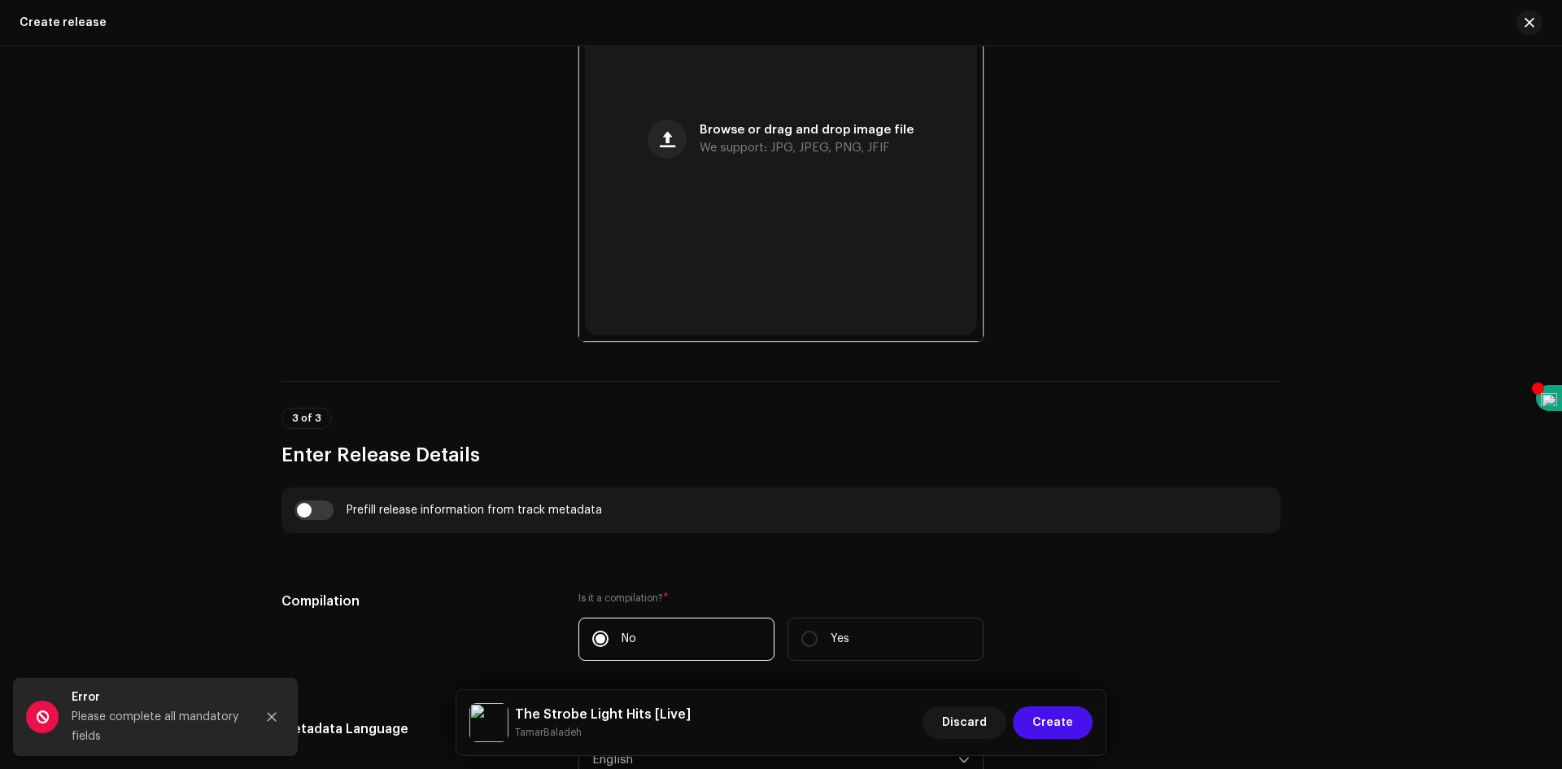
scroll to position [814, 0]
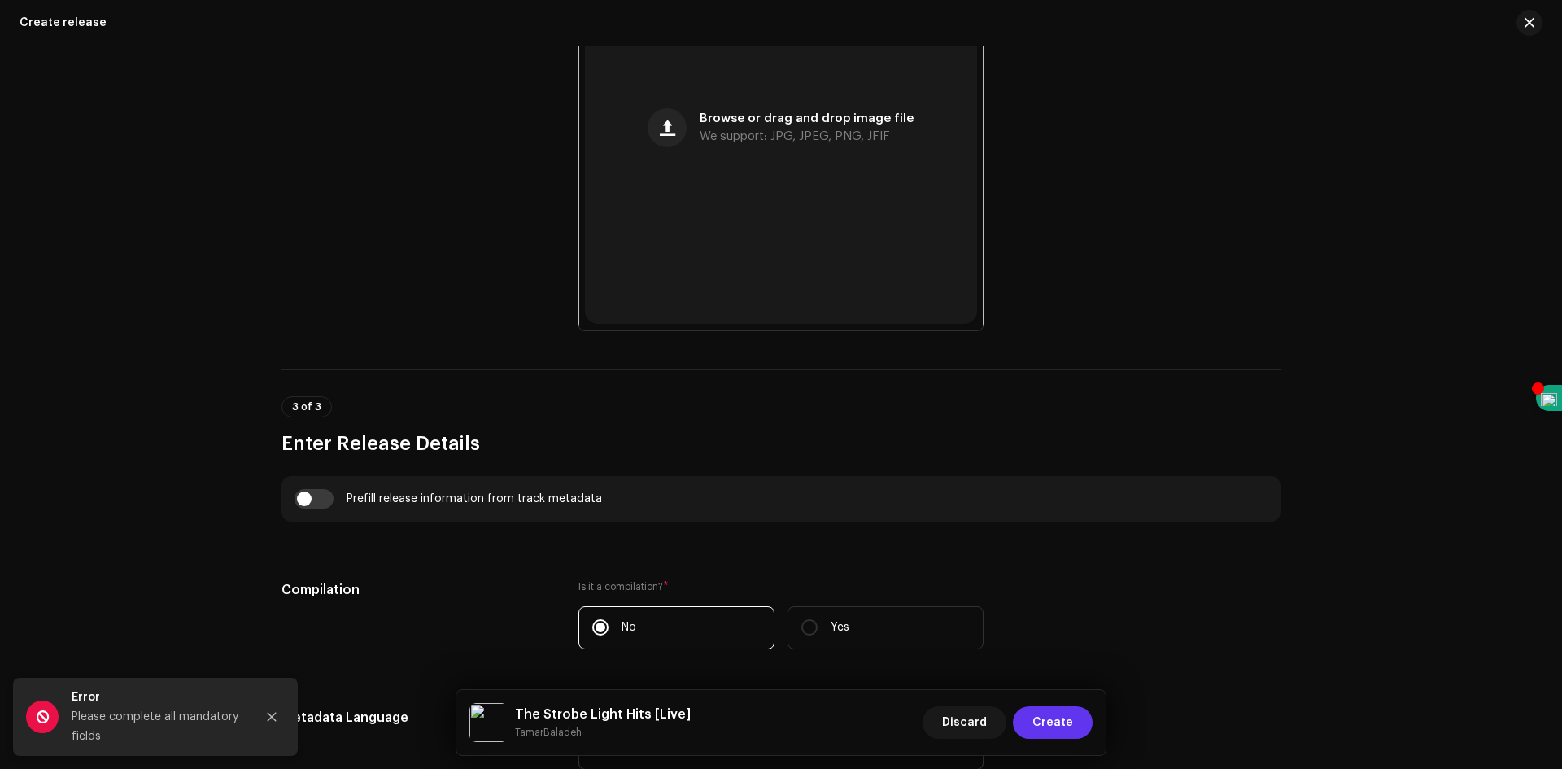
click at [1046, 729] on span "Create" at bounding box center [1053, 722] width 41 height 33
click at [80, 715] on div "Please complete all mandatory fields" at bounding box center [157, 726] width 171 height 39
click at [51, 716] on span at bounding box center [42, 717] width 33 height 33
click at [281, 714] on button "Close" at bounding box center [272, 717] width 33 height 33
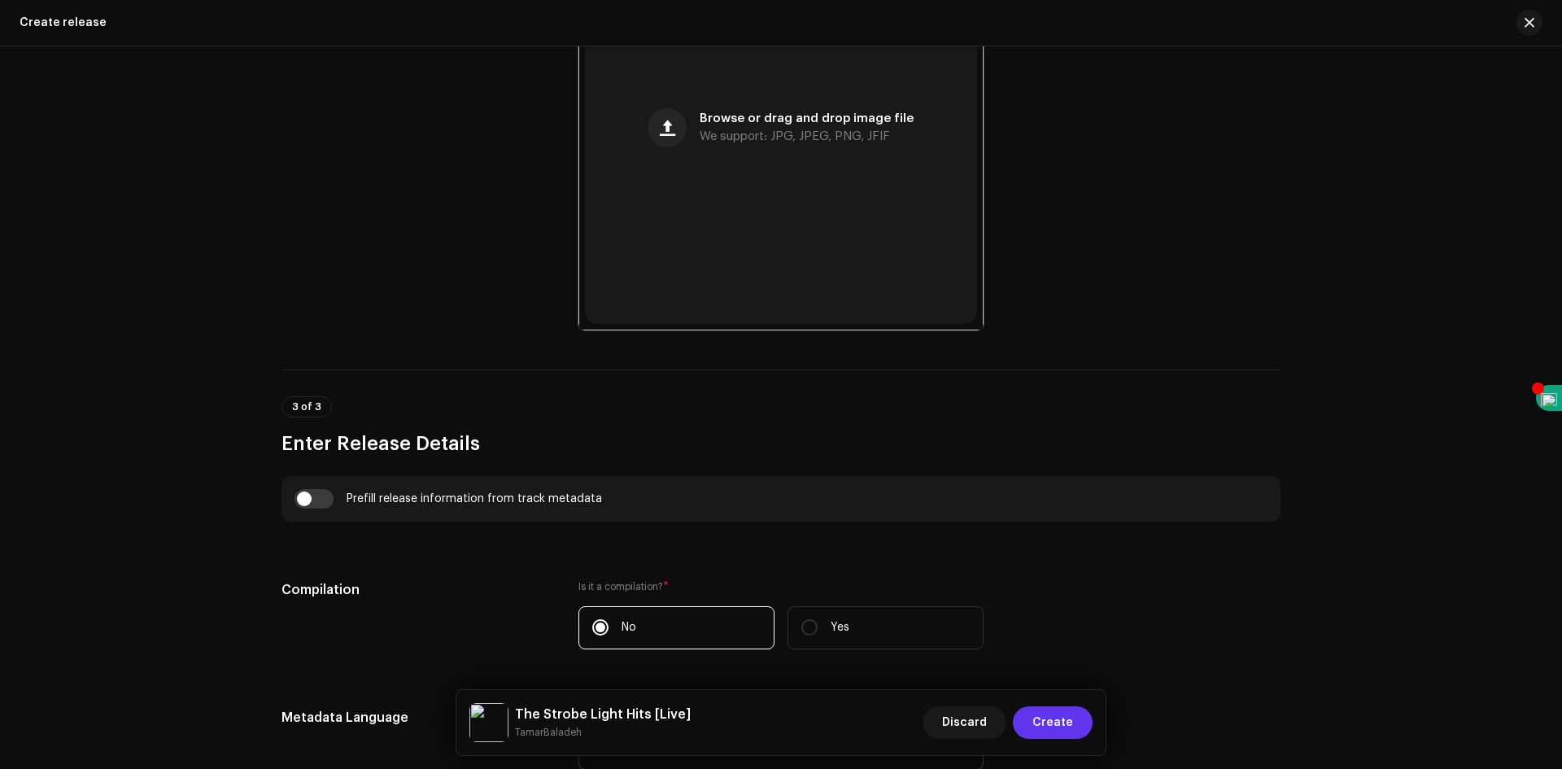
click at [1069, 721] on span "Create" at bounding box center [1053, 722] width 41 height 33
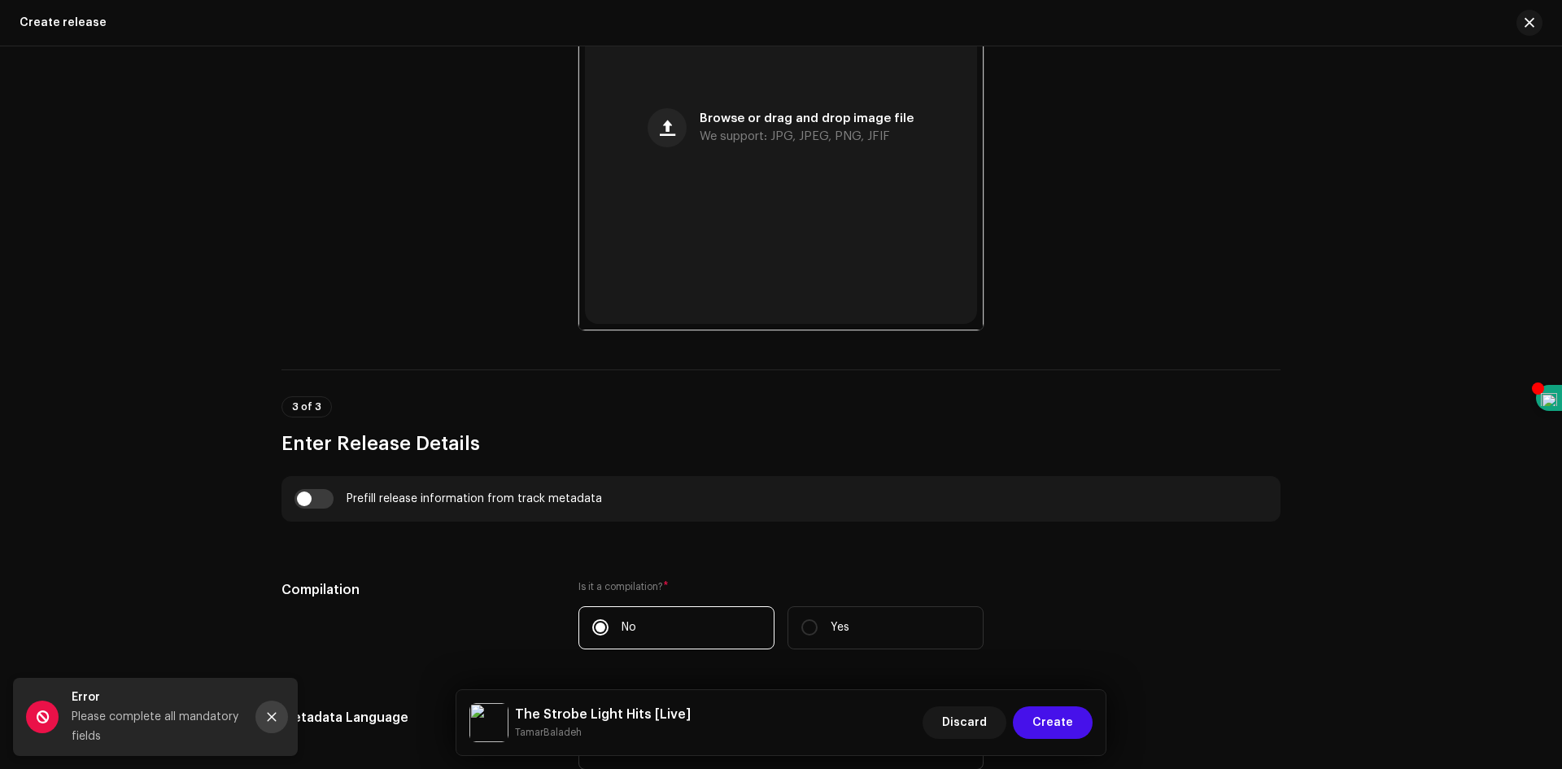
click at [268, 715] on icon "Close" at bounding box center [271, 716] width 11 height 11
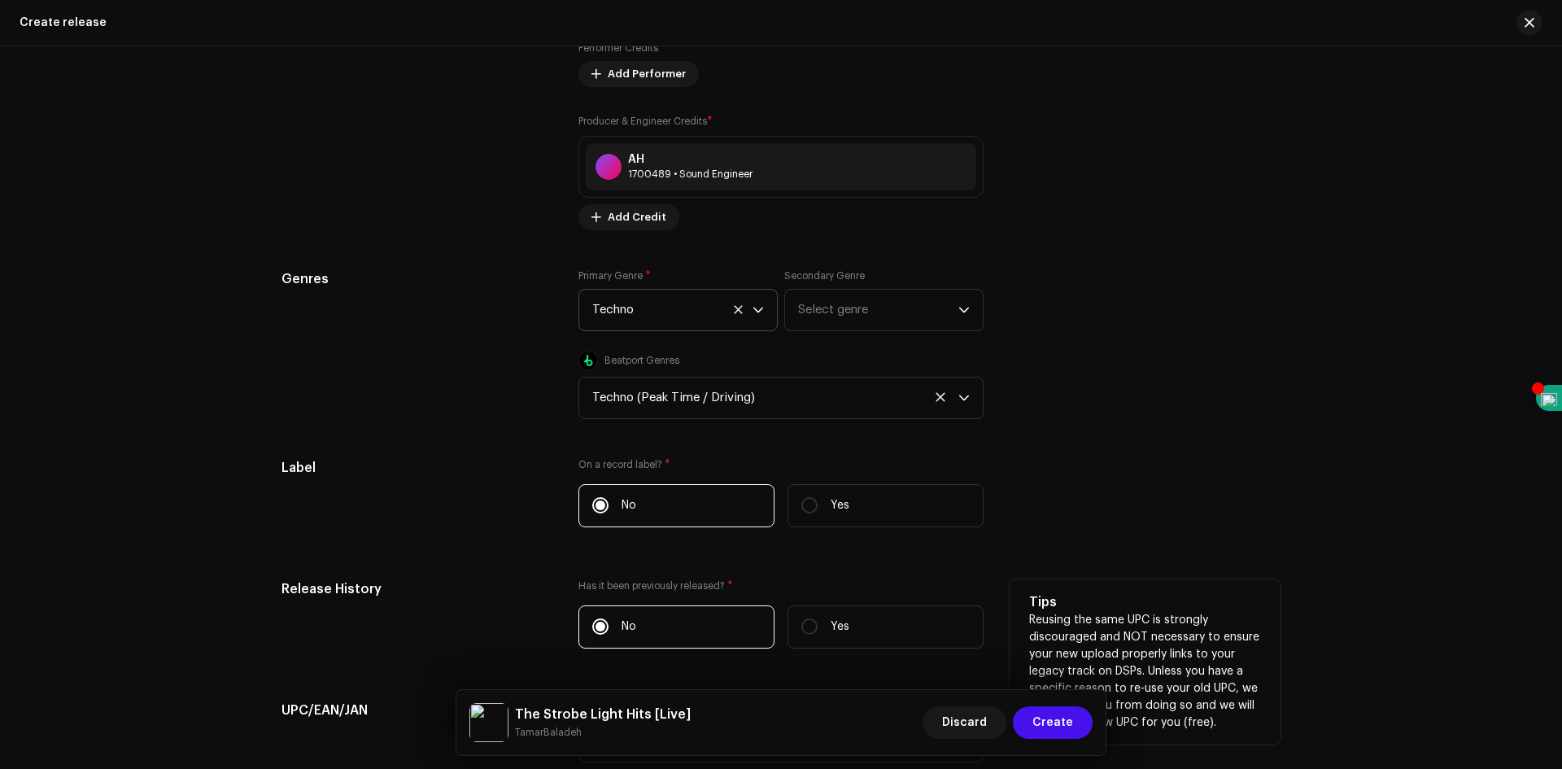
scroll to position [2360, 0]
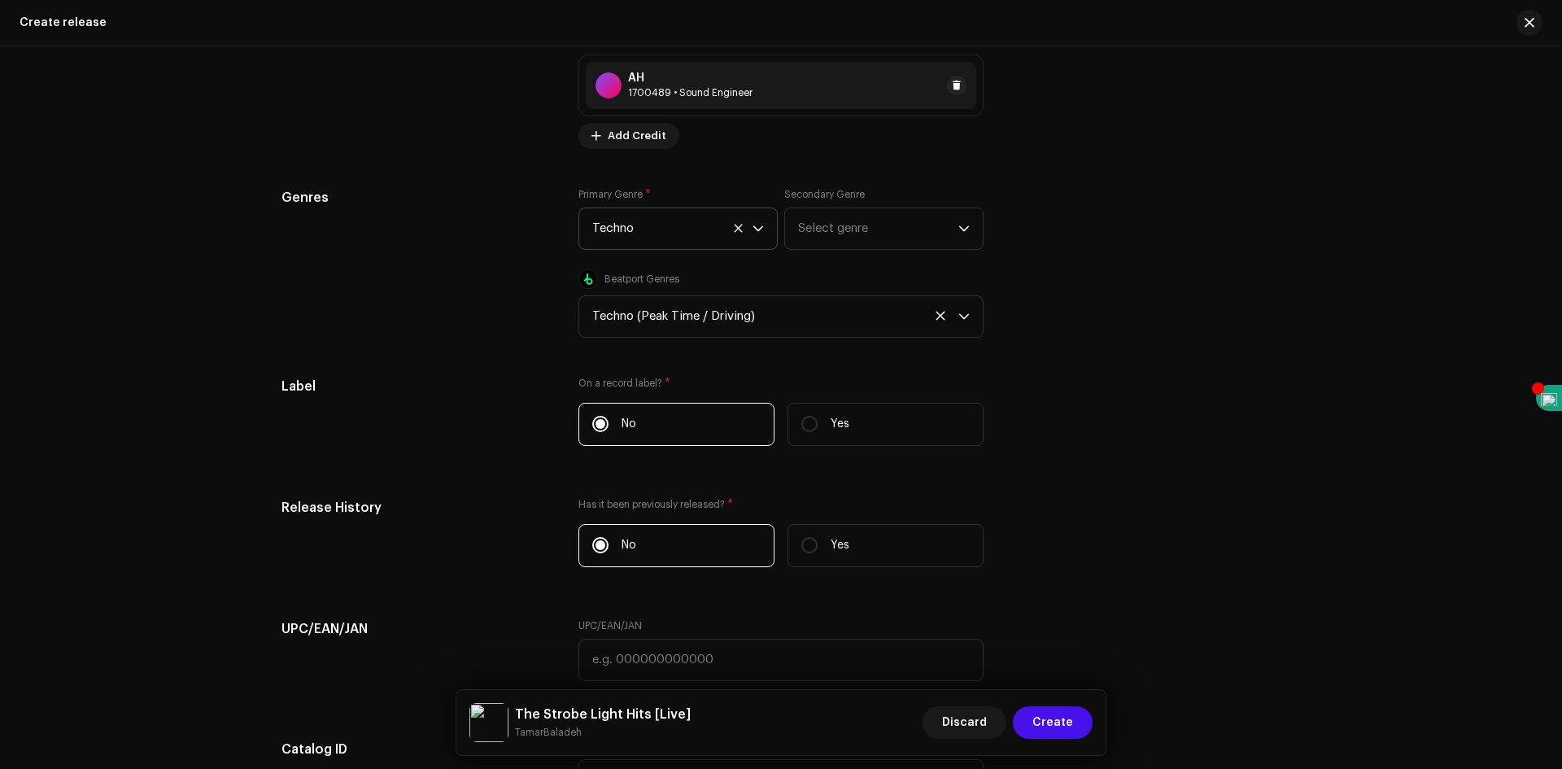
click at [728, 89] on div "1700489 • Sound Engineer" at bounding box center [690, 92] width 125 height 13
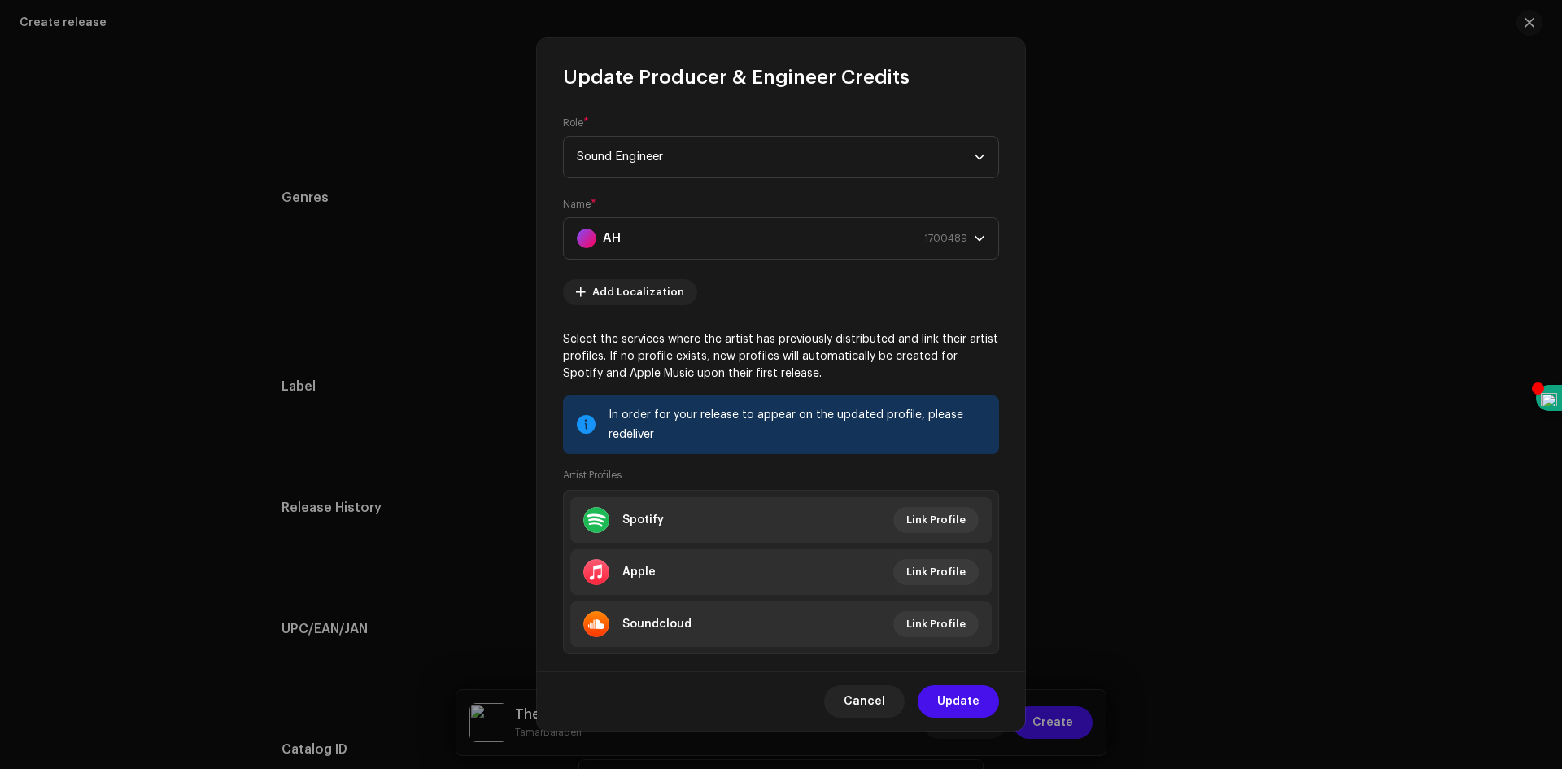
click at [959, 701] on span "Update" at bounding box center [958, 701] width 42 height 33
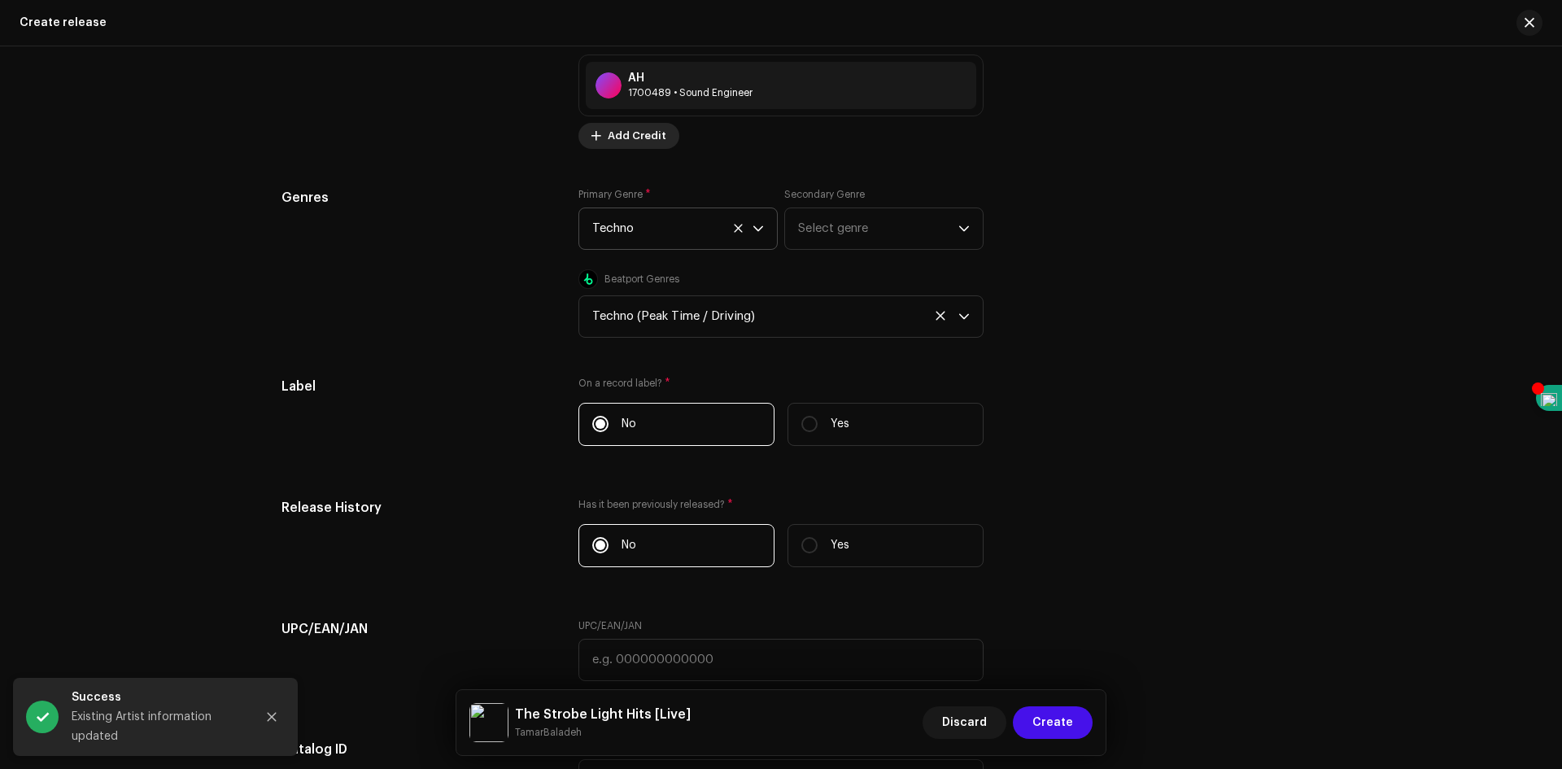
click at [647, 146] on span "Add Credit" at bounding box center [637, 136] width 59 height 33
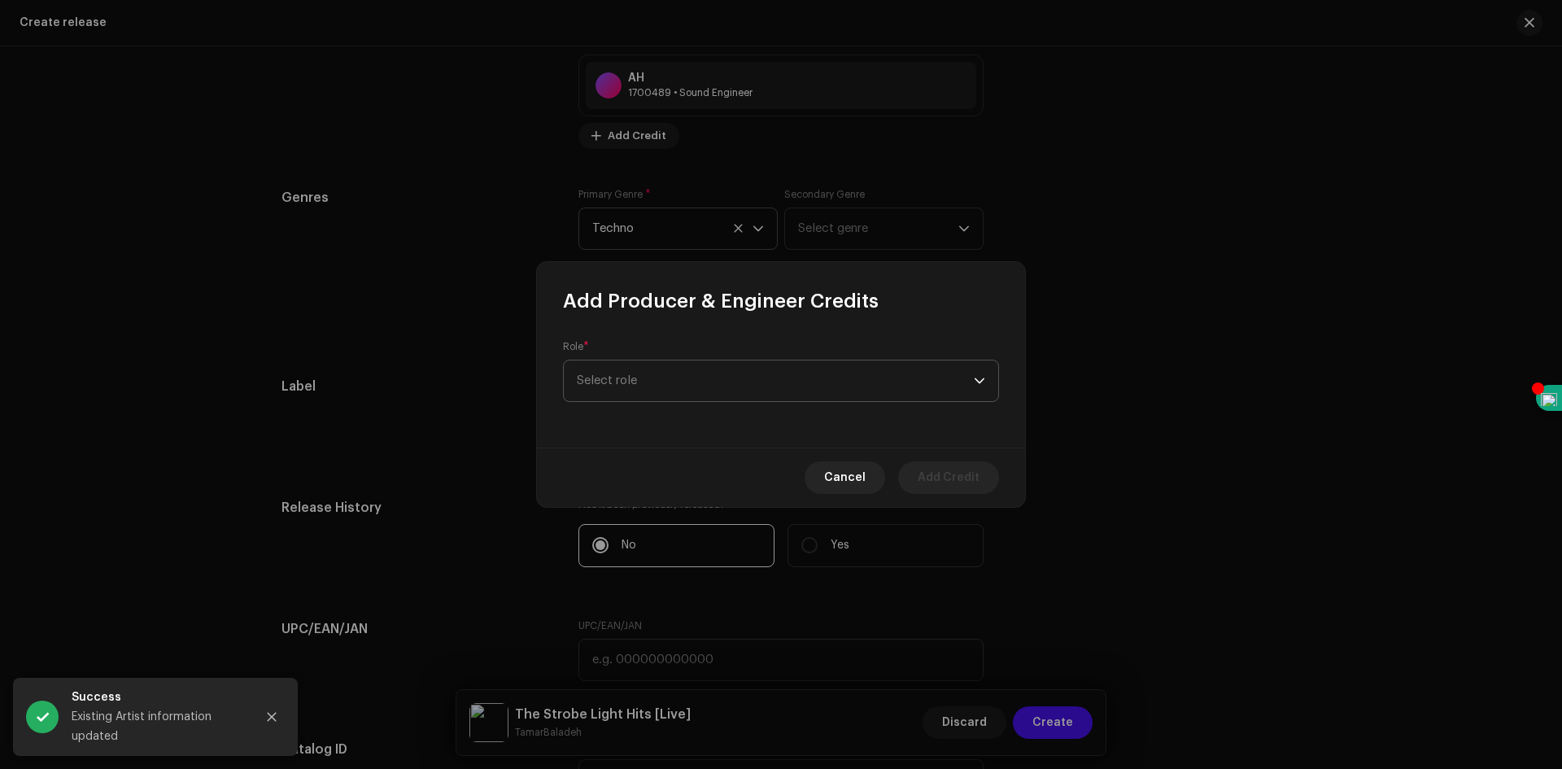
click at [887, 383] on span "Select role" at bounding box center [775, 380] width 397 height 41
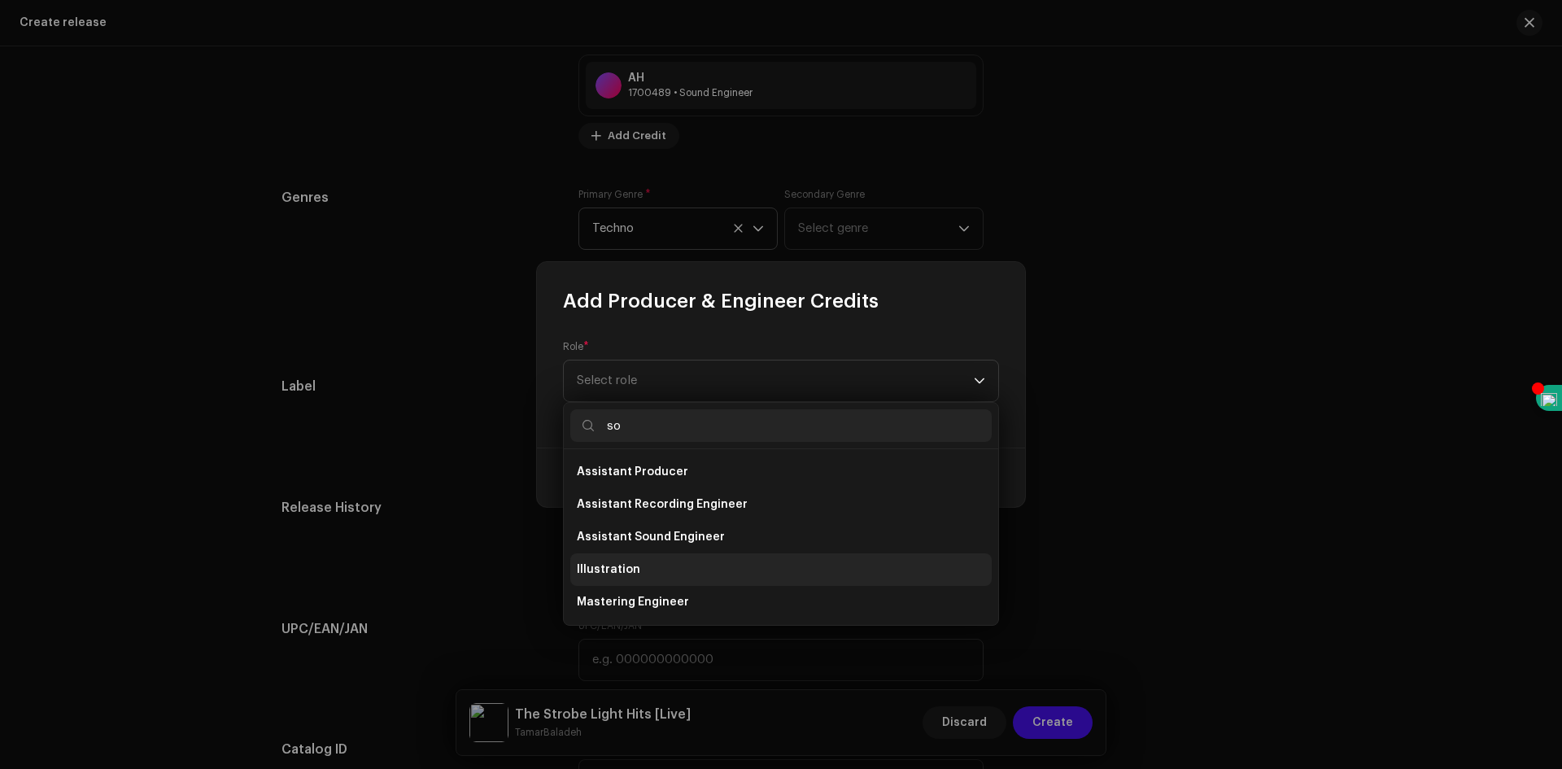
scroll to position [0, 0]
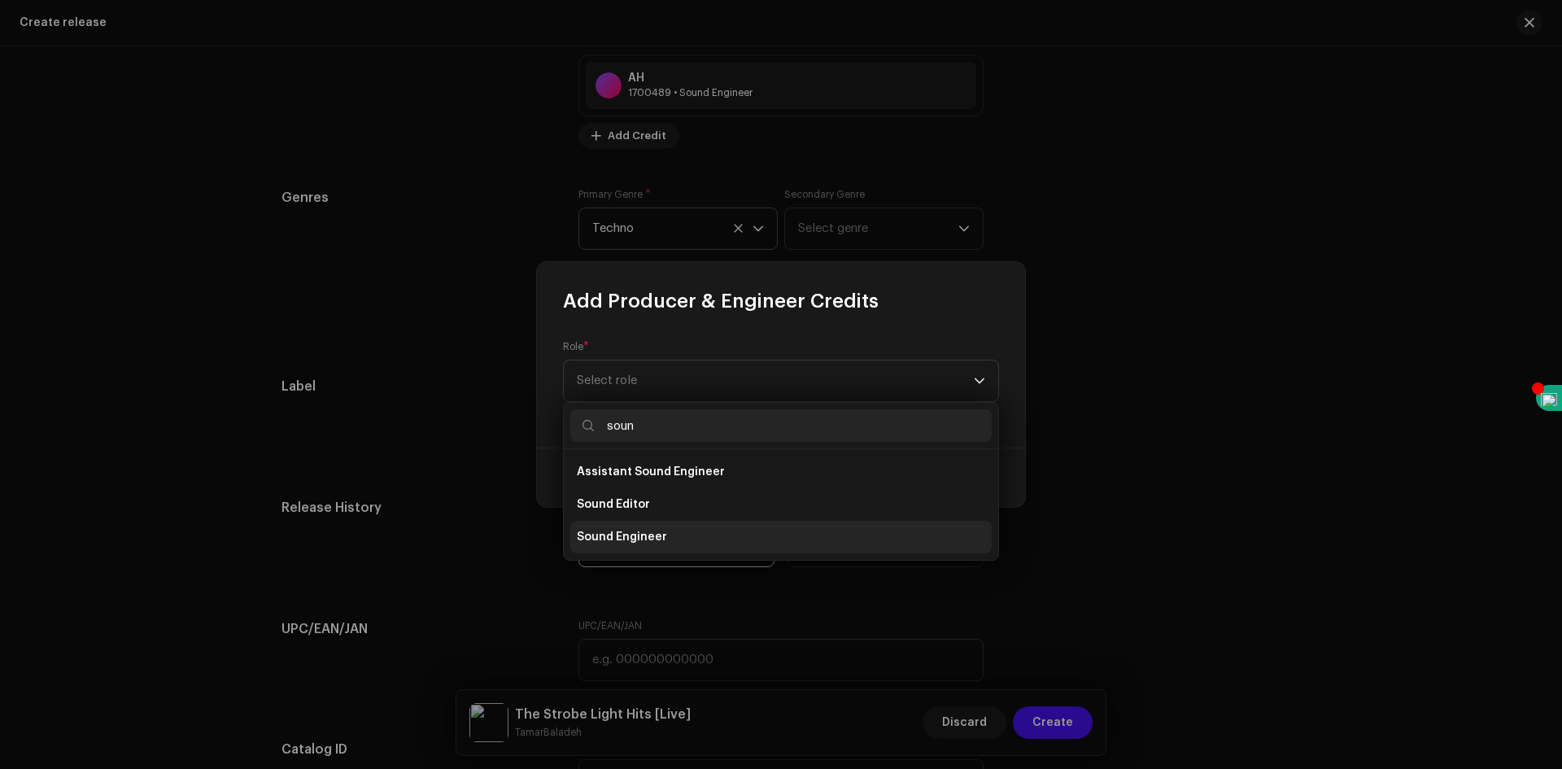
type input "soun"
click at [660, 543] on span "Sound Engineer" at bounding box center [622, 537] width 90 height 16
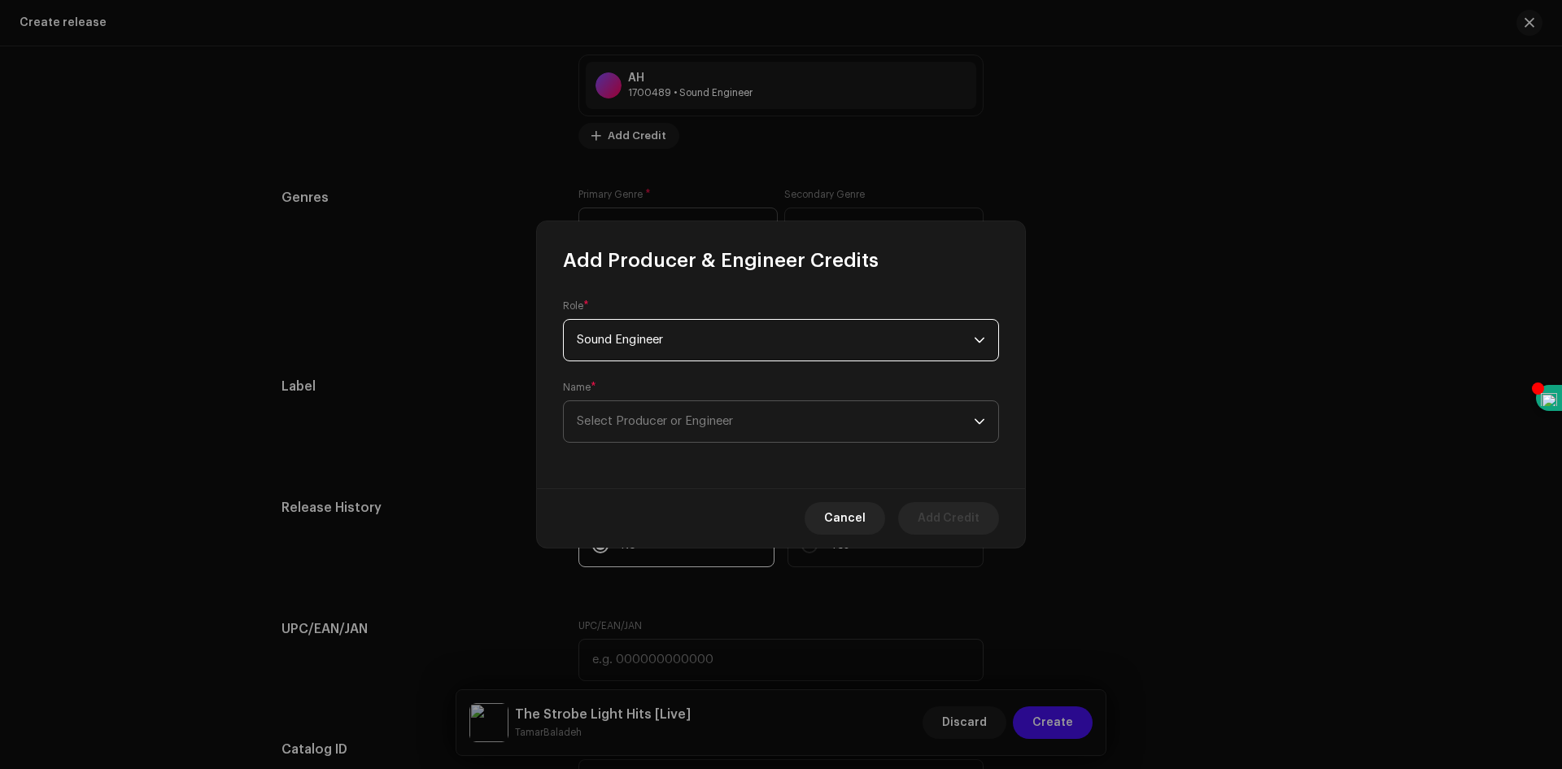
click at [789, 441] on span "Select Producer or Engineer" at bounding box center [775, 421] width 397 height 41
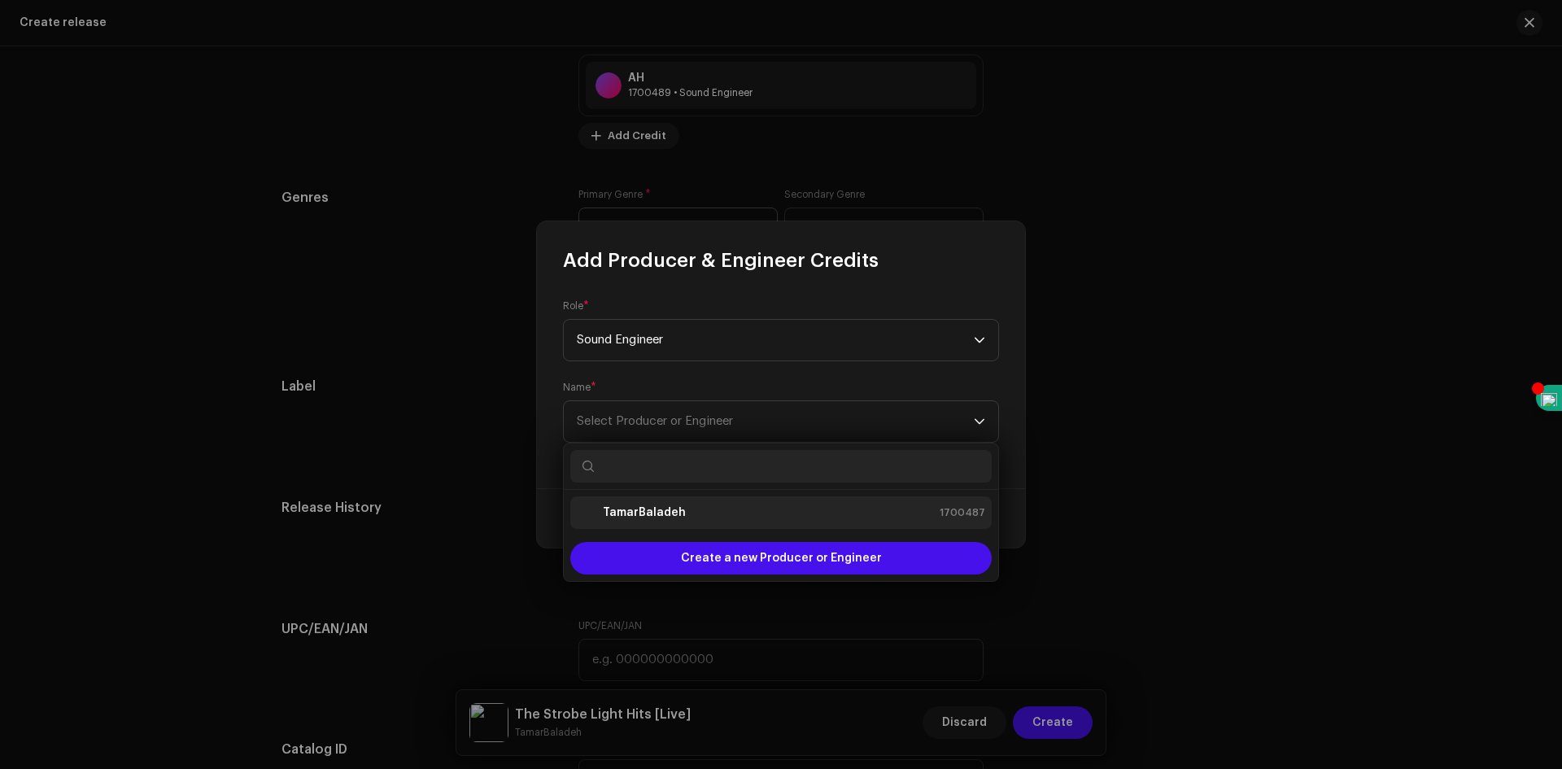
click at [725, 516] on div "TamarBaladeh 1700487" at bounding box center [781, 513] width 408 height 20
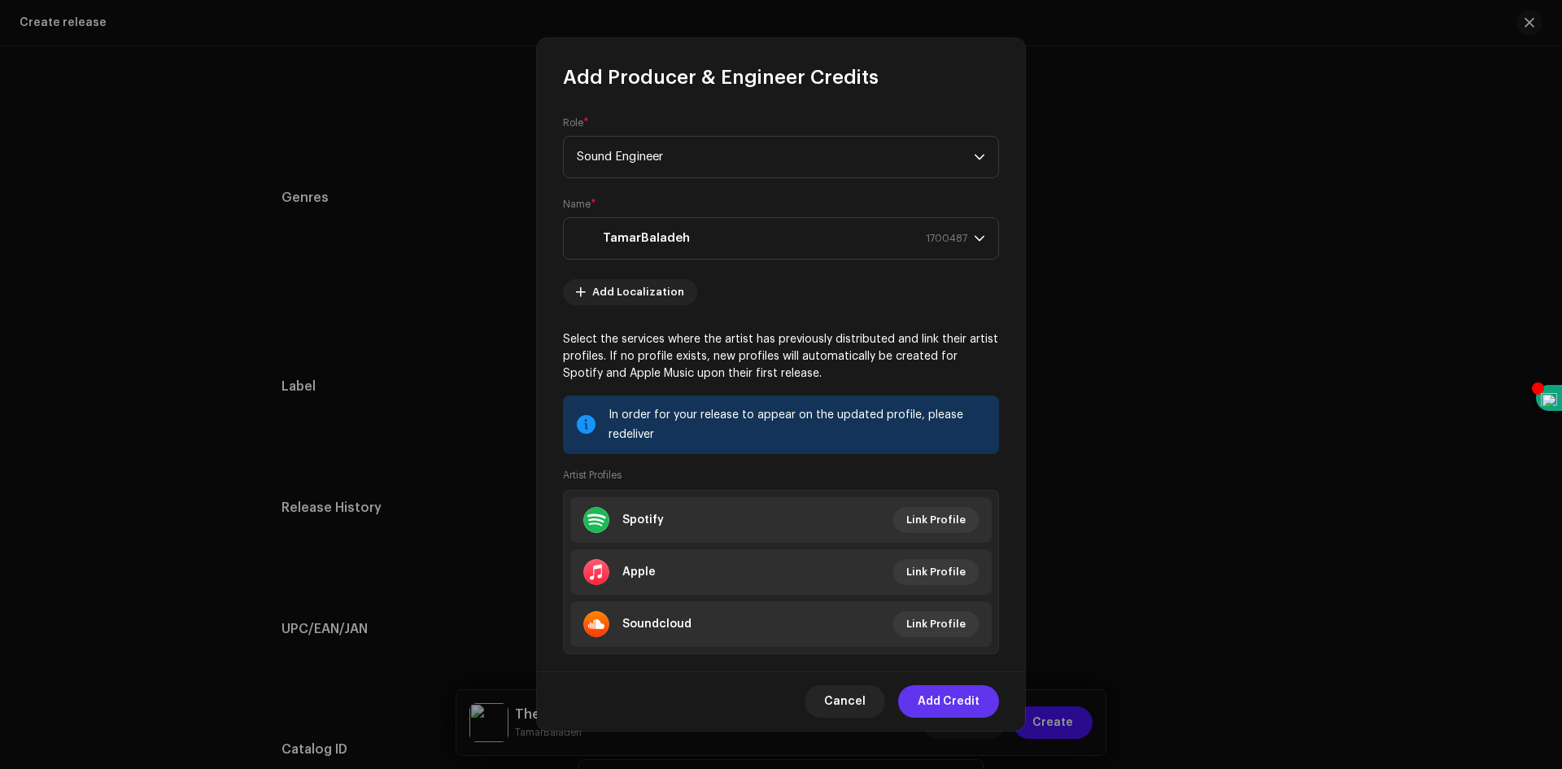
click at [962, 699] on span "Add Credit" at bounding box center [949, 701] width 62 height 33
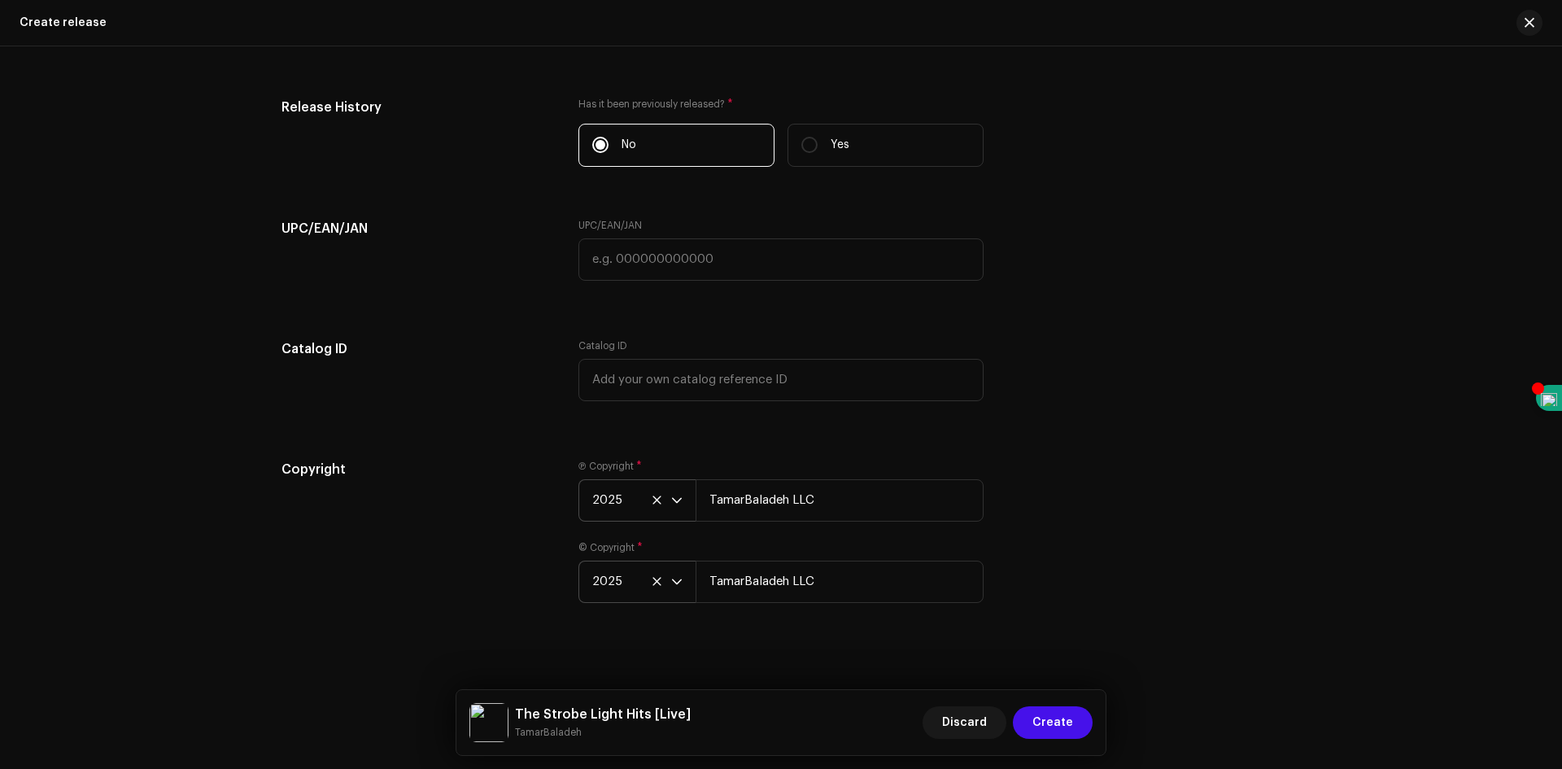
scroll to position [2824, 0]
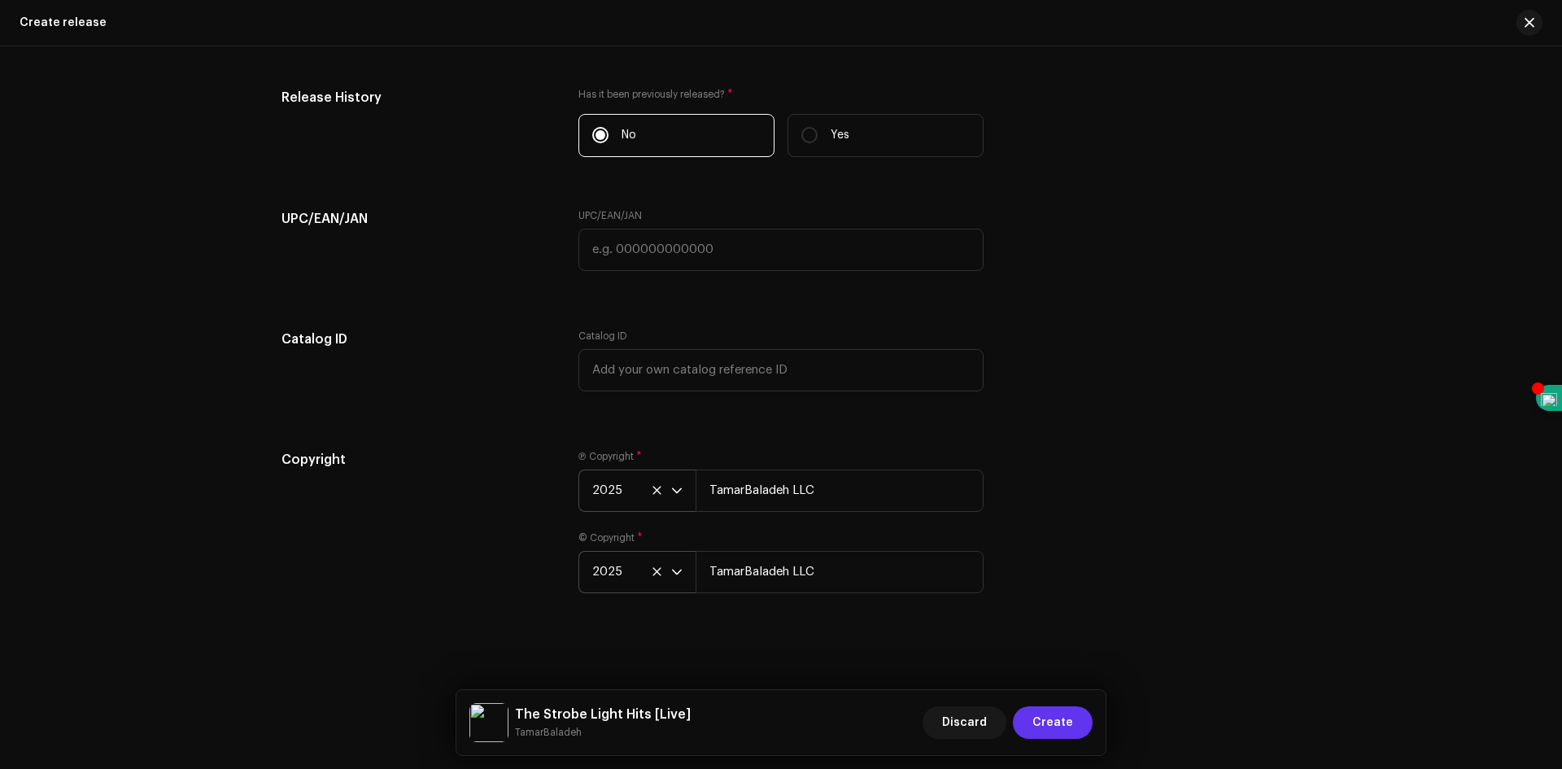
click at [1045, 717] on span "Create" at bounding box center [1053, 722] width 41 height 33
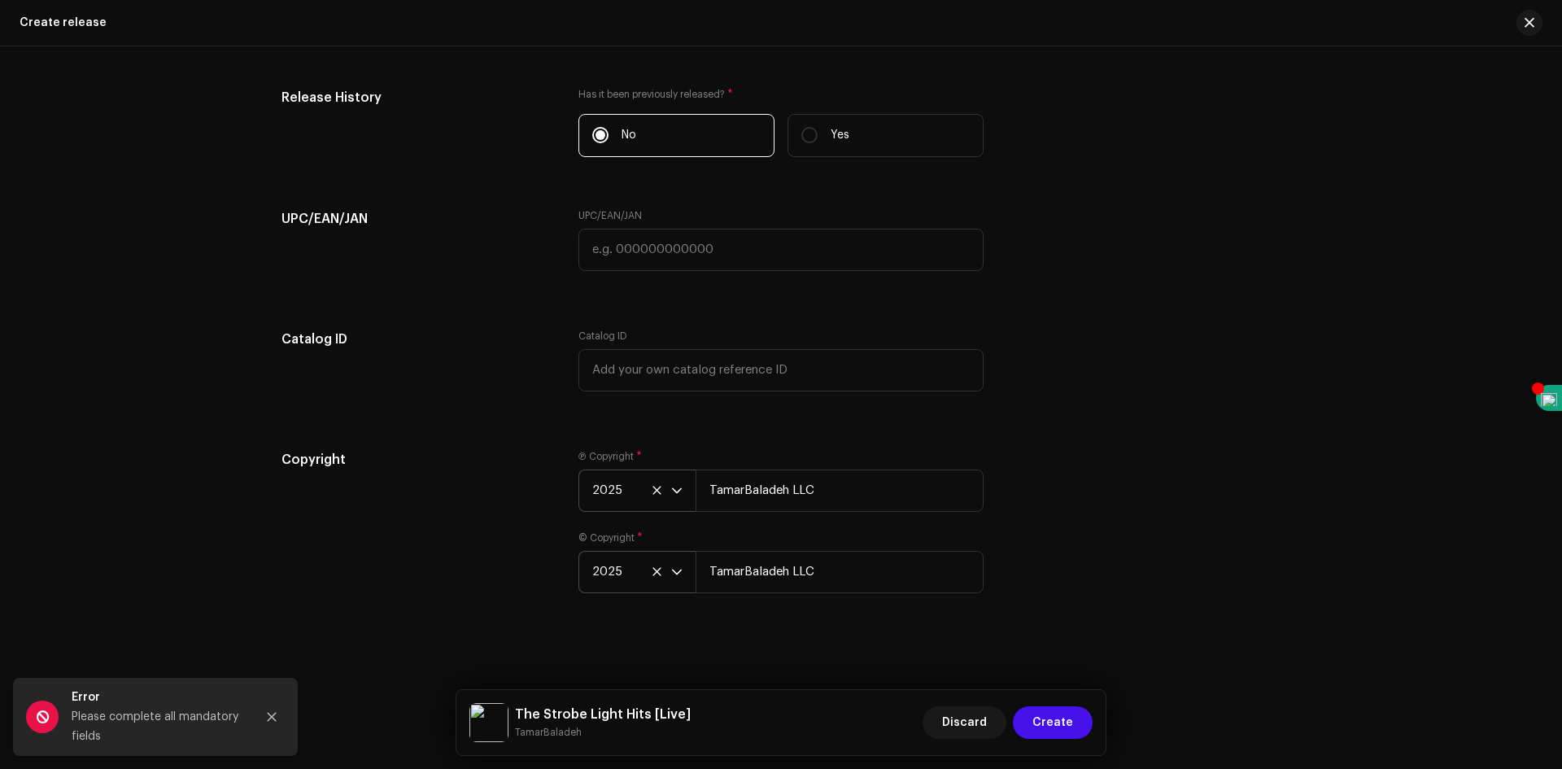
click at [860, 653] on div "Create a new release We’ll guide you through everything — from track selection …" at bounding box center [781, 407] width 1562 height 723
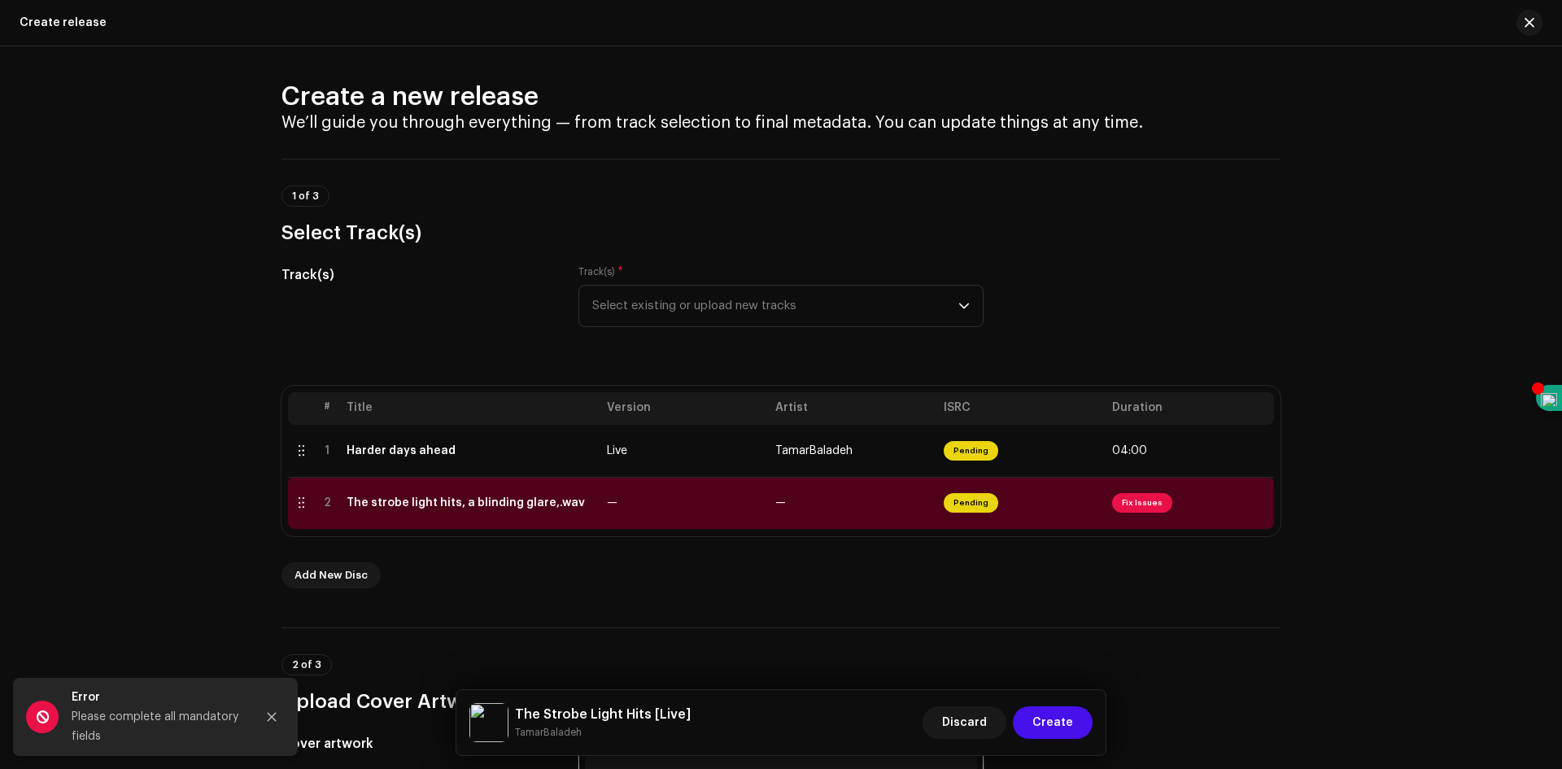
scroll to position [0, 0]
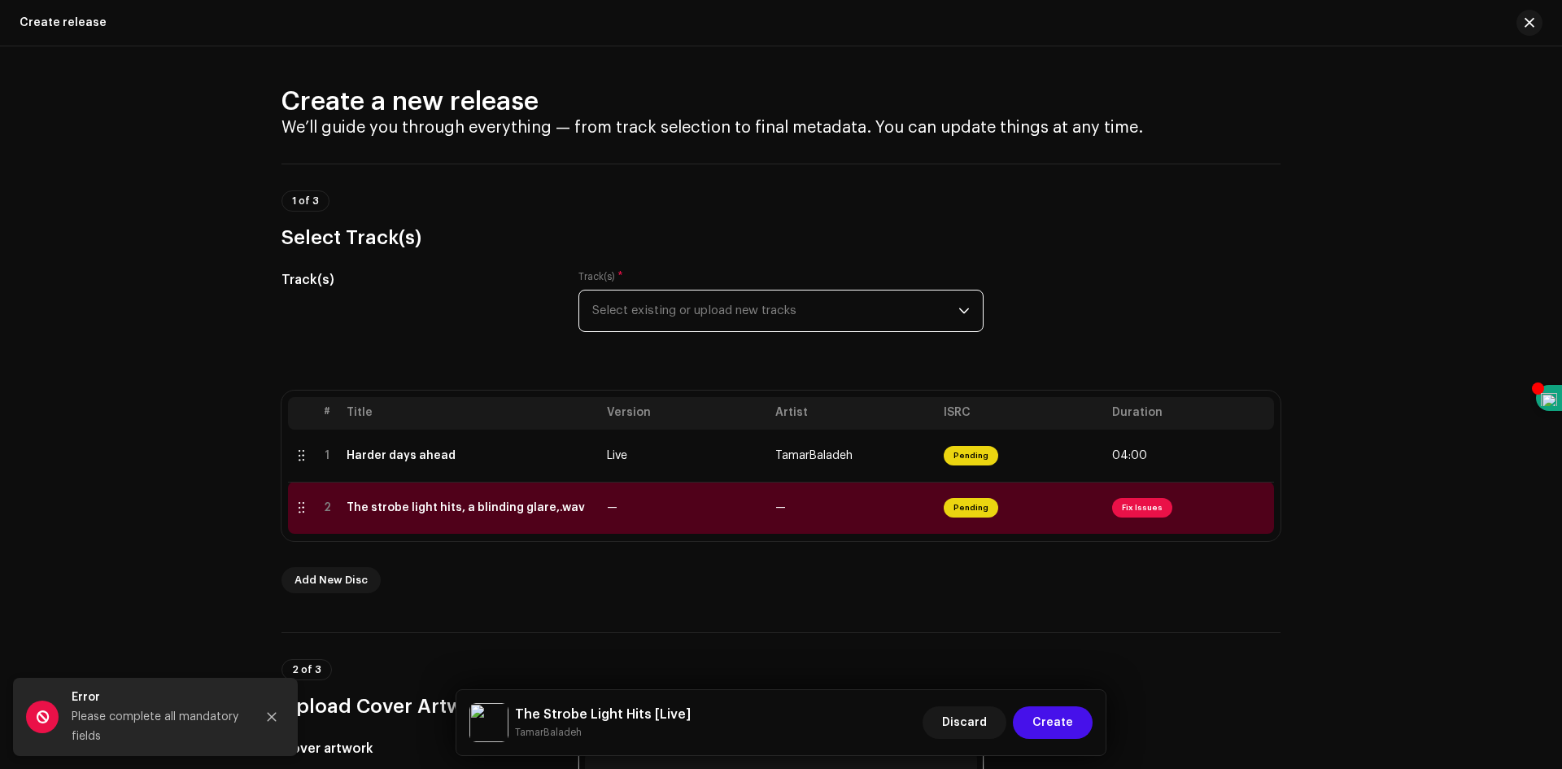
click at [937, 312] on span "Select existing or upload new tracks" at bounding box center [775, 311] width 366 height 41
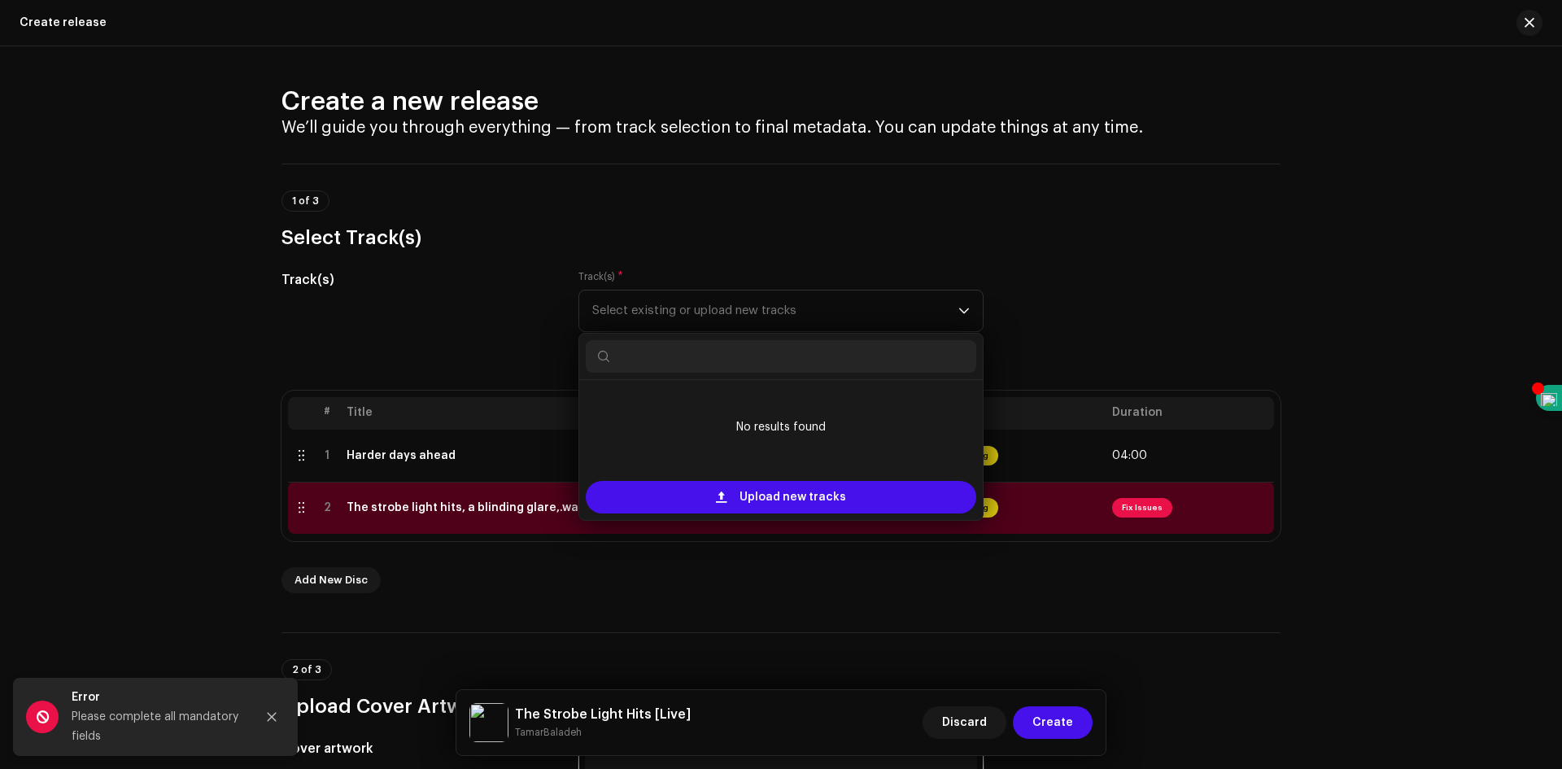
drag, startPoint x: 971, startPoint y: 574, endPoint x: 969, endPoint y: 566, distance: 8.3
click at [970, 574] on div "Add New Disc" at bounding box center [781, 580] width 999 height 26
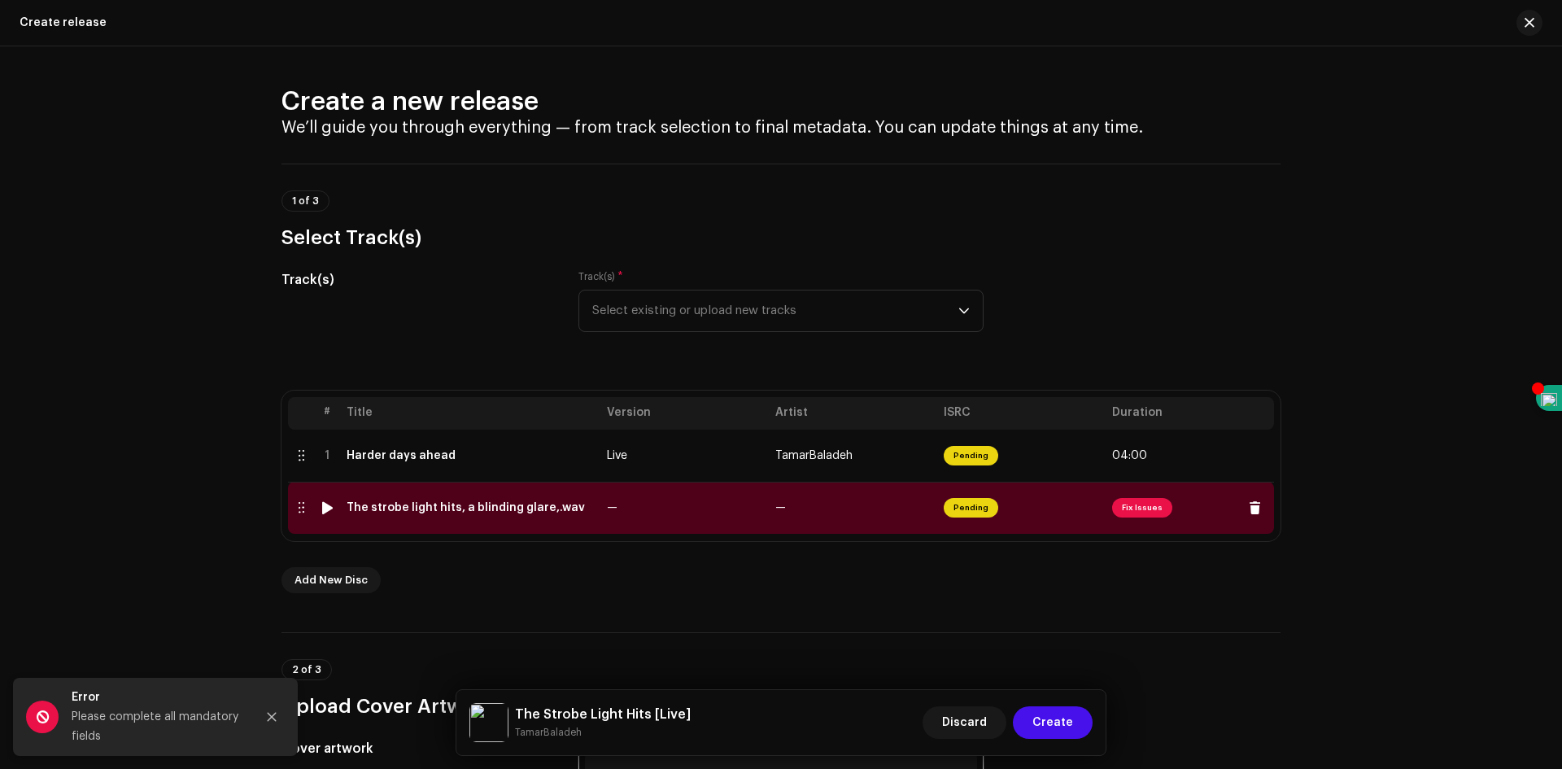
click at [1120, 508] on span "Fix Issues" at bounding box center [1142, 508] width 60 height 20
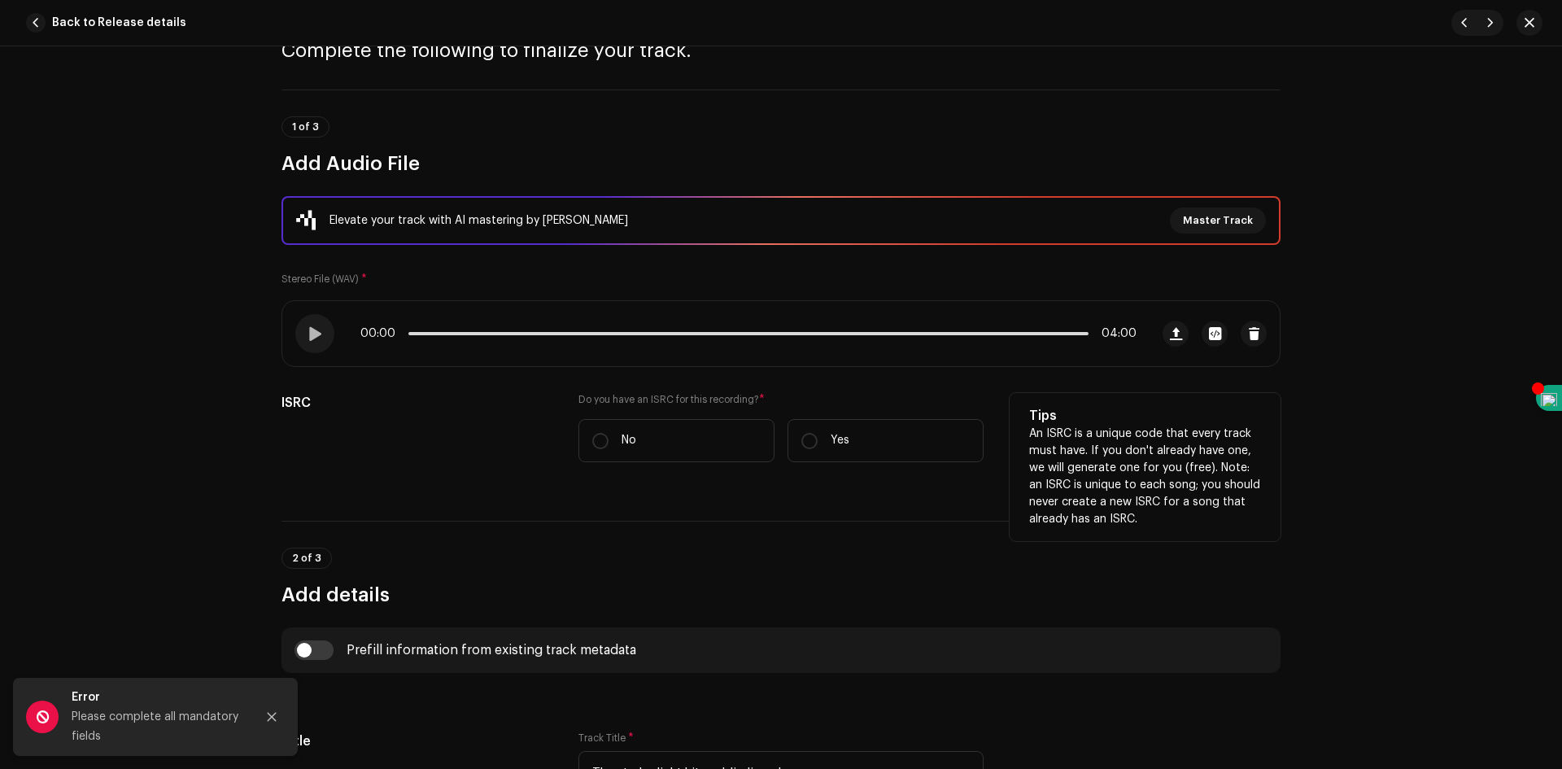
scroll to position [81, 0]
click at [603, 438] on input "No" at bounding box center [600, 440] width 16 height 16
radio input "true"
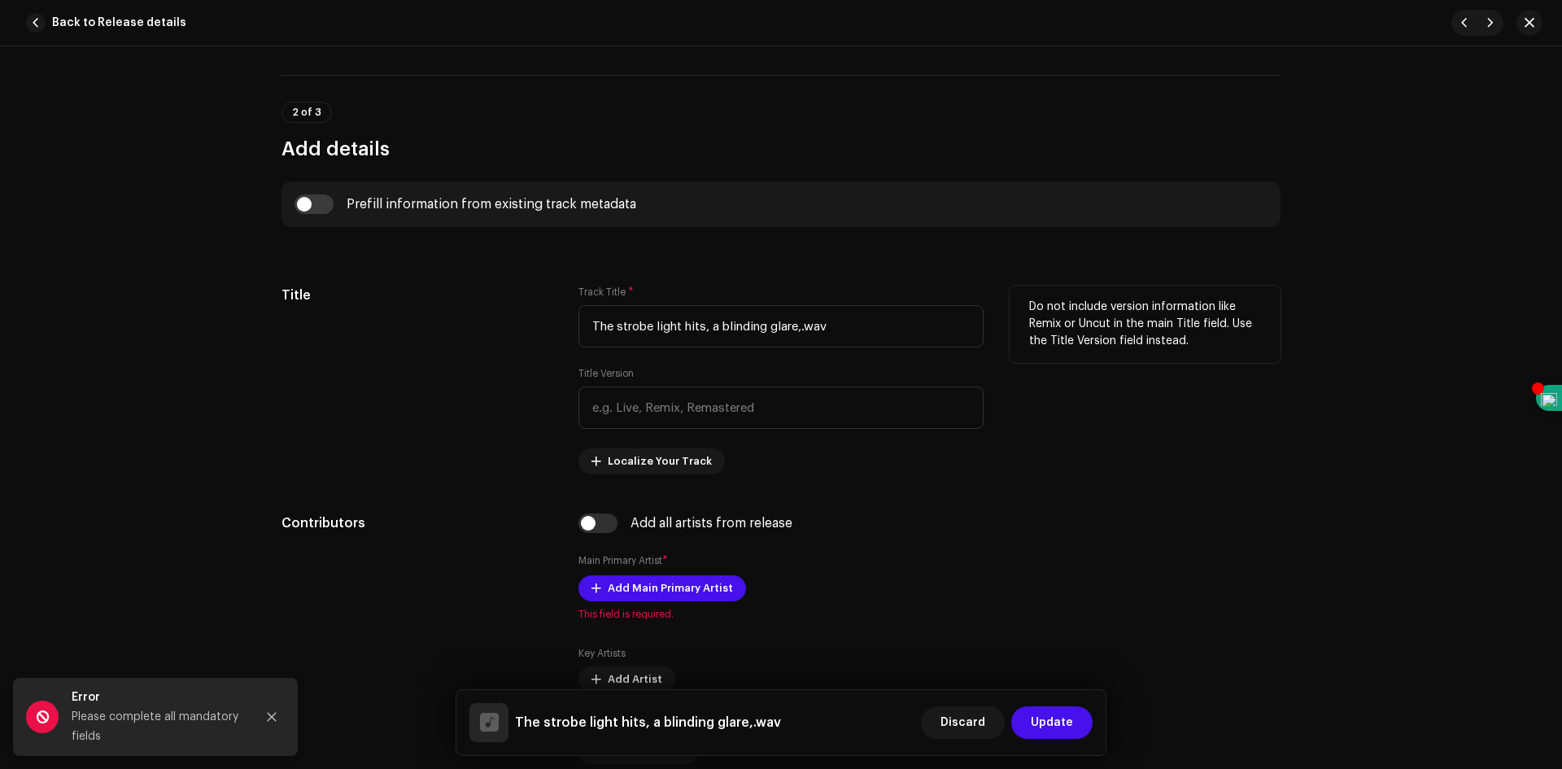
scroll to position [570, 0]
click at [657, 459] on span "Localize Your Track" at bounding box center [660, 460] width 104 height 33
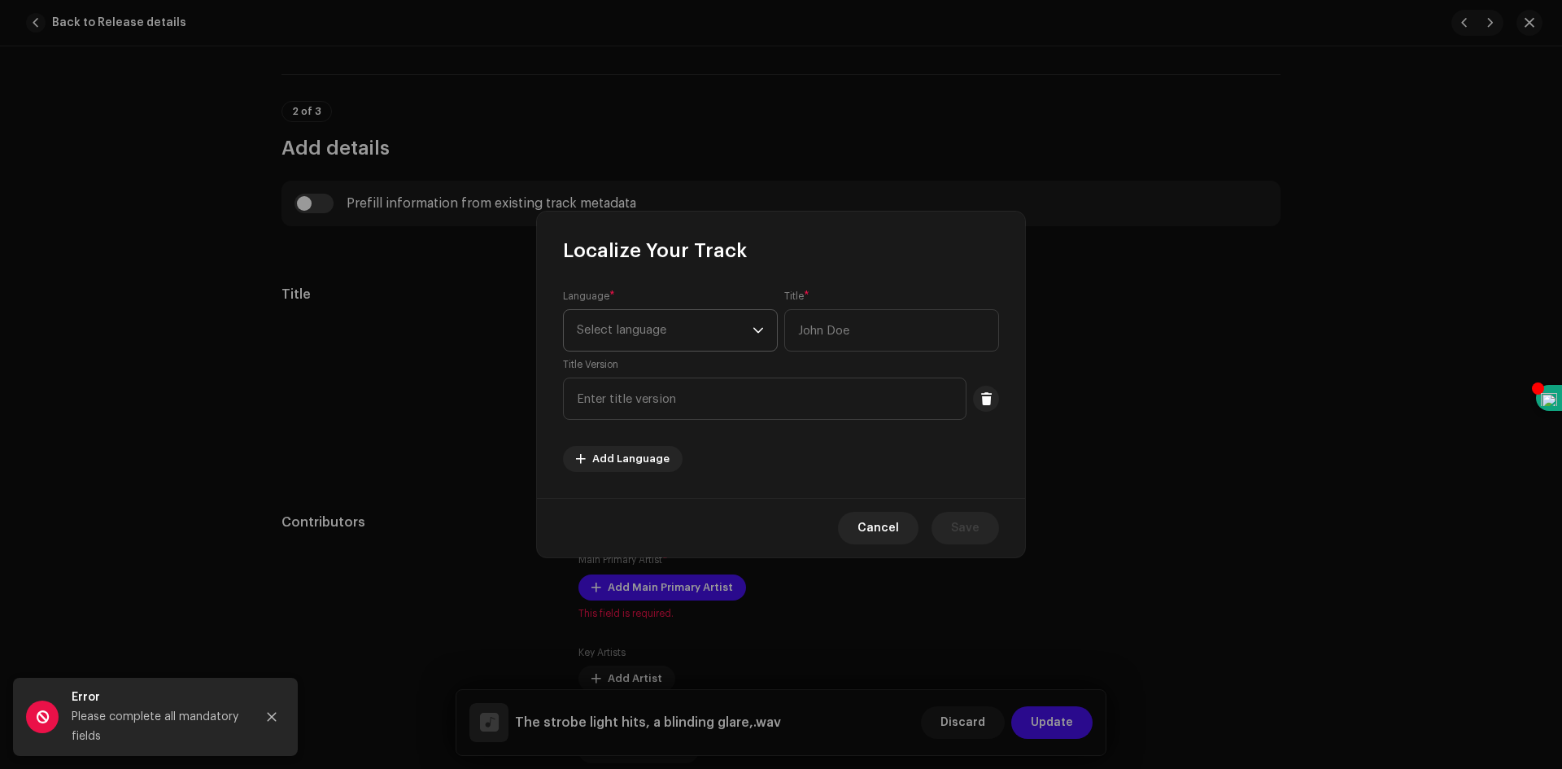
click at [697, 343] on span "Select language" at bounding box center [665, 330] width 176 height 41
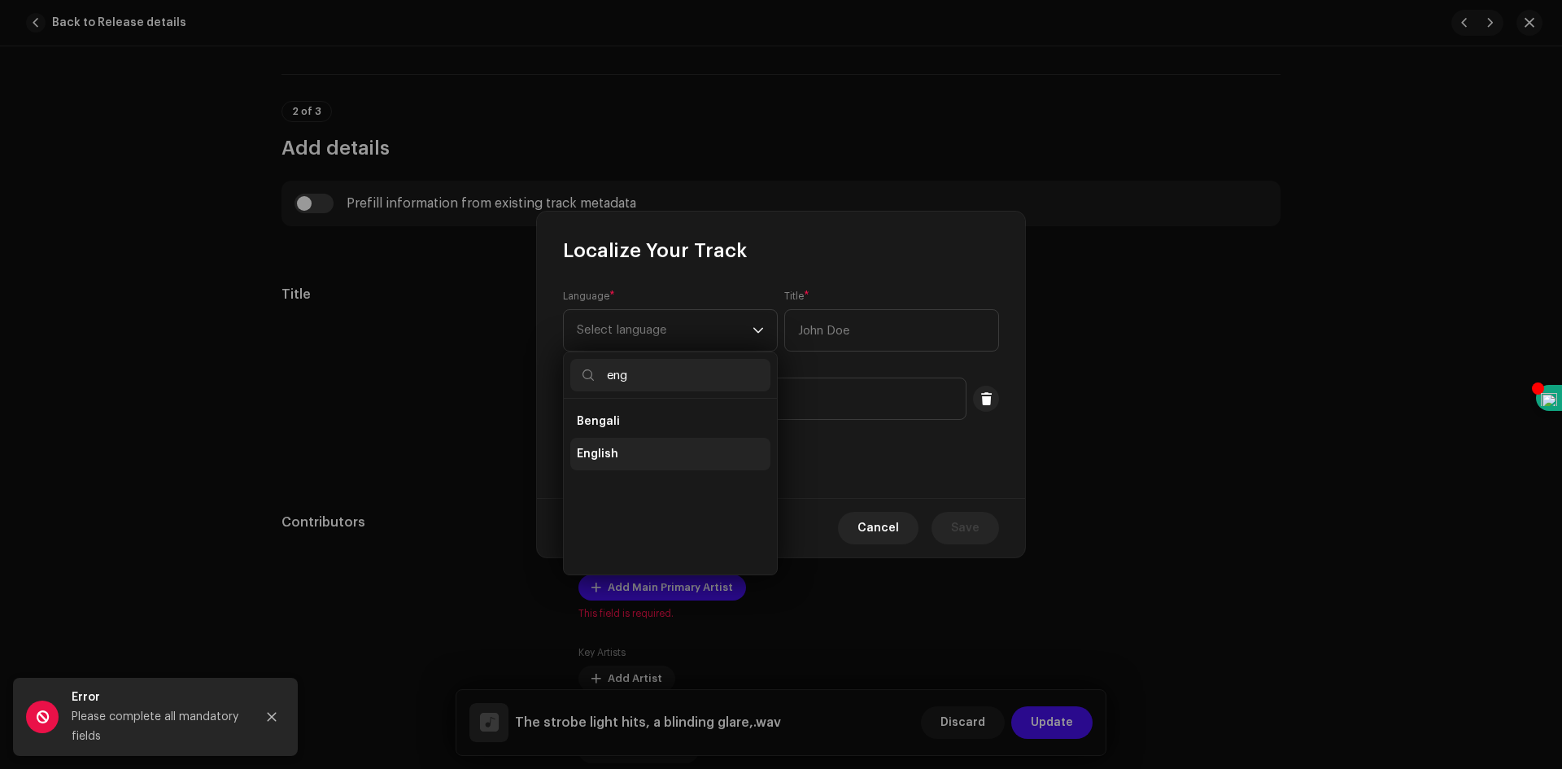
type input "eng"
click at [631, 454] on li "English" at bounding box center [670, 454] width 200 height 33
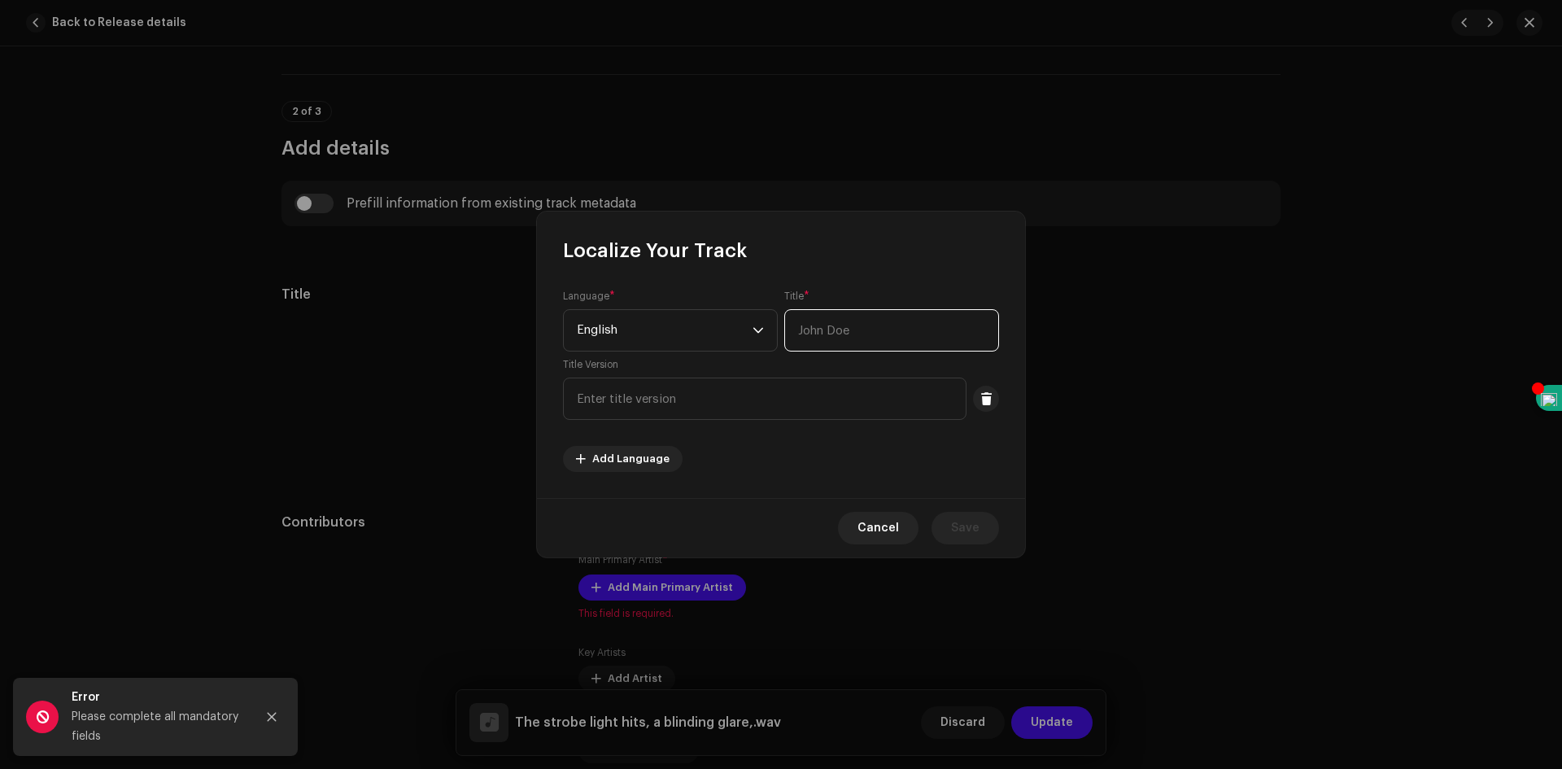
click at [824, 338] on input "text" at bounding box center [891, 330] width 215 height 42
type input "TamarBaladeh"
click at [753, 400] on input "text" at bounding box center [765, 399] width 404 height 42
type input "nightlife"
click at [993, 526] on button "Save" at bounding box center [966, 528] width 68 height 33
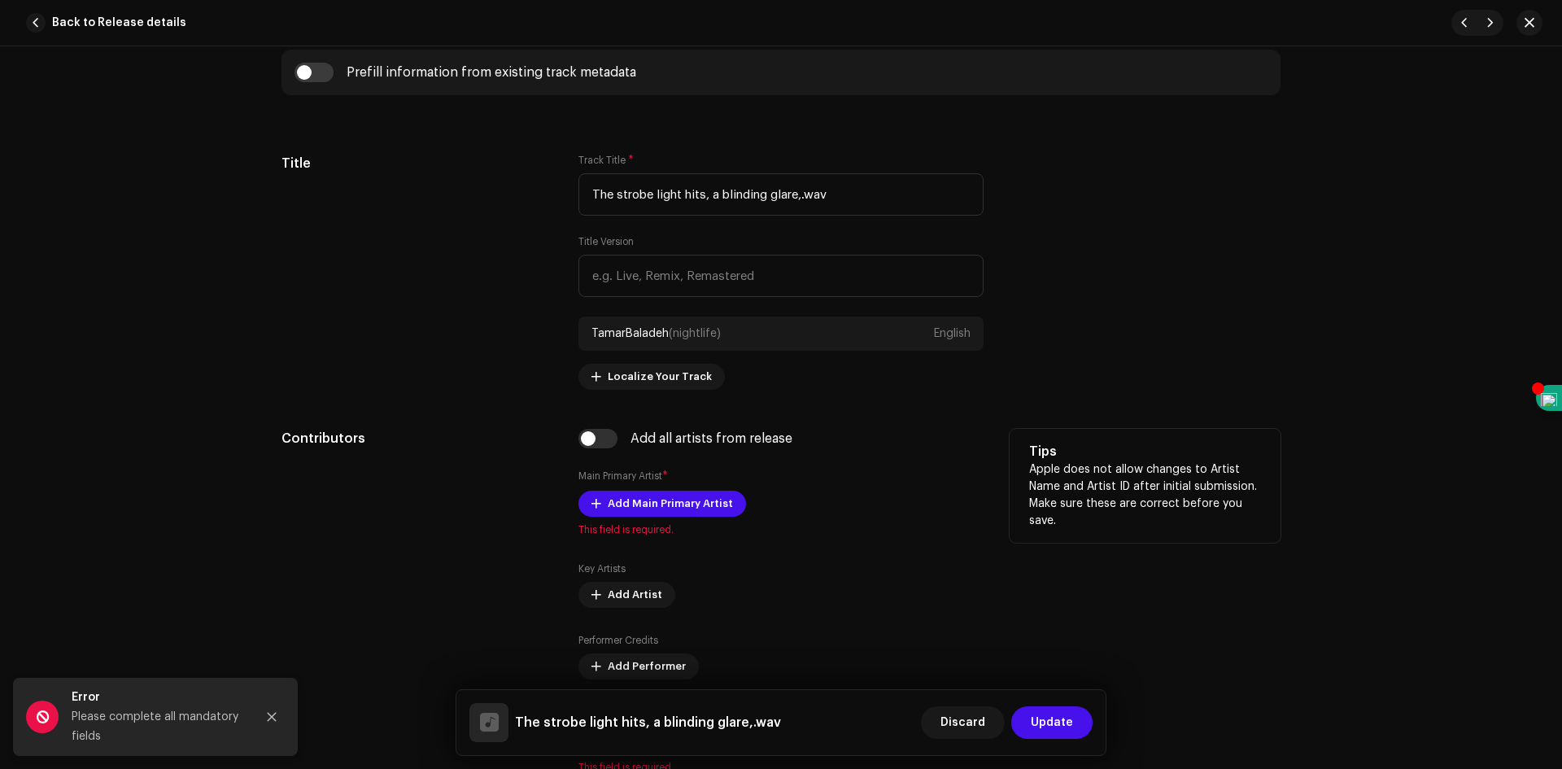
scroll to position [732, 0]
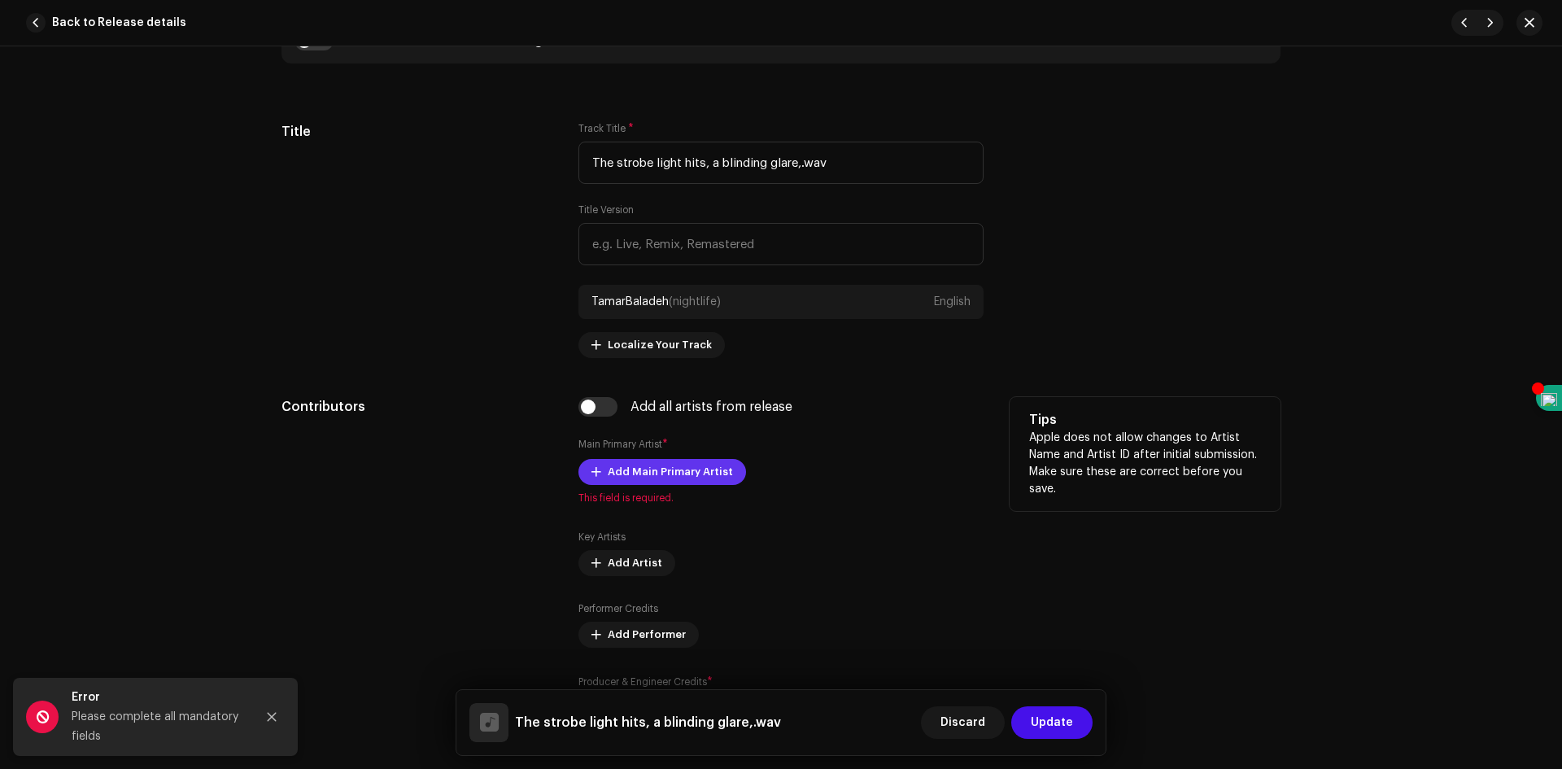
click at [719, 471] on span "Add Main Primary Artist" at bounding box center [670, 472] width 125 height 33
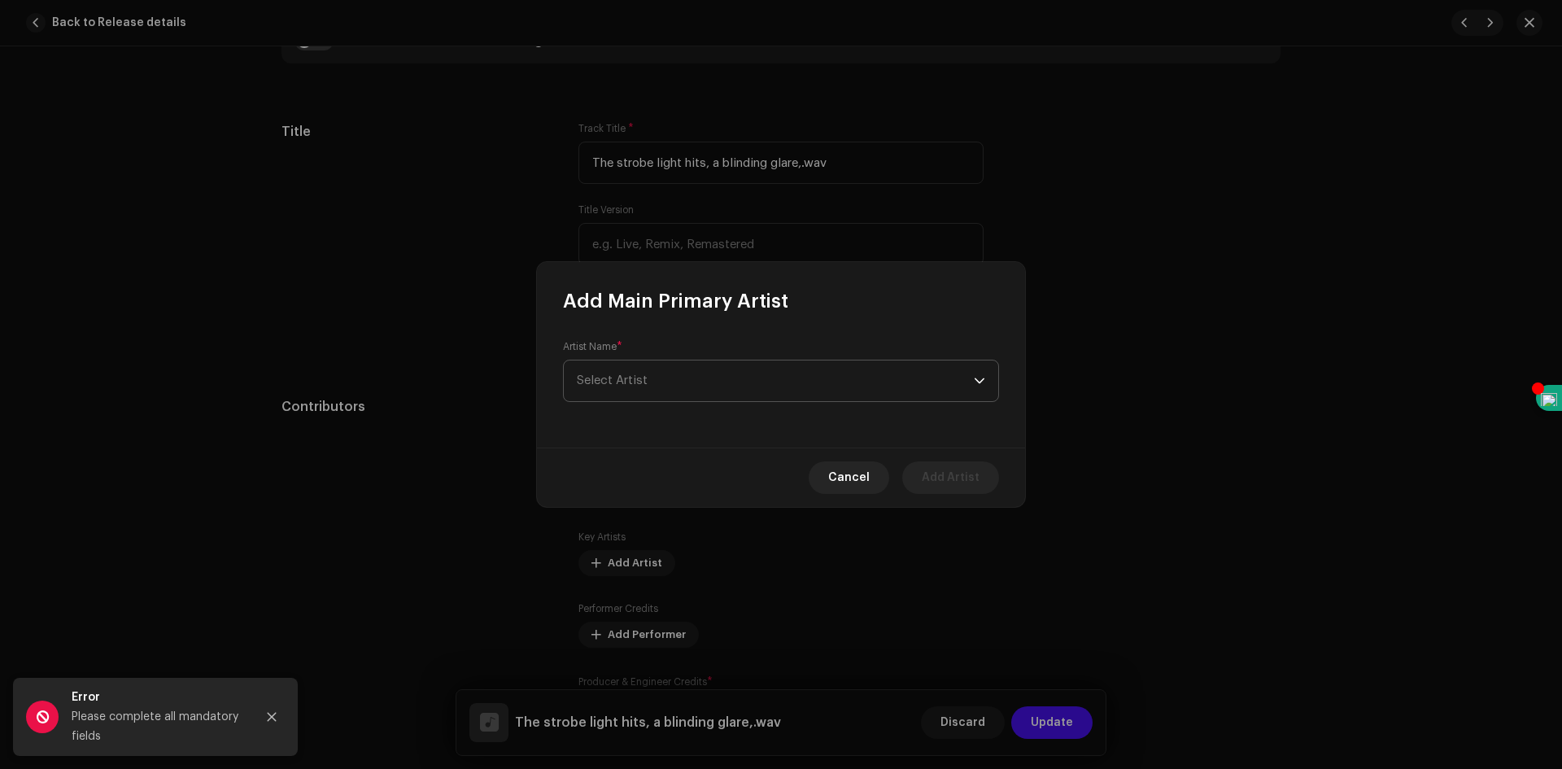
click at [765, 378] on span "Select Artist" at bounding box center [775, 380] width 397 height 41
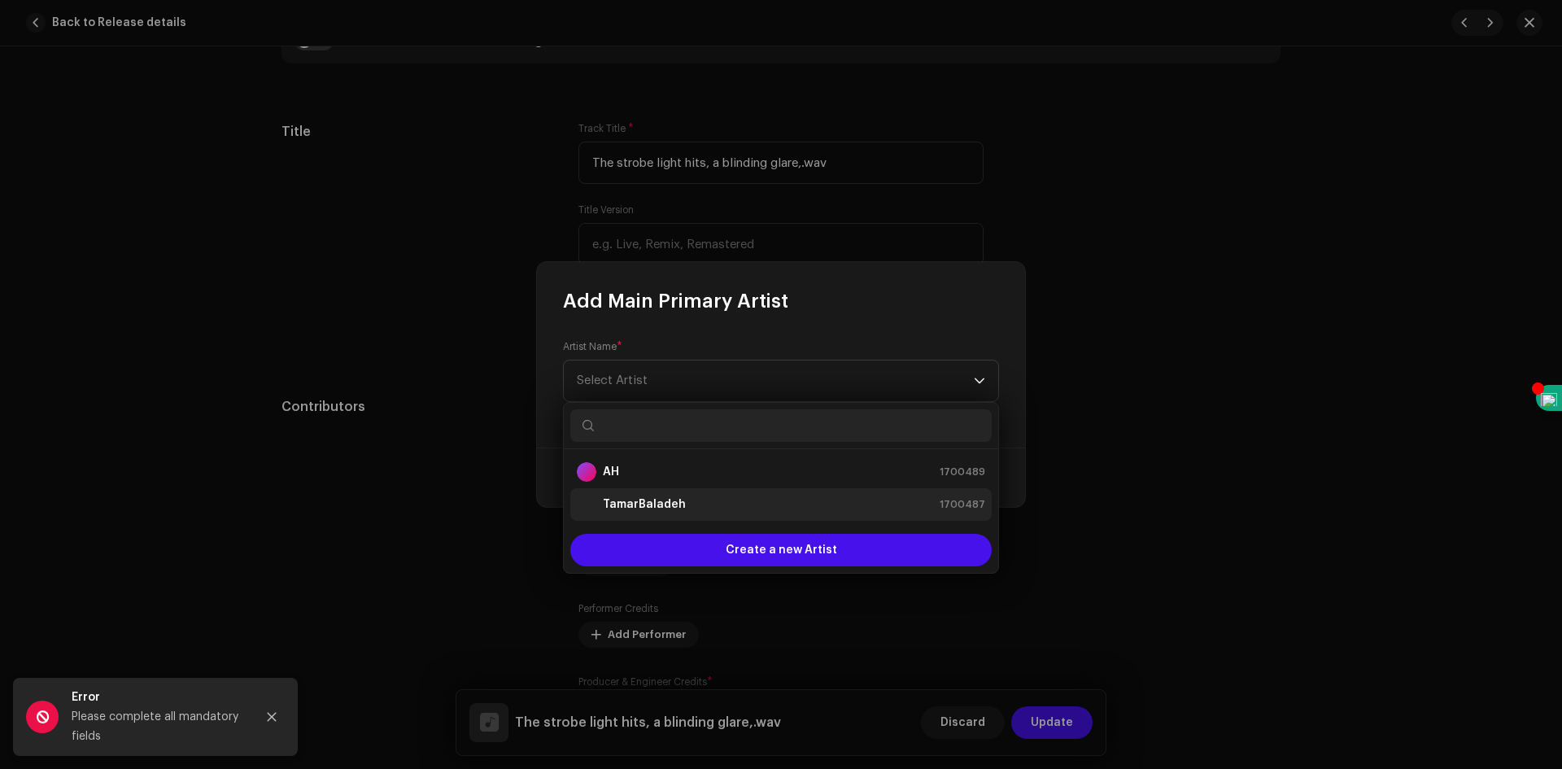
click at [663, 510] on strong "TamarBaladeh" at bounding box center [644, 504] width 83 height 16
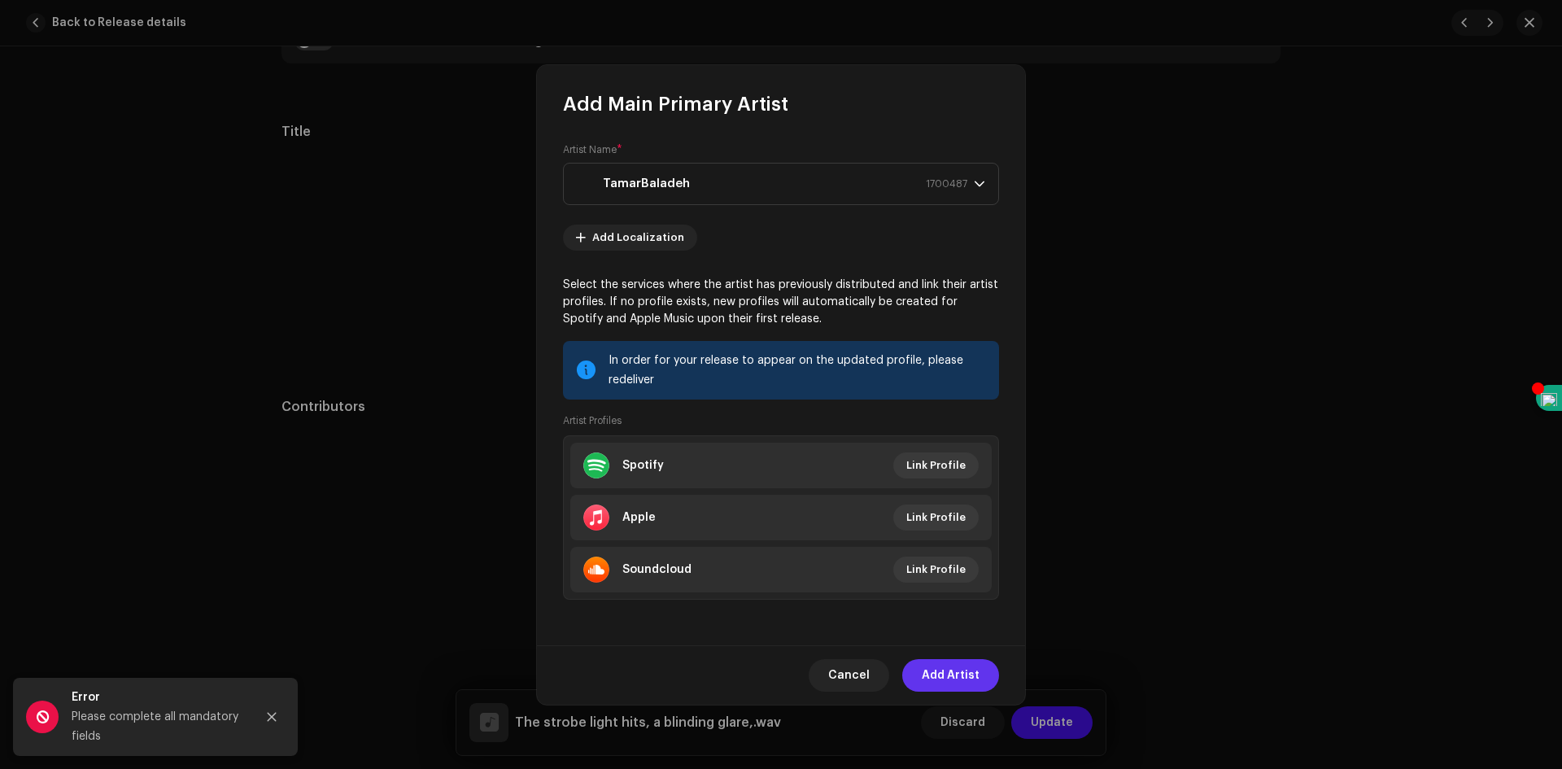
click at [961, 673] on span "Add Artist" at bounding box center [951, 675] width 58 height 33
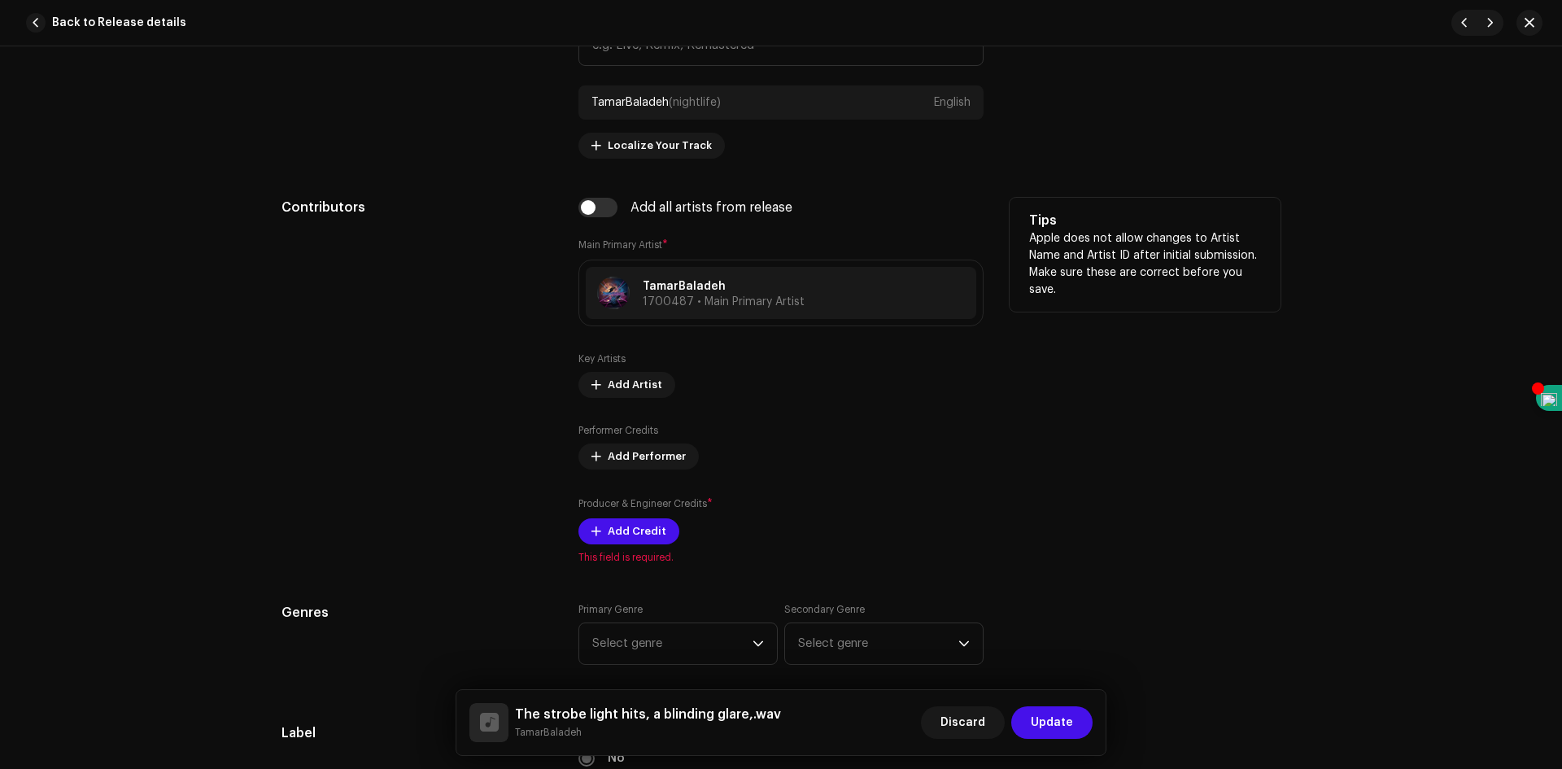
scroll to position [976, 0]
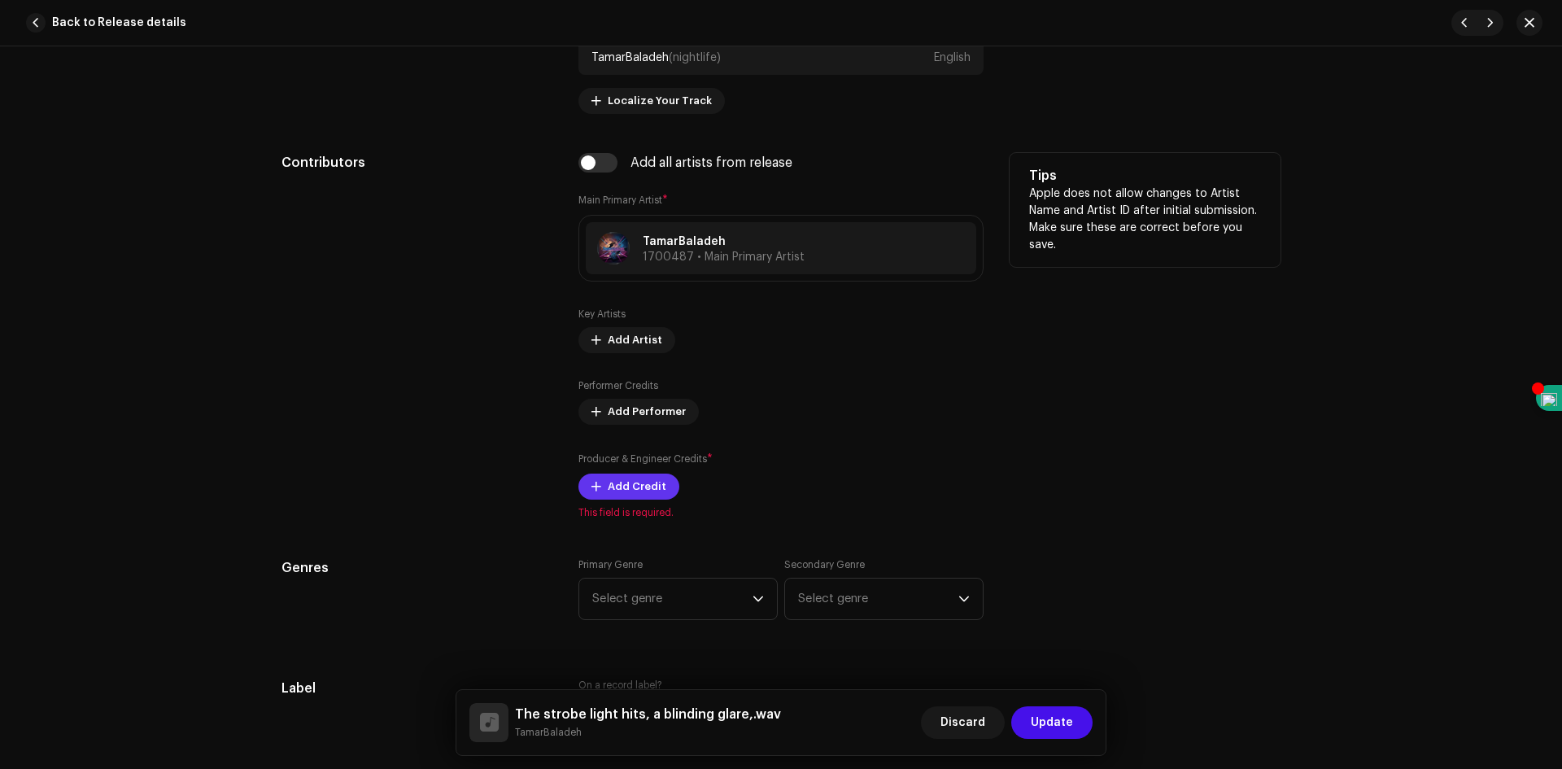
click at [644, 485] on span "Add Credit" at bounding box center [637, 486] width 59 height 33
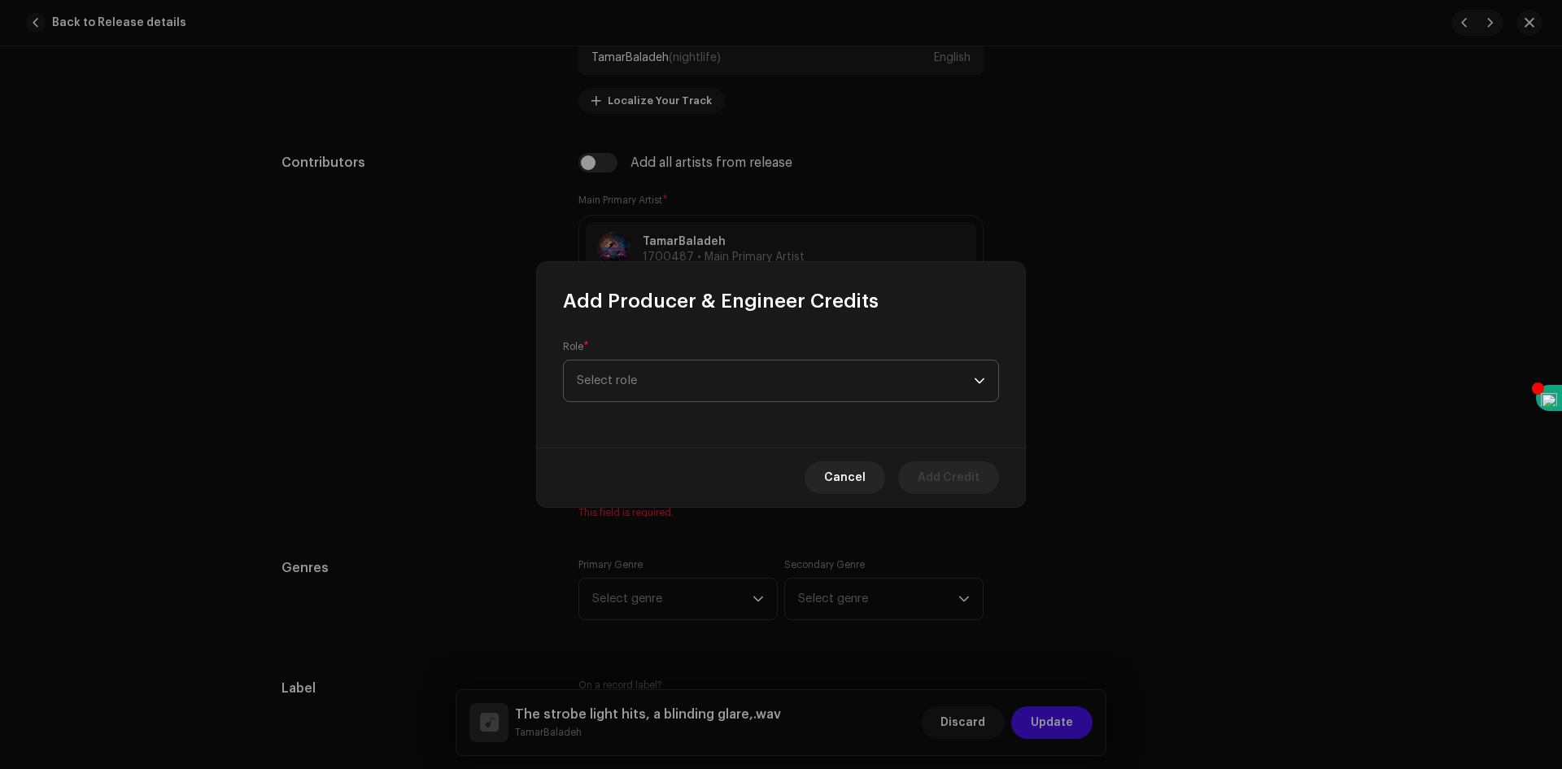
click at [833, 374] on span "Select role" at bounding box center [775, 380] width 397 height 41
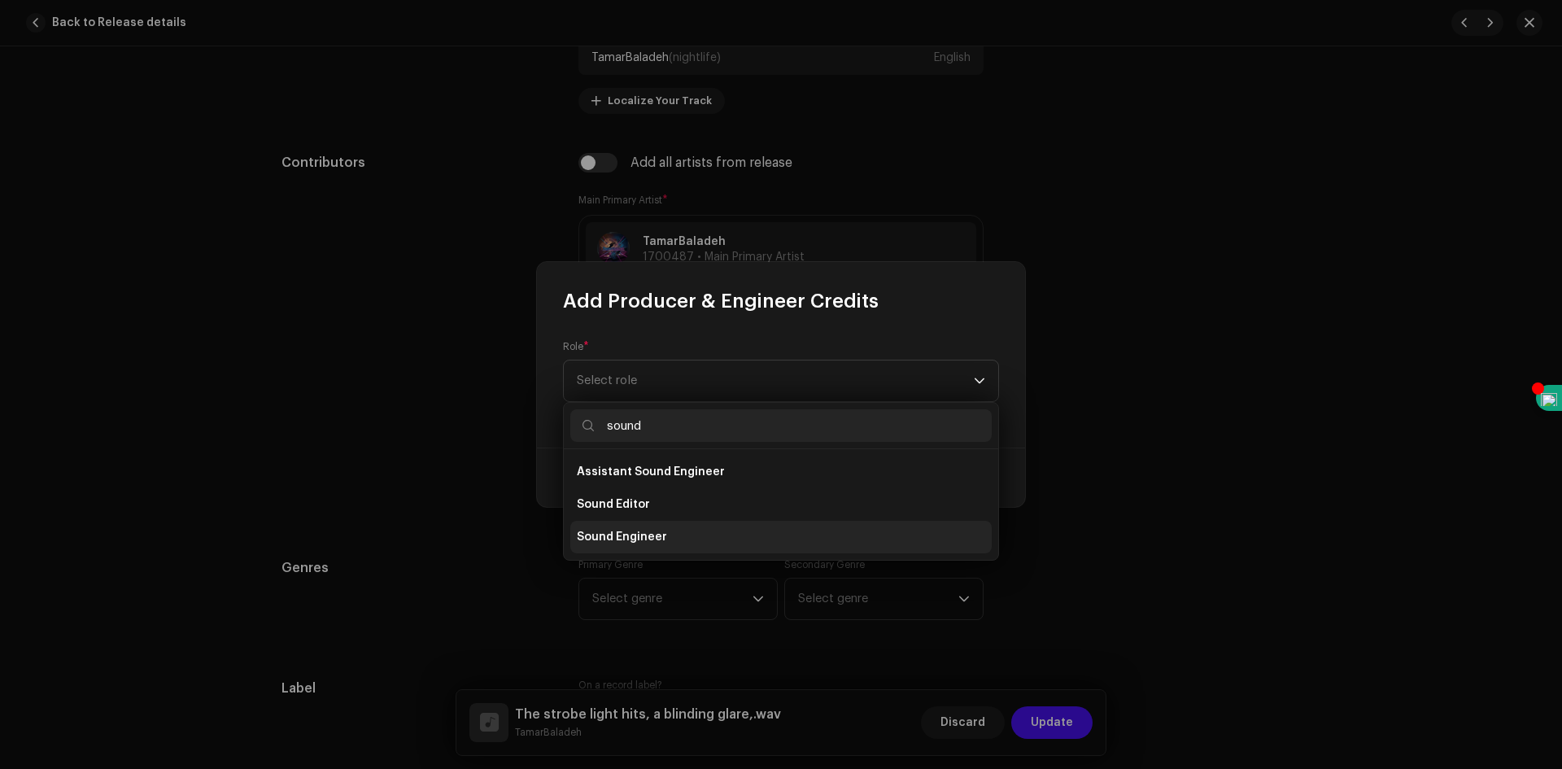
type input "sound"
click at [692, 542] on li "Sound Engineer" at bounding box center [781, 537] width 422 height 33
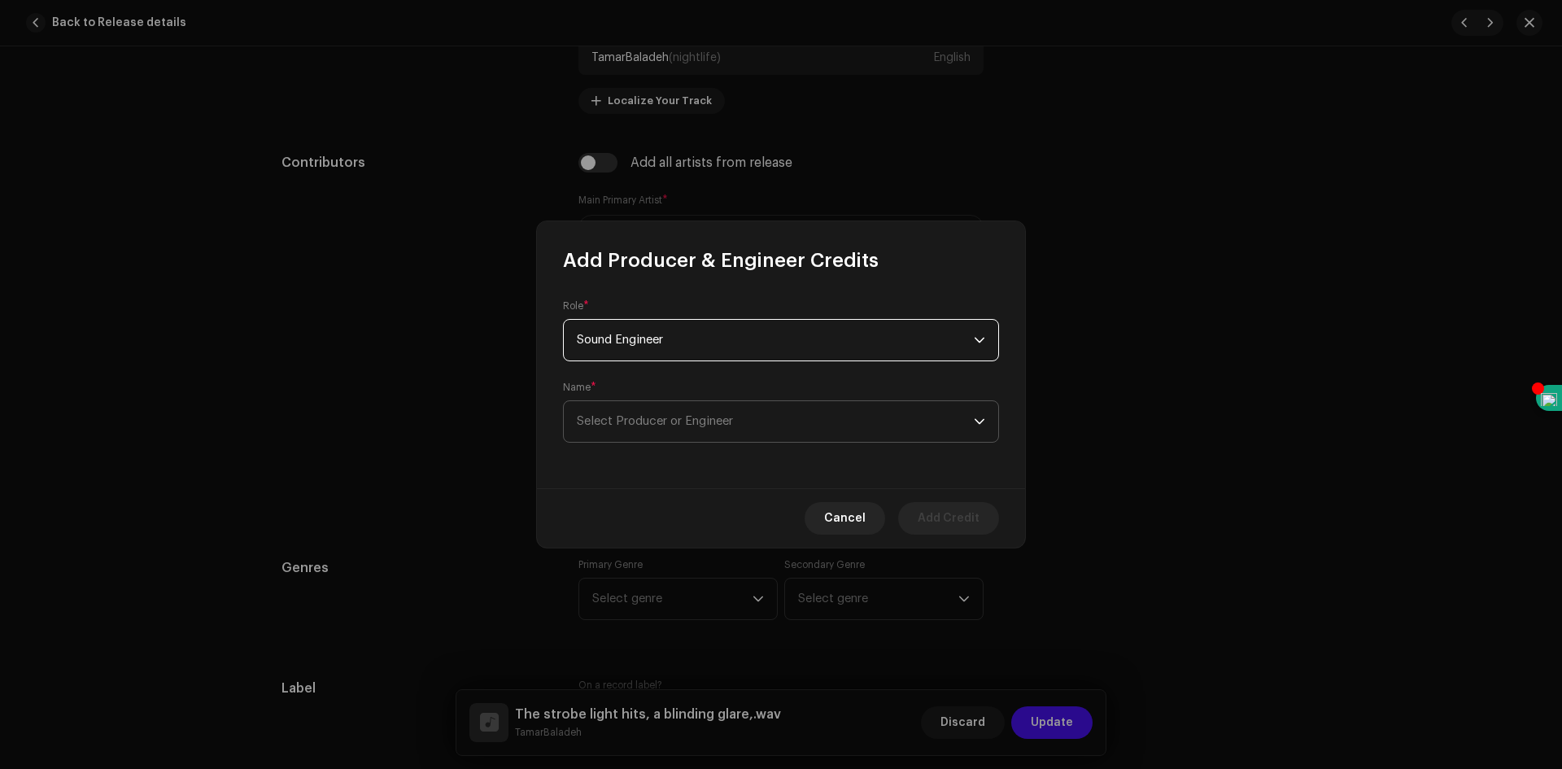
click at [854, 414] on span "Select Producer or Engineer" at bounding box center [775, 421] width 397 height 41
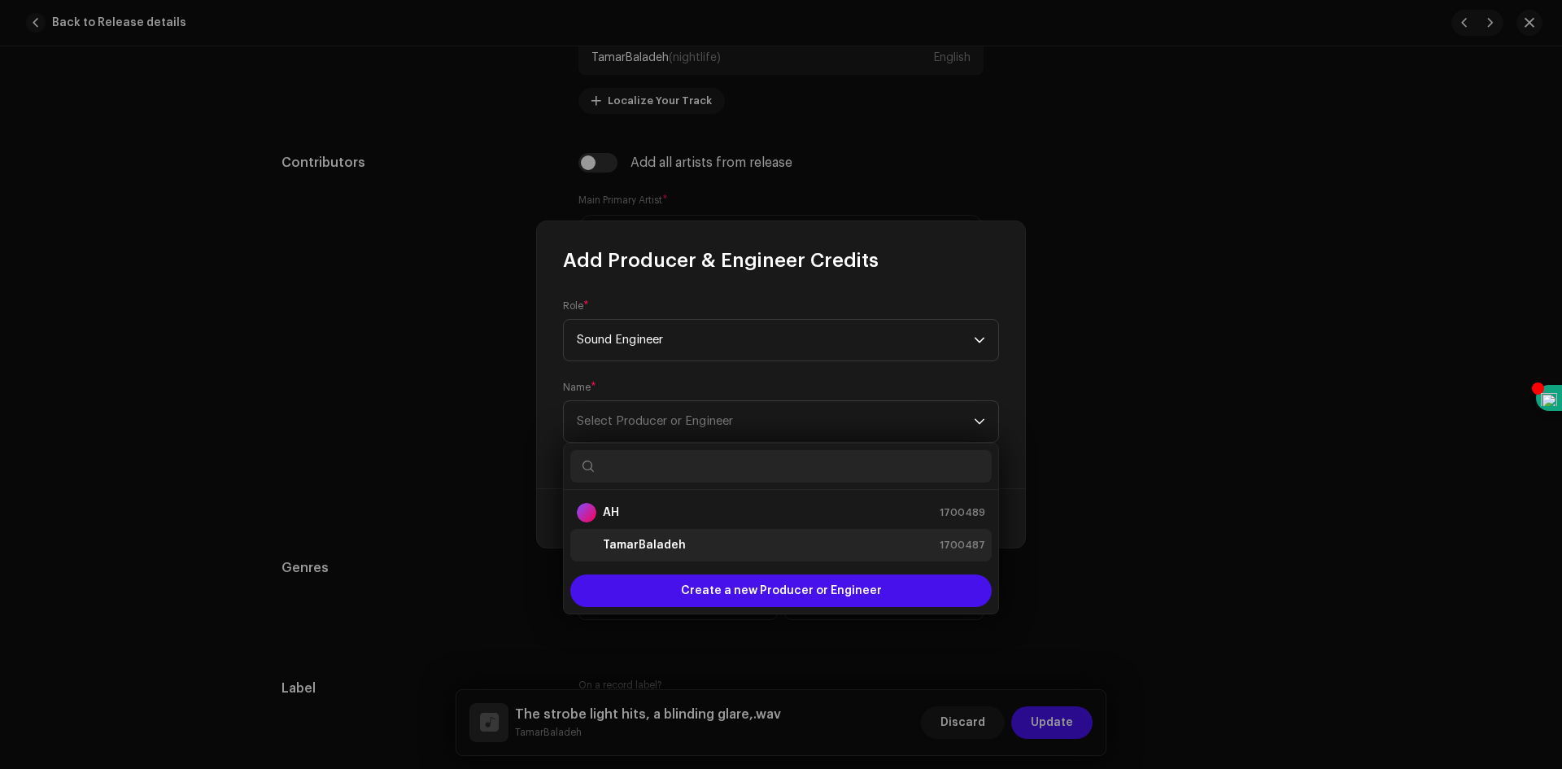
click at [719, 543] on div "TamarBaladeh 1700487" at bounding box center [781, 545] width 408 height 20
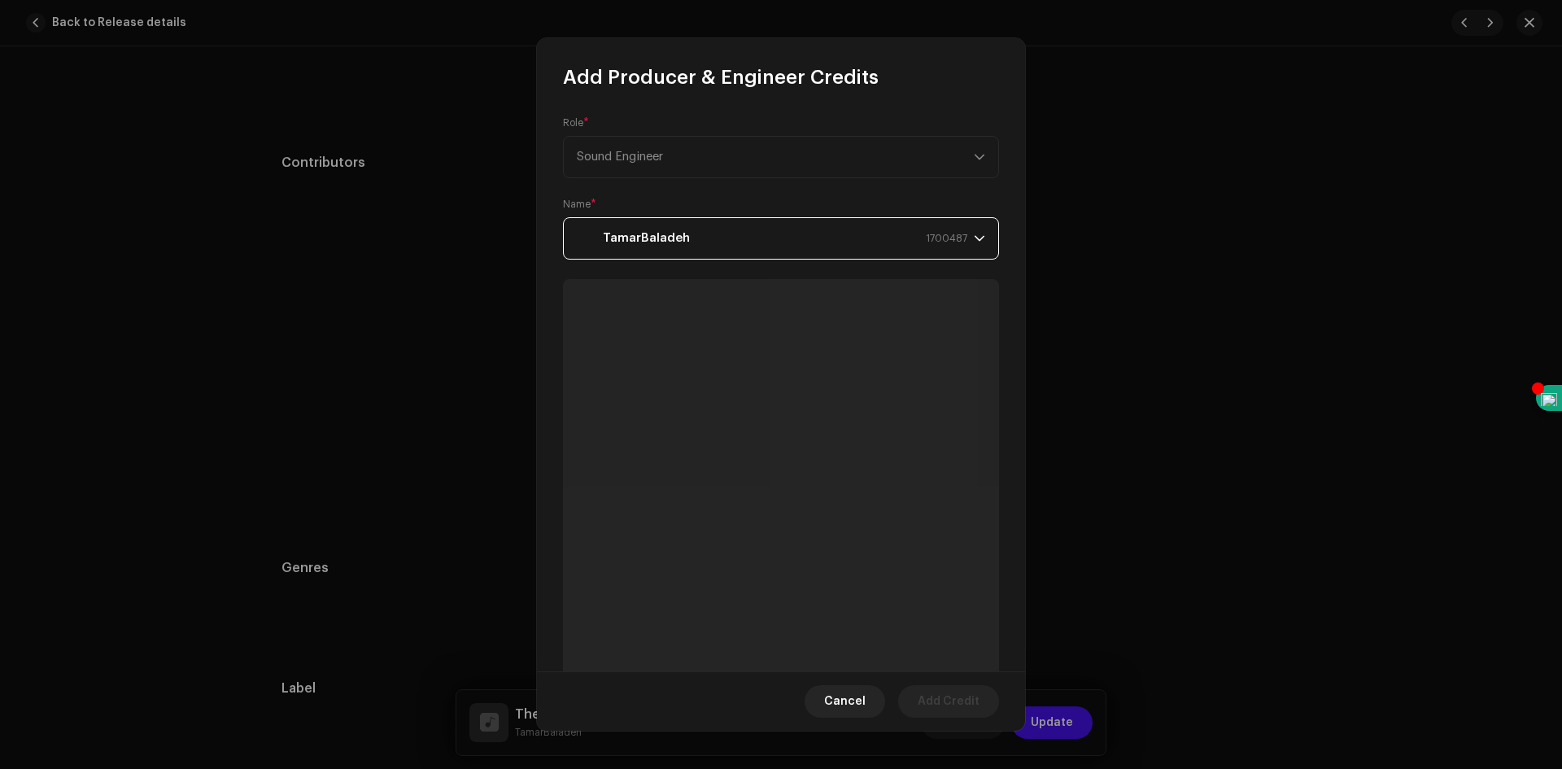
click at [933, 699] on span "Add Credit" at bounding box center [949, 701] width 62 height 33
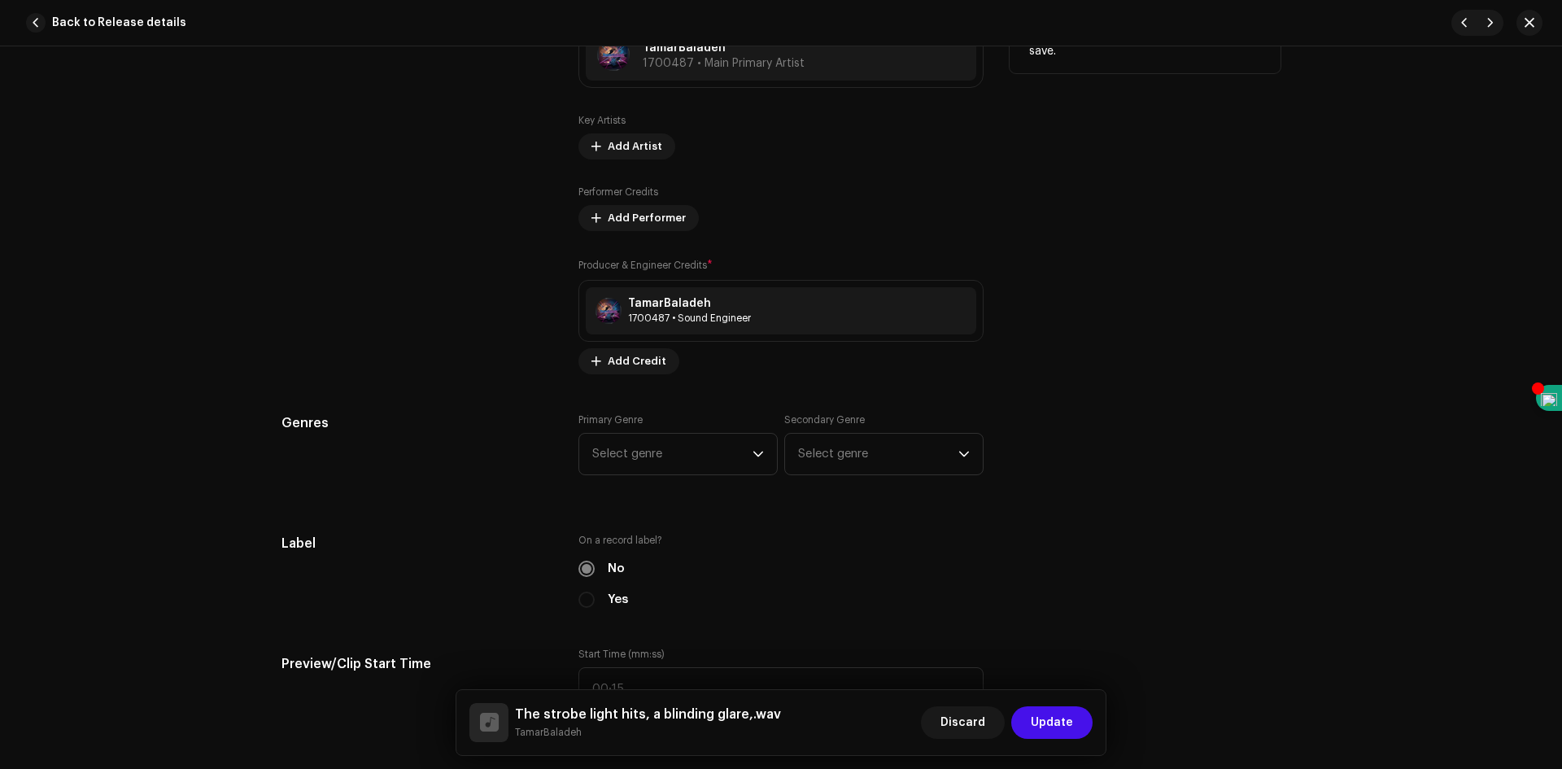
scroll to position [1221, 0]
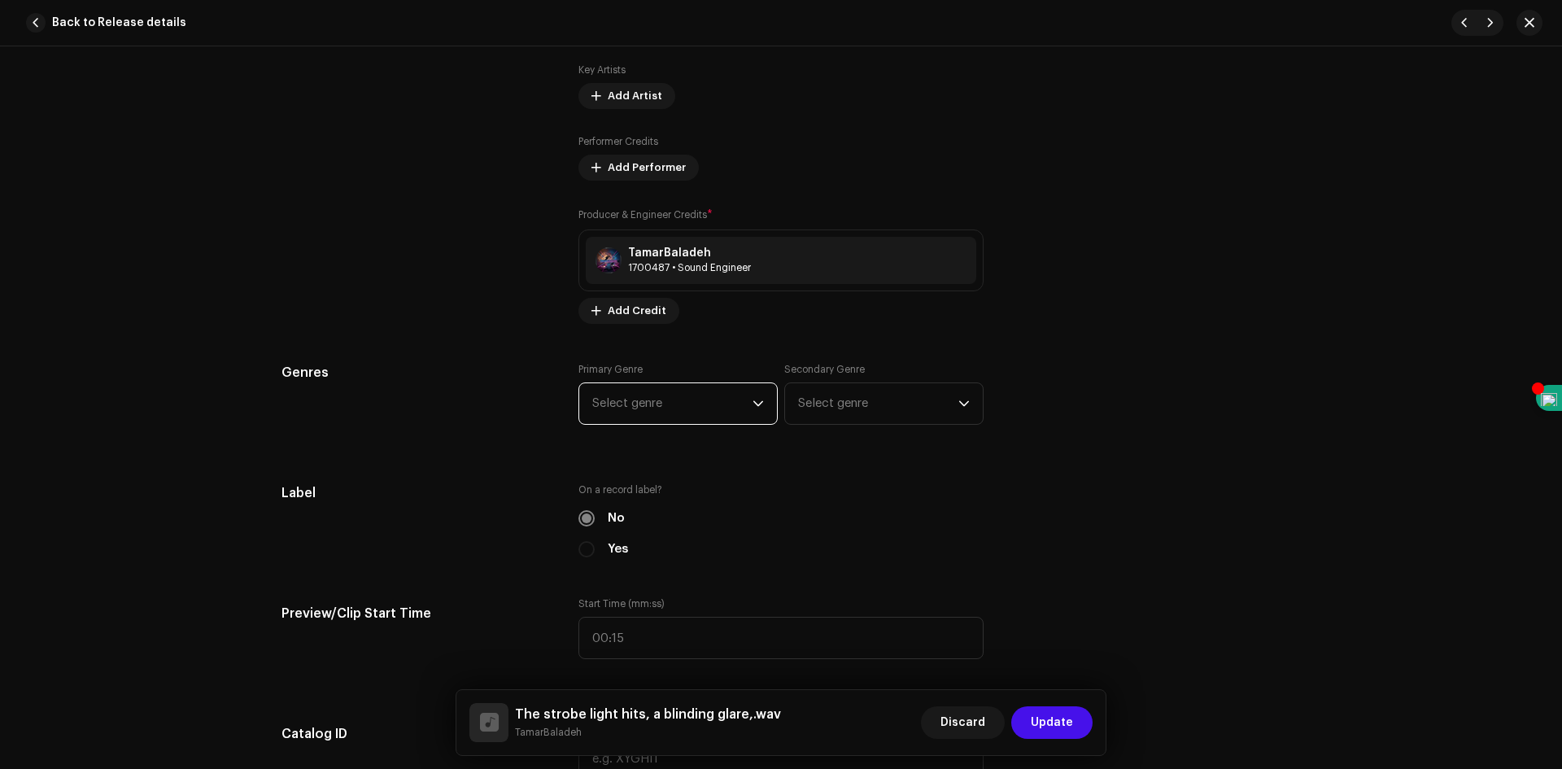
click at [712, 404] on span "Select genre" at bounding box center [672, 403] width 160 height 41
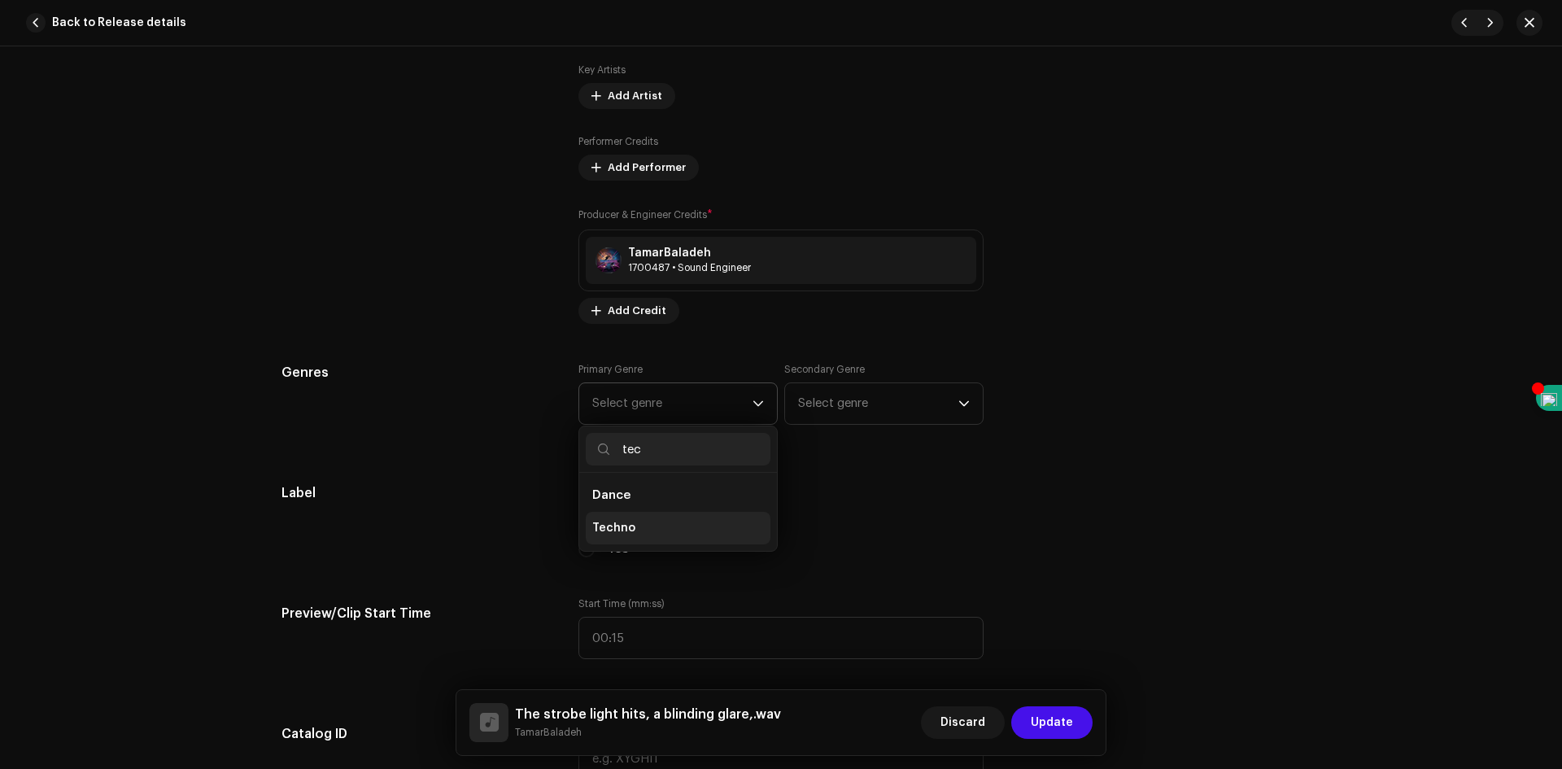
type input "tec"
click at [635, 532] on li "Techno" at bounding box center [678, 528] width 185 height 33
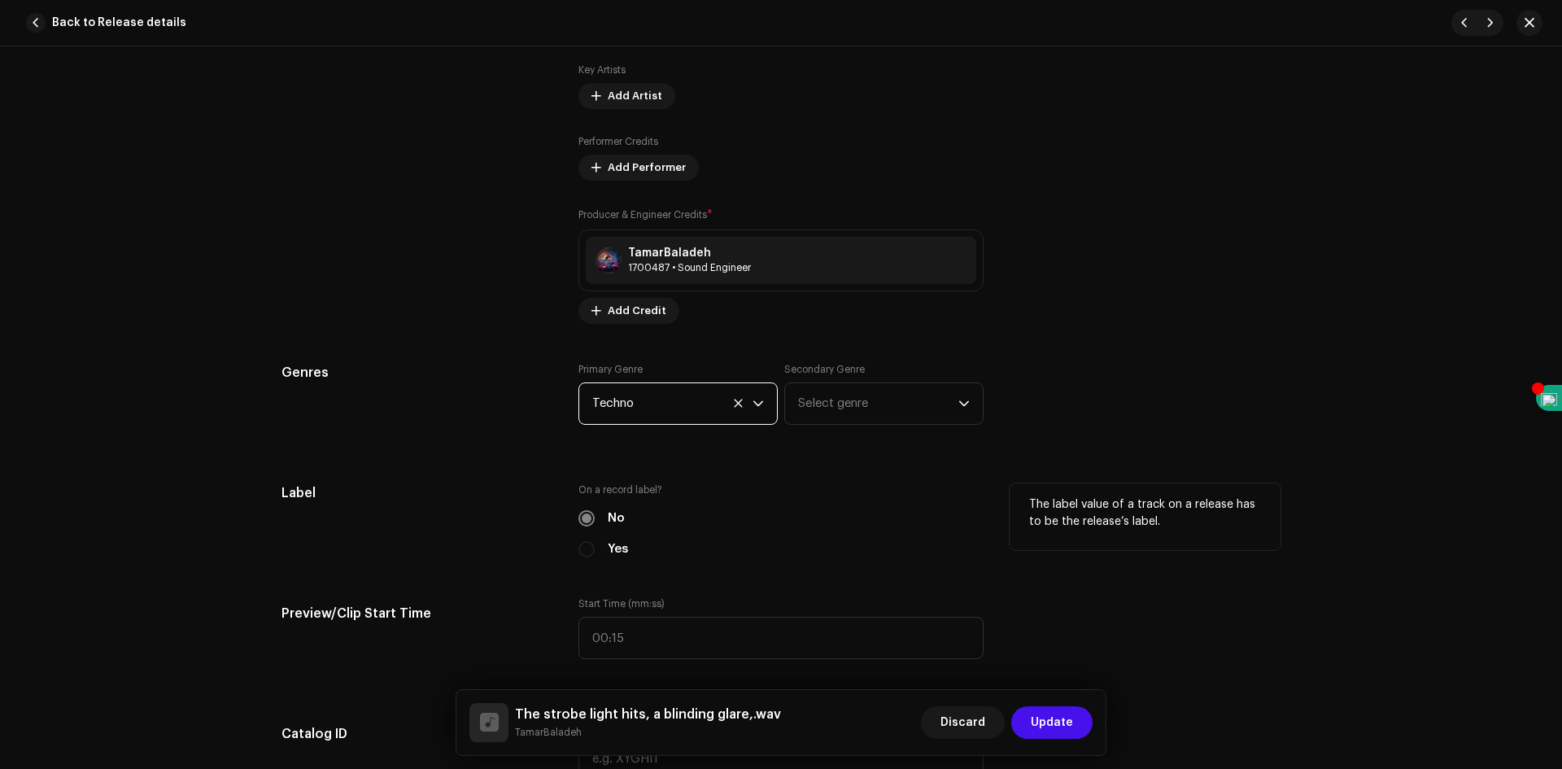
click at [806, 497] on div "On a record label? No Yes" at bounding box center [781, 520] width 405 height 75
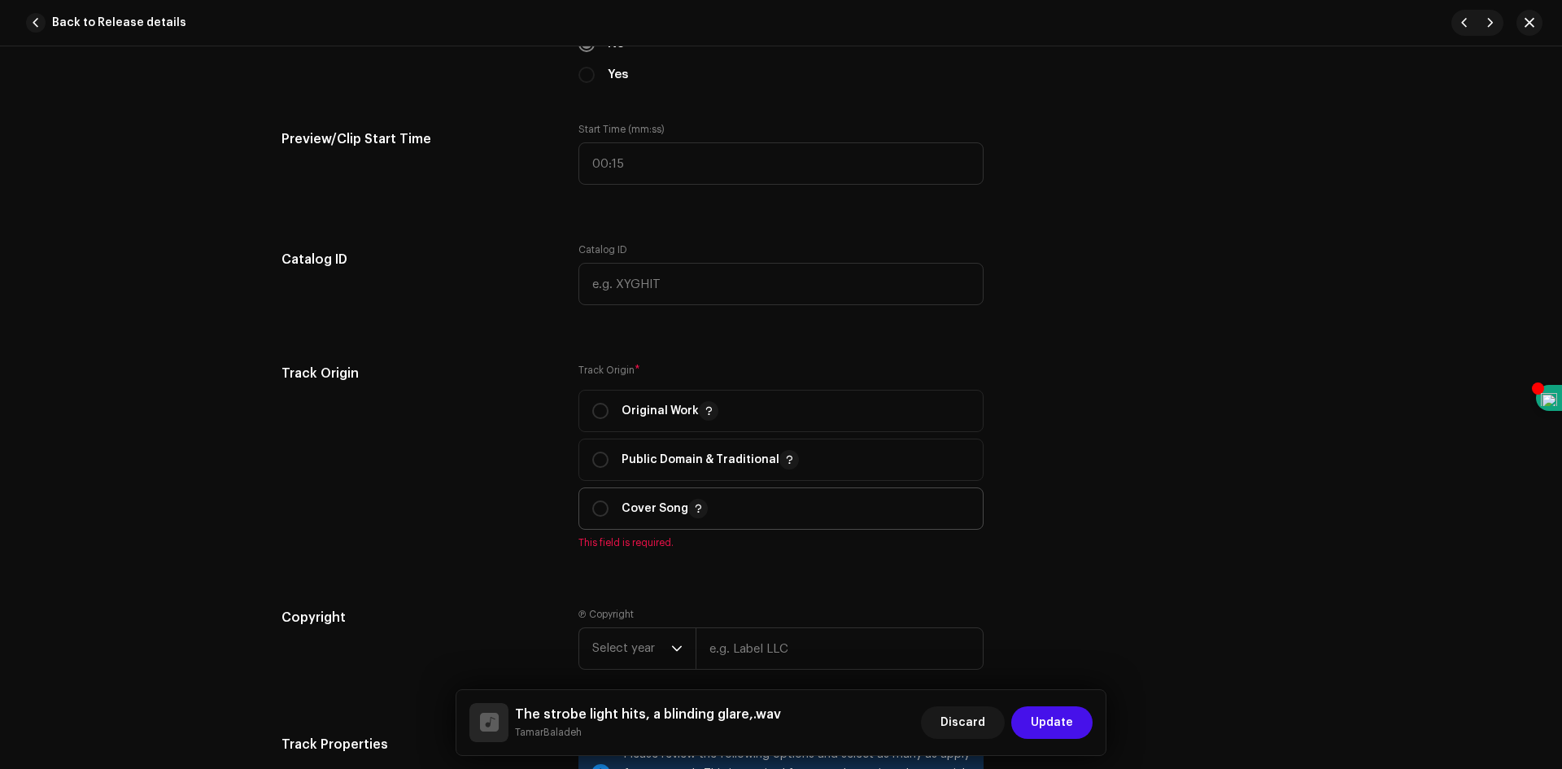
scroll to position [1709, 0]
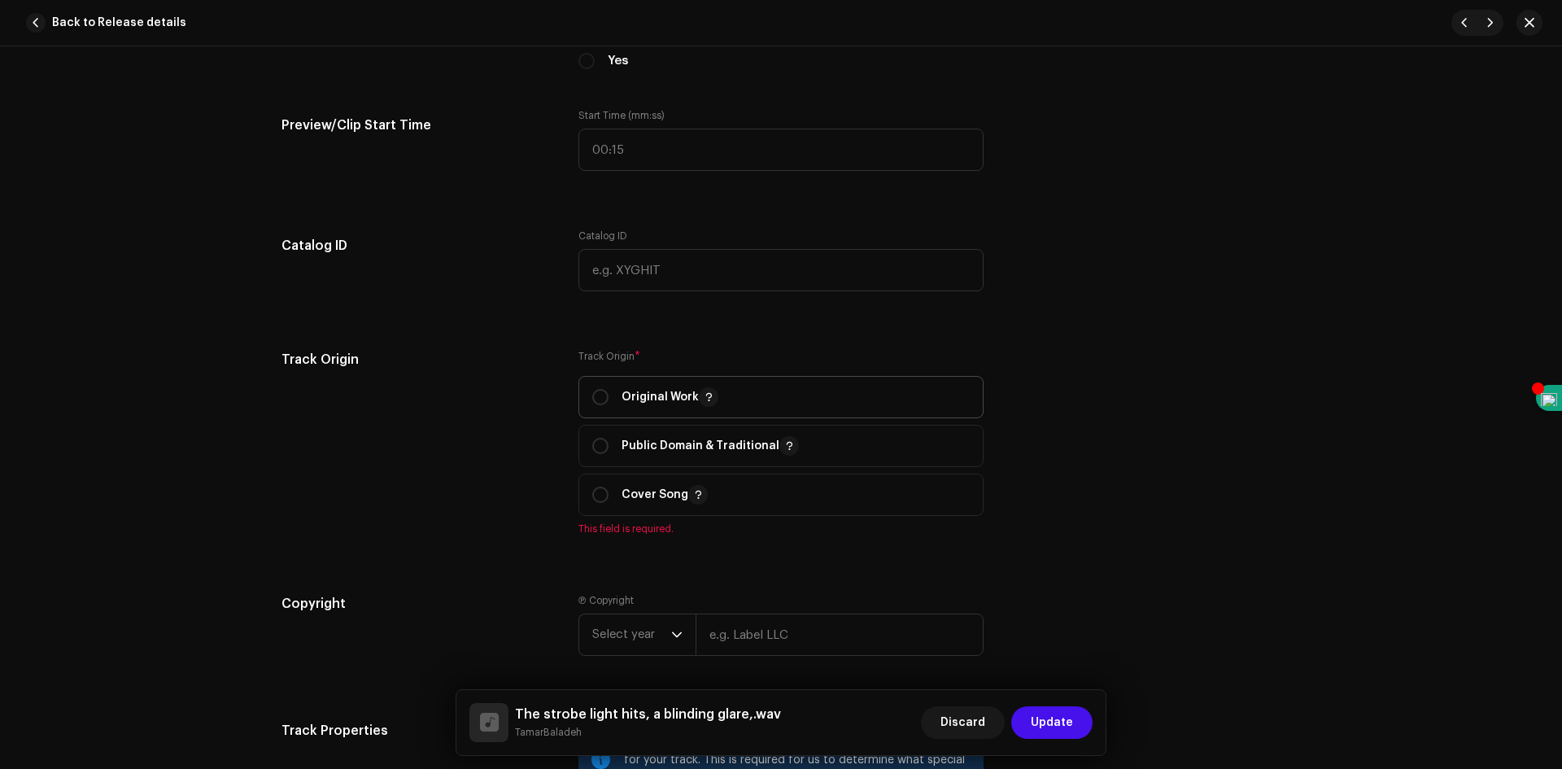
click at [592, 384] on span "Original Work" at bounding box center [781, 397] width 378 height 41
radio input "true"
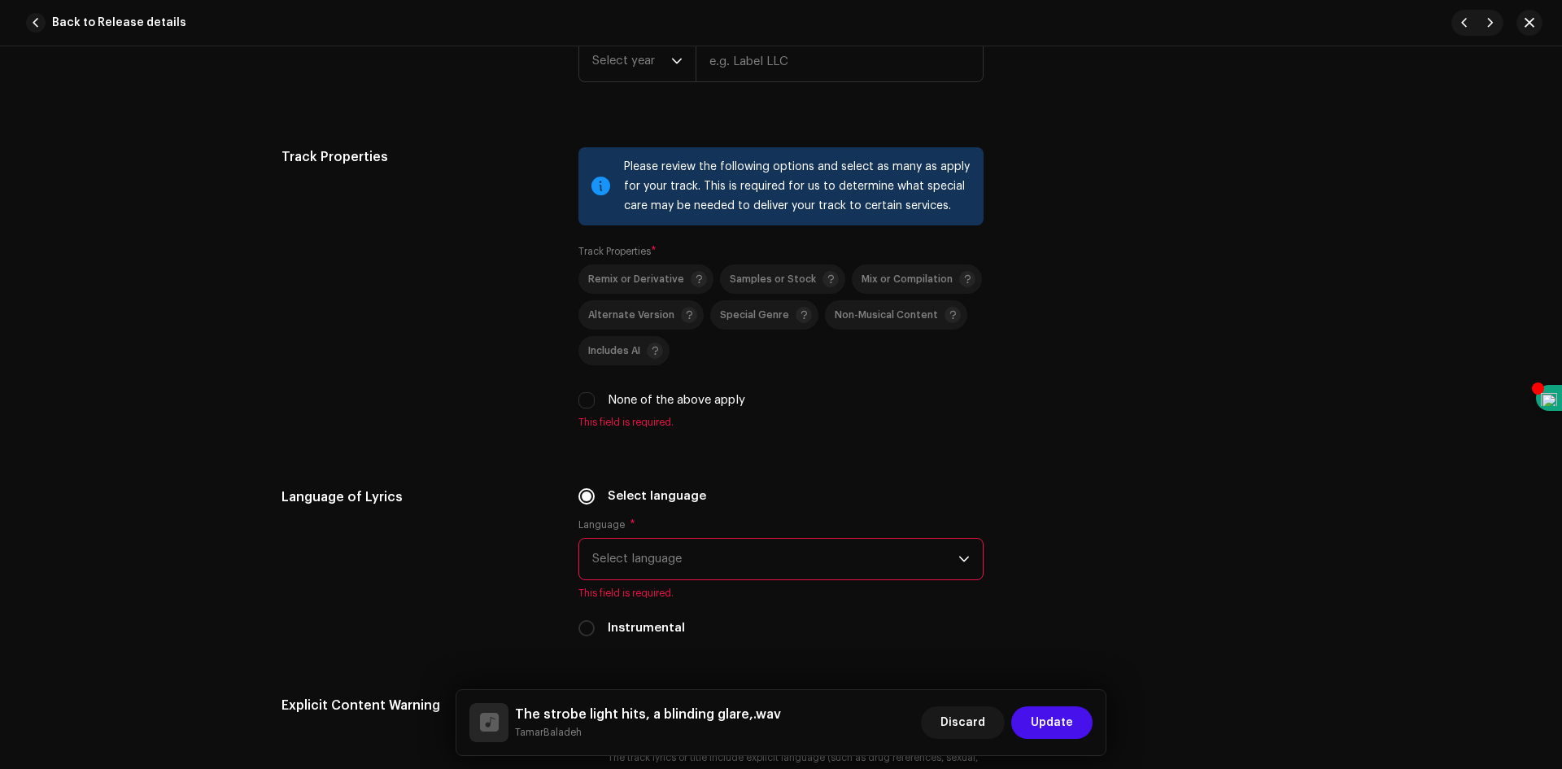
scroll to position [2278, 0]
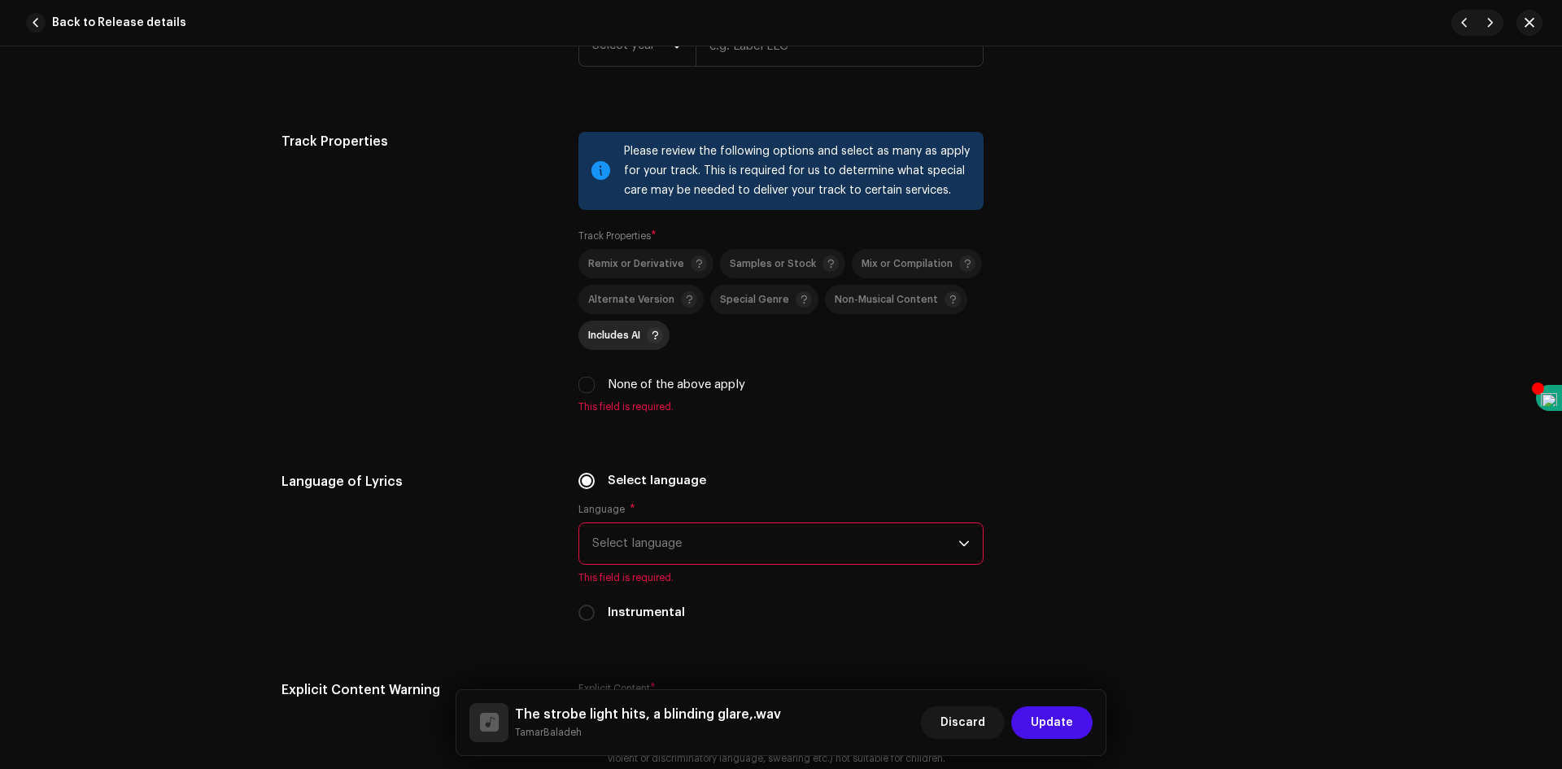
click at [619, 337] on span "Includes AI" at bounding box center [614, 335] width 52 height 11
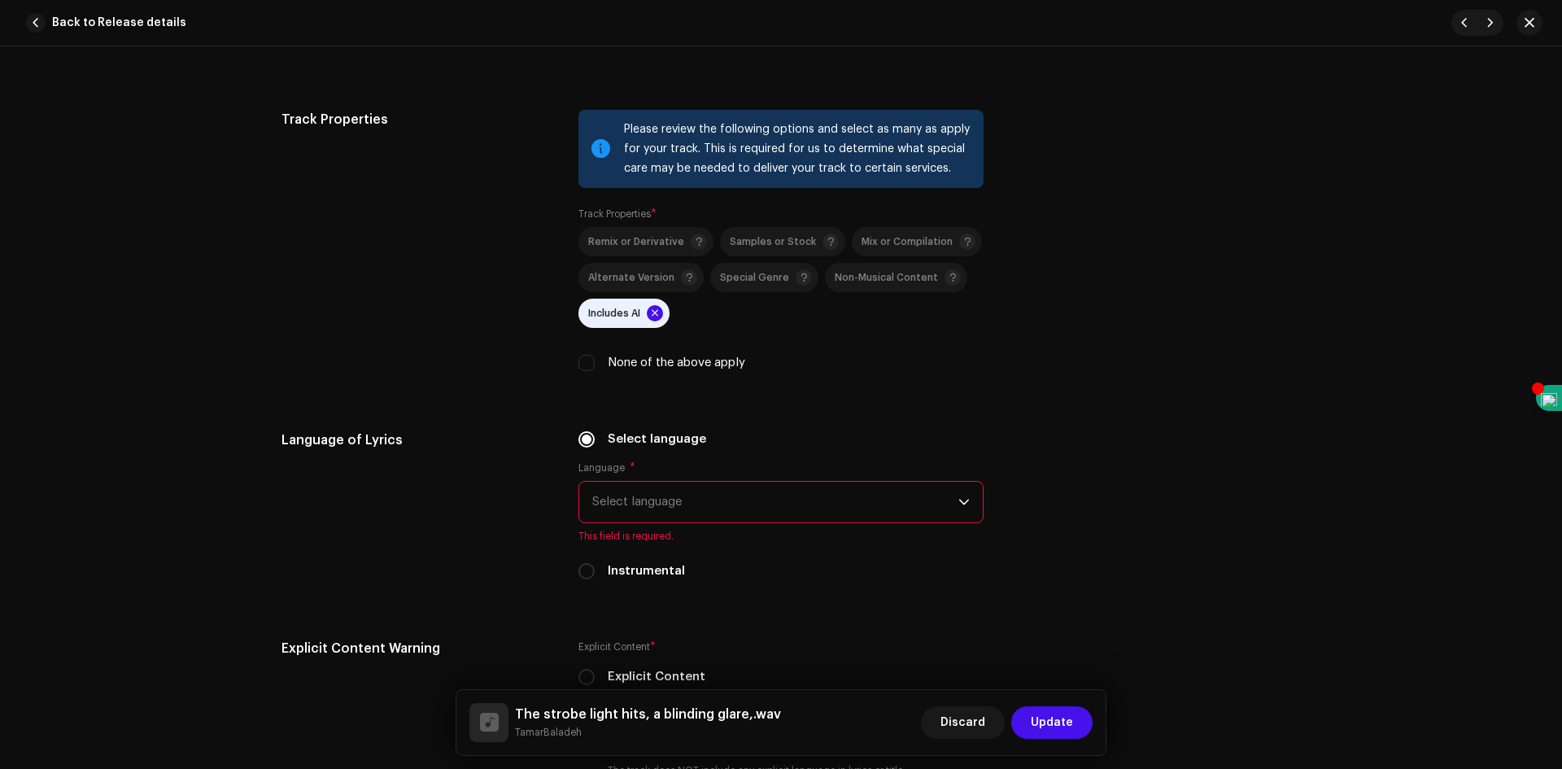
scroll to position [2441, 0]
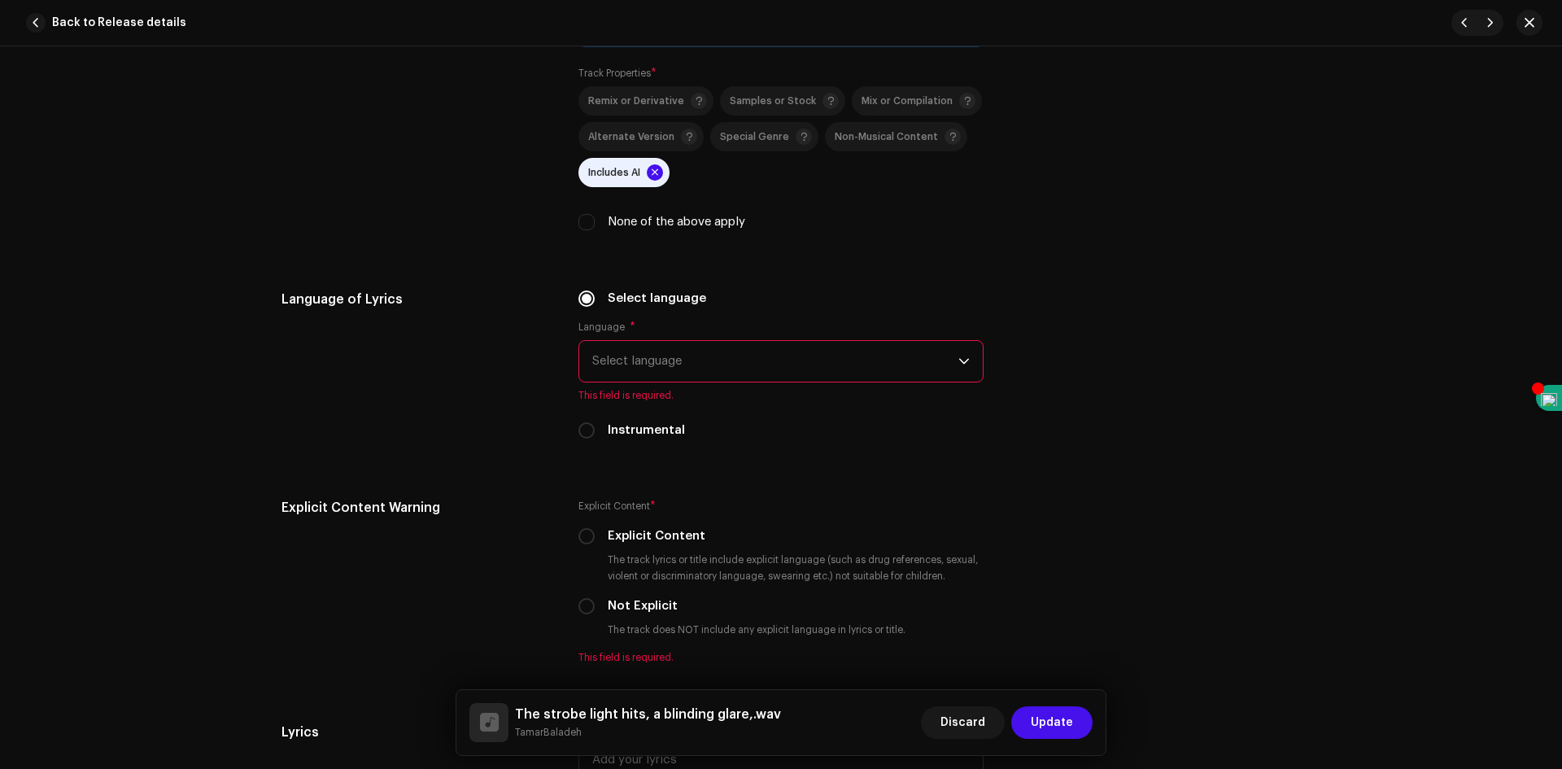
click at [745, 362] on span "Select language" at bounding box center [775, 361] width 366 height 41
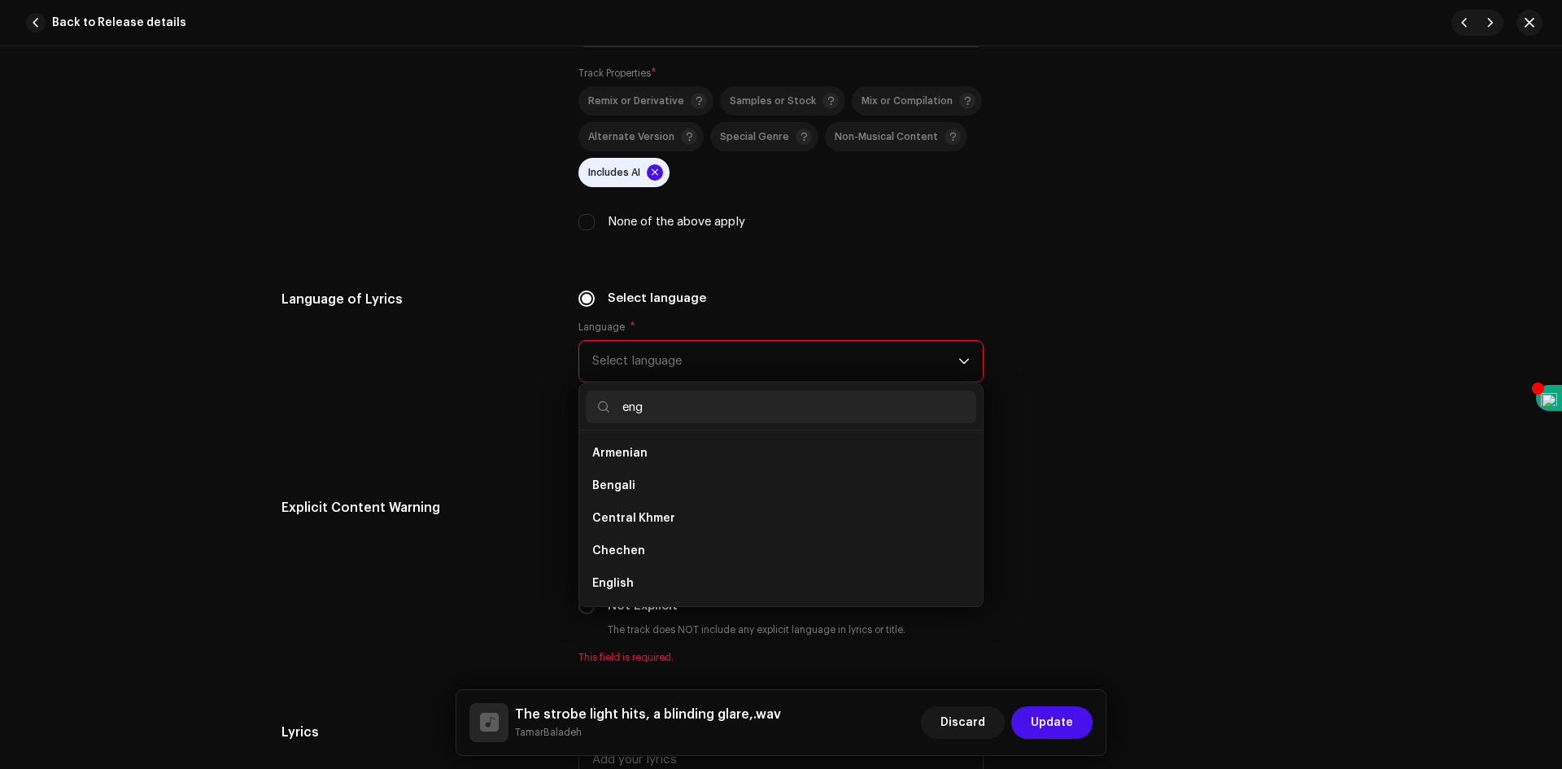
scroll to position [0, 0]
type input "eng"
click at [626, 488] on span "English" at bounding box center [613, 486] width 42 height 16
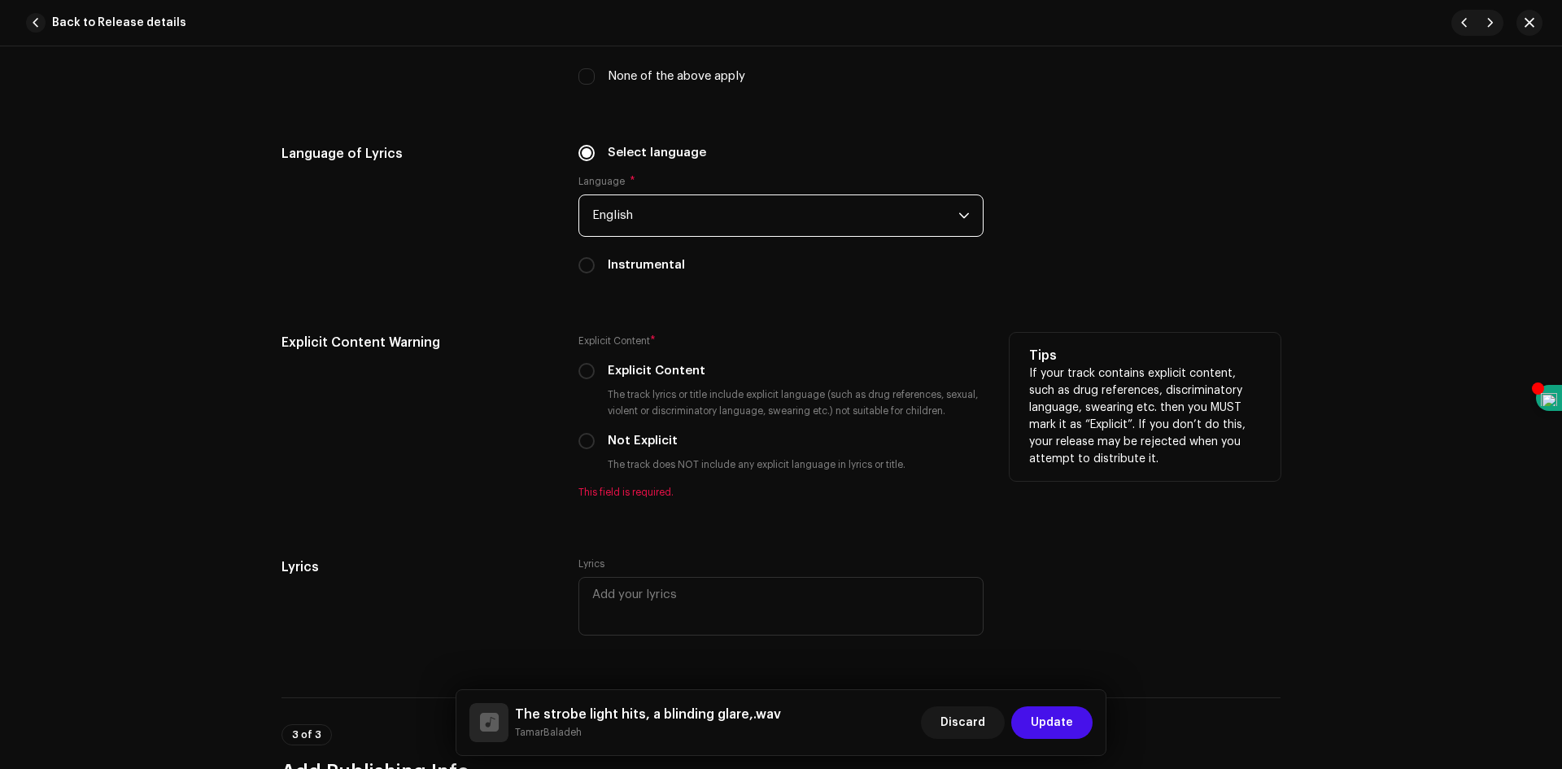
scroll to position [2604, 0]
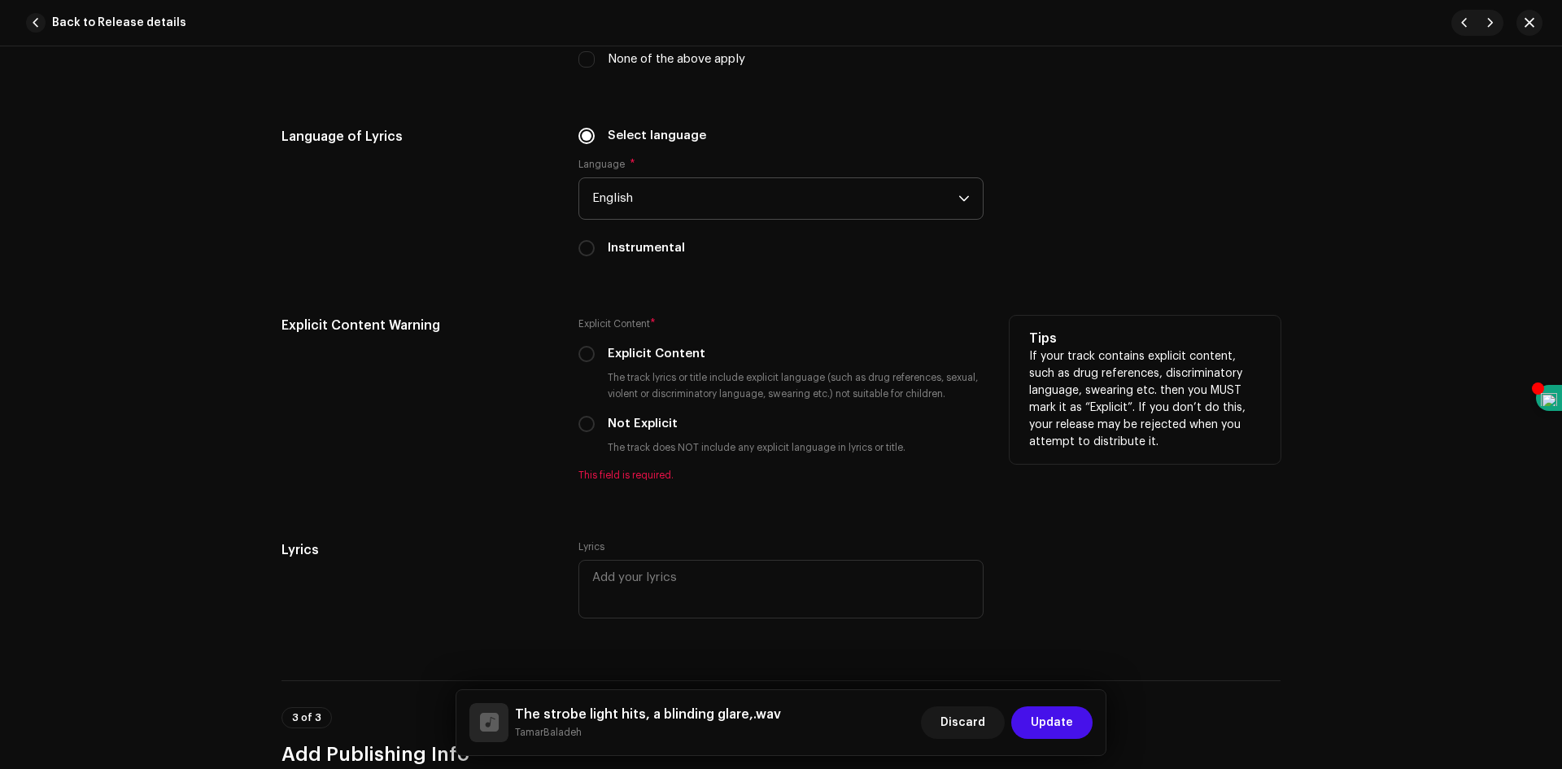
click at [593, 424] on div "Not Explicit" at bounding box center [781, 424] width 405 height 18
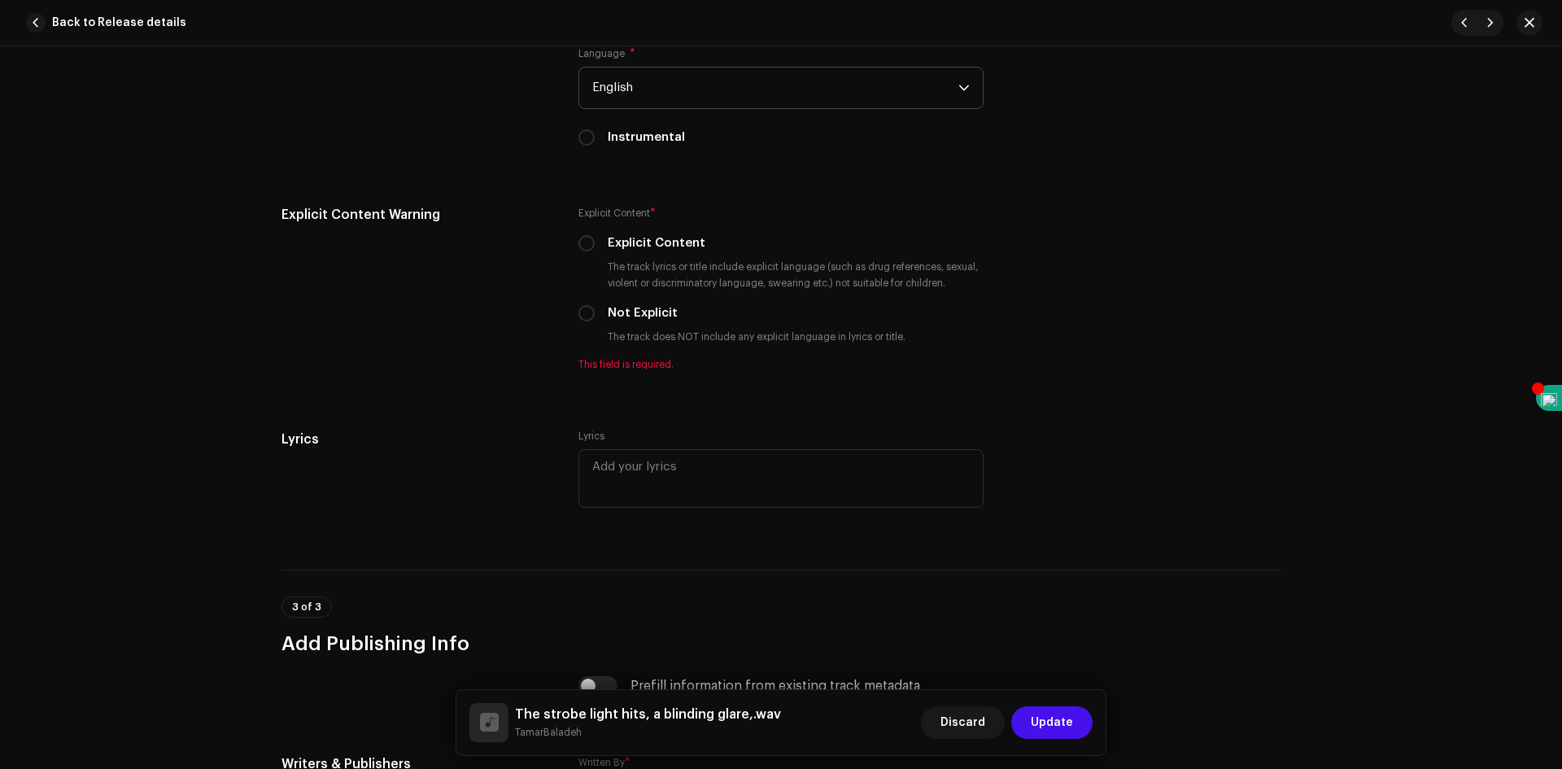
scroll to position [2767, 0]
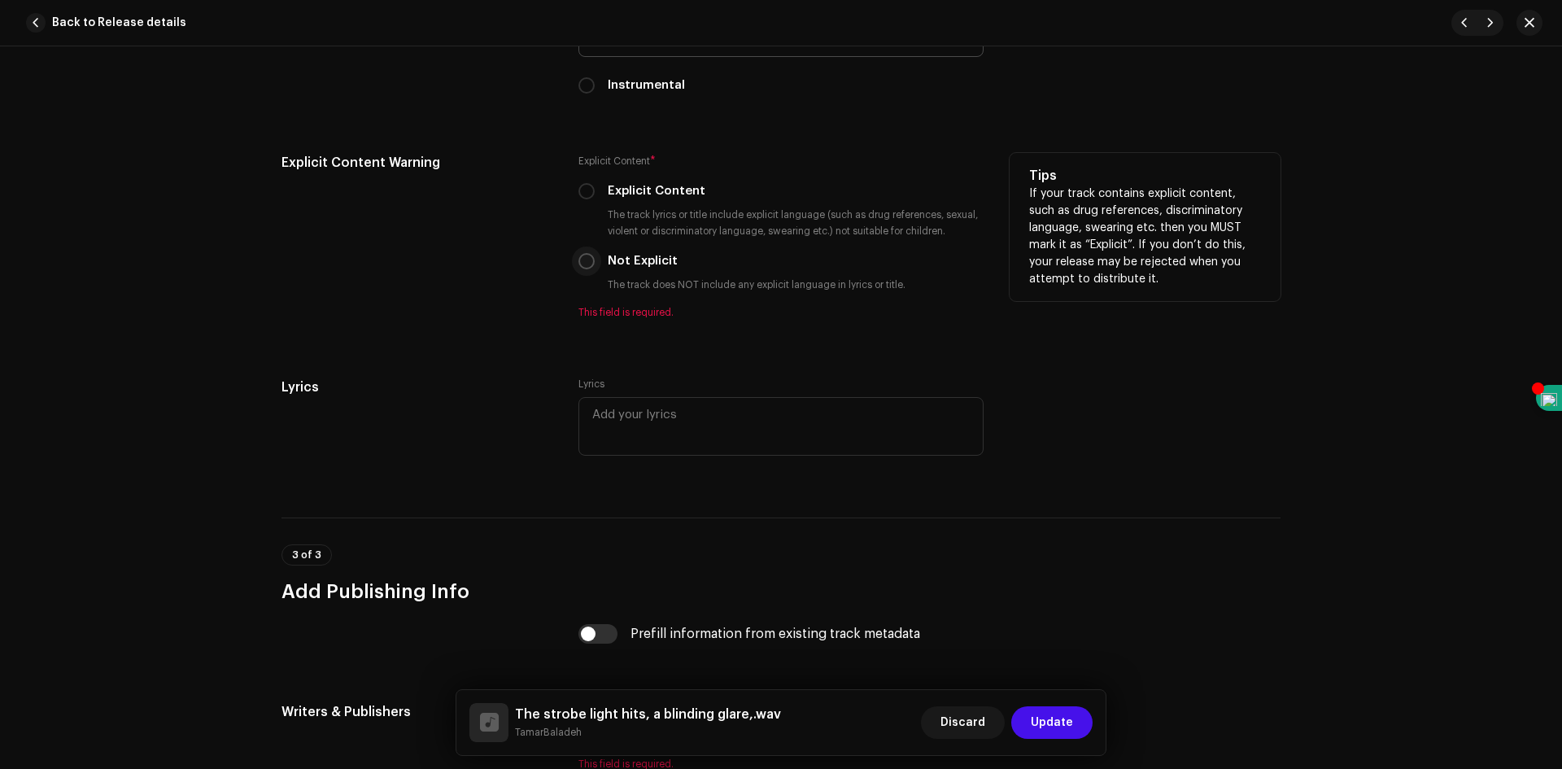
click at [584, 265] on input "Not Explicit" at bounding box center [587, 261] width 16 height 16
radio input "true"
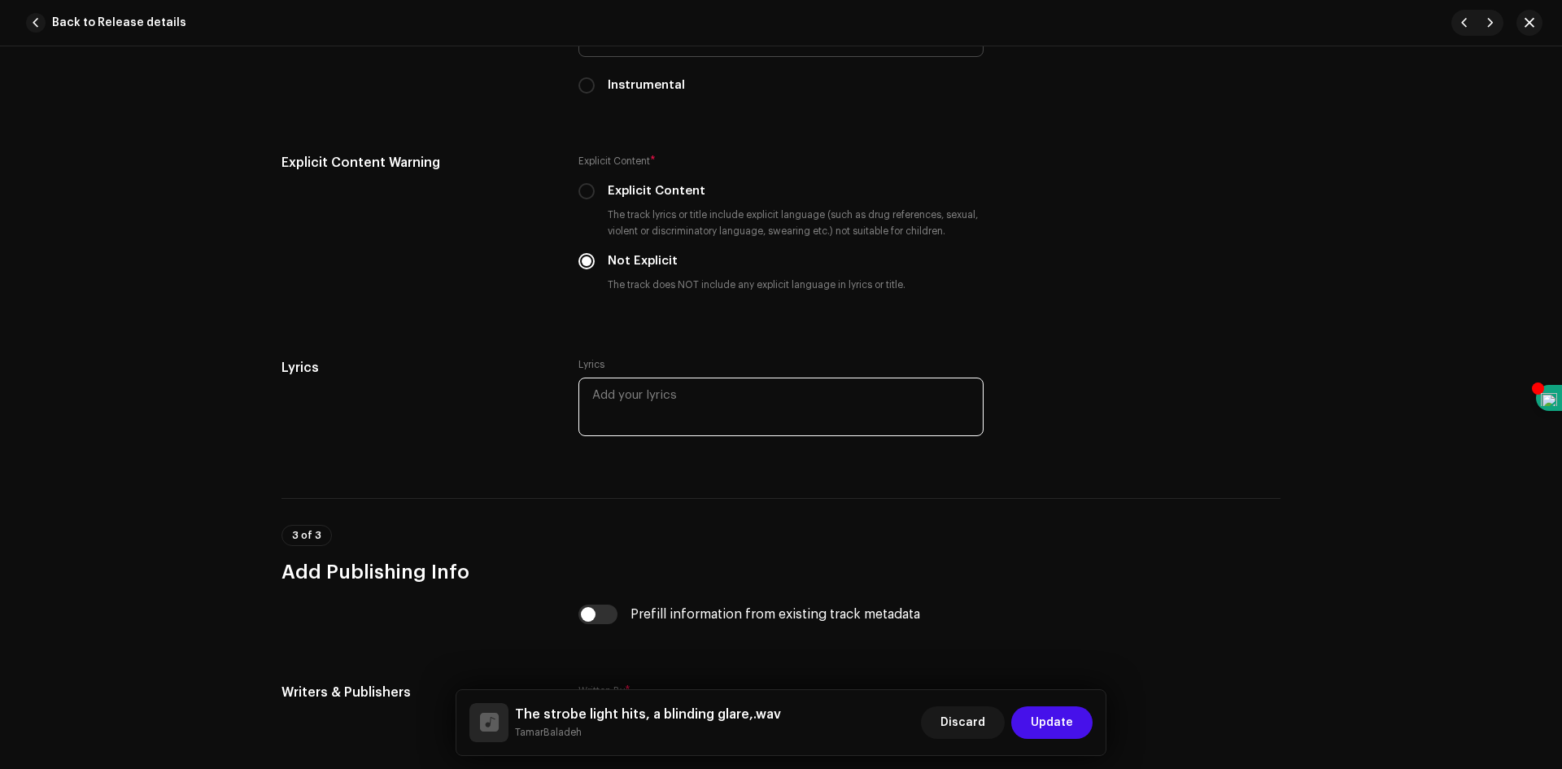
click at [616, 392] on textarea at bounding box center [781, 407] width 405 height 59
paste textarea "The strobe light hits, a blinding glare, No room for doubt, no room for care. L…"
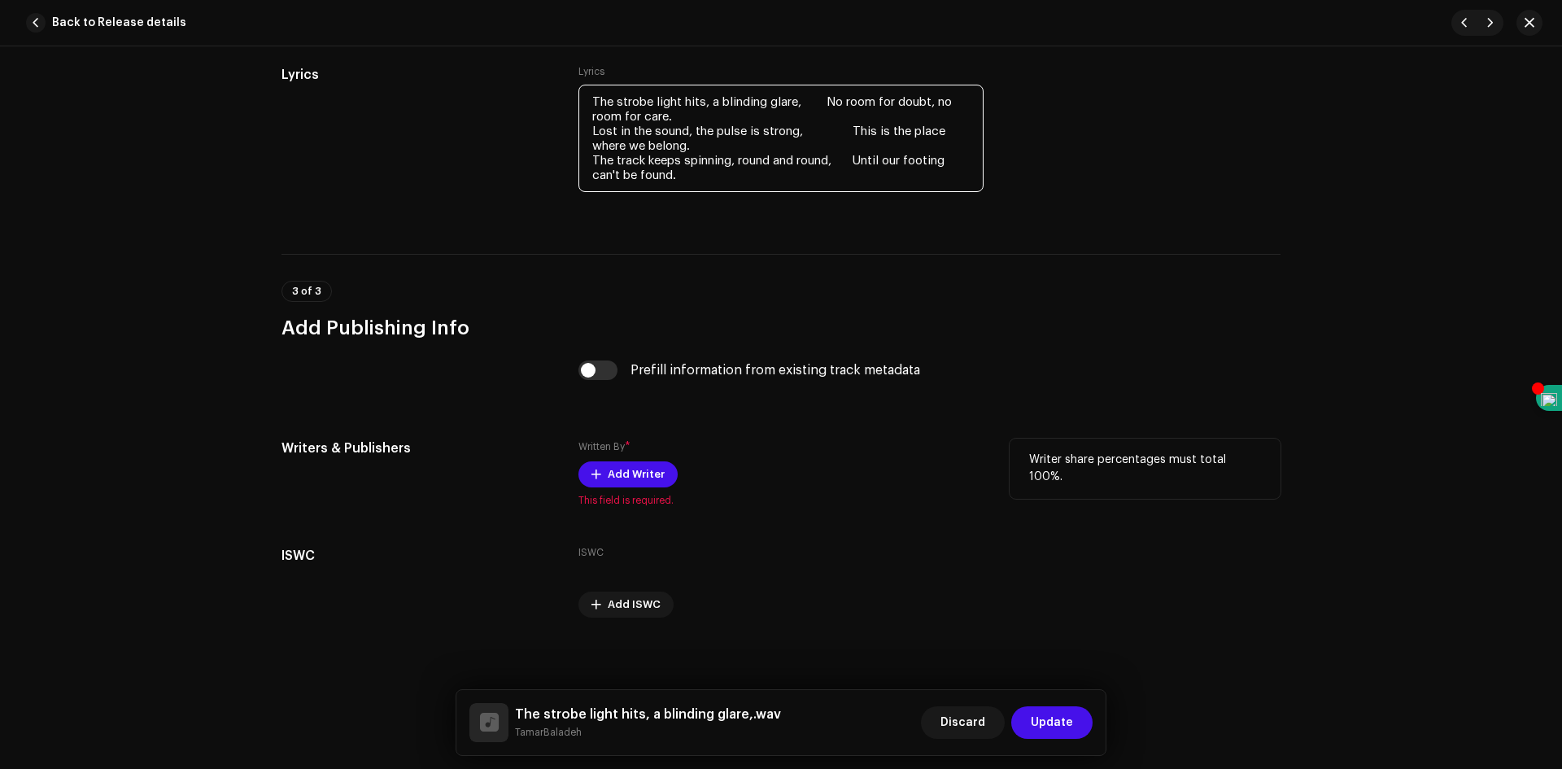
scroll to position [3065, 0]
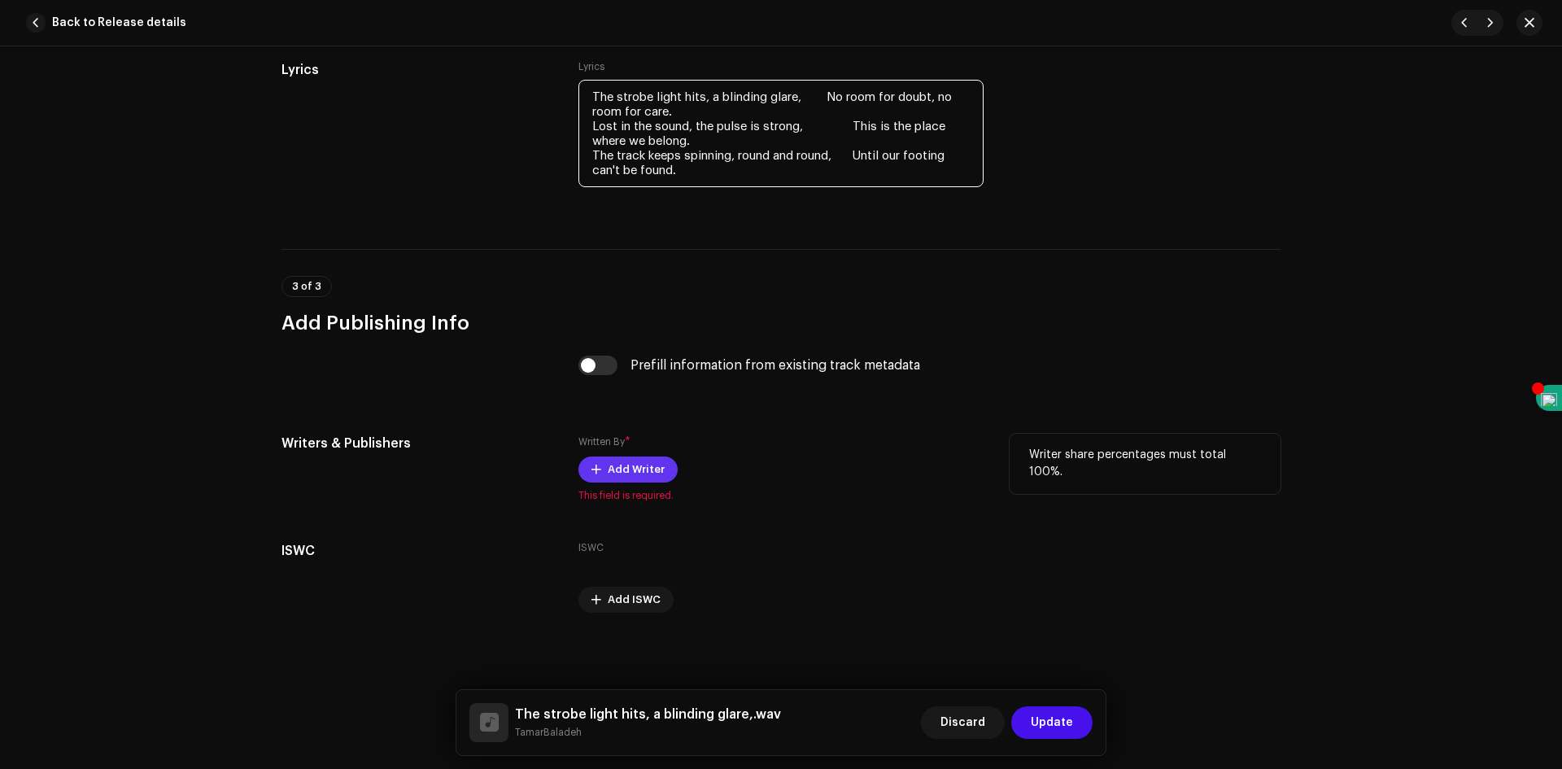
type textarea "The strobe light hits, a blinding glare, No room for doubt, no room for care. L…"
click at [639, 472] on span "Add Writer" at bounding box center [636, 469] width 57 height 33
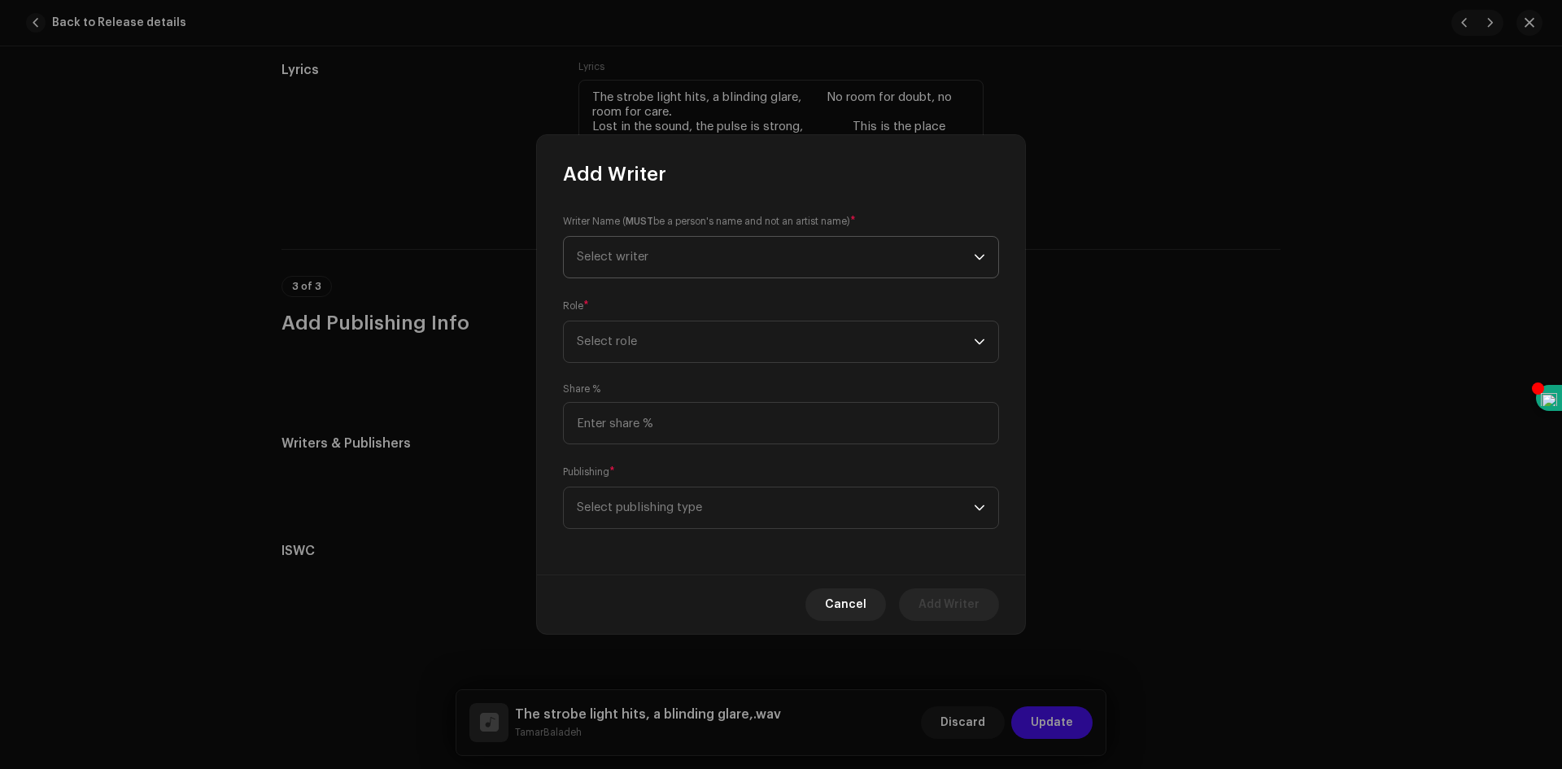
click at [727, 266] on span "Select writer" at bounding box center [775, 257] width 397 height 41
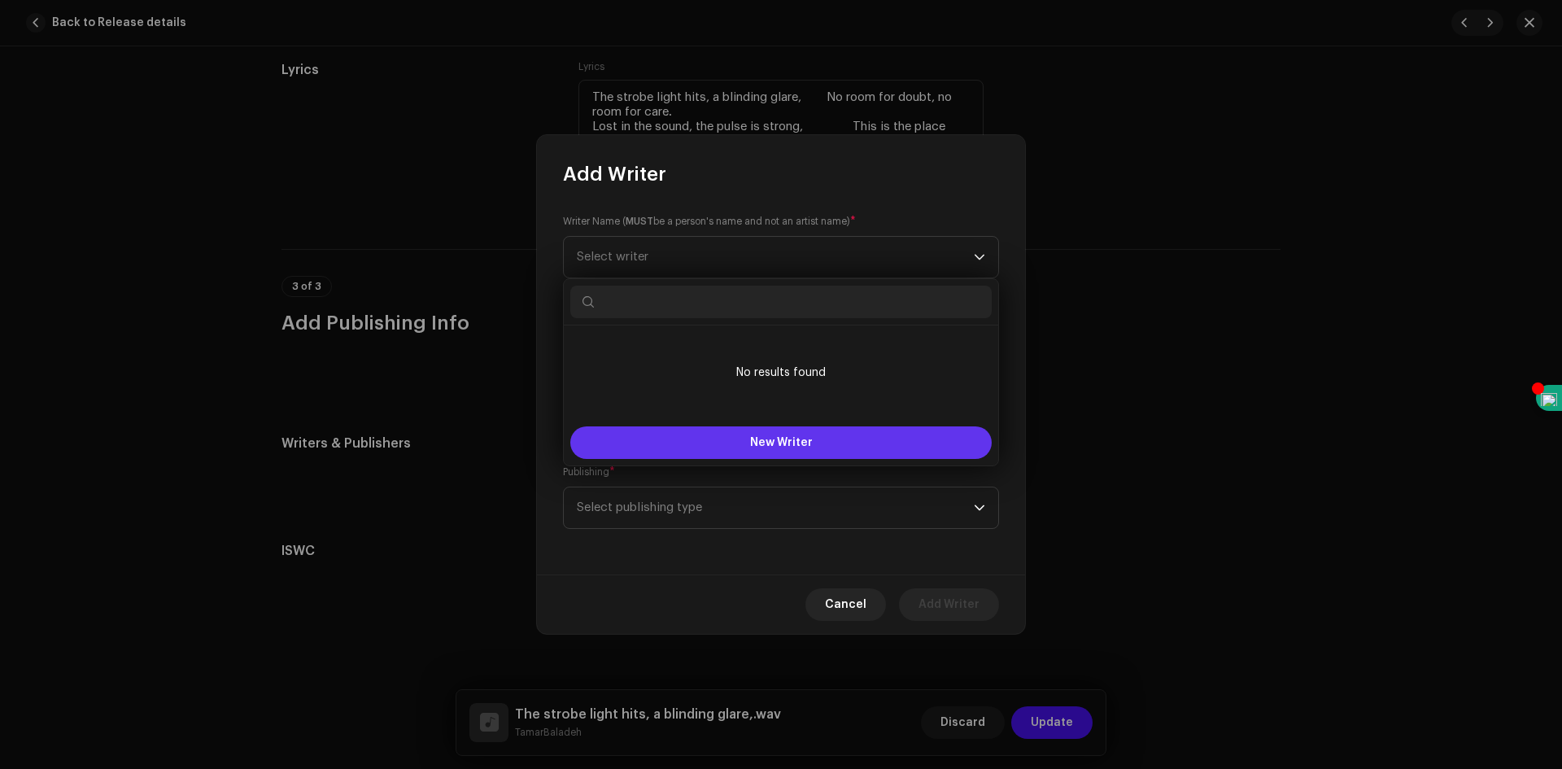
click at [770, 443] on span "New Writer" at bounding box center [781, 442] width 63 height 11
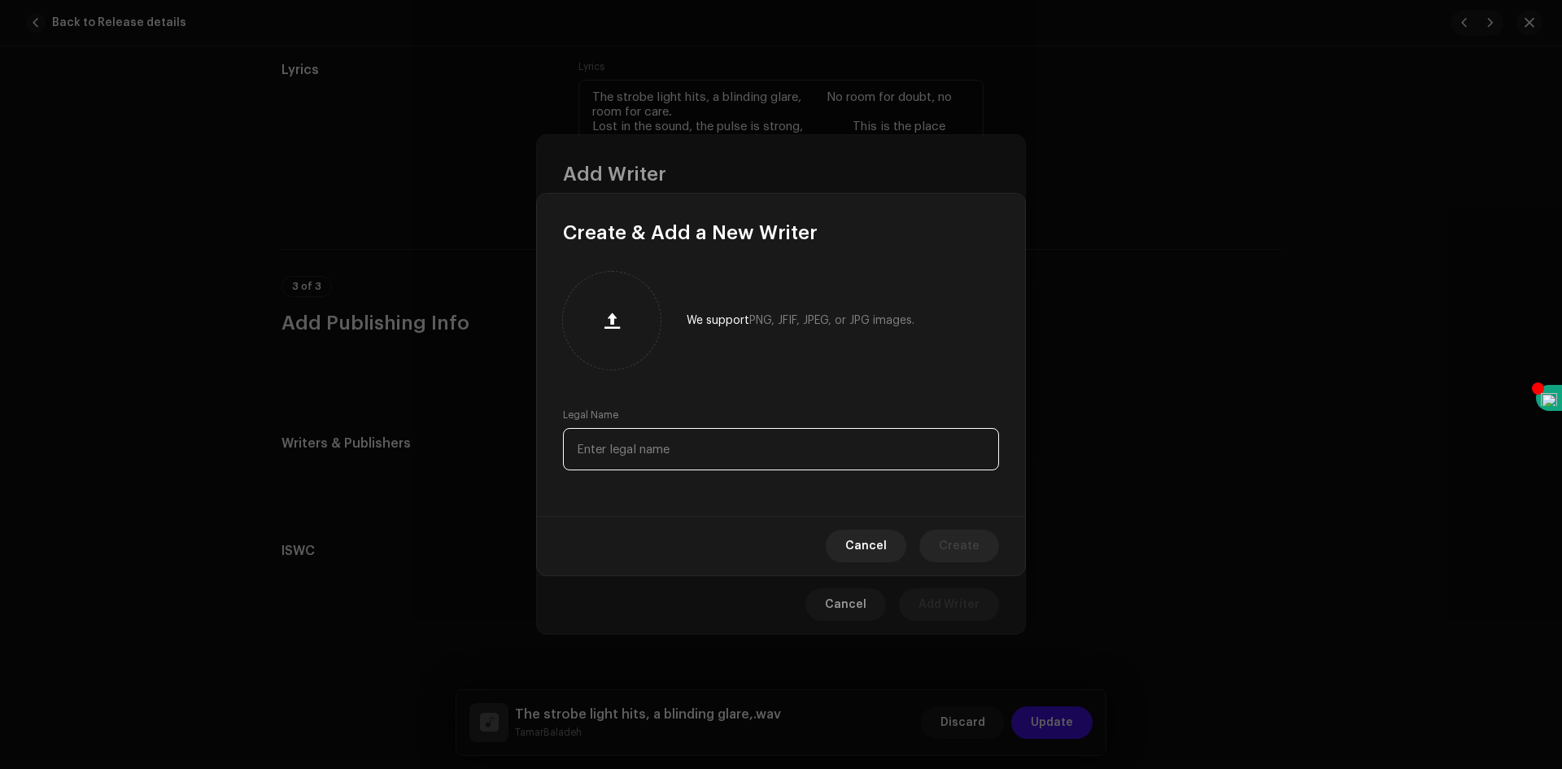
click at [751, 446] on input "text" at bounding box center [781, 449] width 436 height 42
type input "TamarBaladeh"
click at [953, 537] on span "Create" at bounding box center [959, 546] width 41 height 33
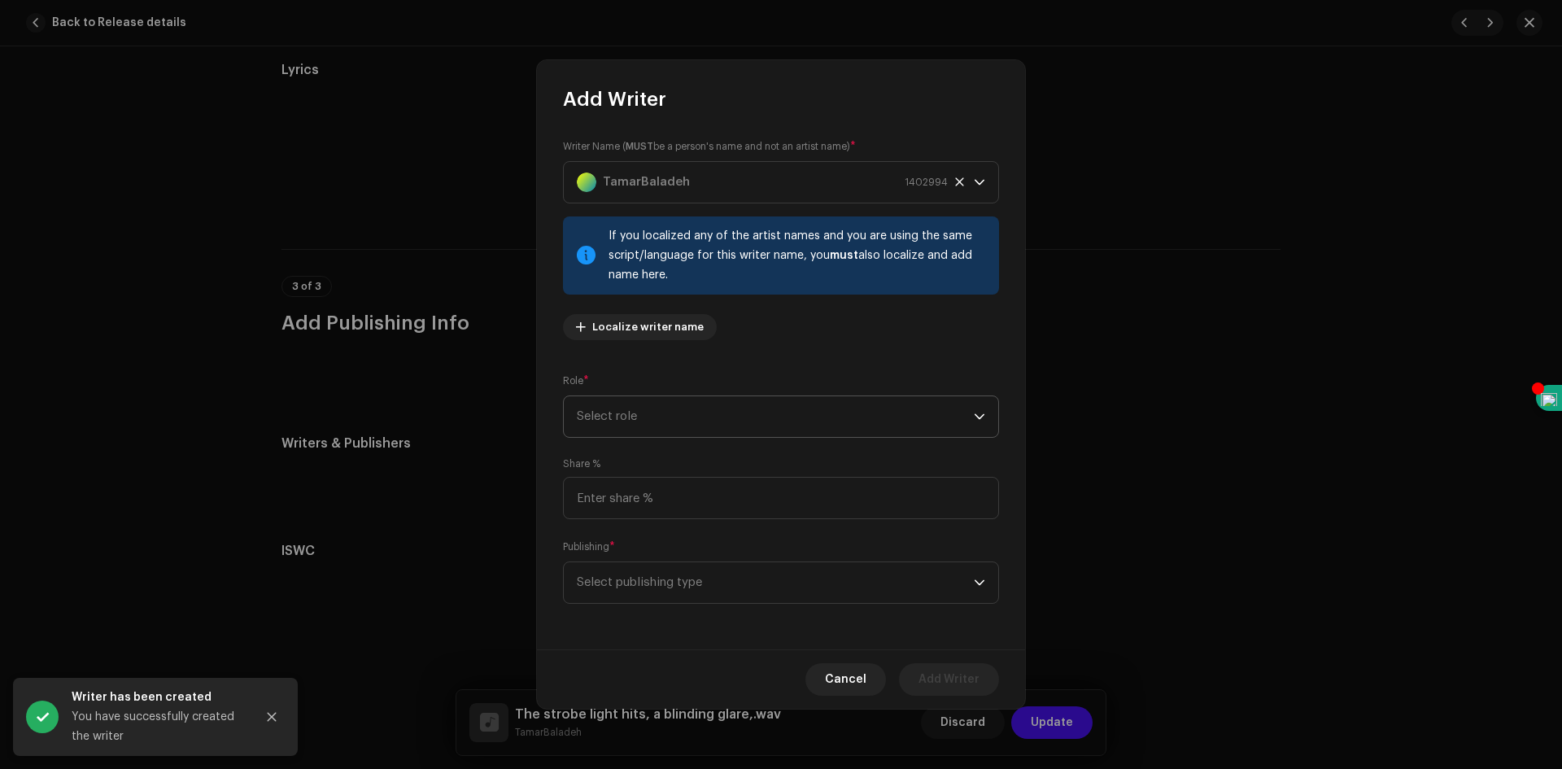
click at [769, 415] on span "Select role" at bounding box center [775, 416] width 397 height 41
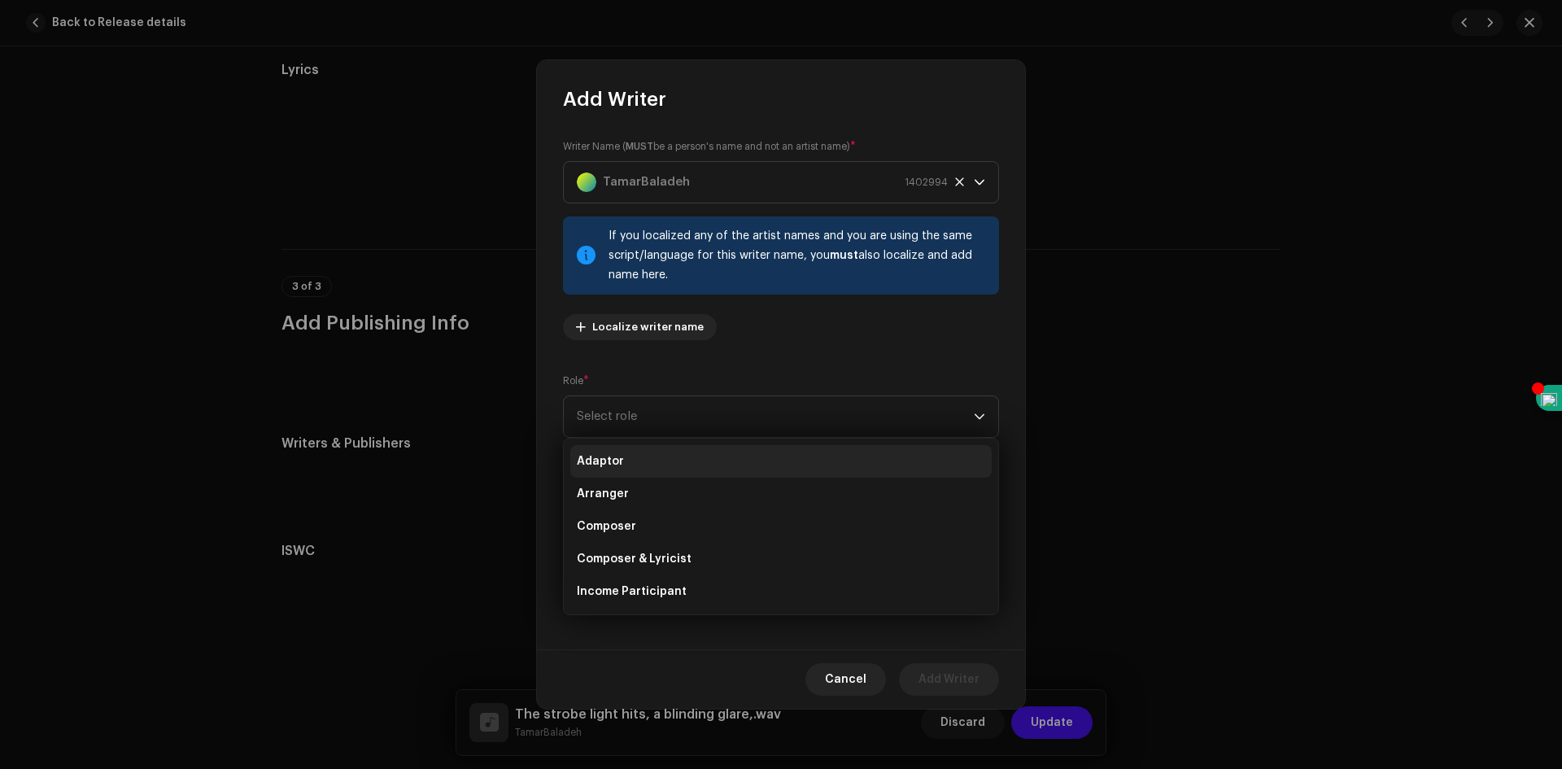
scroll to position [156, 0]
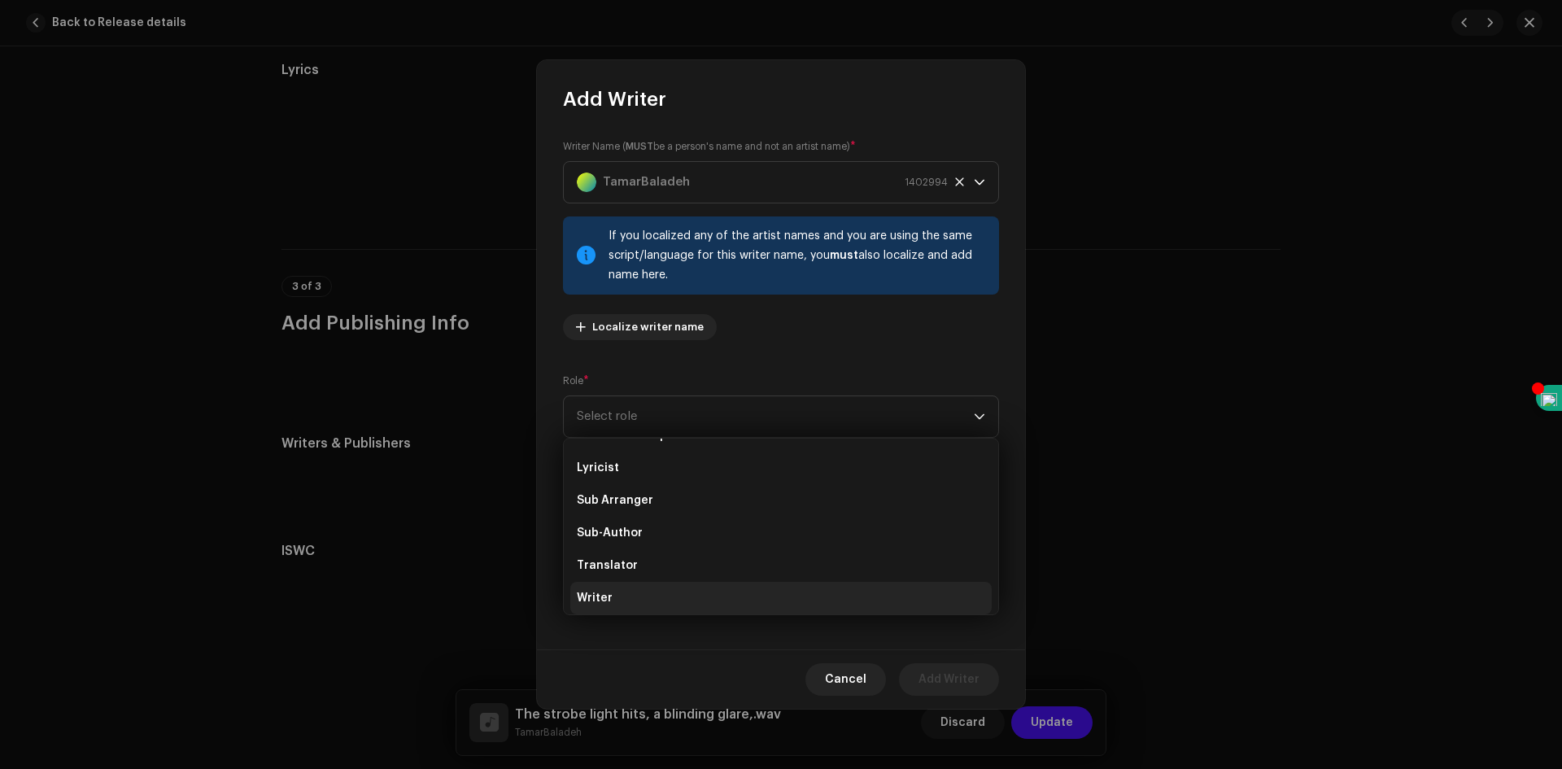
click at [609, 592] on span "Writer" at bounding box center [595, 598] width 36 height 16
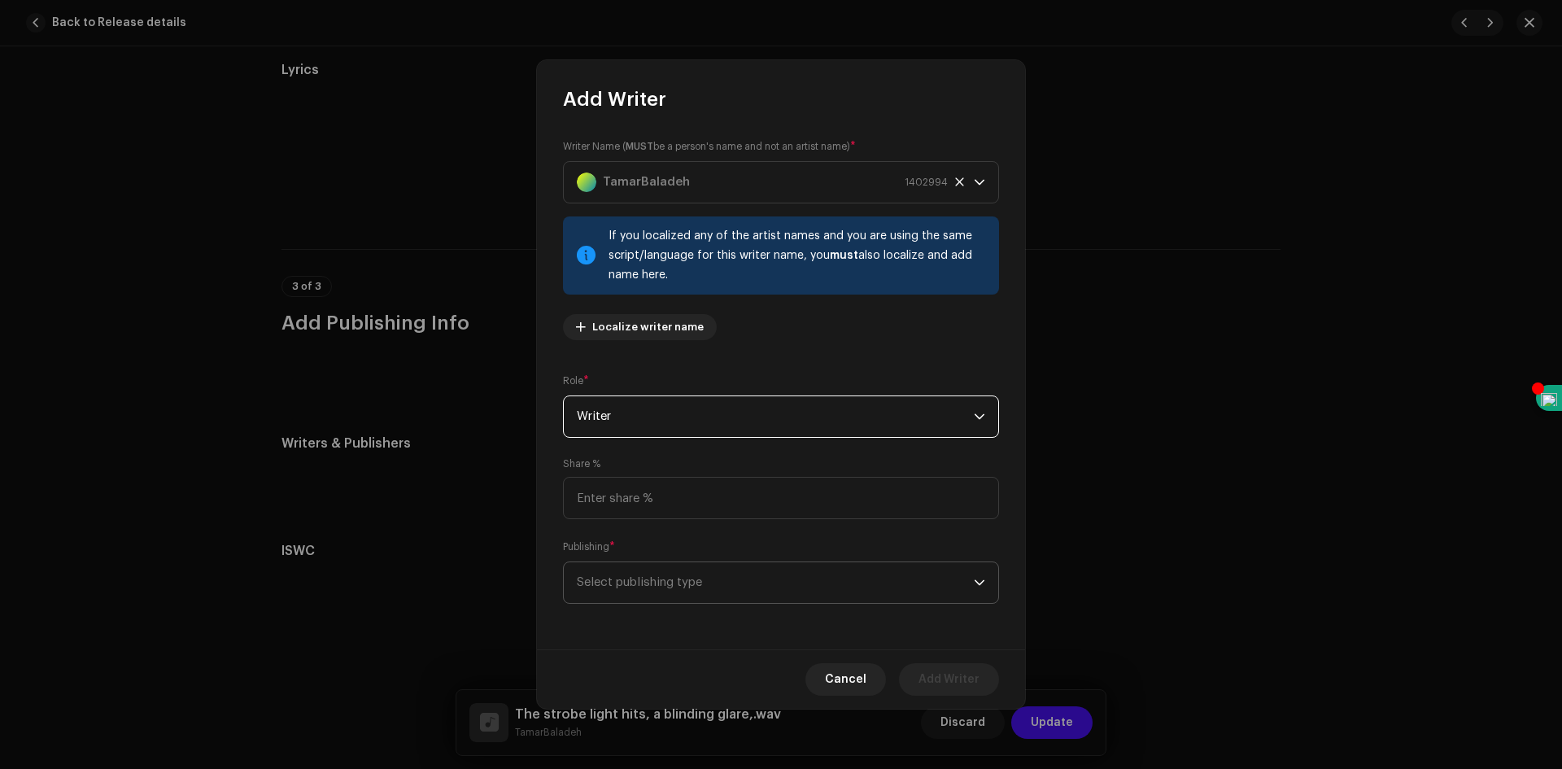
click at [741, 588] on span "Select publishing type" at bounding box center [775, 582] width 397 height 41
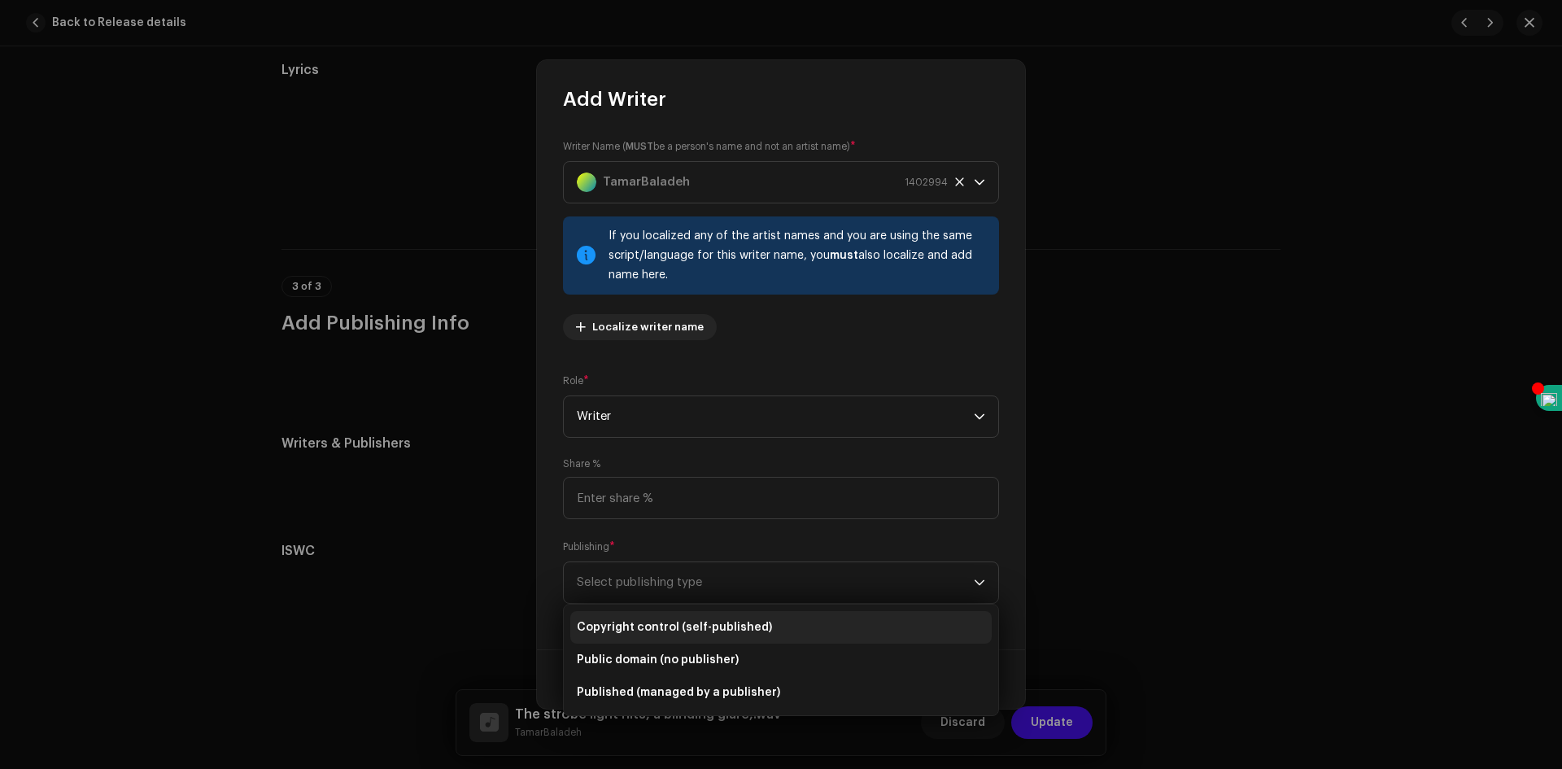
click at [731, 627] on span "Copyright control (self-published)" at bounding box center [674, 627] width 195 height 16
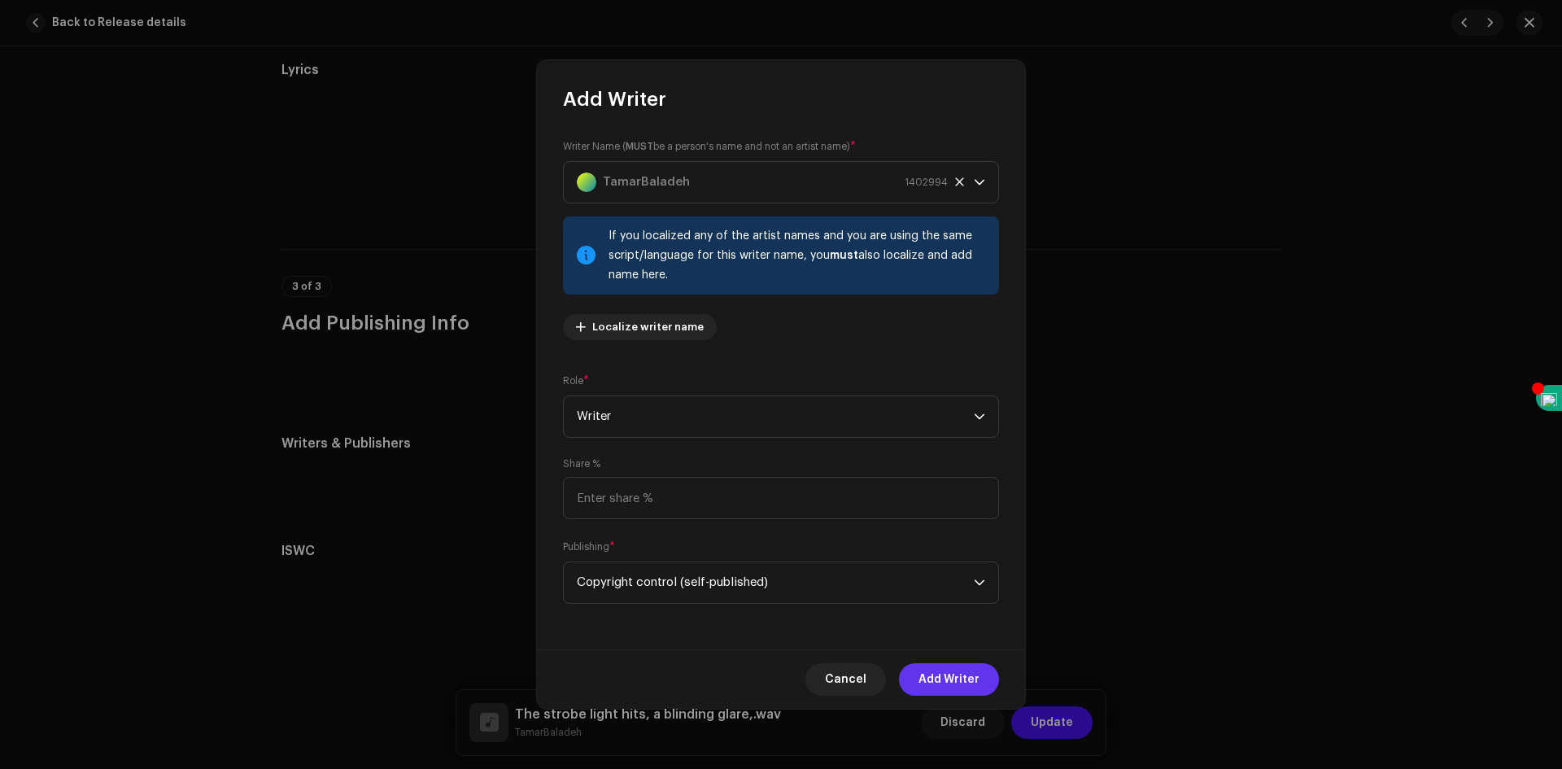
click at [937, 679] on span "Add Writer" at bounding box center [949, 679] width 61 height 33
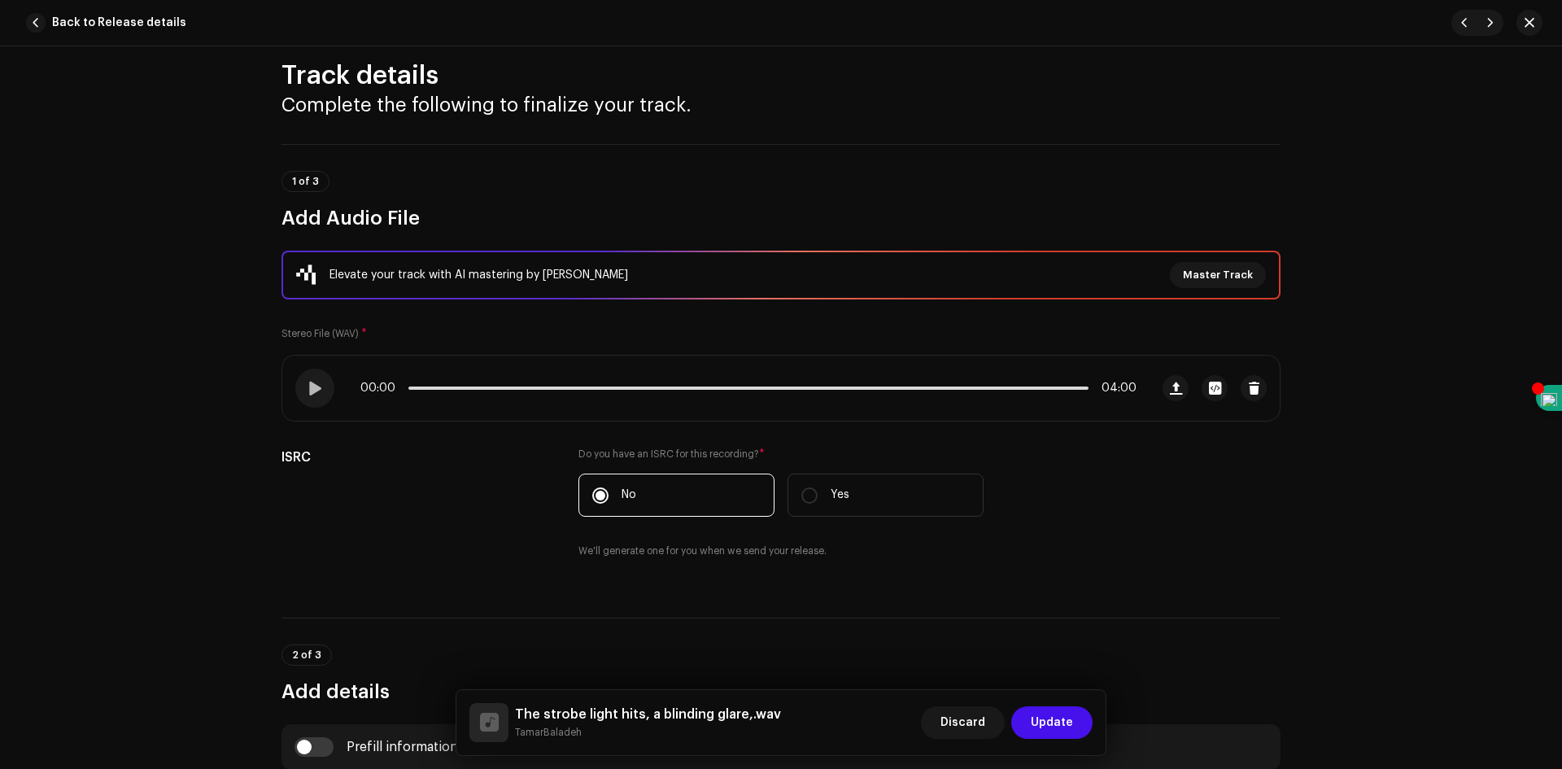
scroll to position [0, 0]
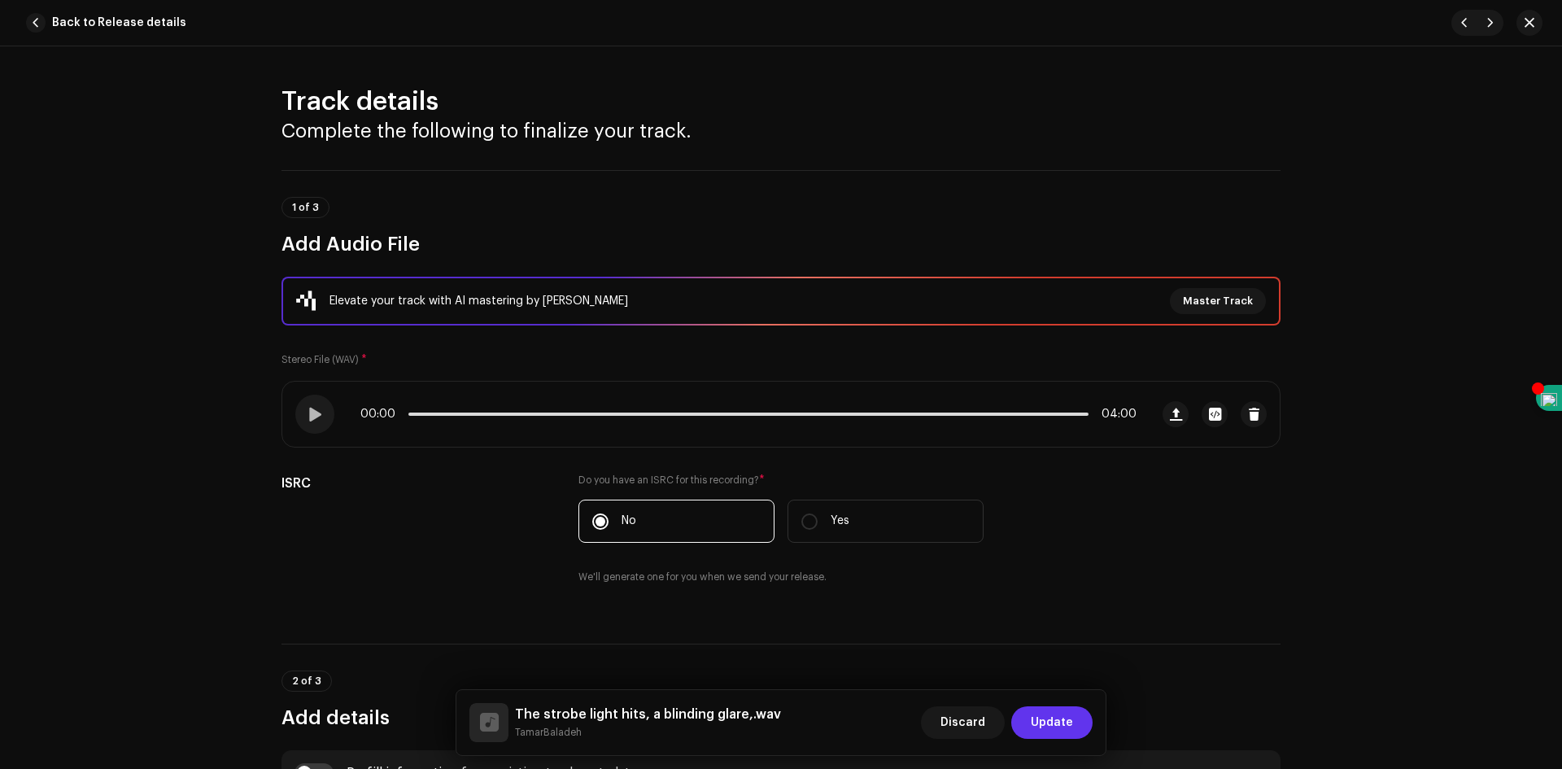
click at [1065, 728] on span "Update" at bounding box center [1052, 722] width 42 height 33
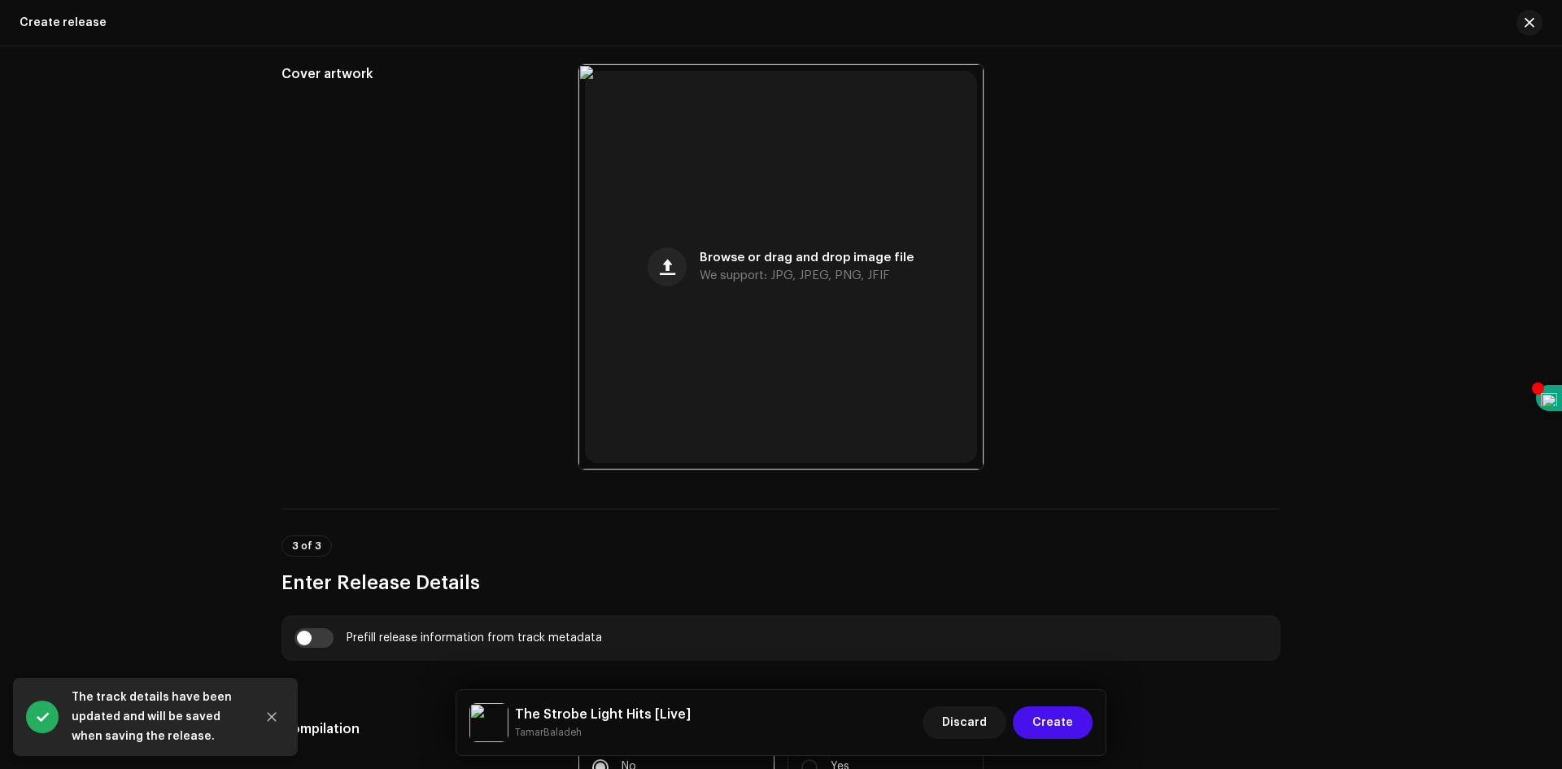
scroll to position [732, 0]
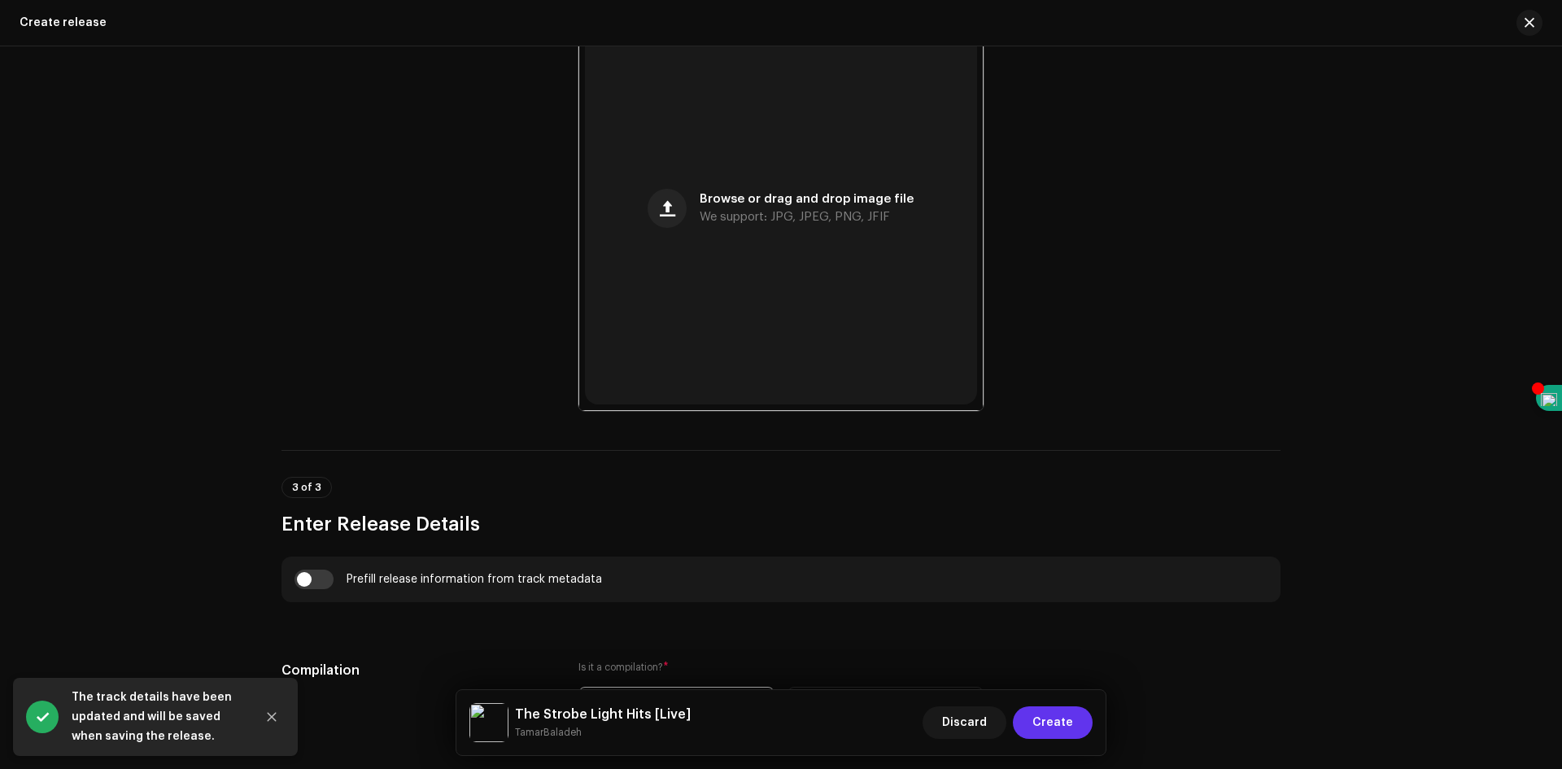
click at [1059, 733] on span "Create" at bounding box center [1053, 722] width 41 height 33
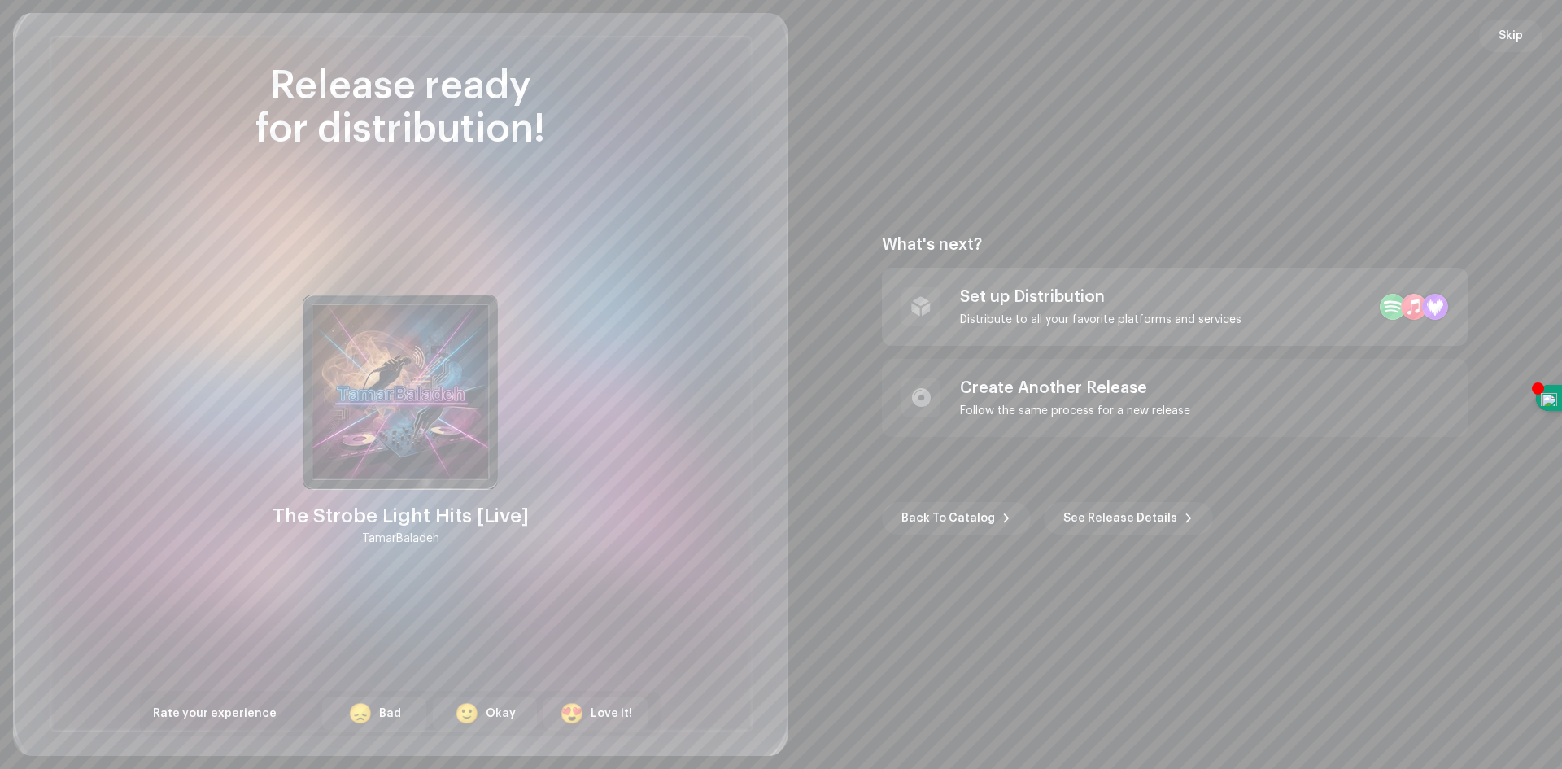
click at [1124, 306] on div "Set up Distribution" at bounding box center [1101, 297] width 282 height 20
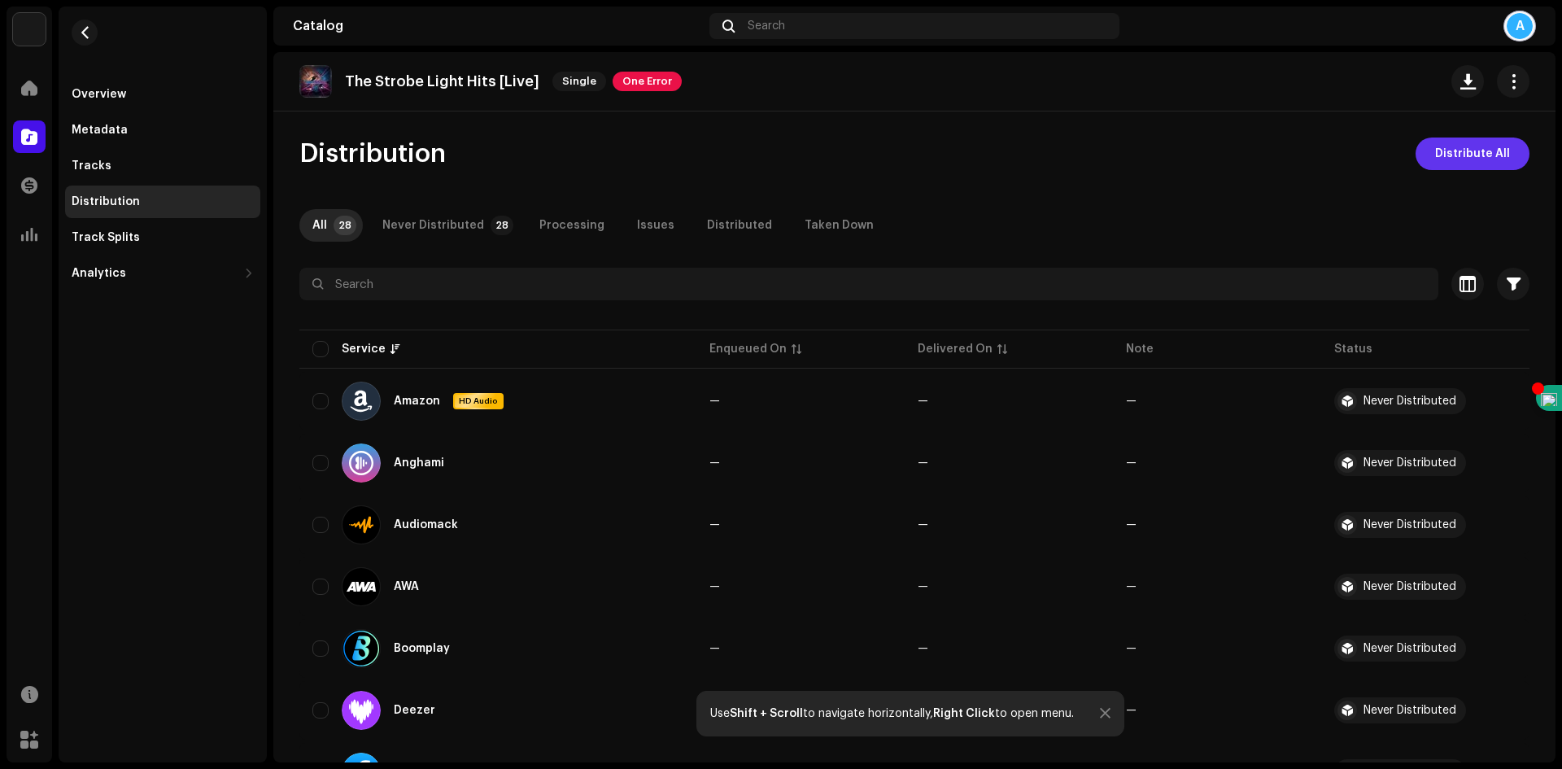
click at [1456, 161] on span "Distribute All" at bounding box center [1472, 154] width 75 height 33
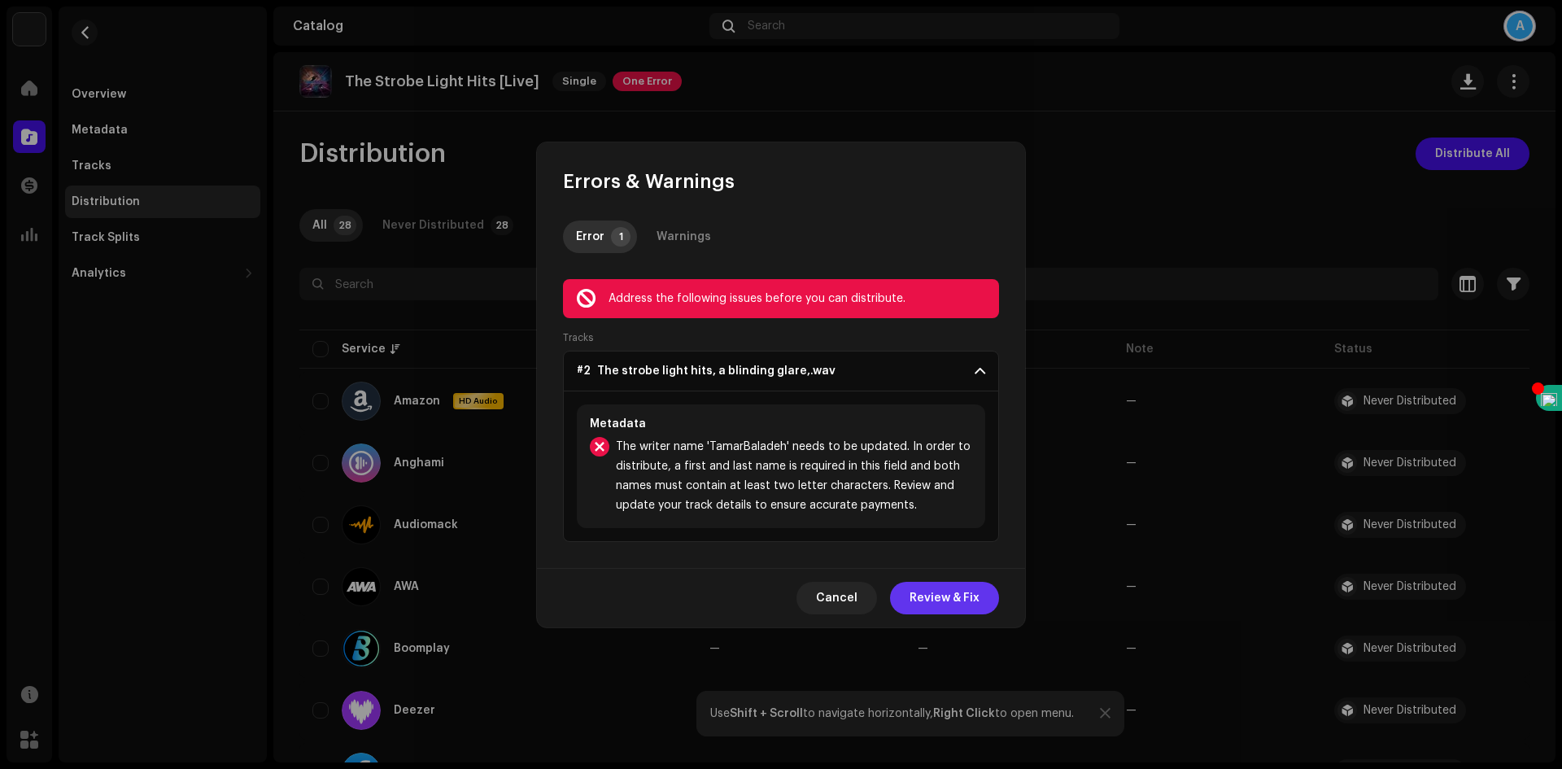
click at [953, 605] on span "Review & Fix" at bounding box center [945, 598] width 70 height 33
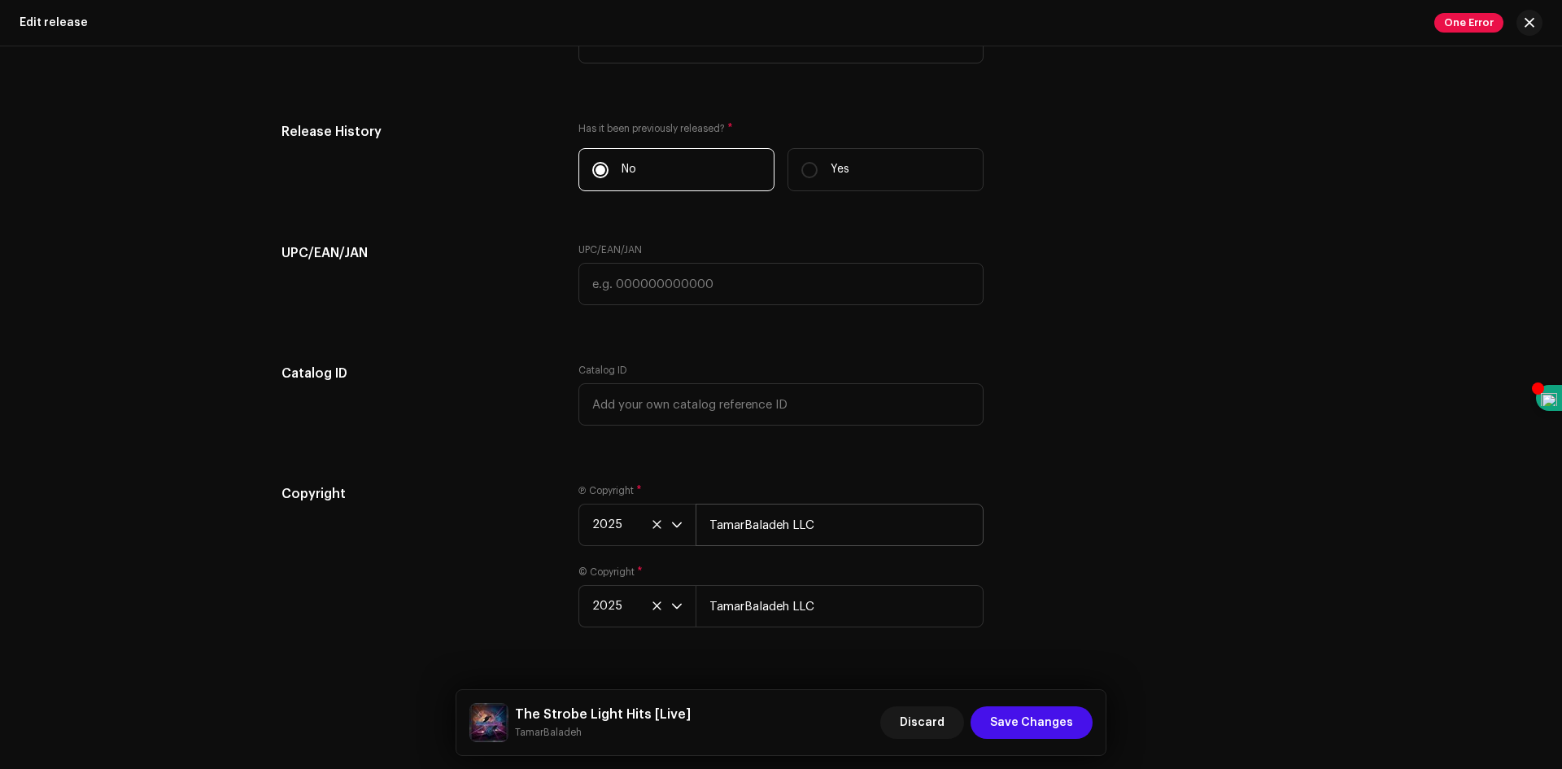
scroll to position [2911, 0]
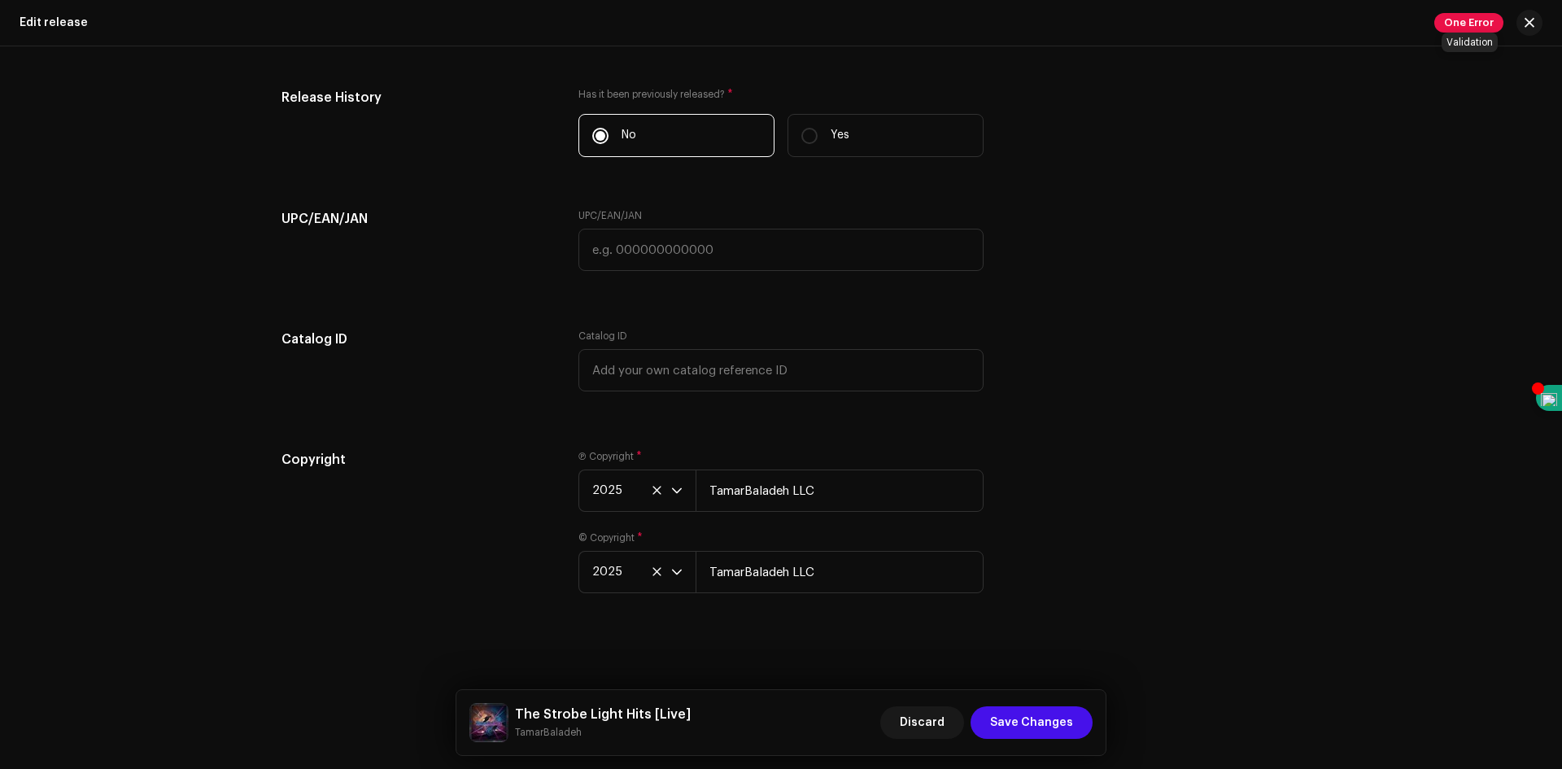
click at [1449, 21] on span "One Error" at bounding box center [1469, 23] width 69 height 20
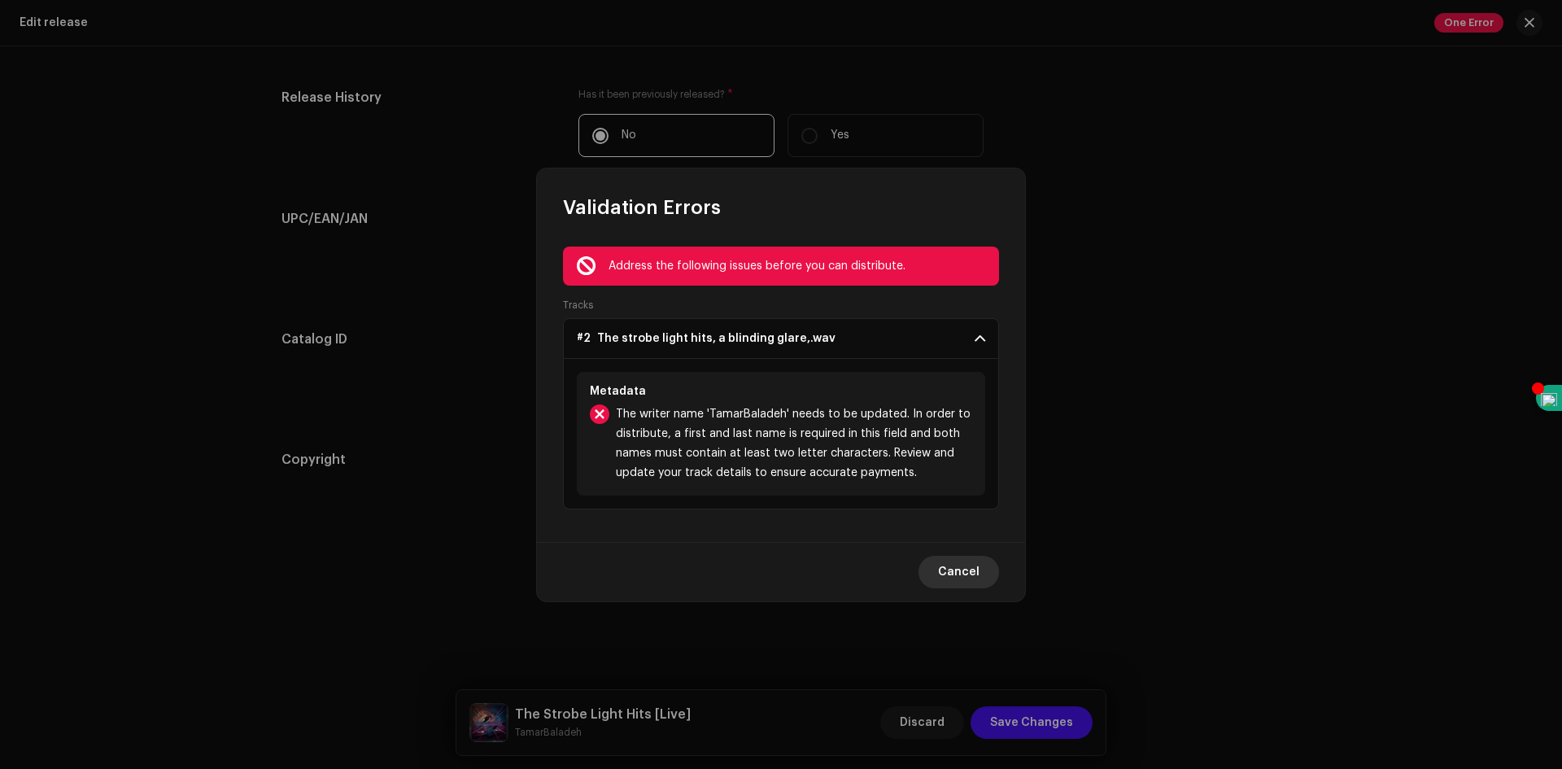
click at [935, 566] on button "Cancel" at bounding box center [959, 572] width 81 height 33
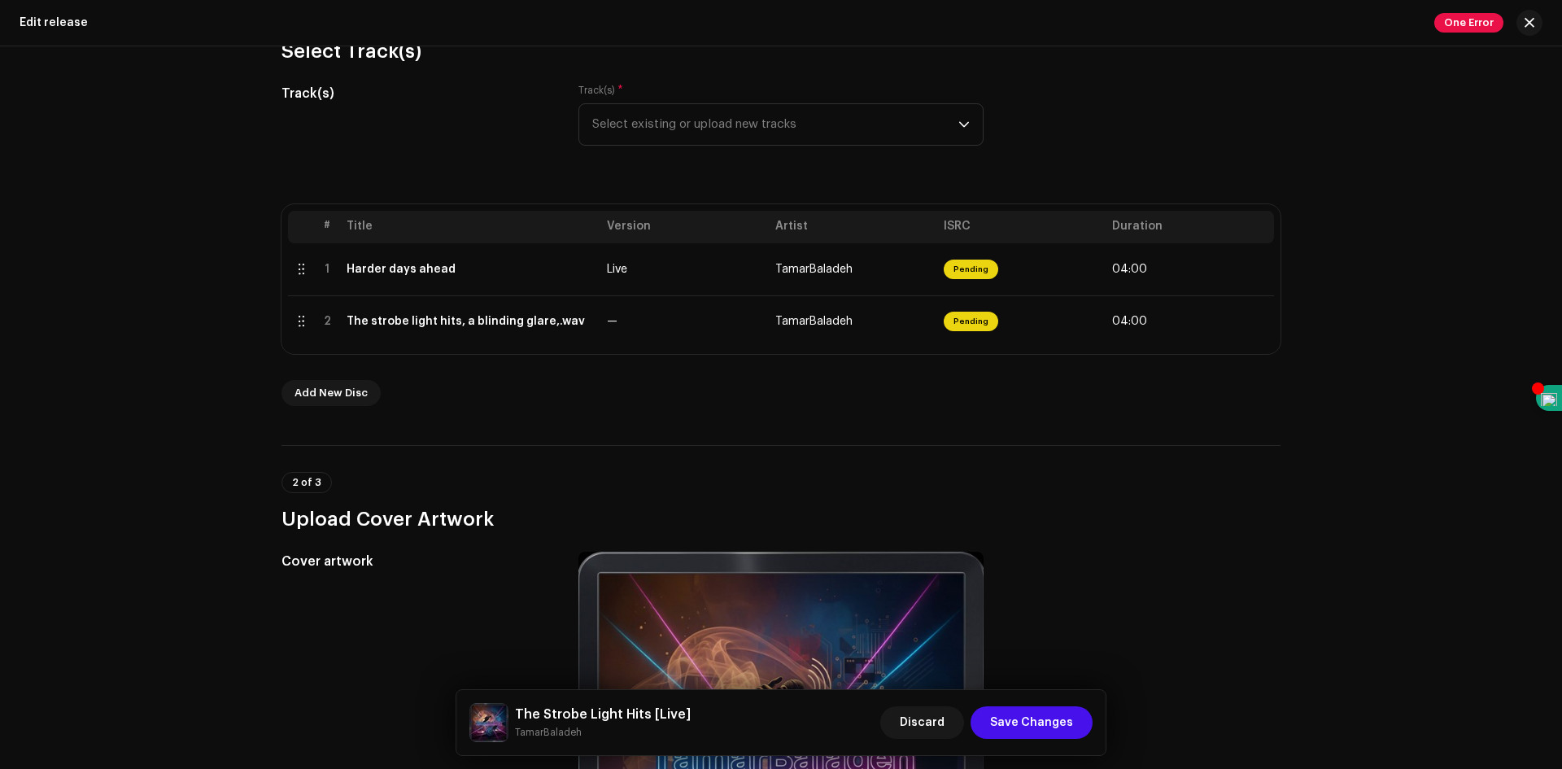
scroll to position [144, 0]
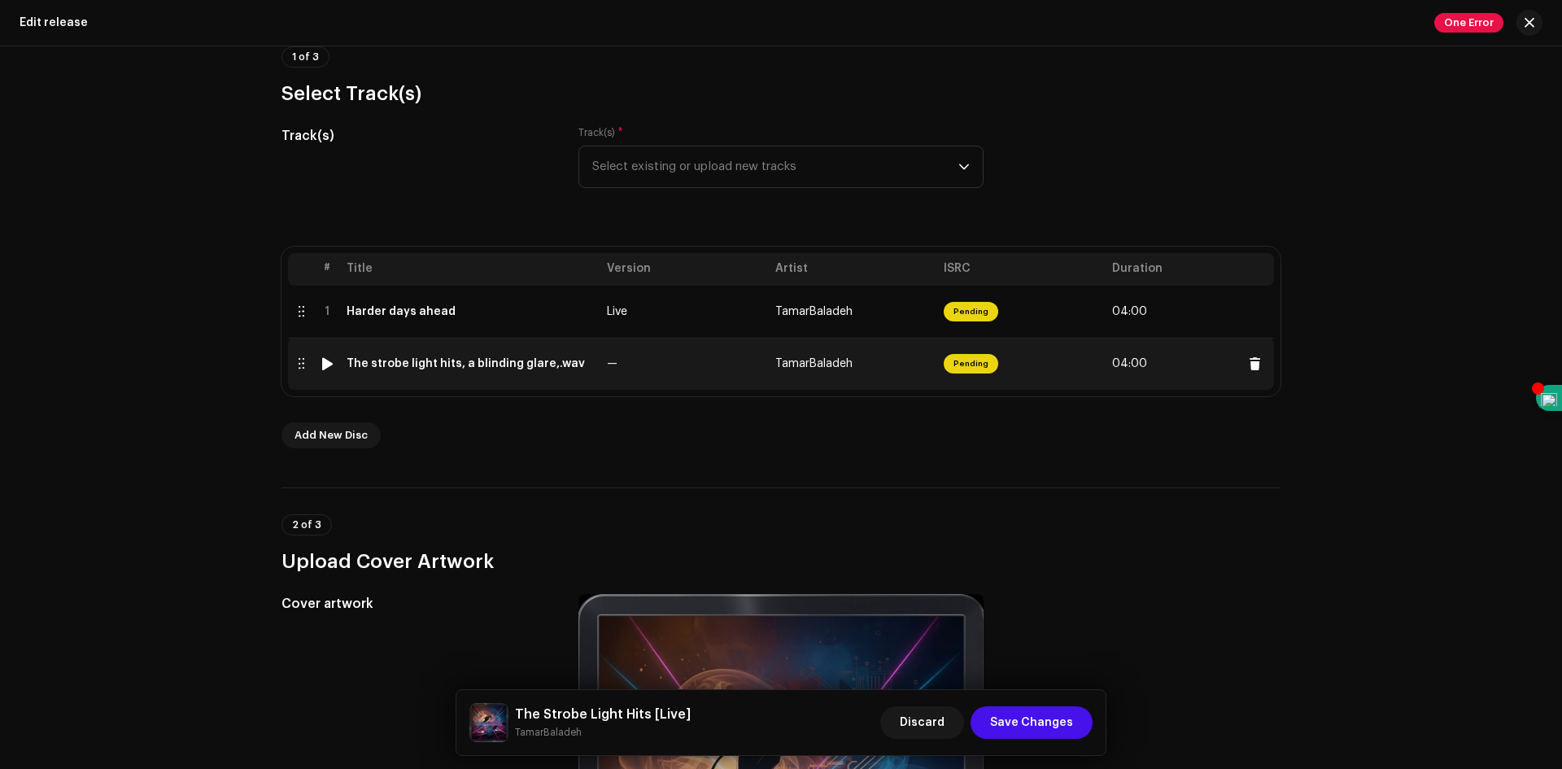
click at [880, 362] on td "TamarBaladeh" at bounding box center [853, 364] width 168 height 52
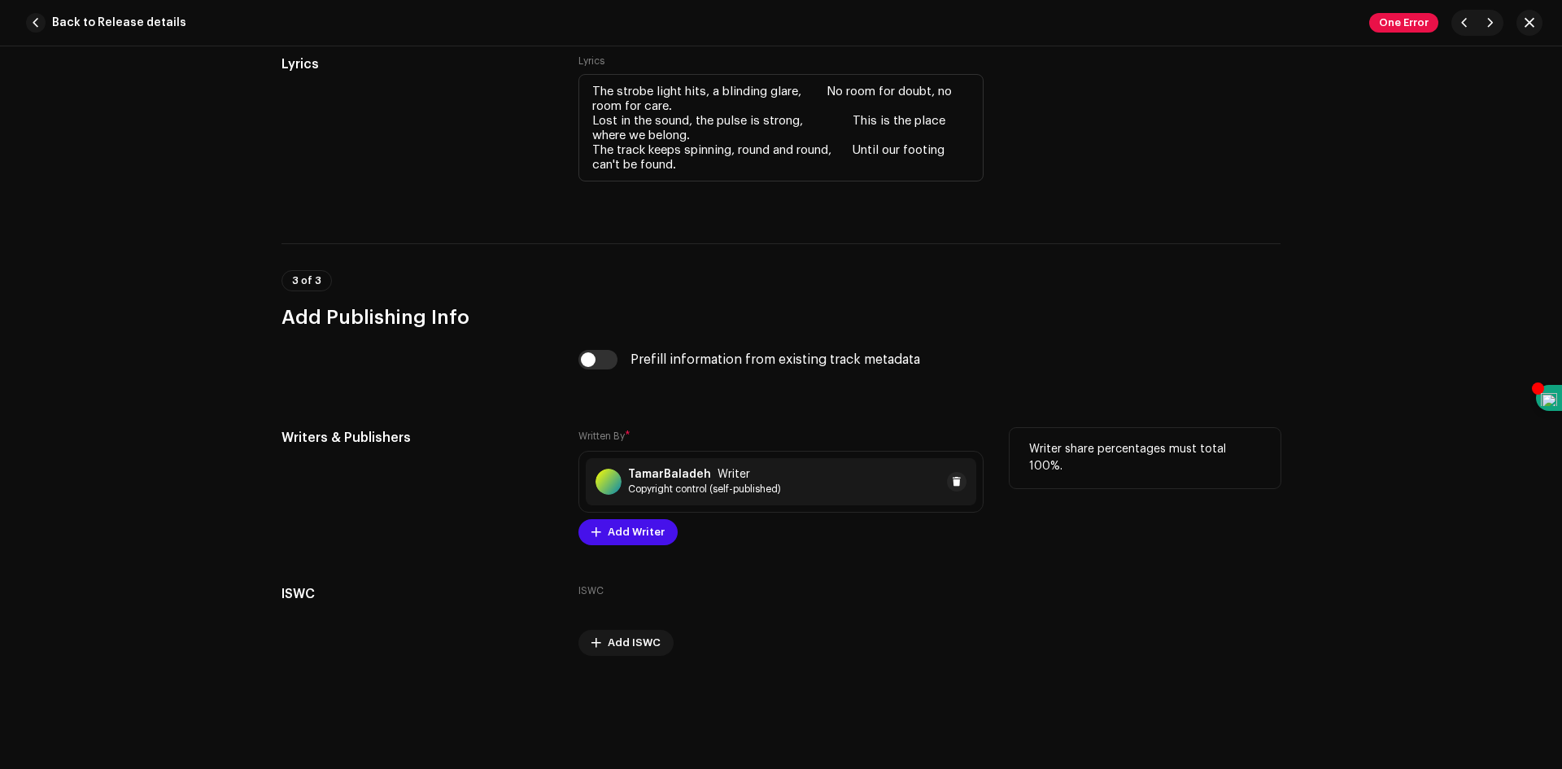
scroll to position [3174, 0]
click at [952, 478] on span at bounding box center [957, 479] width 10 height 13
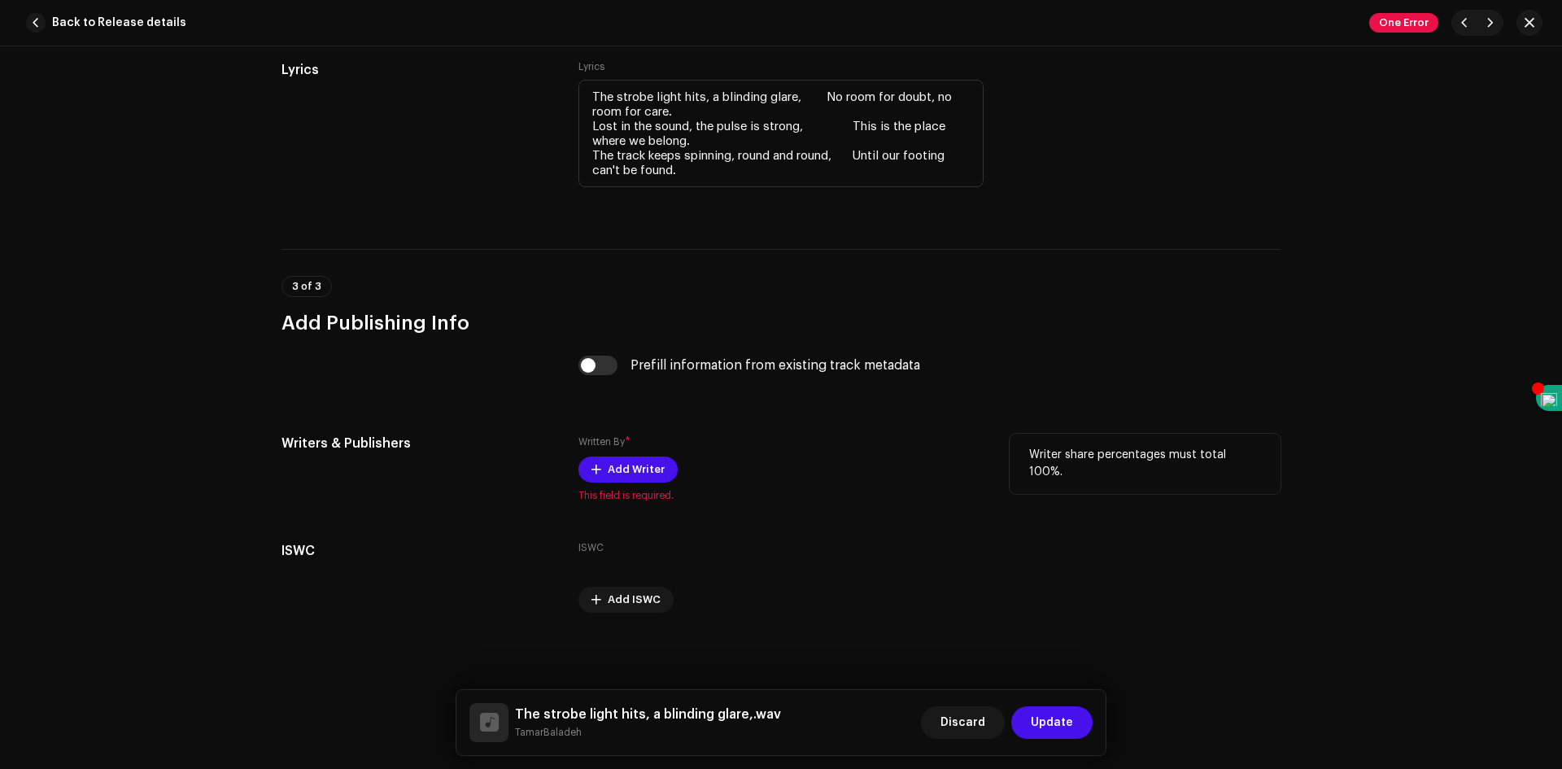
scroll to position [3165, 0]
click at [632, 457] on span "Add Writer" at bounding box center [636, 469] width 57 height 33
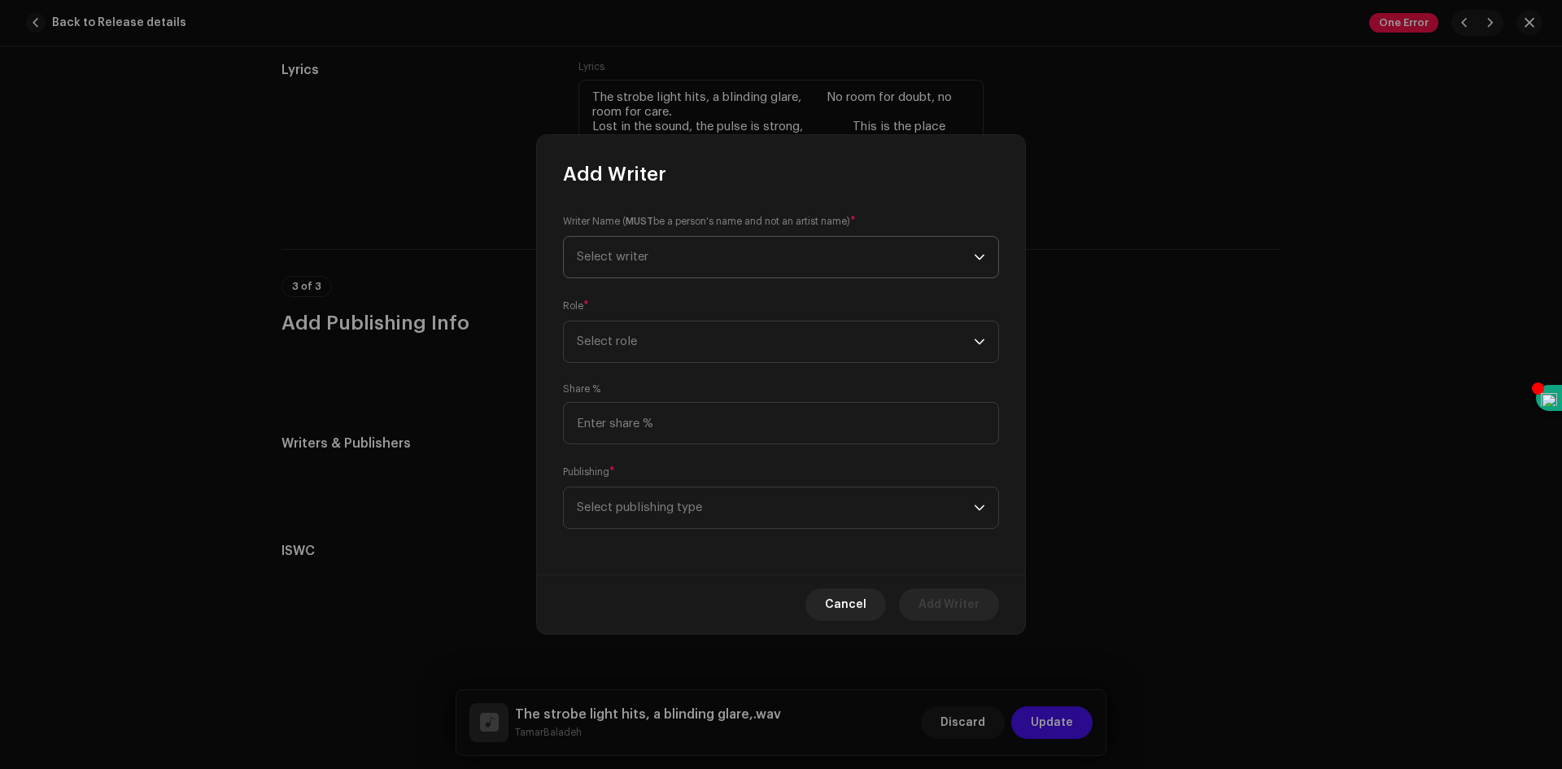
click at [722, 248] on span "Select writer" at bounding box center [775, 257] width 397 height 41
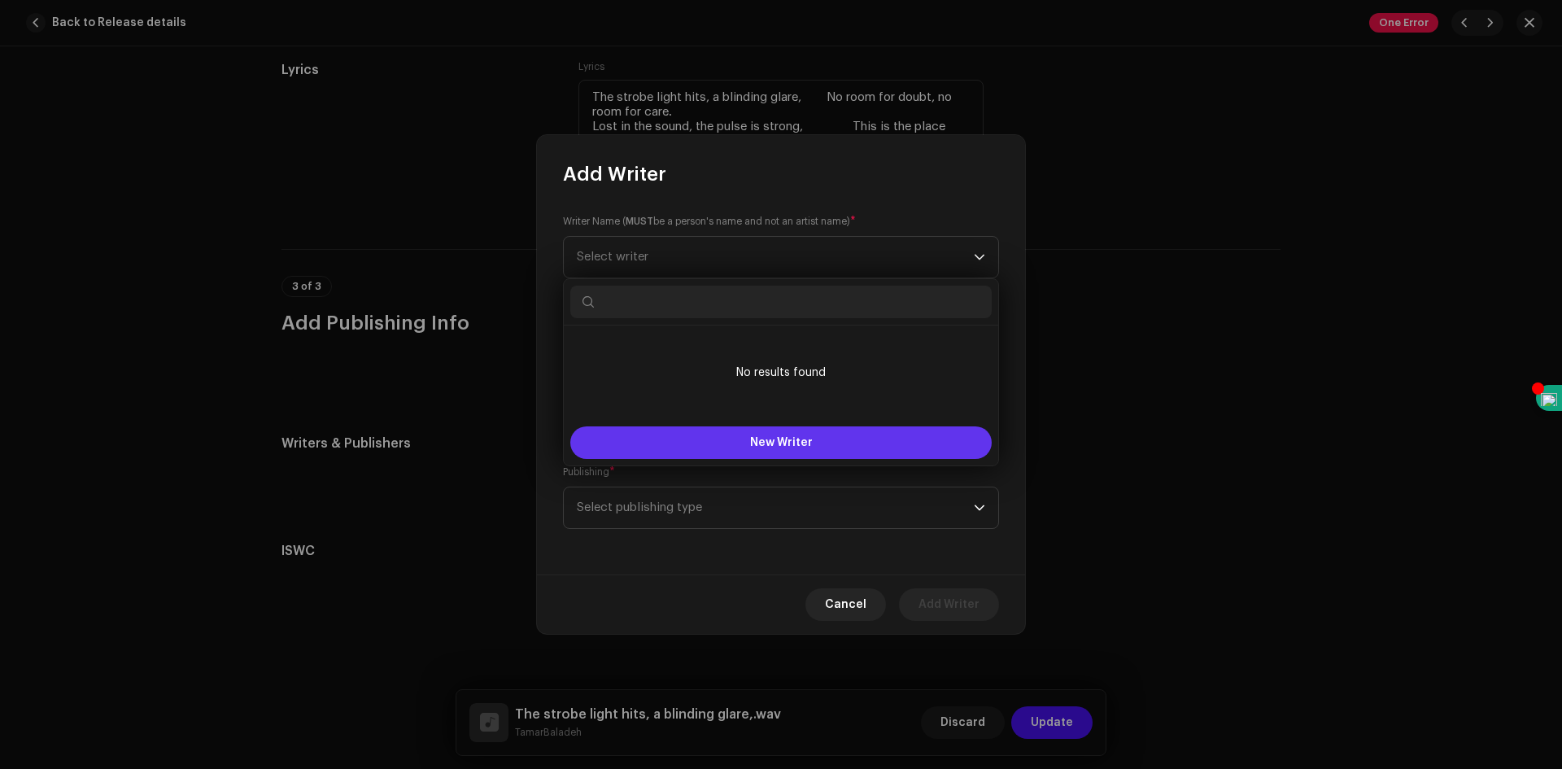
click at [804, 437] on span "New Writer" at bounding box center [781, 442] width 63 height 11
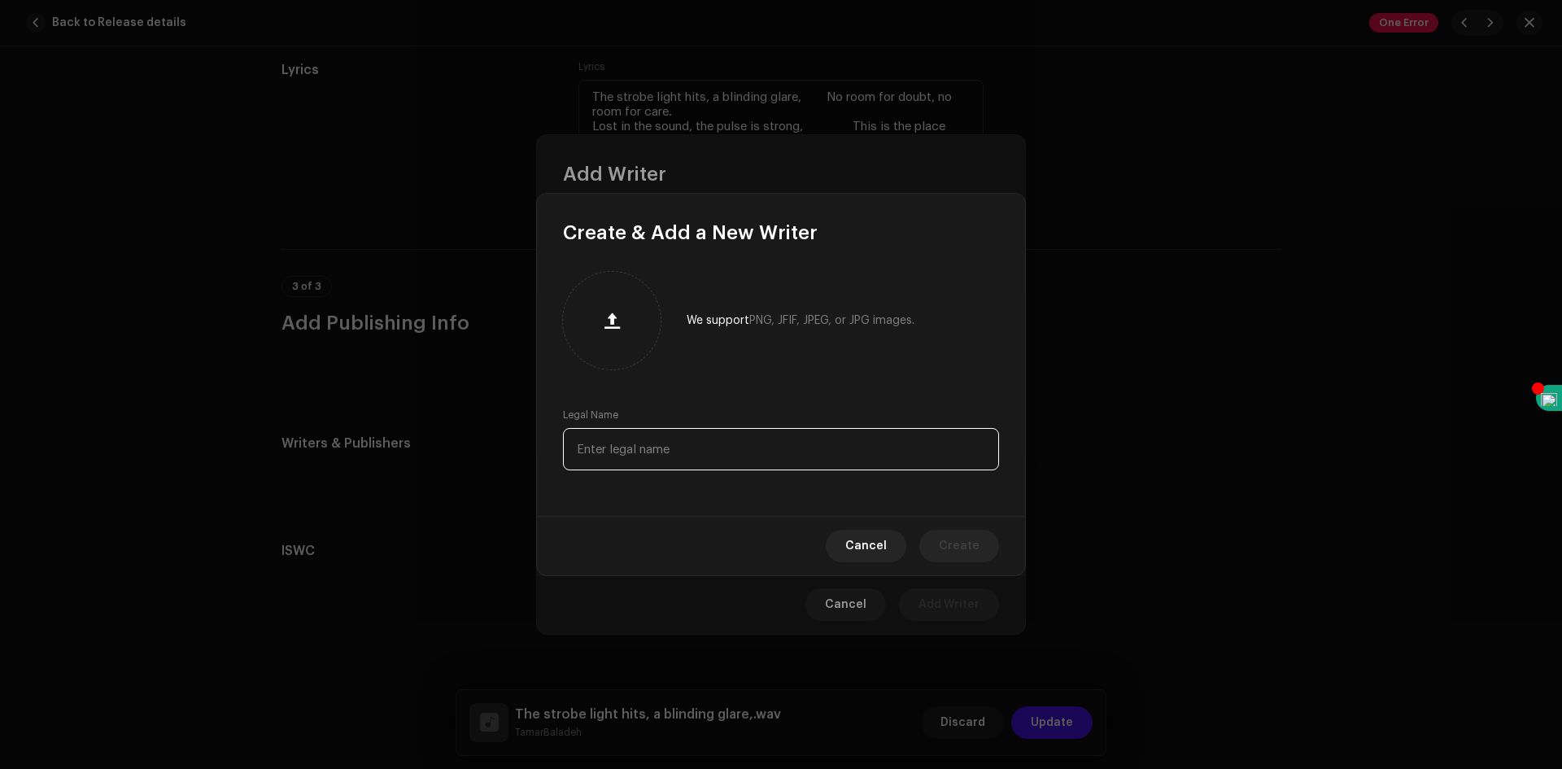
click at [806, 438] on input "text" at bounding box center [781, 449] width 436 height 42
type input "[PERSON_NAME]"
click at [955, 535] on span "Create" at bounding box center [959, 546] width 41 height 33
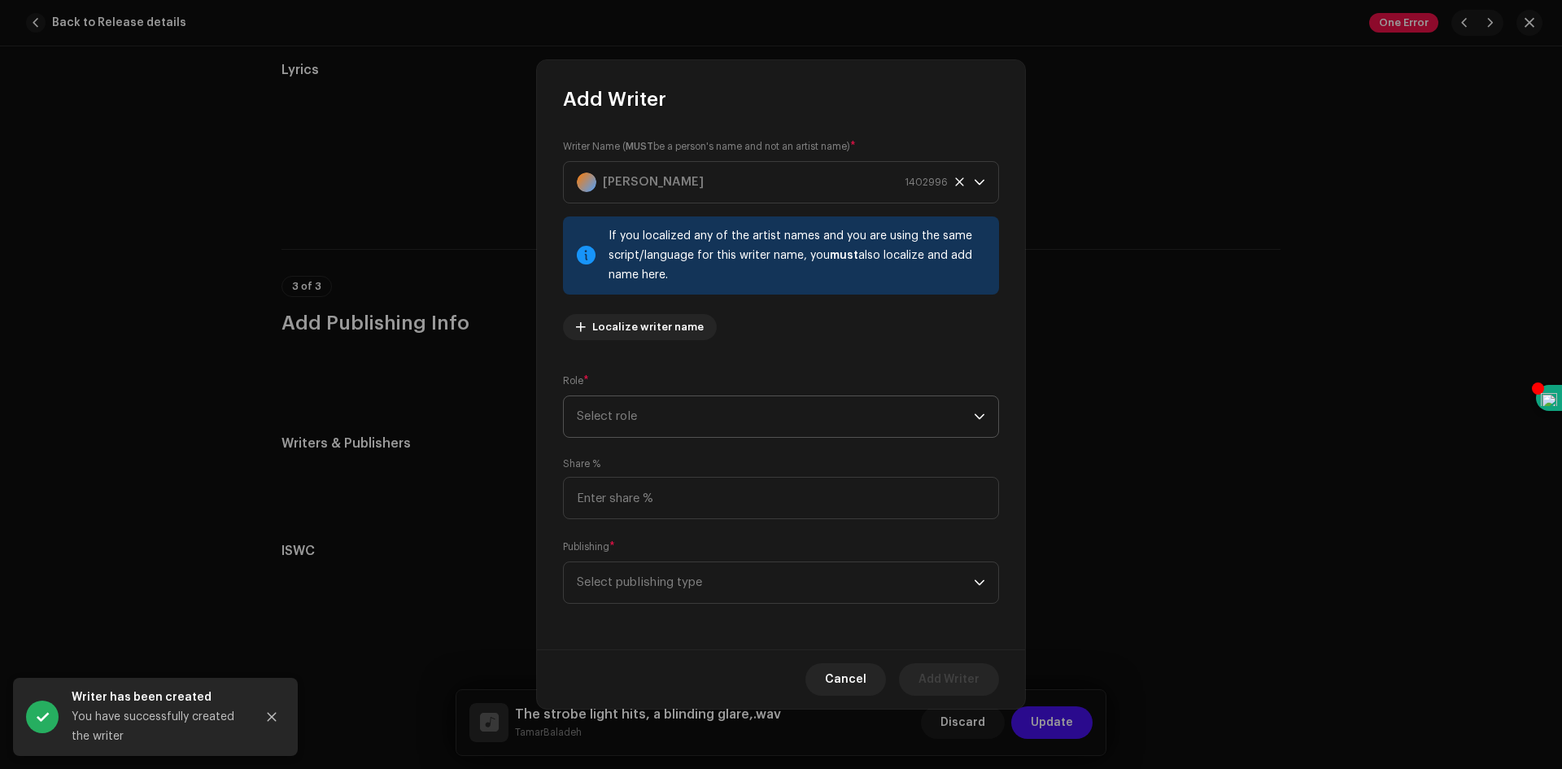
click at [726, 417] on span "Select role" at bounding box center [775, 416] width 397 height 41
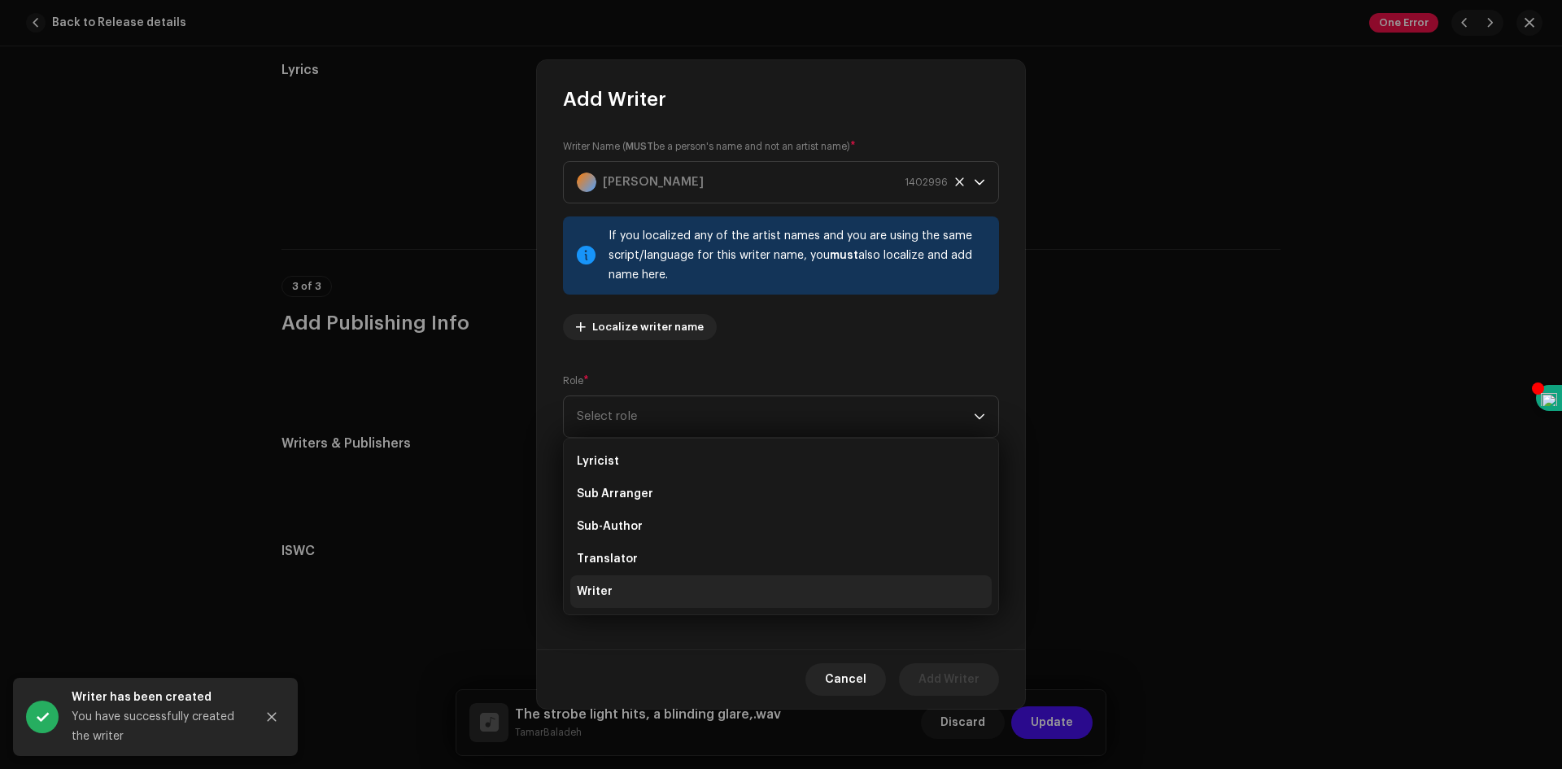
click at [636, 588] on li "Writer" at bounding box center [781, 591] width 422 height 33
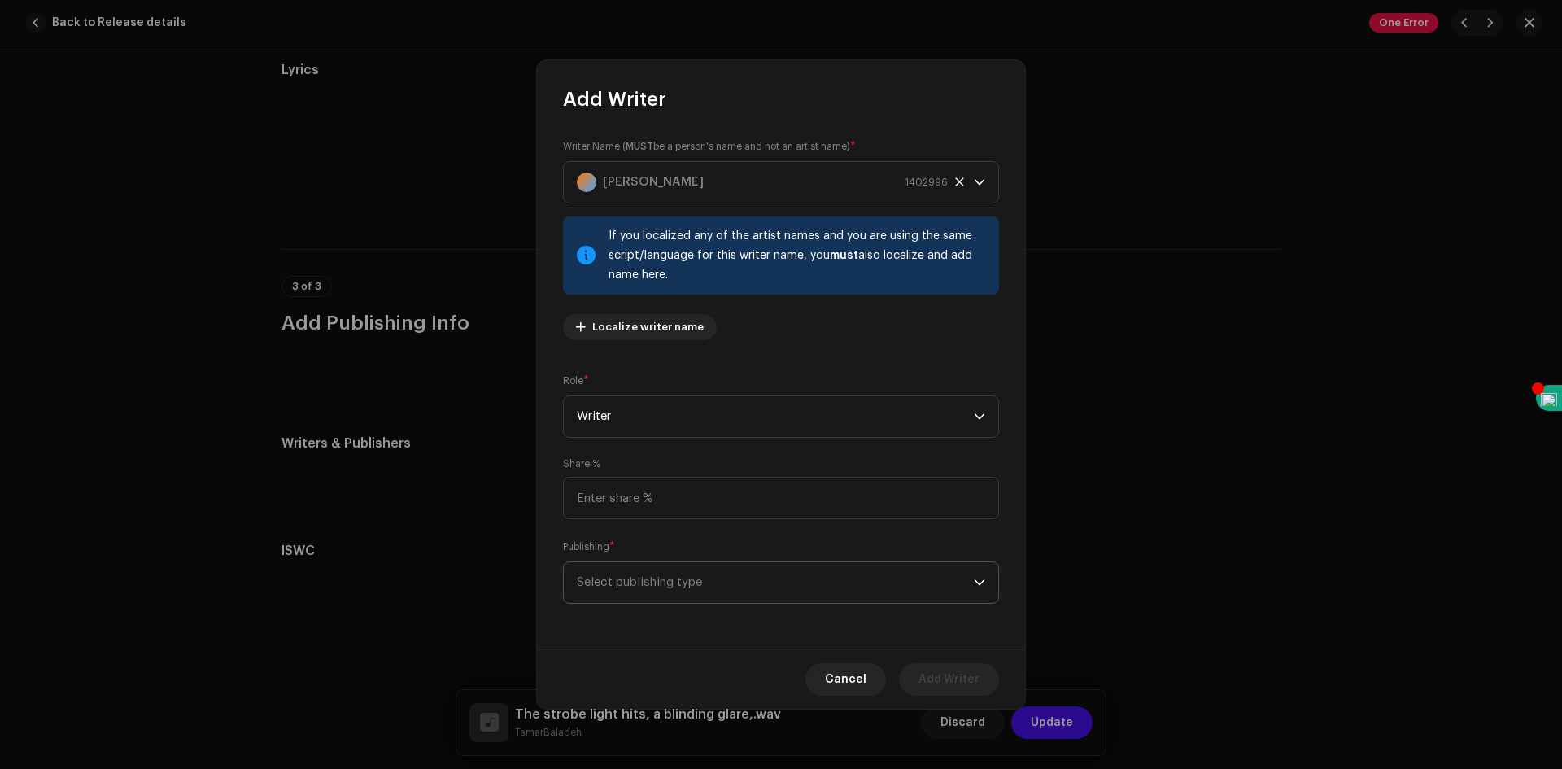
click at [658, 578] on span "Select publishing type" at bounding box center [775, 582] width 397 height 41
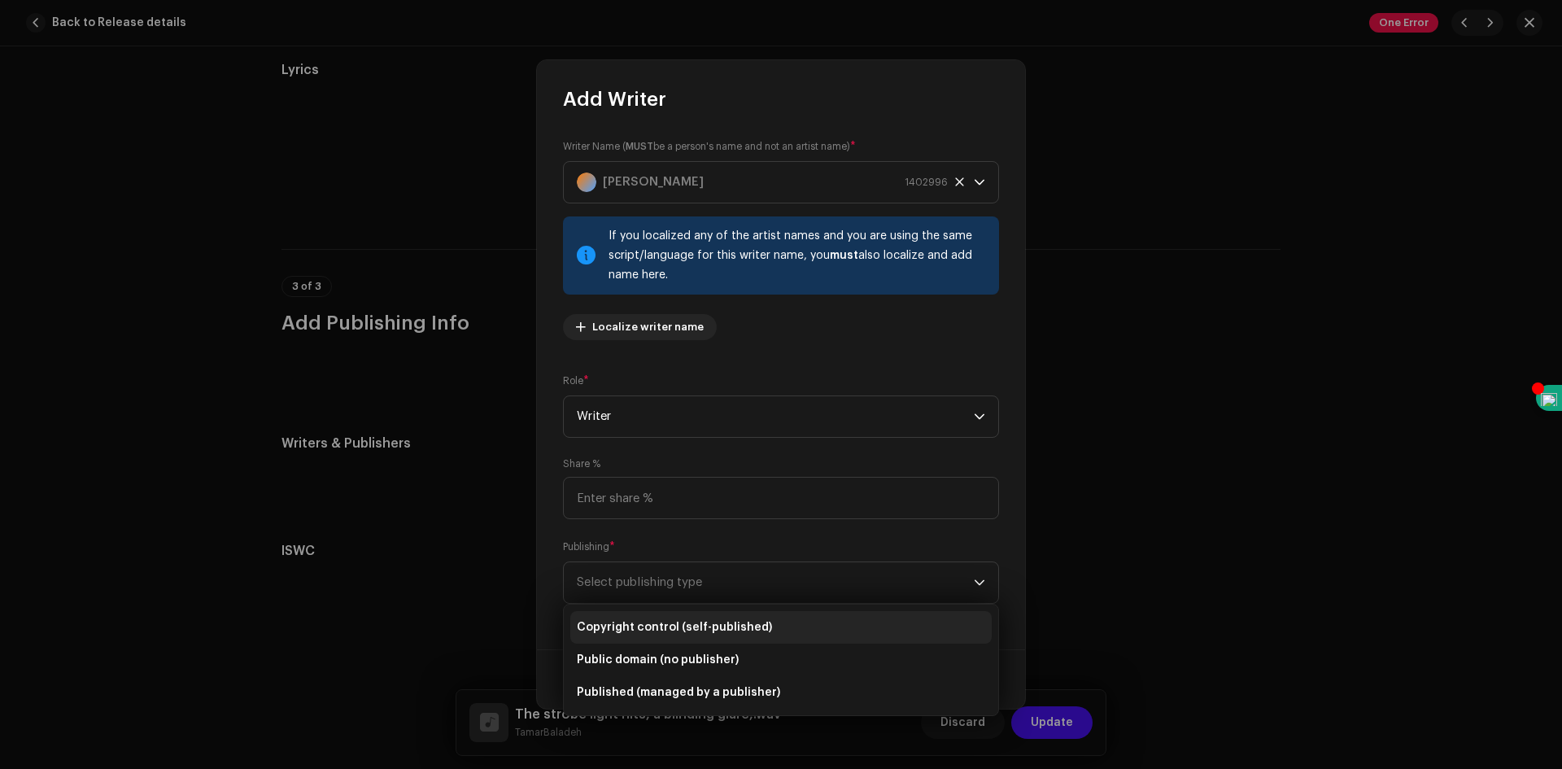
click at [670, 622] on span "Copyright control (self-published)" at bounding box center [674, 627] width 195 height 16
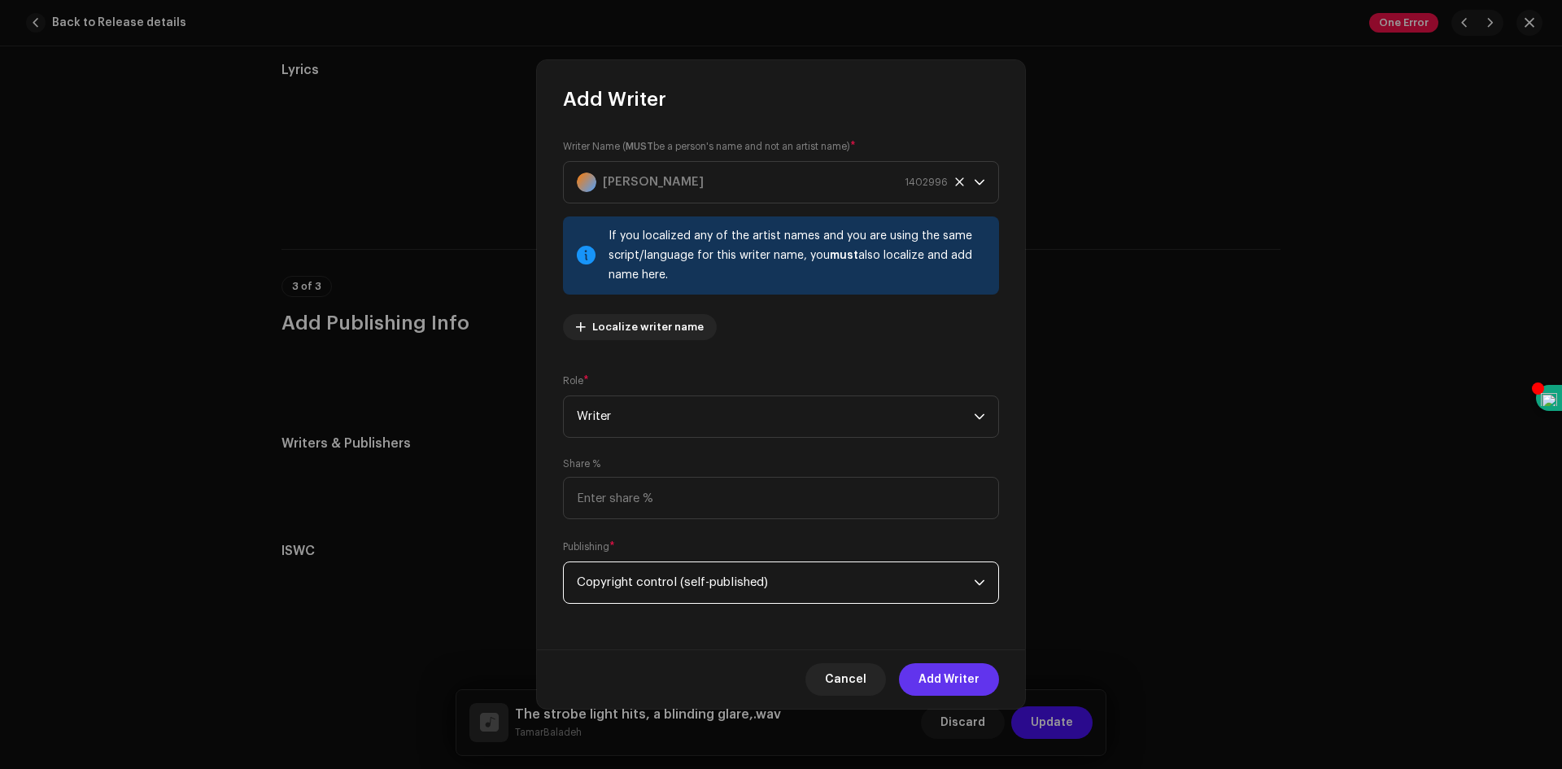
click at [979, 675] on span "Add Writer" at bounding box center [949, 679] width 61 height 33
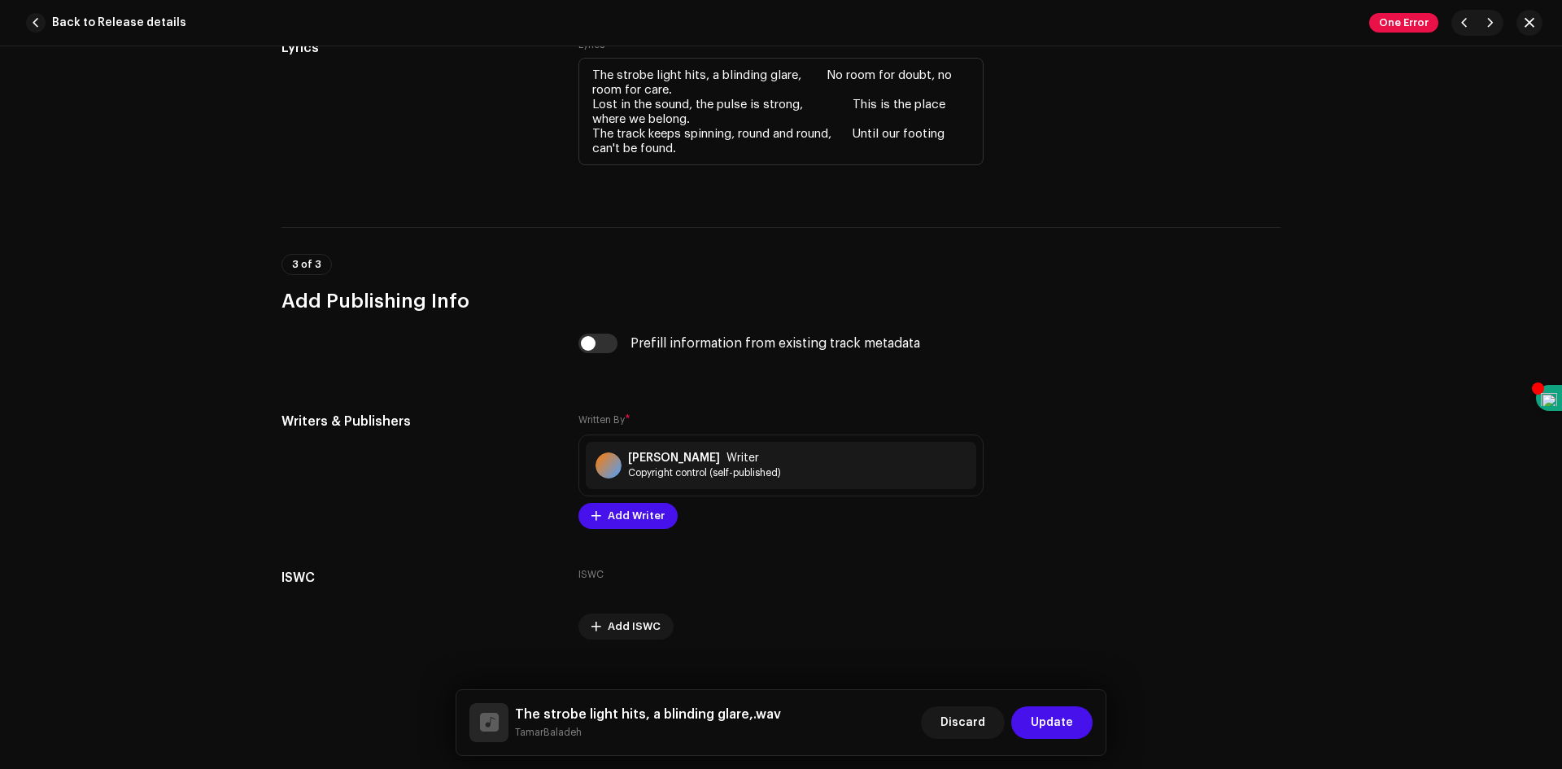
scroll to position [3214, 0]
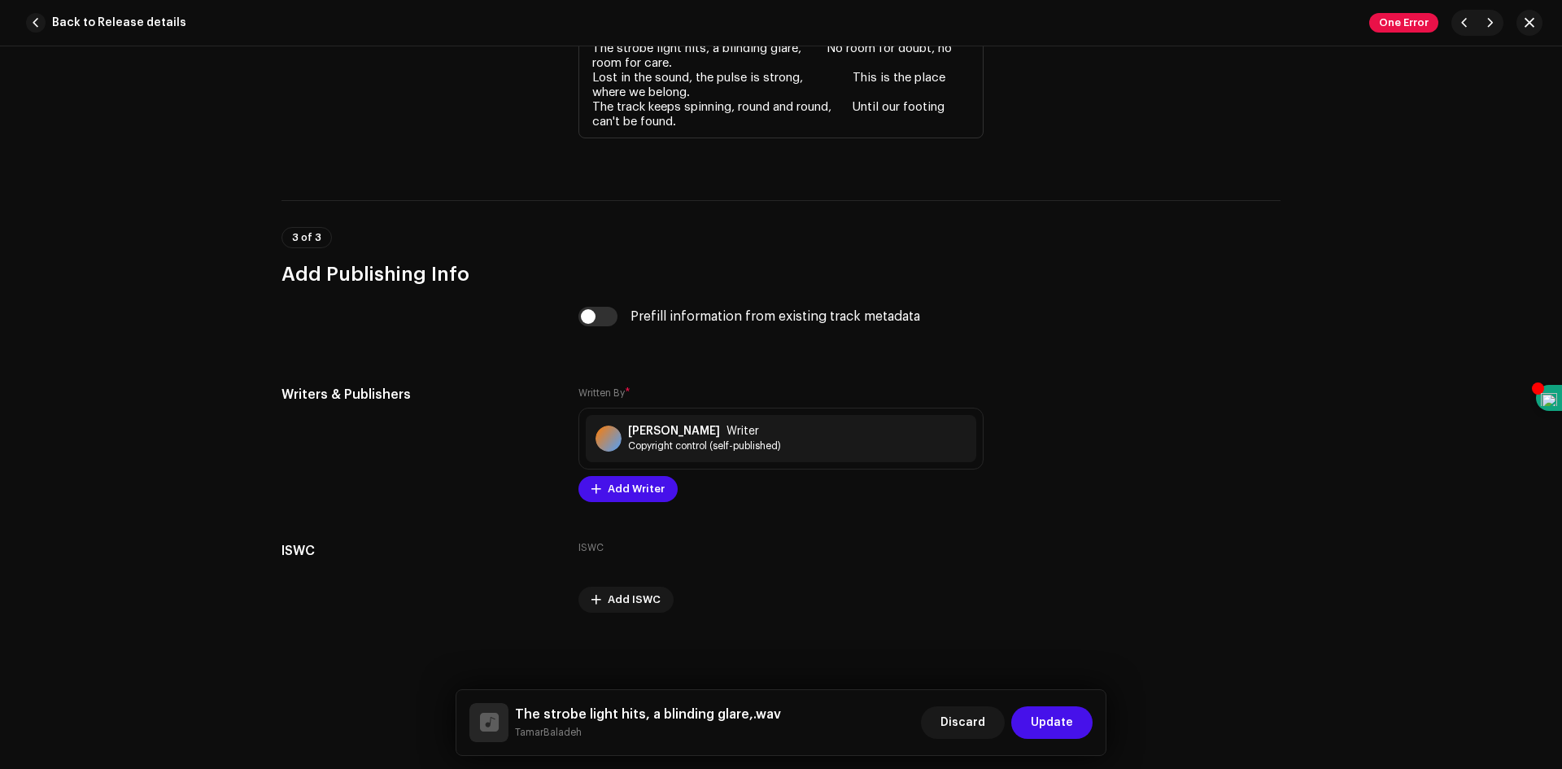
click at [1057, 720] on span "Update" at bounding box center [1052, 722] width 42 height 33
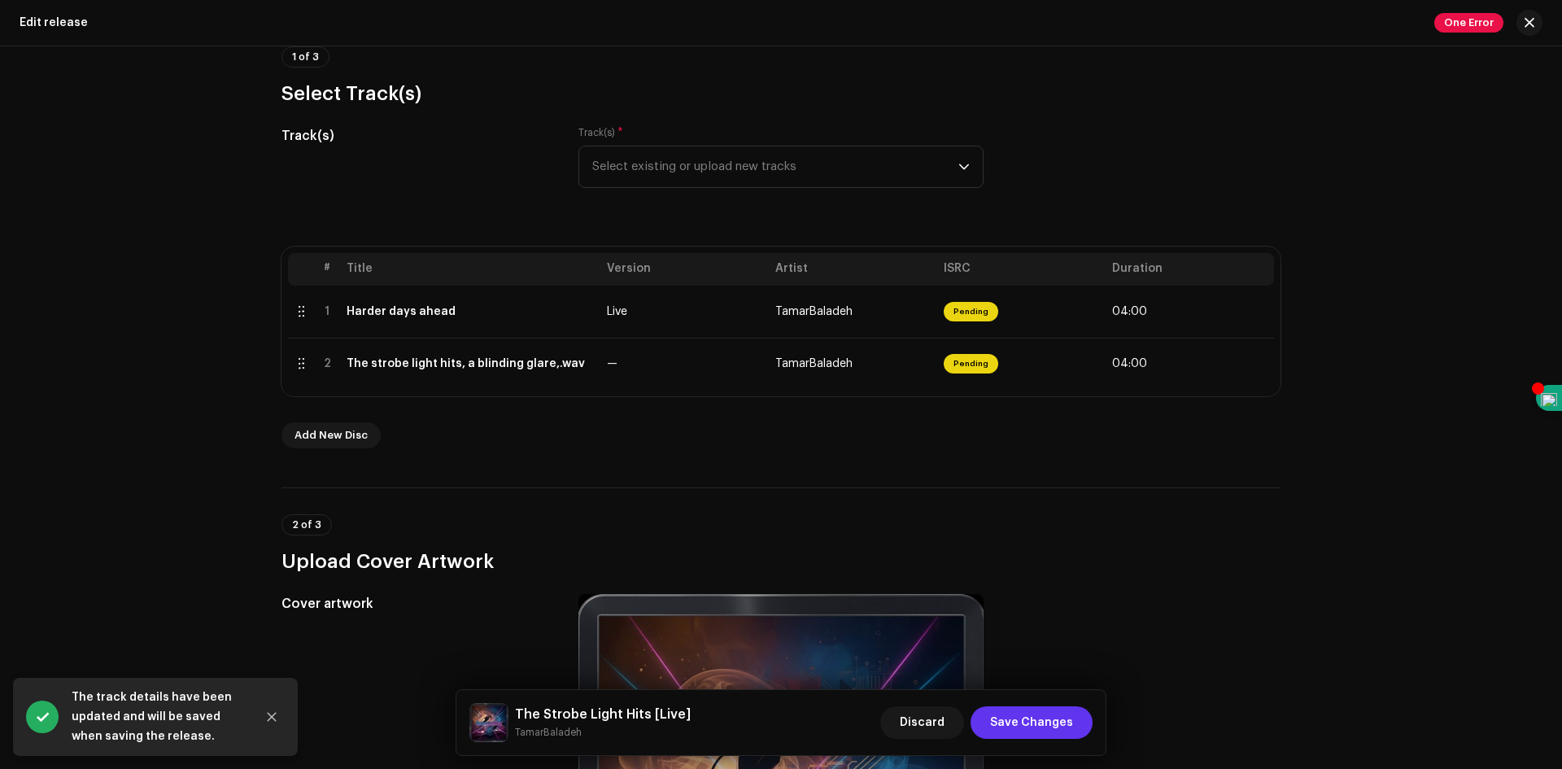
click at [1070, 732] on span "Save Changes" at bounding box center [1031, 722] width 83 height 33
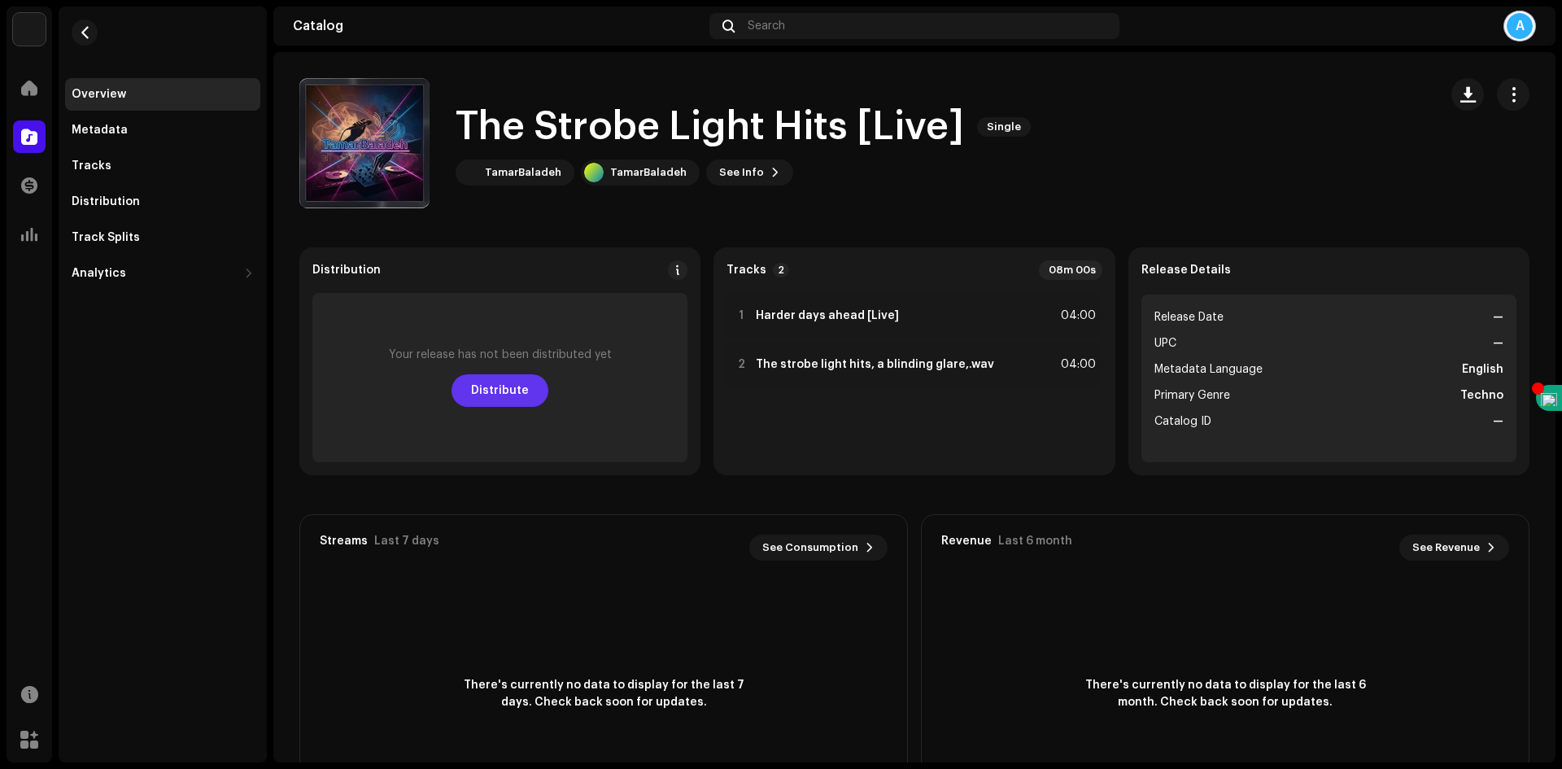
click at [483, 388] on span "Distribute" at bounding box center [500, 390] width 58 height 33
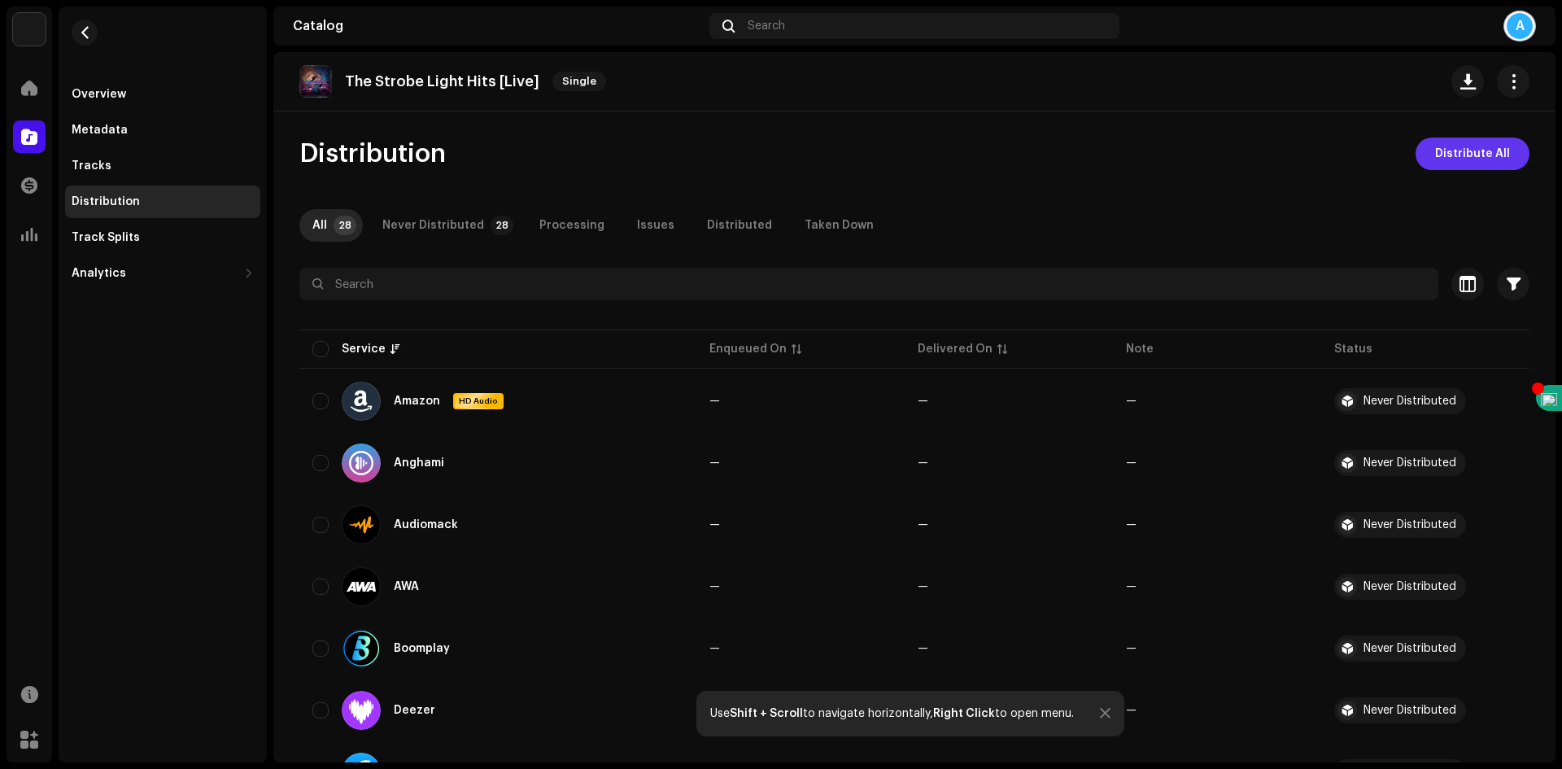
click at [1455, 161] on span "Distribute All" at bounding box center [1472, 154] width 75 height 33
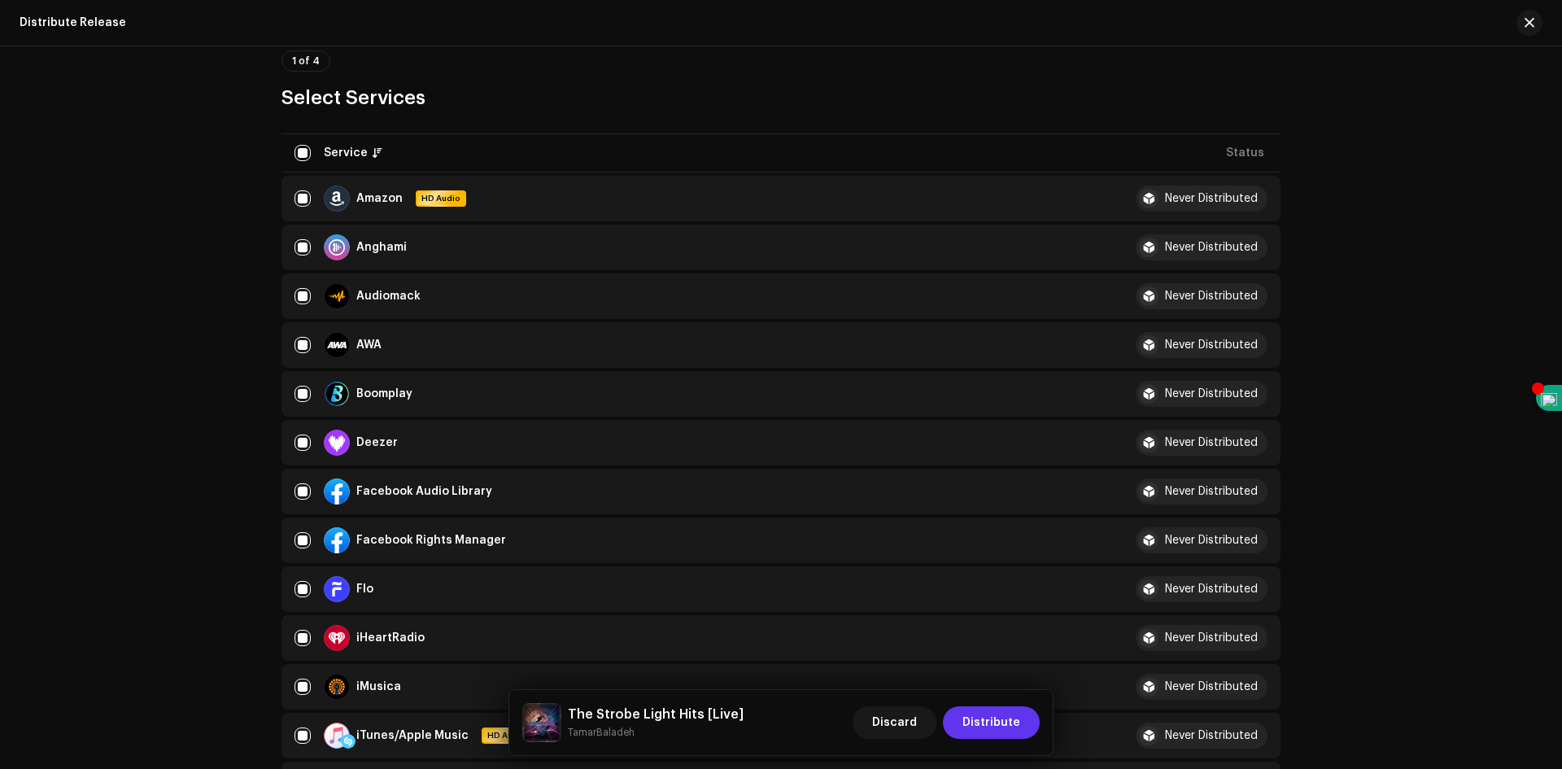
scroll to position [163, 0]
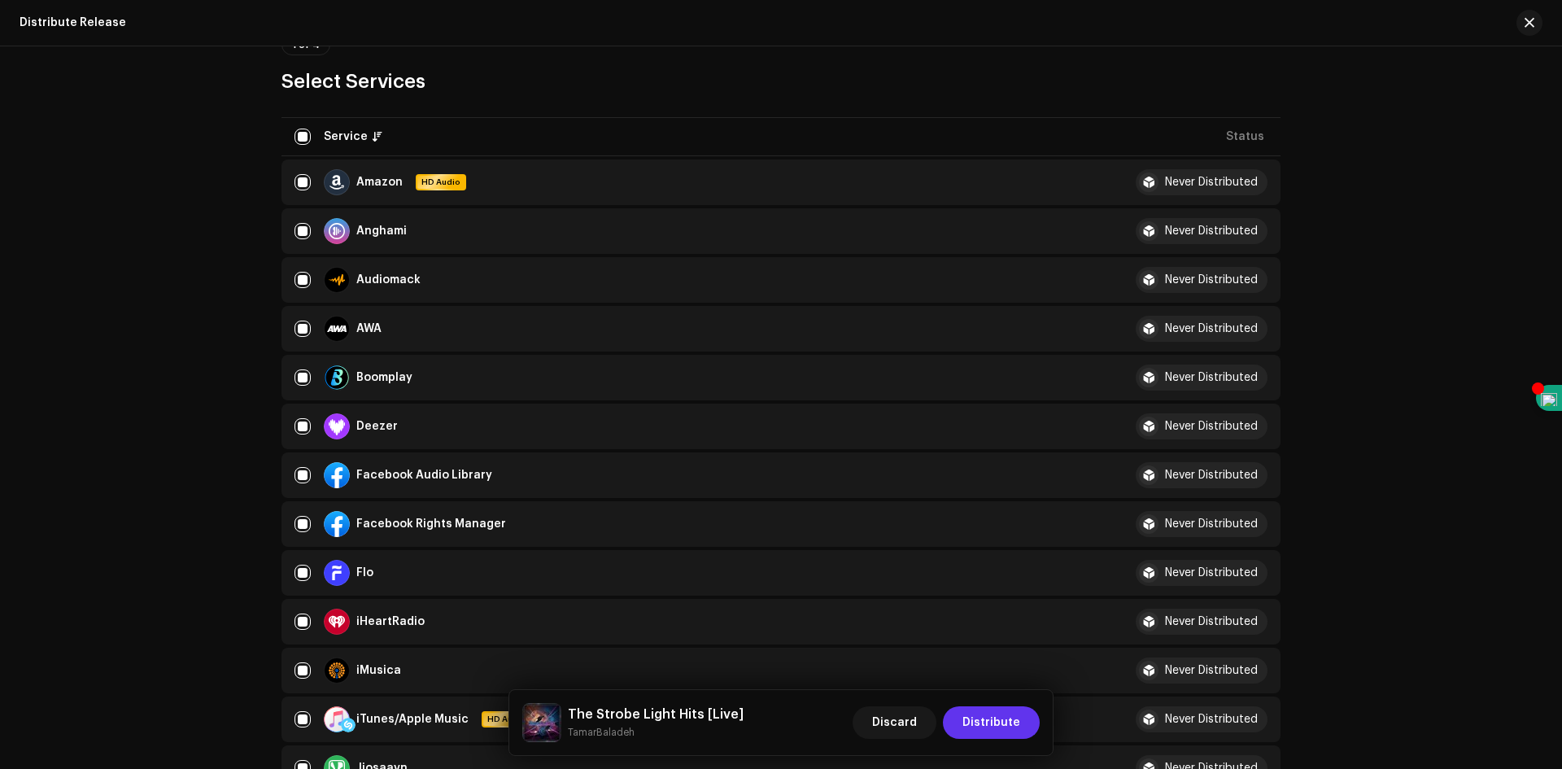
click at [988, 727] on span "Distribute" at bounding box center [992, 722] width 58 height 33
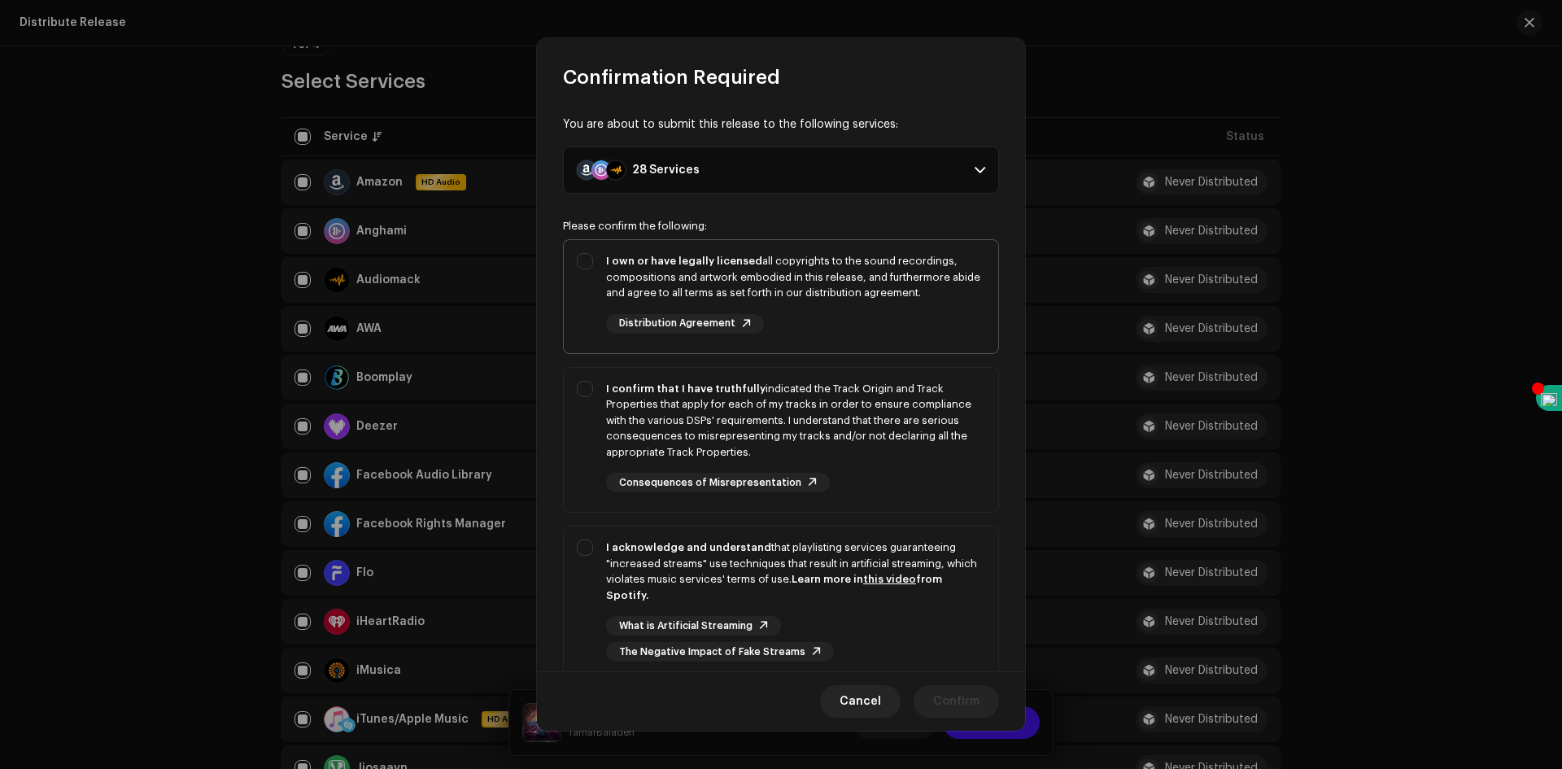
click at [586, 261] on div "I own or have legally licensed all copyrights to the sound recordings, composit…" at bounding box center [781, 293] width 435 height 107
checkbox input "true"
click at [584, 382] on div "I confirm that I have truthfully indicated the Track Origin and Track Propertie…" at bounding box center [781, 437] width 435 height 138
checkbox input "true"
click at [585, 551] on div "I acknowledge and understand that playlisting services guaranteeing "increased …" at bounding box center [781, 600] width 435 height 148
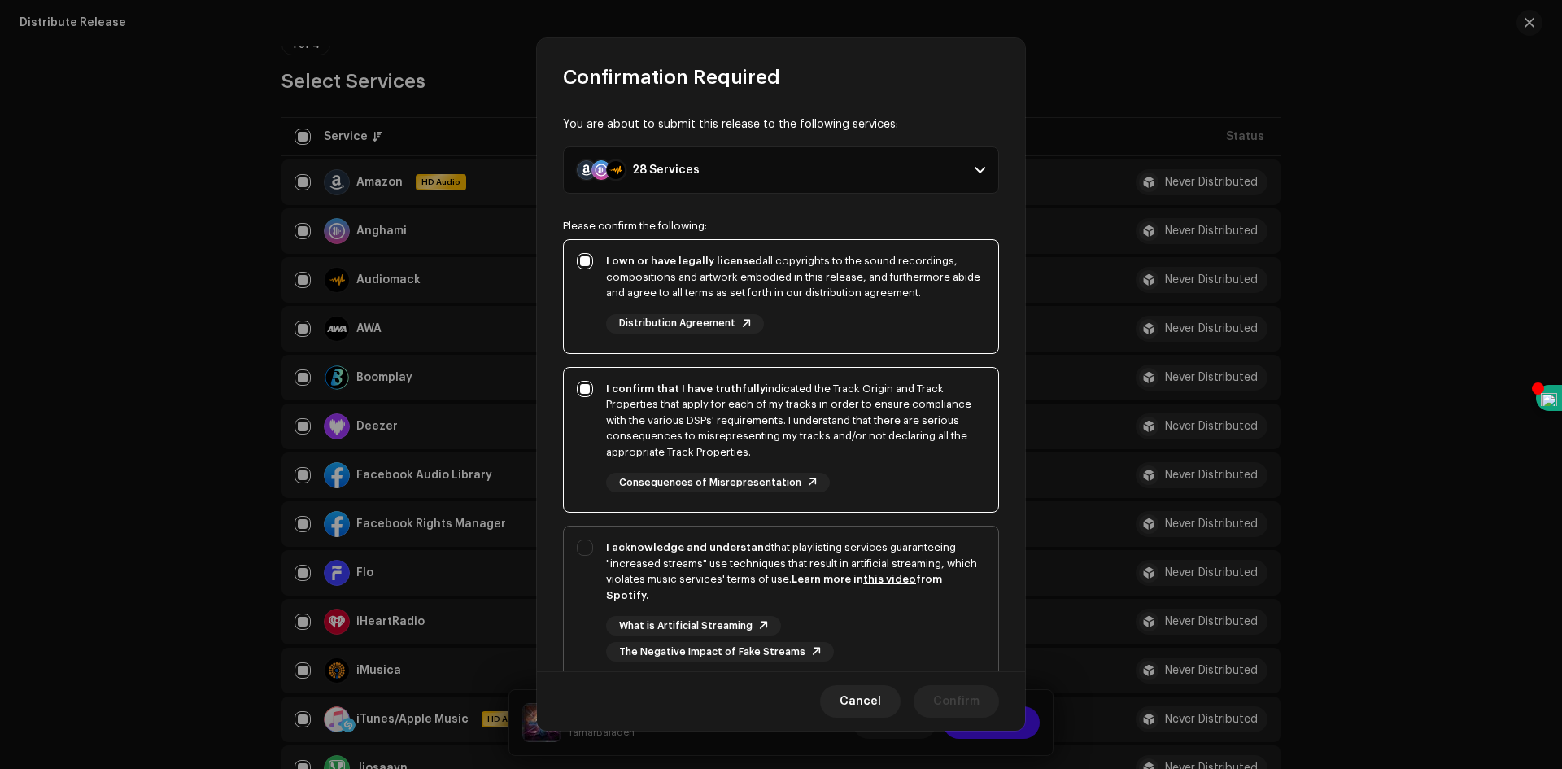
checkbox input "true"
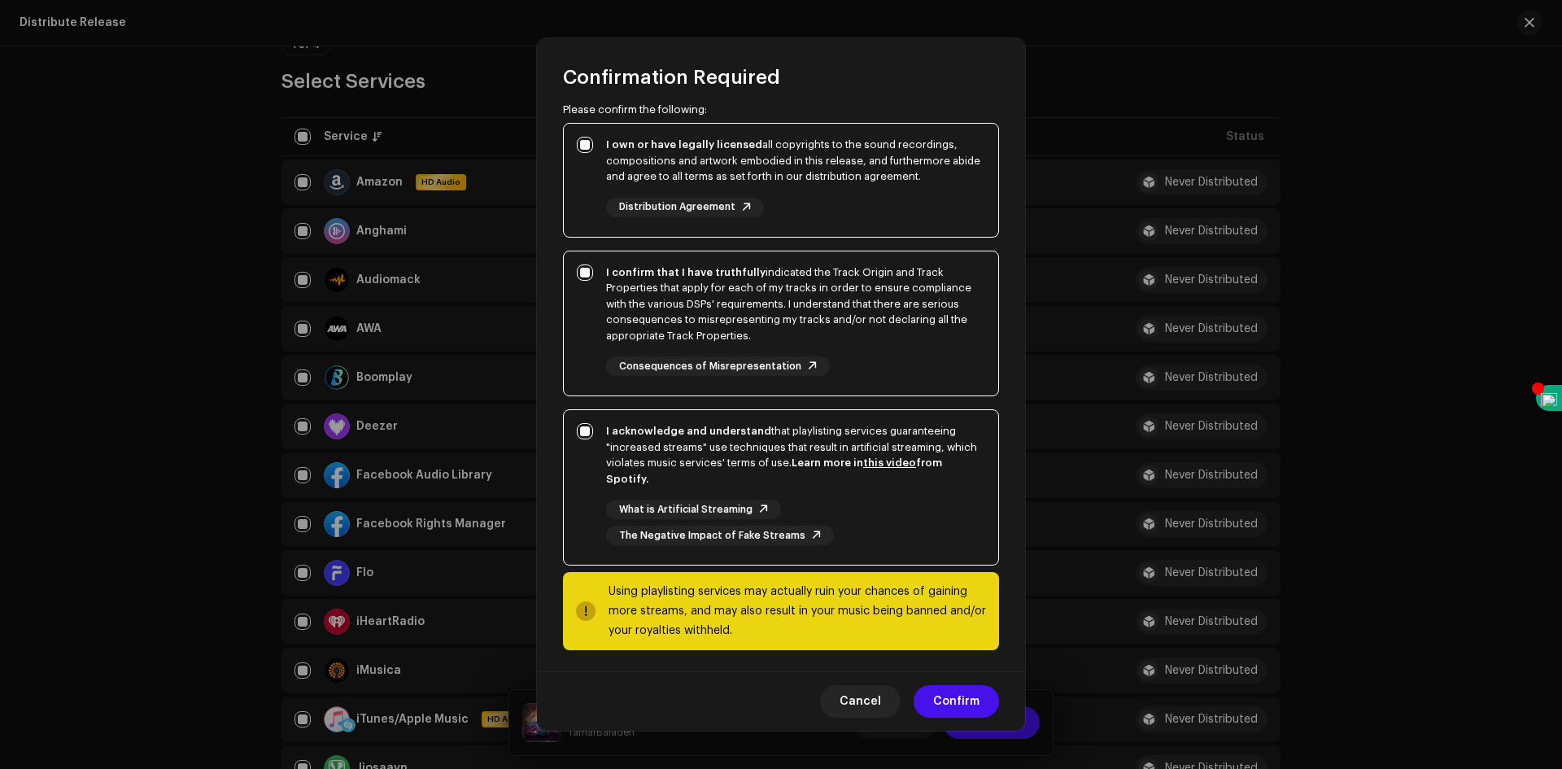
scroll to position [121, 0]
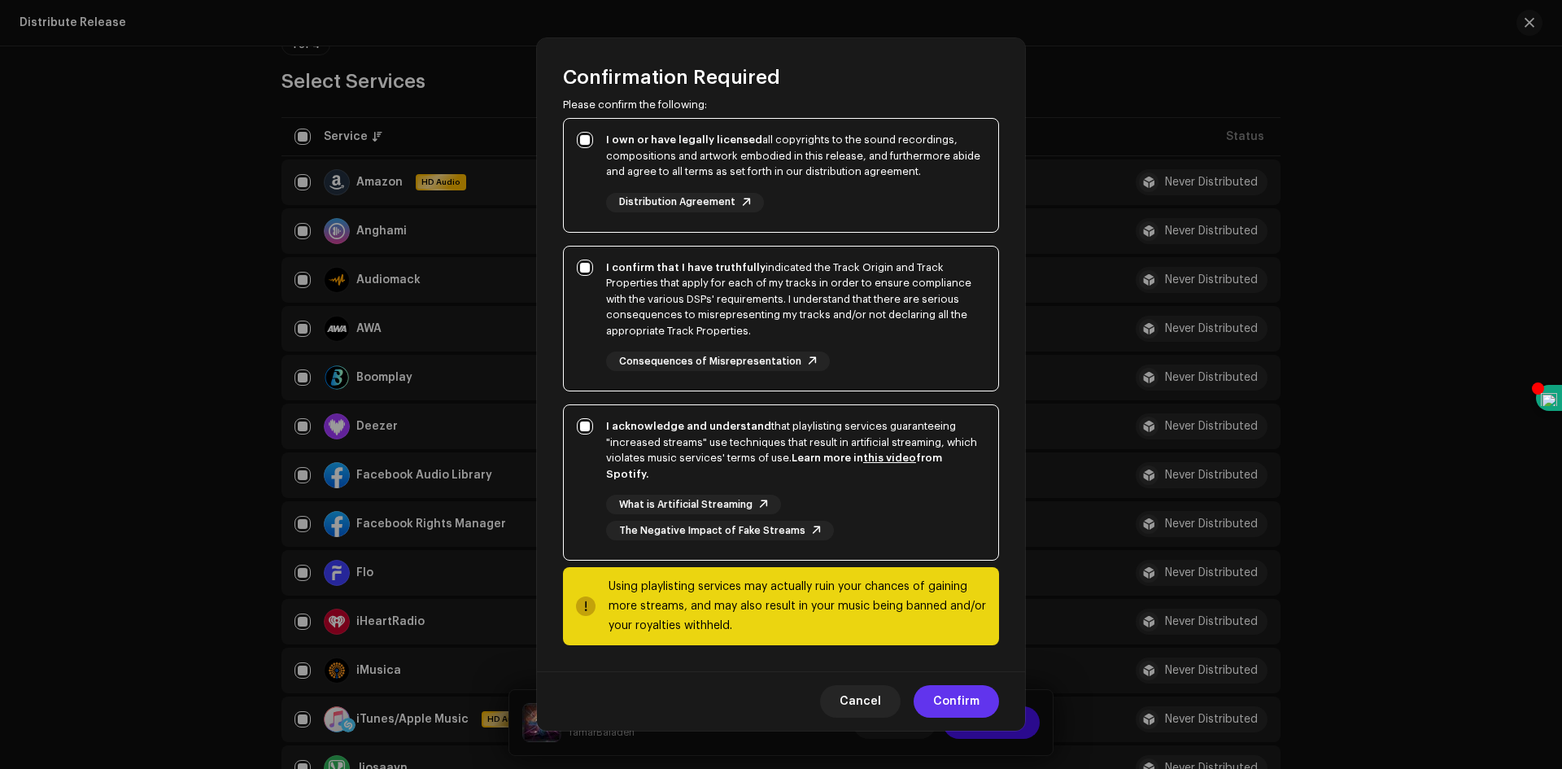
click at [963, 704] on span "Confirm" at bounding box center [956, 701] width 46 height 33
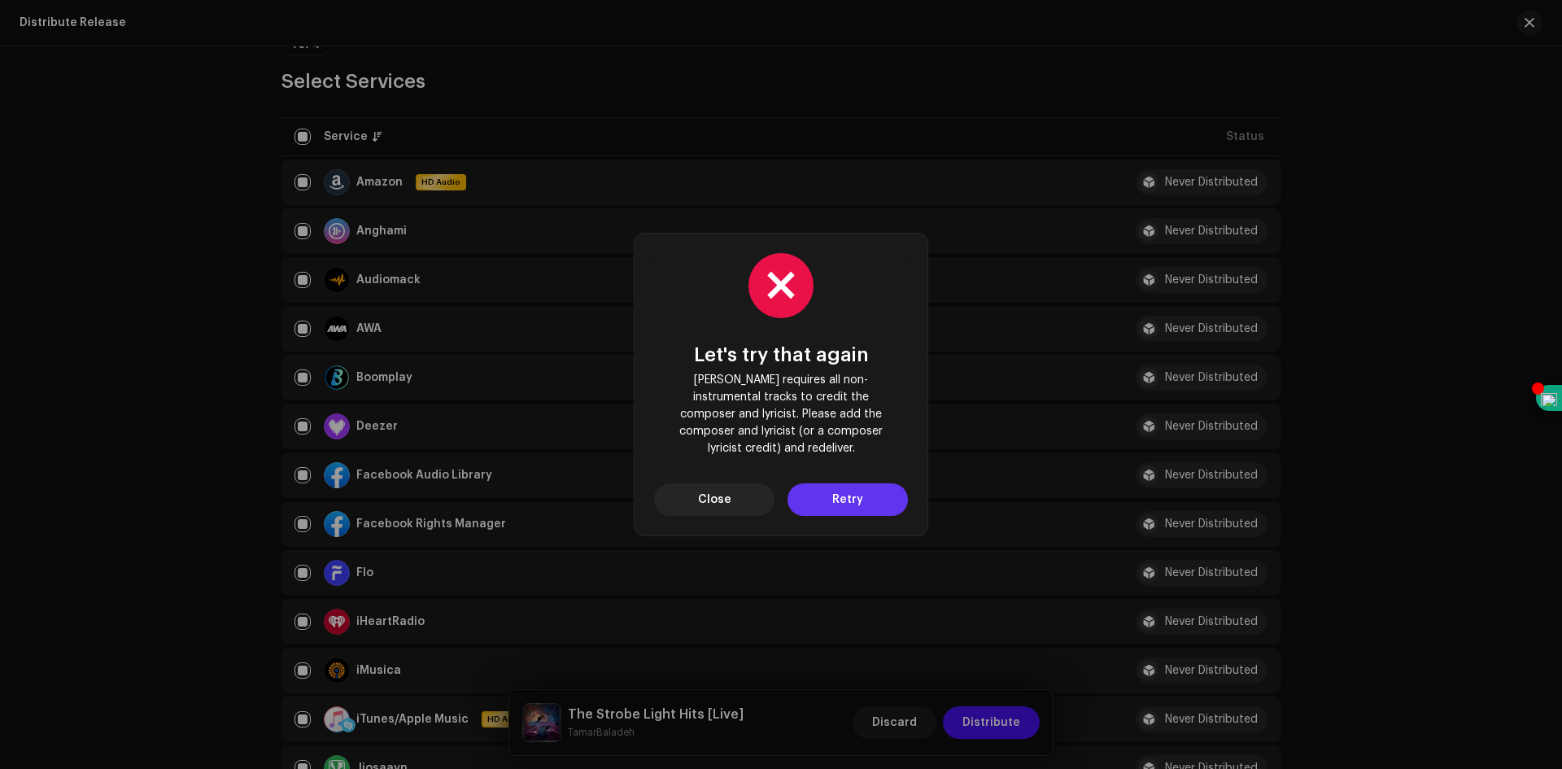
click at [839, 499] on span "Retry" at bounding box center [847, 499] width 31 height 33
click at [742, 485] on button "Close" at bounding box center [714, 499] width 120 height 33
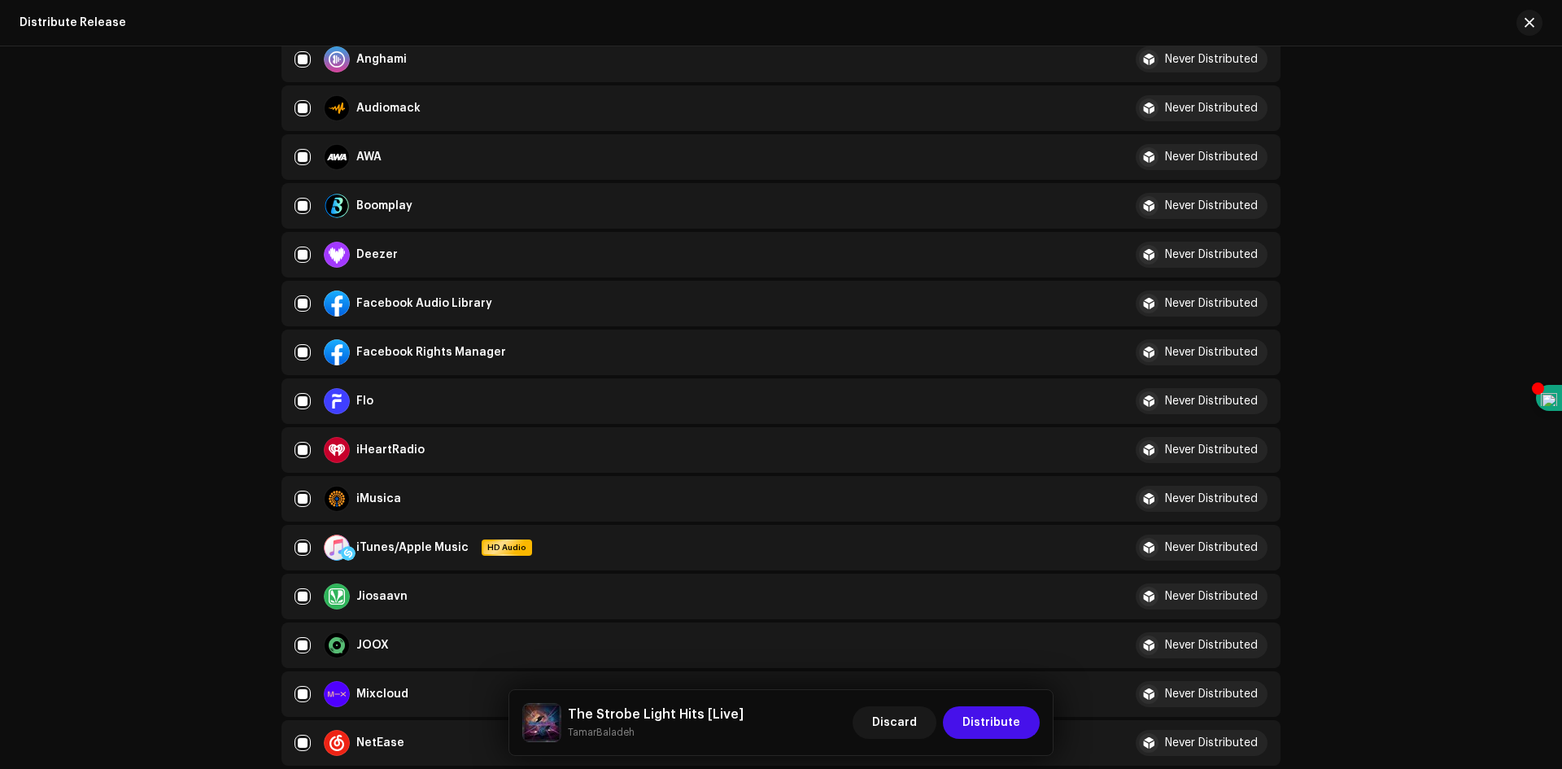
scroll to position [325, 0]
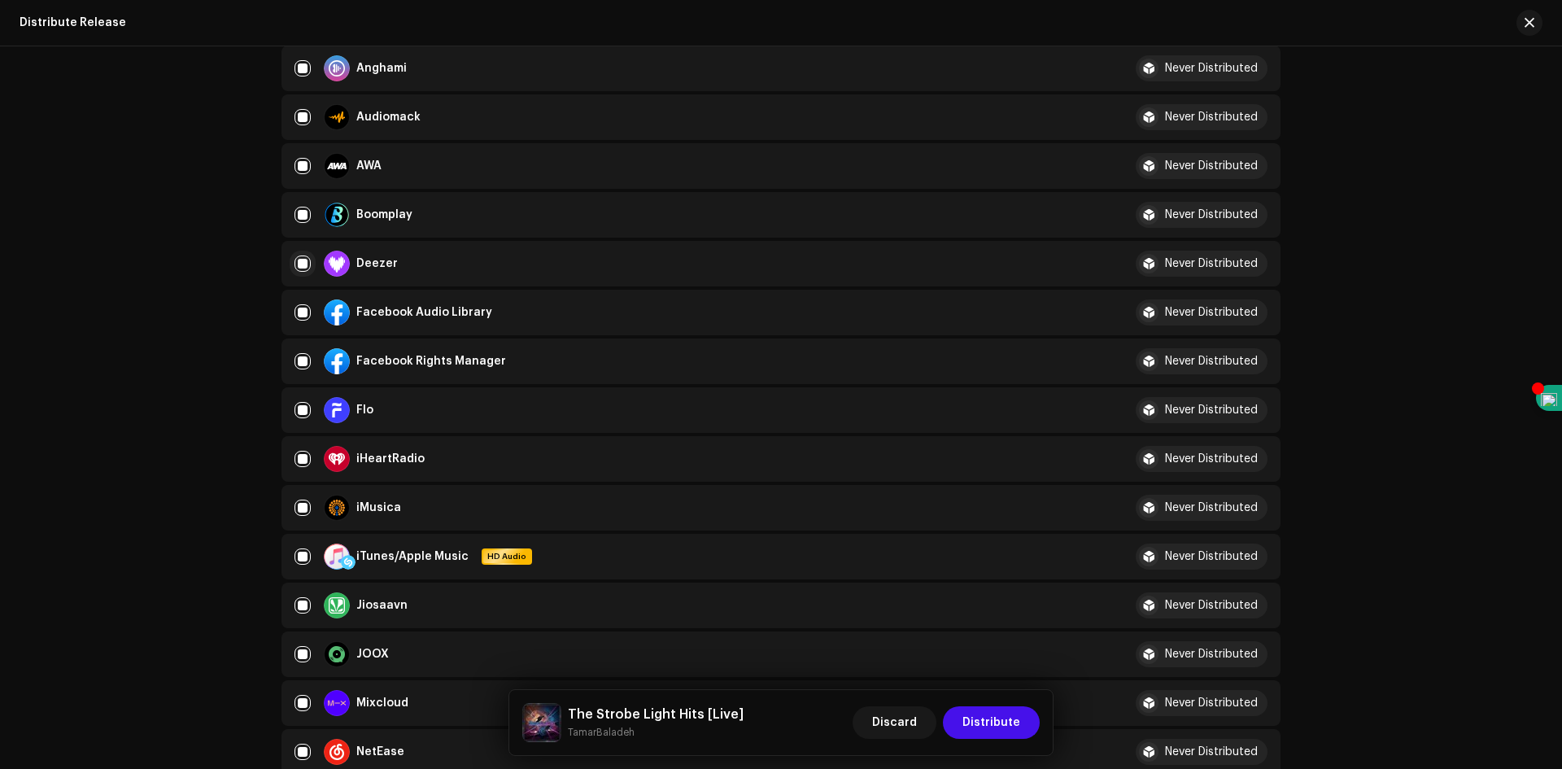
click at [299, 262] on input "checkbox" at bounding box center [303, 264] width 16 height 16
checkbox input "false"
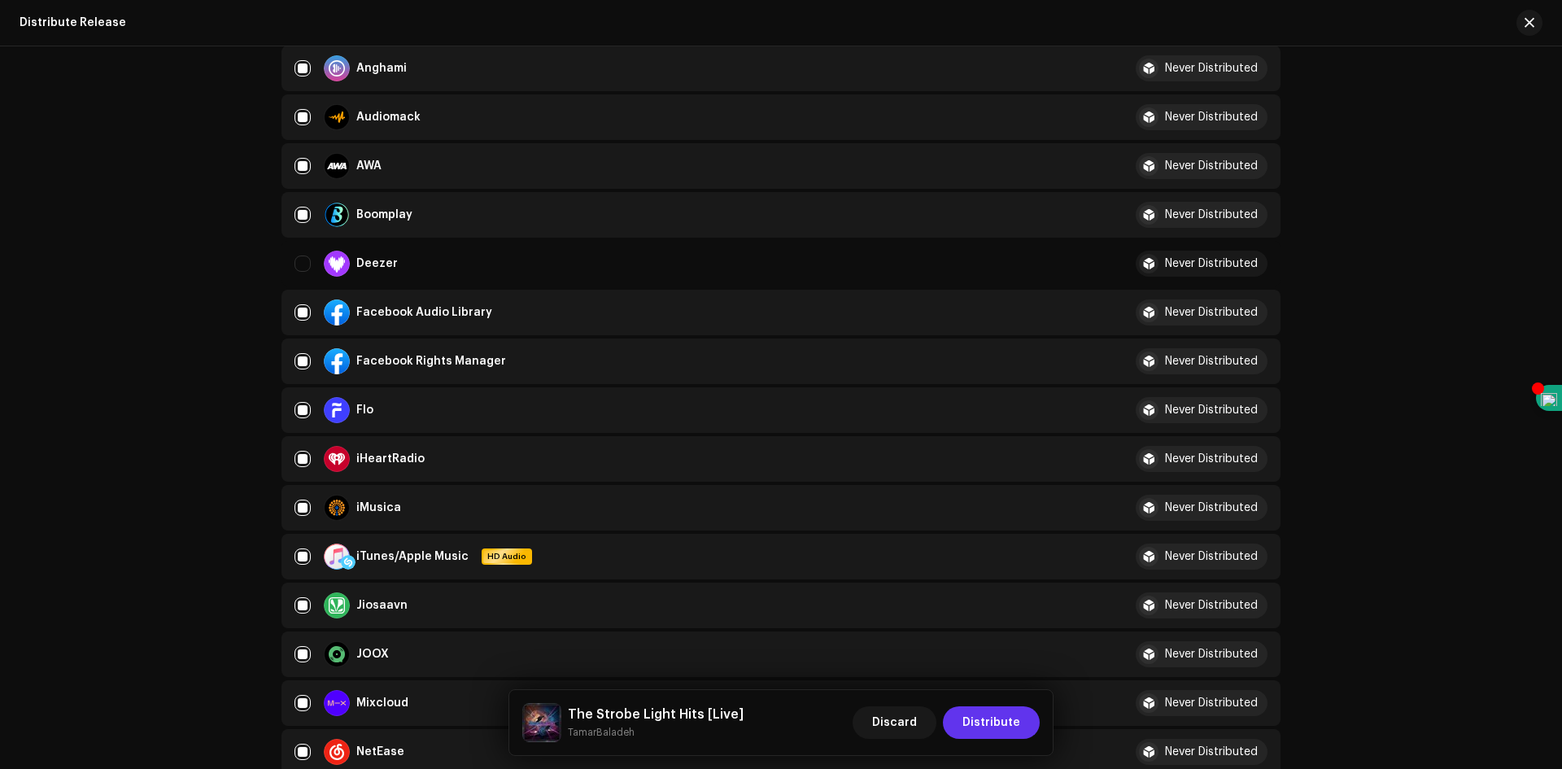
click at [988, 724] on span "Distribute" at bounding box center [992, 722] width 58 height 33
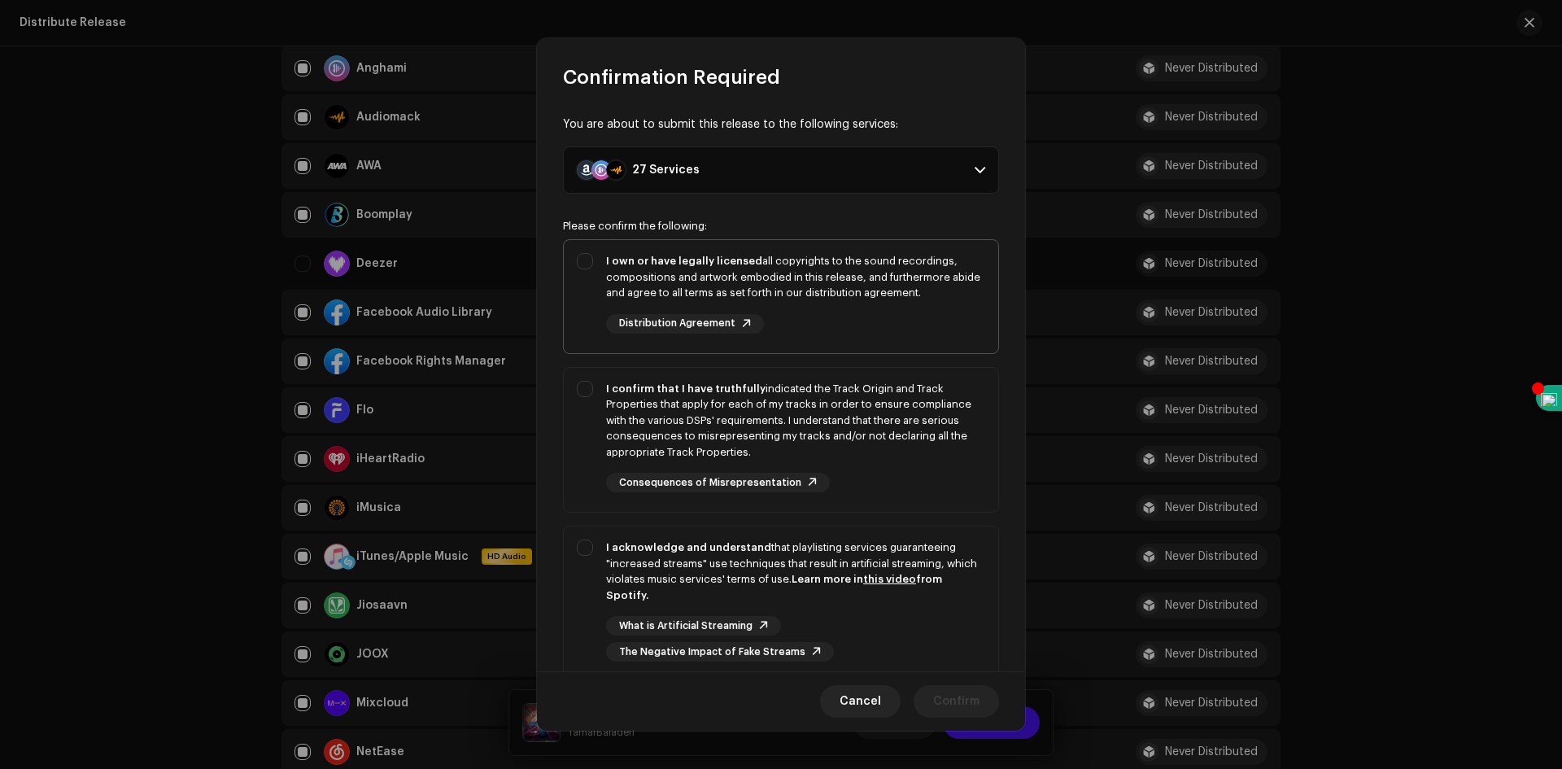
click at [588, 251] on div "I own or have legally licensed all copyrights to the sound recordings, composit…" at bounding box center [781, 293] width 435 height 107
checkbox input "true"
click at [592, 389] on div "I confirm that I have truthfully indicated the Track Origin and Track Propertie…" at bounding box center [781, 437] width 435 height 138
checkbox input "true"
click at [596, 545] on div "I acknowledge and understand that playlisting services guaranteeing "increased …" at bounding box center [781, 600] width 435 height 148
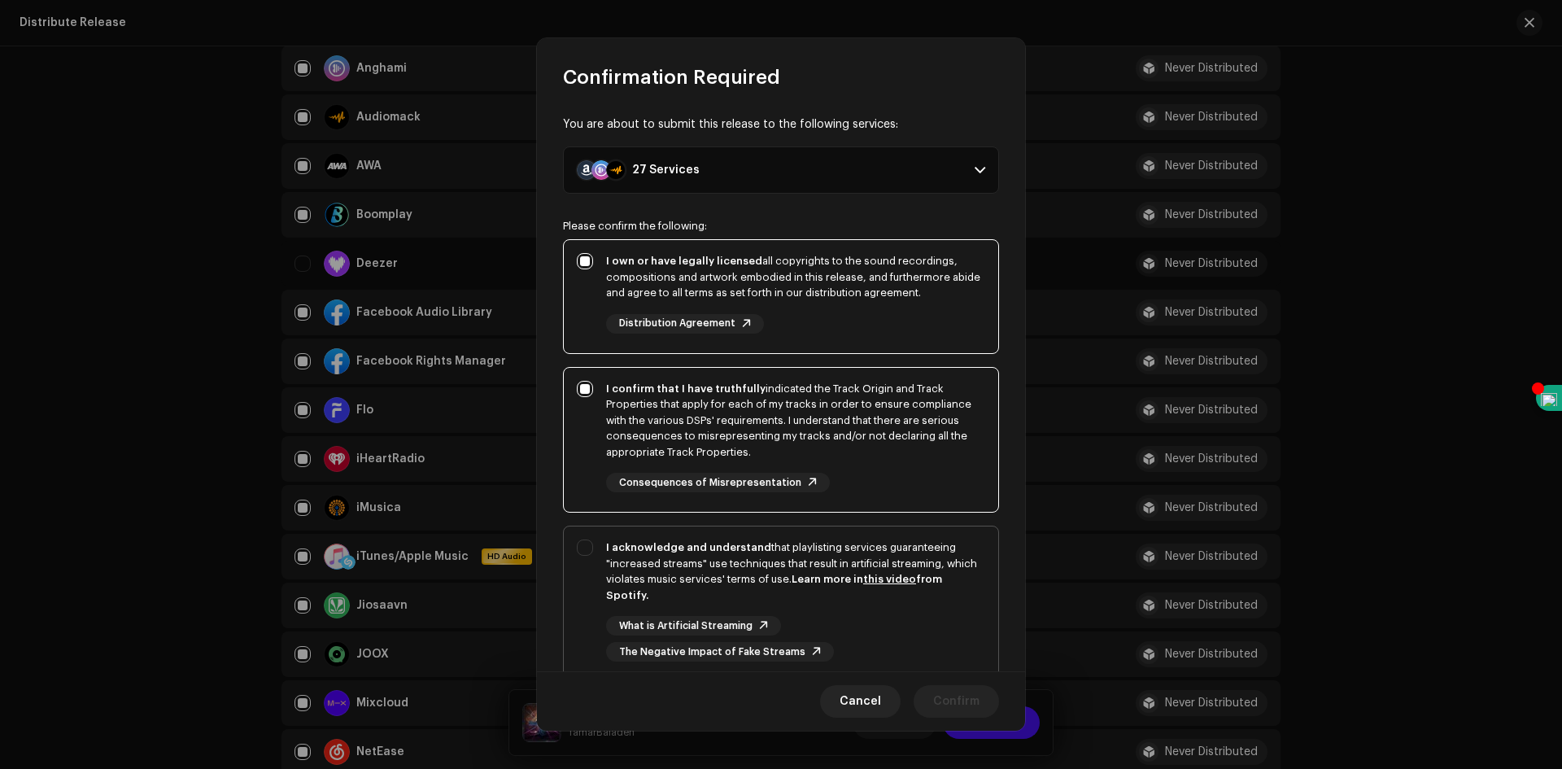
checkbox input "true"
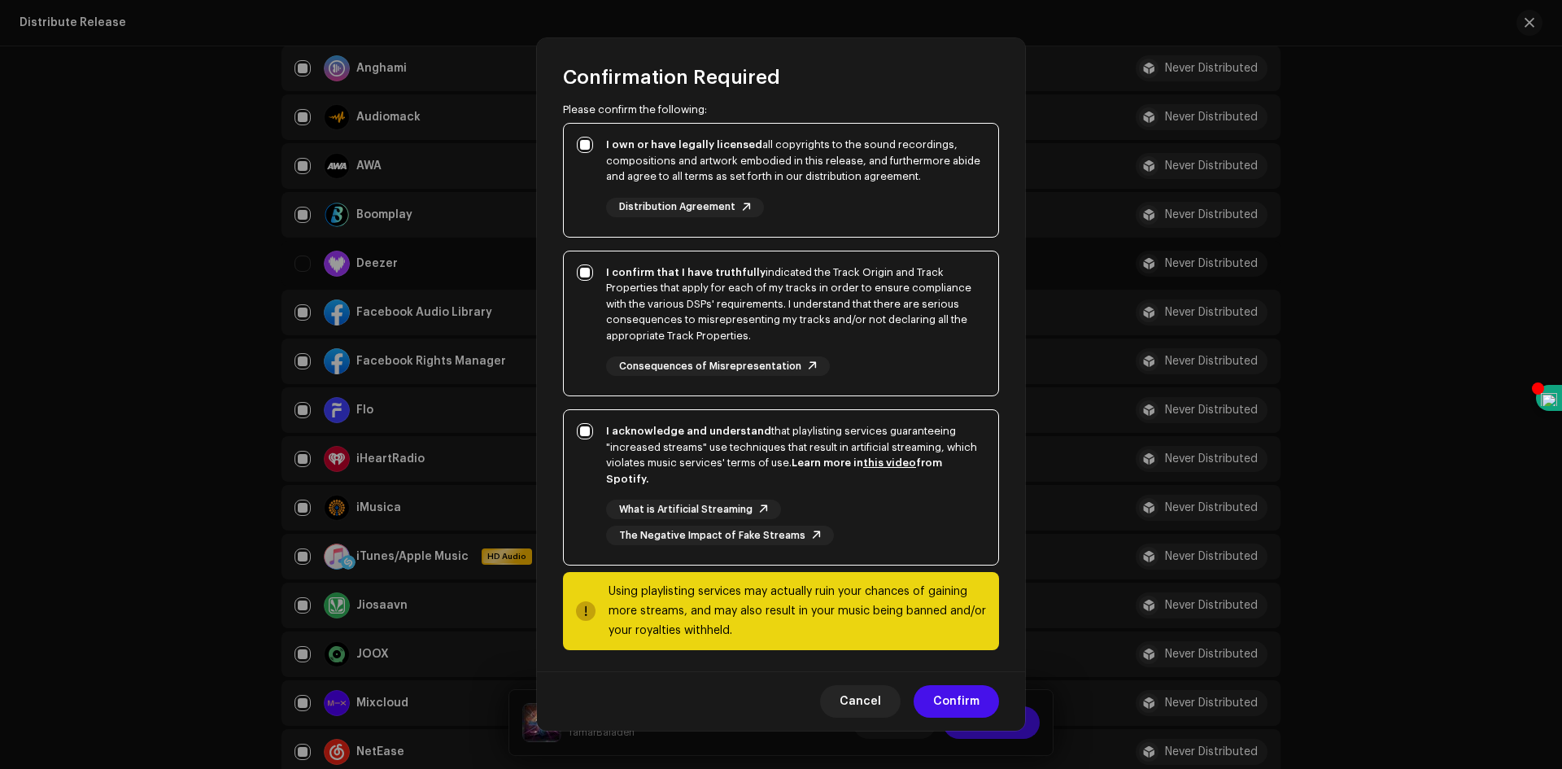
scroll to position [121, 0]
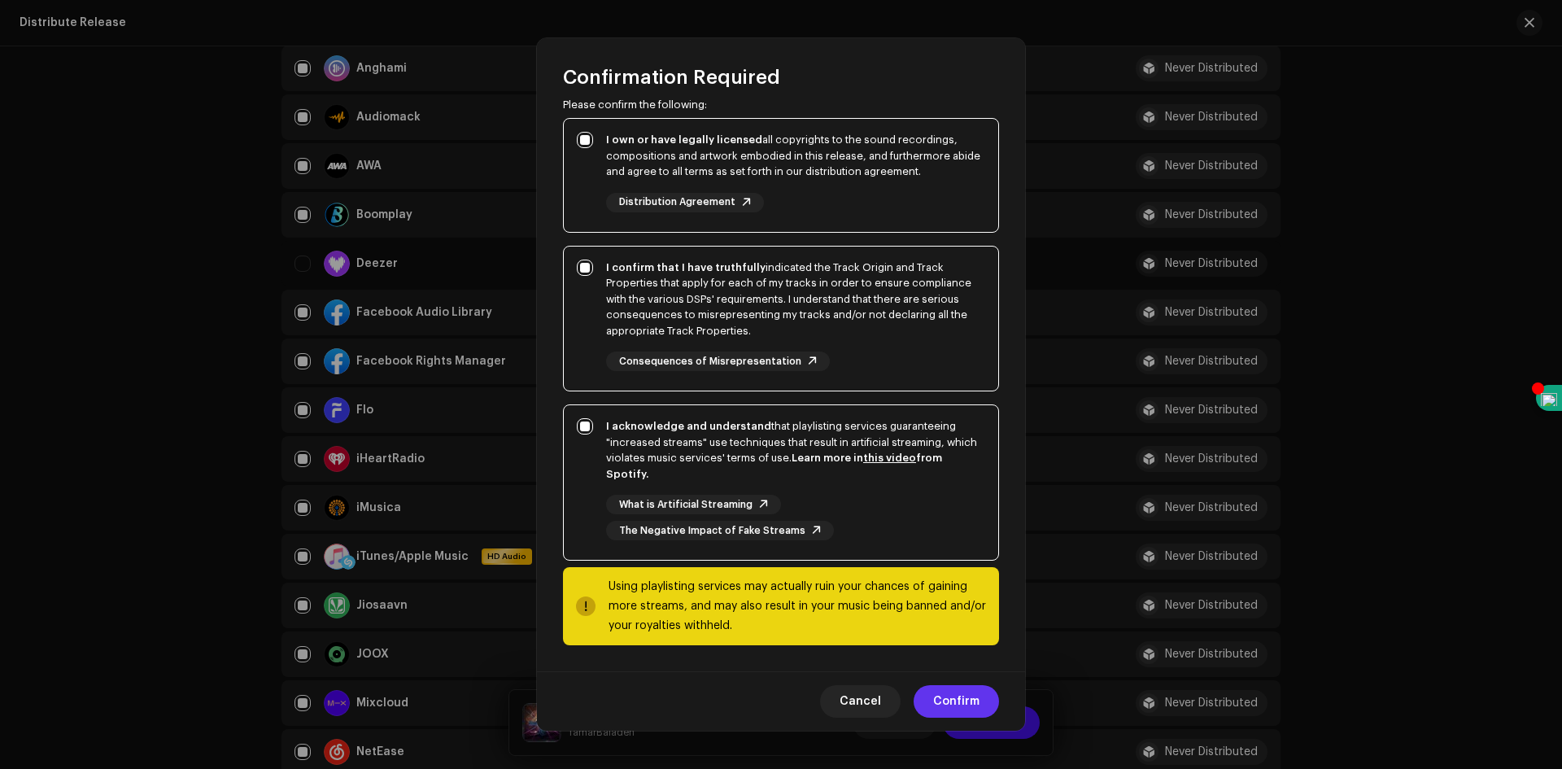
click at [961, 697] on span "Confirm" at bounding box center [956, 701] width 46 height 33
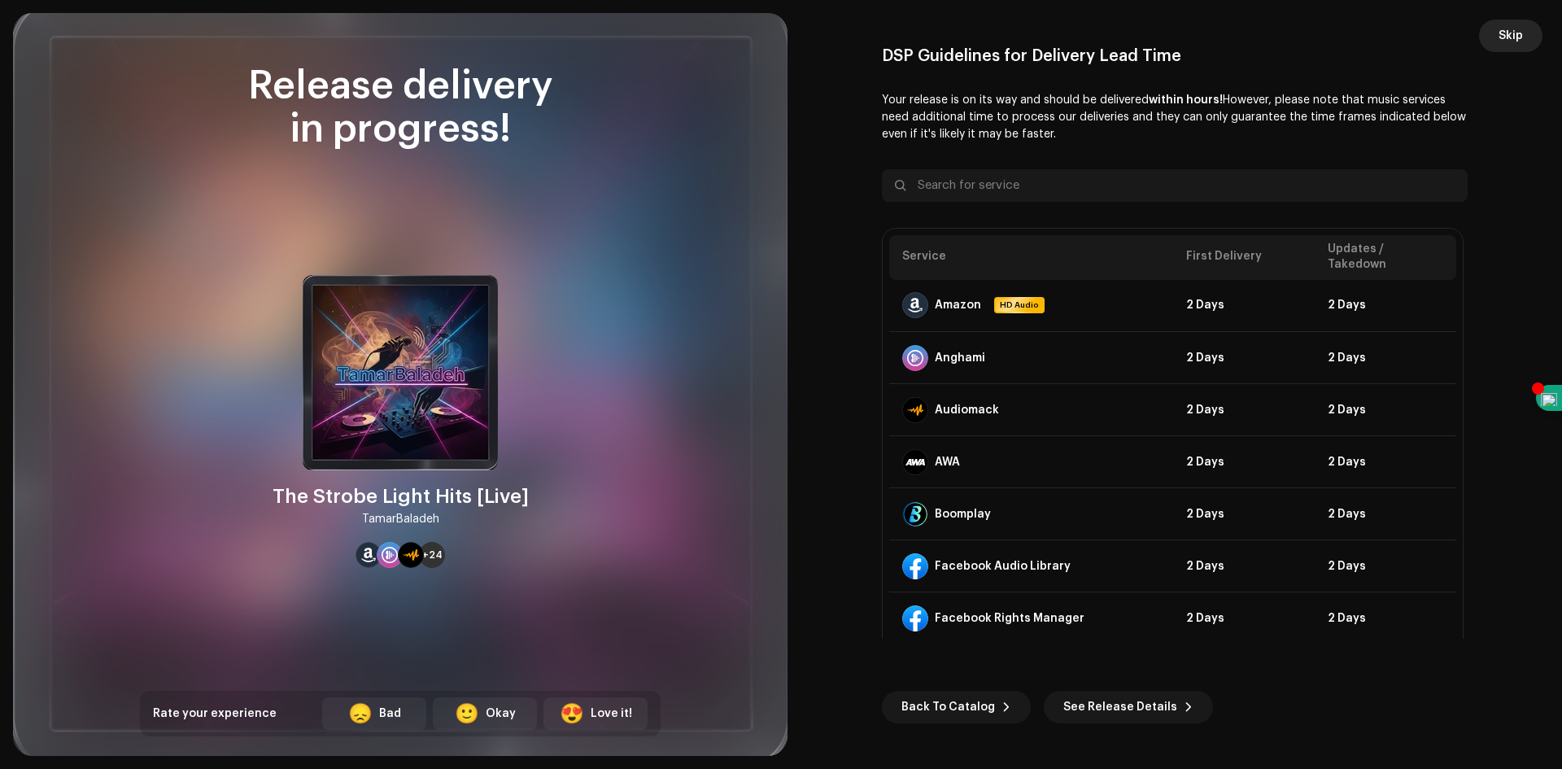
click at [1514, 38] on span "Skip" at bounding box center [1511, 36] width 24 height 33
